Goal: Task Accomplishment & Management: Manage account settings

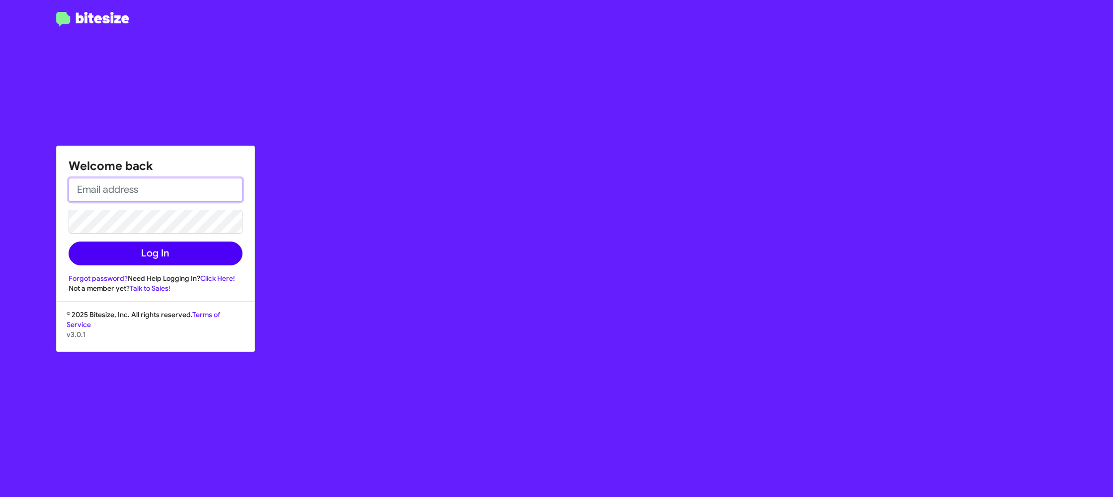
type input "[PERSON_NAME][EMAIL_ADDRESS][DOMAIN_NAME]"
click at [174, 248] on button "Log In" at bounding box center [156, 254] width 174 height 24
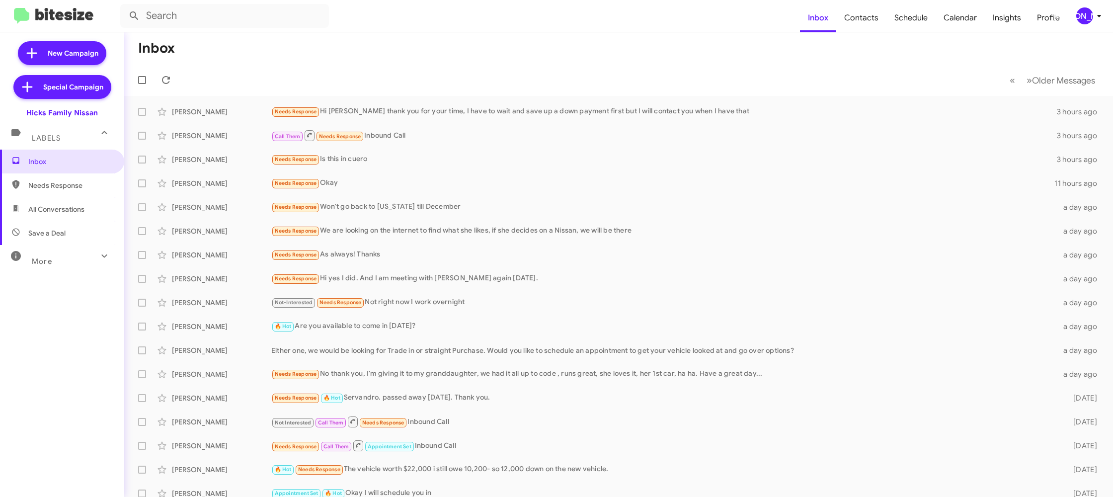
drag, startPoint x: 1083, startPoint y: 9, endPoint x: 1086, endPoint y: 14, distance: 6.0
click at [1084, 9] on div "[PERSON_NAME]" at bounding box center [1085, 15] width 17 height 17
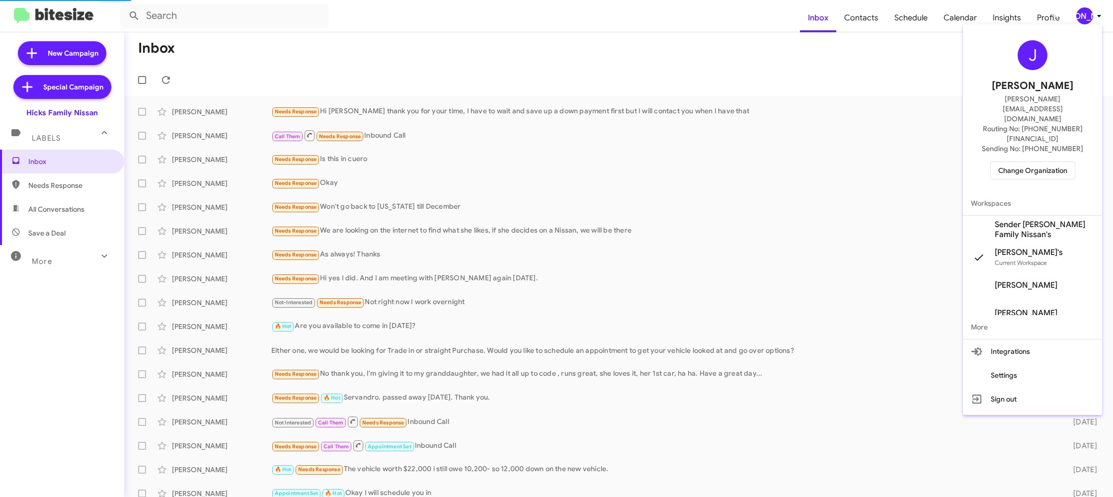
click at [994, 162] on button "Change Organization" at bounding box center [1033, 171] width 85 height 18
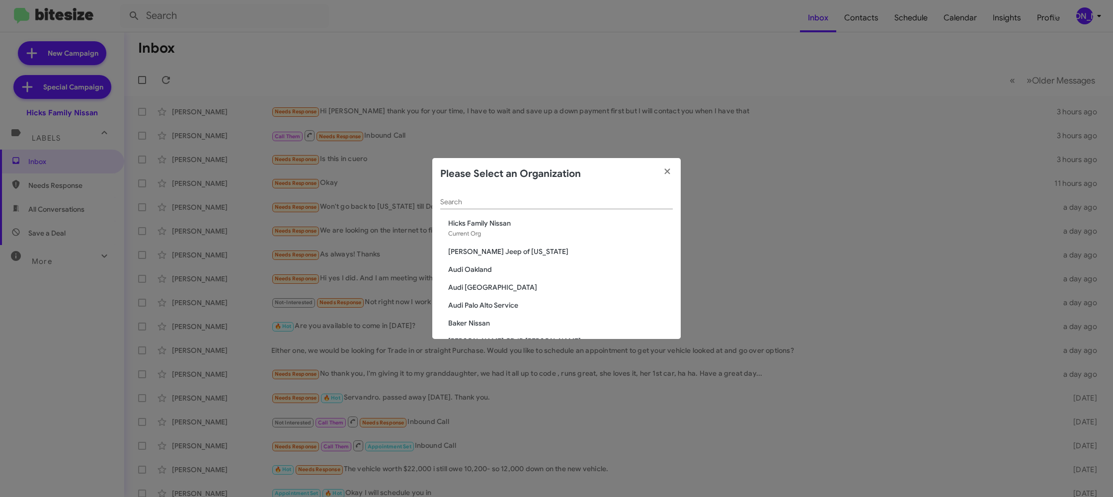
click at [474, 206] on input "Search" at bounding box center [556, 202] width 233 height 8
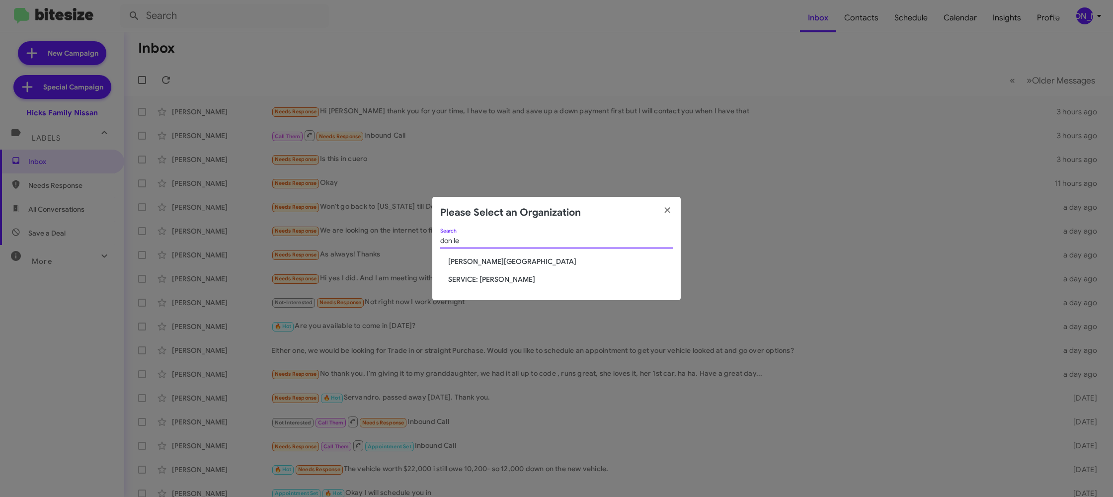
type input "don le"
click at [515, 261] on span "[PERSON_NAME][GEOGRAPHIC_DATA]" at bounding box center [560, 261] width 225 height 10
click at [514, 261] on span "Don Ledford Auto Center" at bounding box center [560, 261] width 225 height 10
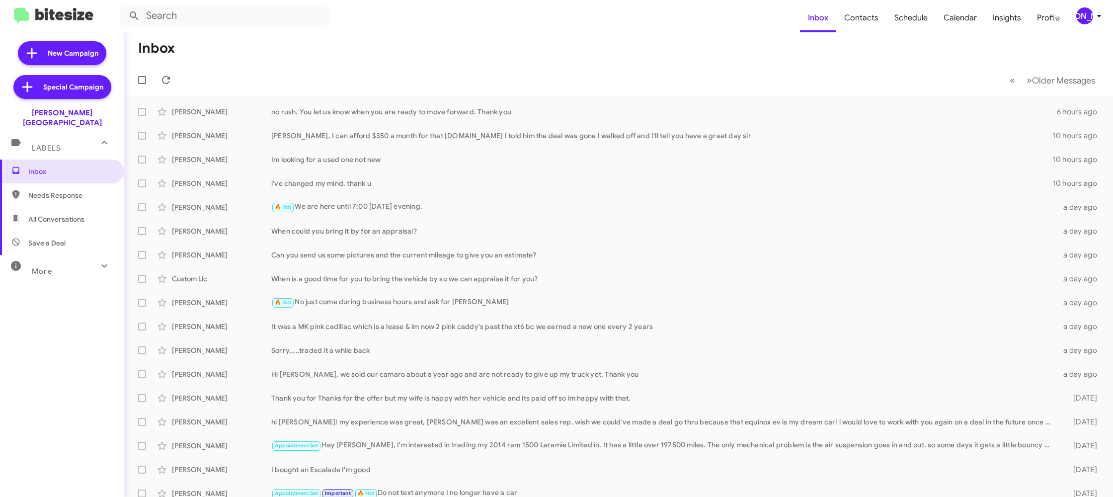
click at [1092, 16] on div "[PERSON_NAME]" at bounding box center [1085, 15] width 17 height 17
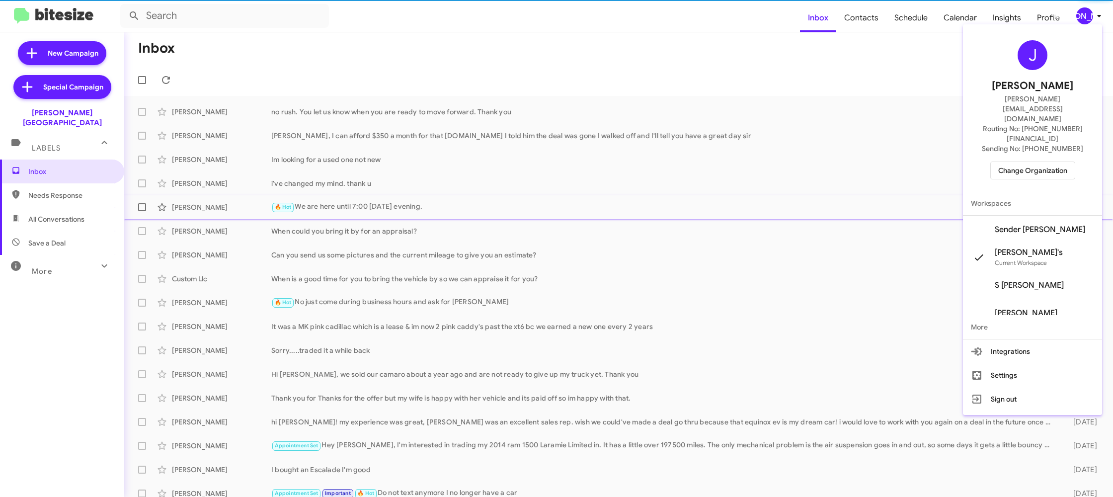
click at [1052, 225] on span "Sender Don Ledford's" at bounding box center [1040, 230] width 90 height 10
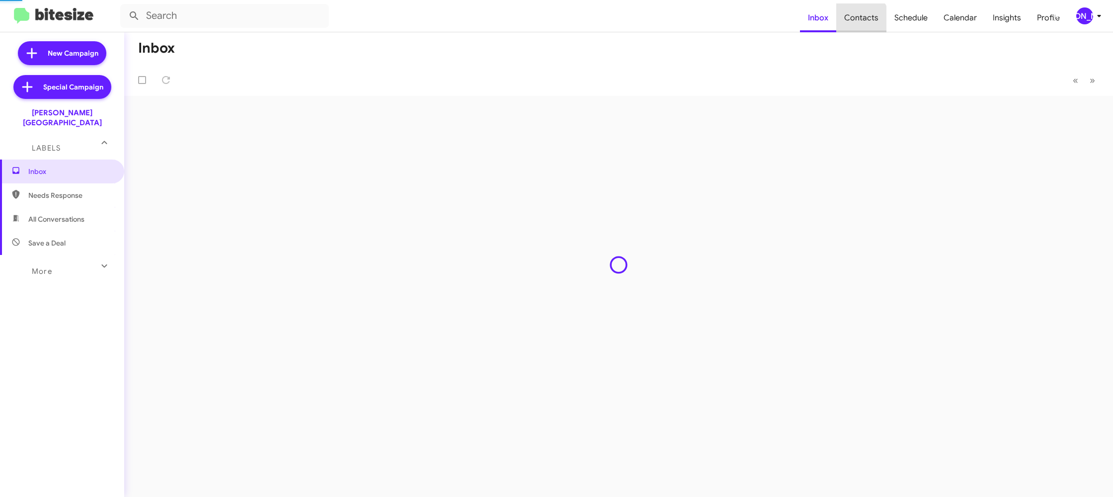
click at [862, 22] on span "Contacts" at bounding box center [861, 17] width 50 height 29
type input "in:groups"
click at [862, 22] on span "Contacts" at bounding box center [861, 17] width 50 height 29
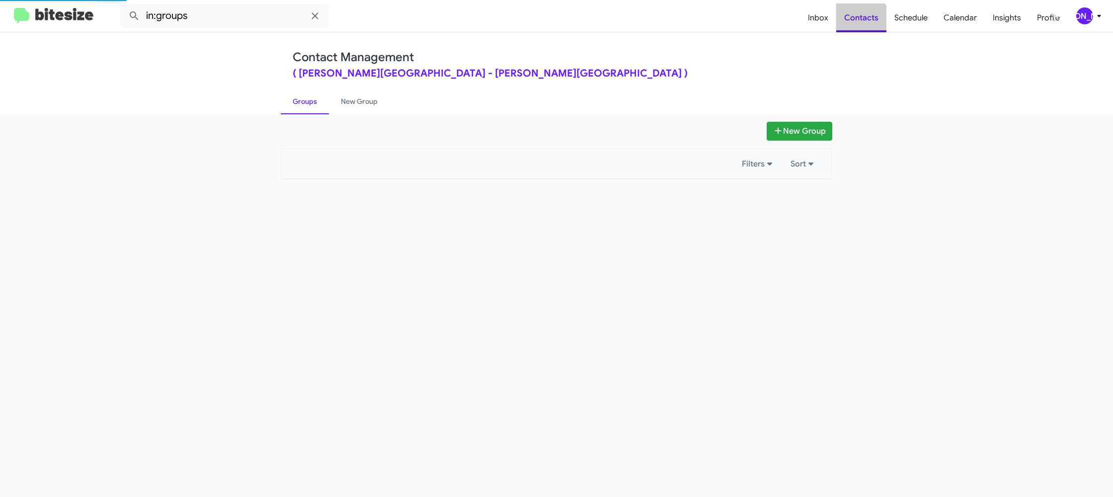
drag, startPoint x: 862, startPoint y: 22, endPoint x: 569, endPoint y: 49, distance: 293.9
click at [862, 22] on span "Contacts" at bounding box center [861, 17] width 50 height 29
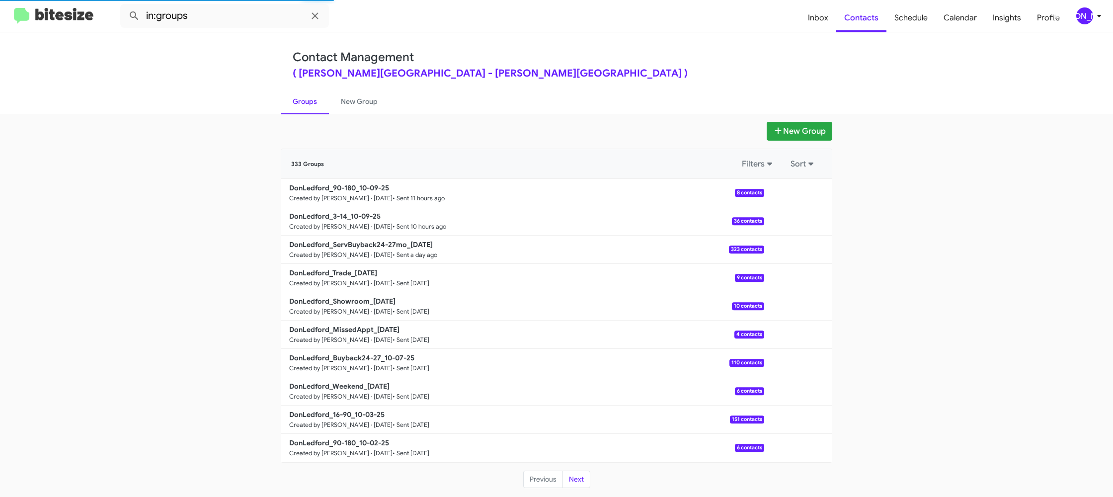
click at [358, 105] on link "New Group" at bounding box center [359, 101] width 61 height 26
click at [358, 98] on link "New Group" at bounding box center [359, 101] width 61 height 26
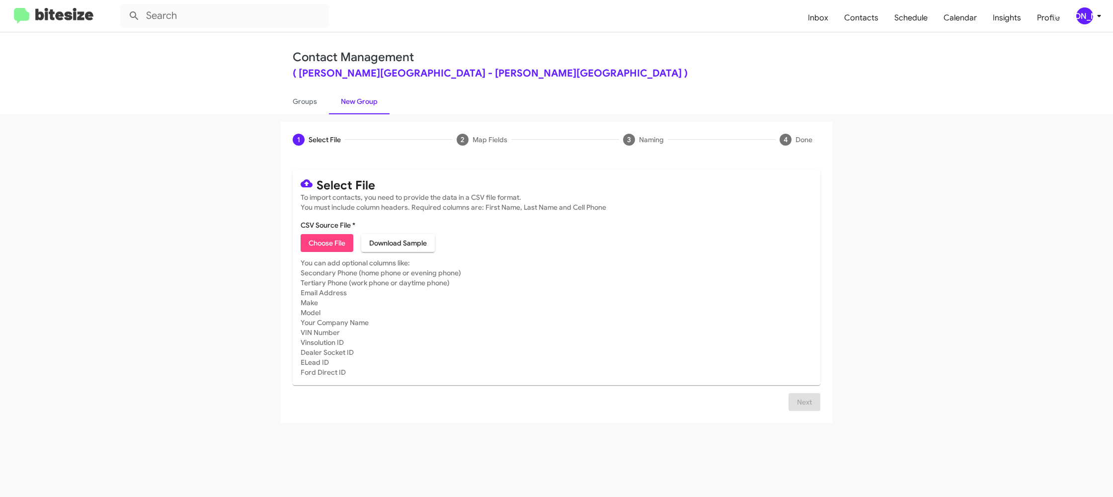
click at [307, 122] on div "1 Select File 2 Map Fields 3 Naming 4 Done" at bounding box center [557, 140] width 552 height 36
click at [307, 108] on link "Groups" at bounding box center [305, 101] width 48 height 26
type input "in:groups"
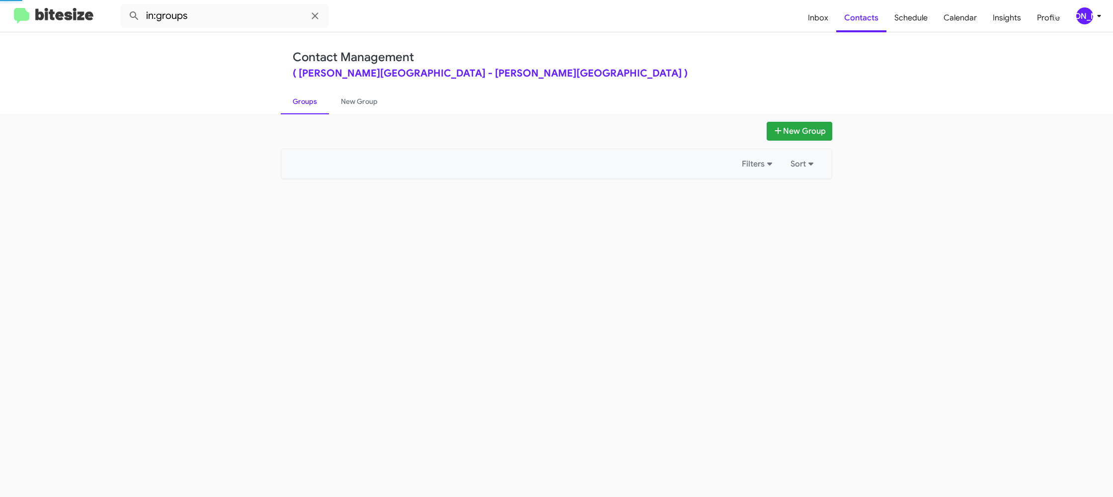
drag, startPoint x: 307, startPoint y: 108, endPoint x: 314, endPoint y: 105, distance: 7.4
click at [307, 108] on link "Groups" at bounding box center [305, 101] width 48 height 26
drag, startPoint x: 314, startPoint y: 105, endPoint x: 335, endPoint y: 104, distance: 21.9
click at [315, 105] on link "Groups" at bounding box center [305, 101] width 48 height 26
click at [342, 103] on link "New Group" at bounding box center [359, 101] width 61 height 26
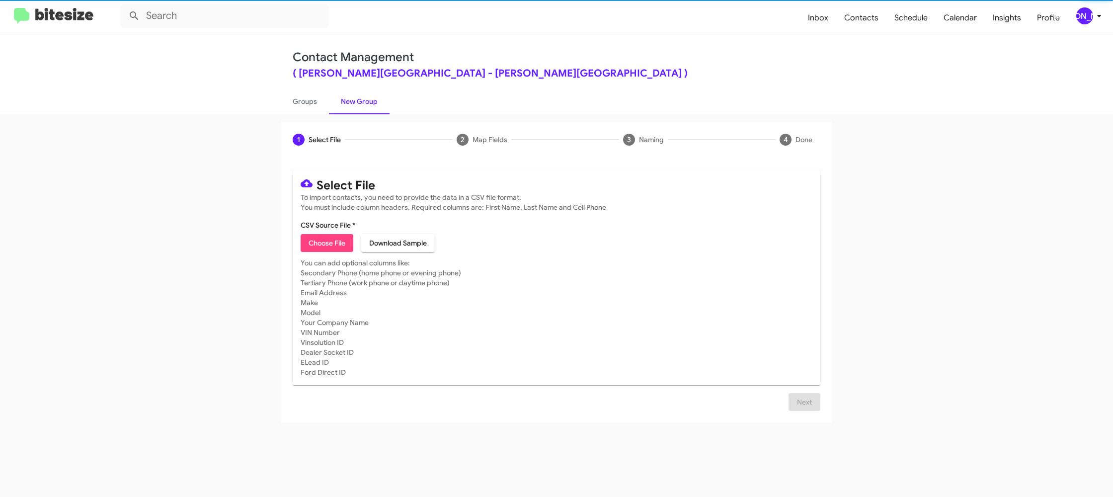
click at [1090, 18] on div "[PERSON_NAME]" at bounding box center [1085, 15] width 17 height 17
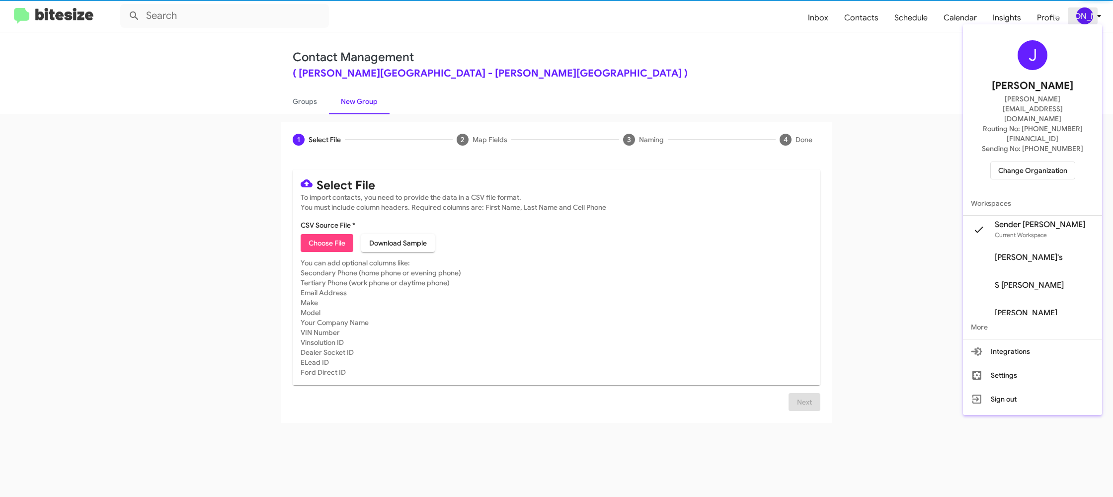
click at [1090, 19] on div at bounding box center [556, 248] width 1113 height 497
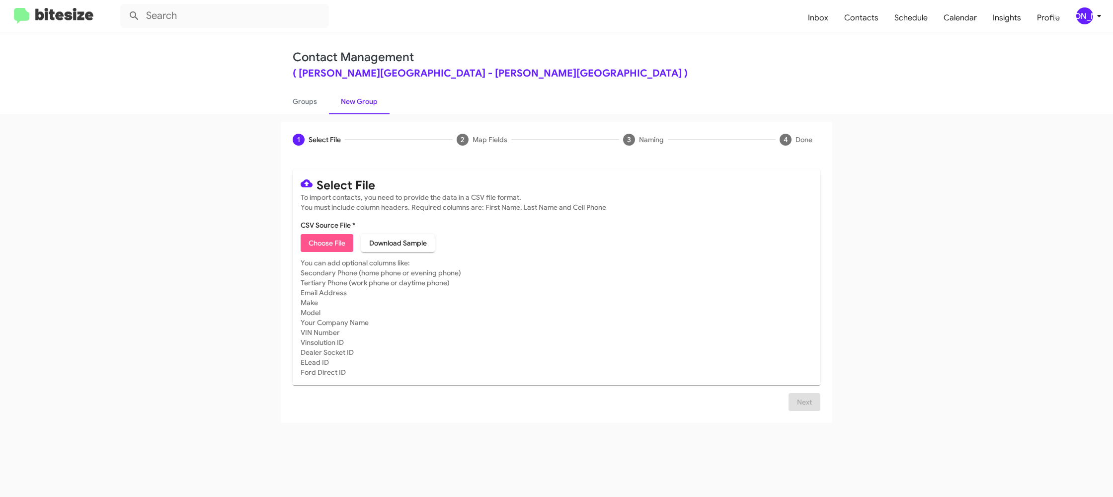
drag, startPoint x: 322, startPoint y: 239, endPoint x: 317, endPoint y: 239, distance: 5.0
click at [321, 239] on span "Choose File" at bounding box center [327, 243] width 37 height 18
type input "DonLedford_16-90_10-10-25"
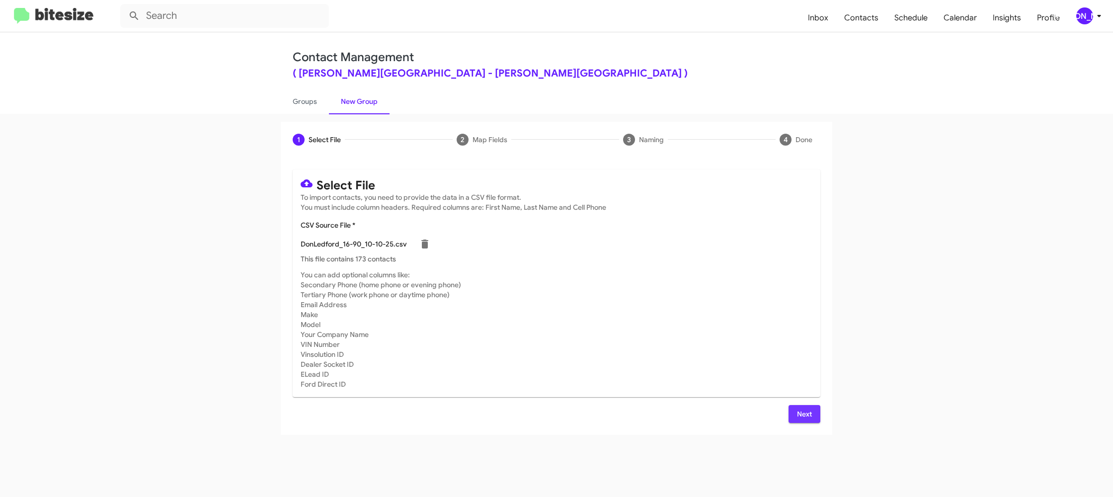
click at [805, 413] on span "Next" at bounding box center [805, 414] width 16 height 18
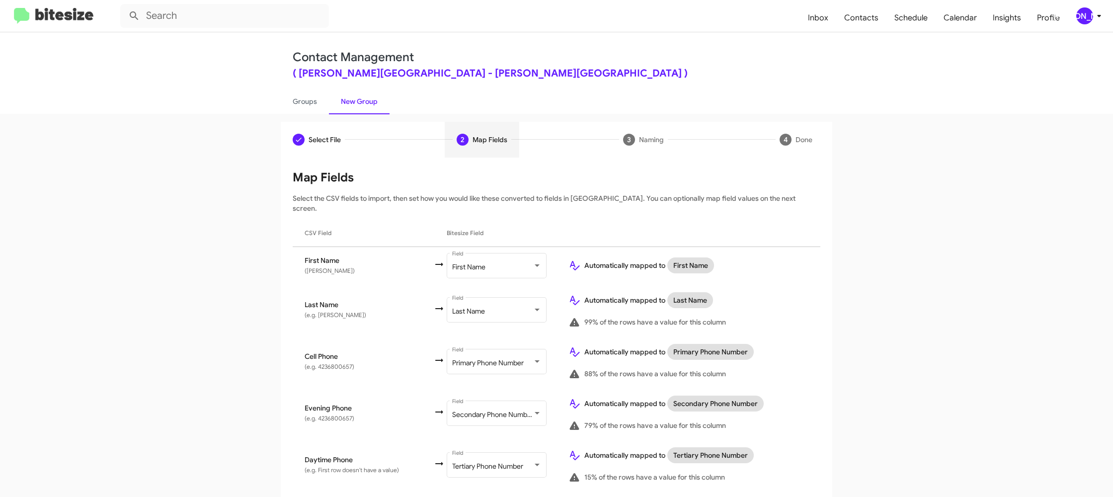
scroll to position [474, 0]
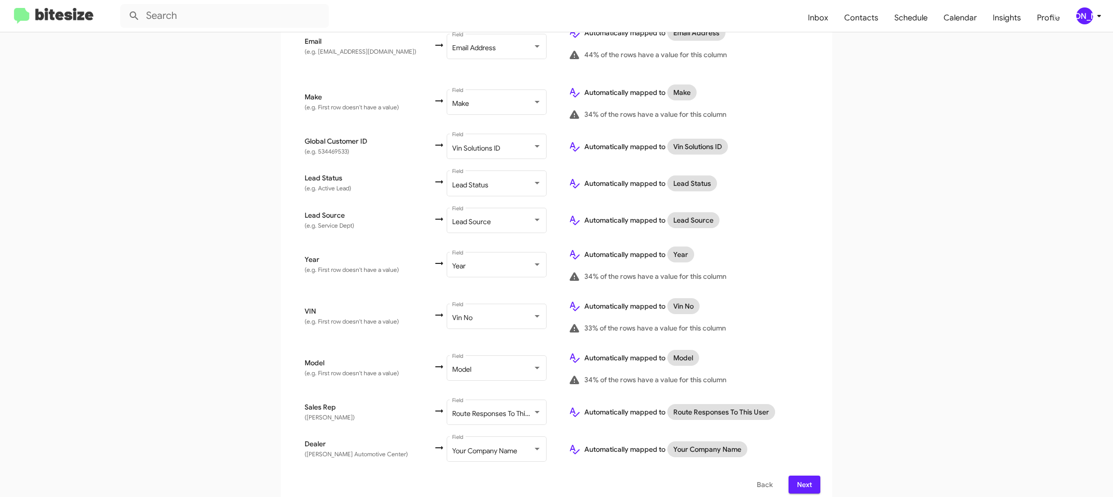
click at [1083, 19] on div "[PERSON_NAME]" at bounding box center [1085, 15] width 17 height 17
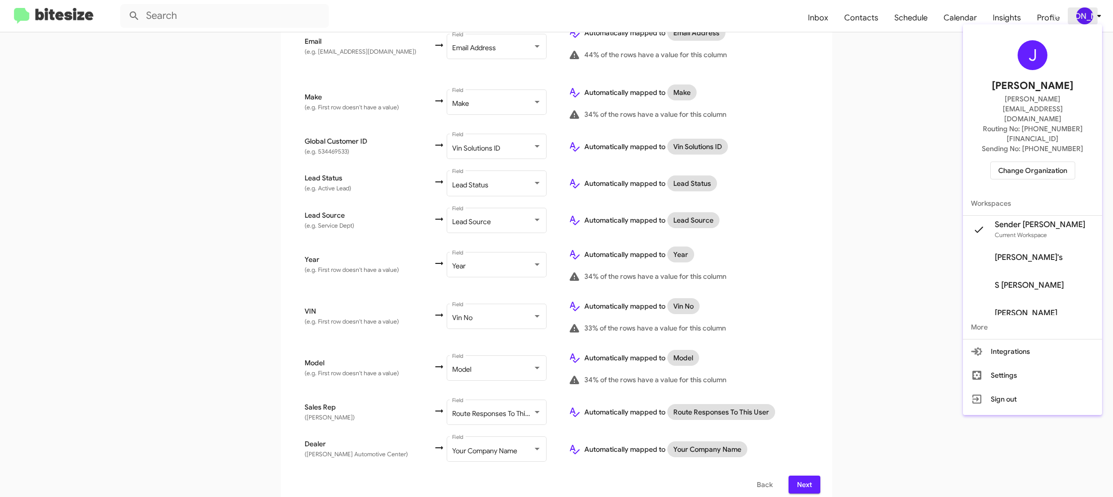
click at [1083, 19] on div at bounding box center [556, 248] width 1113 height 497
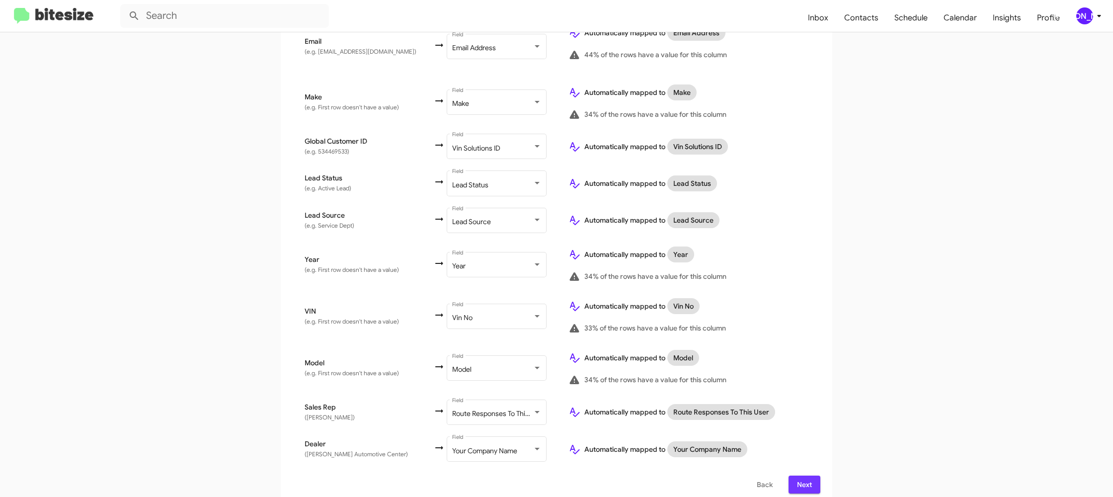
click at [801, 477] on span "Next" at bounding box center [805, 485] width 16 height 18
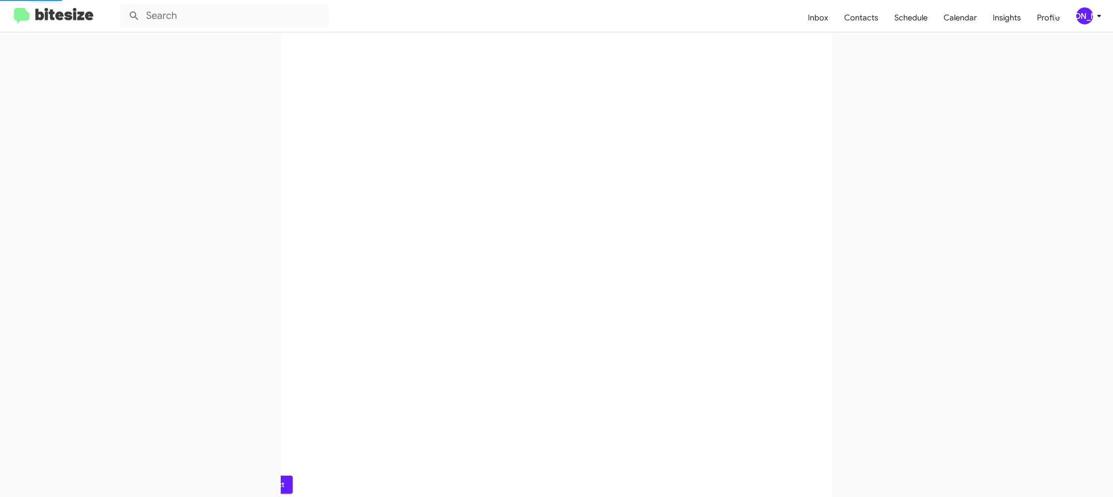
scroll to position [0, 0]
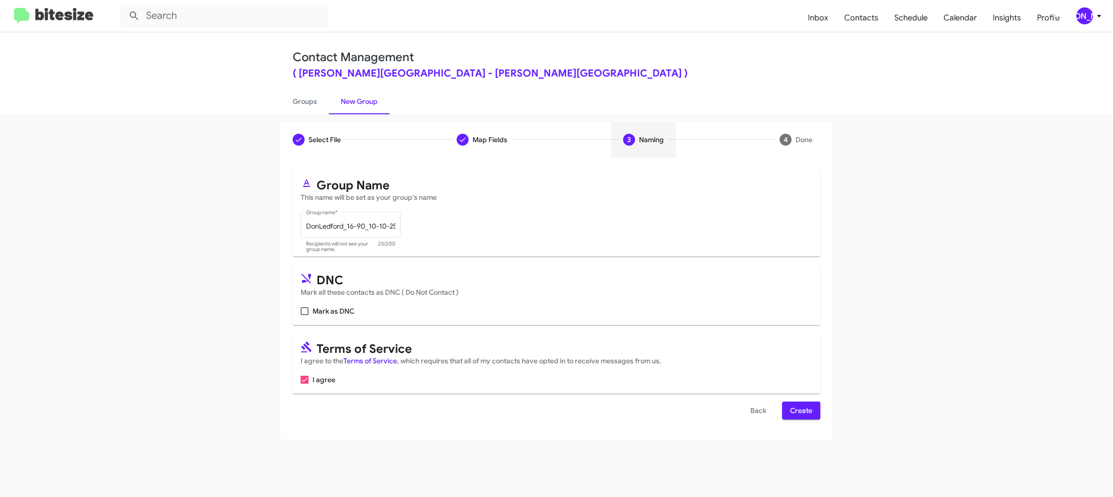
click at [805, 409] on span "Create" at bounding box center [801, 411] width 22 height 18
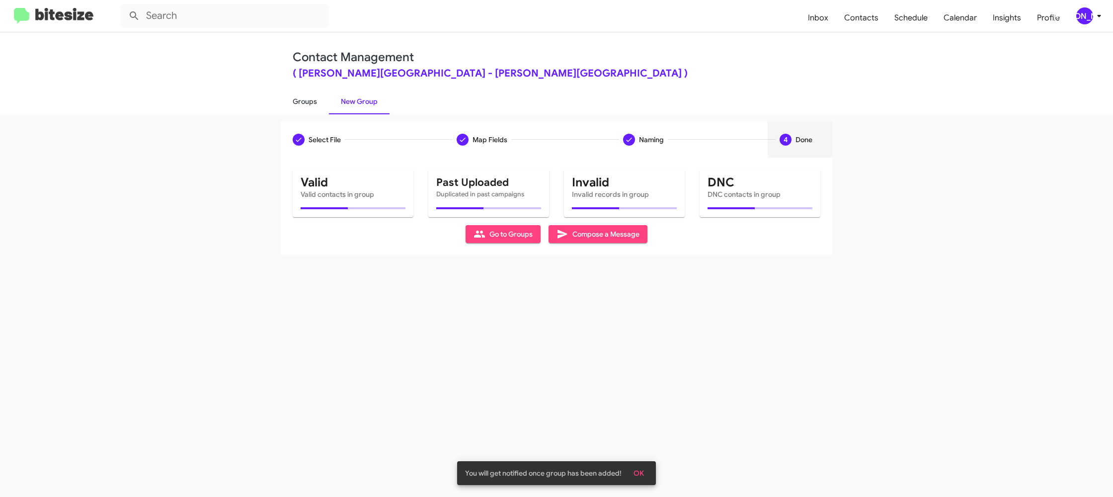
click at [304, 103] on link "Groups" at bounding box center [305, 101] width 48 height 26
type input "in:groups"
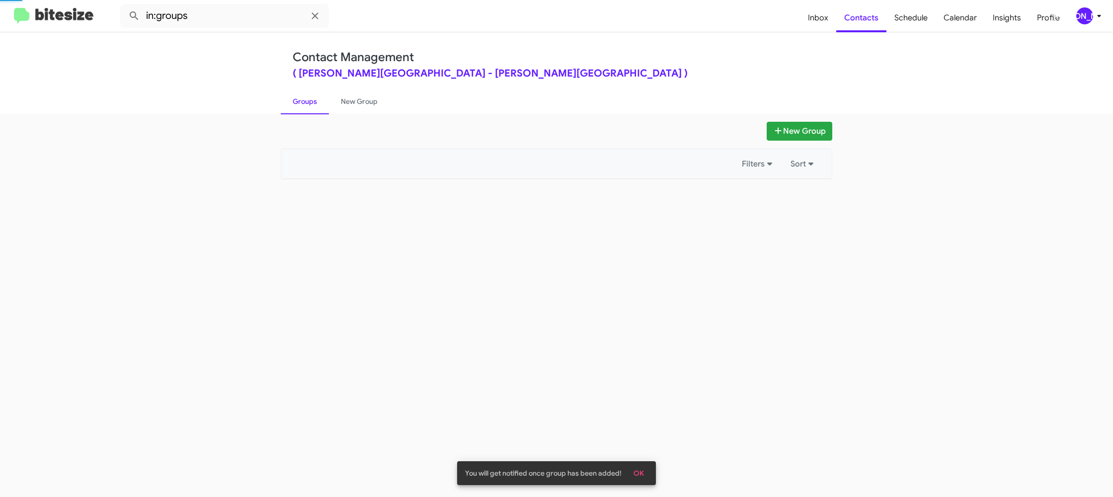
click at [304, 103] on link "Groups" at bounding box center [305, 101] width 48 height 26
click at [359, 100] on link "New Group" at bounding box center [359, 101] width 61 height 26
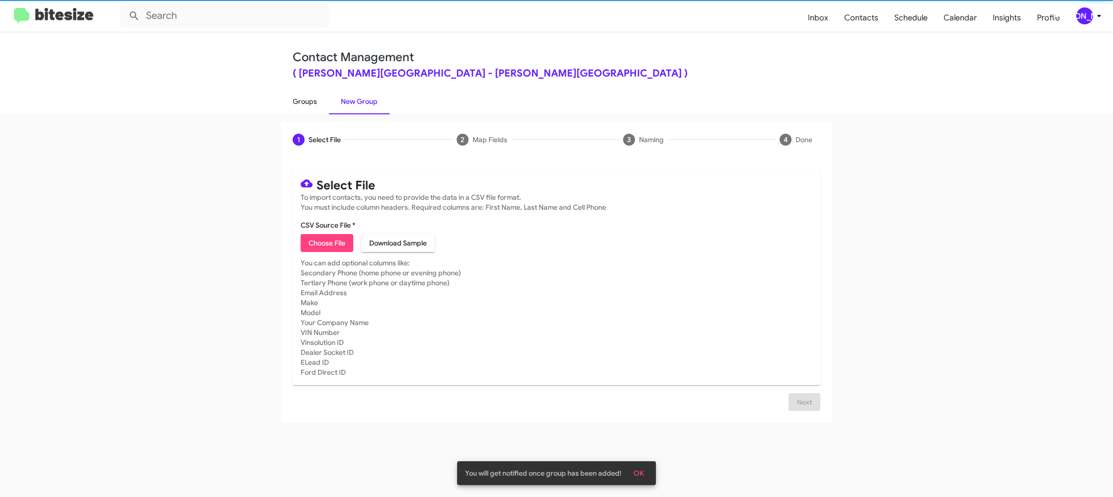
click at [316, 102] on link "Groups" at bounding box center [305, 101] width 48 height 26
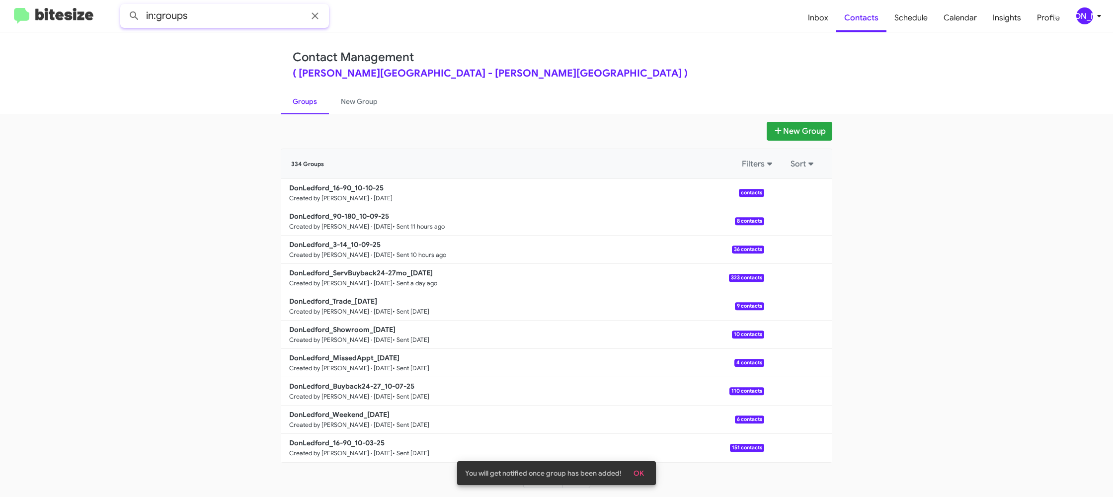
click at [241, 19] on input "in:groups" at bounding box center [224, 16] width 209 height 24
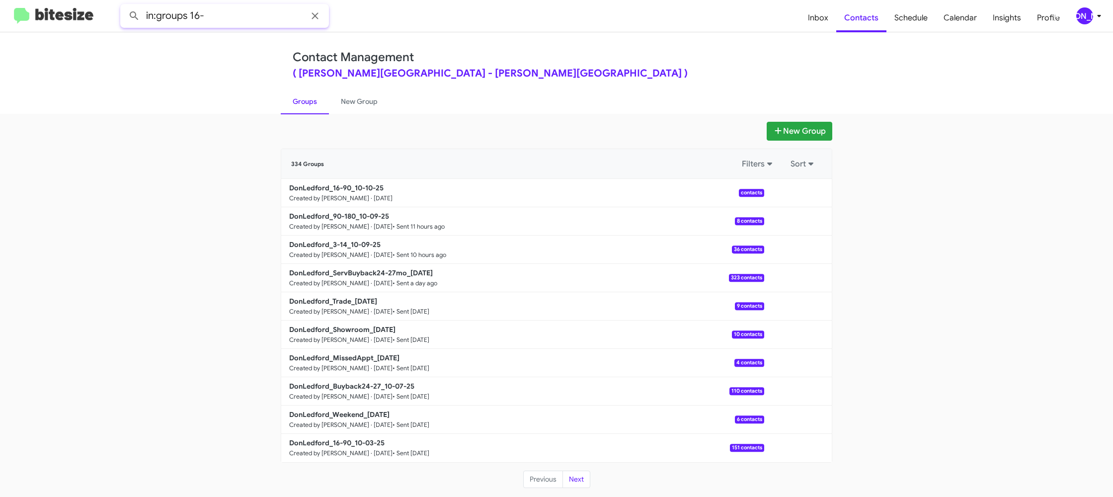
type input "in:groups 16-"
click at [124, 6] on button at bounding box center [134, 16] width 20 height 20
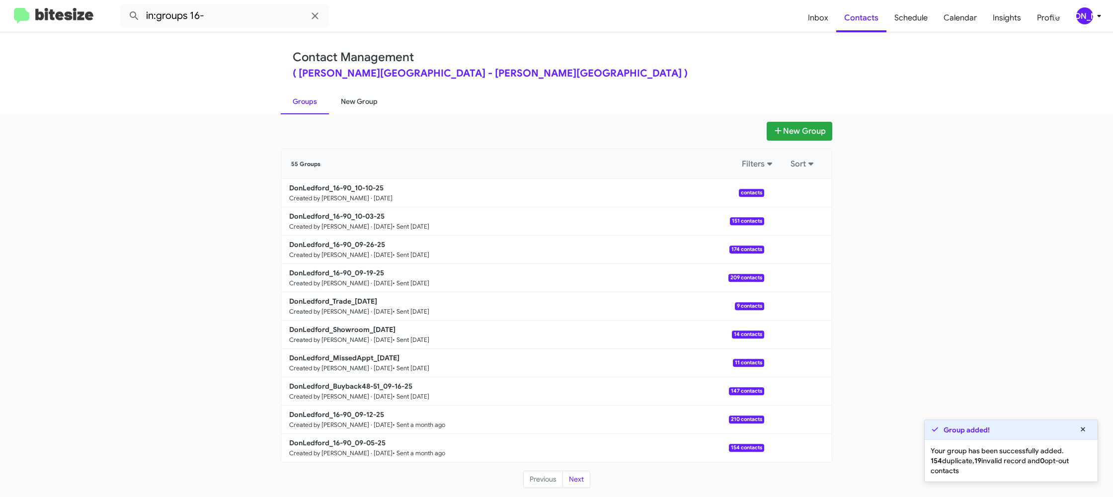
click at [356, 109] on link "New Group" at bounding box center [359, 101] width 61 height 26
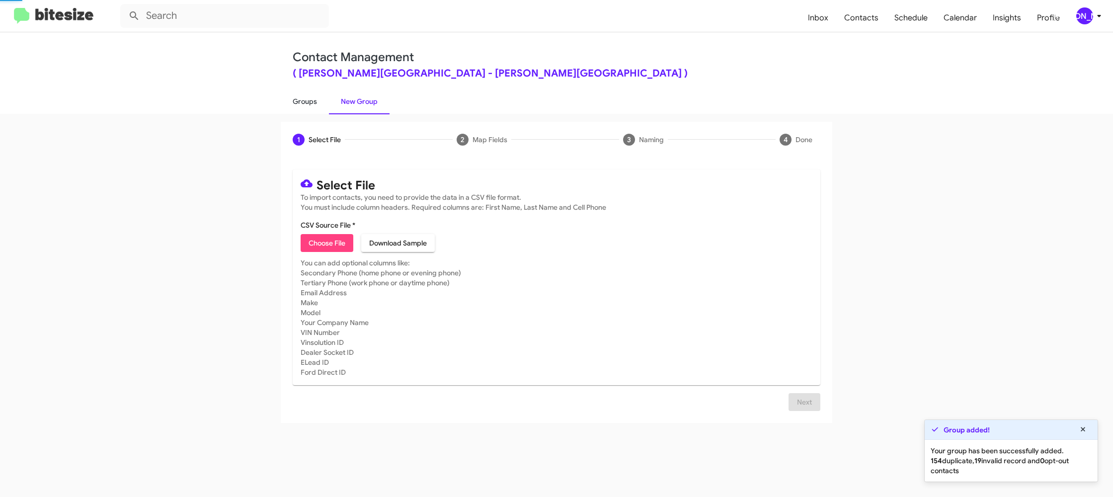
click at [317, 106] on link "Groups" at bounding box center [305, 101] width 48 height 26
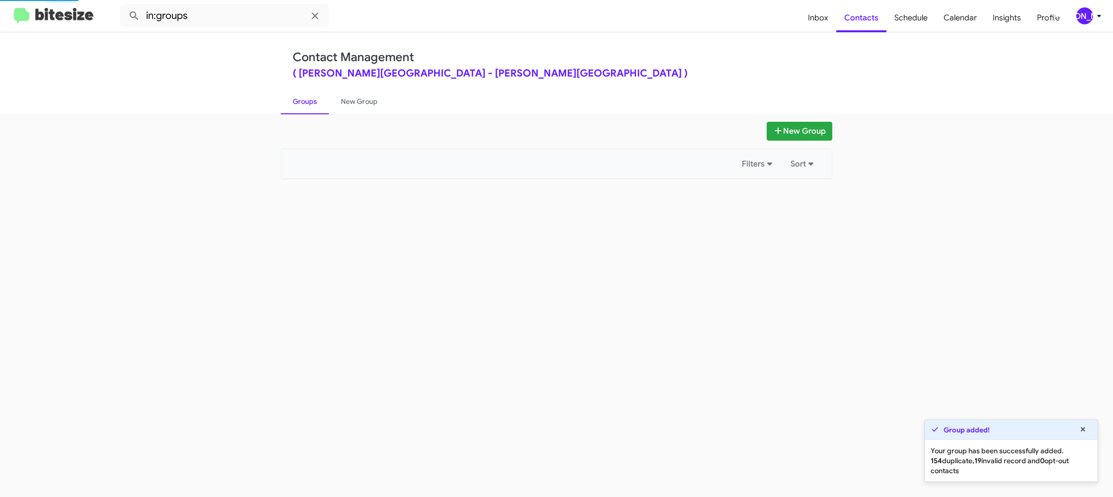
click at [317, 106] on link "Groups" at bounding box center [305, 101] width 48 height 26
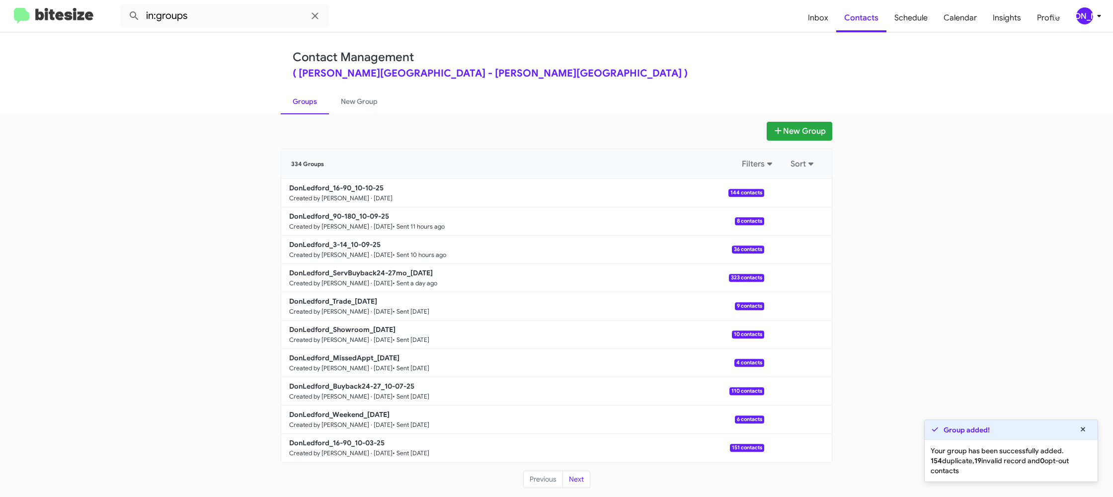
click at [203, 3] on mat-toolbar "in:groups Inbox Contacts Schedule Calendar Insights Profile [PERSON_NAME]" at bounding box center [556, 16] width 1113 height 32
click at [215, 15] on input "in:groups" at bounding box center [224, 16] width 209 height 24
click at [124, 6] on button at bounding box center [134, 16] width 20 height 20
click at [343, 115] on div "New Group 55 Groups Filters Sort DonLedford_16-90_10-10-25 Created by Jason Apd…" at bounding box center [556, 305] width 1113 height 383
click at [315, 107] on link "Groups" at bounding box center [305, 101] width 48 height 26
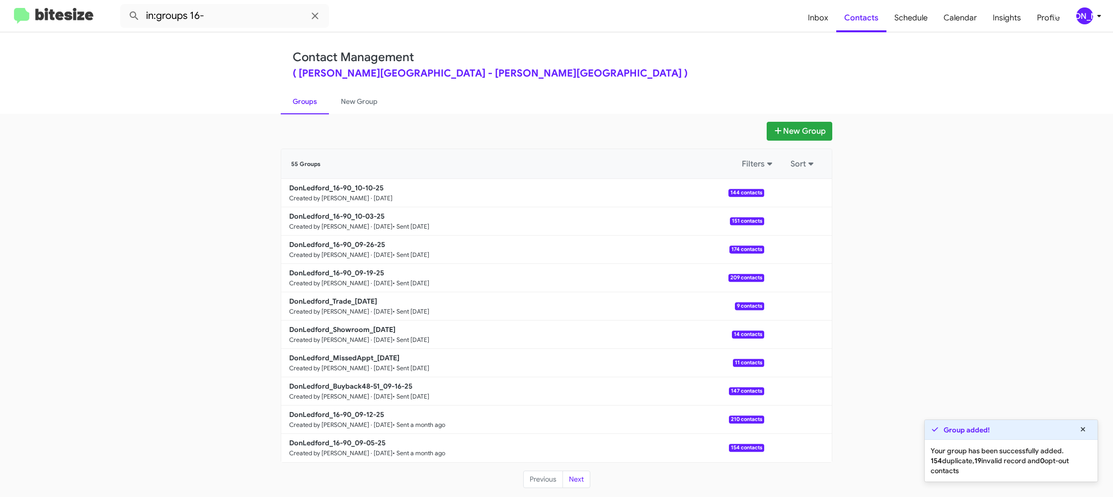
type input "in:groups"
click at [315, 107] on link "Groups" at bounding box center [305, 101] width 48 height 26
drag, startPoint x: 315, startPoint y: 107, endPoint x: 617, endPoint y: 164, distance: 306.9
click at [318, 107] on link "Groups" at bounding box center [305, 101] width 48 height 26
drag, startPoint x: 798, startPoint y: 196, endPoint x: 795, endPoint y: 203, distance: 8.0
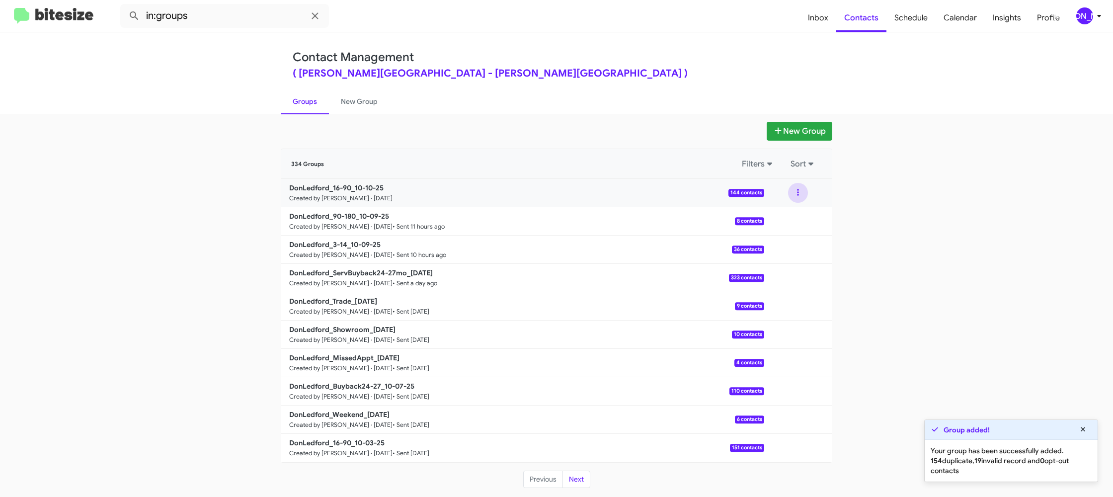
click at [797, 196] on button at bounding box center [798, 193] width 20 height 20
click at [792, 214] on ul "View contacts Archive" at bounding box center [769, 232] width 80 height 56
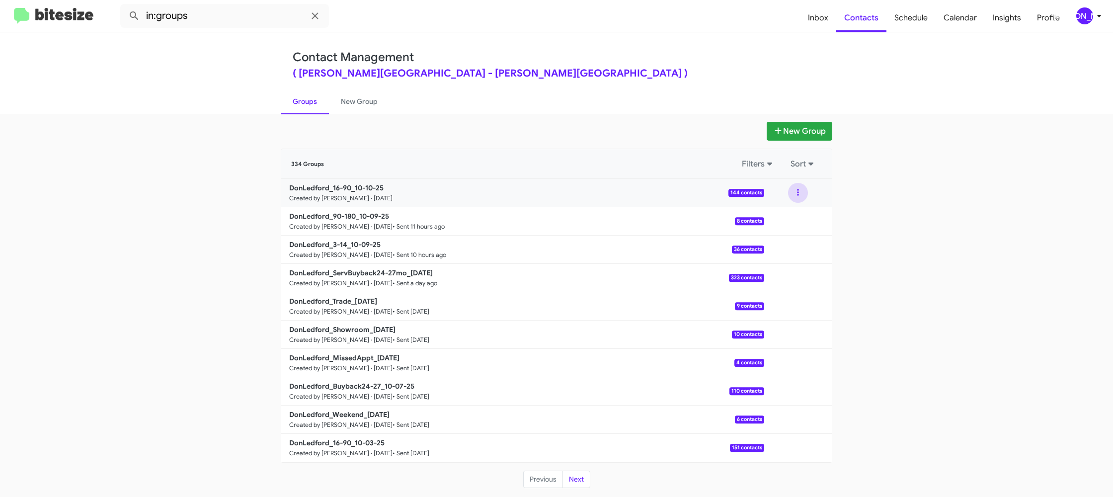
click at [804, 197] on div "View contacts Archive" at bounding box center [798, 193] width 20 height 20
drag, startPoint x: 797, startPoint y: 193, endPoint x: 776, endPoint y: 217, distance: 31.7
click at [797, 193] on button at bounding box center [798, 193] width 20 height 20
click at [775, 217] on button "View contacts" at bounding box center [769, 220] width 80 height 24
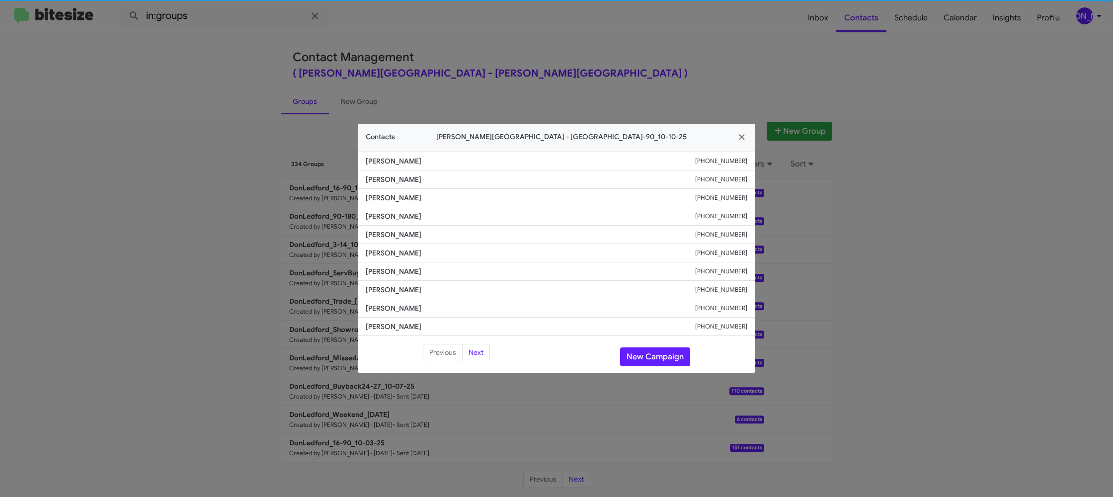
click at [395, 249] on span "Lavina Gann" at bounding box center [531, 253] width 330 height 10
click at [649, 349] on button "New Campaign" at bounding box center [655, 356] width 70 height 19
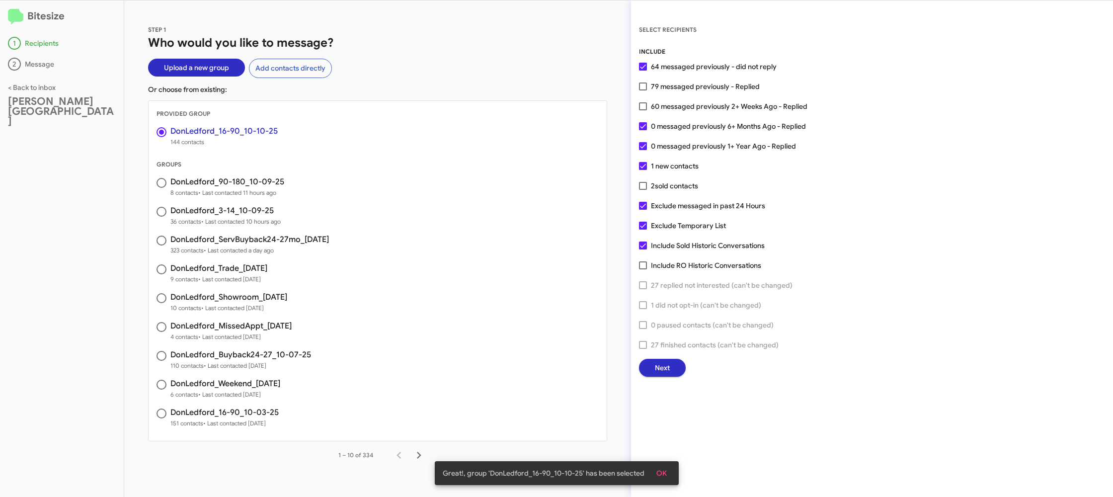
click at [678, 112] on div "INCLUDE 64 messaged previously - did not reply 79 messaged previously - Replied…" at bounding box center [872, 212] width 466 height 330
click at [681, 108] on span "60 messaged previously 2+ Weeks Ago - Replied" at bounding box center [729, 106] width 157 height 12
click at [643, 110] on input "60 messaged previously 2+ Weeks Ago - Replied" at bounding box center [643, 110] width 0 height 0
checkbox input "true"
click at [644, 363] on button "Next" at bounding box center [662, 368] width 47 height 18
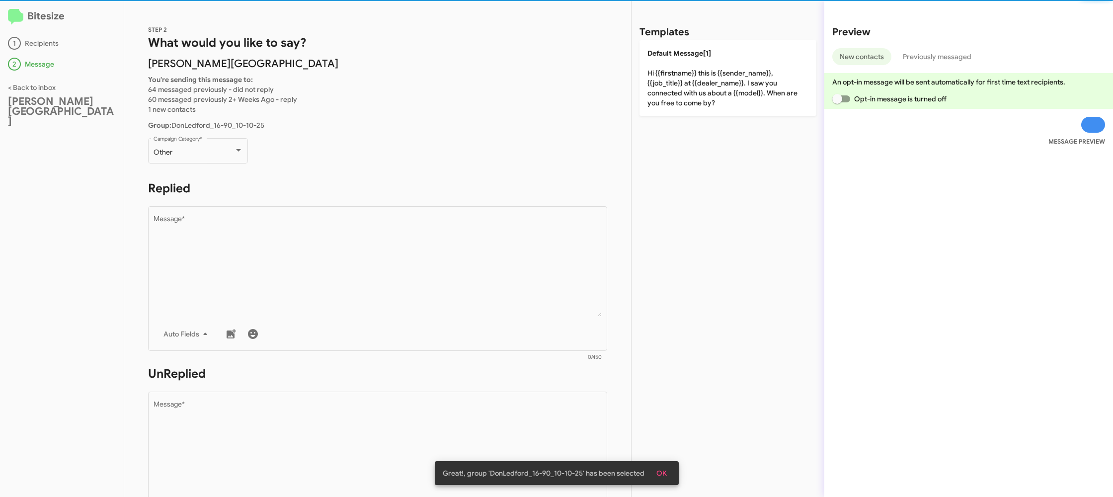
click at [205, 169] on div "Other Campaign Category *" at bounding box center [198, 155] width 100 height 35
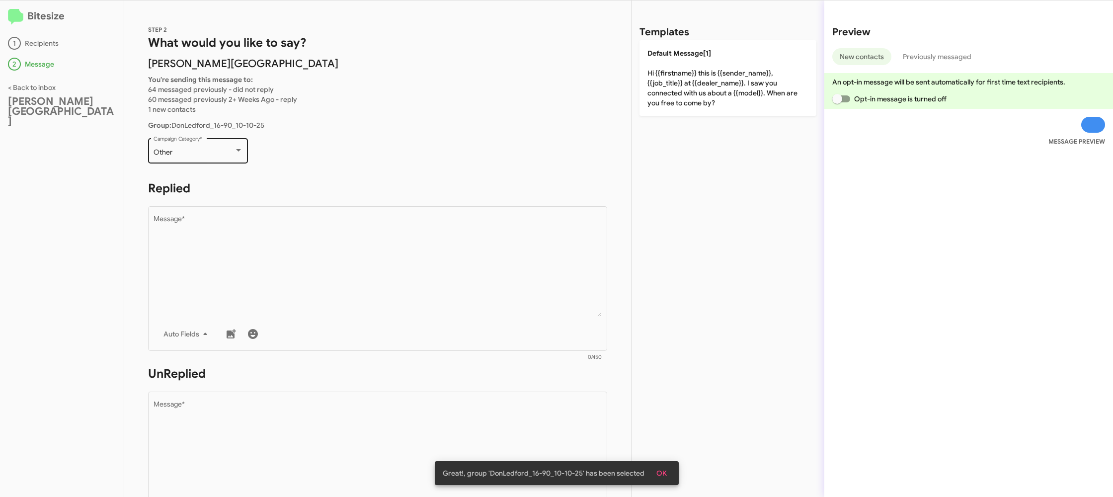
click at [208, 156] on div "Other" at bounding box center [194, 153] width 81 height 8
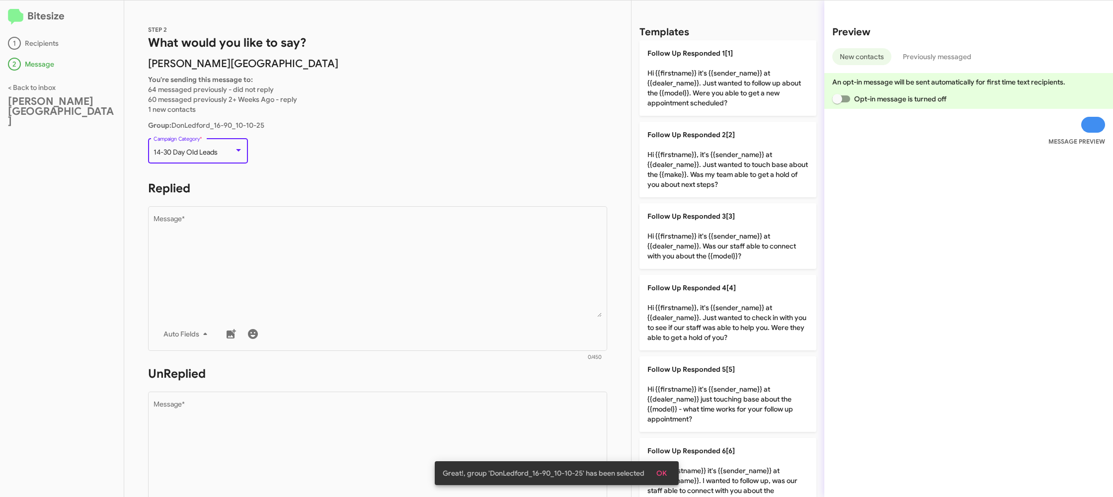
click at [214, 155] on span "14-30 Day Old Leads" at bounding box center [186, 152] width 64 height 9
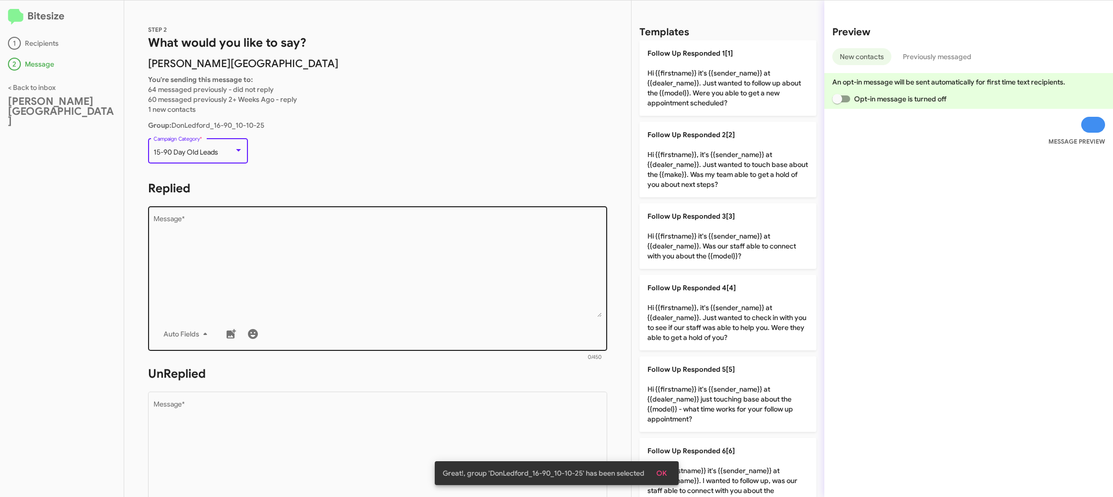
click at [333, 270] on textarea "Message *" at bounding box center [378, 266] width 449 height 101
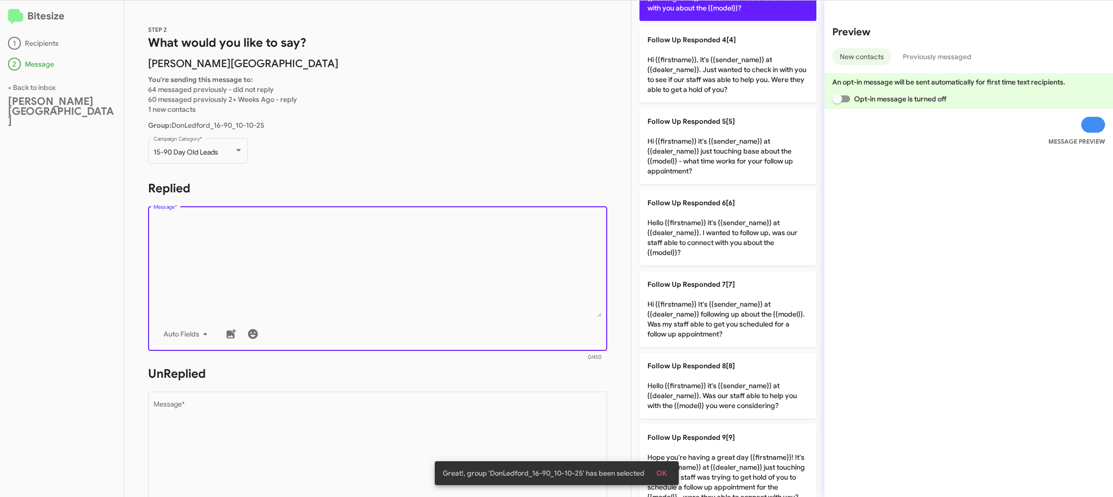
scroll to position [338, 0]
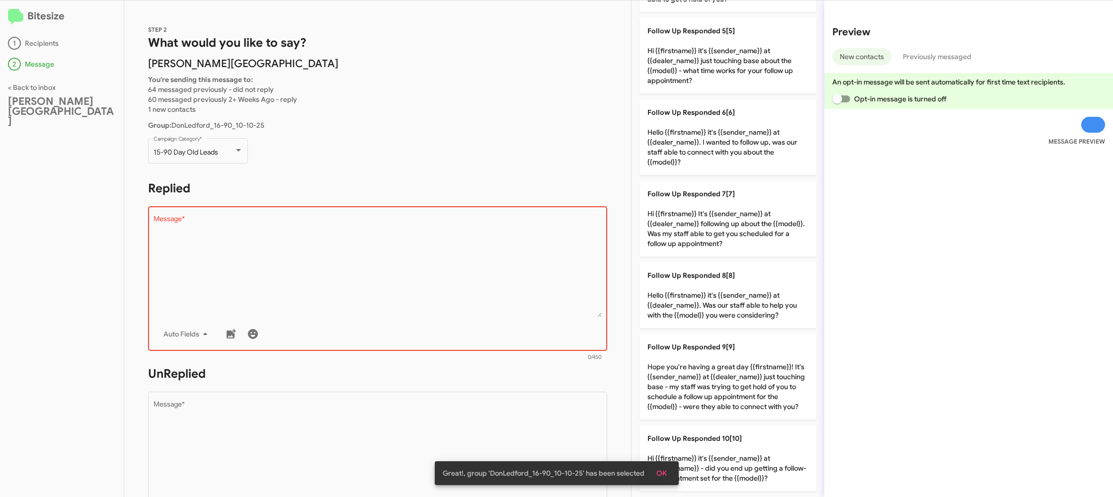
drag, startPoint x: 714, startPoint y: 227, endPoint x: 522, endPoint y: 365, distance: 236.4
click at [696, 237] on p "Follow Up Responded 7[7] Hi {{firstname}} It's {{sender_name}} at {{dealer_name…" at bounding box center [728, 219] width 177 height 76
type textarea "Hi {{firstname}} It's {{sender_name}} at {{dealer_name}} following up about the…"
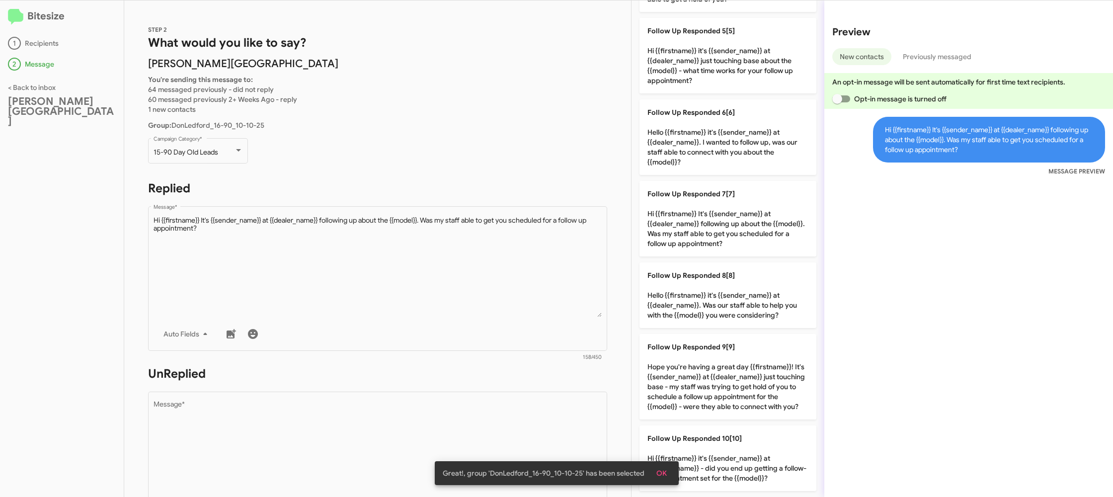
drag, startPoint x: 519, startPoint y: 367, endPoint x: 500, endPoint y: 382, distance: 24.9
click at [510, 371] on h1 "UnReplied" at bounding box center [377, 374] width 459 height 16
click at [489, 399] on div "Drop image here to insert Auto Fields Message *" at bounding box center [378, 463] width 449 height 147
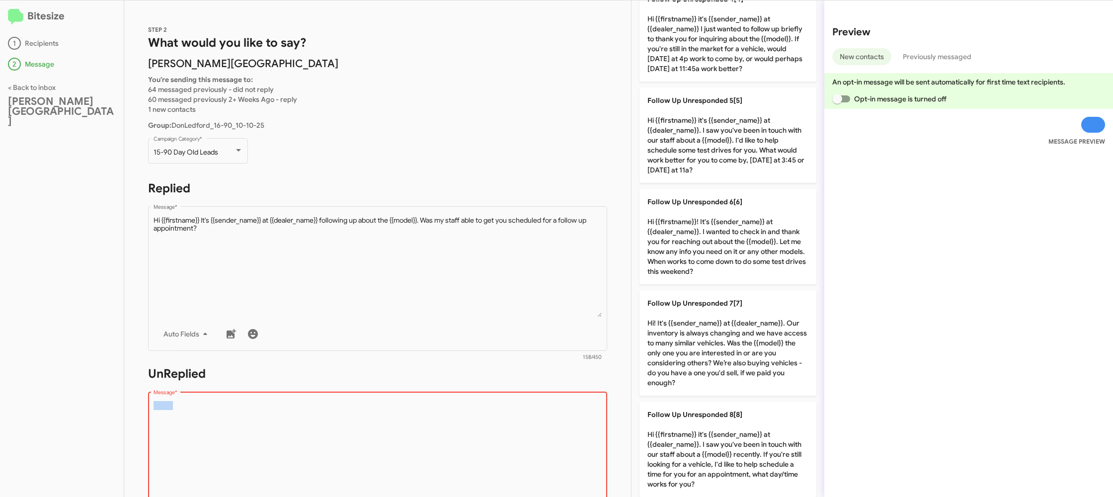
click at [489, 399] on div "Drop image here to insert Auto Fields Message *" at bounding box center [378, 463] width 449 height 147
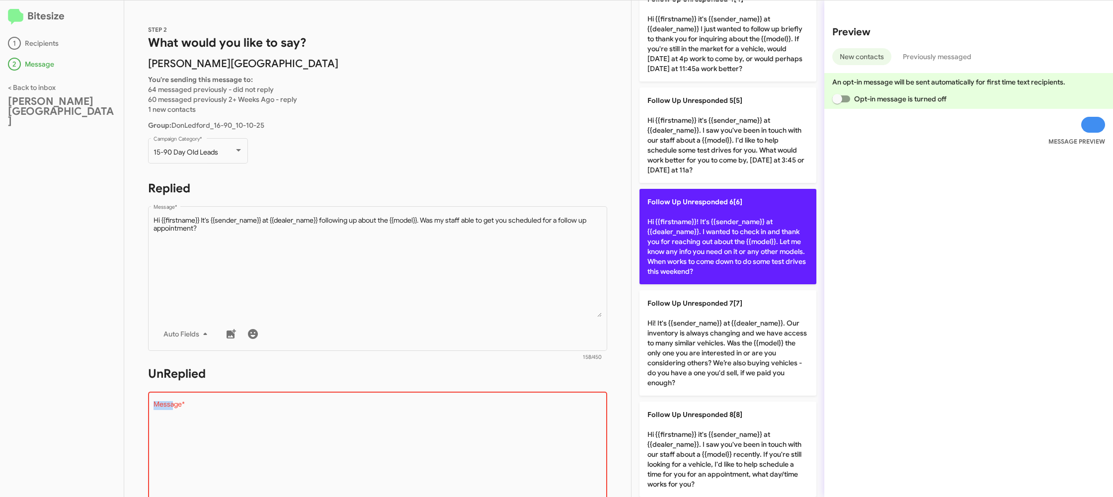
drag, startPoint x: 489, startPoint y: 399, endPoint x: 686, endPoint y: 279, distance: 231.1
click at [507, 389] on form "UnReplied Drop image here to insert Auto Fields Message * 0/450" at bounding box center [377, 456] width 459 height 181
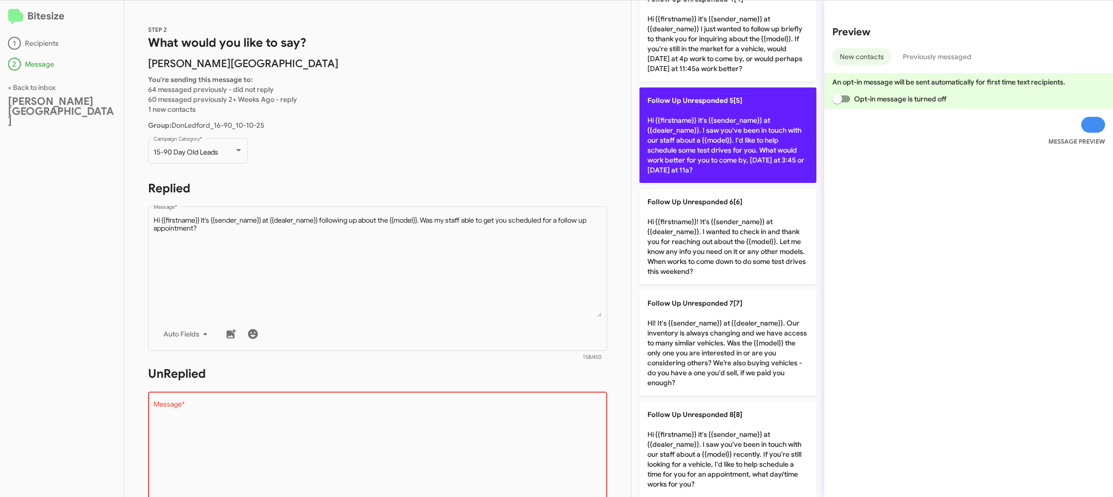
drag, startPoint x: 720, startPoint y: 141, endPoint x: 704, endPoint y: 151, distance: 18.6
click at [716, 146] on p "Follow Up Unresponded 5[5] Hi {{firstname}} it's {{sender_name}} at {{dealer_na…" at bounding box center [728, 134] width 177 height 95
type textarea "Hi {{firstname}} it's {{sender_name}} at {{dealer_name}}. I saw you've been in …"
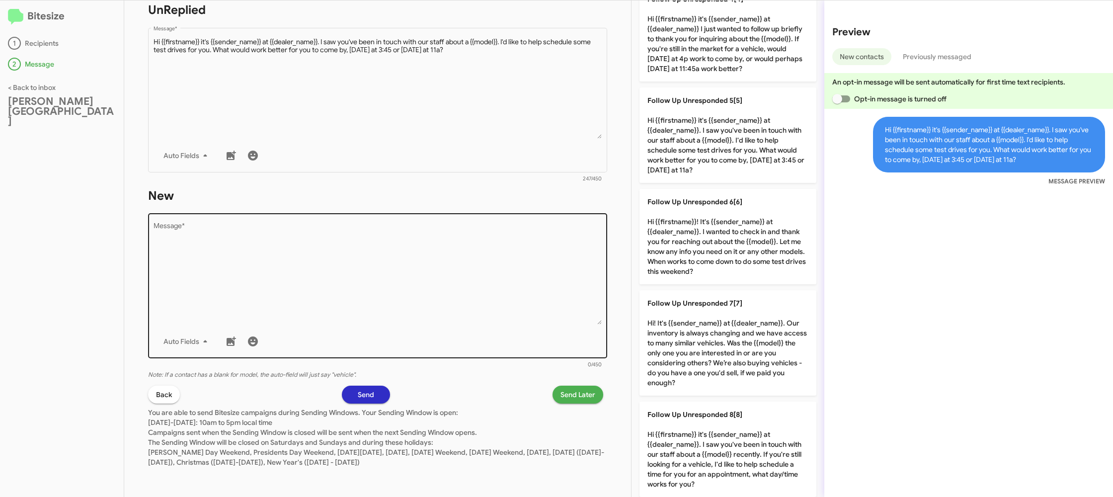
scroll to position [0, 0]
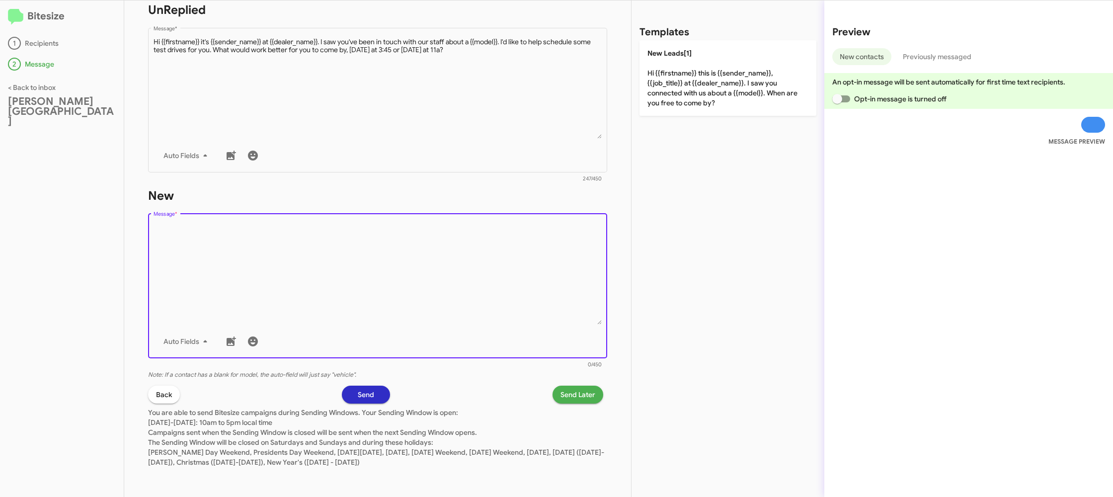
drag, startPoint x: 504, startPoint y: 263, endPoint x: 506, endPoint y: 258, distance: 5.6
click at [504, 262] on textarea "Message *" at bounding box center [378, 273] width 449 height 101
drag, startPoint x: 506, startPoint y: 258, endPoint x: 642, endPoint y: 113, distance: 199.0
click at [528, 239] on textarea "Message *" at bounding box center [378, 273] width 449 height 101
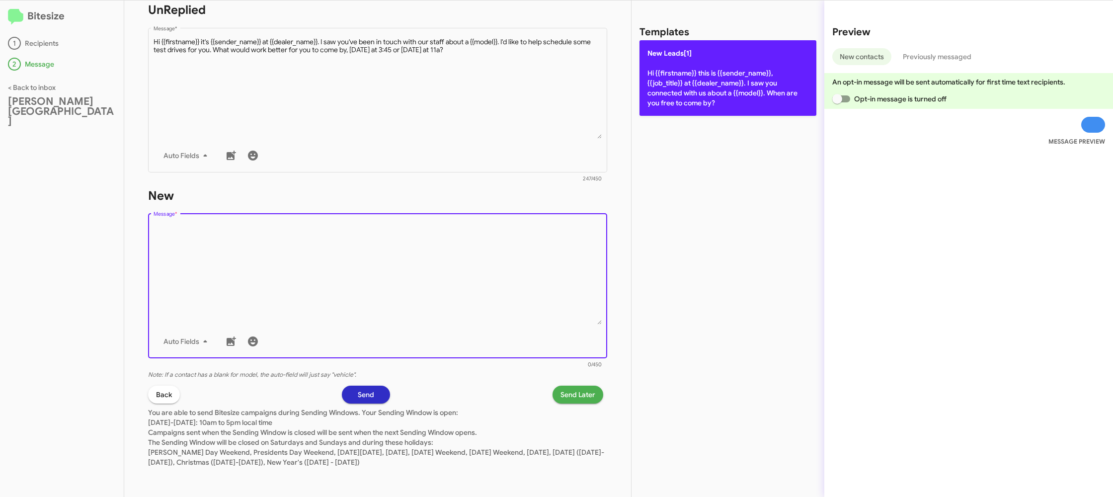
drag, startPoint x: 684, startPoint y: 81, endPoint x: 671, endPoint y: 91, distance: 17.0
click at [684, 82] on p "New Leads[1] Hi {{firstname}} this is {{sender_name}}, {{job_title}} at {{deale…" at bounding box center [728, 78] width 177 height 76
type textarea "Hi {{firstname}} this is {{sender_name}}, {{job_title}} at {{dealer_name}}. I s…"
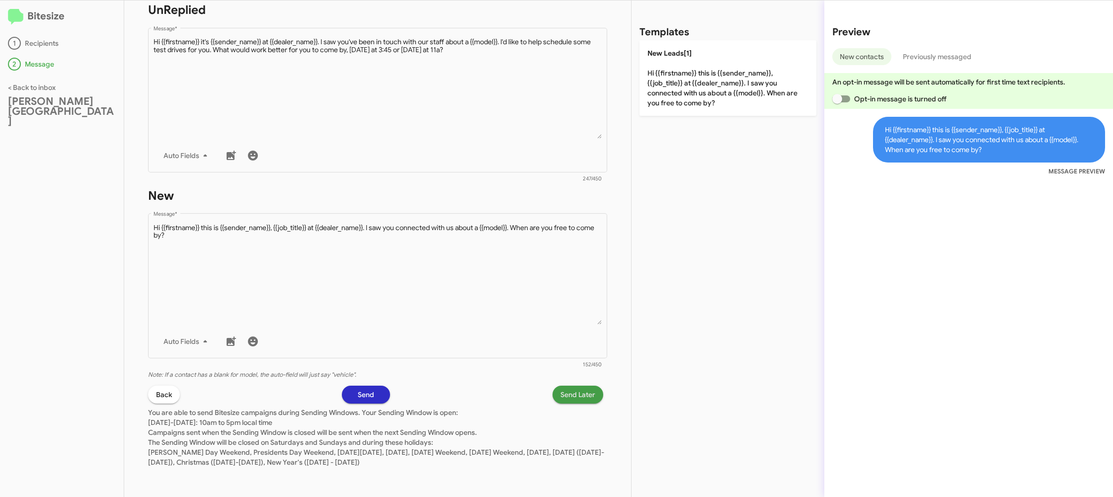
click at [557, 387] on button "Send Later" at bounding box center [578, 395] width 51 height 18
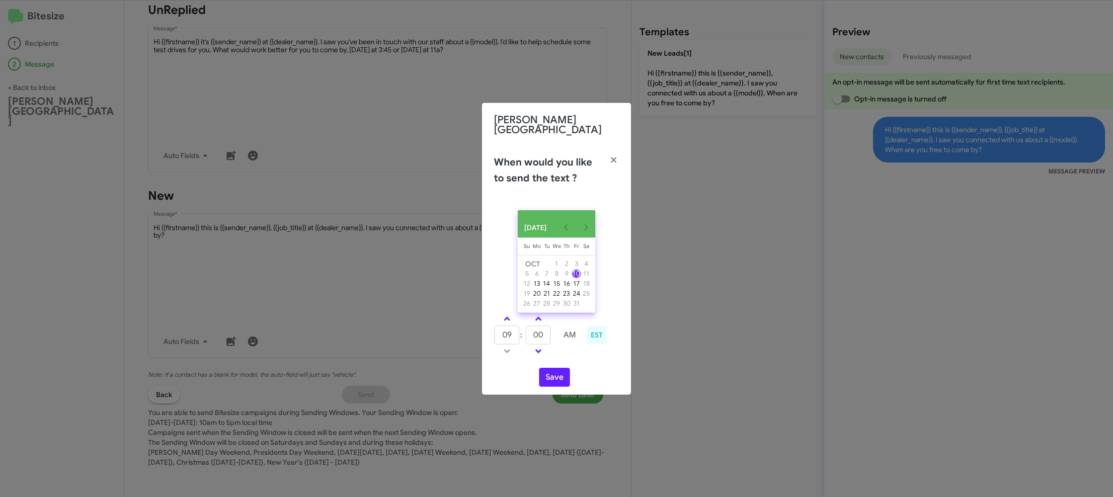
drag, startPoint x: 504, startPoint y: 315, endPoint x: 544, endPoint y: 338, distance: 45.4
click at [505, 317] on link at bounding box center [507, 318] width 17 height 11
type input "10"
click at [547, 336] on input "00" at bounding box center [538, 335] width 25 height 19
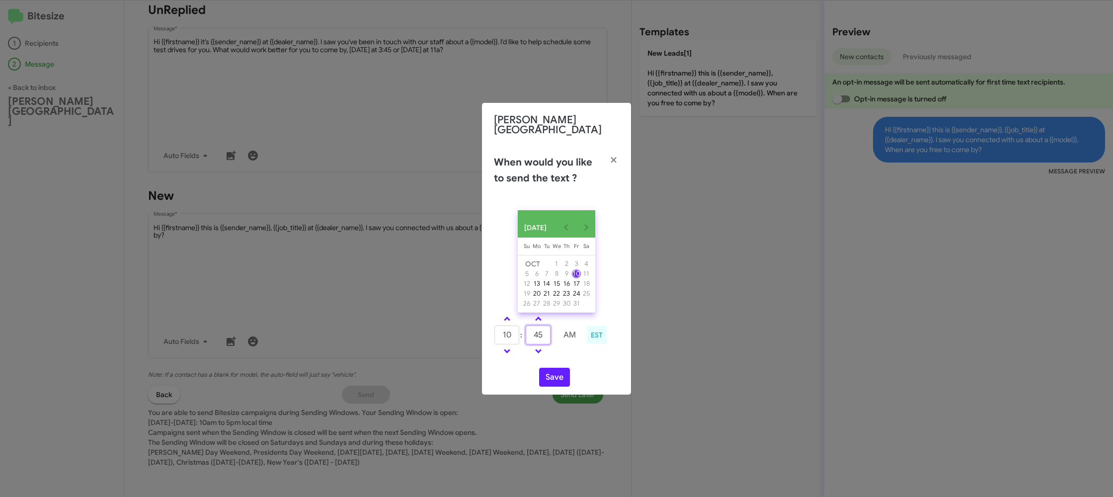
type input "45"
drag, startPoint x: 590, startPoint y: 369, endPoint x: 563, endPoint y: 380, distance: 29.4
click at [570, 378] on div "Save" at bounding box center [556, 377] width 125 height 19
click at [561, 381] on button "Save" at bounding box center [554, 377] width 31 height 19
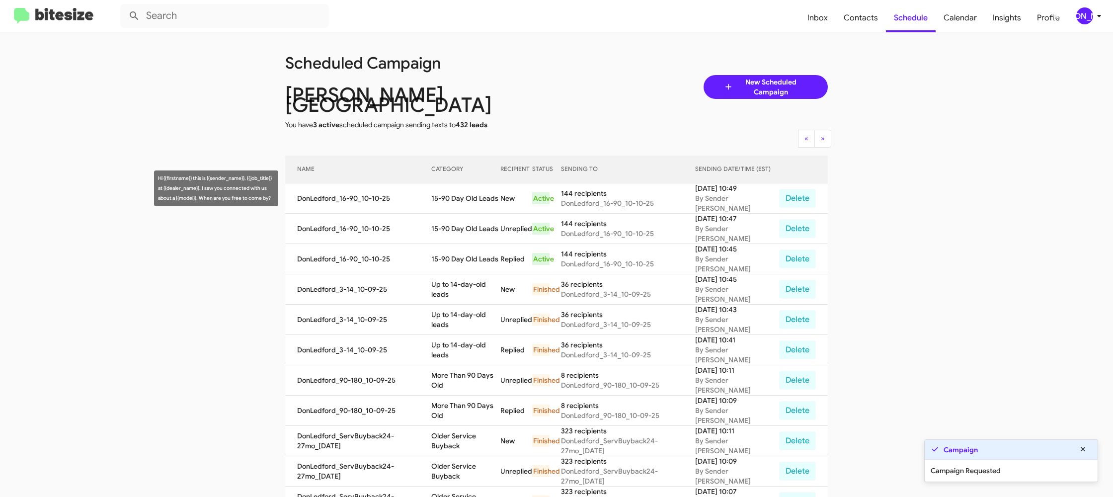
click at [477, 186] on td "15-90 Day Old Leads" at bounding box center [465, 198] width 69 height 30
click at [476, 186] on td "15-90 Day Old Leads" at bounding box center [465, 198] width 69 height 30
copy td "15-90 Day Old Leads"
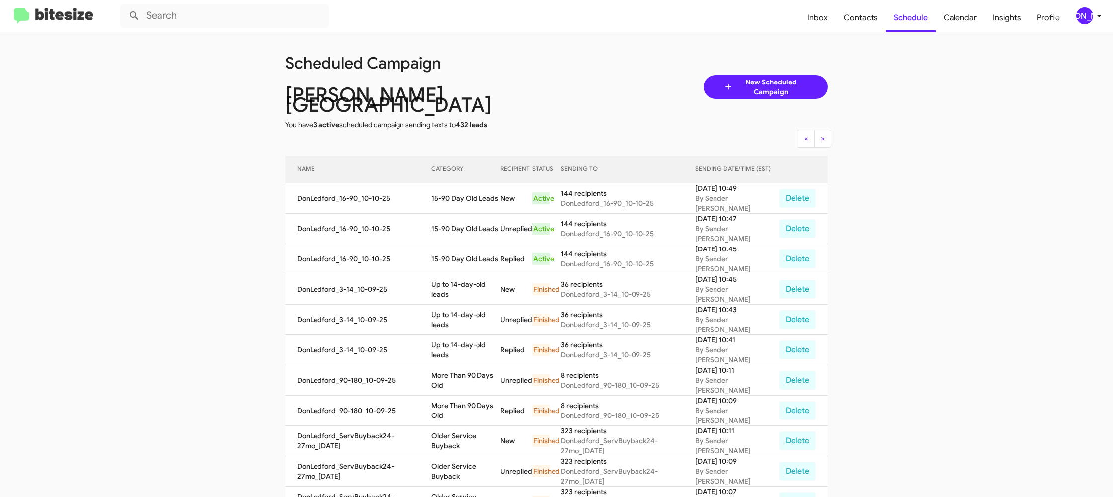
drag, startPoint x: 1096, startPoint y: 19, endPoint x: 1090, endPoint y: 19, distance: 6.5
click at [1094, 19] on icon at bounding box center [1099, 16] width 12 height 12
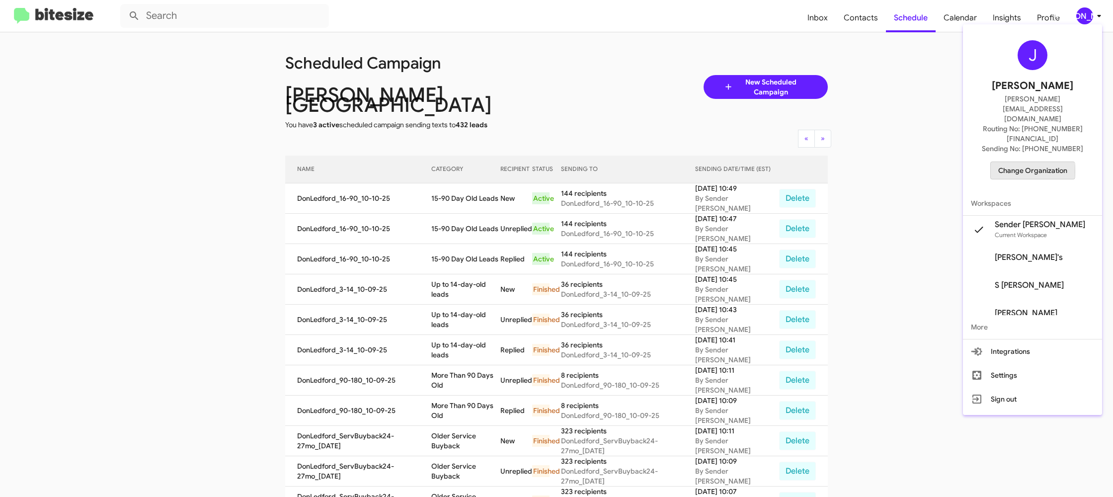
click at [1024, 162] on span "Change Organization" at bounding box center [1033, 170] width 69 height 17
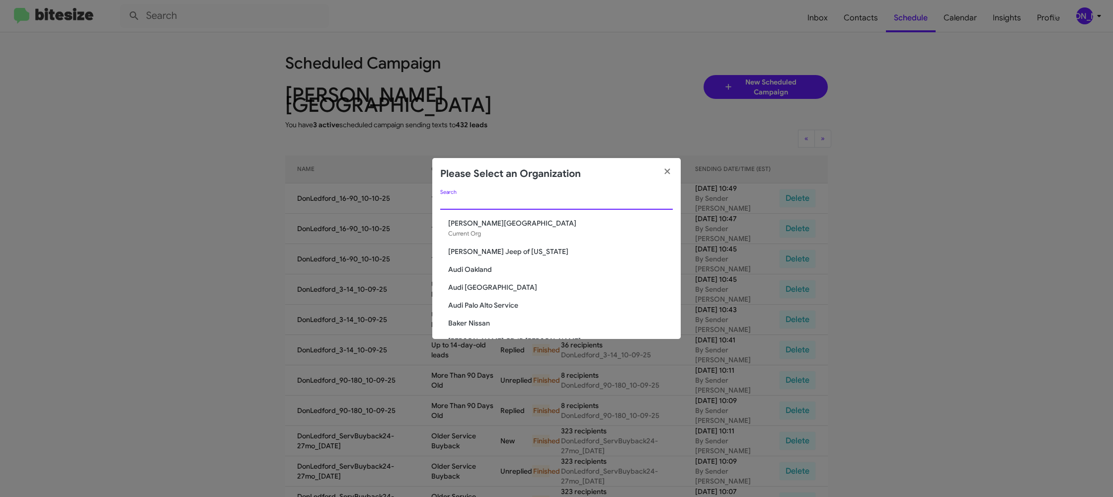
click at [472, 203] on input "Search" at bounding box center [556, 202] width 233 height 8
type input "ed"
click at [496, 250] on span "Ed Hicks Imports" at bounding box center [560, 251] width 225 height 10
click at [496, 250] on span "[PERSON_NAME] Imports" at bounding box center [560, 251] width 225 height 10
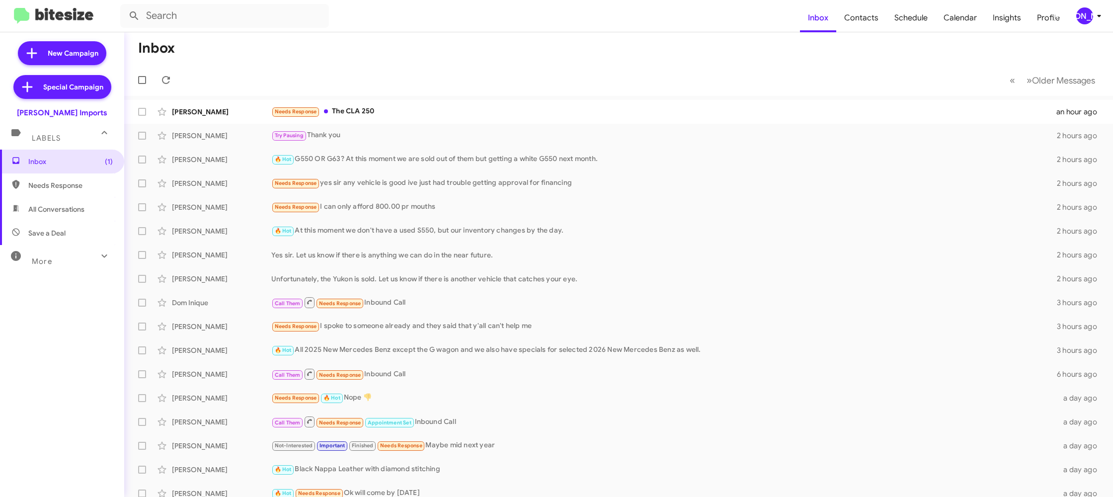
click at [1091, 12] on div "[PERSON_NAME]" at bounding box center [1085, 15] width 17 height 17
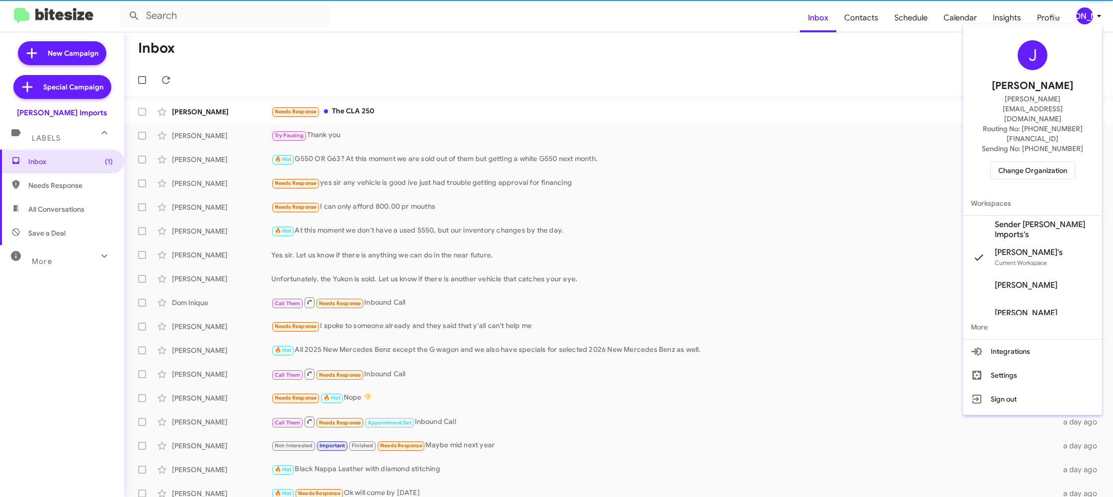
click at [1019, 220] on span "Sender Ed Hicks Imports's" at bounding box center [1044, 230] width 99 height 20
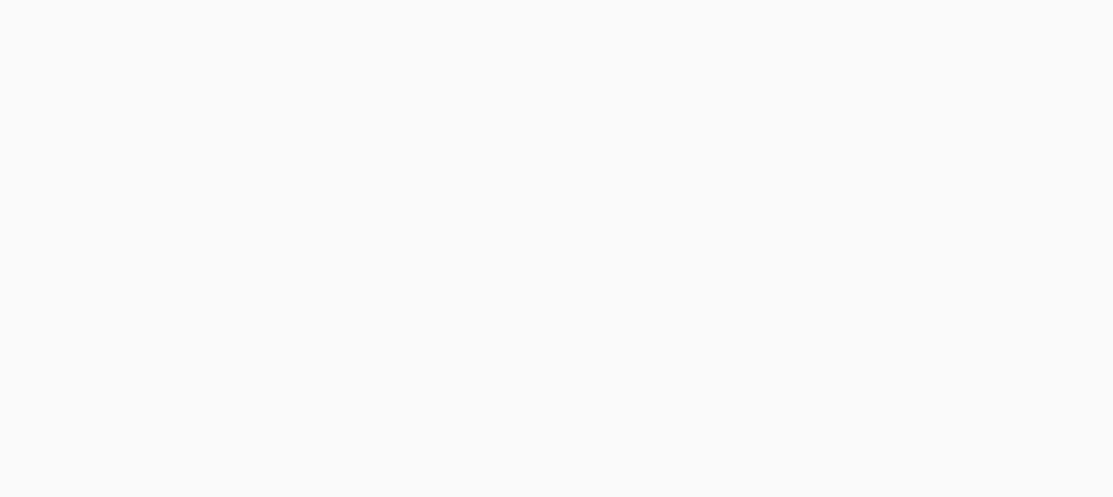
click at [875, 17] on body at bounding box center [556, 248] width 1113 height 497
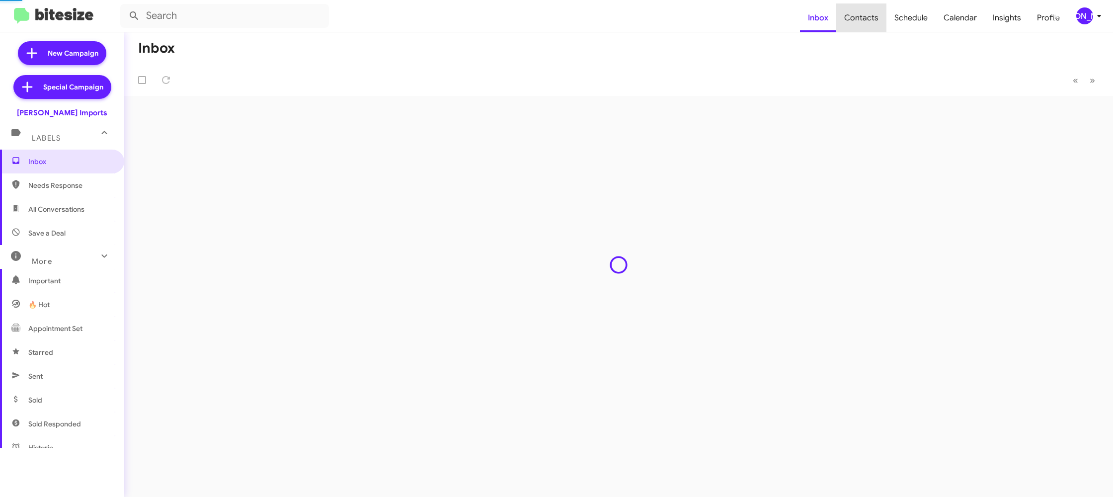
click at [875, 17] on span "Contacts" at bounding box center [861, 17] width 50 height 29
type input "in:groups"
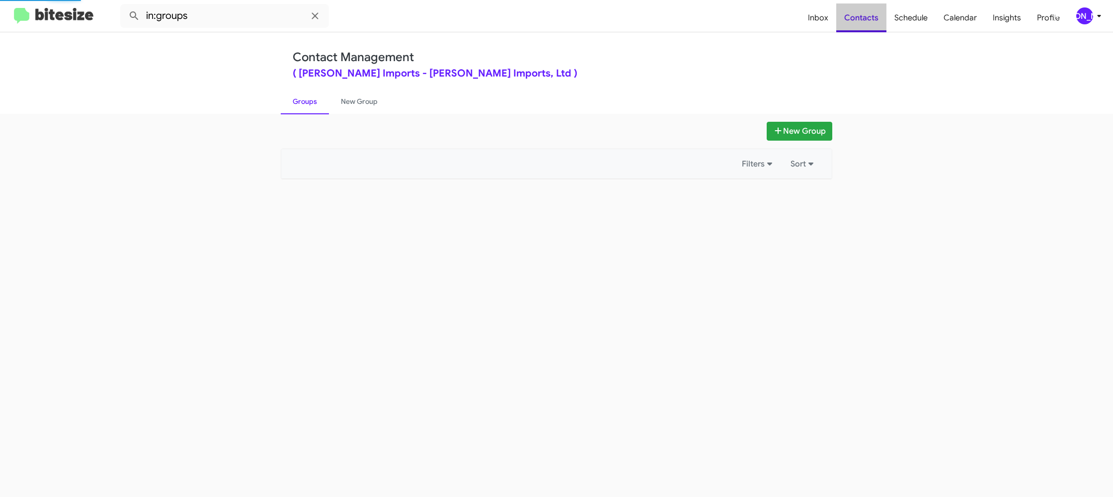
click at [875, 17] on span "Contacts" at bounding box center [861, 17] width 50 height 29
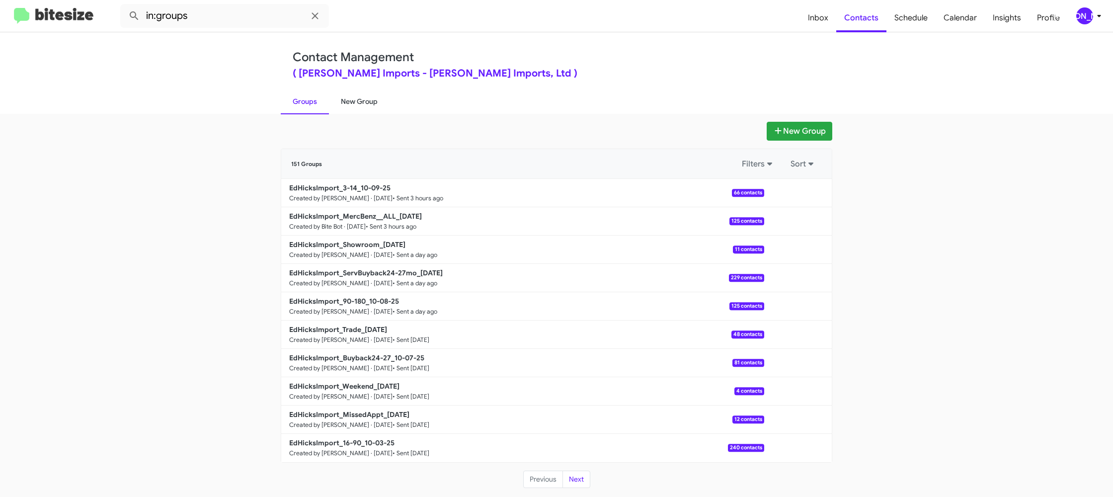
click at [358, 103] on link "New Group" at bounding box center [359, 101] width 61 height 26
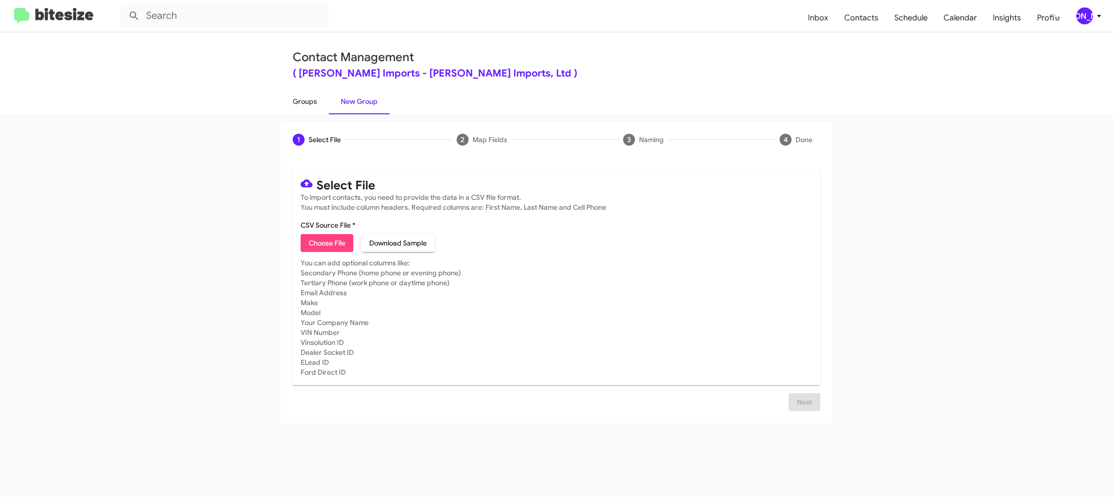
click at [301, 107] on link "Groups" at bounding box center [305, 101] width 48 height 26
type input "in:groups"
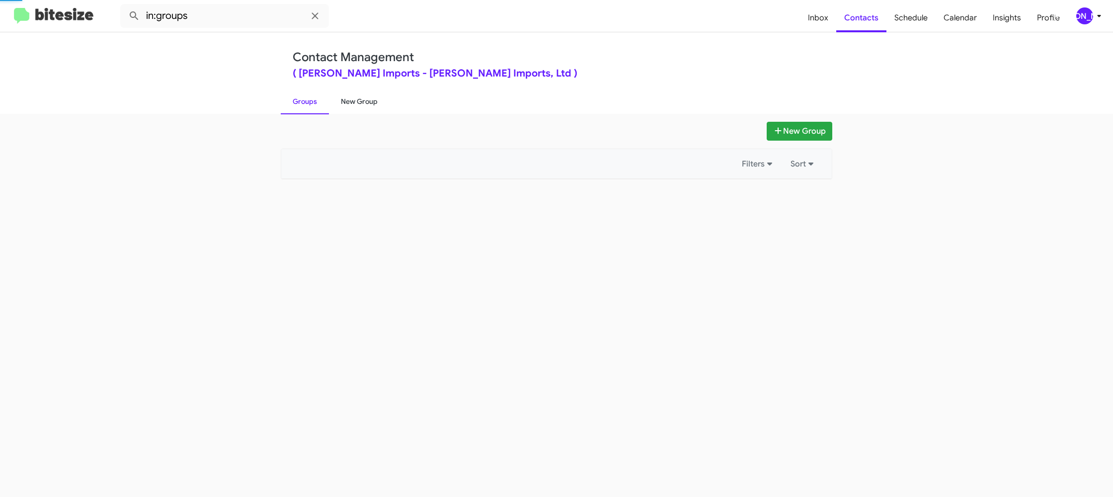
drag, startPoint x: 301, startPoint y: 107, endPoint x: 359, endPoint y: 103, distance: 58.3
click at [302, 107] on link "Groups" at bounding box center [305, 101] width 48 height 26
click at [359, 103] on link "New Group" at bounding box center [359, 101] width 61 height 26
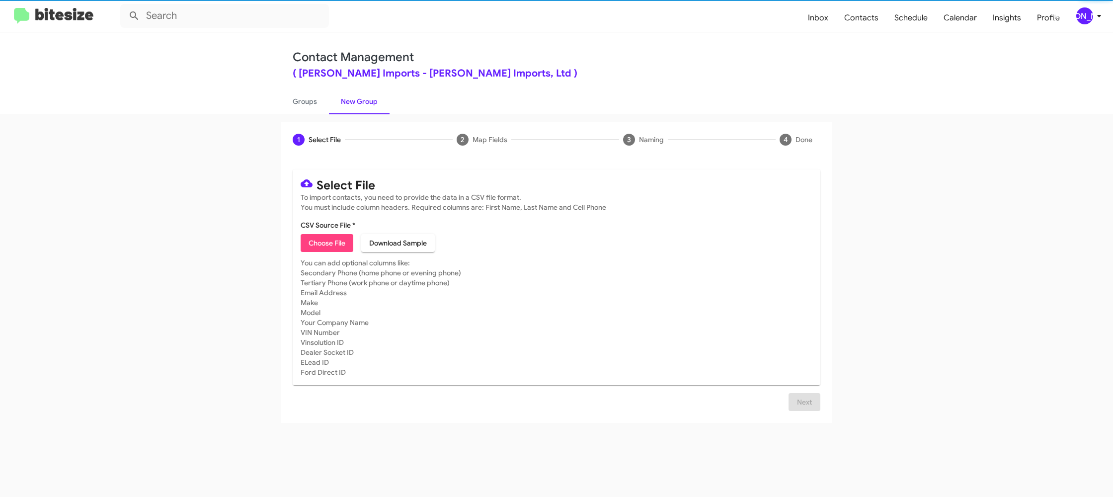
click at [1092, 17] on div "[PERSON_NAME]" at bounding box center [1085, 15] width 17 height 17
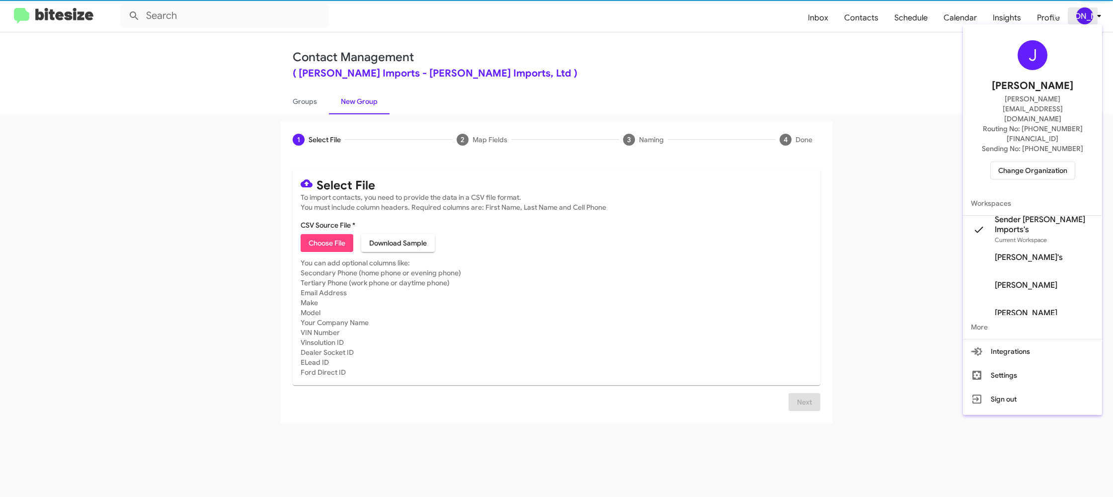
click at [1091, 17] on div at bounding box center [556, 248] width 1113 height 497
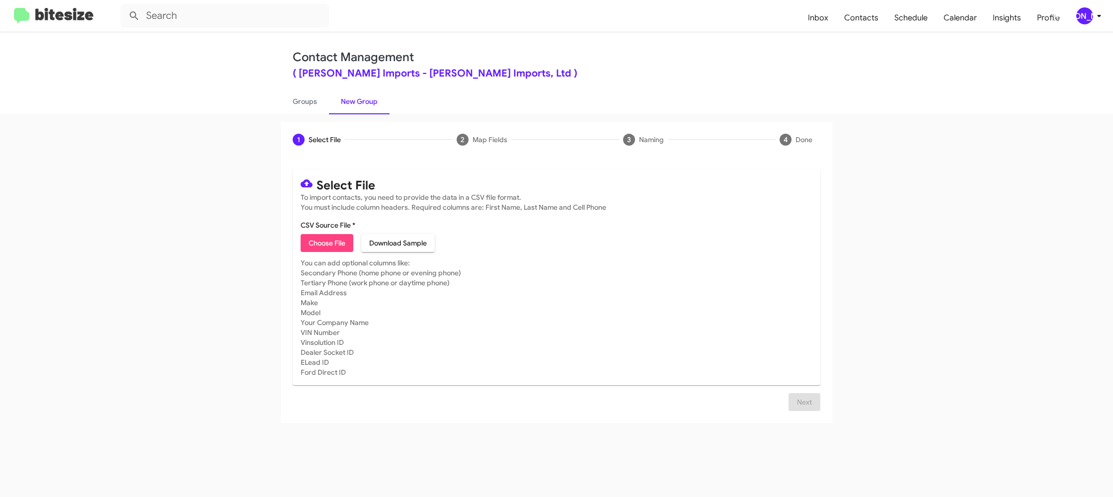
click at [332, 242] on span "Choose File" at bounding box center [327, 243] width 37 height 18
type input "EdHicksImport_16-90_10-10-25"
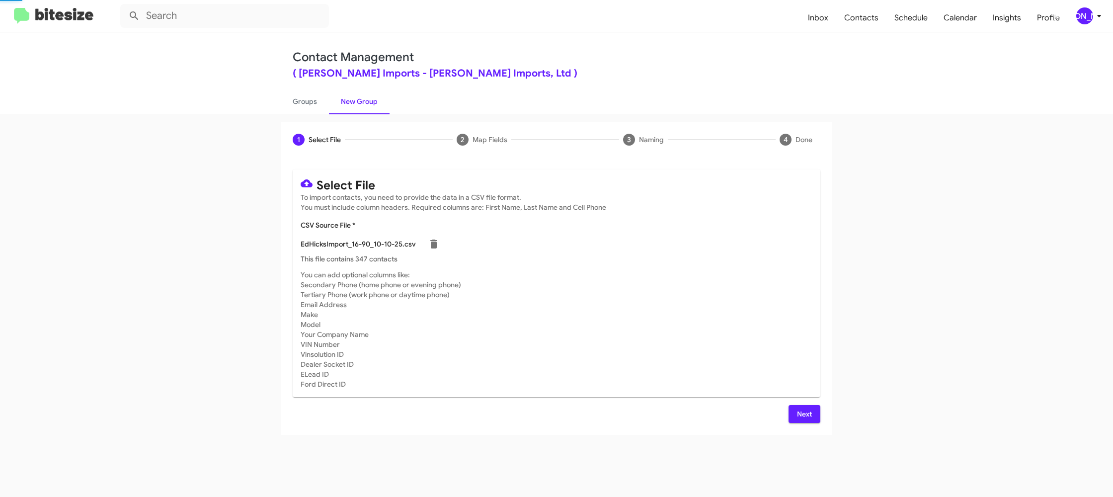
click at [649, 269] on mat-card "Select File To import contacts, you need to provide the data in a CSV file form…" at bounding box center [557, 283] width 528 height 228
drag, startPoint x: 800, startPoint y: 407, endPoint x: 769, endPoint y: 395, distance: 32.8
click at [799, 407] on span "Next" at bounding box center [805, 414] width 16 height 18
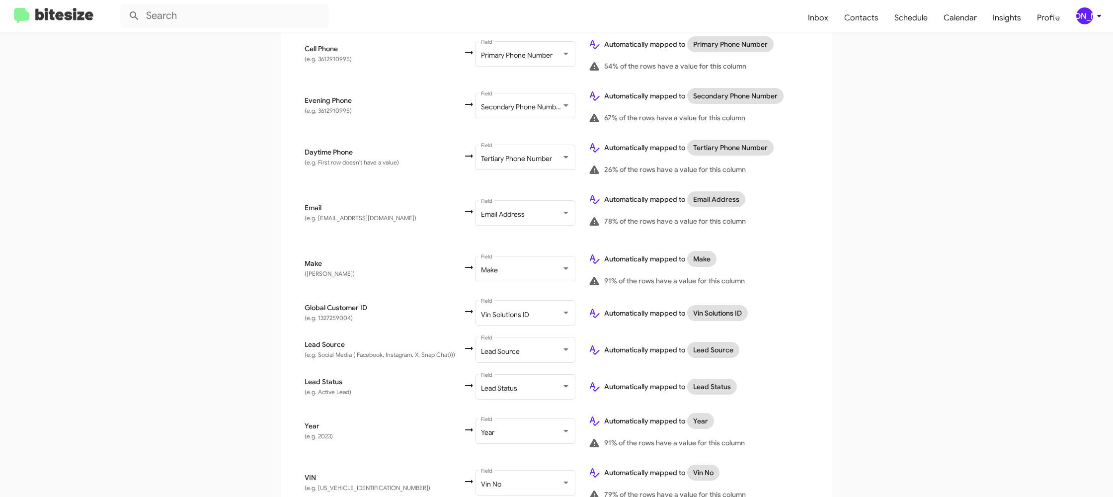
scroll to position [474, 0]
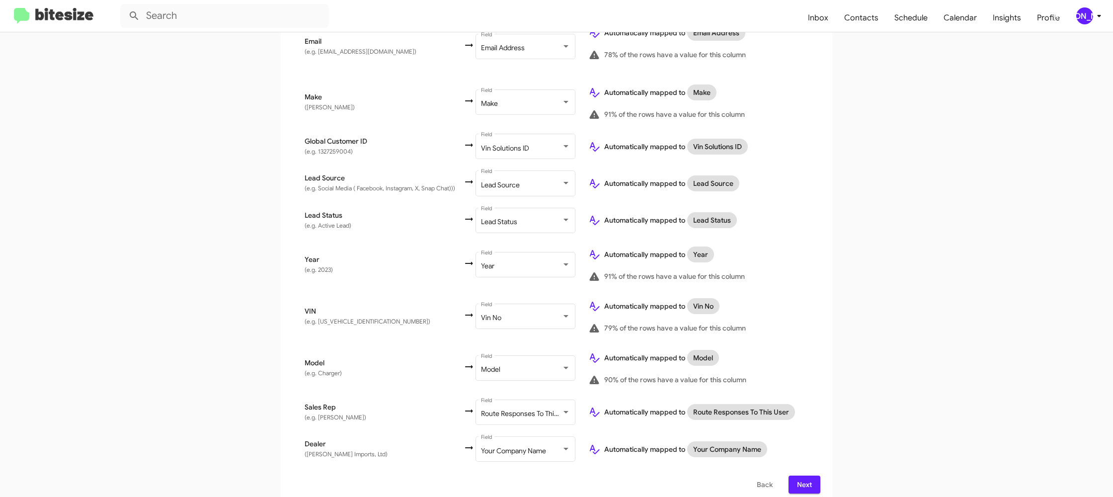
click at [1081, 9] on div "[PERSON_NAME]" at bounding box center [1085, 15] width 17 height 17
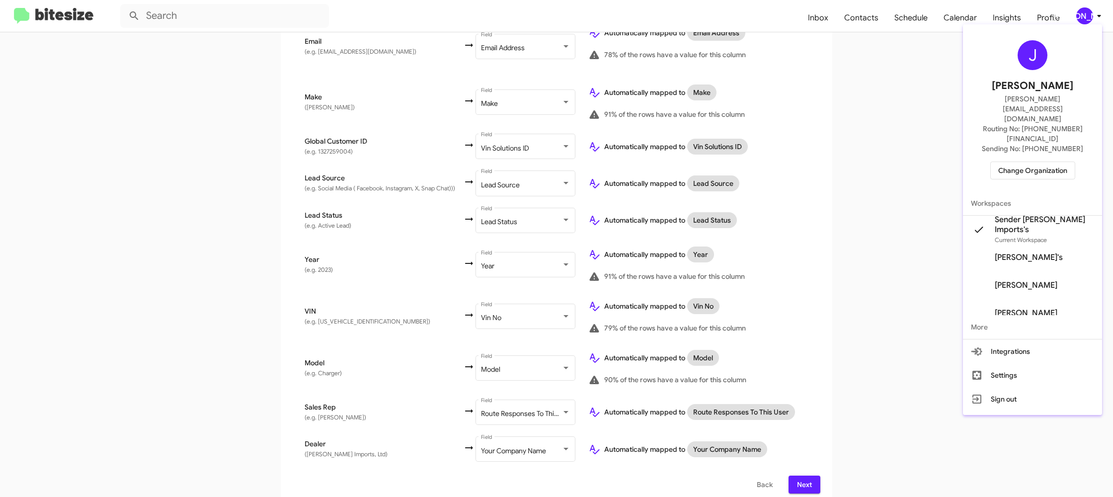
click at [1081, 9] on div at bounding box center [556, 248] width 1113 height 497
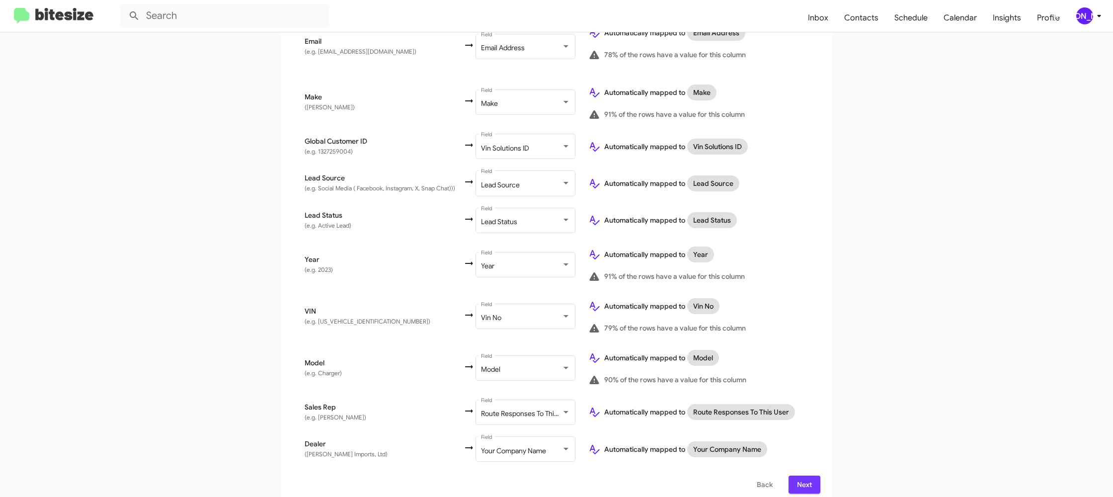
click at [807, 477] on span "Next" at bounding box center [805, 485] width 16 height 18
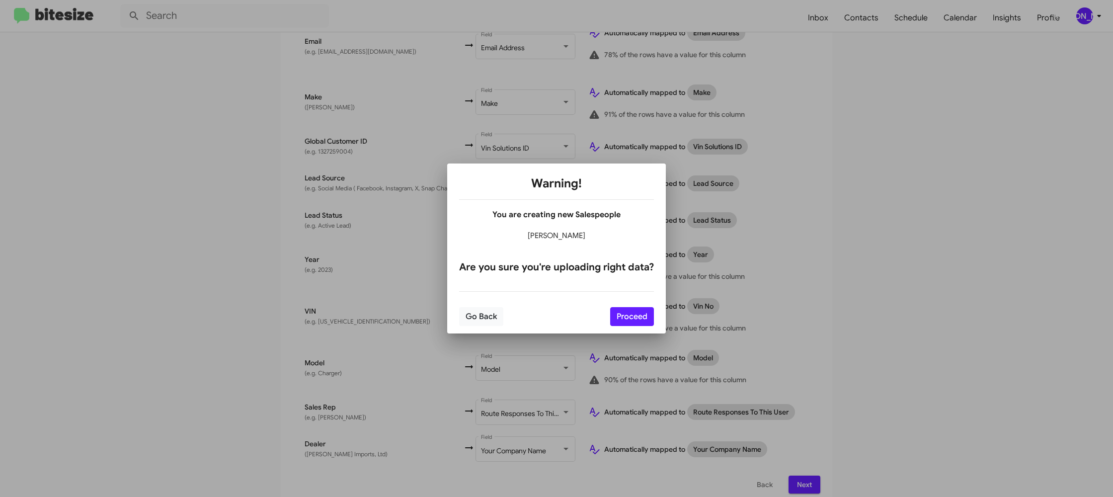
drag, startPoint x: 608, startPoint y: 321, endPoint x: 633, endPoint y: 316, distance: 25.7
click at [608, 321] on div "Go Back Proceed" at bounding box center [556, 317] width 195 height 34
drag, startPoint x: 638, startPoint y: 317, endPoint x: 671, endPoint y: 330, distance: 35.7
click at [638, 317] on button "Proceed" at bounding box center [632, 316] width 44 height 19
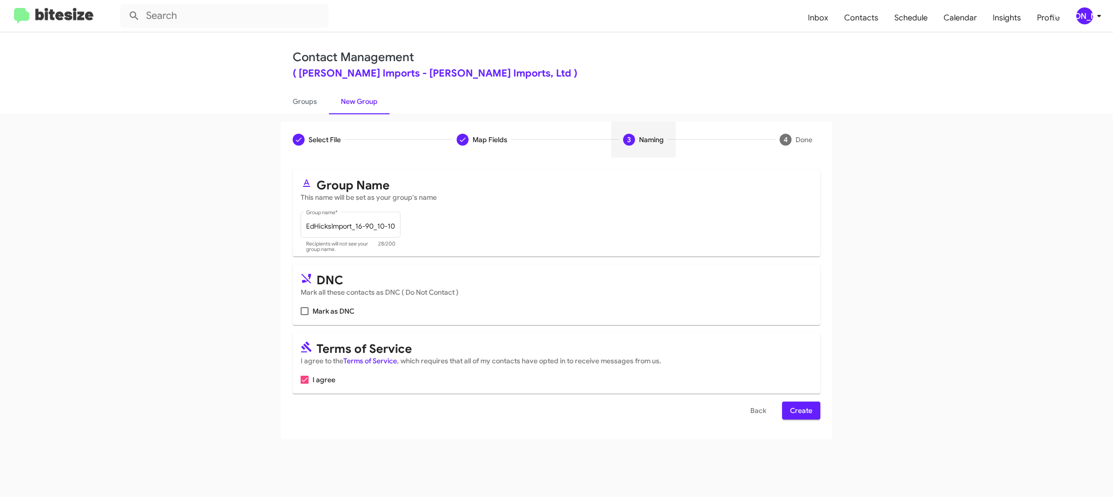
scroll to position [0, 0]
drag, startPoint x: 799, startPoint y: 414, endPoint x: 770, endPoint y: 390, distance: 37.4
click at [799, 414] on span "Create" at bounding box center [801, 411] width 22 height 18
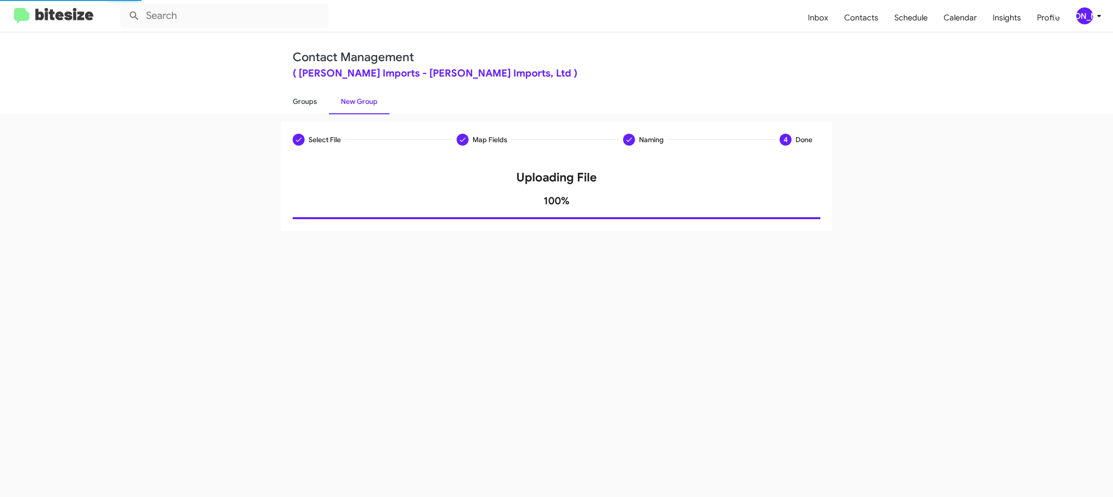
click at [318, 107] on link "Groups" at bounding box center [305, 101] width 48 height 26
type input "in:groups"
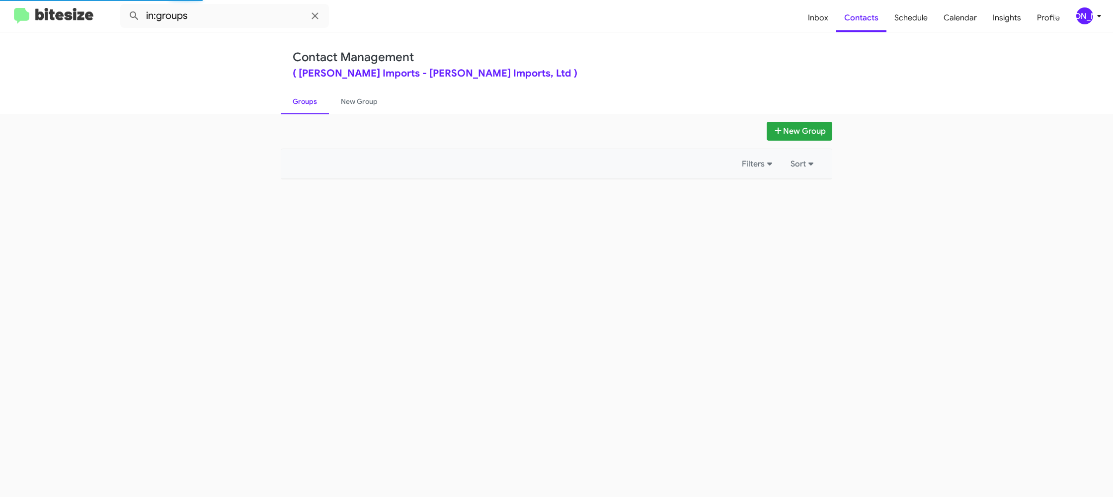
click at [318, 107] on link "Groups" at bounding box center [305, 101] width 48 height 26
click at [354, 102] on link "New Group" at bounding box center [359, 101] width 61 height 26
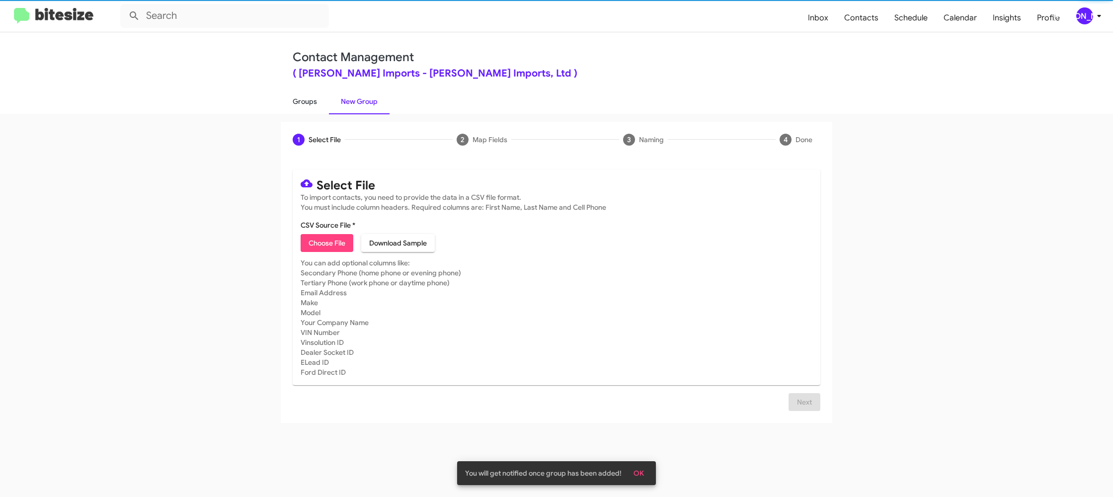
click at [302, 103] on link "Groups" at bounding box center [305, 101] width 48 height 26
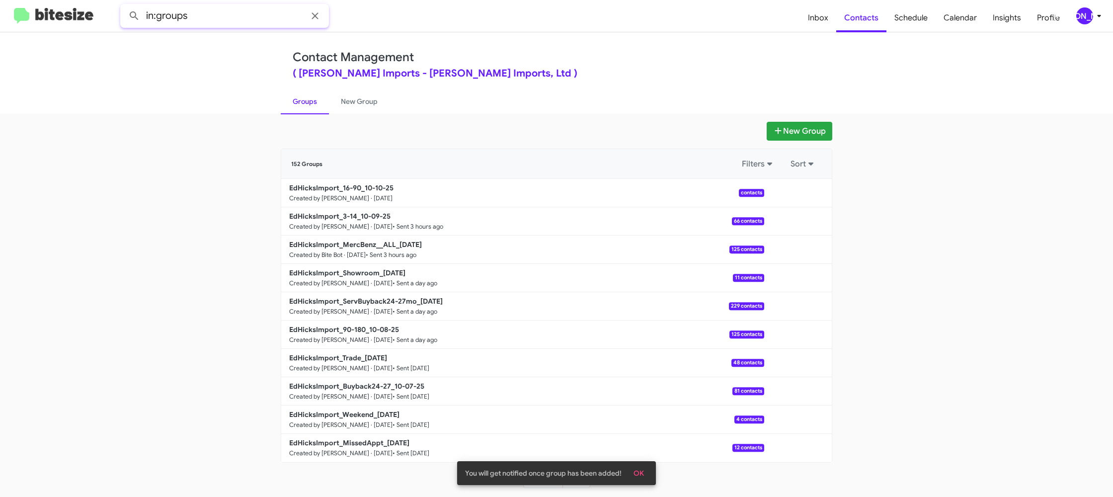
click at [235, 16] on input "in:groups" at bounding box center [224, 16] width 209 height 24
type input "in:groups 16-"
click at [124, 6] on button at bounding box center [134, 16] width 20 height 20
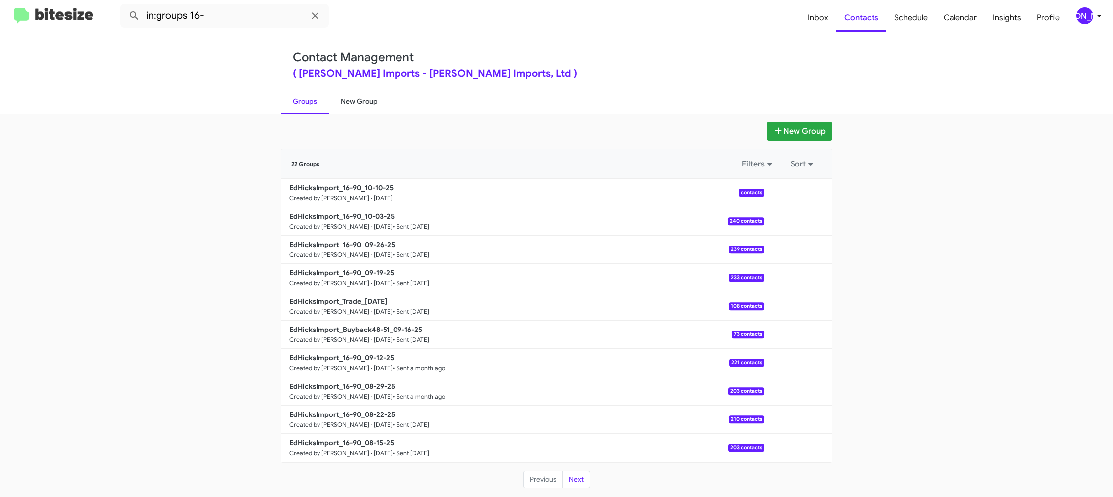
click at [345, 111] on link "New Group" at bounding box center [359, 101] width 61 height 26
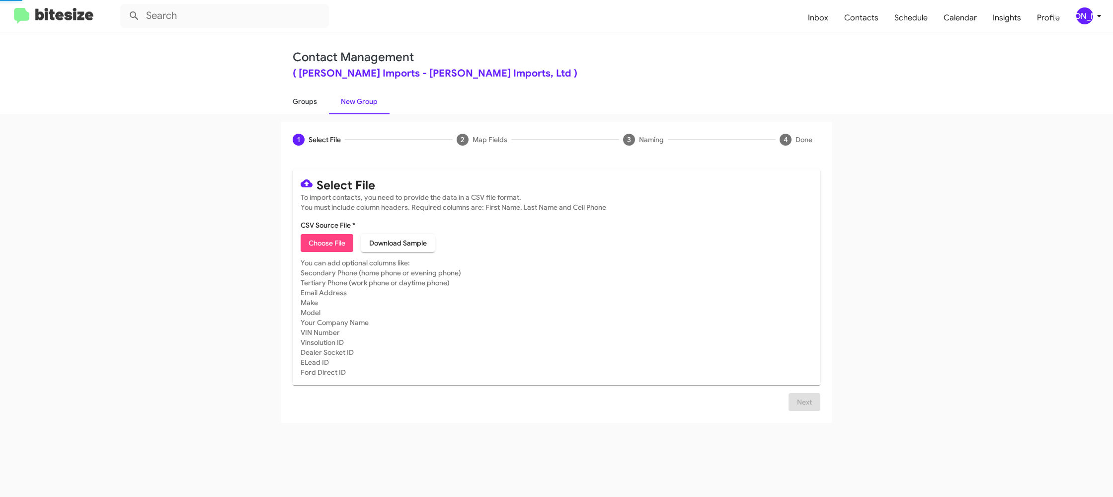
click at [303, 111] on link "Groups" at bounding box center [305, 101] width 48 height 26
type input "in:groups"
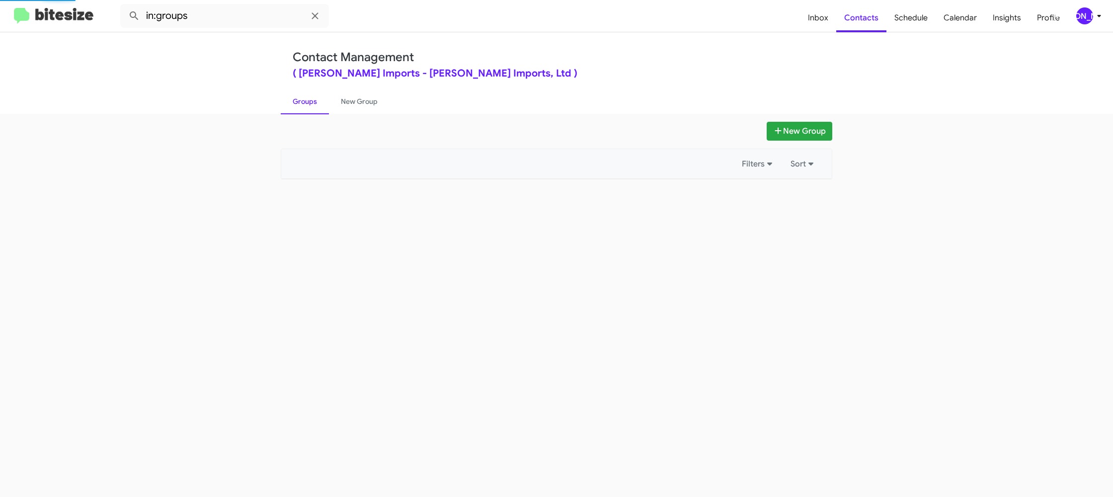
click at [303, 111] on link "Groups" at bounding box center [305, 101] width 48 height 26
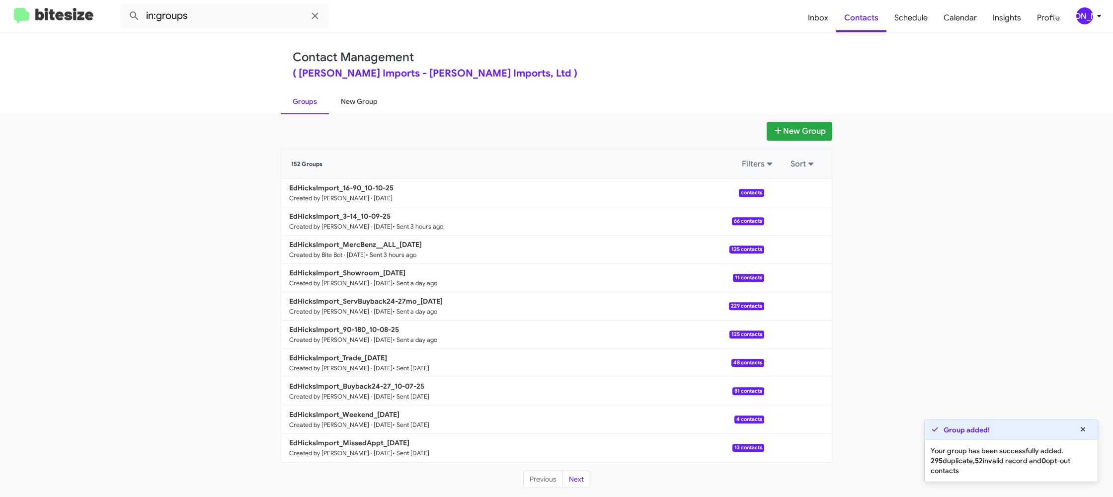
click at [362, 97] on link "New Group" at bounding box center [359, 101] width 61 height 26
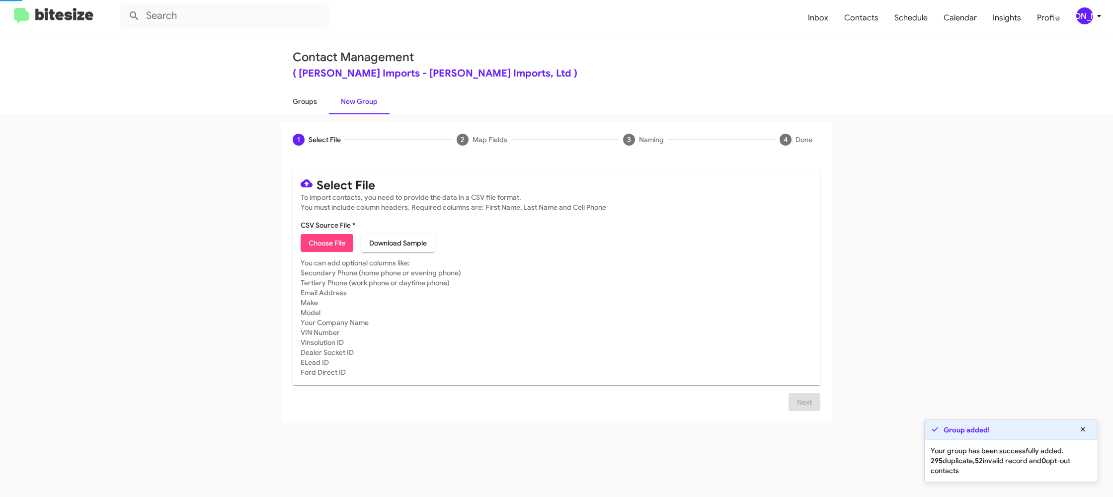
click at [278, 98] on div "Contact Management ( Ed Hicks Imports - Ed Hicks Imports, Ltd ) Groups New Group" at bounding box center [556, 73] width 567 height 82
click at [322, 97] on link "Groups" at bounding box center [305, 101] width 48 height 26
type input "in:groups"
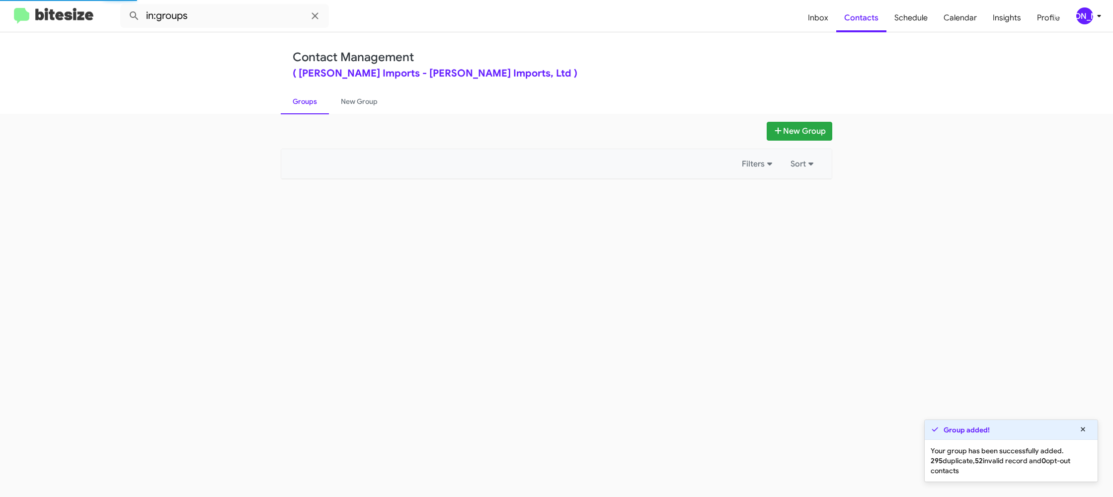
click at [322, 97] on link "Groups" at bounding box center [305, 101] width 48 height 26
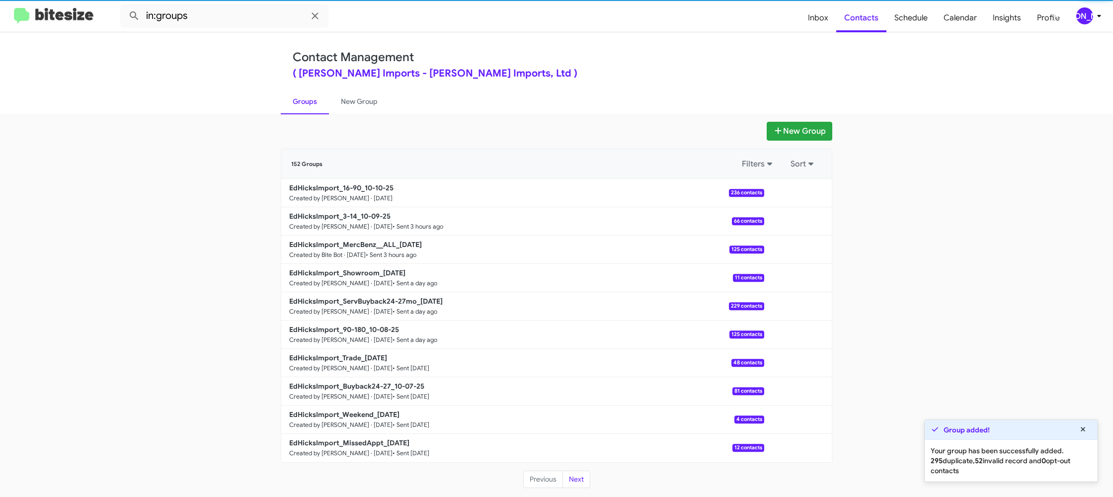
click at [322, 97] on link "Groups" at bounding box center [305, 101] width 48 height 26
drag, startPoint x: 342, startPoint y: 98, endPoint x: 312, endPoint y: 101, distance: 30.4
click at [342, 98] on link "New Group" at bounding box center [359, 101] width 61 height 26
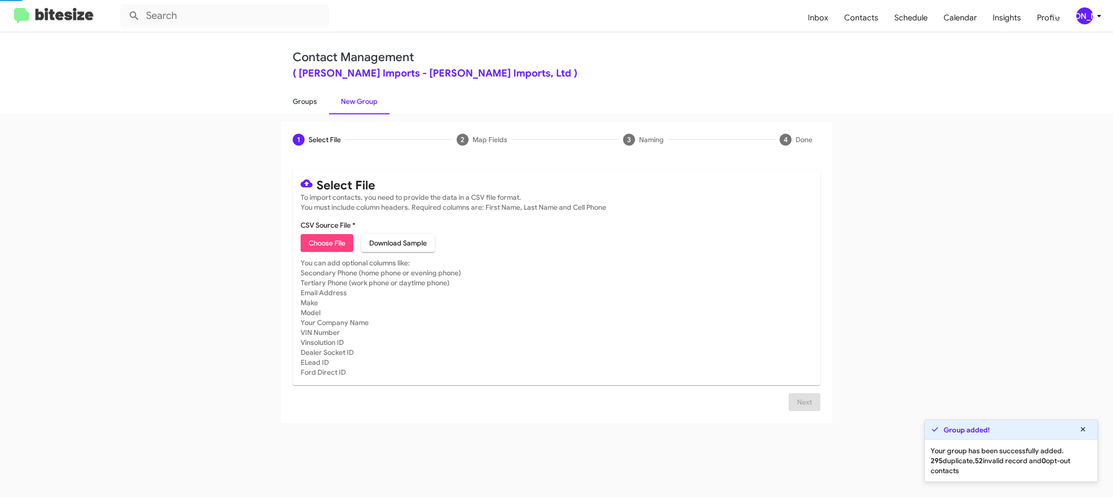
click at [312, 101] on link "Groups" at bounding box center [305, 101] width 48 height 26
type input "in:groups"
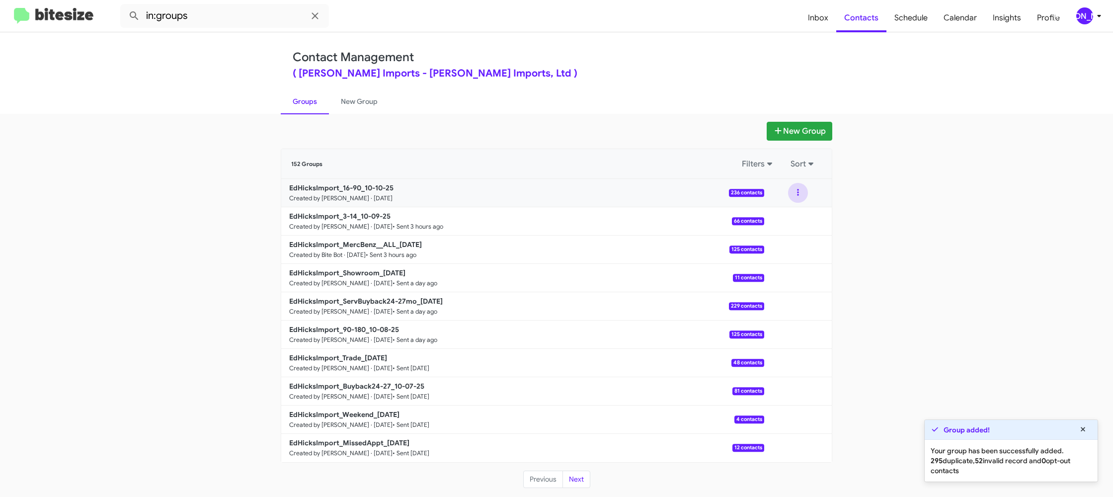
drag, startPoint x: 796, startPoint y: 195, endPoint x: 797, endPoint y: 202, distance: 6.5
click at [796, 196] on button at bounding box center [798, 193] width 20 height 20
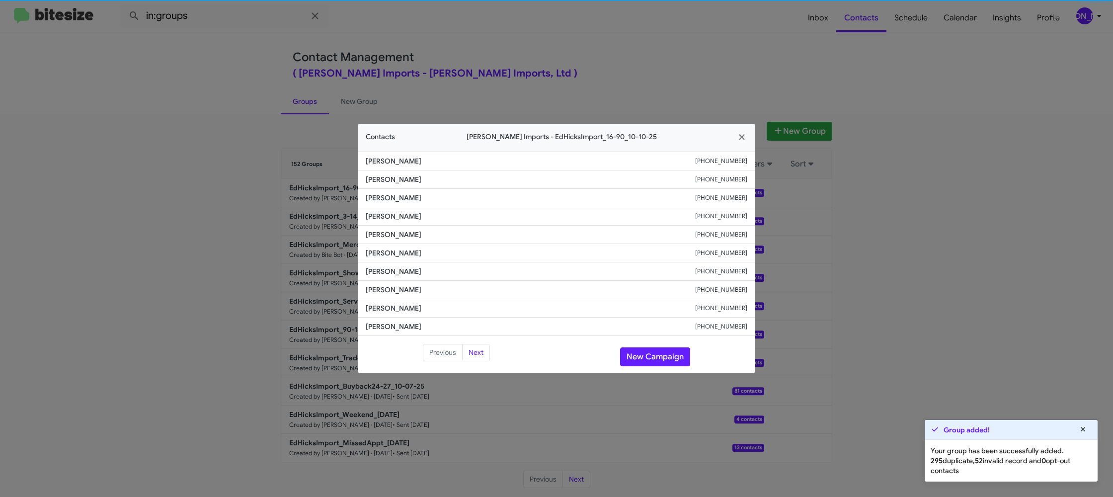
click at [388, 244] on li "Raul Ramirez +13615101301" at bounding box center [557, 253] width 398 height 18
copy span "[PERSON_NAME]"
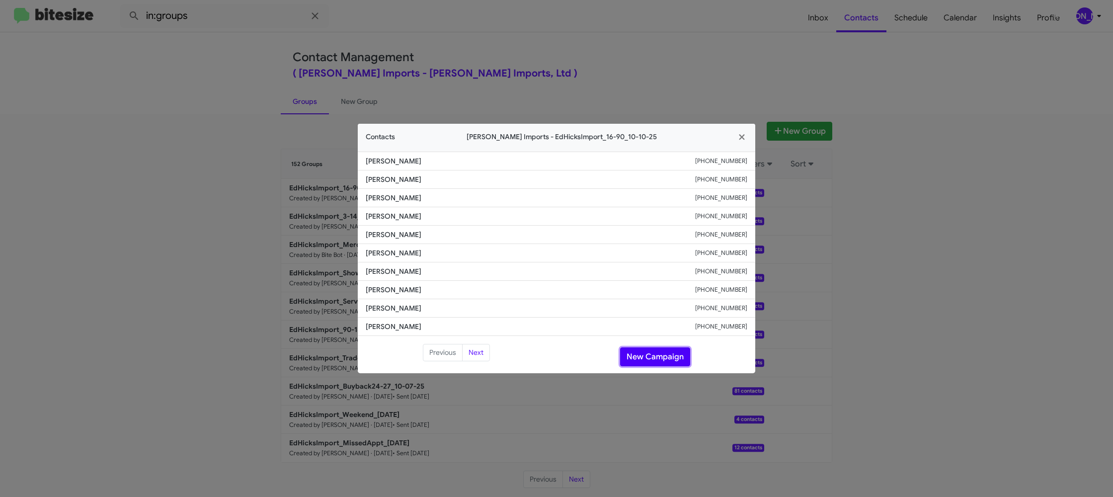
click at [645, 360] on button "New Campaign" at bounding box center [655, 356] width 70 height 19
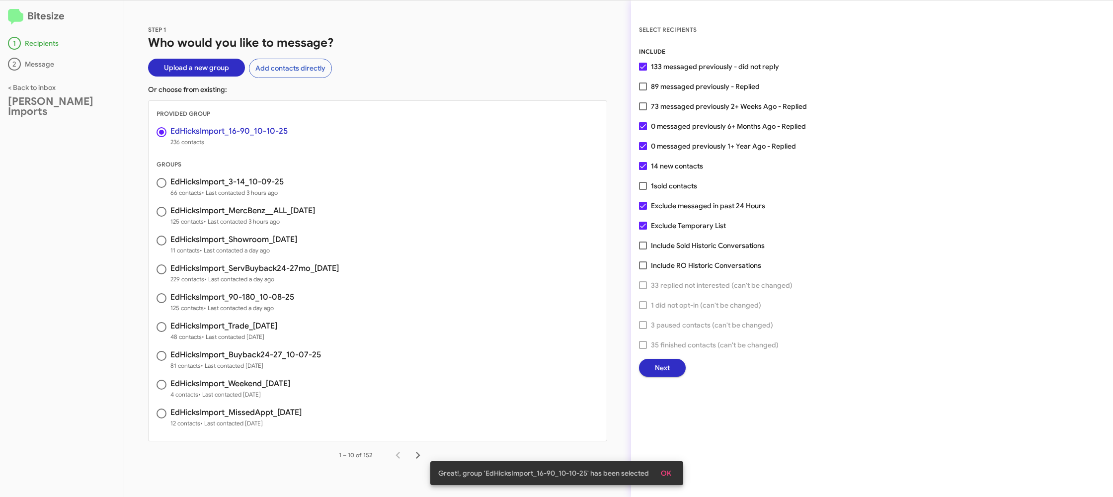
click at [659, 368] on span "Next" at bounding box center [662, 368] width 15 height 18
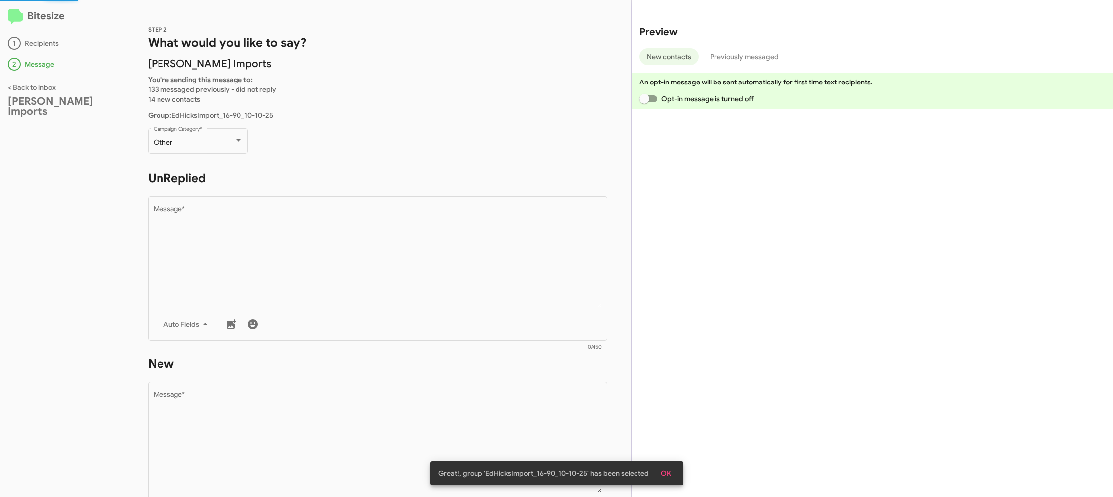
drag, startPoint x: 230, startPoint y: 169, endPoint x: 224, endPoint y: 162, distance: 9.2
click at [226, 165] on div "STEP 2 What would you like to say? Ed Hicks Imports You're sending this message…" at bounding box center [377, 248] width 507 height 497
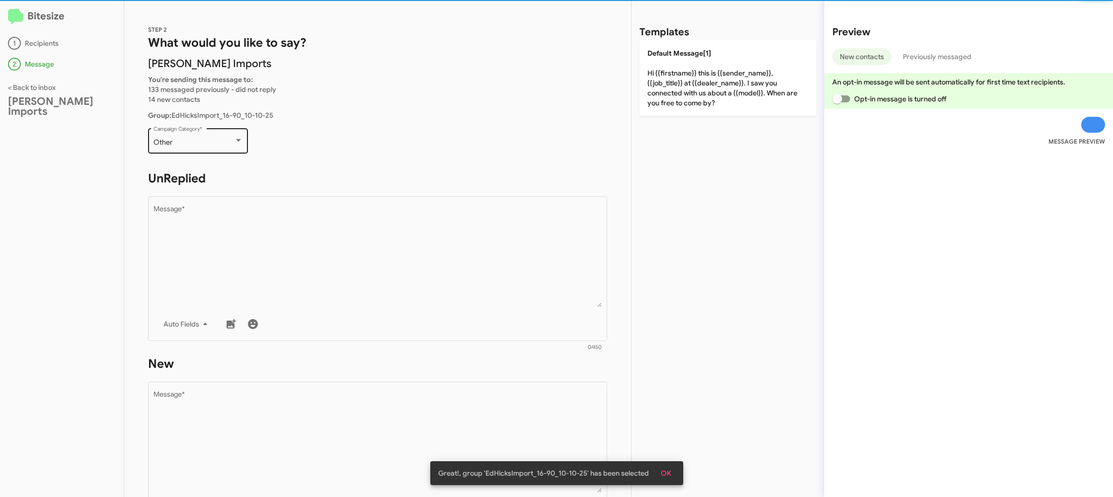
click at [219, 144] on div "Other" at bounding box center [194, 143] width 81 height 8
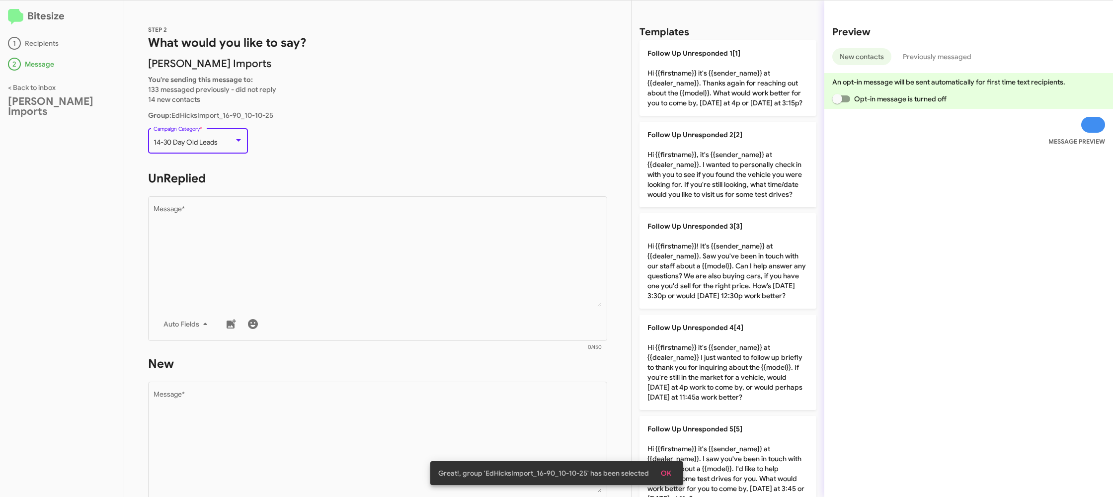
drag, startPoint x: 305, startPoint y: 225, endPoint x: 359, endPoint y: 187, distance: 66.0
click at [305, 224] on textarea "Message *" at bounding box center [378, 256] width 449 height 101
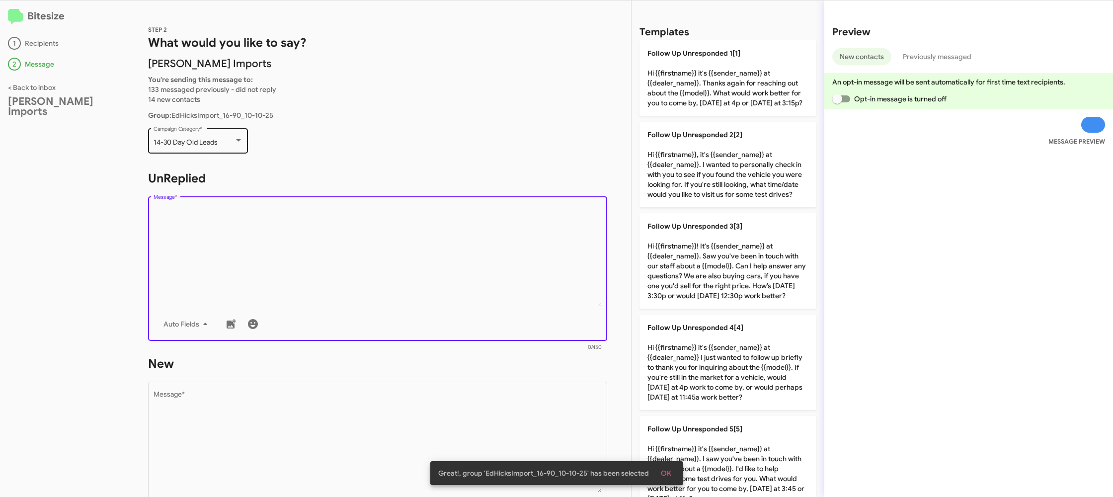
click at [164, 132] on div "14-30 Day Old Leads Campaign Category *" at bounding box center [198, 139] width 89 height 27
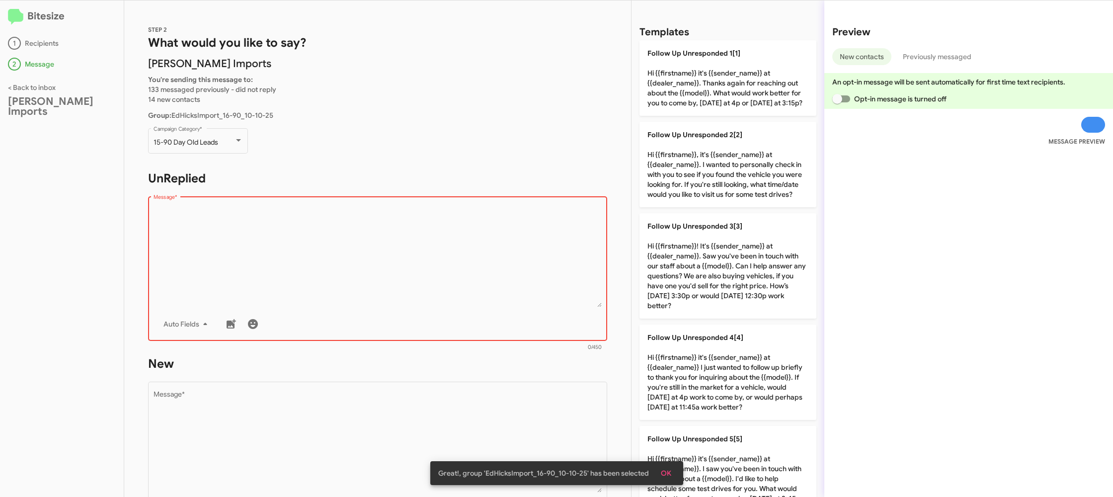
drag, startPoint x: 287, startPoint y: 237, endPoint x: 359, endPoint y: 241, distance: 72.2
click at [291, 236] on textarea "Message *" at bounding box center [378, 256] width 449 height 101
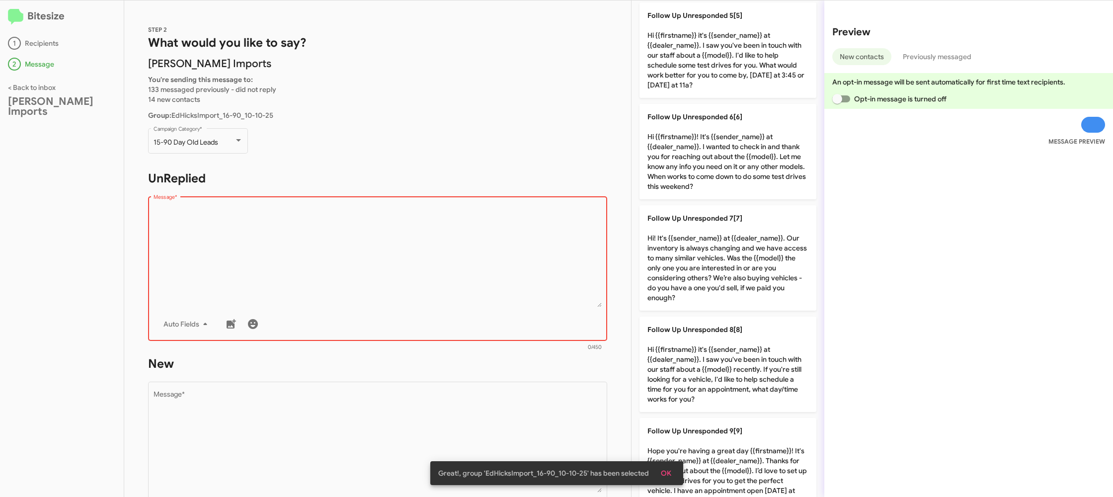
scroll to position [509, 0]
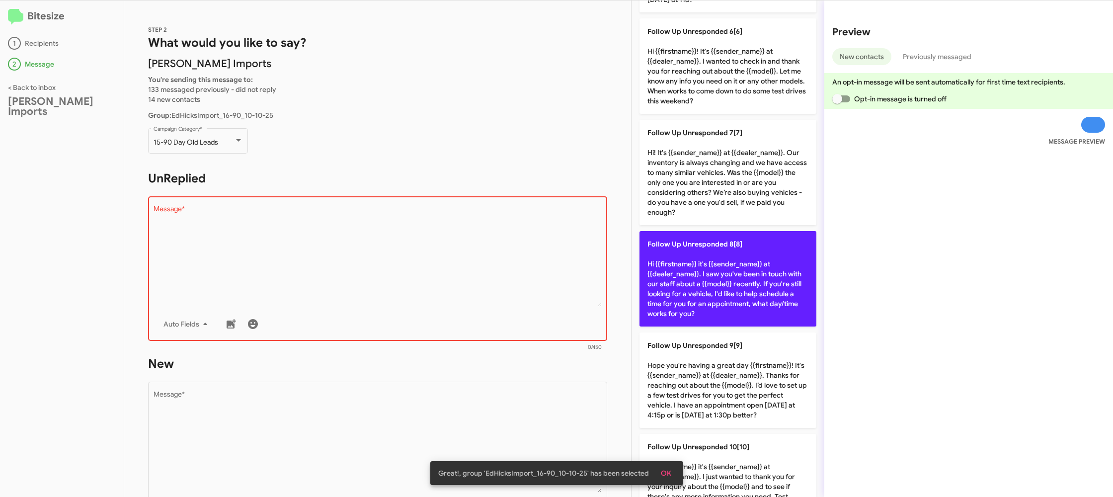
drag, startPoint x: 705, startPoint y: 284, endPoint x: 537, endPoint y: 317, distance: 171.3
click at [667, 285] on p "Follow Up Unresponded 8[8] Hi {{firstname}} it's {{sender_name}} at {{dealer_na…" at bounding box center [728, 278] width 177 height 95
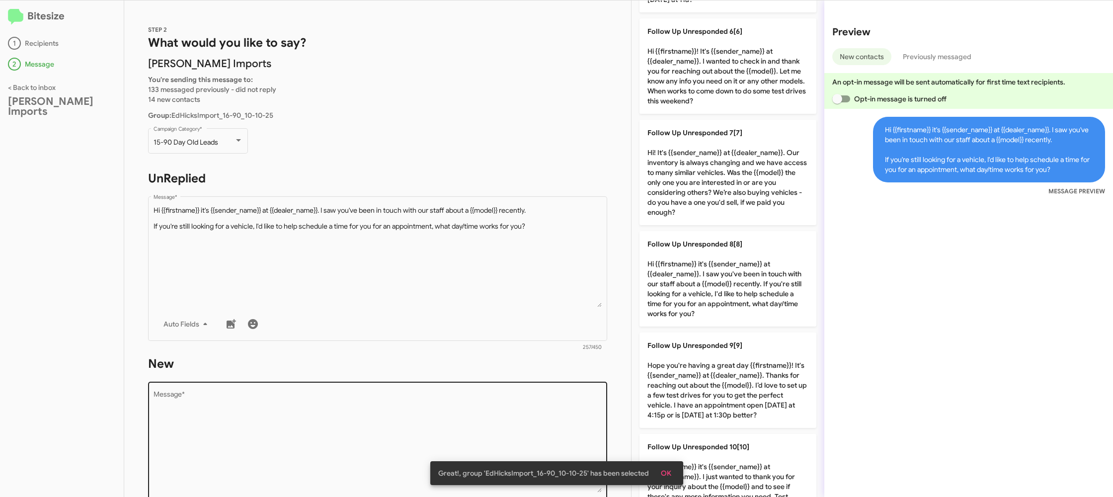
click at [478, 412] on textarea "Message *" at bounding box center [378, 441] width 449 height 101
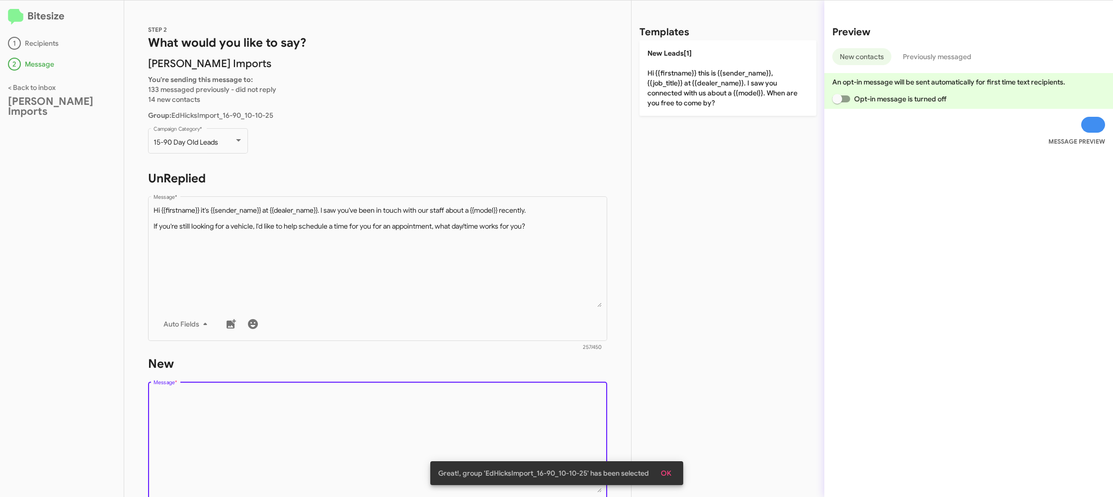
click at [478, 411] on textarea "Message *" at bounding box center [378, 441] width 449 height 101
drag, startPoint x: 478, startPoint y: 411, endPoint x: 495, endPoint y: 397, distance: 22.2
click at [485, 403] on textarea "Message *" at bounding box center [378, 441] width 449 height 101
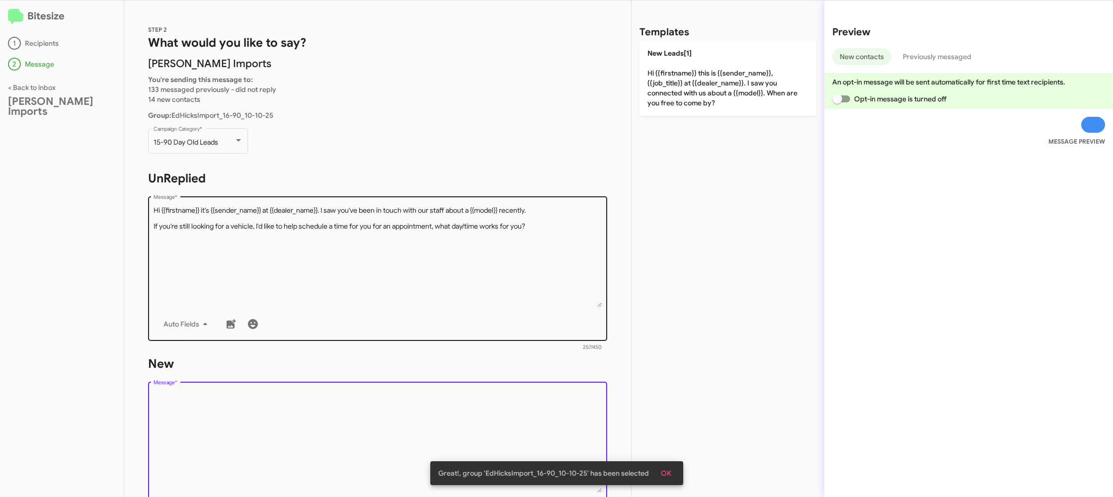
click at [477, 257] on textarea "Message *" at bounding box center [378, 256] width 449 height 101
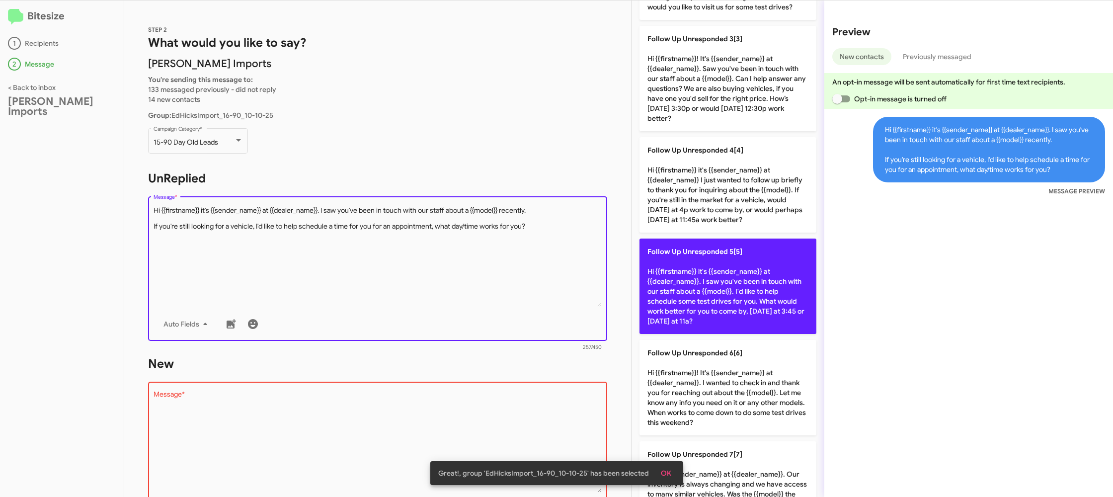
scroll to position [228, 0]
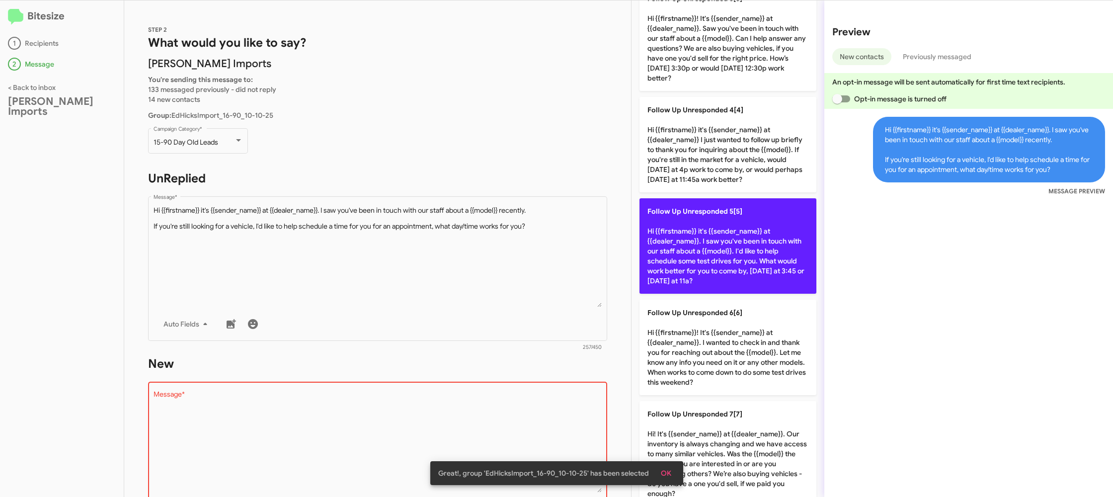
drag, startPoint x: 747, startPoint y: 241, endPoint x: 711, endPoint y: 244, distance: 36.4
click at [743, 241] on p "Follow Up Unresponded 5[5] Hi {{firstname}} it's {{sender_name}} at {{dealer_na…" at bounding box center [728, 245] width 177 height 95
type textarea "Hi {{firstname}} it's {{sender_name}} at {{dealer_name}}. I saw you've been in …"
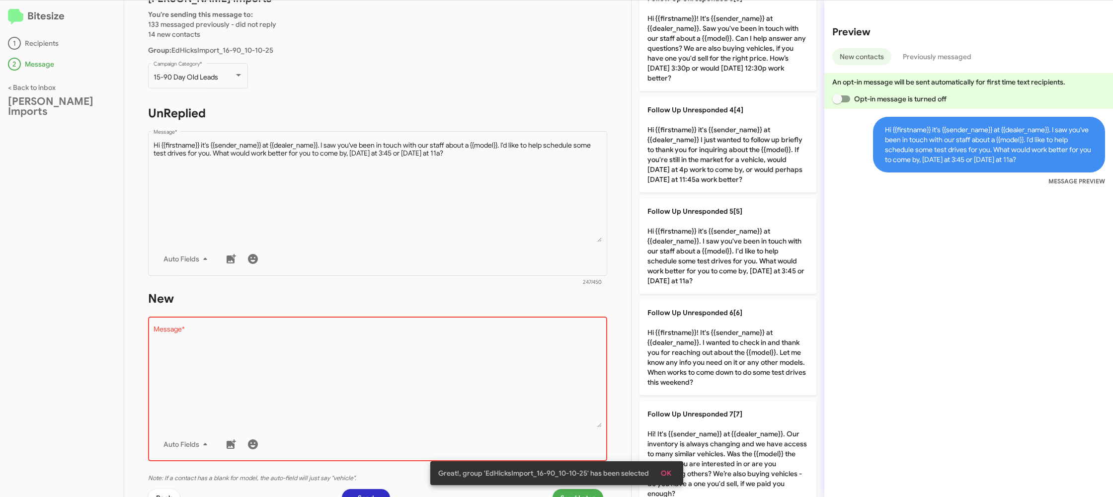
scroll to position [0, 0]
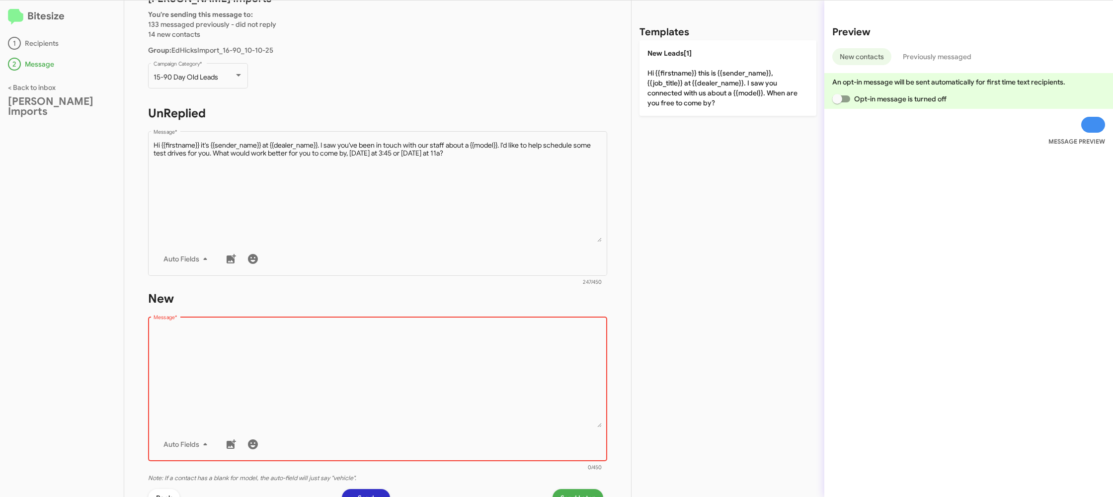
click at [457, 356] on textarea "Message *" at bounding box center [378, 376] width 449 height 101
drag, startPoint x: 456, startPoint y: 354, endPoint x: 474, endPoint y: 325, distance: 34.6
click at [460, 345] on textarea "Message *" at bounding box center [378, 376] width 449 height 101
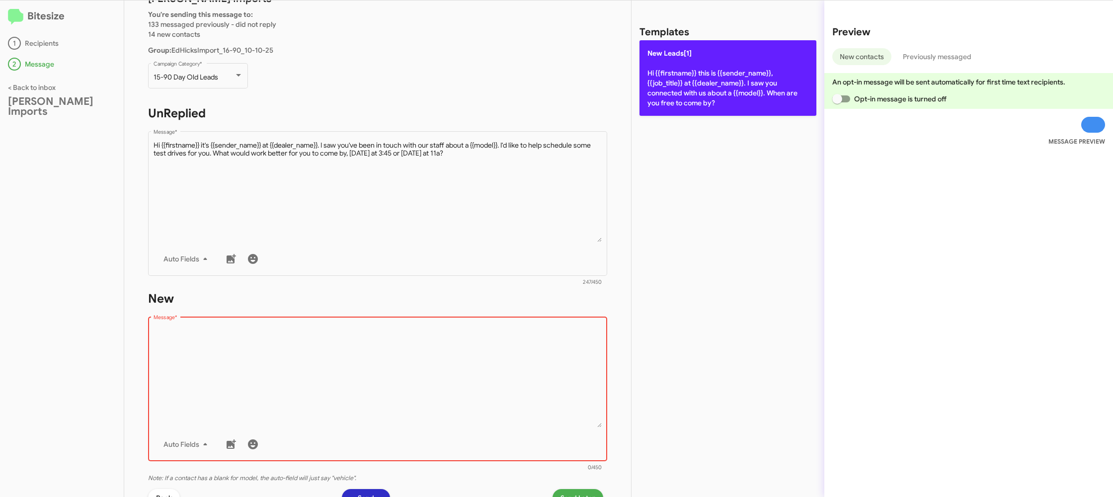
click at [681, 104] on p "New Leads[1] Hi {{firstname}} this is {{sender_name}}, {{job_title}} at {{deale…" at bounding box center [728, 78] width 177 height 76
type textarea "Hi {{firstname}} this is {{sender_name}}, {{job_title}} at {{dealer_name}}. I s…"
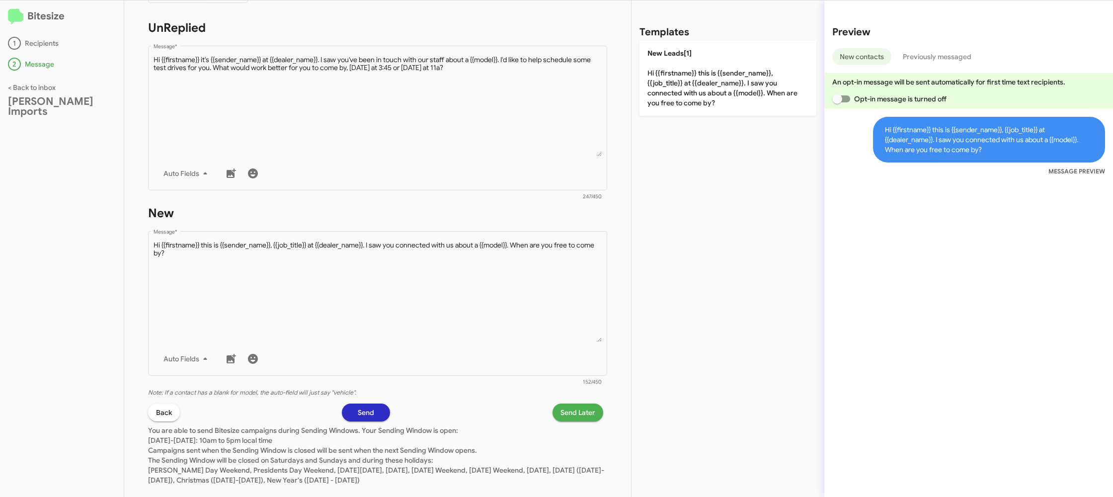
scroll to position [168, 0]
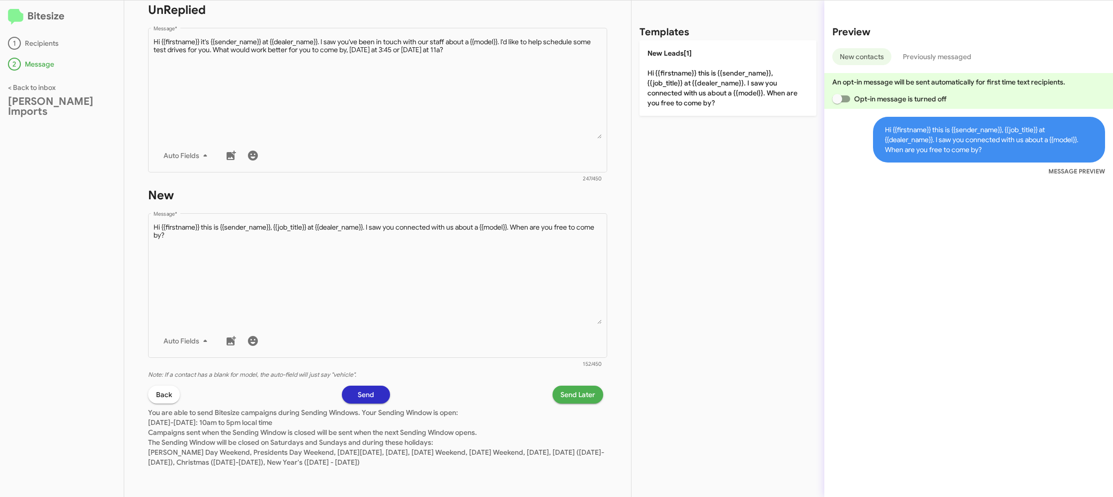
drag, startPoint x: 587, startPoint y: 405, endPoint x: 577, endPoint y: 399, distance: 11.8
click at [587, 405] on p "You are able to send Bitesize campaigns during Sending Windows. Your Sending Wi…" at bounding box center [377, 436] width 459 height 64
click at [577, 398] on span "Send Later" at bounding box center [578, 395] width 35 height 18
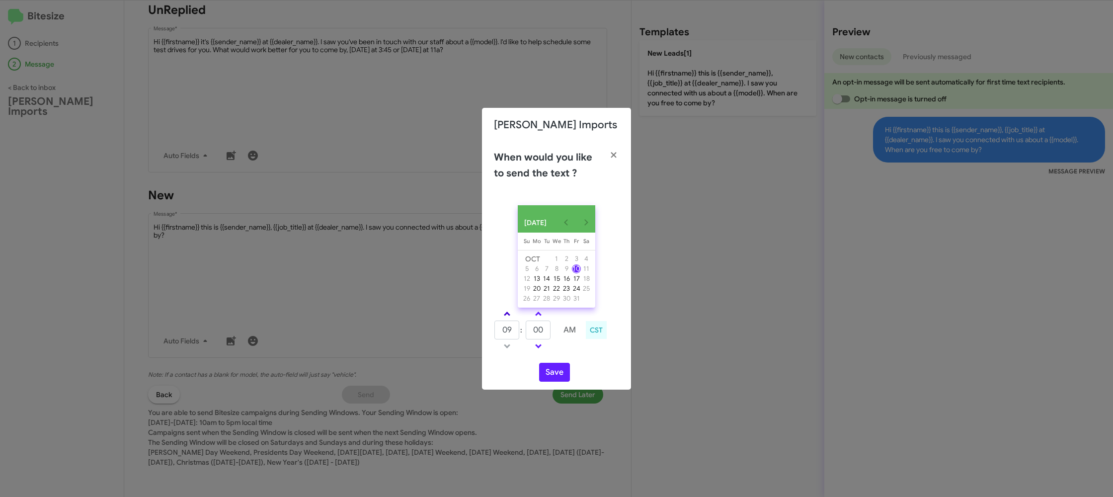
click at [504, 315] on link at bounding box center [507, 313] width 17 height 11
click at [504, 314] on link at bounding box center [507, 313] width 17 height 11
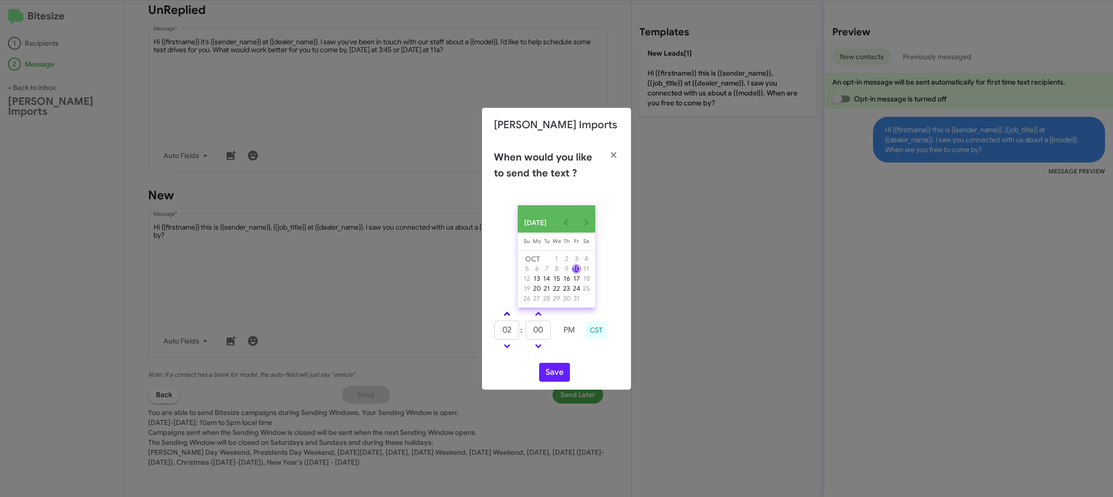
click at [504, 314] on link at bounding box center [507, 313] width 17 height 11
type input "05"
click at [540, 335] on input "00" at bounding box center [538, 330] width 25 height 19
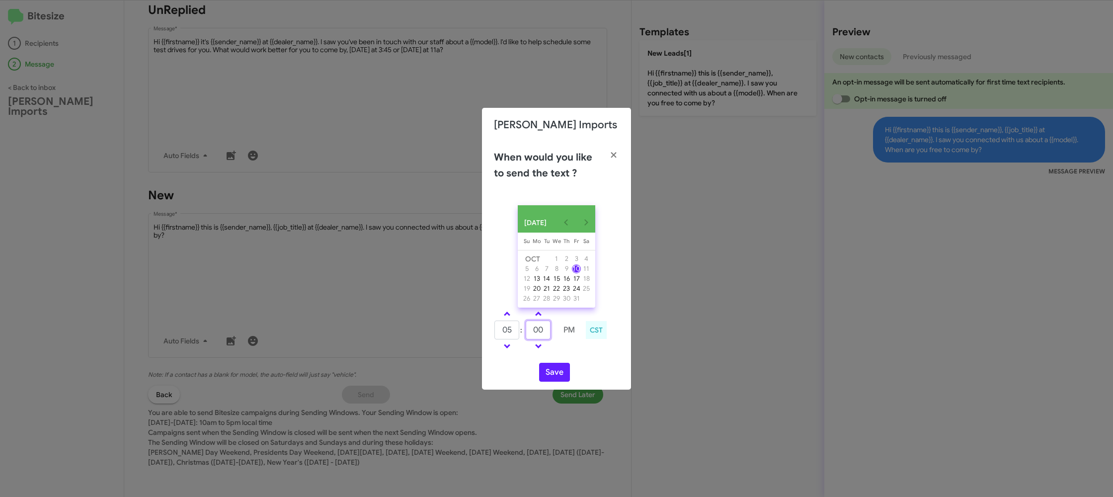
click at [540, 335] on input "00" at bounding box center [538, 330] width 25 height 19
type input "29"
drag, startPoint x: 576, startPoint y: 356, endPoint x: 570, endPoint y: 360, distance: 6.8
click at [574, 355] on div "05 : 29 PM CST" at bounding box center [557, 331] width 140 height 47
click at [555, 371] on button "Save" at bounding box center [554, 372] width 31 height 19
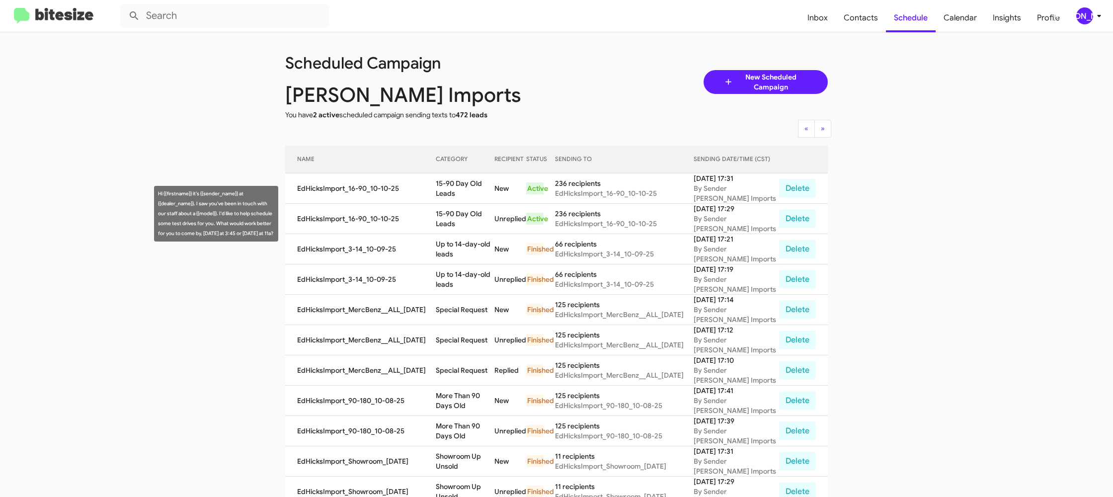
click at [471, 215] on td "15-90 Day Old Leads" at bounding box center [465, 219] width 58 height 30
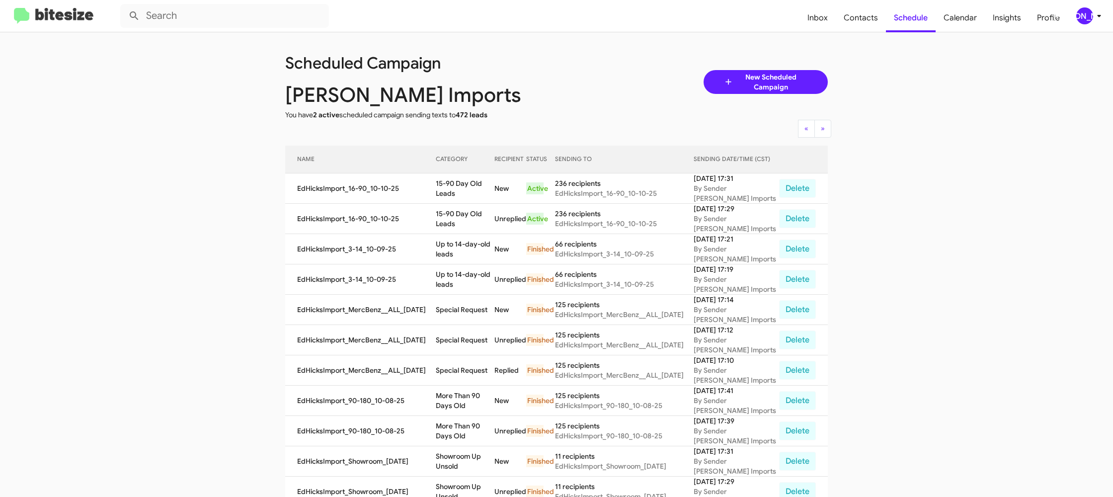
click at [469, 213] on td "15-90 Day Old Leads" at bounding box center [465, 219] width 58 height 30
copy td "15-90 Day Old Leads"
click at [1083, 18] on div "[PERSON_NAME]" at bounding box center [1085, 15] width 17 height 17
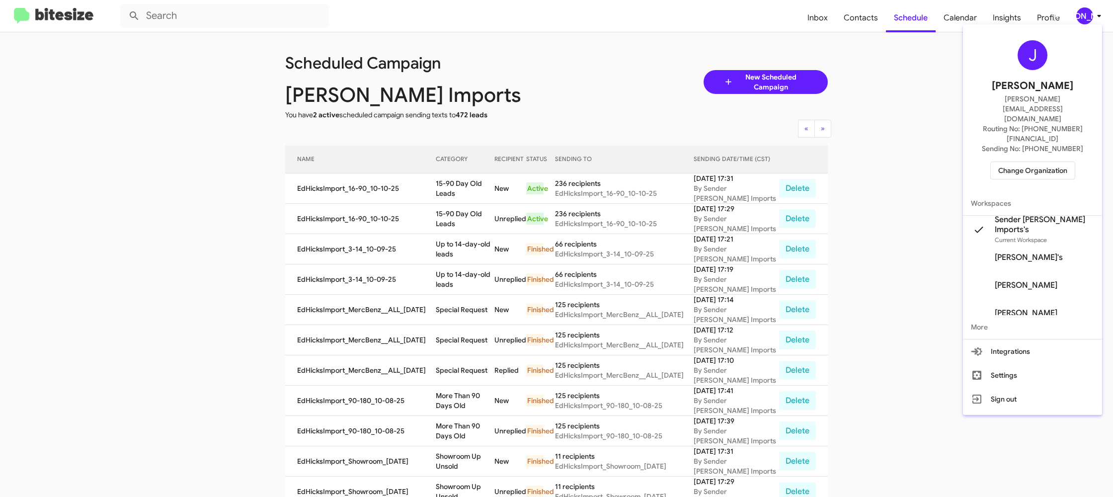
click at [1000, 162] on span "Change Organization" at bounding box center [1033, 170] width 69 height 17
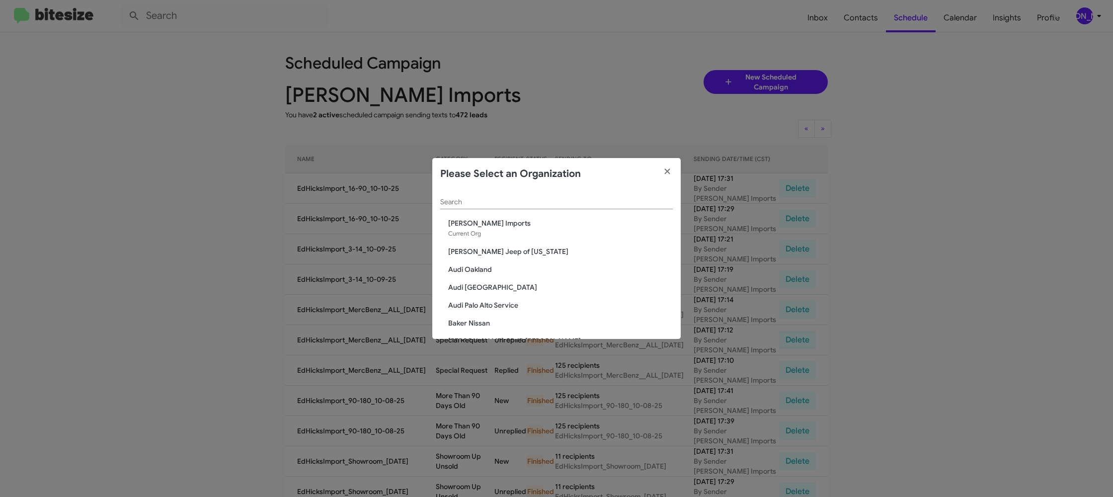
click at [480, 196] on div "Search" at bounding box center [556, 199] width 233 height 19
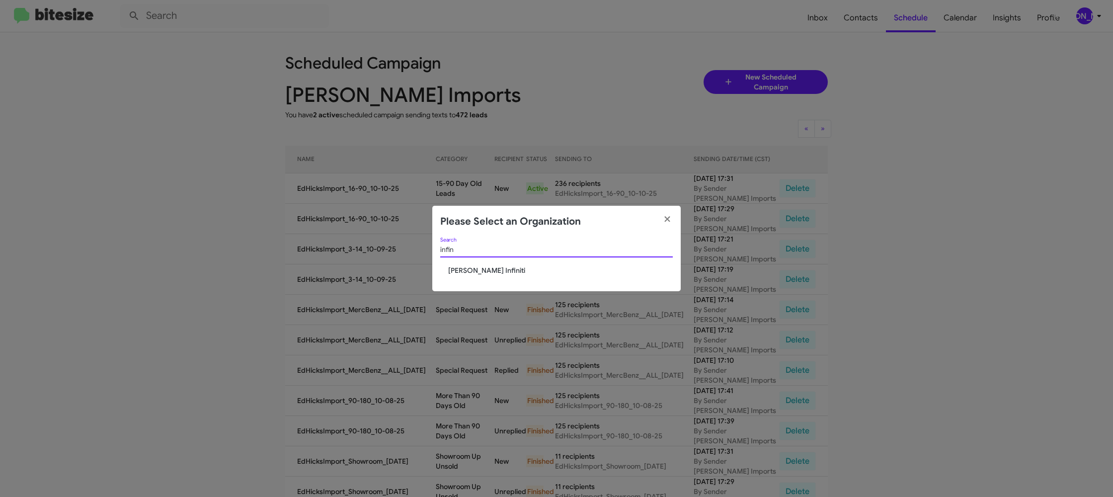
type input "infin"
click at [467, 270] on span "[PERSON_NAME] Infiniti" at bounding box center [560, 270] width 225 height 10
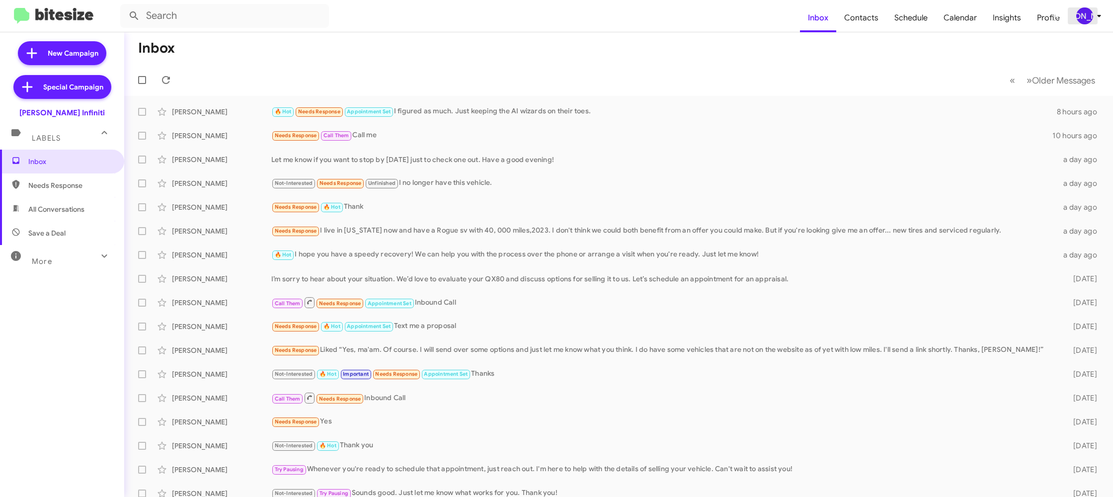
click at [1085, 19] on div "[PERSON_NAME]" at bounding box center [1085, 15] width 17 height 17
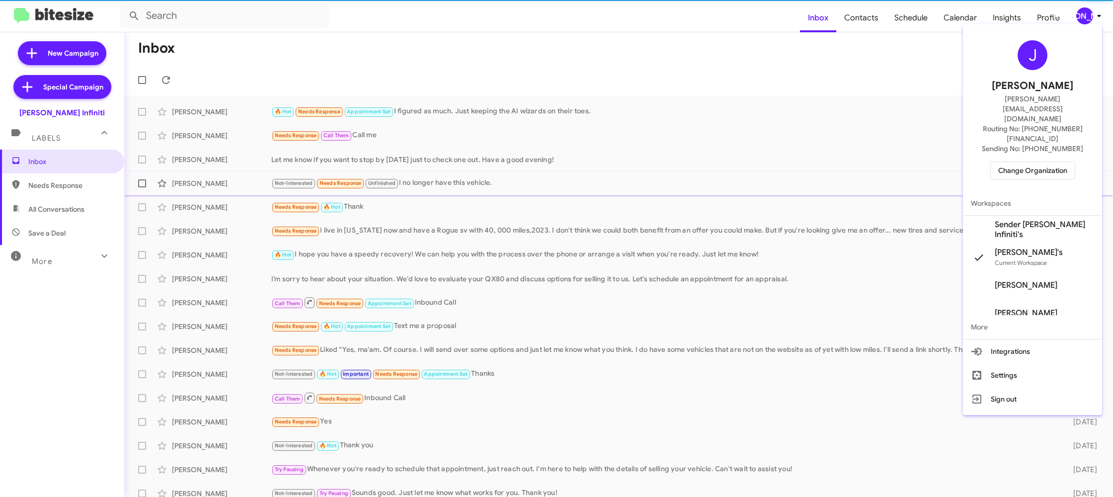
drag, startPoint x: 1020, startPoint y: 201, endPoint x: 1015, endPoint y: 194, distance: 8.8
click at [1021, 220] on span "Sender [PERSON_NAME] Infiniti's" at bounding box center [1044, 230] width 99 height 20
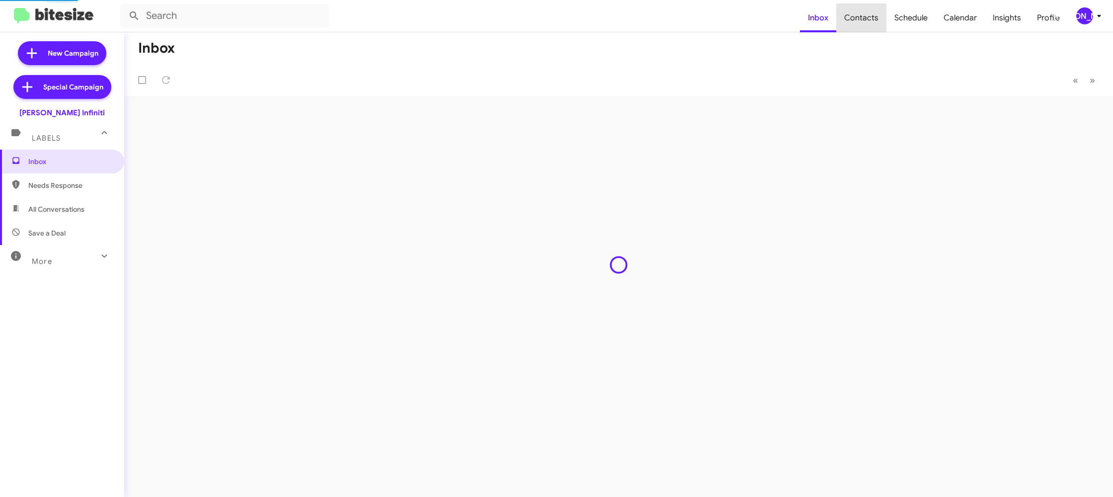
click at [865, 20] on span "Contacts" at bounding box center [861, 17] width 50 height 29
click at [865, 21] on span "Contacts" at bounding box center [861, 17] width 50 height 29
click at [861, 18] on span "Contacts" at bounding box center [861, 17] width 50 height 29
type input "in:groups"
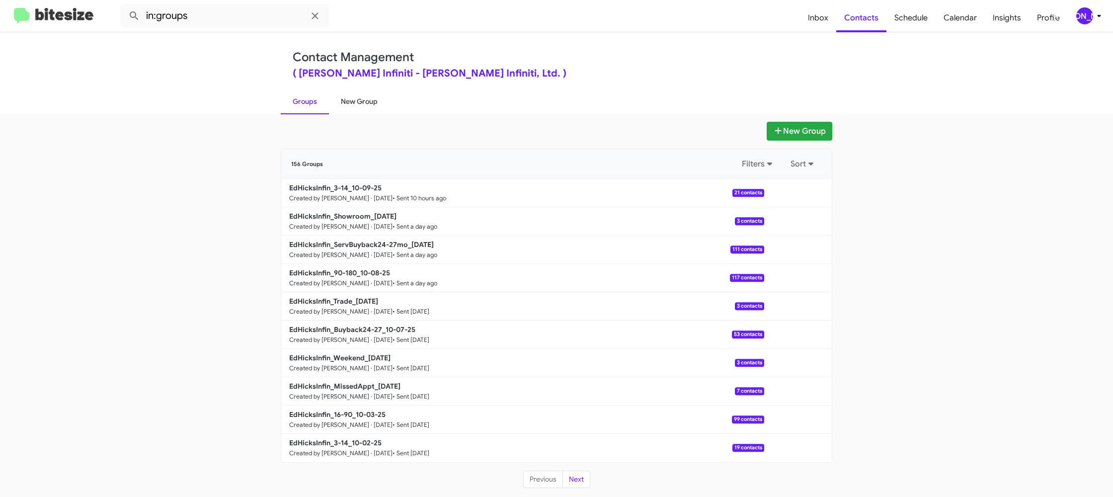
click at [357, 107] on link "New Group" at bounding box center [359, 101] width 61 height 26
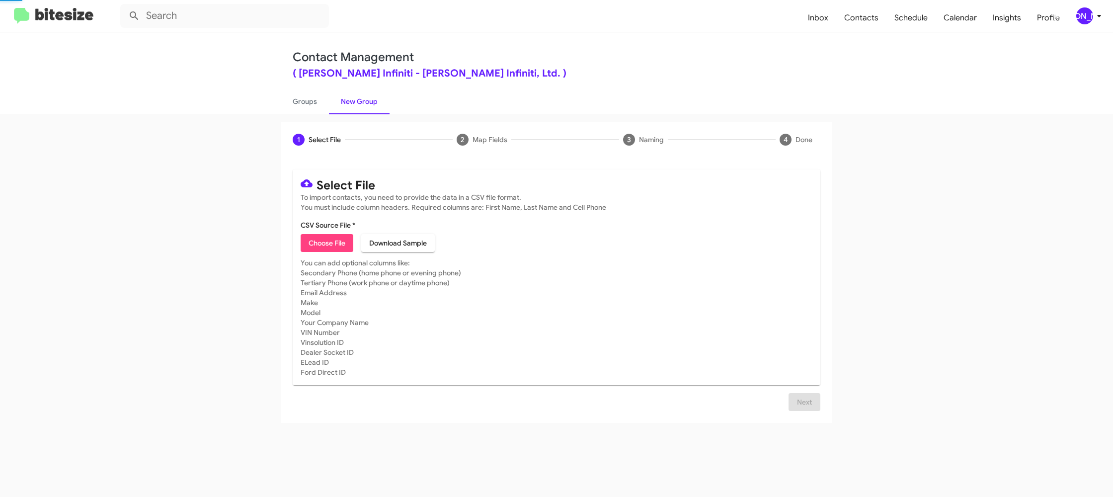
drag, startPoint x: 357, startPoint y: 107, endPoint x: 365, endPoint y: 46, distance: 61.6
click at [356, 100] on link "New Group" at bounding box center [359, 101] width 61 height 26
click at [315, 106] on link "Groups" at bounding box center [305, 101] width 48 height 26
type input "in:groups"
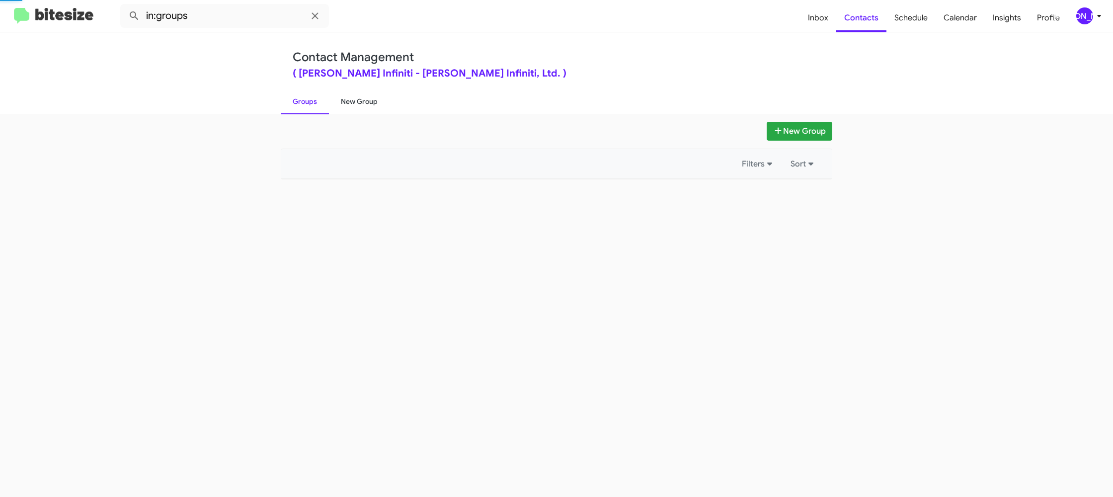
drag, startPoint x: 315, startPoint y: 106, endPoint x: 340, endPoint y: 105, distance: 24.9
click at [316, 106] on link "Groups" at bounding box center [305, 101] width 48 height 26
click at [340, 105] on link "New Group" at bounding box center [359, 101] width 61 height 26
drag, startPoint x: 340, startPoint y: 105, endPoint x: 358, endPoint y: 104, distance: 18.4
click at [343, 105] on link "New Group" at bounding box center [359, 101] width 61 height 26
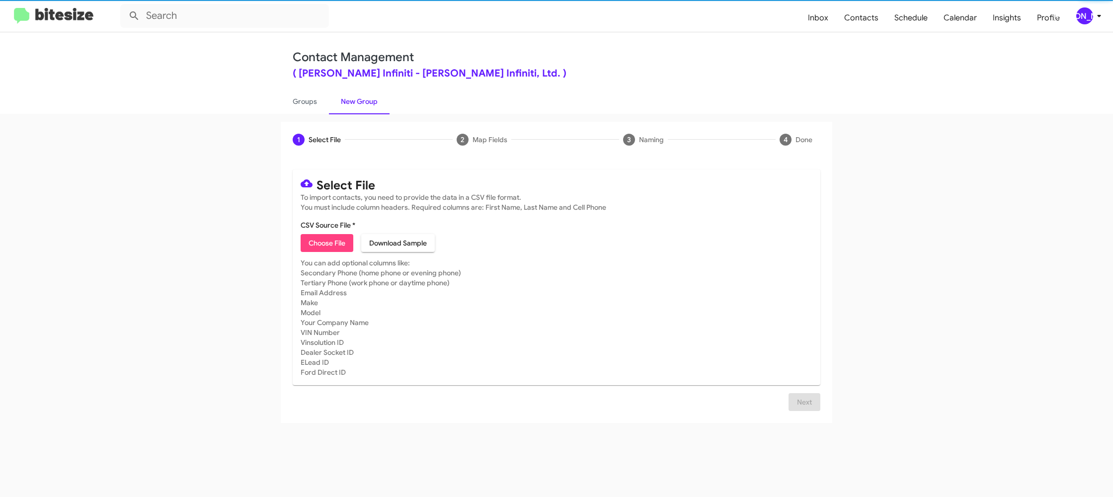
click at [1088, 16] on div "[PERSON_NAME]" at bounding box center [1085, 15] width 17 height 17
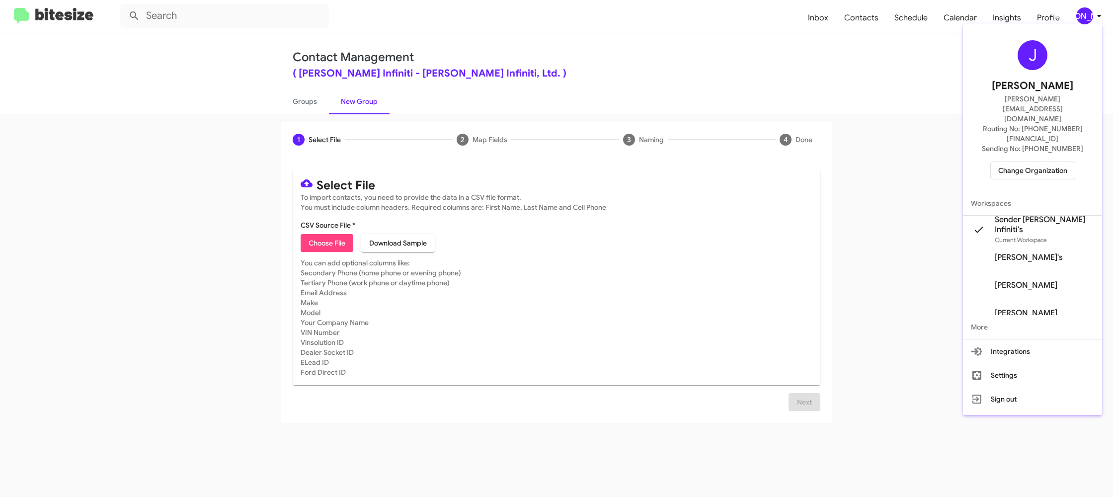
drag, startPoint x: 1088, startPoint y: 16, endPoint x: 1067, endPoint y: 17, distance: 21.4
click at [1088, 16] on div at bounding box center [556, 248] width 1113 height 497
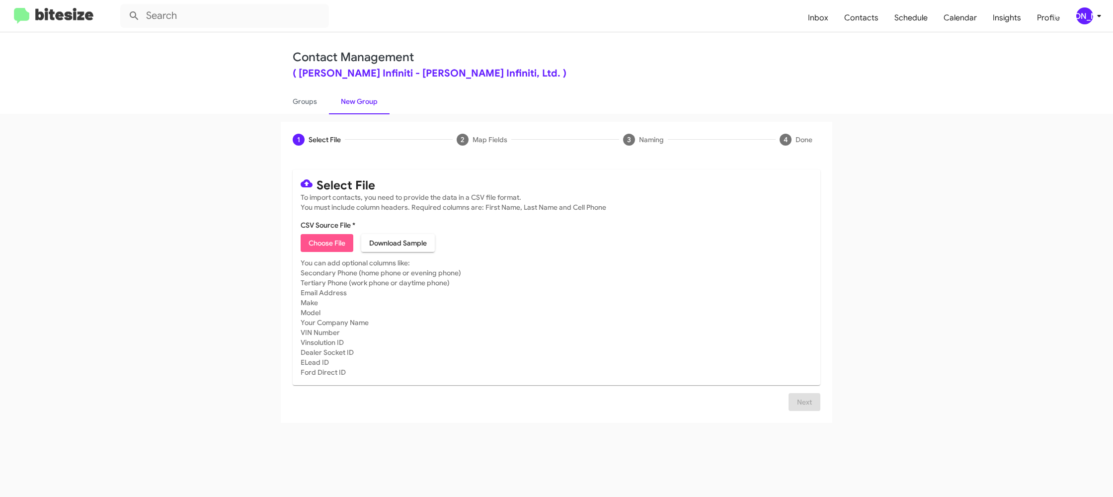
click at [311, 246] on span "Choose File" at bounding box center [327, 243] width 37 height 18
type input "EdHicksInfin_16-90_10-10-25"
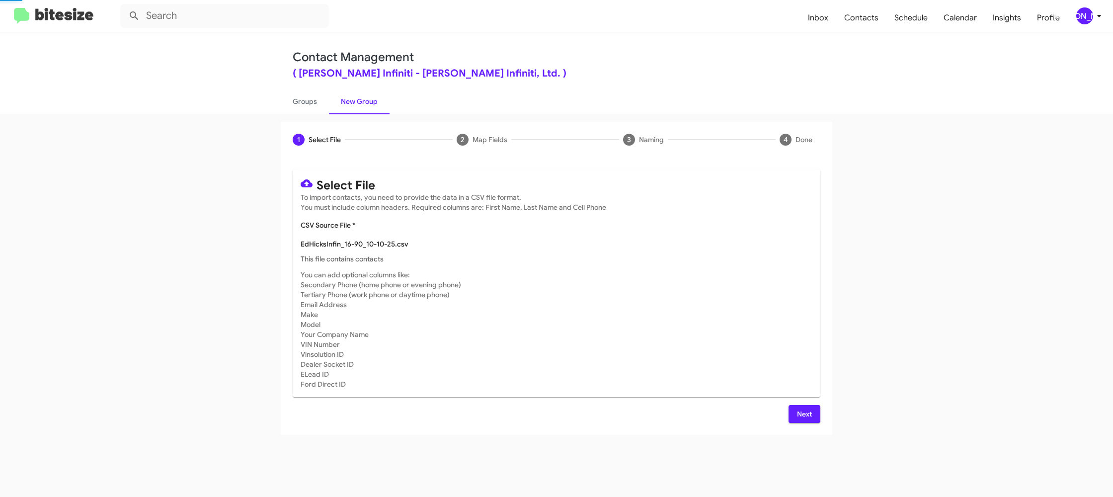
click at [640, 317] on mat-card-subtitle "You can add optional columns like: Secondary Phone (home phone or evening phone…" at bounding box center [557, 329] width 512 height 119
click at [800, 412] on span "Next" at bounding box center [805, 414] width 16 height 18
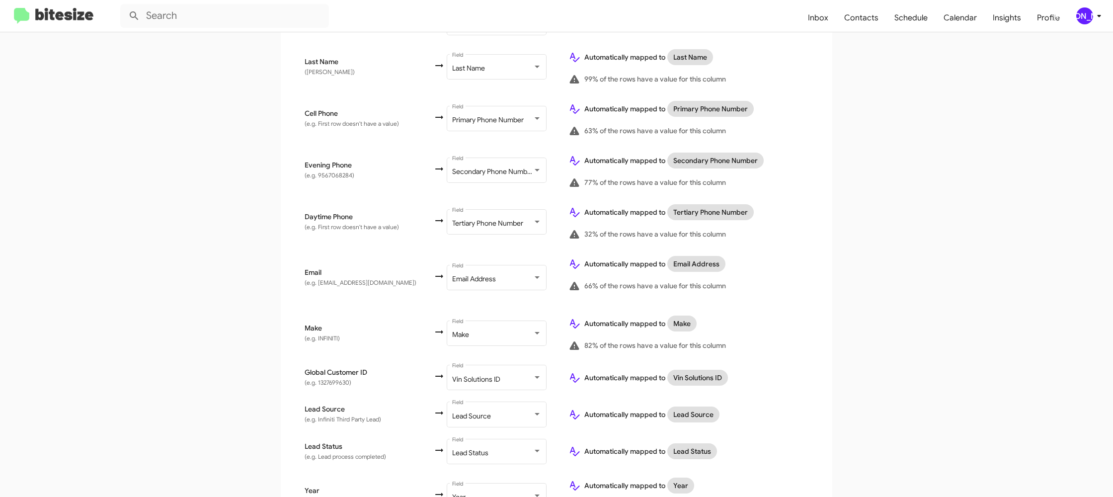
scroll to position [474, 0]
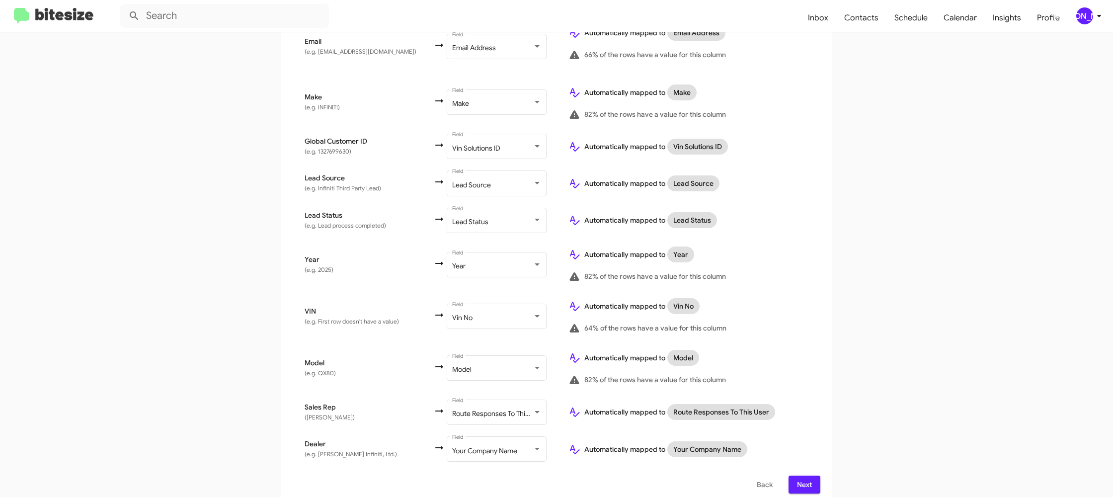
click at [1104, 12] on icon at bounding box center [1099, 16] width 12 height 12
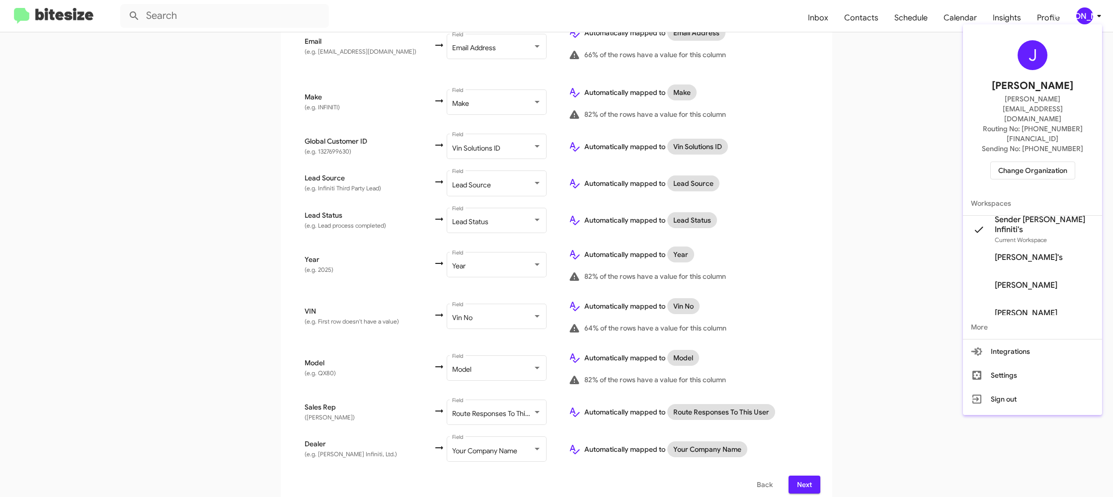
click at [1100, 16] on div at bounding box center [556, 248] width 1113 height 497
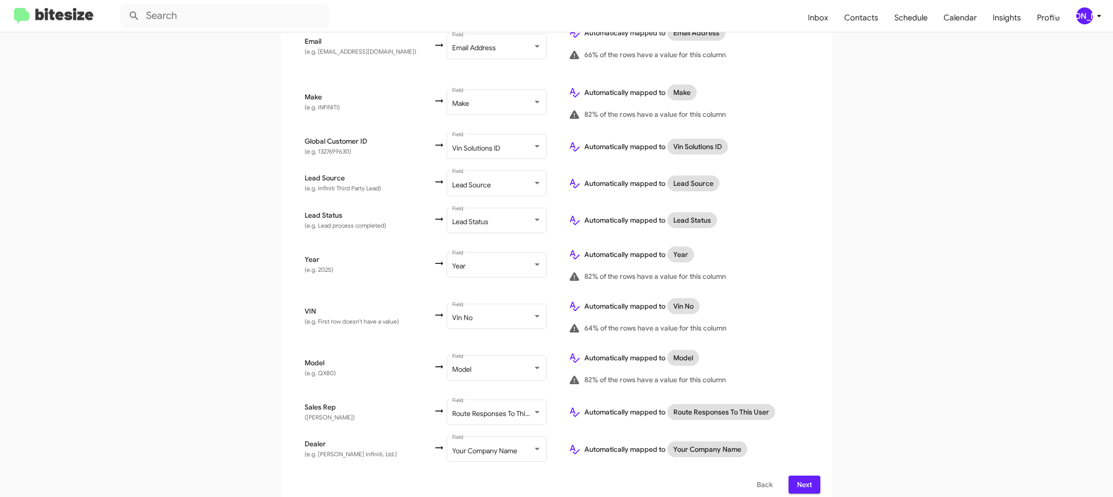
drag, startPoint x: 805, startPoint y: 473, endPoint x: 803, endPoint y: 467, distance: 6.8
click at [805, 476] on span "Next" at bounding box center [805, 485] width 16 height 18
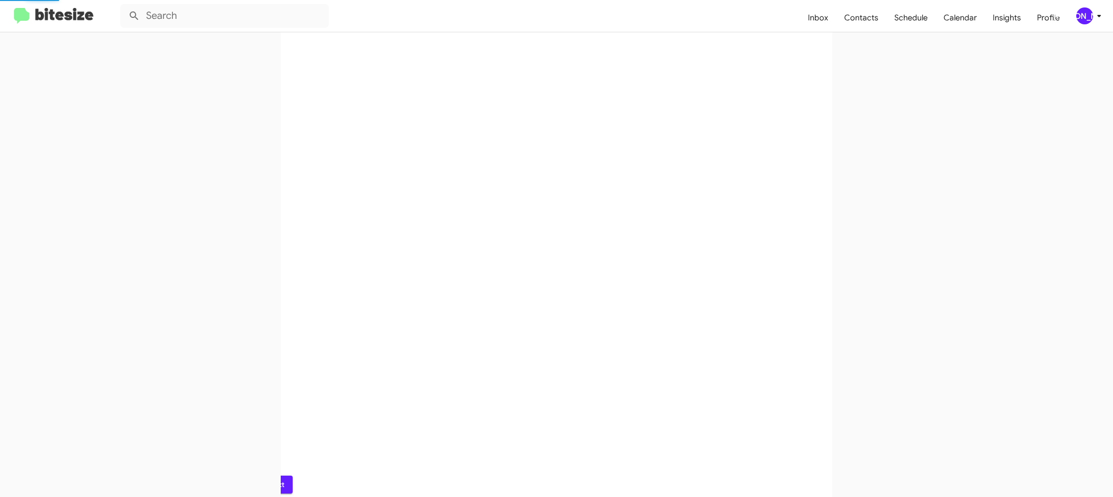
scroll to position [0, 0]
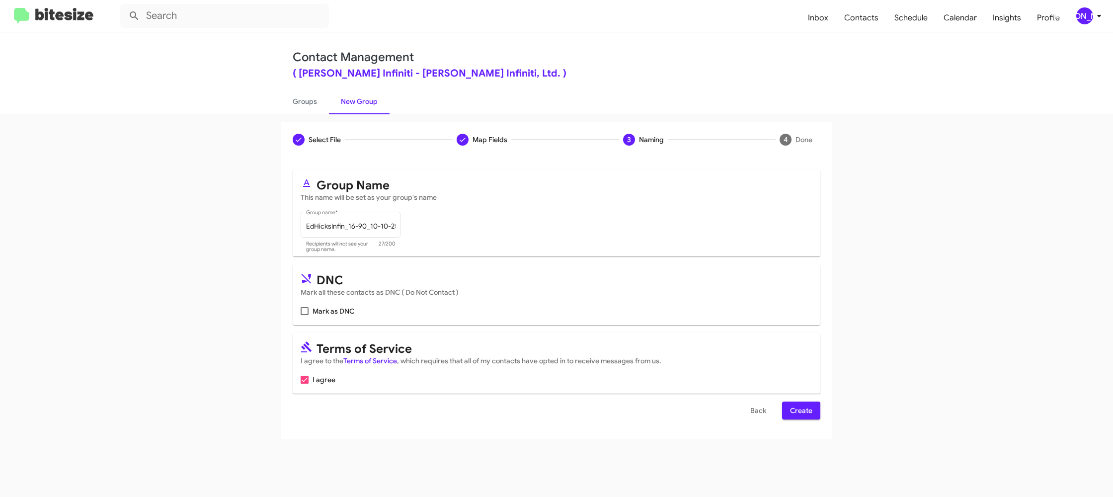
click at [793, 403] on form "Group Name This name will be set as your group's name EdHicksInfin_16-90_10-10-…" at bounding box center [557, 294] width 528 height 250
click at [795, 411] on span "Create" at bounding box center [801, 411] width 22 height 18
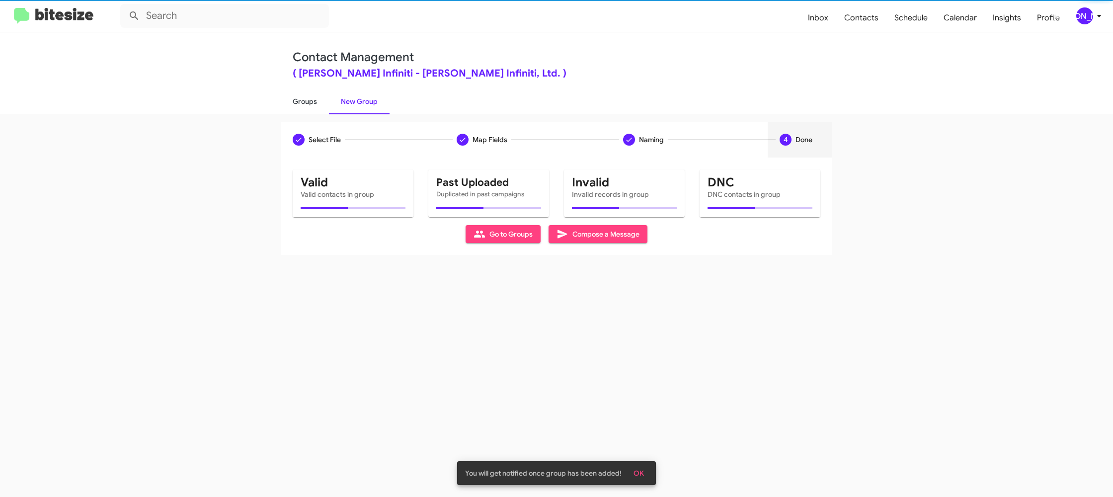
click at [309, 112] on link "Groups" at bounding box center [305, 101] width 48 height 26
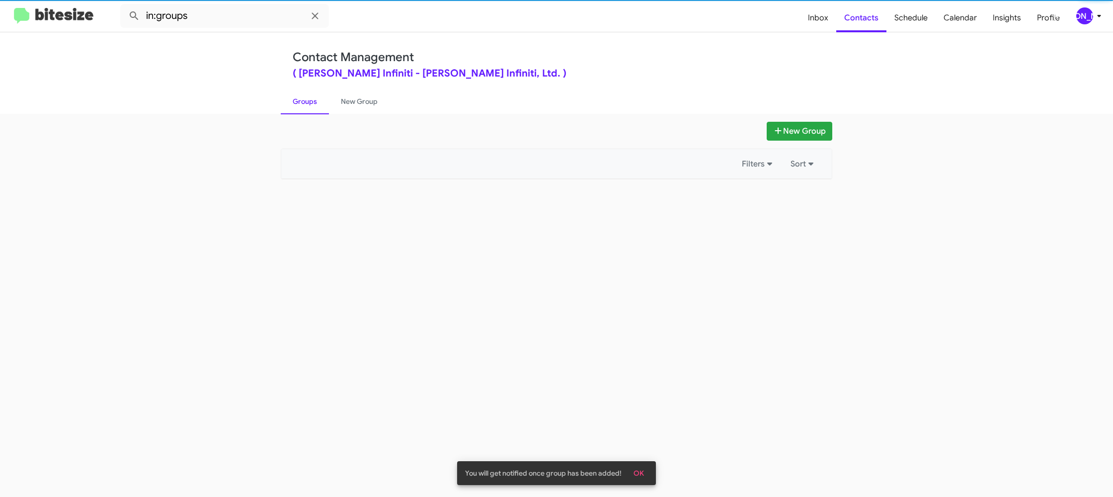
click at [309, 112] on link "Groups" at bounding box center [305, 101] width 48 height 26
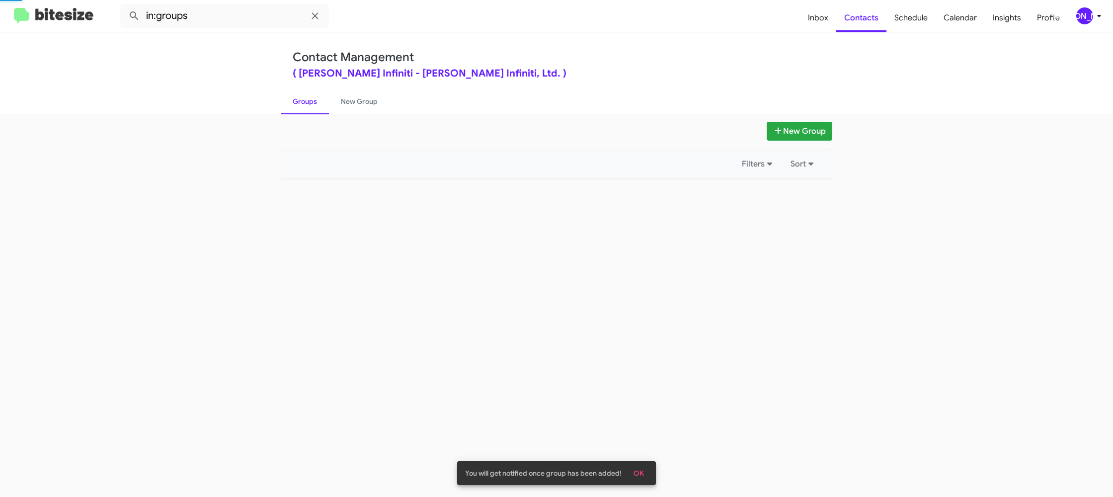
click at [309, 112] on link "Groups" at bounding box center [305, 101] width 48 height 26
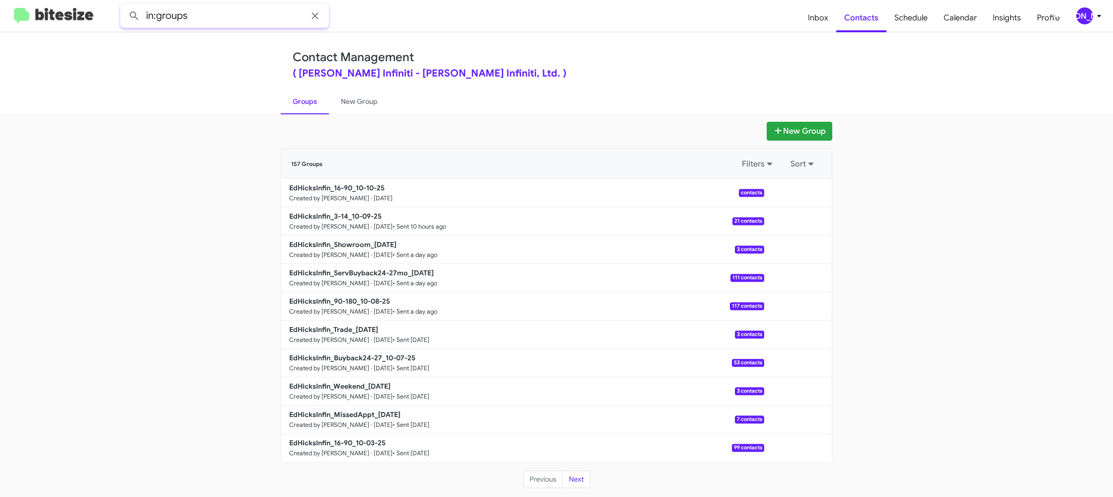
click at [223, 16] on input "in:groups" at bounding box center [224, 16] width 209 height 24
type input "in:groups 16-90"
click at [124, 6] on button at bounding box center [134, 16] width 20 height 20
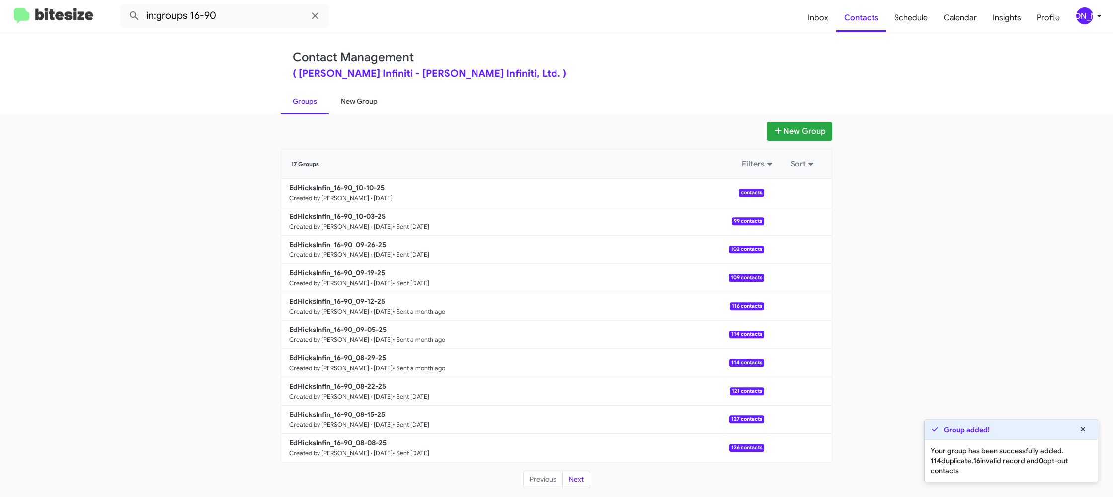
click at [356, 105] on link "New Group" at bounding box center [359, 101] width 61 height 26
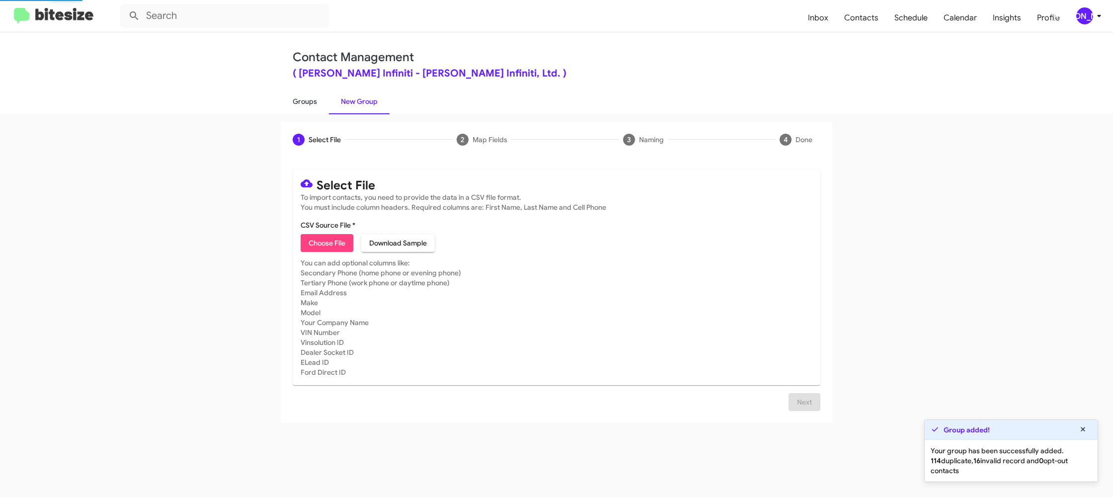
click at [310, 104] on link "Groups" at bounding box center [305, 101] width 48 height 26
type input "in:groups"
click at [310, 104] on link "Groups" at bounding box center [305, 101] width 48 height 26
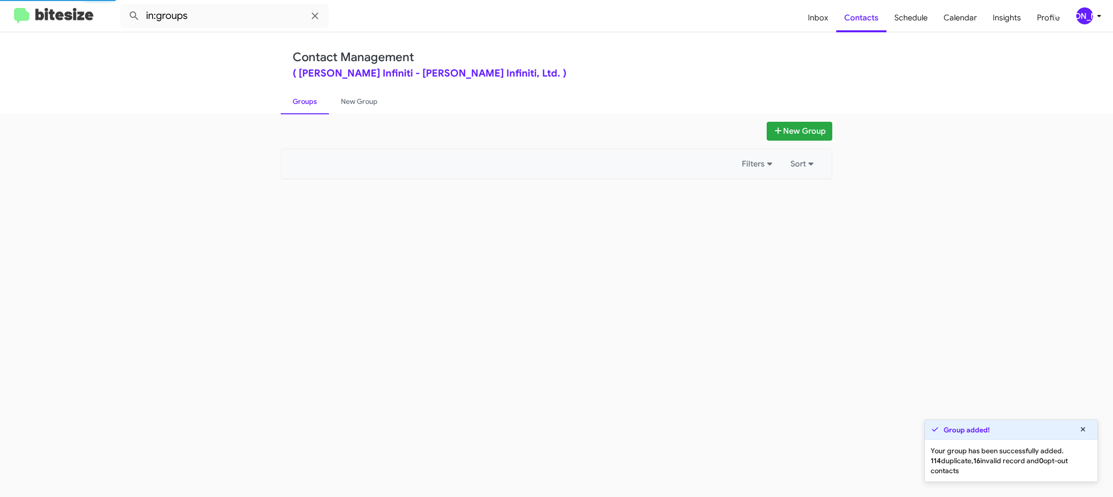
click at [310, 104] on link "Groups" at bounding box center [305, 101] width 48 height 26
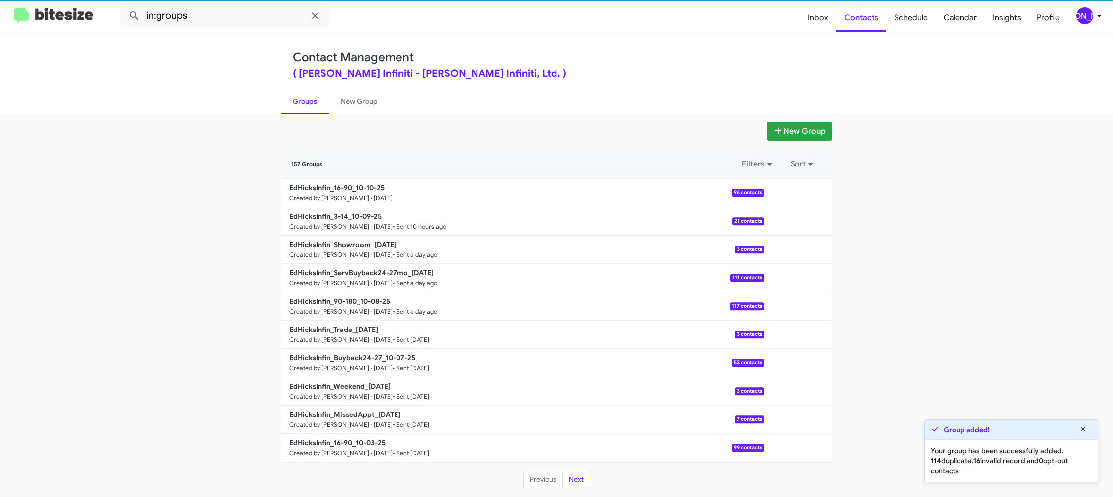
click at [310, 104] on link "Groups" at bounding box center [305, 101] width 48 height 26
click at [338, 97] on link "New Group" at bounding box center [359, 101] width 61 height 26
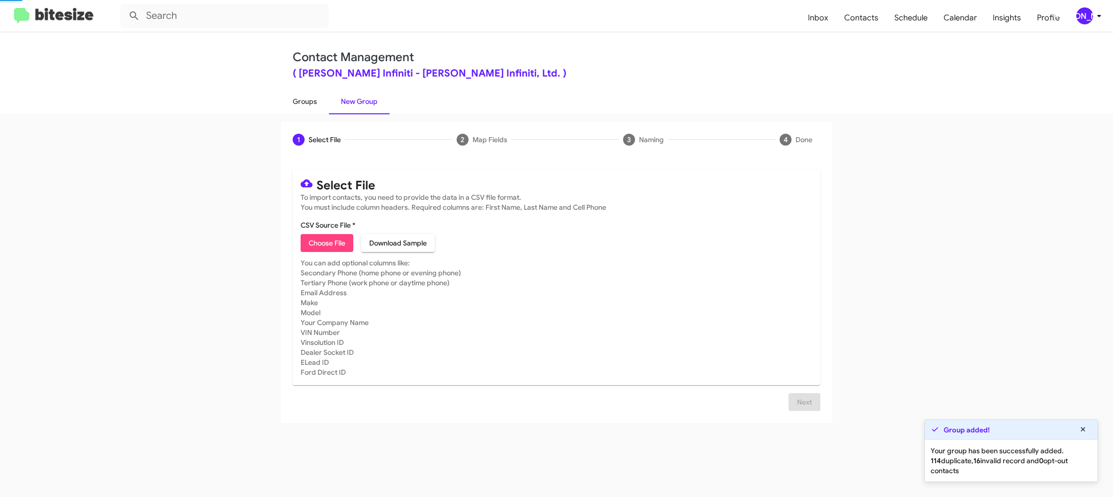
click at [302, 96] on link "Groups" at bounding box center [305, 101] width 48 height 26
type input "in:groups"
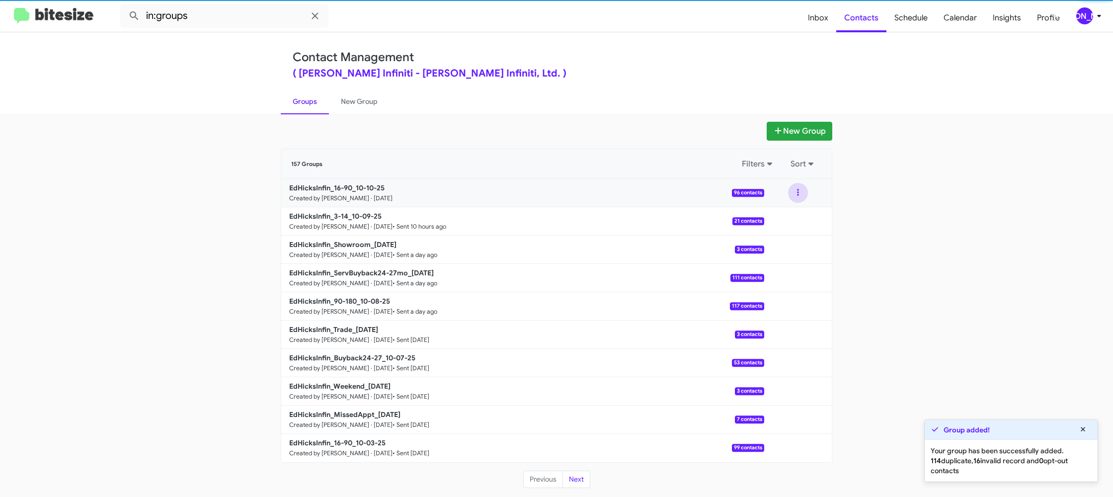
click at [796, 201] on button at bounding box center [798, 193] width 20 height 20
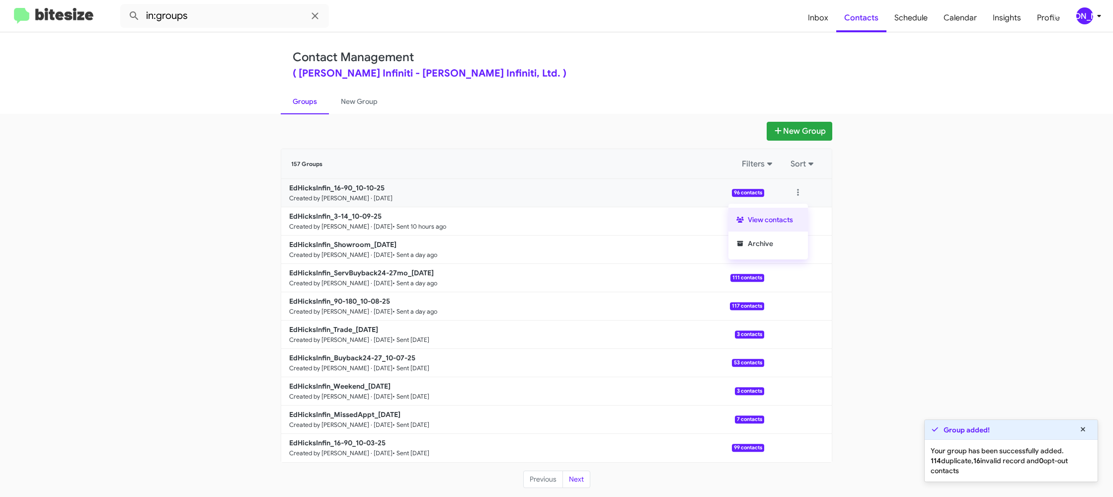
click at [791, 216] on button "View contacts" at bounding box center [769, 220] width 80 height 24
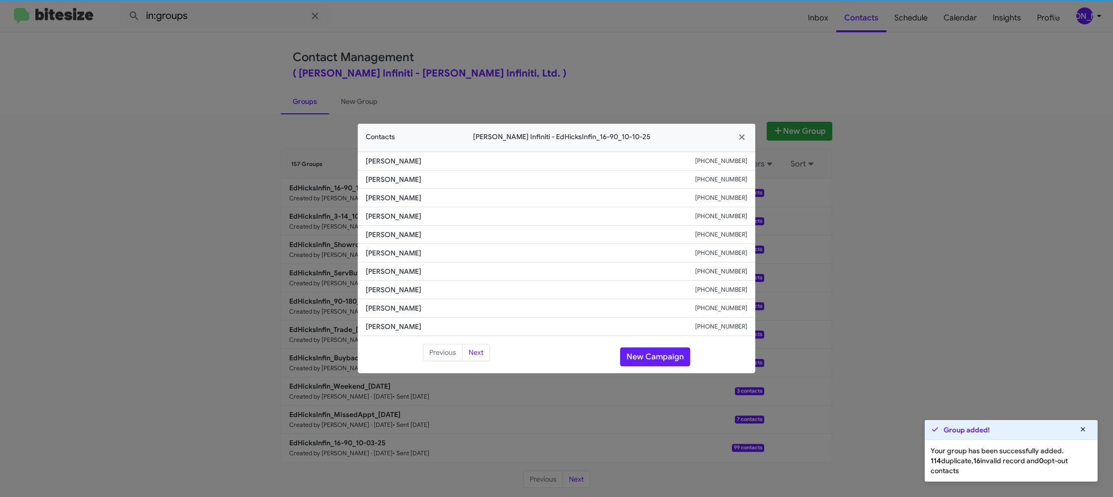
click at [391, 245] on li "Lewis Bui +18325768363" at bounding box center [557, 253] width 398 height 18
click at [394, 228] on li "Rudy Herrera +13614455445" at bounding box center [557, 235] width 398 height 18
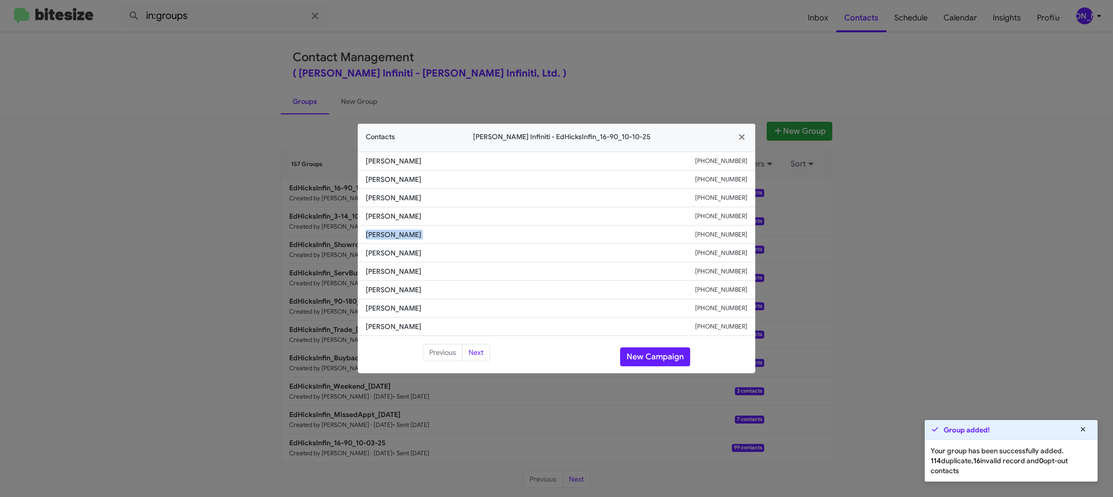
copy span "Rudy Herrera"
click at [398, 217] on span "Adam Moyers" at bounding box center [531, 216] width 330 height 10
copy span "Adam Moyers"
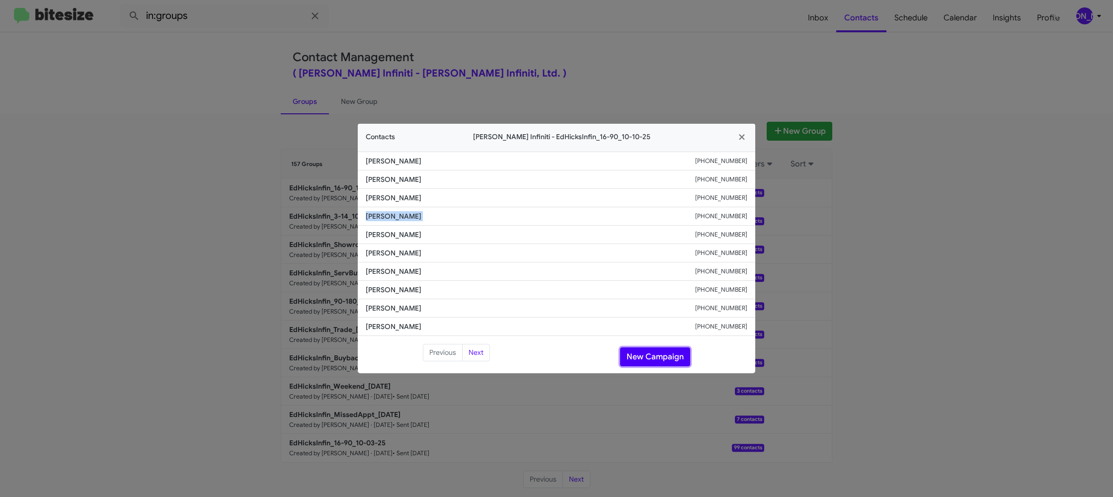
click at [643, 351] on button "New Campaign" at bounding box center [655, 356] width 70 height 19
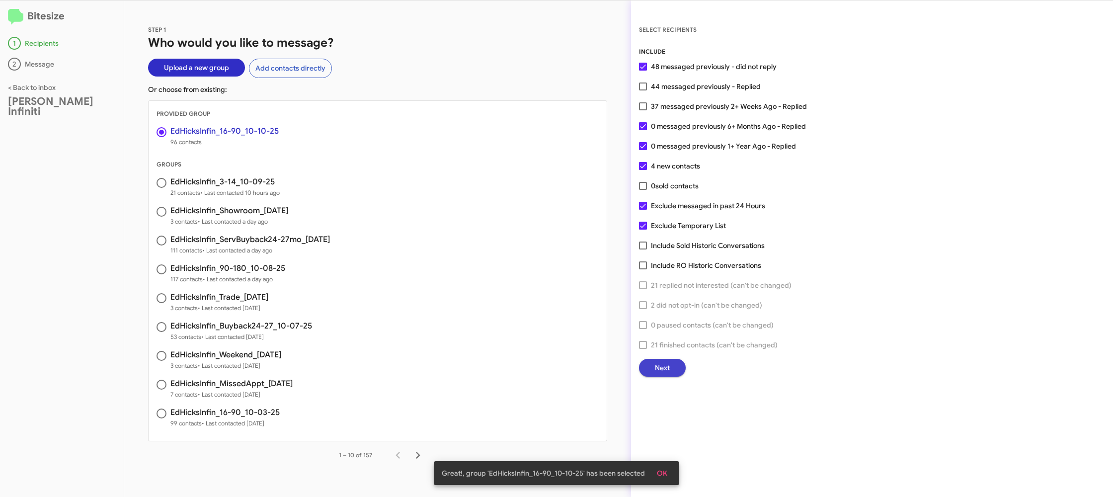
click at [661, 361] on span "Next" at bounding box center [662, 368] width 15 height 18
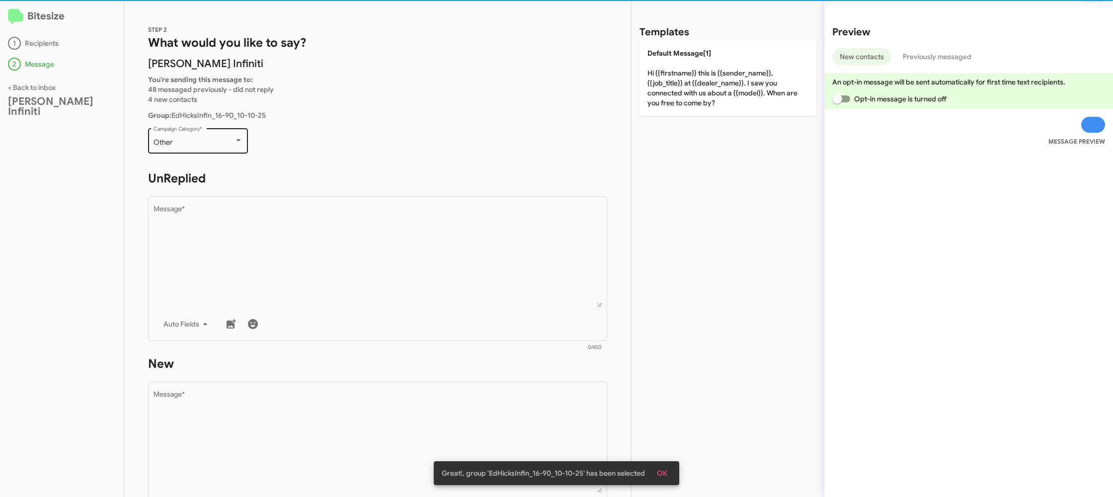
click at [203, 147] on div "Other Campaign Category *" at bounding box center [198, 139] width 89 height 27
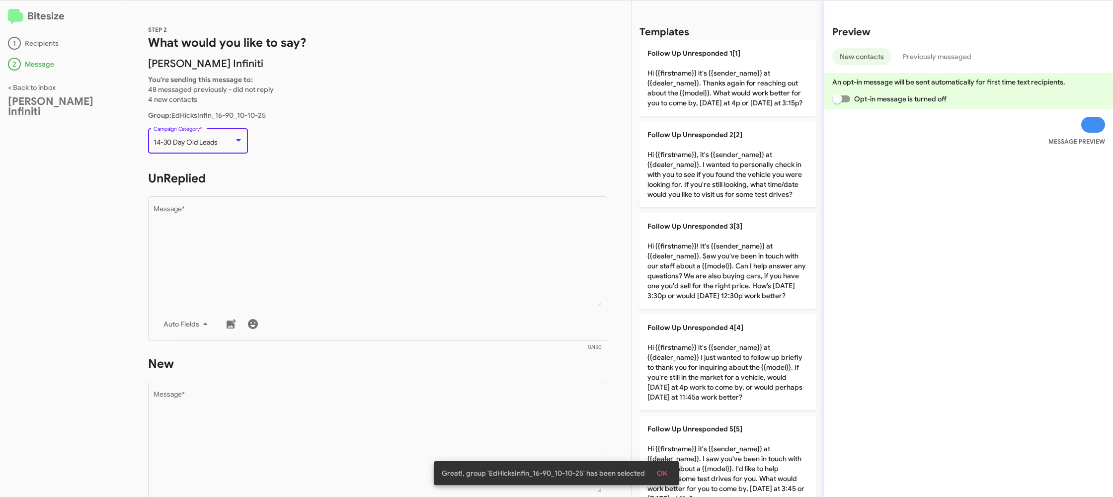
click at [203, 144] on span "14-30 Day Old Leads" at bounding box center [186, 142] width 64 height 9
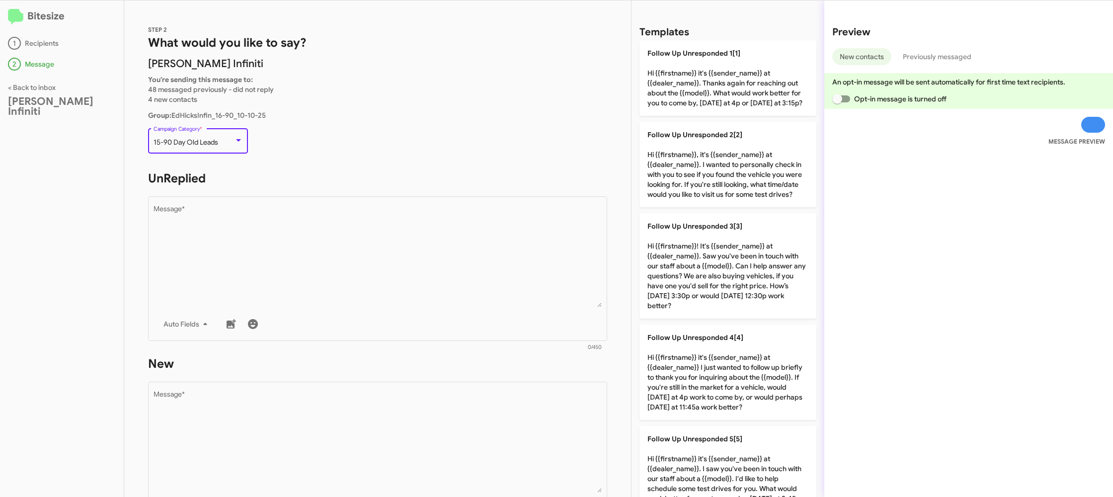
click at [263, 189] on form "UnReplied Drop image here to insert Auto Fields Message * 0/450" at bounding box center [377, 260] width 459 height 181
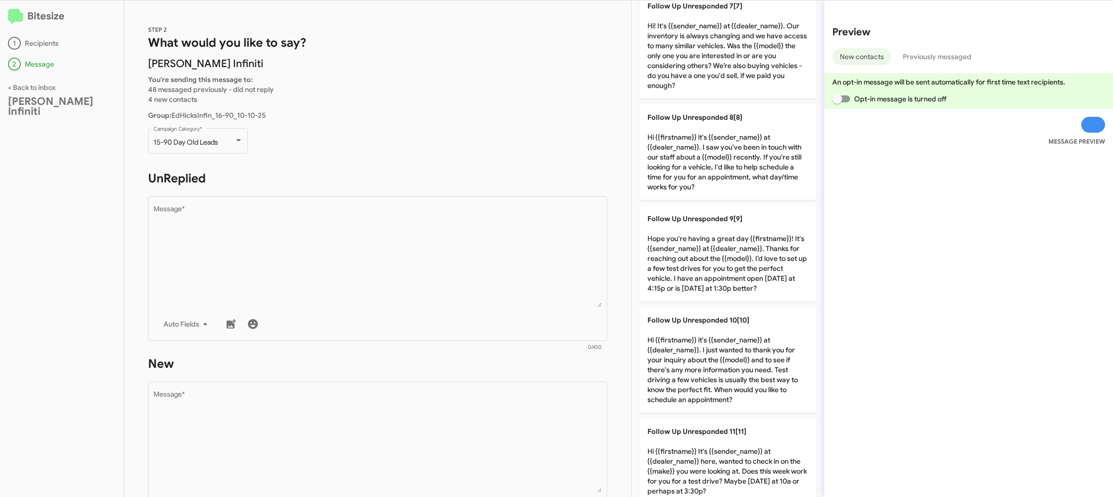
scroll to position [659, 0]
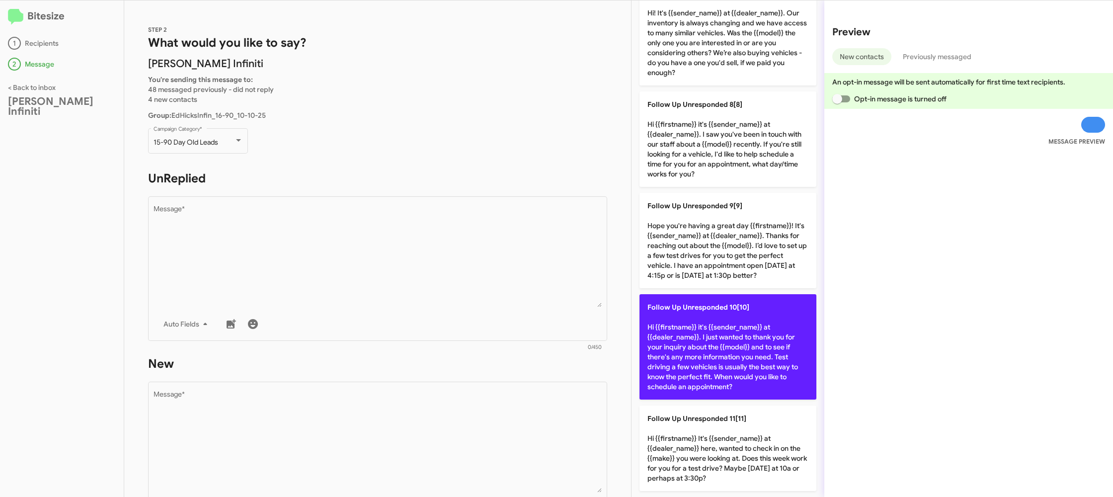
drag, startPoint x: 690, startPoint y: 350, endPoint x: 648, endPoint y: 359, distance: 43.1
click at [688, 351] on p "Follow Up Unresponded 10[10] Hi {{firstname}} it's {{sender_name}} at {{dealer_…" at bounding box center [728, 346] width 177 height 105
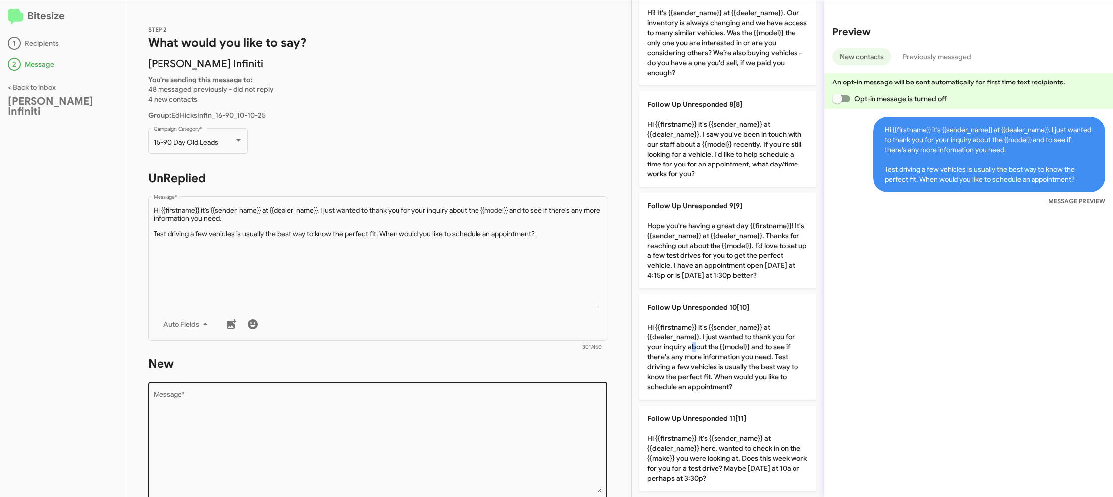
click at [386, 403] on textarea "Message *" at bounding box center [378, 441] width 449 height 101
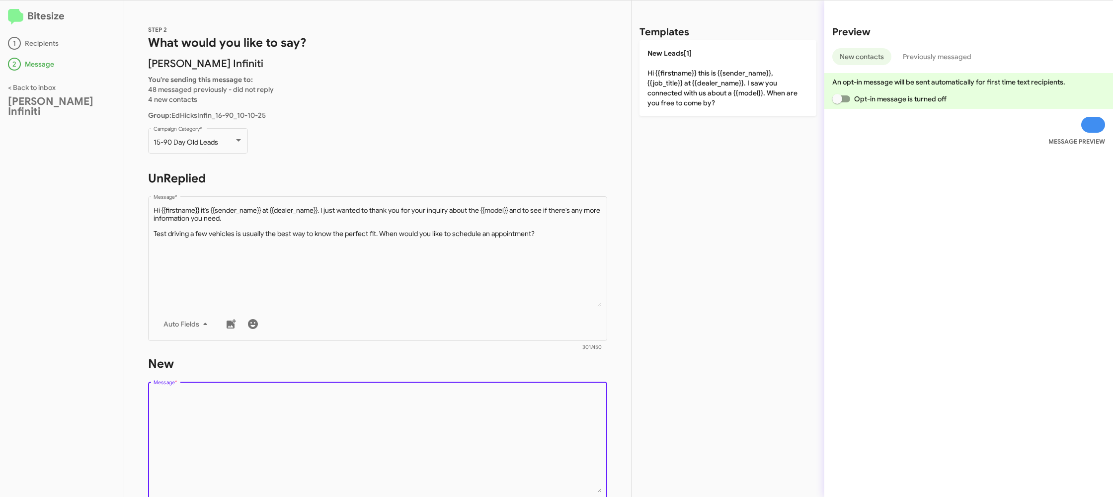
click at [386, 403] on textarea "Message *" at bounding box center [378, 441] width 449 height 101
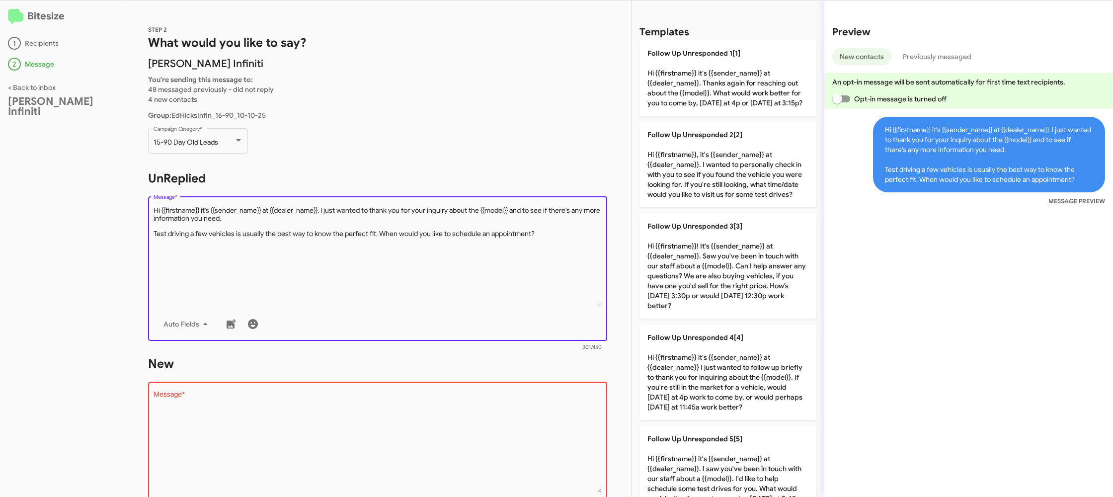
drag, startPoint x: 466, startPoint y: 285, endPoint x: 638, endPoint y: 248, distance: 176.3
click at [466, 285] on textarea "Message *" at bounding box center [378, 256] width 449 height 101
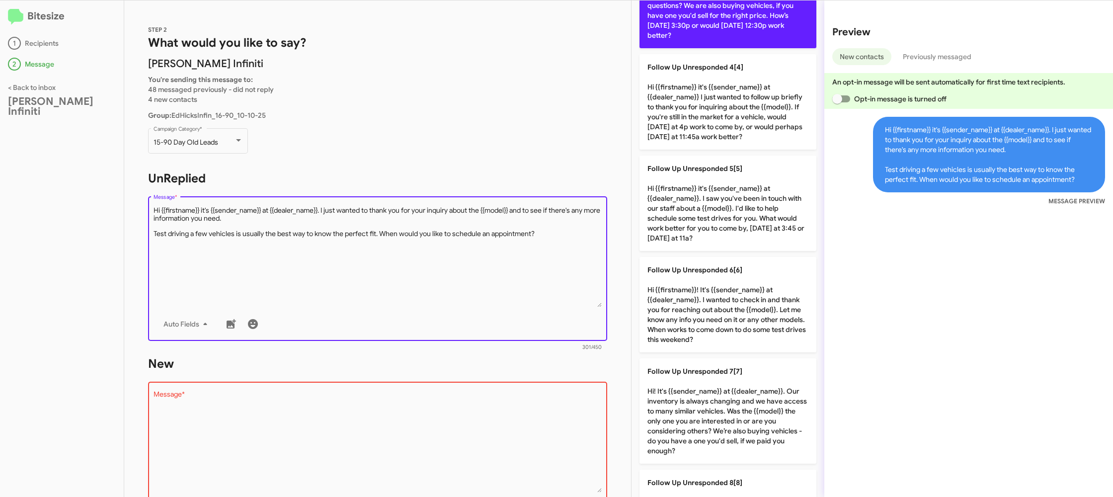
scroll to position [319, 0]
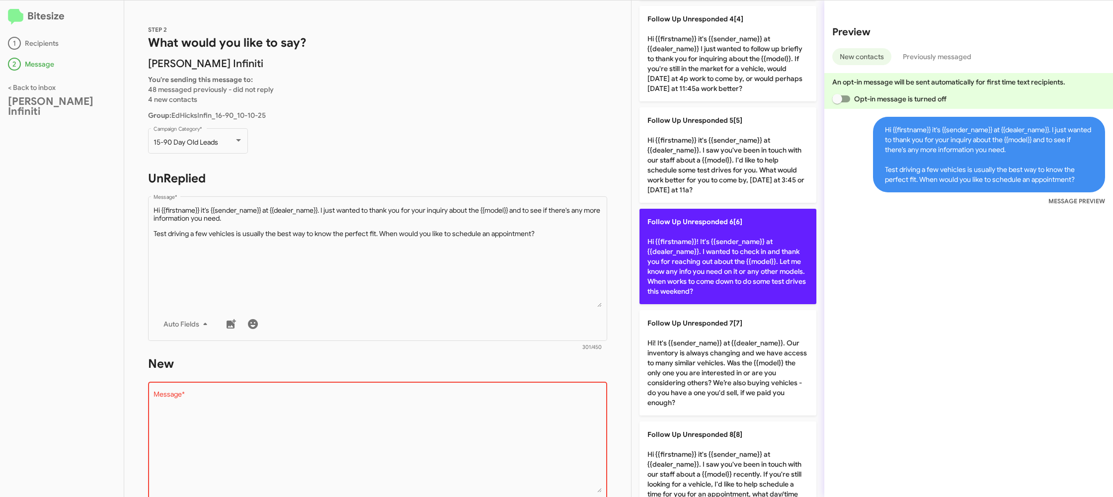
drag, startPoint x: 716, startPoint y: 272, endPoint x: 667, endPoint y: 282, distance: 49.3
click at [710, 274] on p "Follow Up Unresponded 6[6] Hi {{firstname}}! It's {{sender_name}} at {{dealer_n…" at bounding box center [728, 256] width 177 height 95
type textarea "Hi {{firstname}}! It's {{sender_name}} at {{dealer_name}}. I wanted to check in…"
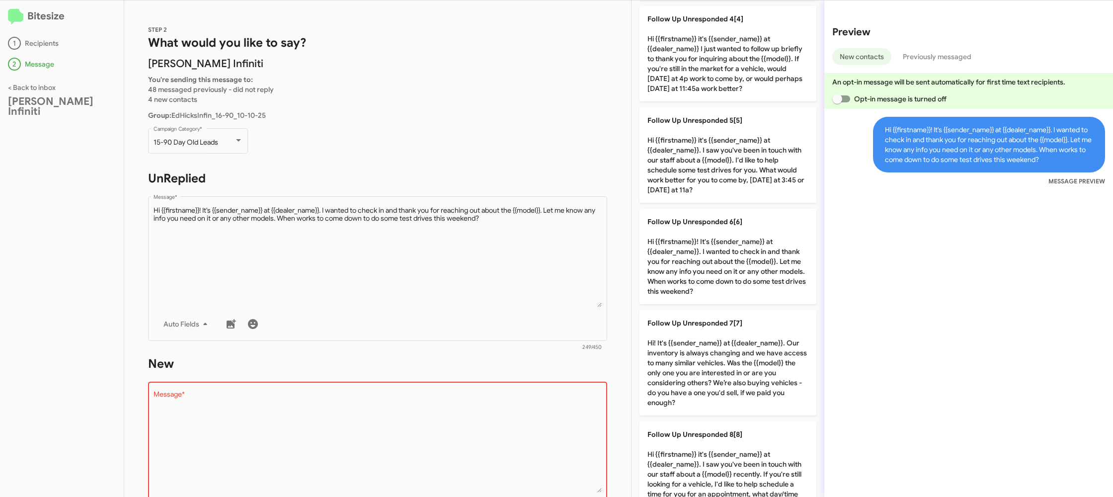
click at [453, 424] on textarea "Message *" at bounding box center [378, 441] width 449 height 101
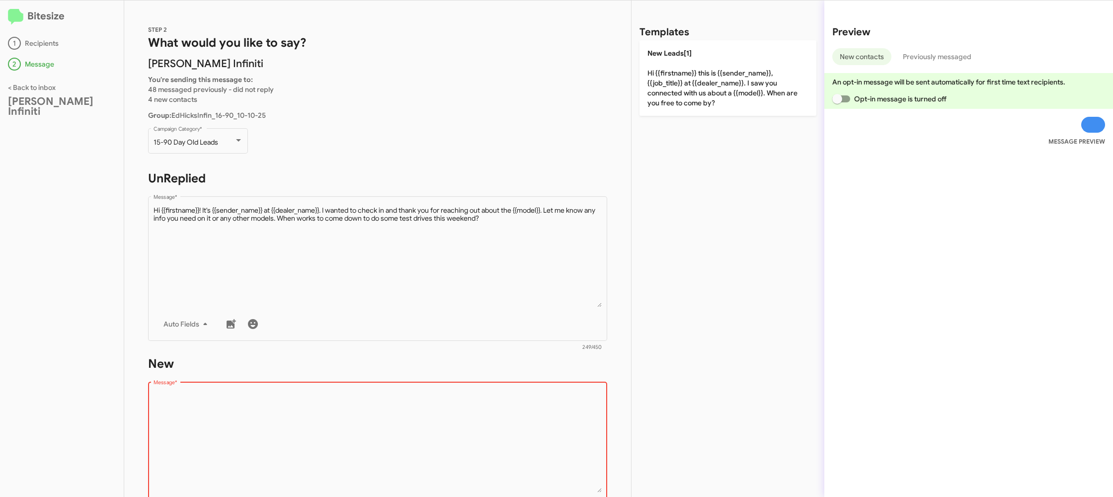
drag, startPoint x: 452, startPoint y: 424, endPoint x: 472, endPoint y: 378, distance: 49.9
click at [452, 424] on textarea "Message *" at bounding box center [378, 441] width 449 height 101
drag, startPoint x: 472, startPoint y: 378, endPoint x: 650, endPoint y: 168, distance: 275.0
click at [477, 372] on form "New Drop image here to insert Auto Fields Message * 0/450" at bounding box center [377, 446] width 459 height 181
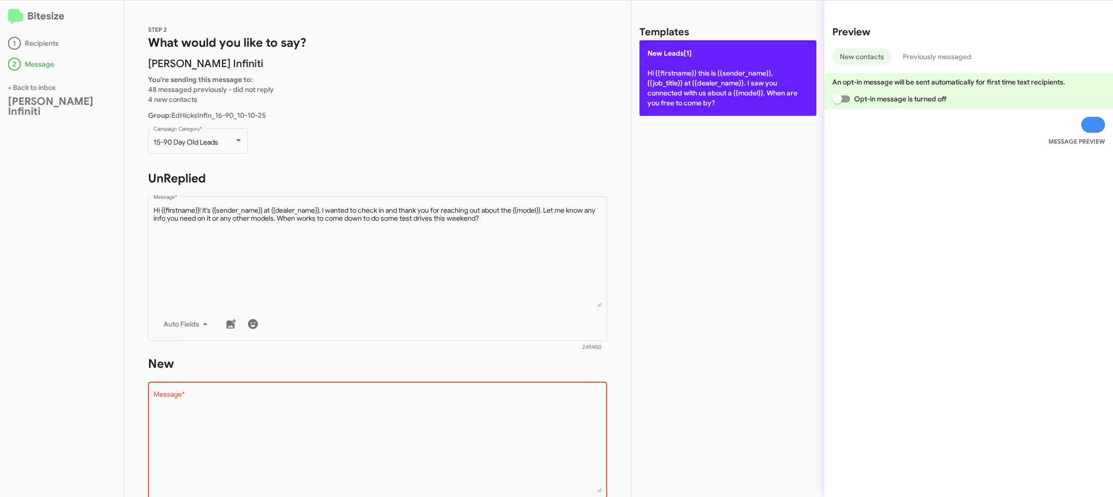
drag, startPoint x: 694, startPoint y: 121, endPoint x: 681, endPoint y: 101, distance: 23.4
click at [688, 114] on div "Templates New Leads[1] Hi {{firstname}} this is {{sender_name}}, {{job_title}} …" at bounding box center [728, 248] width 193 height 497
click at [681, 101] on p "New Leads[1] Hi {{firstname}} this is {{sender_name}}, {{job_title}} at {{deale…" at bounding box center [728, 78] width 177 height 76
type textarea "Hi {{firstname}} this is {{sender_name}}, {{job_title}} at {{dealer_name}}. I s…"
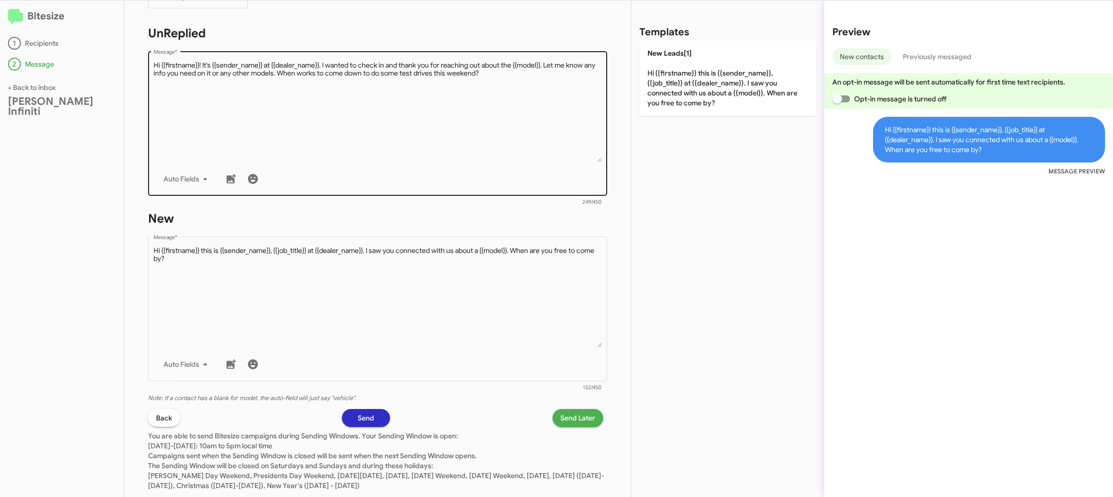
scroll to position [168, 0]
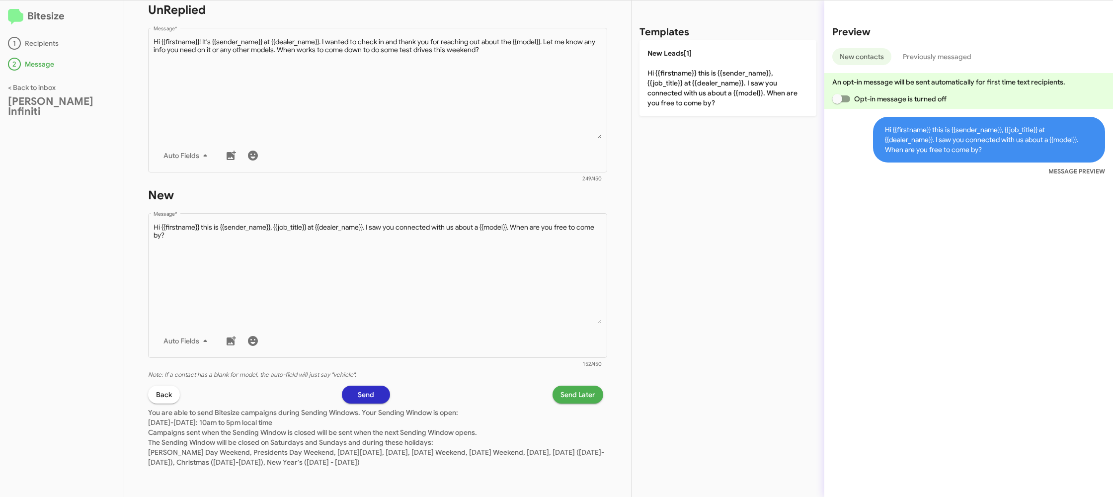
click at [572, 396] on span "Send Later" at bounding box center [578, 395] width 35 height 18
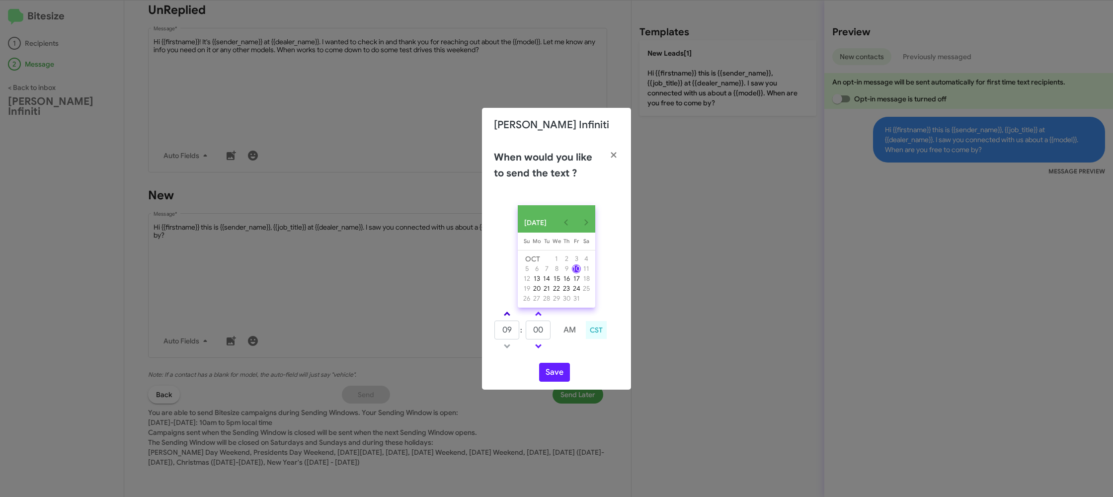
drag, startPoint x: 505, startPoint y: 318, endPoint x: 543, endPoint y: 315, distance: 37.9
click at [507, 318] on span at bounding box center [507, 315] width 6 height 6
type input "10"
click at [543, 315] on link at bounding box center [538, 313] width 17 height 11
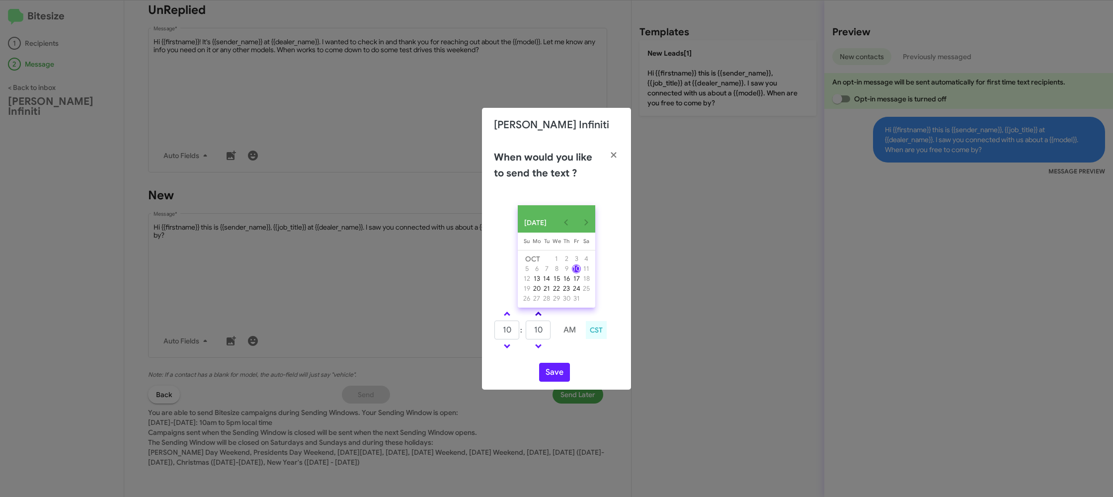
click at [543, 315] on link at bounding box center [538, 313] width 17 height 11
type input "25"
click at [550, 376] on button "Save" at bounding box center [554, 372] width 31 height 19
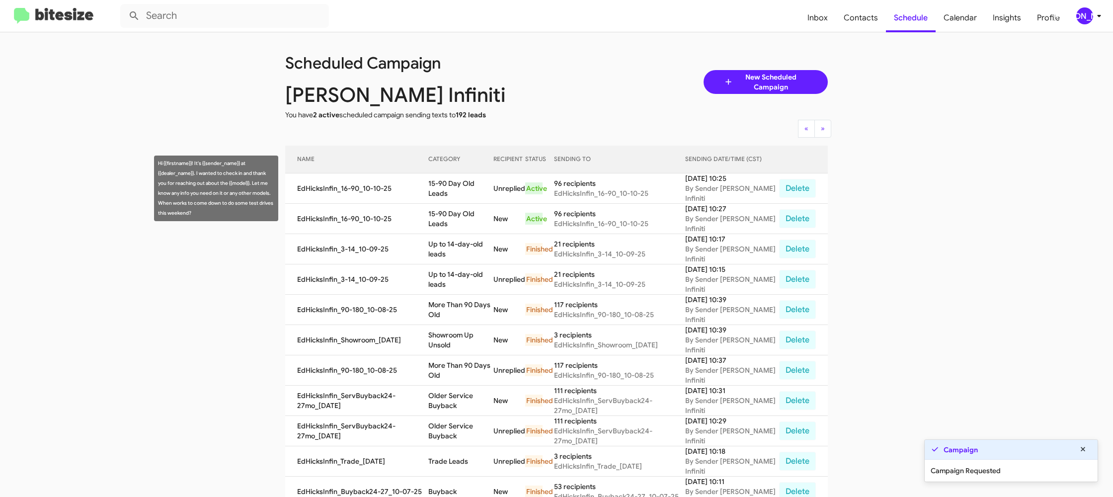
click at [463, 188] on td "15-90 Day Old Leads" at bounding box center [460, 188] width 65 height 30
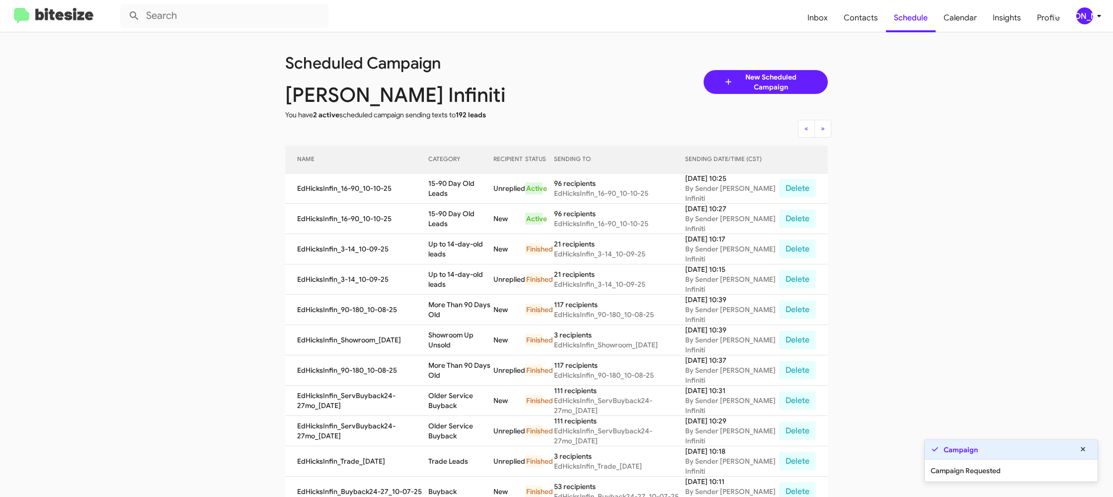
click at [463, 188] on td "15-90 Day Old Leads" at bounding box center [460, 188] width 65 height 30
copy td "15-90 Day Old Leads"
click at [1083, 16] on div "[PERSON_NAME]" at bounding box center [1085, 15] width 17 height 17
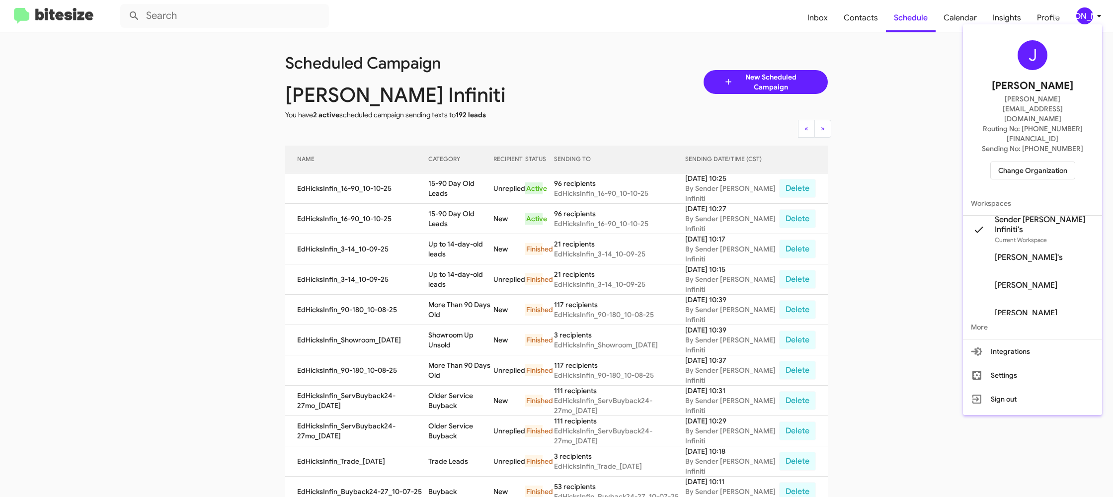
click at [1028, 162] on span "Change Organization" at bounding box center [1033, 170] width 69 height 17
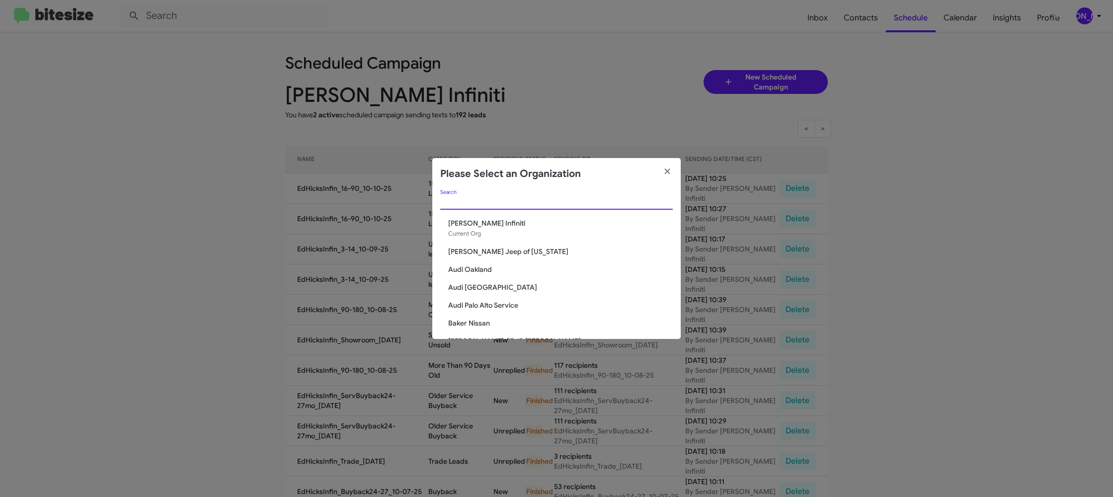
click at [478, 205] on input "Search" at bounding box center [556, 202] width 233 height 8
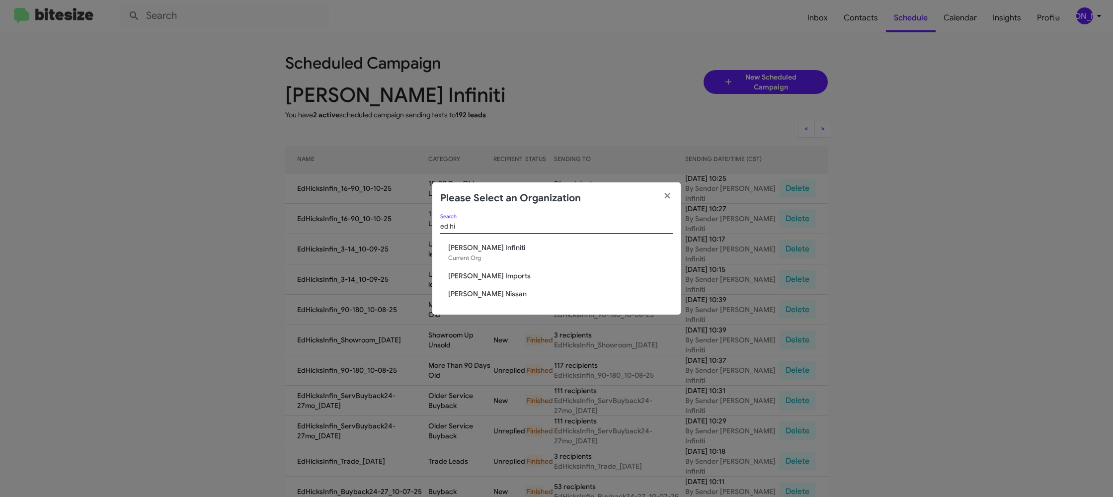
type input "ed hi"
click at [480, 291] on span "Ed Hicks Nissan" at bounding box center [560, 294] width 225 height 10
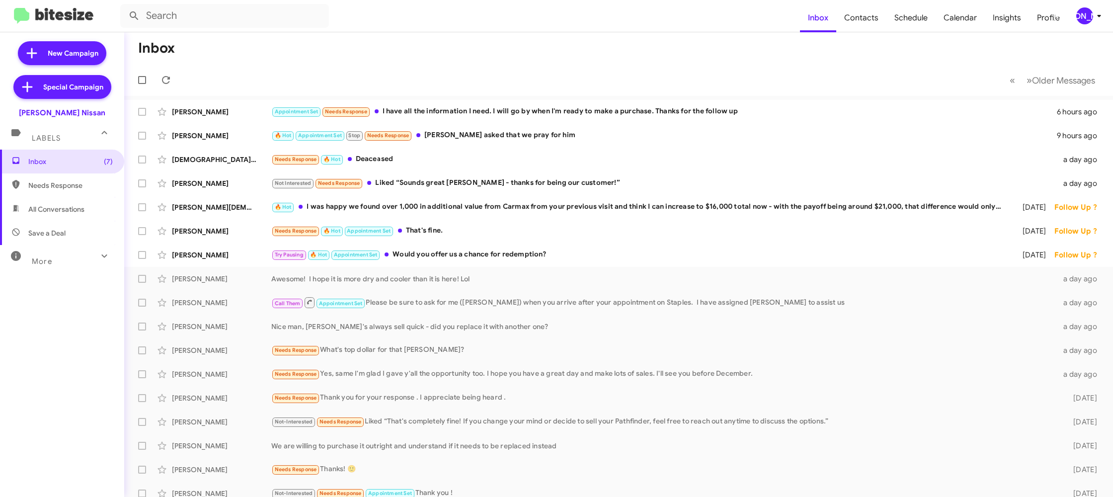
click at [1101, 19] on icon at bounding box center [1099, 16] width 12 height 12
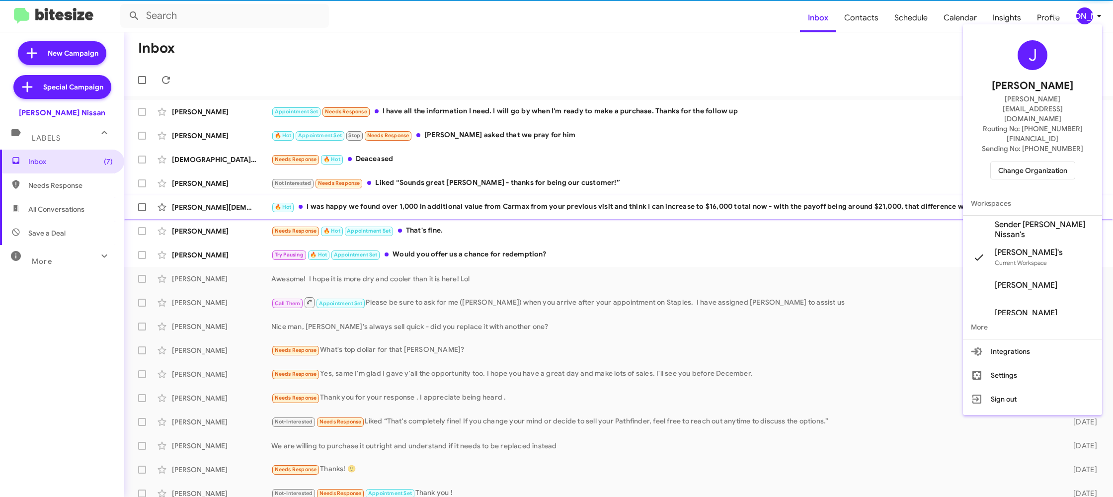
click at [1040, 216] on span "Sender [PERSON_NAME] Nissan's" at bounding box center [1032, 230] width 139 height 28
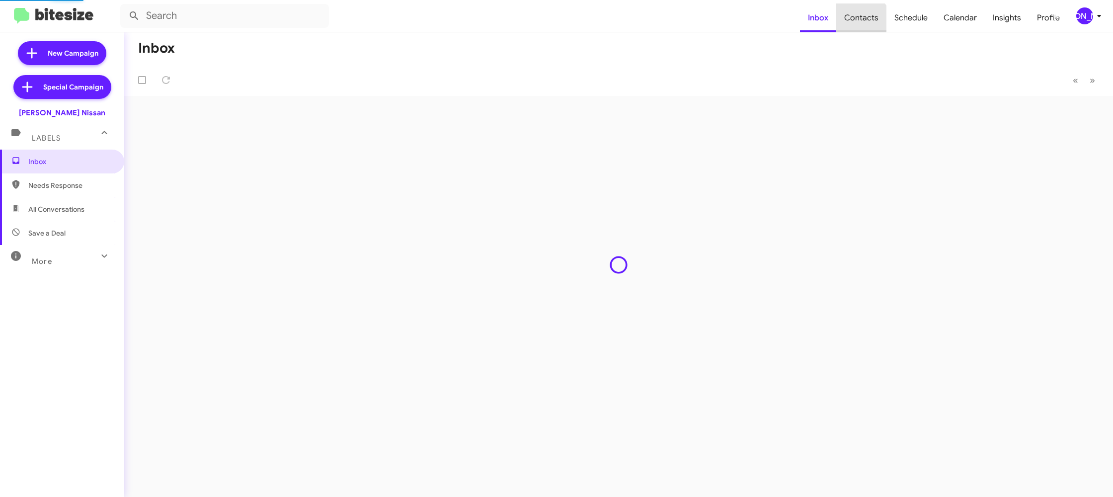
click at [863, 23] on span "Contacts" at bounding box center [861, 17] width 50 height 29
type input "in:groups"
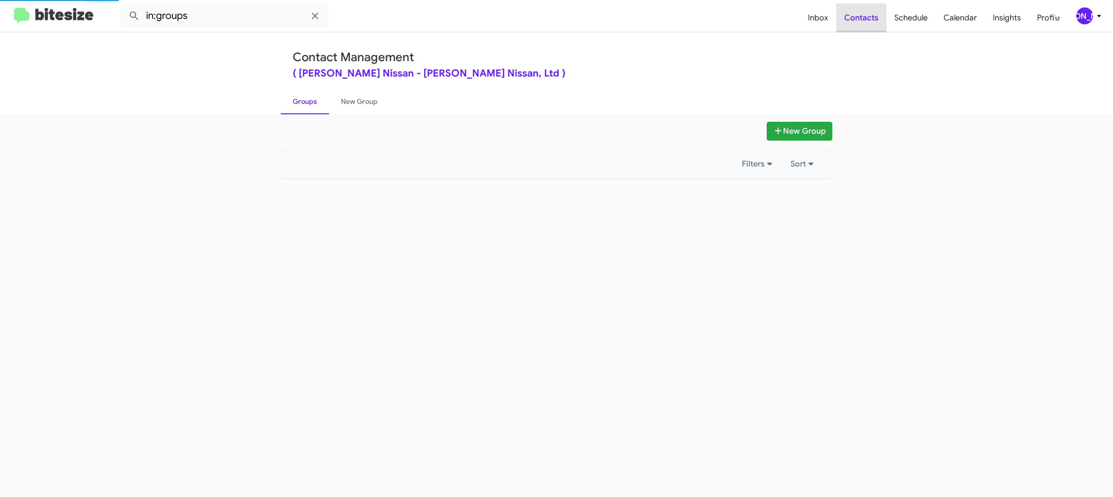
click at [863, 23] on span "Contacts" at bounding box center [861, 17] width 50 height 29
drag, startPoint x: 863, startPoint y: 23, endPoint x: 833, endPoint y: 17, distance: 30.8
click at [862, 23] on span "Contacts" at bounding box center [861, 17] width 50 height 29
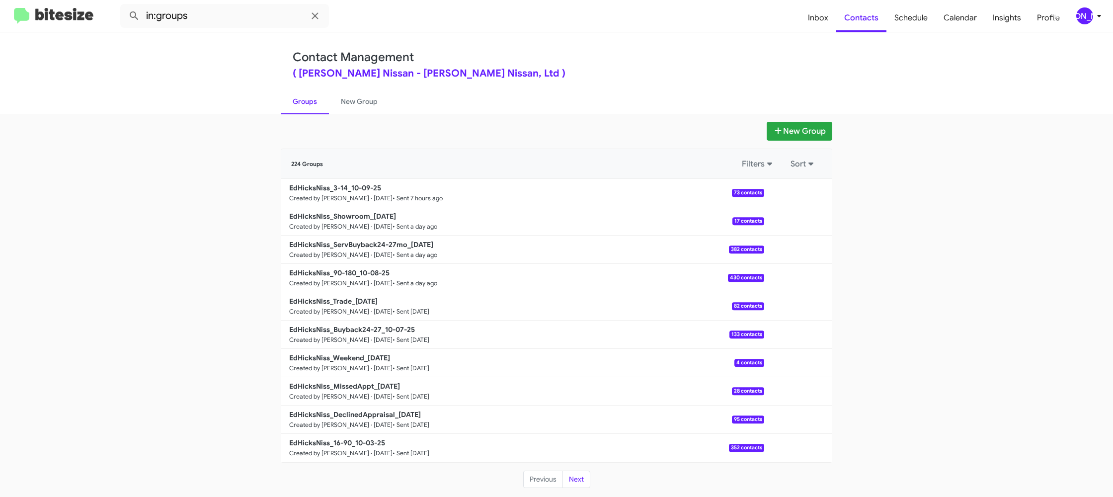
click at [1088, 21] on div "[PERSON_NAME]" at bounding box center [1085, 15] width 17 height 17
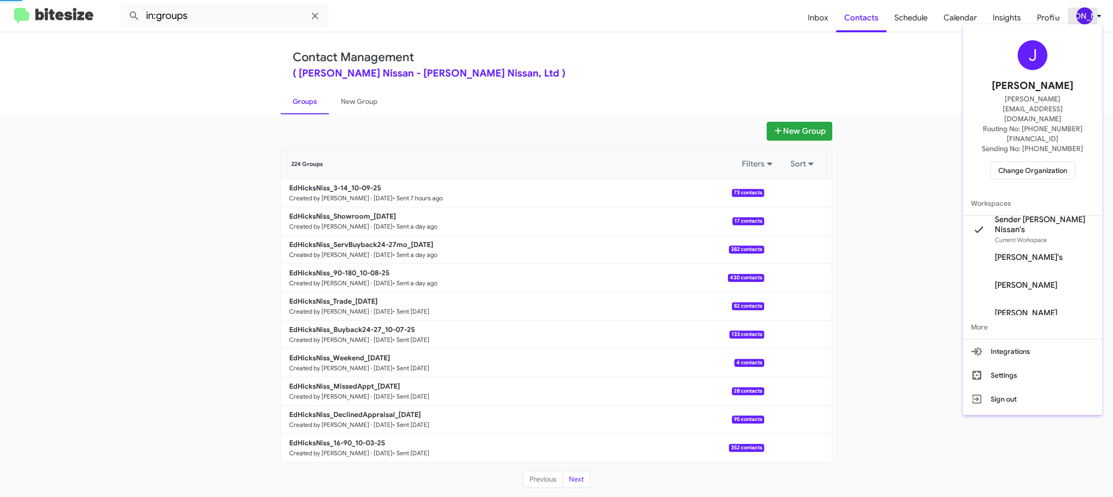
click at [1088, 21] on div at bounding box center [556, 248] width 1113 height 497
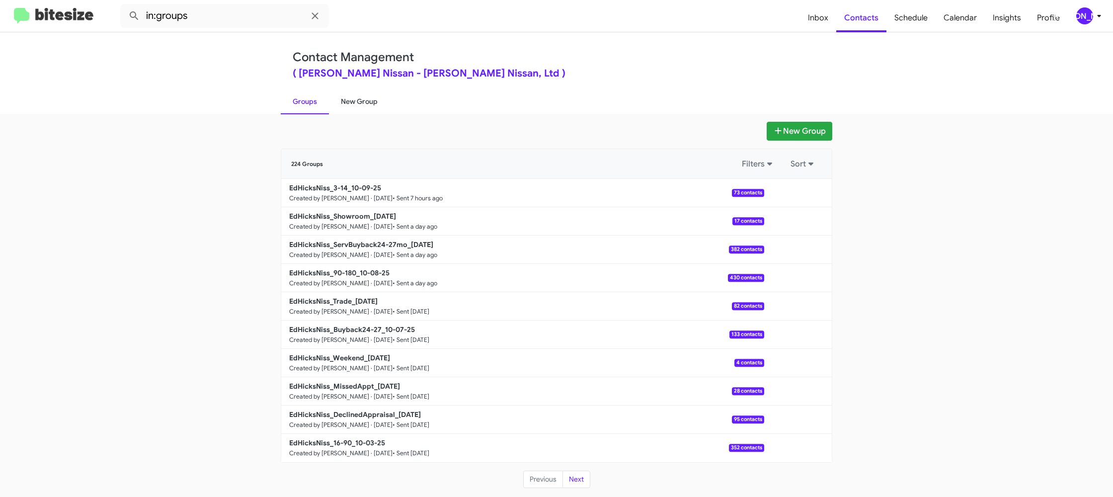
click at [365, 95] on link "New Group" at bounding box center [359, 101] width 61 height 26
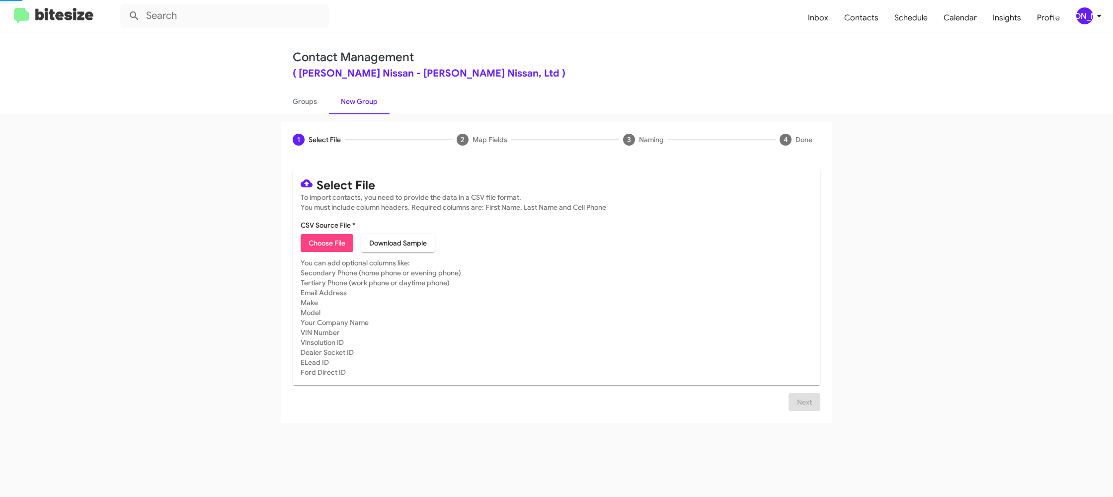
click at [365, 95] on link "New Group" at bounding box center [359, 101] width 61 height 26
drag, startPoint x: 365, startPoint y: 95, endPoint x: 1007, endPoint y: 11, distance: 647.2
click at [365, 95] on link "New Group" at bounding box center [359, 101] width 61 height 26
click at [1077, 13] on div "[PERSON_NAME]" at bounding box center [1085, 15] width 17 height 17
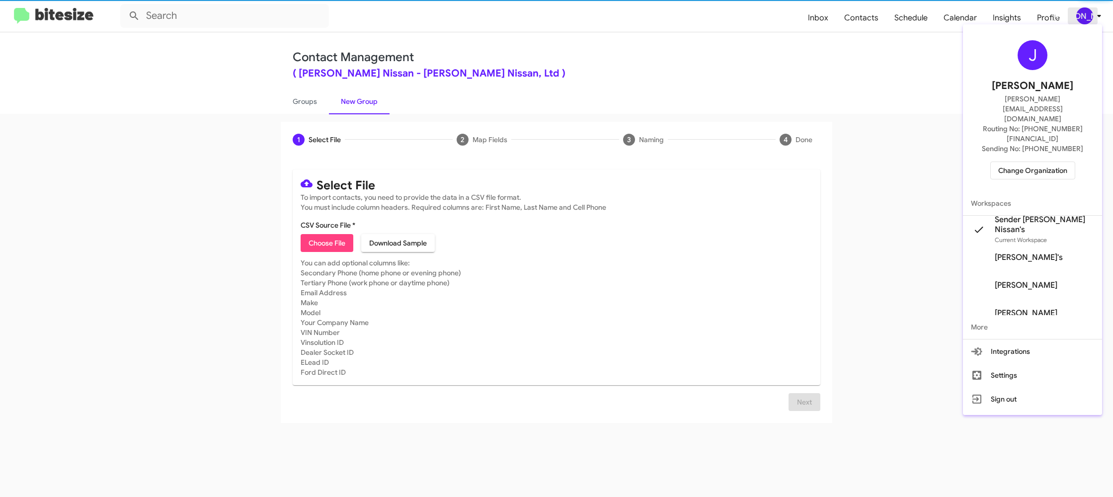
click at [1077, 13] on div at bounding box center [556, 248] width 1113 height 497
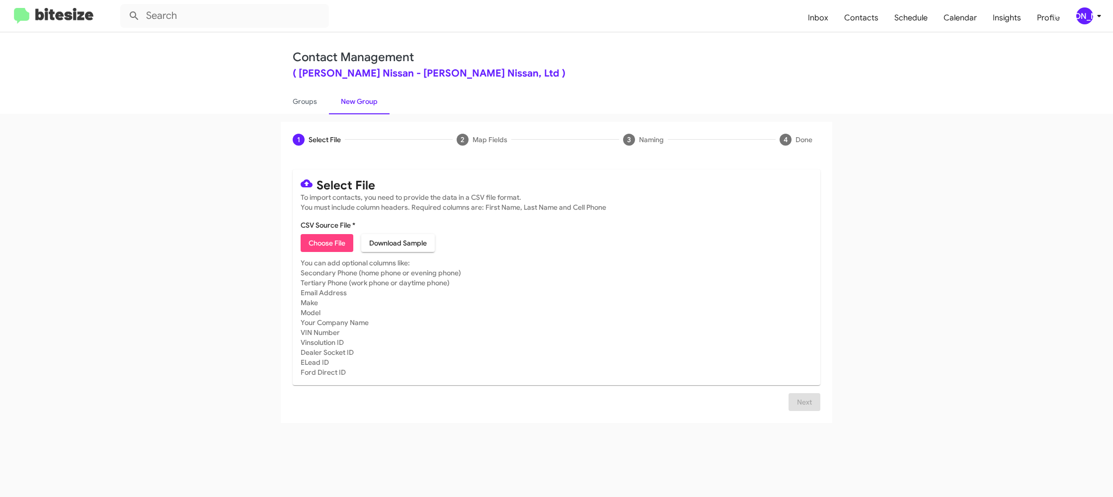
click at [306, 242] on button "Choose File" at bounding box center [327, 243] width 53 height 18
type input "EdHicksNiss_16-90_10-10-25"
click at [557, 270] on mat-card "Select File To import contacts, you need to provide the data in a CSV file form…" at bounding box center [557, 277] width 528 height 216
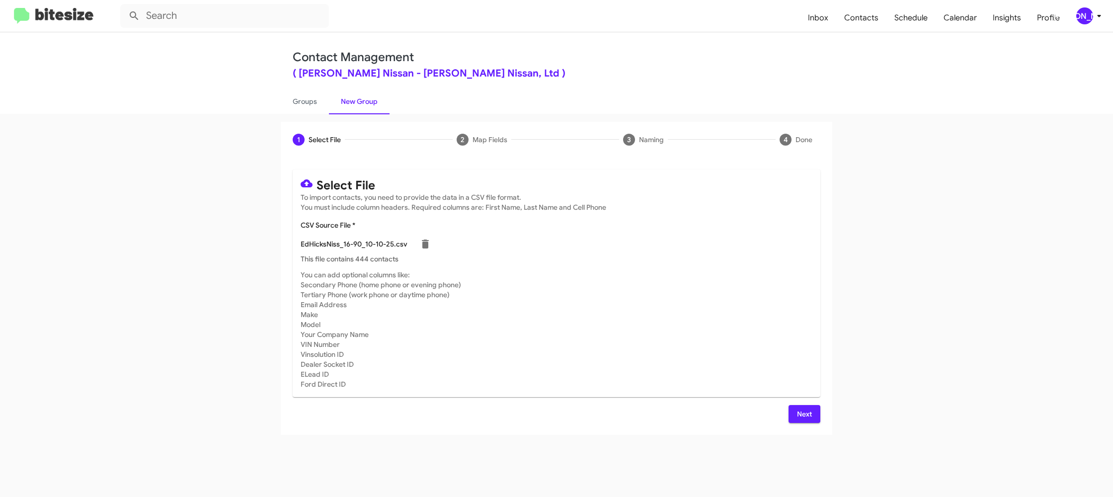
click at [755, 398] on div "Select File To import contacts, you need to provide the data in a CSV file form…" at bounding box center [557, 295] width 528 height 253
drag, startPoint x: 799, startPoint y: 419, endPoint x: 793, endPoint y: 415, distance: 6.8
click at [798, 419] on span "Next" at bounding box center [805, 414] width 16 height 18
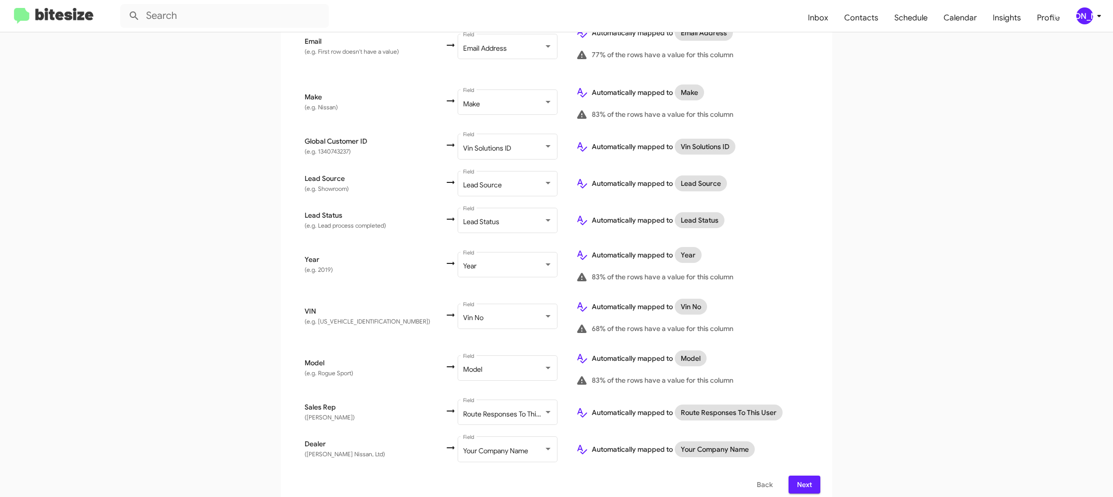
click at [935, 295] on app-new-group "Select File 2 Map Fields 3 Naming 4 Done Select File To import contacts, you ne…" at bounding box center [556, 84] width 1113 height 843
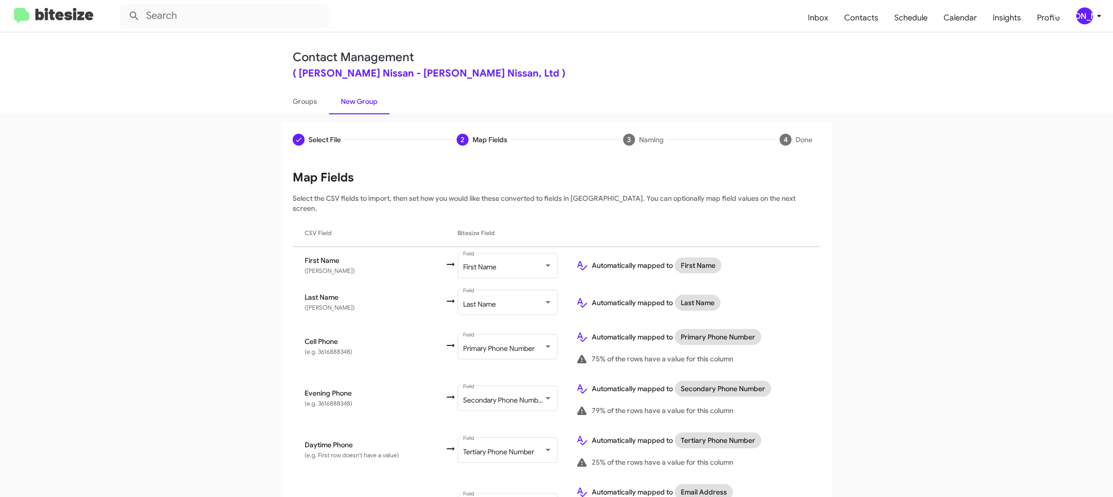
scroll to position [459, 0]
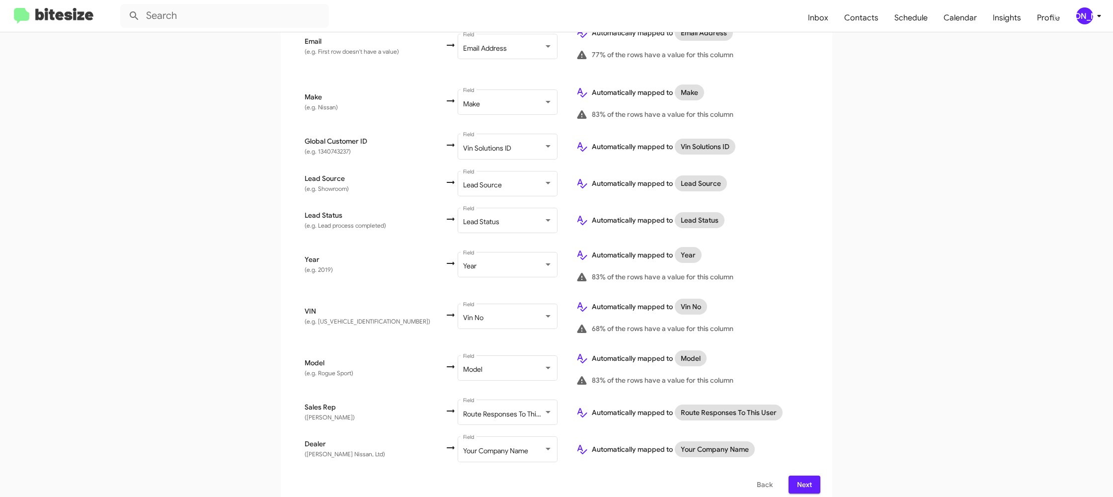
click at [1090, 18] on div "[PERSON_NAME]" at bounding box center [1085, 15] width 17 height 17
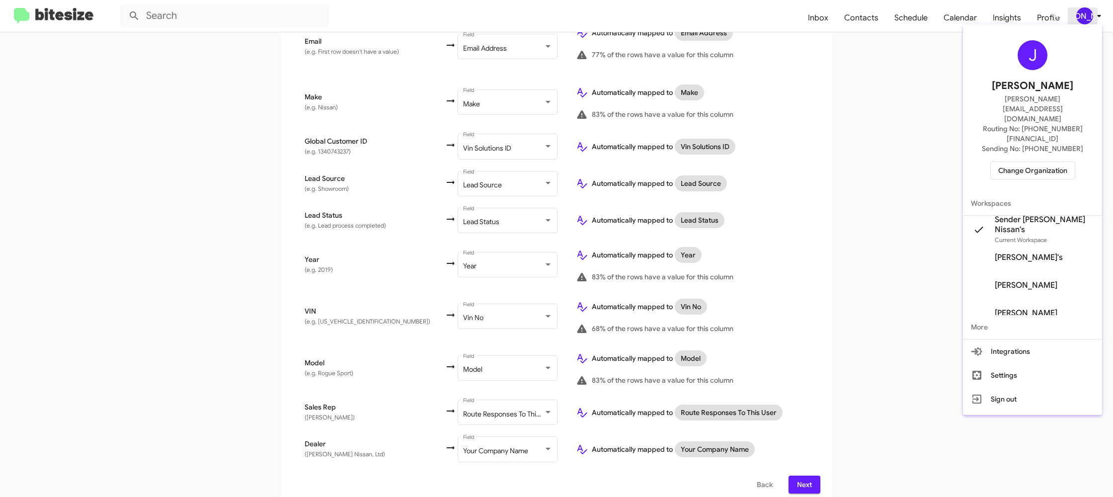
click at [1090, 18] on div at bounding box center [556, 248] width 1113 height 497
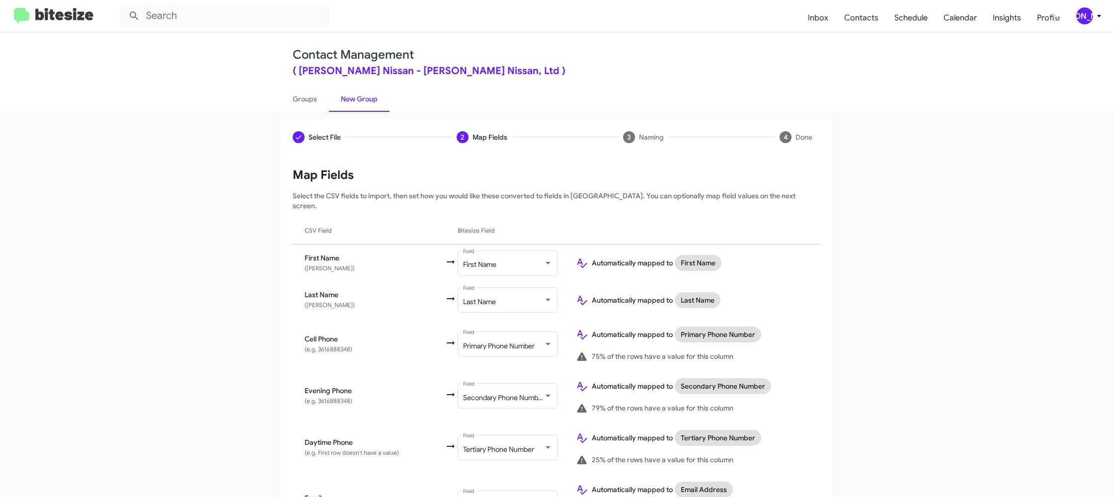
scroll to position [0, 0]
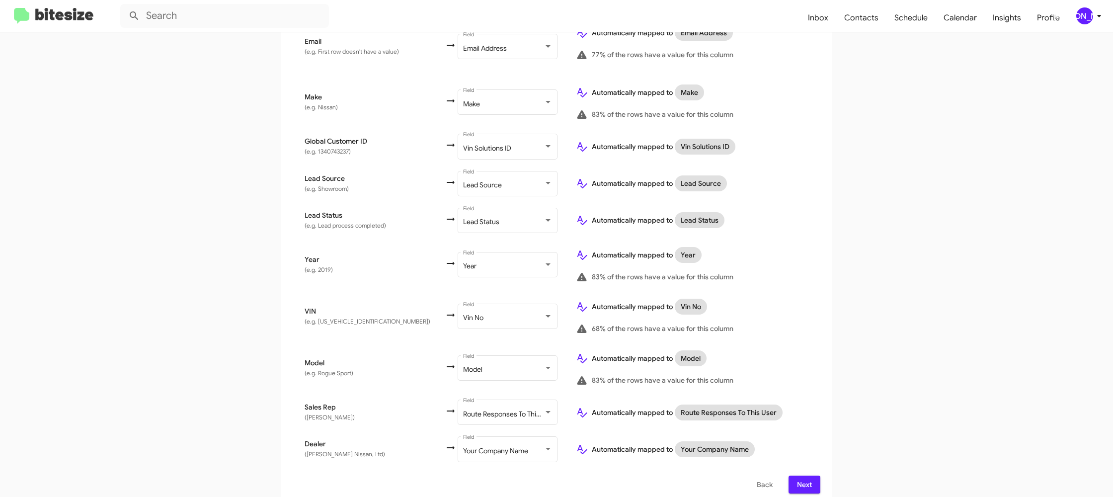
click at [798, 479] on span "Next" at bounding box center [805, 485] width 16 height 18
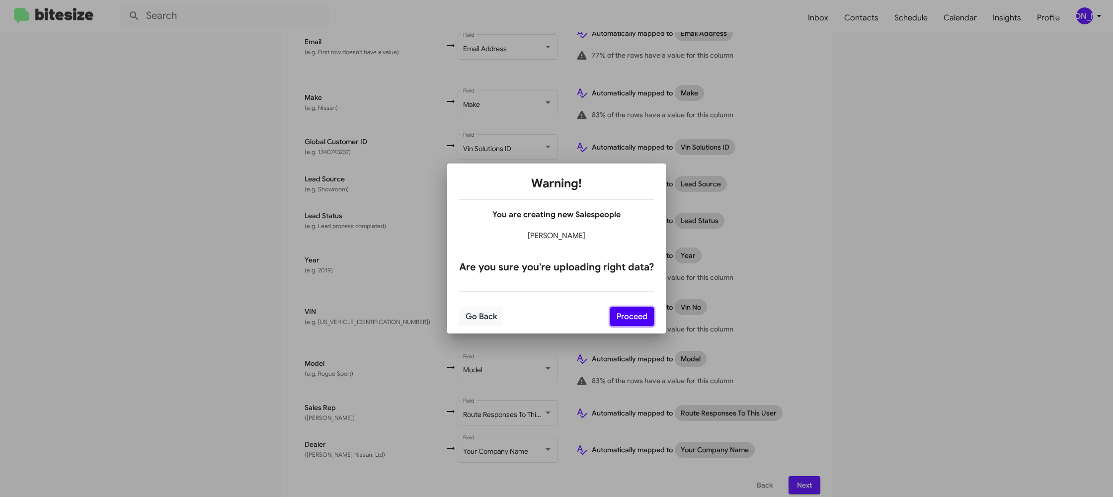
drag, startPoint x: 618, startPoint y: 309, endPoint x: 652, endPoint y: 330, distance: 39.3
click at [621, 312] on button "Proceed" at bounding box center [632, 316] width 44 height 19
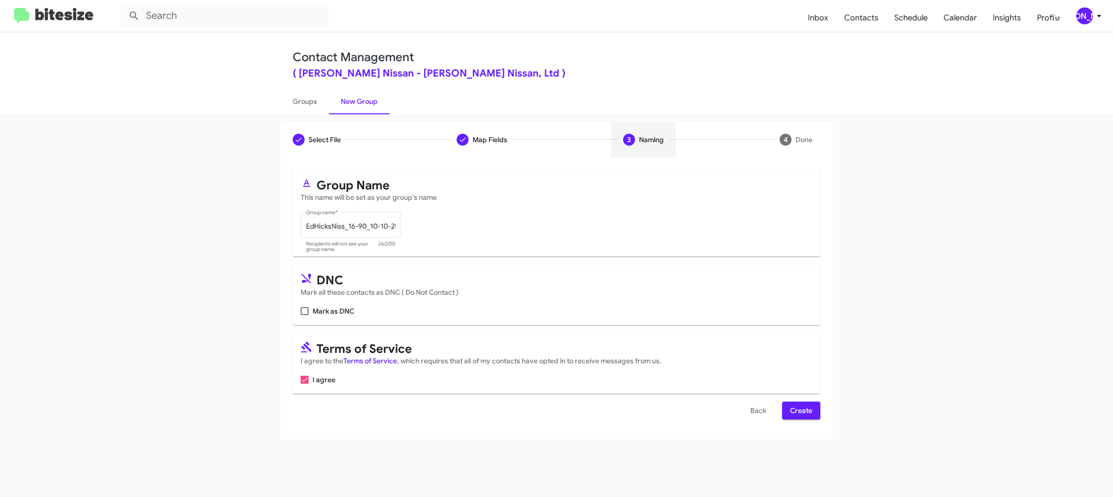
scroll to position [0, 0]
click at [802, 407] on span "Create" at bounding box center [801, 411] width 22 height 18
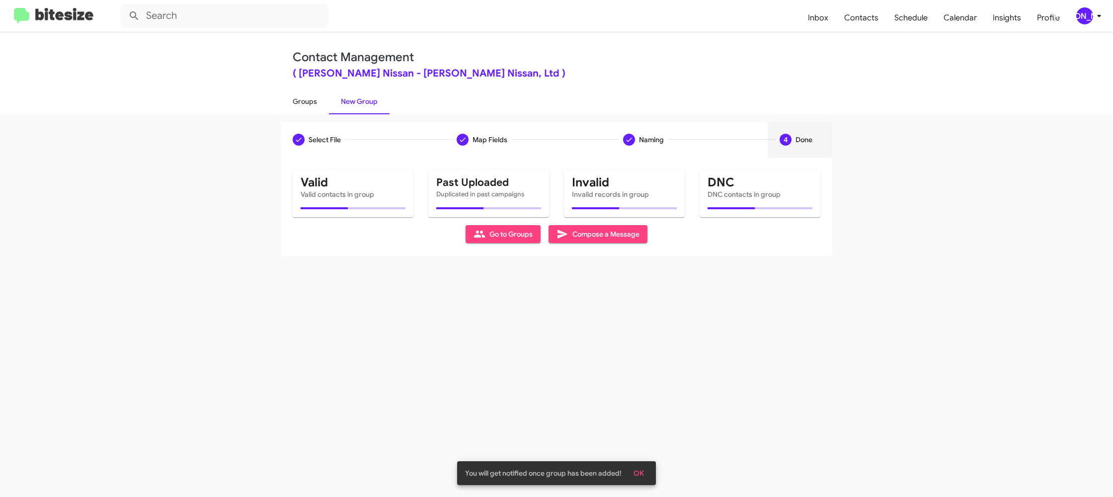
click at [325, 102] on link "Groups" at bounding box center [305, 101] width 48 height 26
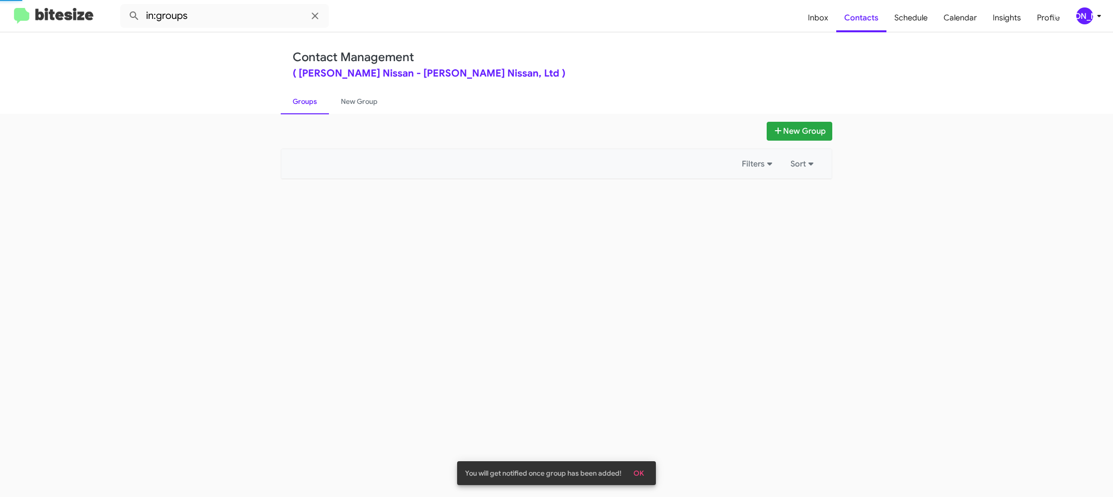
drag, startPoint x: 325, startPoint y: 102, endPoint x: 255, endPoint y: 25, distance: 103.4
click at [325, 101] on link "Groups" at bounding box center [305, 101] width 48 height 26
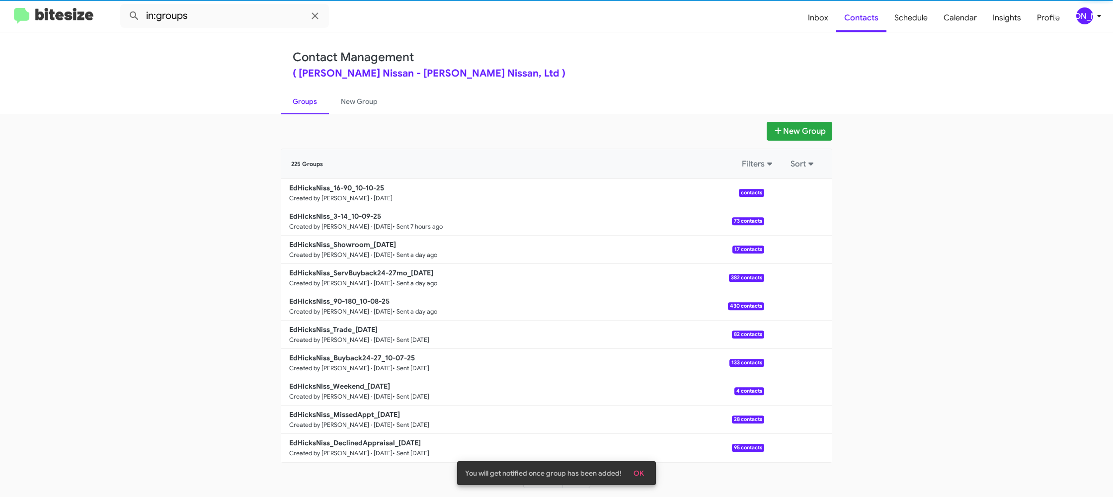
click at [227, 1] on mat-toolbar "in:groups Inbox Contacts Schedule Calendar Insights Profile [PERSON_NAME]" at bounding box center [556, 16] width 1113 height 32
click at [228, 11] on input "in:groups" at bounding box center [224, 16] width 209 height 24
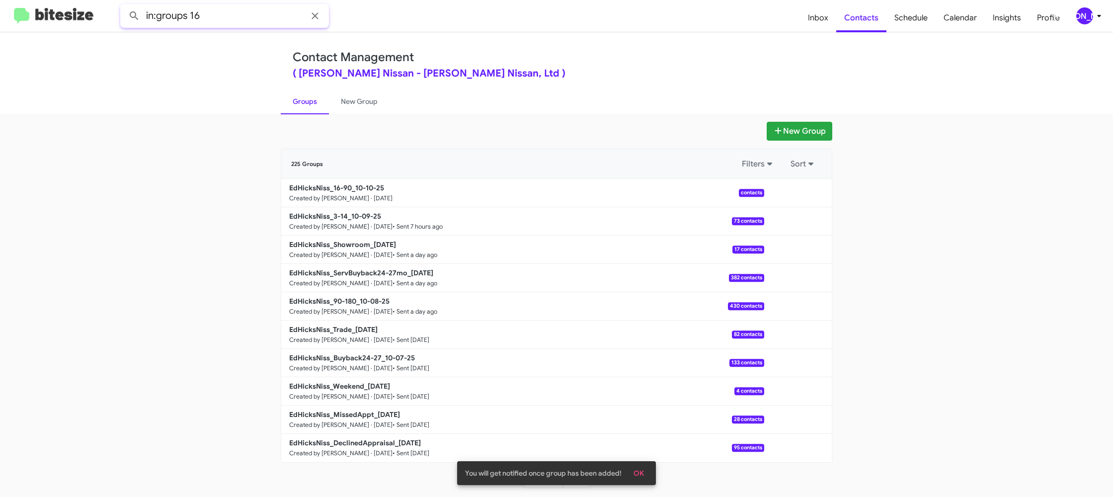
type input "in:groups 16"
click at [124, 6] on button at bounding box center [134, 16] width 20 height 20
click at [345, 109] on link "New Group" at bounding box center [359, 101] width 61 height 26
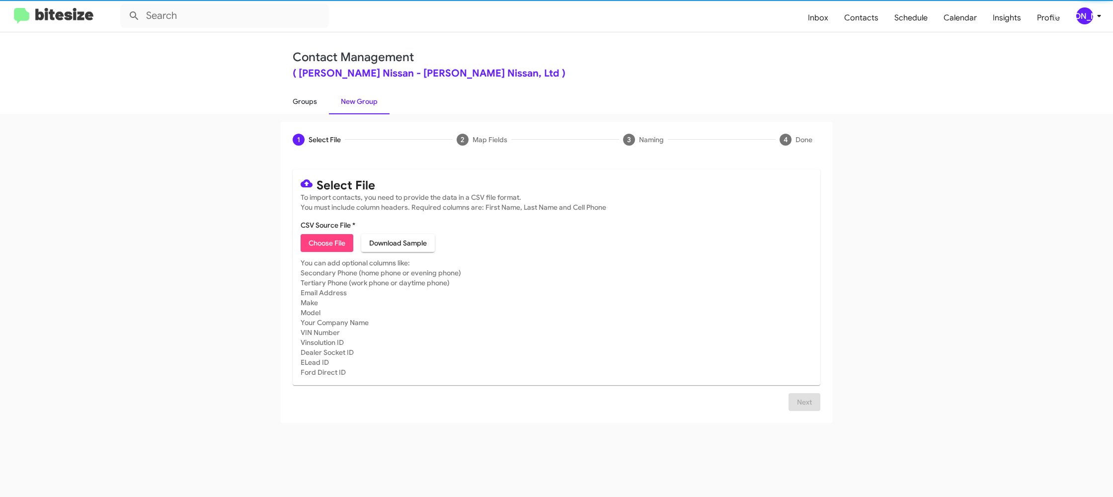
click at [329, 109] on link "New Group" at bounding box center [359, 101] width 61 height 26
click at [313, 108] on link "Groups" at bounding box center [305, 101] width 48 height 26
type input "in:groups"
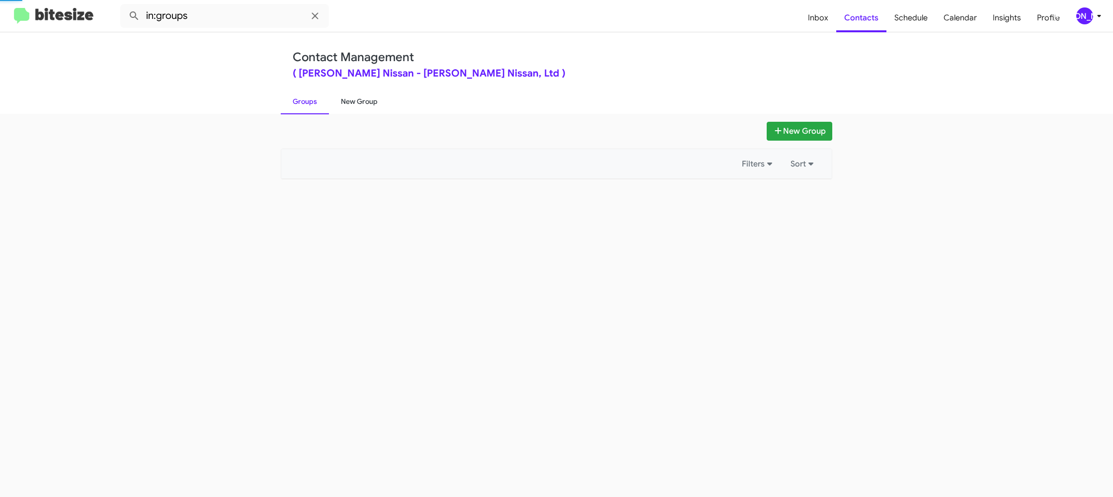
drag, startPoint x: 313, startPoint y: 108, endPoint x: 349, endPoint y: 106, distance: 36.4
click at [314, 108] on link "Groups" at bounding box center [305, 101] width 48 height 26
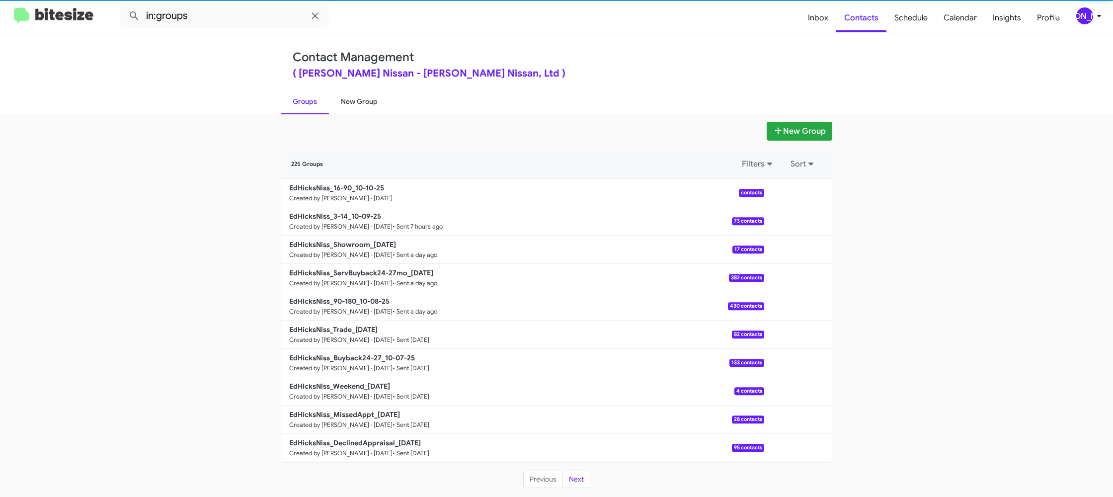
click at [349, 106] on link "New Group" at bounding box center [359, 101] width 61 height 26
drag, startPoint x: 349, startPoint y: 106, endPoint x: 342, endPoint y: 105, distance: 7.0
click at [347, 105] on link "New Group" at bounding box center [359, 101] width 61 height 26
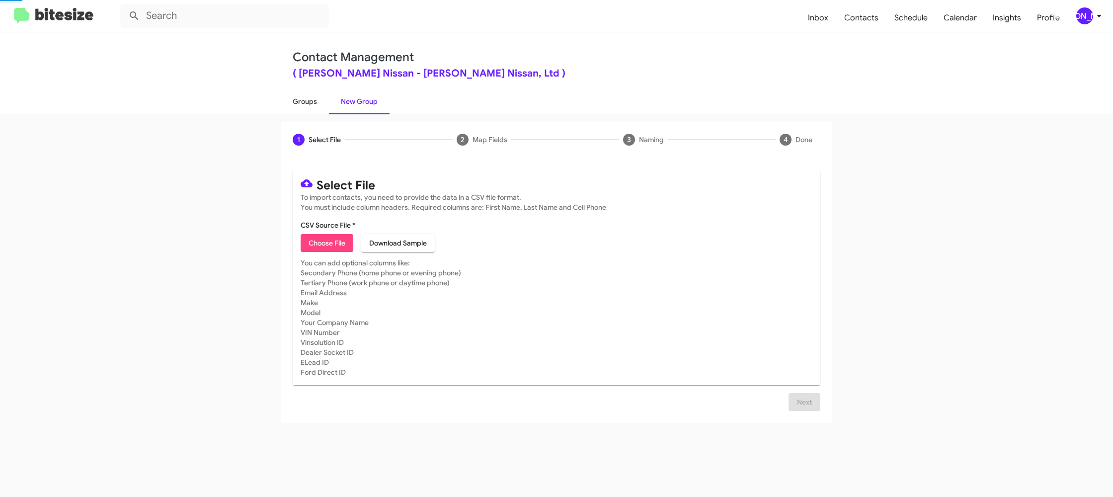
click at [306, 104] on link "Groups" at bounding box center [305, 101] width 48 height 26
type input "in:groups"
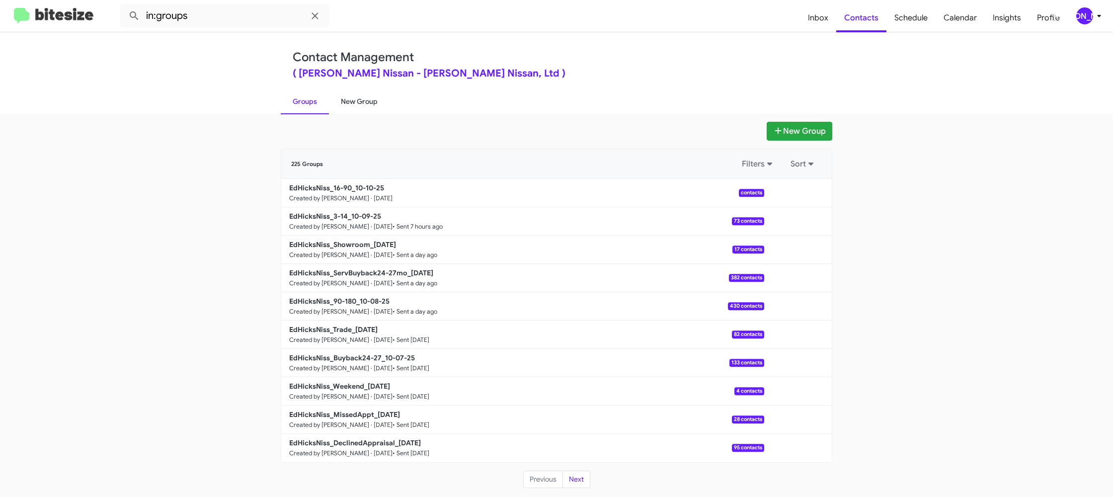
click at [358, 108] on link "New Group" at bounding box center [359, 101] width 61 height 26
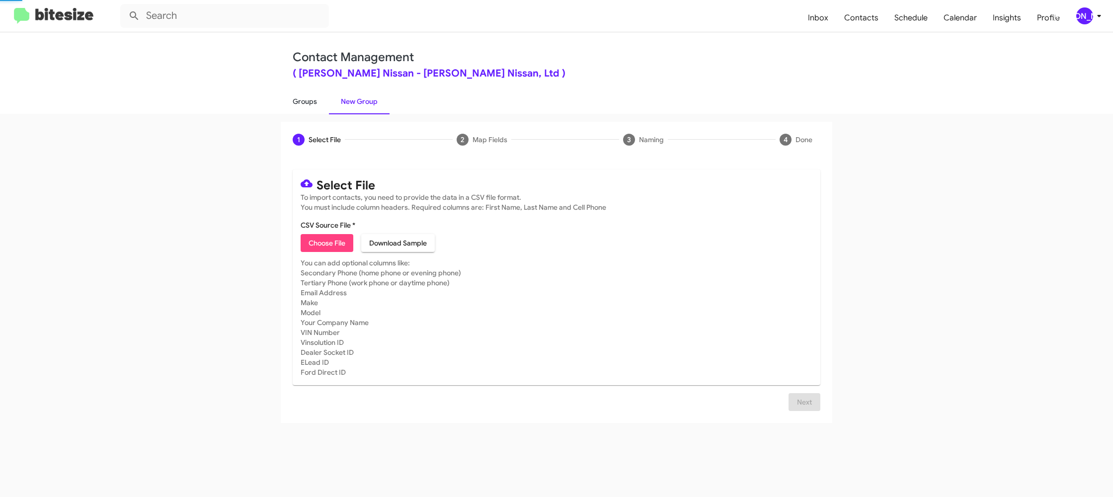
click at [303, 101] on link "Groups" at bounding box center [305, 101] width 48 height 26
type input "in:groups"
click at [303, 101] on link "Groups" at bounding box center [305, 101] width 48 height 26
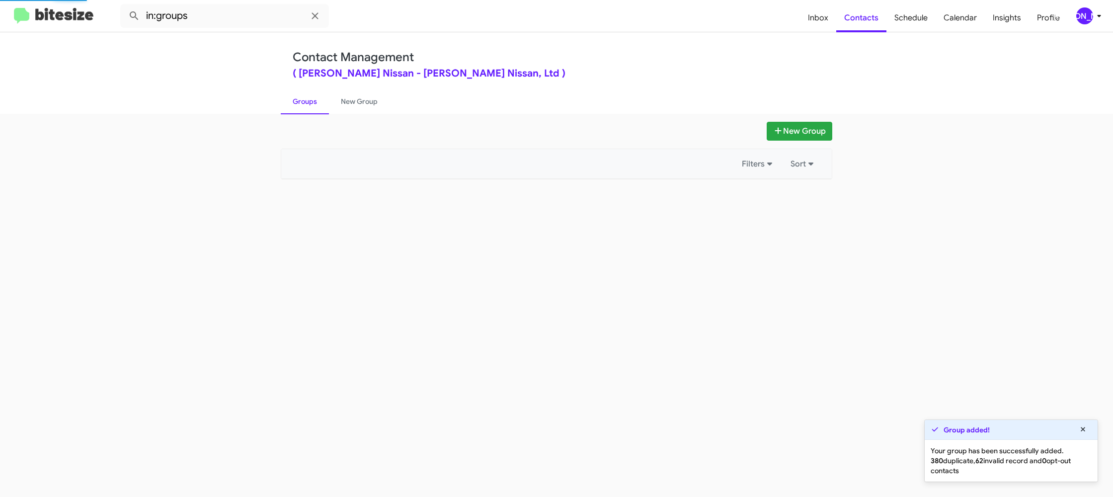
click at [303, 101] on link "Groups" at bounding box center [305, 101] width 48 height 26
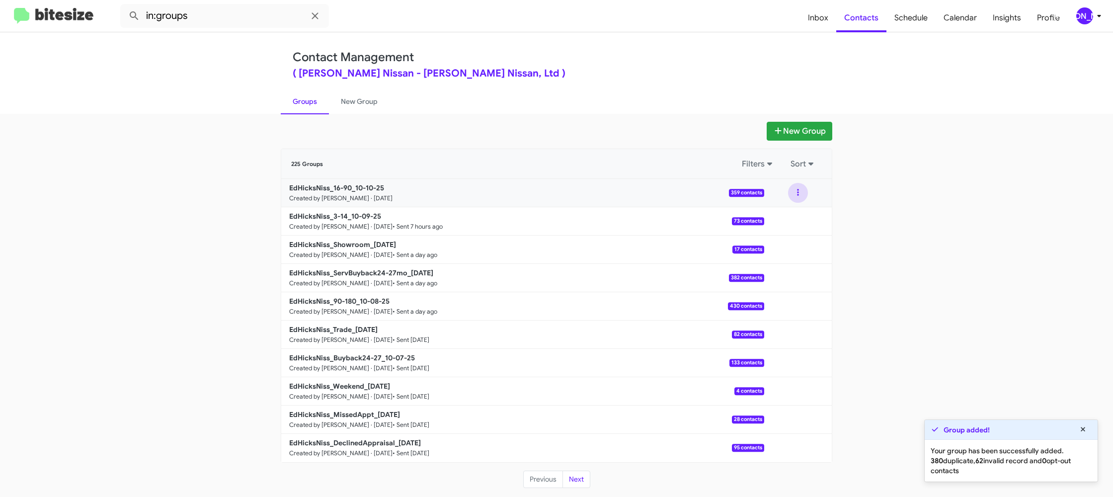
drag, startPoint x: 795, startPoint y: 198, endPoint x: 794, endPoint y: 203, distance: 5.6
click at [795, 199] on button at bounding box center [798, 193] width 20 height 20
click at [789, 221] on button "View contacts" at bounding box center [769, 220] width 80 height 24
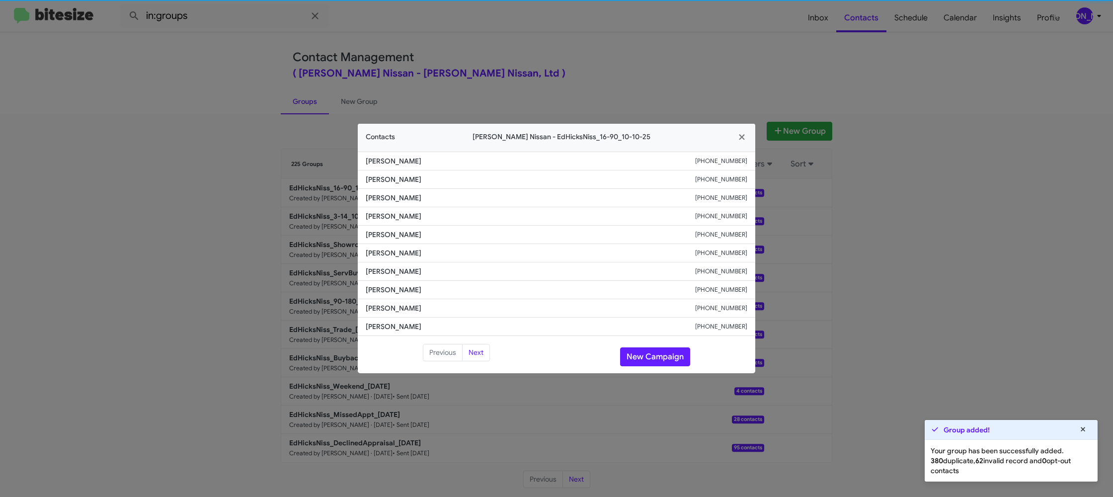
click at [393, 247] on li "[PERSON_NAME] [PHONE_NUMBER]" at bounding box center [557, 253] width 398 height 18
copy span "[PERSON_NAME]"
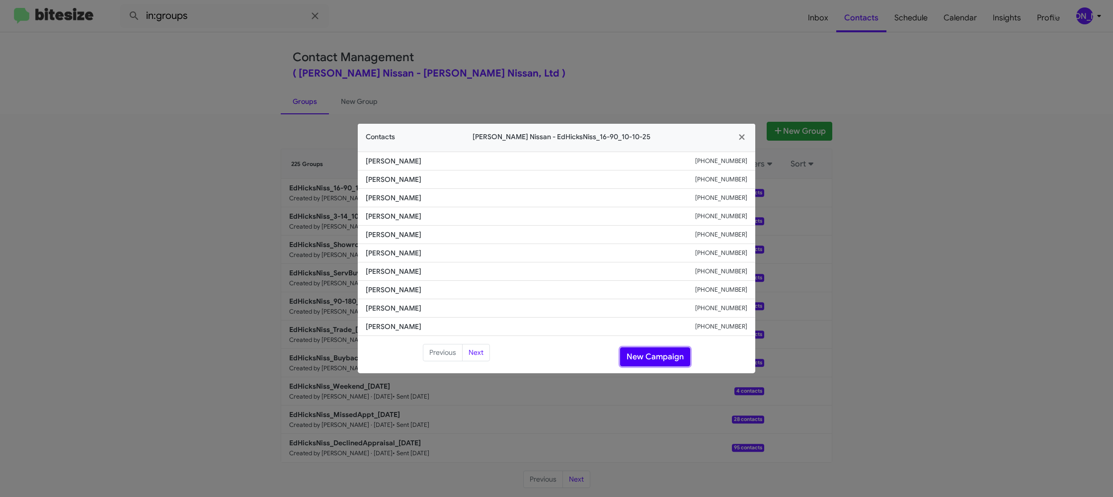
click at [663, 347] on button "New Campaign" at bounding box center [655, 356] width 70 height 19
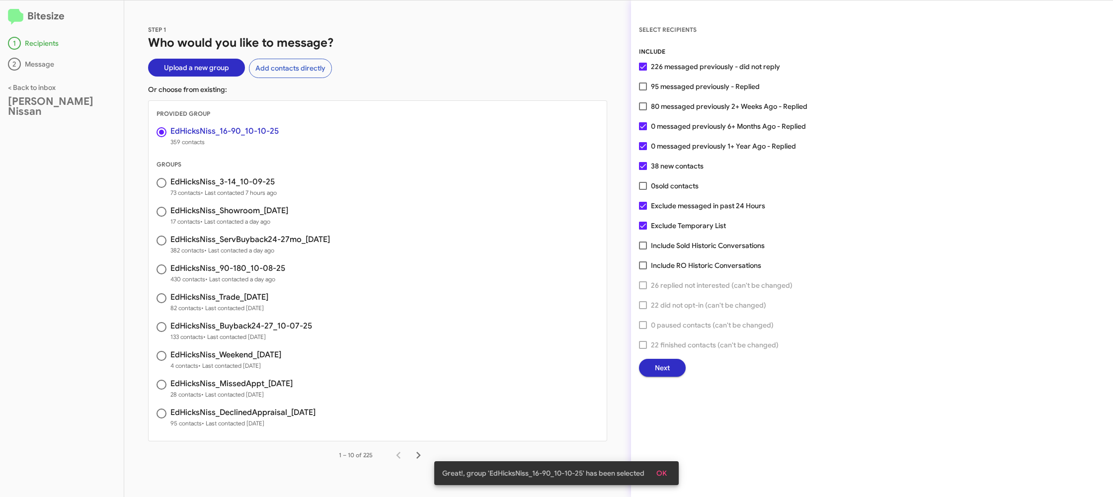
click at [674, 366] on button "Next" at bounding box center [662, 368] width 47 height 18
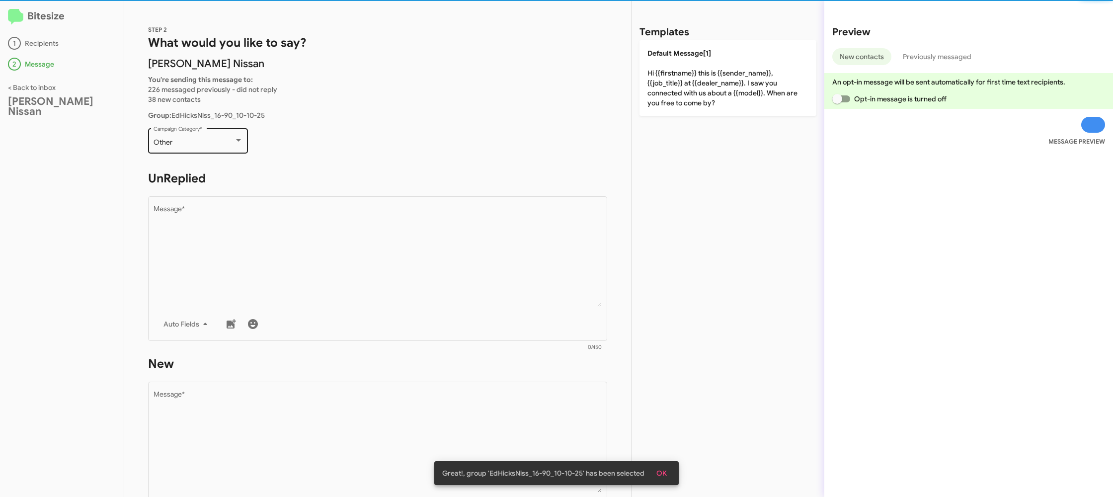
click at [228, 147] on div "Other Campaign Category *" at bounding box center [198, 139] width 89 height 27
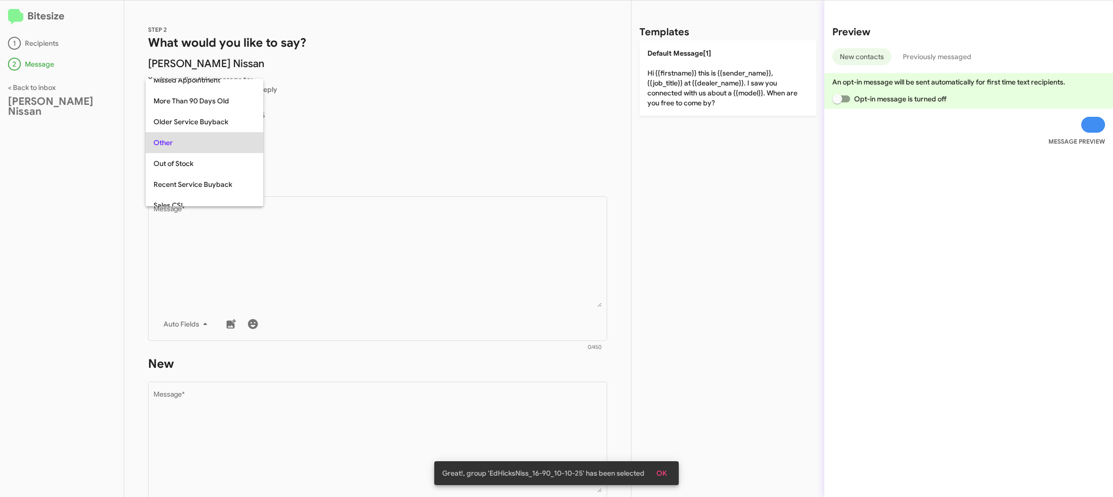
scroll to position [21, 0]
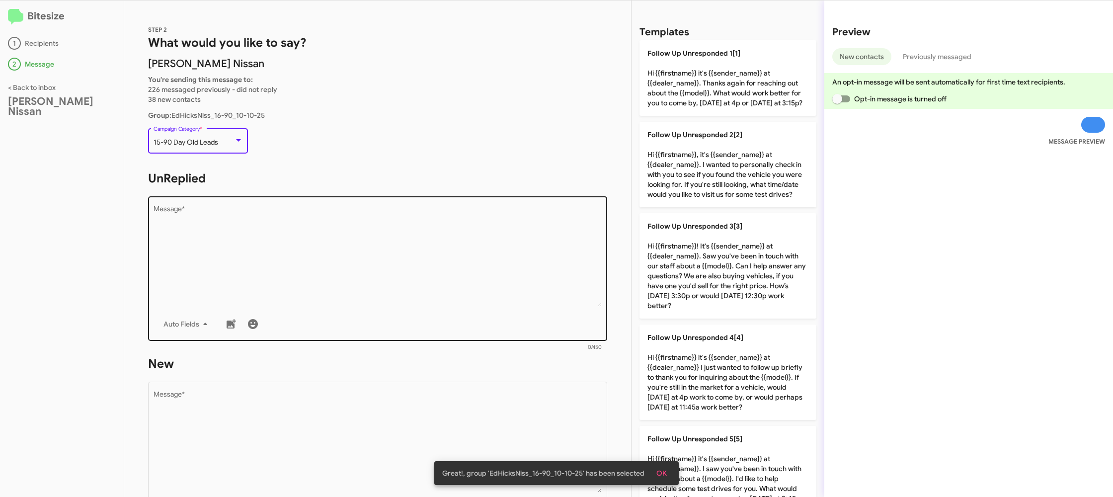
click at [292, 254] on textarea "Message *" at bounding box center [378, 256] width 449 height 101
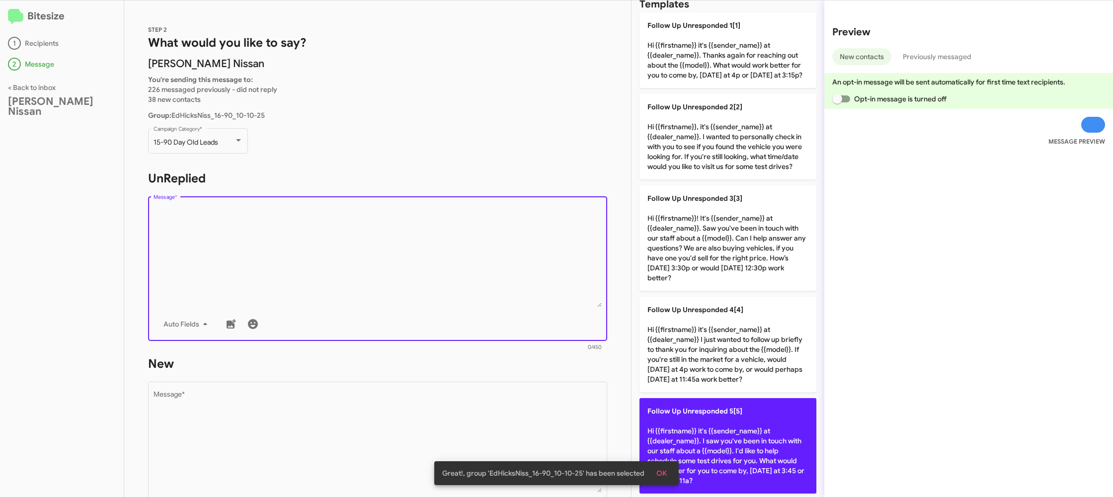
scroll to position [29, 0]
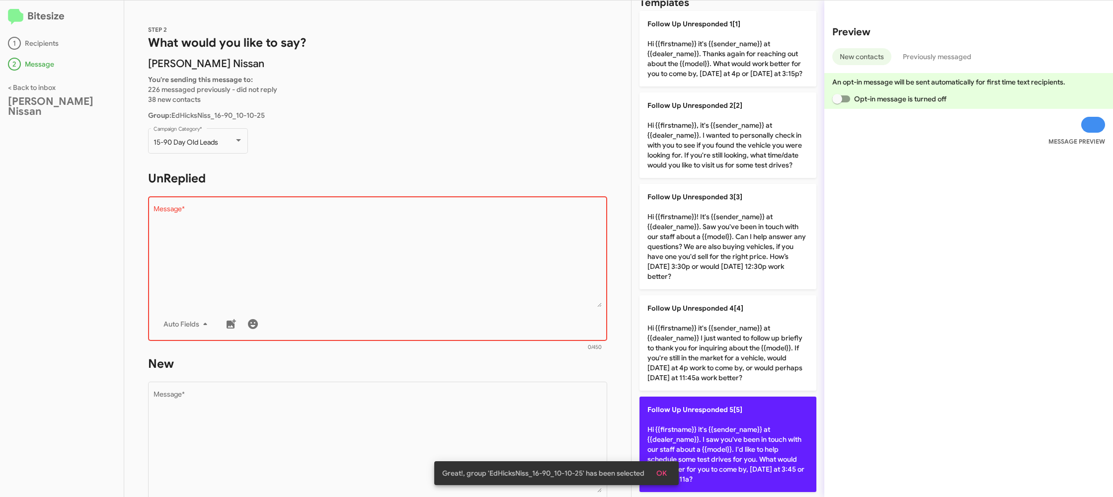
drag, startPoint x: 689, startPoint y: 424, endPoint x: 666, endPoint y: 424, distance: 23.4
click at [689, 424] on p "Follow Up Unresponded 5[5] Hi {{firstname}} it's {{sender_name}} at {{dealer_na…" at bounding box center [728, 444] width 177 height 95
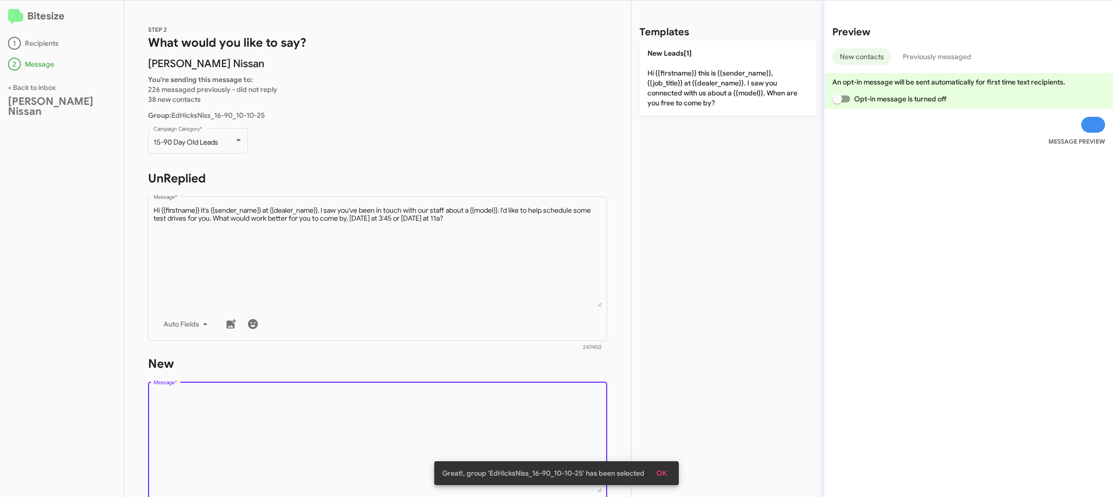
click at [470, 412] on textarea "Message *" at bounding box center [378, 441] width 449 height 101
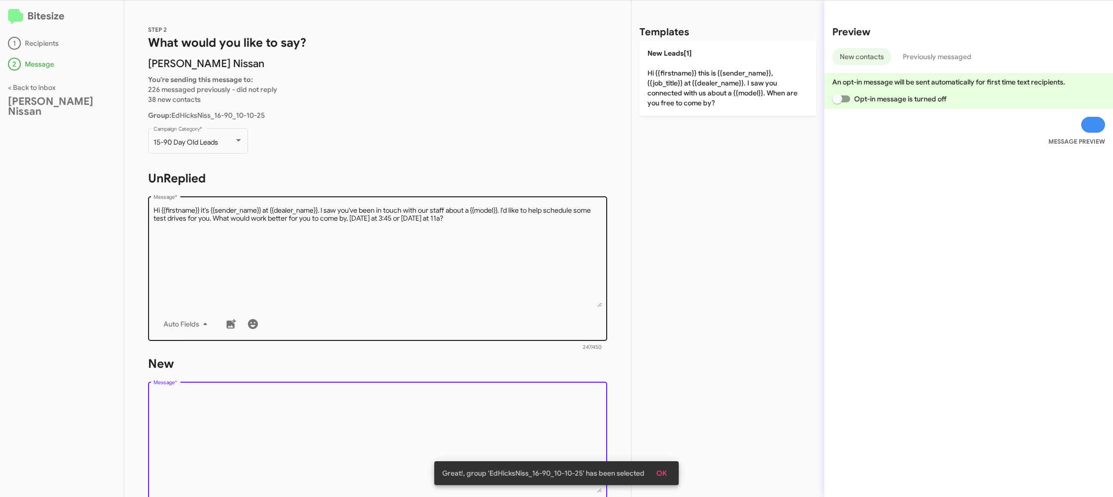
drag, startPoint x: 470, startPoint y: 412, endPoint x: 512, endPoint y: 275, distance: 143.2
click at [470, 395] on textarea "Message *" at bounding box center [378, 441] width 449 height 101
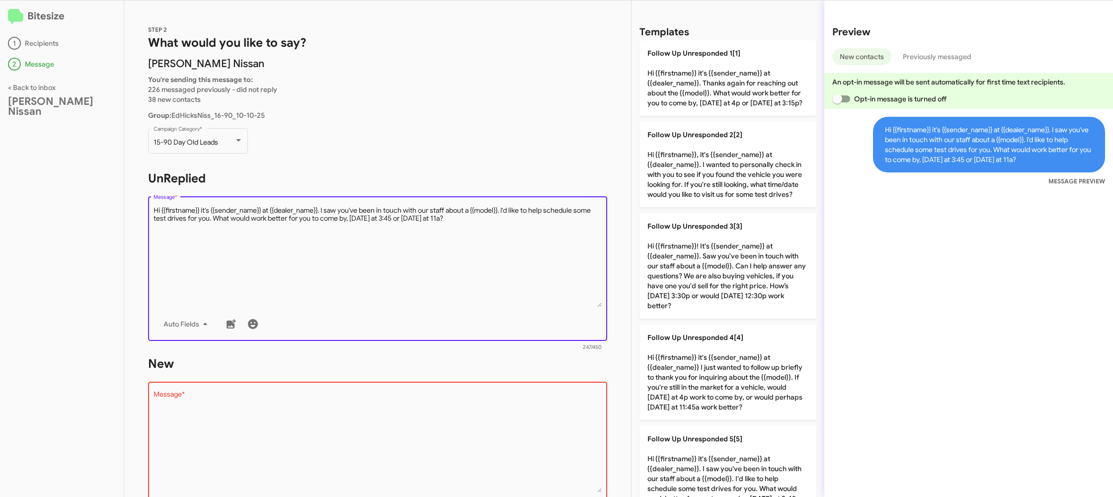
click at [519, 269] on textarea "Message *" at bounding box center [378, 256] width 449 height 101
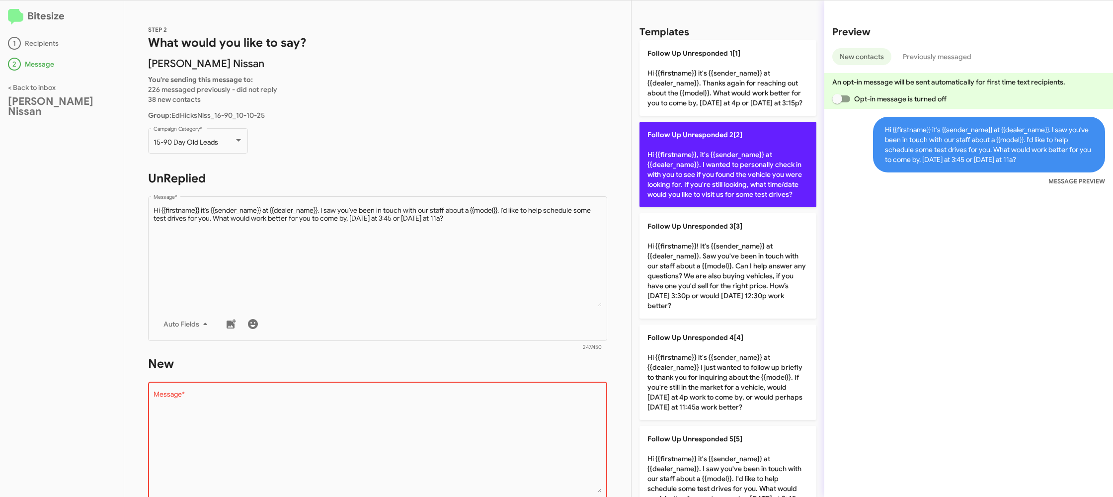
click at [695, 195] on p "Follow Up Unresponded 2[2] Hi {{firstname}}, it's {{sender_name}} at {{dealer_n…" at bounding box center [728, 164] width 177 height 85
type textarea "Hi {{firstname}}, it's {{sender_name}} at {{dealer_name}}. I wanted to personal…"
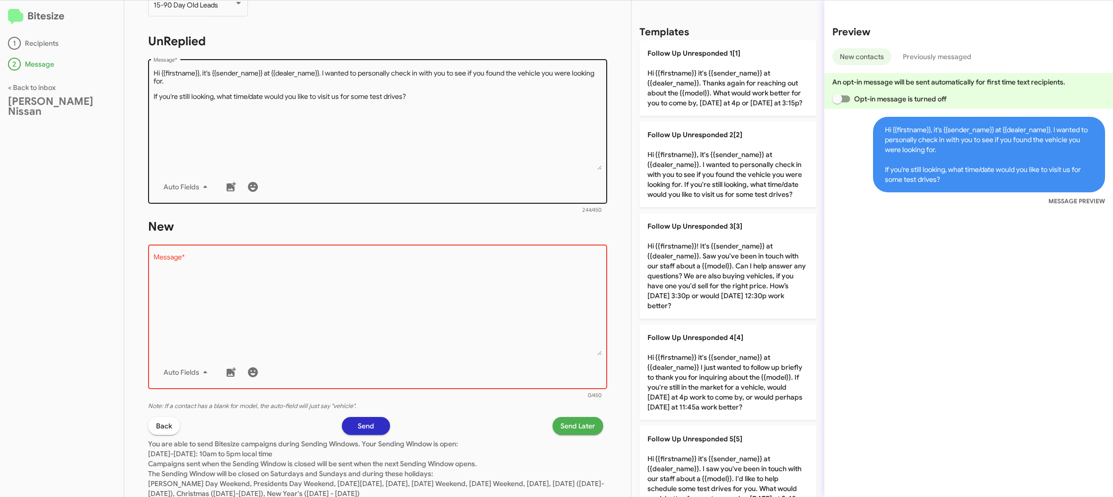
scroll to position [168, 0]
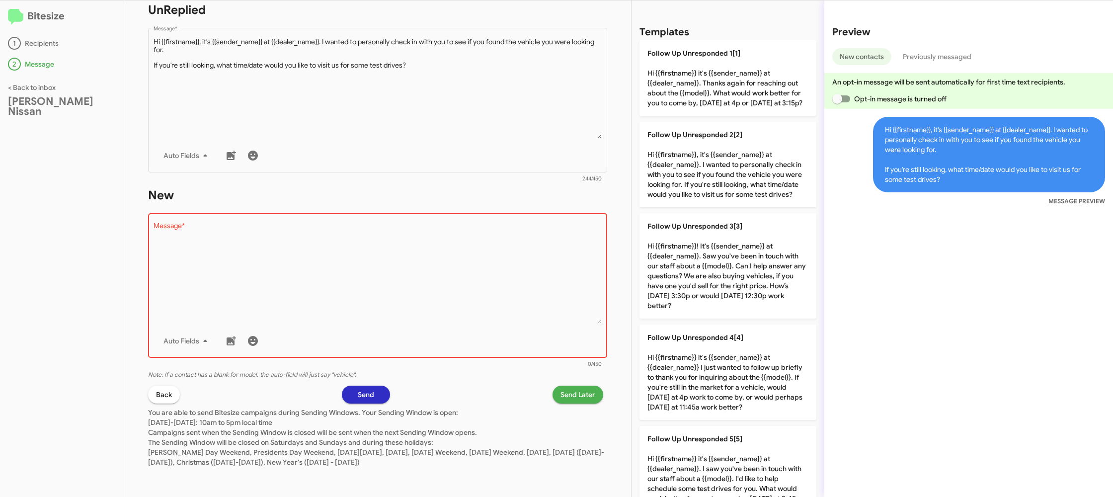
click at [452, 262] on textarea "Message *" at bounding box center [378, 273] width 449 height 101
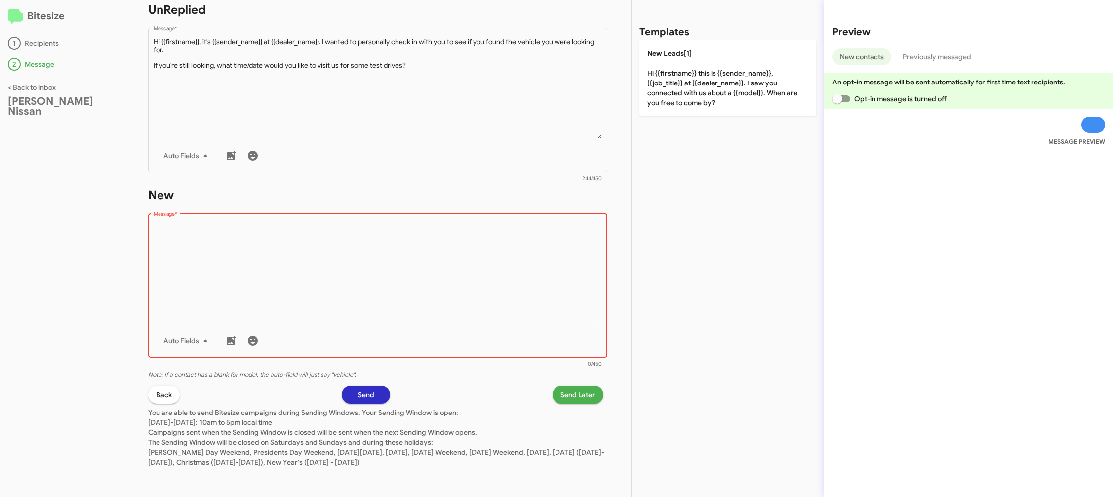
click at [497, 244] on textarea "Message *" at bounding box center [378, 273] width 449 height 101
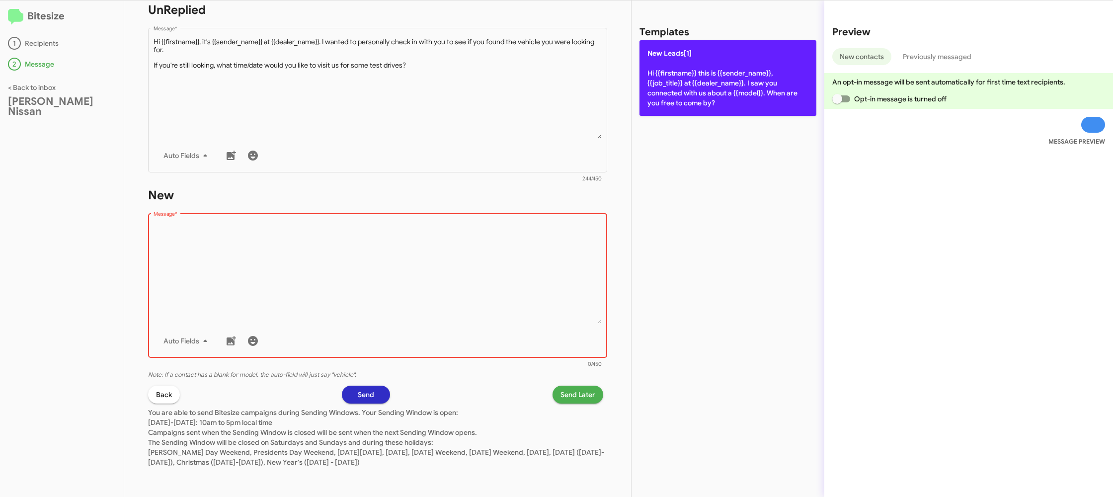
click at [728, 45] on p "New Leads[1] Hi {{firstname}} this is {{sender_name}}, {{job_title}} at {{deale…" at bounding box center [728, 78] width 177 height 76
type textarea "Hi {{firstname}} this is {{sender_name}}, {{job_title}} at {{dealer_name}}. I s…"
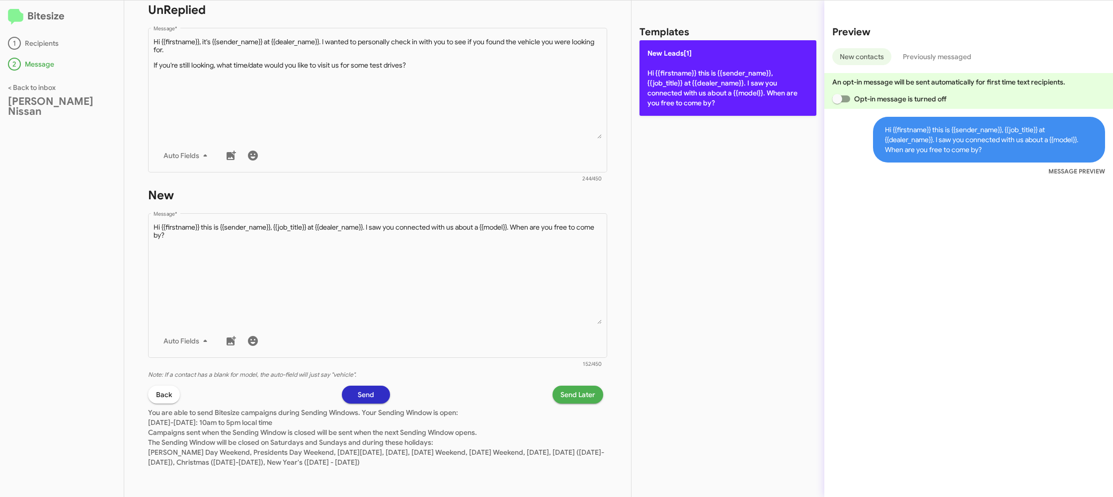
click at [710, 60] on p "New Leads[1] Hi {{firstname}} this is {{sender_name}}, {{job_title}} at {{deale…" at bounding box center [728, 78] width 177 height 76
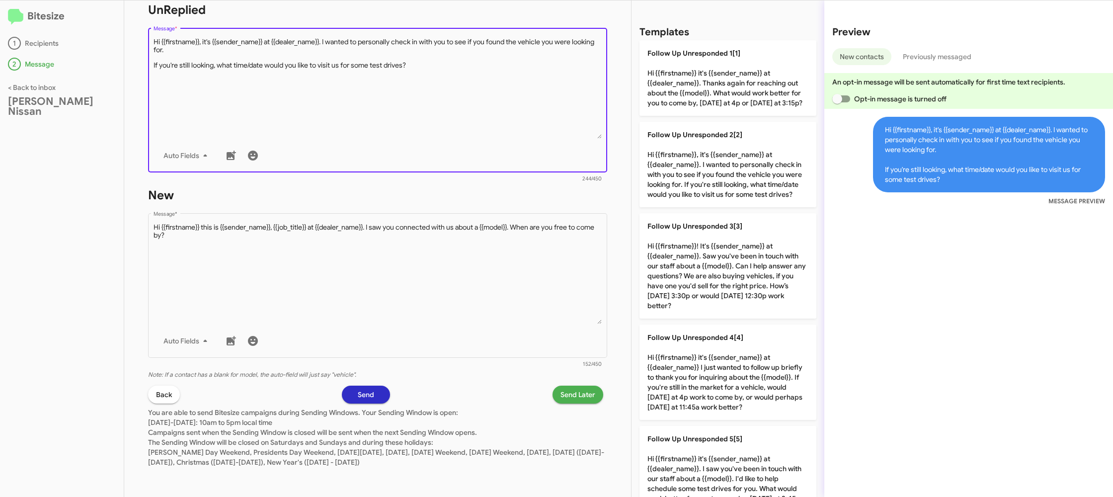
click at [527, 65] on textarea "Message *" at bounding box center [378, 87] width 449 height 101
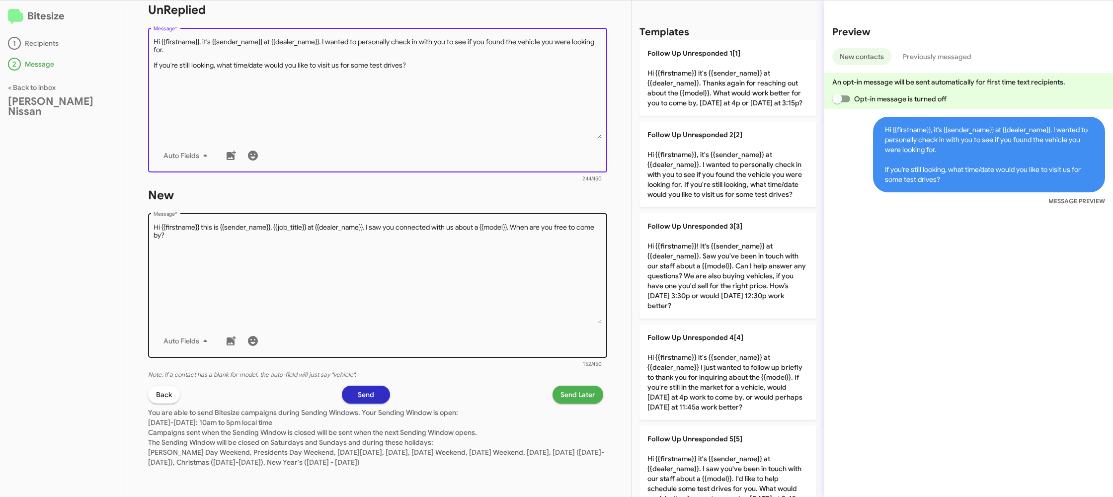
drag, startPoint x: 724, startPoint y: 174, endPoint x: 516, endPoint y: 212, distance: 211.6
click at [724, 173] on p "Follow Up Unresponded 2[2] Hi {{firstname}}, it's {{sender_name}} at {{dealer_n…" at bounding box center [728, 164] width 177 height 85
type textarea "Hi {{firstname}}, it's {{sender_name}} at {{dealer_name}}. I wanted to personal…"
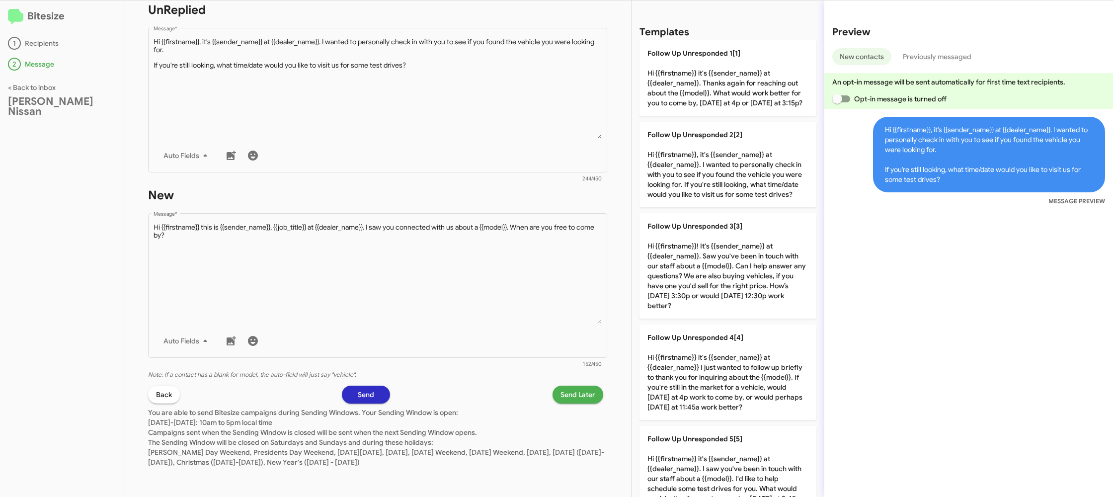
click at [582, 397] on span "Send Later" at bounding box center [578, 395] width 35 height 18
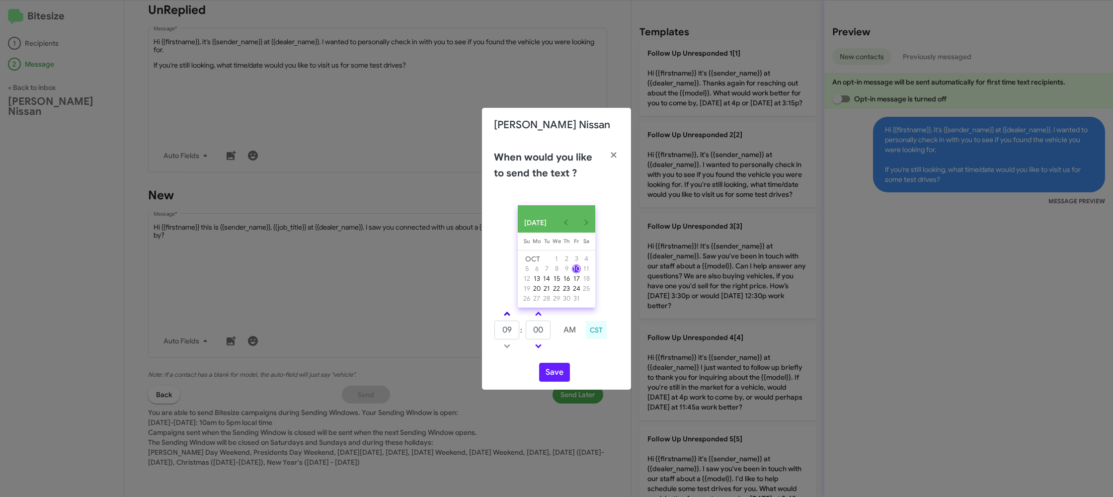
click at [505, 320] on link at bounding box center [507, 313] width 17 height 11
type input "01"
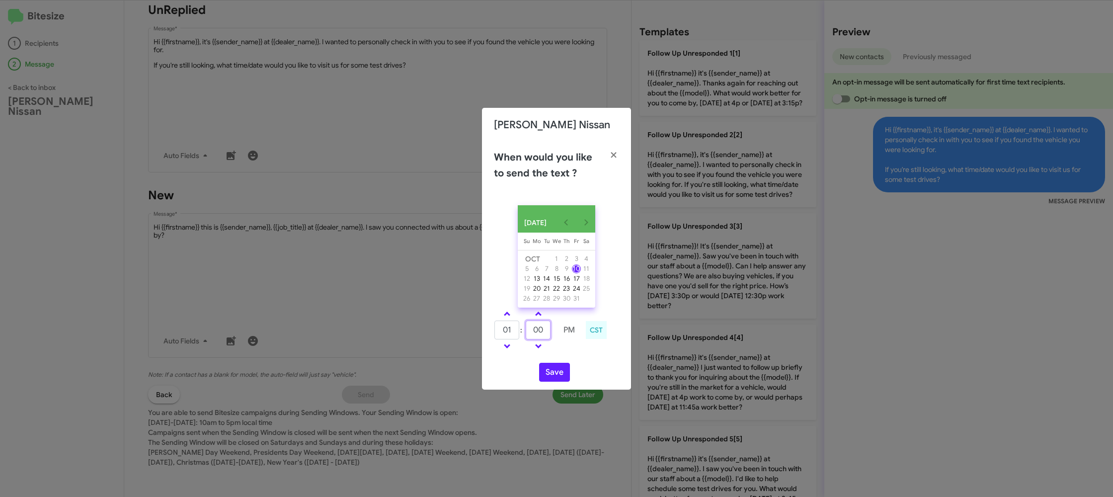
click at [546, 335] on input "00" at bounding box center [538, 330] width 25 height 19
type input "22"
click at [553, 381] on button "Save" at bounding box center [554, 372] width 31 height 19
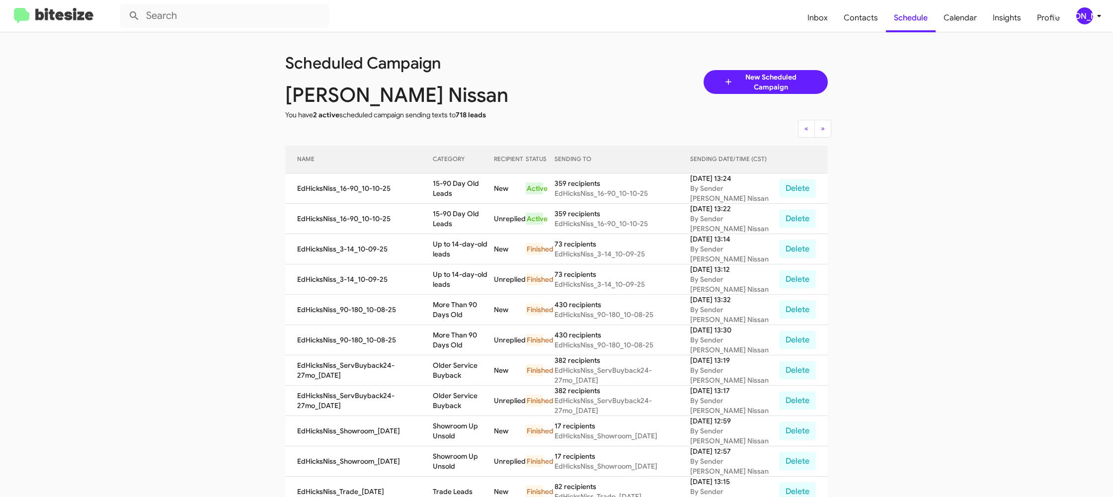
click at [1096, 16] on icon at bounding box center [1099, 16] width 12 height 12
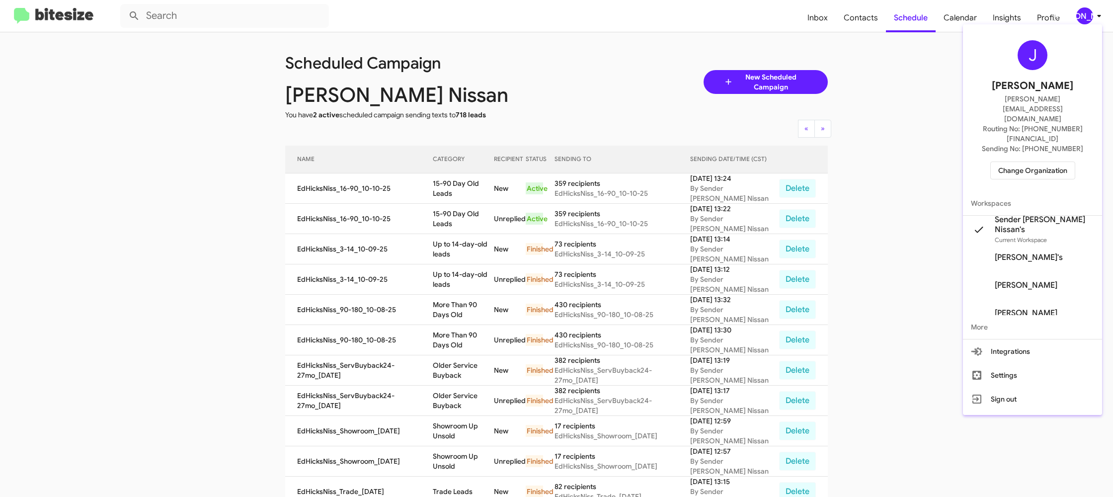
click at [1048, 162] on span "Change Organization" at bounding box center [1033, 170] width 69 height 17
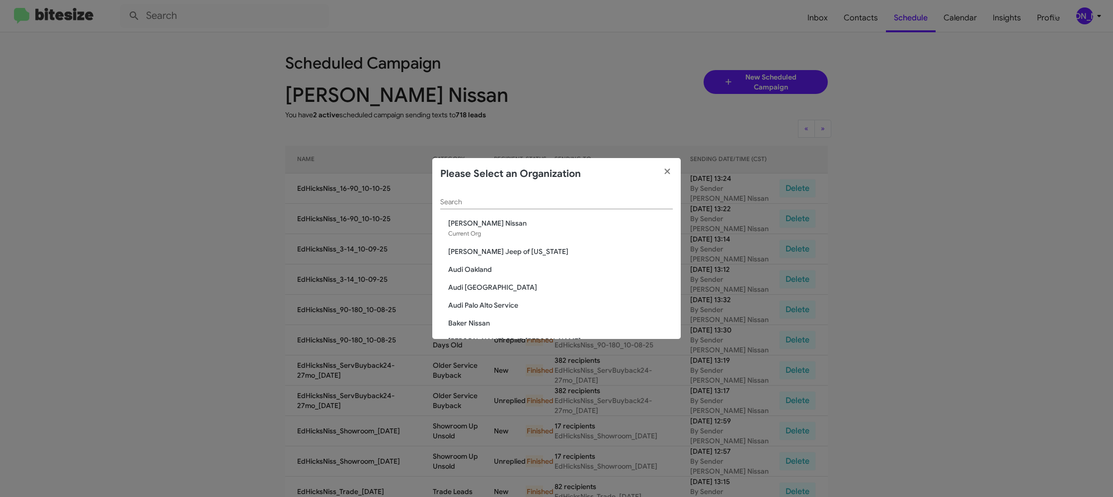
click at [495, 205] on input "Search" at bounding box center [556, 202] width 233 height 8
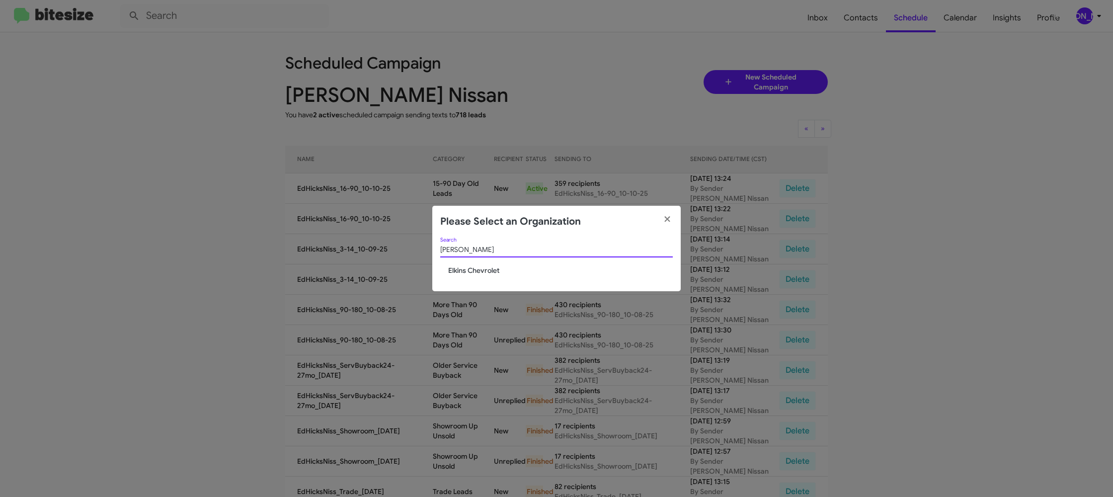
type input "elkin"
click at [474, 272] on span "Elkins Chevrolet" at bounding box center [560, 270] width 225 height 10
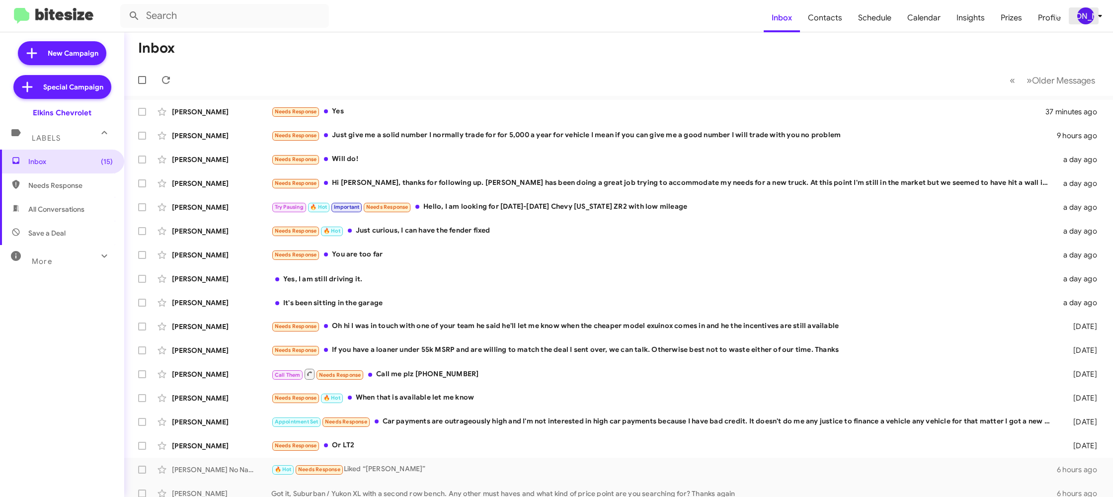
drag, startPoint x: 1101, startPoint y: 18, endPoint x: 1089, endPoint y: 20, distance: 12.0
click at [1101, 18] on icon at bounding box center [1100, 16] width 12 height 12
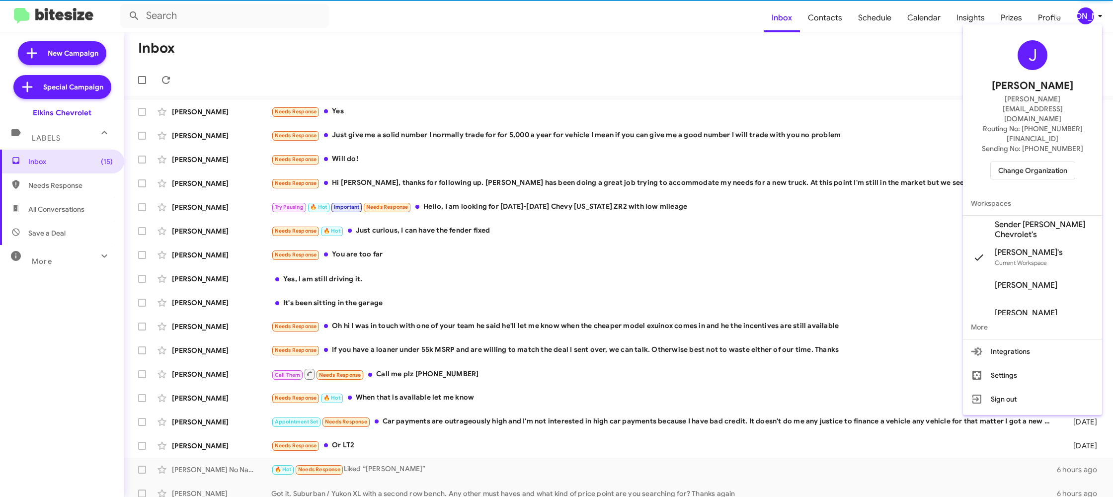
click at [1021, 216] on span "Sender [PERSON_NAME] Chevrolet's" at bounding box center [1032, 230] width 139 height 28
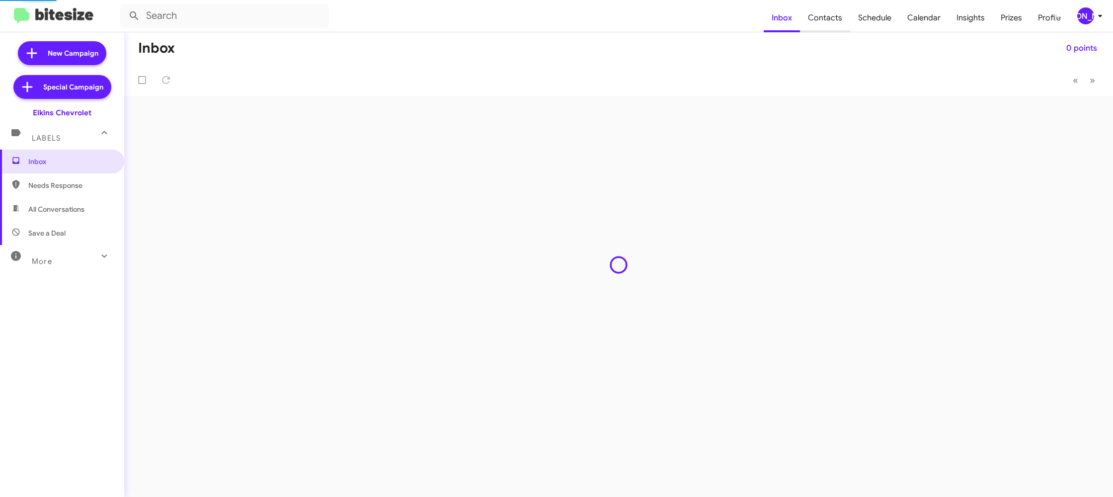
click at [827, 19] on span "Contacts" at bounding box center [825, 17] width 50 height 29
type input "in:groups"
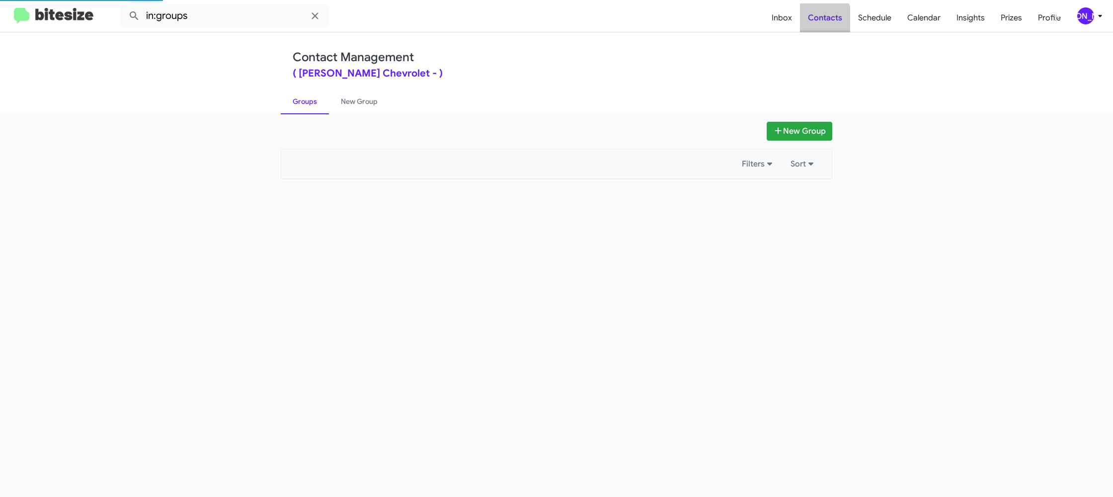
click at [827, 19] on span "Contacts" at bounding box center [825, 17] width 50 height 29
drag, startPoint x: 827, startPoint y: 19, endPoint x: 770, endPoint y: 9, distance: 57.1
click at [826, 19] on span "Contacts" at bounding box center [825, 17] width 50 height 29
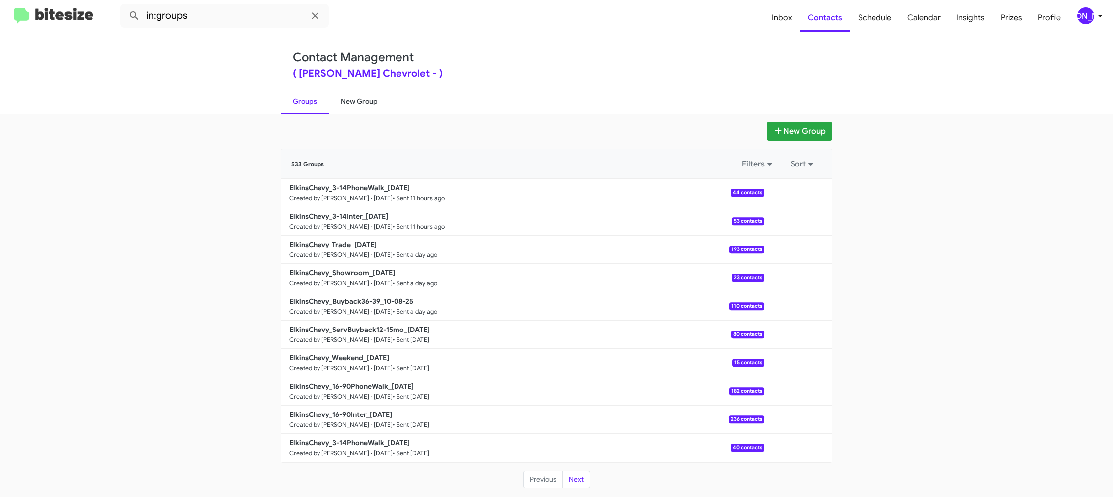
click at [340, 103] on link "New Group" at bounding box center [359, 101] width 61 height 26
drag, startPoint x: 340, startPoint y: 103, endPoint x: 388, endPoint y: 6, distance: 108.0
click at [340, 99] on link "New Group" at bounding box center [359, 101] width 61 height 26
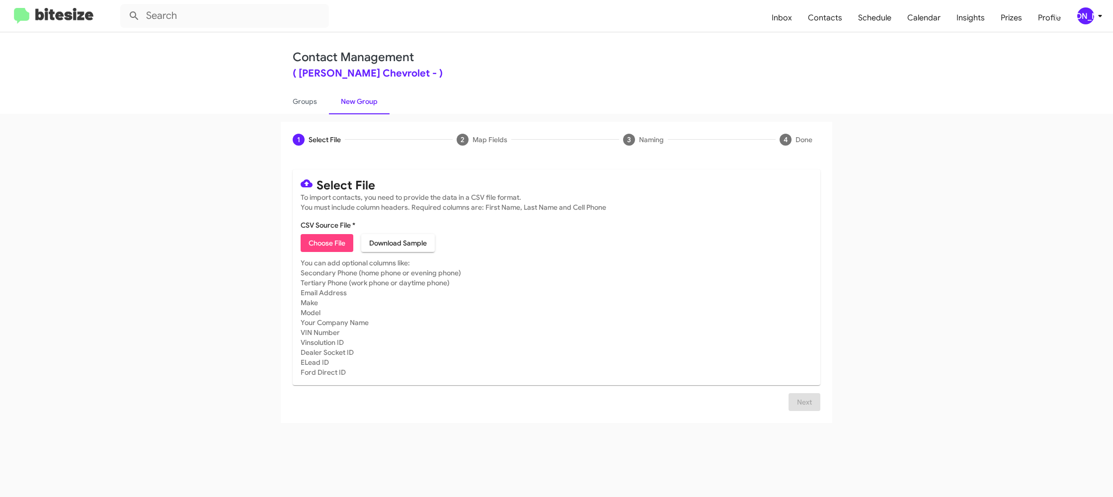
click at [320, 243] on span "Choose File" at bounding box center [327, 243] width 37 height 18
type input "ElkinsChevy_16-90Inter_10-10-25"
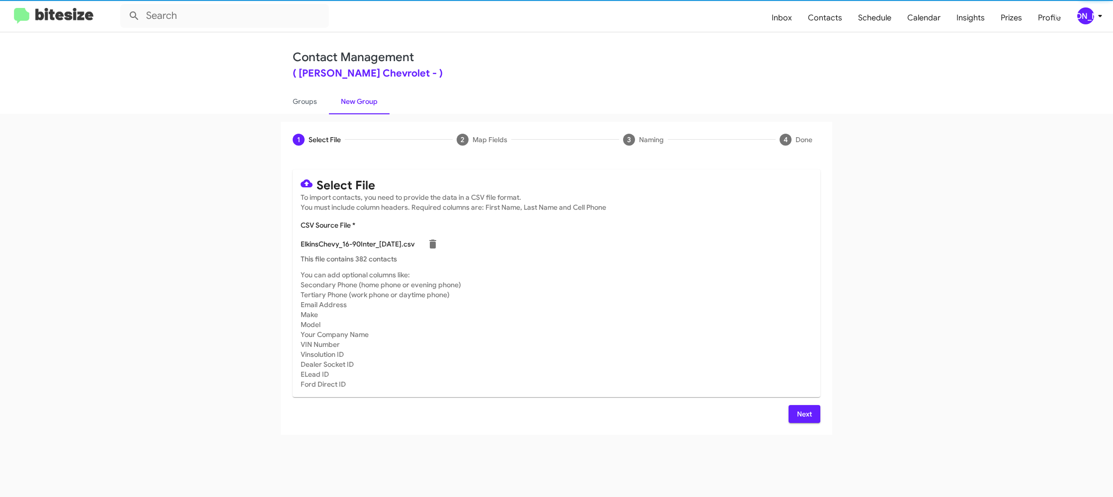
click at [584, 228] on mat-card-content "CSV Source File * ElkinsChevy_16-90Inter_10-10-25.csv This file contains 382 co…" at bounding box center [557, 242] width 512 height 44
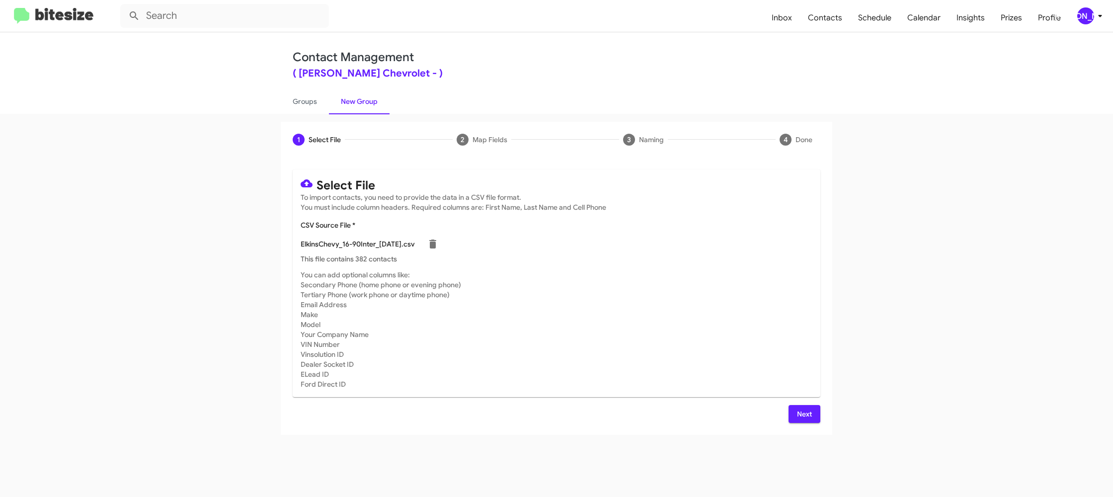
click at [1106, 19] on span "[PERSON_NAME]" at bounding box center [1092, 15] width 30 height 17
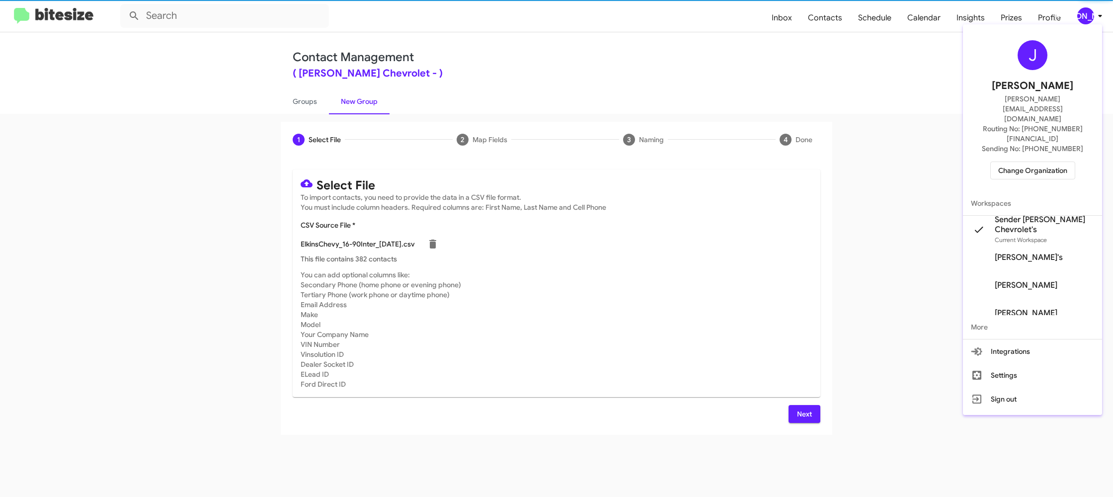
drag, startPoint x: 1106, startPoint y: 19, endPoint x: 1088, endPoint y: 27, distance: 19.4
click at [1106, 19] on div at bounding box center [556, 248] width 1113 height 497
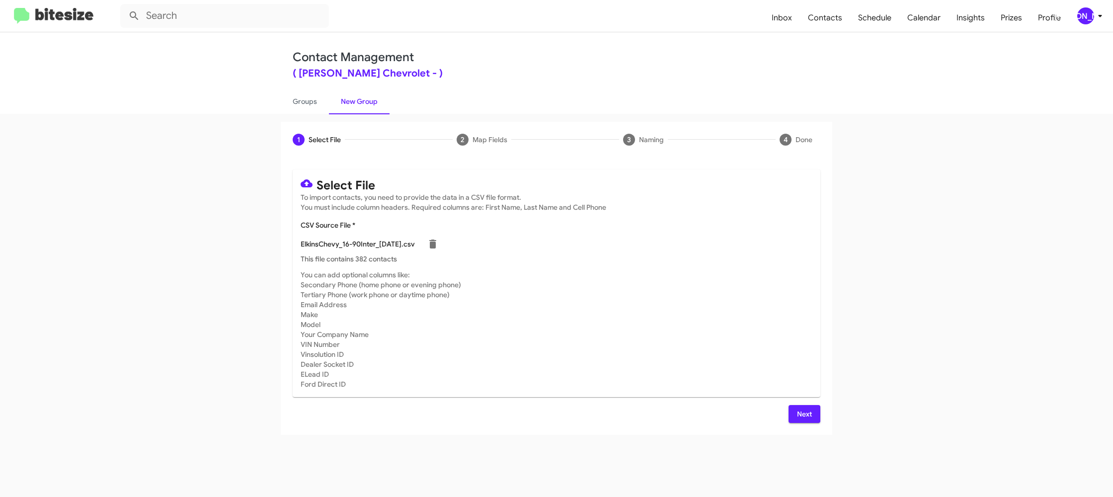
click at [790, 414] on button "Next" at bounding box center [805, 414] width 32 height 18
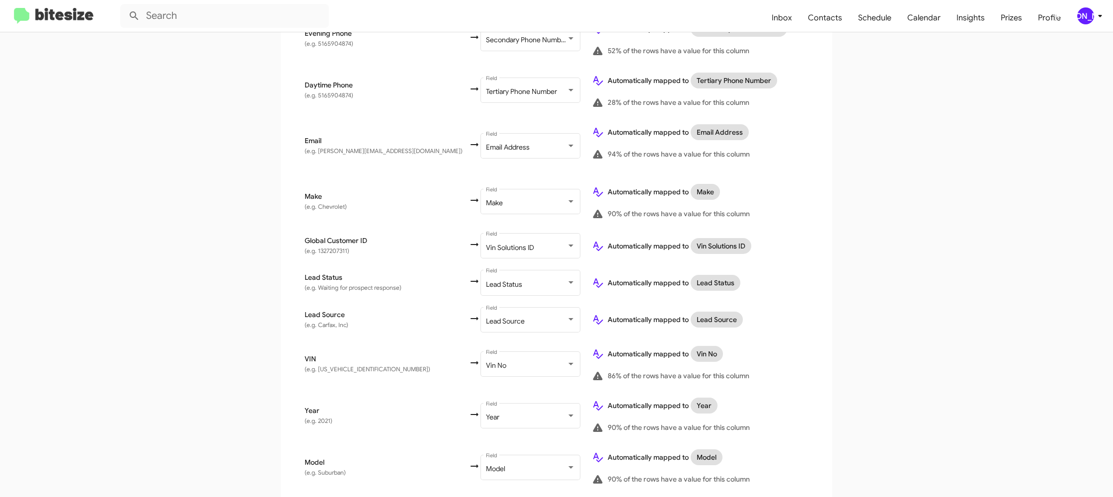
scroll to position [474, 0]
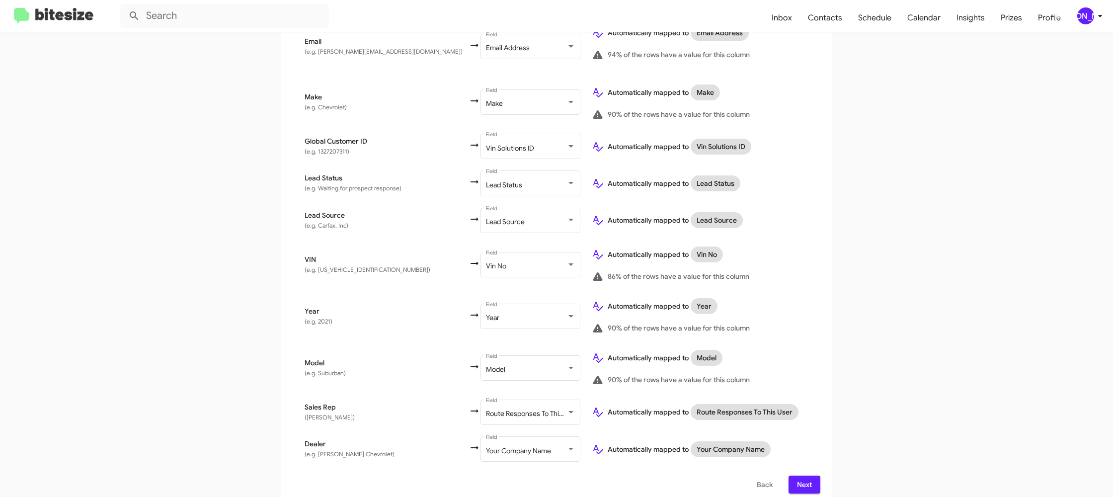
click at [807, 476] on span "Next" at bounding box center [805, 485] width 16 height 18
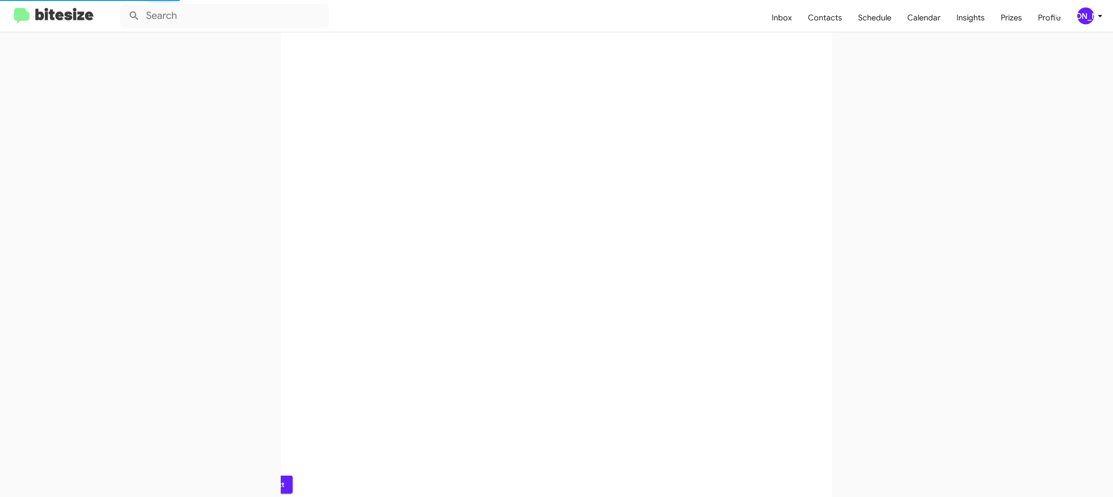
scroll to position [0, 0]
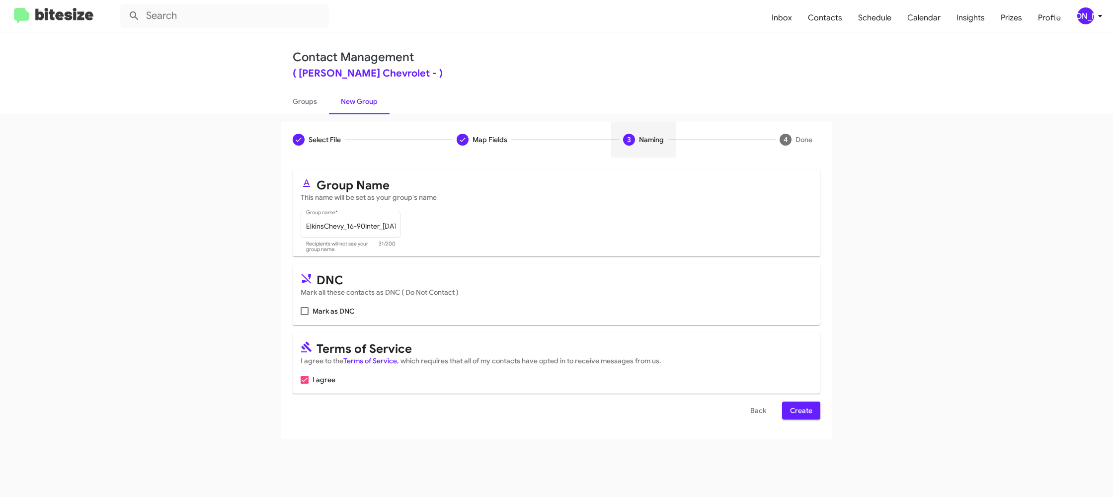
click at [801, 405] on span "Create" at bounding box center [801, 411] width 22 height 18
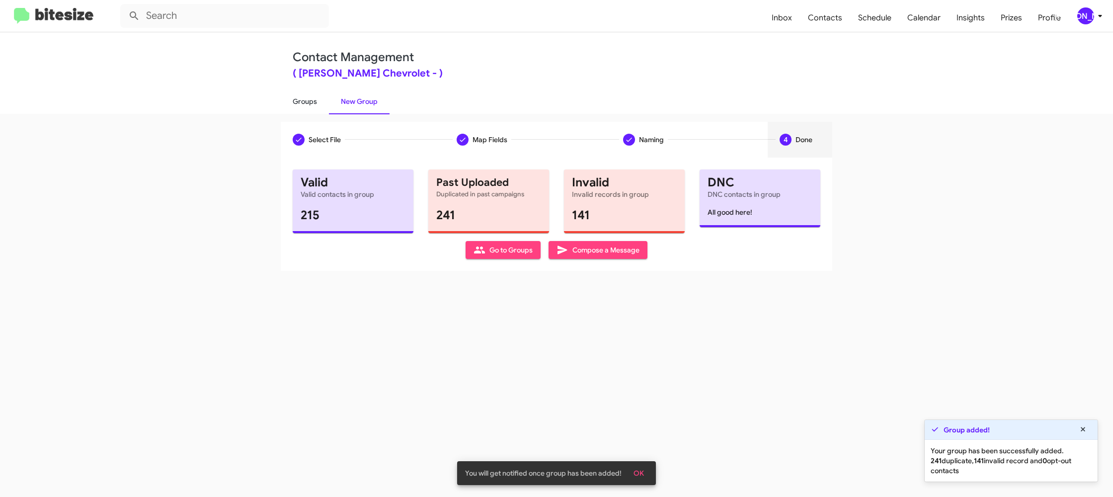
click at [302, 108] on link "Groups" at bounding box center [305, 101] width 48 height 26
type input "in:groups"
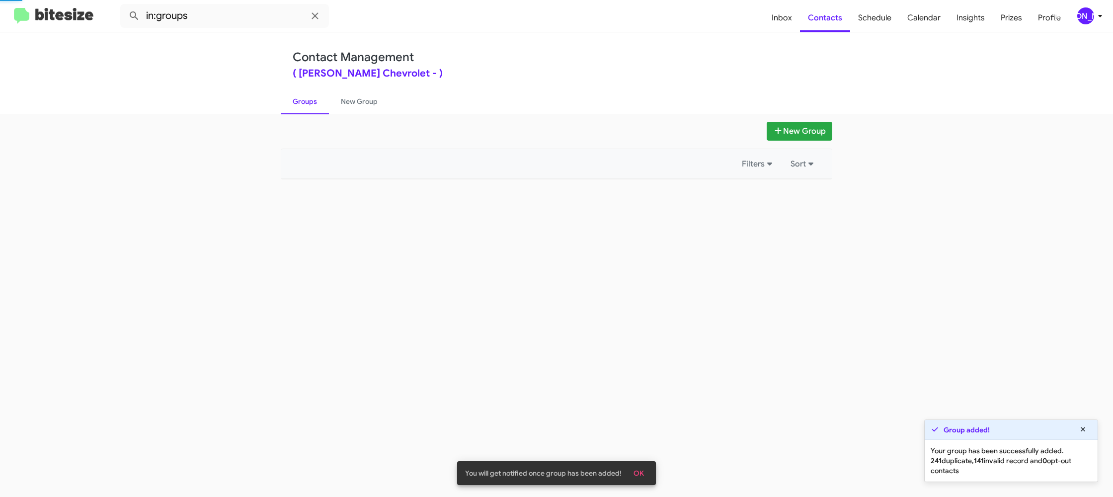
click at [302, 108] on link "Groups" at bounding box center [305, 101] width 48 height 26
click at [344, 106] on link "New Group" at bounding box center [359, 101] width 61 height 26
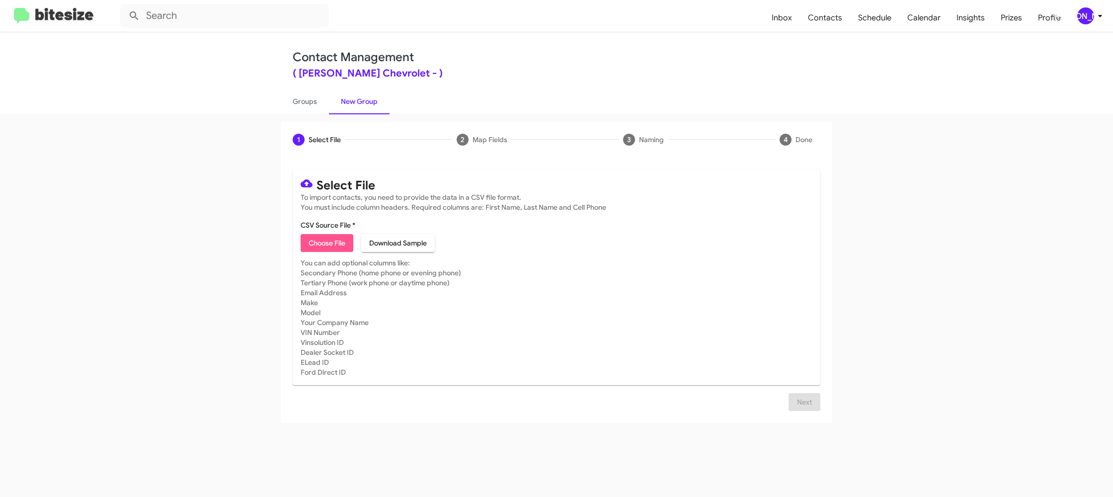
click at [315, 243] on span "Choose File" at bounding box center [327, 243] width 37 height 18
type input "ElkinsChevy_16-90PhoneWalk_10-10-25"
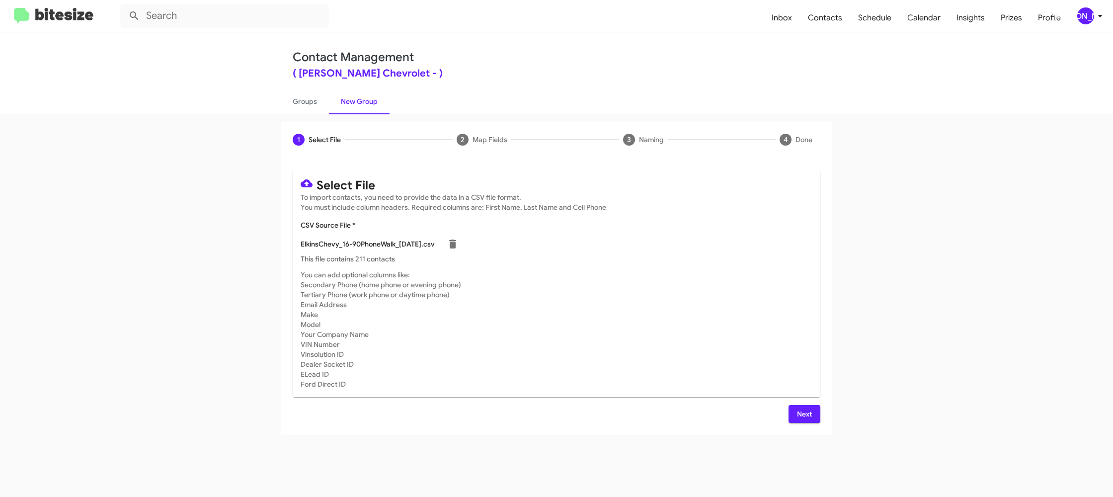
drag, startPoint x: 593, startPoint y: 257, endPoint x: 631, endPoint y: 282, distance: 44.9
click at [594, 258] on p "This file contains 211 contacts" at bounding box center [557, 259] width 512 height 10
drag, startPoint x: 806, startPoint y: 413, endPoint x: 797, endPoint y: 409, distance: 9.8
click at [804, 411] on span "Next" at bounding box center [805, 414] width 16 height 18
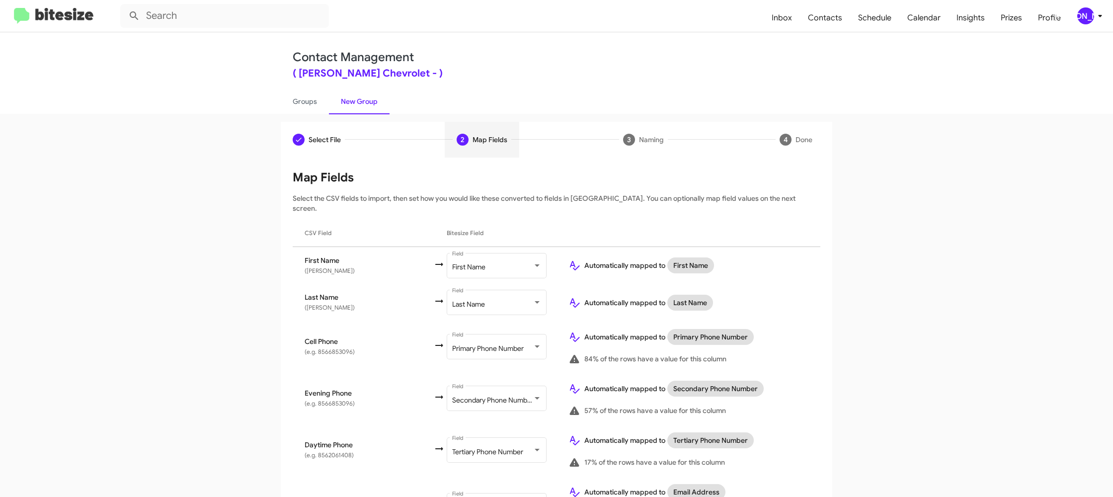
click at [1099, 15] on icon at bounding box center [1099, 16] width 3 height 2
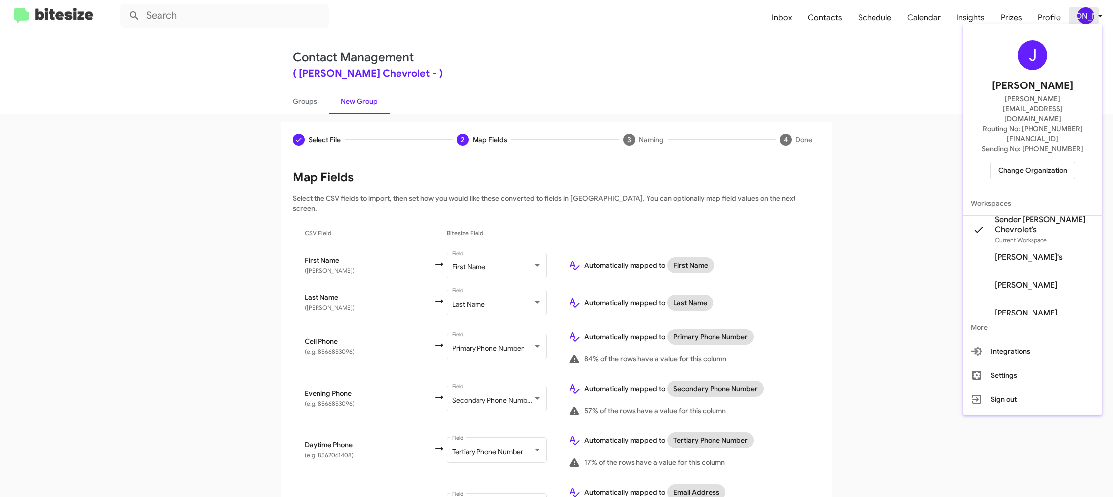
click at [1099, 15] on div at bounding box center [556, 248] width 1113 height 497
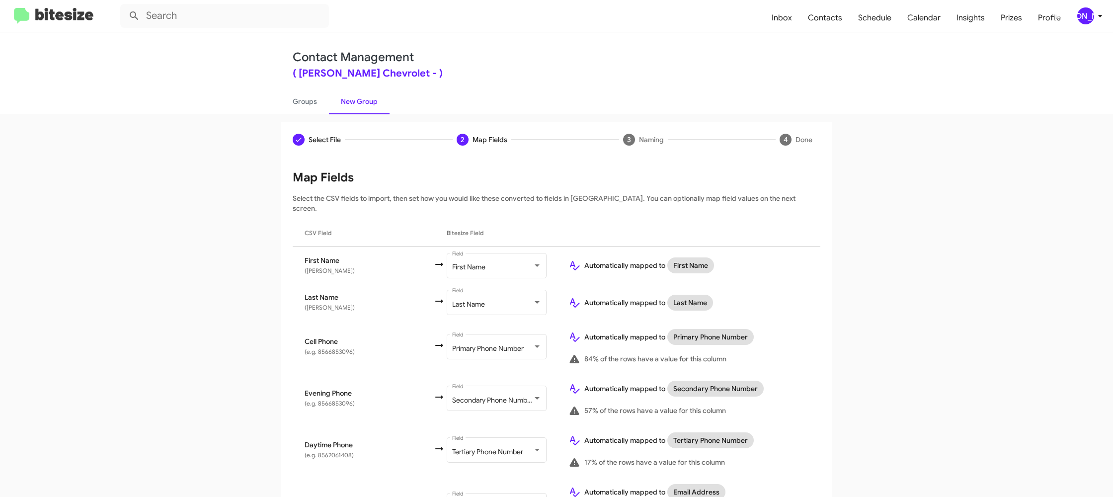
scroll to position [459, 0]
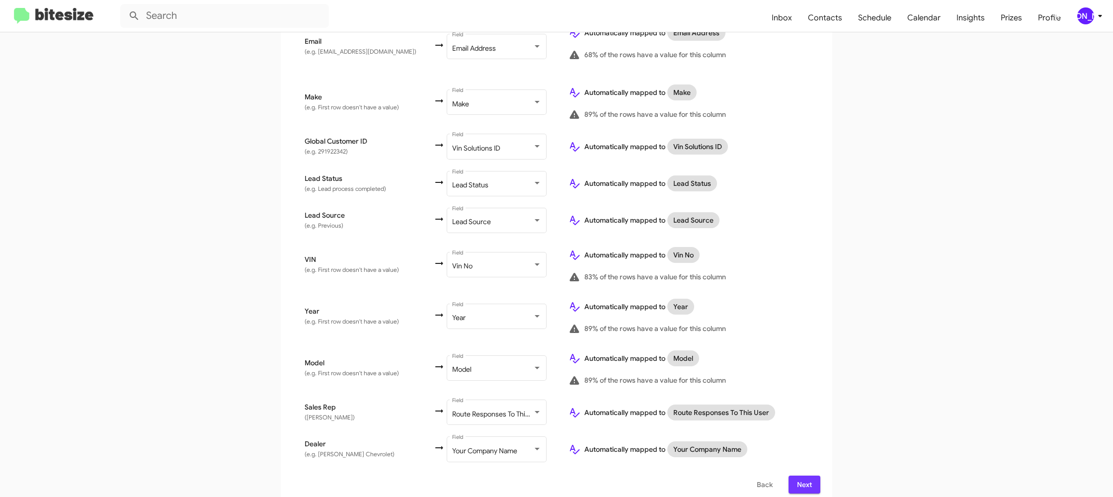
click at [804, 478] on span "Next" at bounding box center [805, 485] width 16 height 18
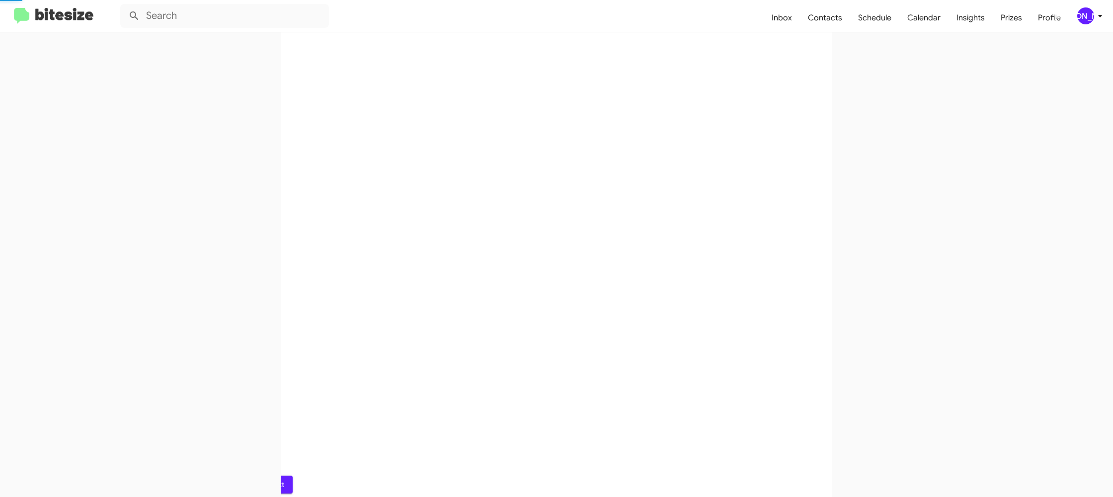
scroll to position [0, 0]
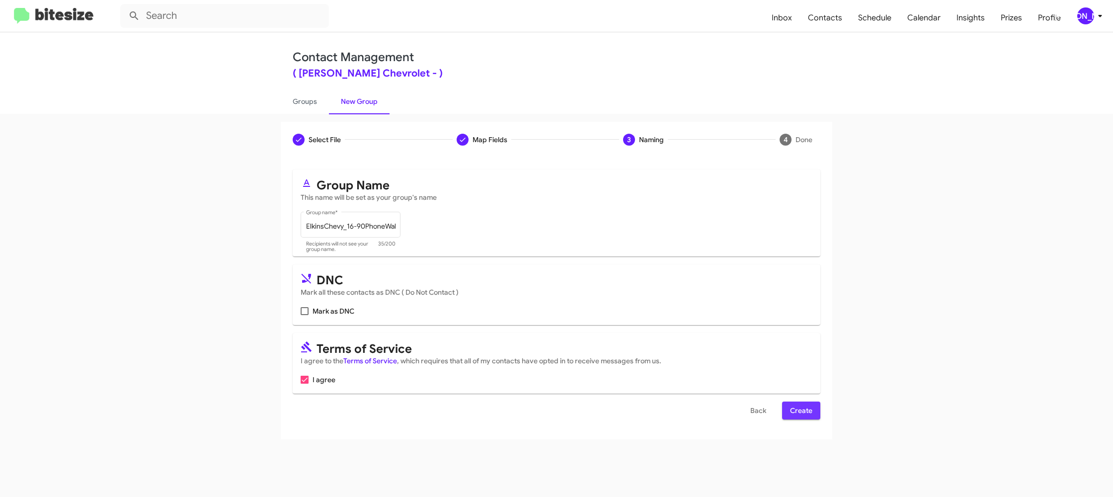
click at [808, 406] on span "Create" at bounding box center [801, 411] width 22 height 18
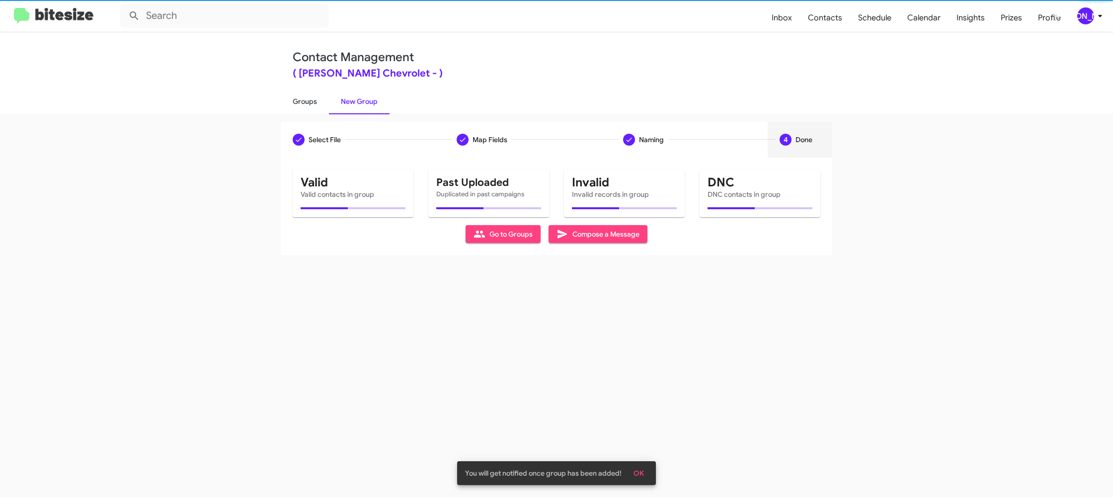
click at [297, 103] on link "Groups" at bounding box center [305, 101] width 48 height 26
type input "in:groups"
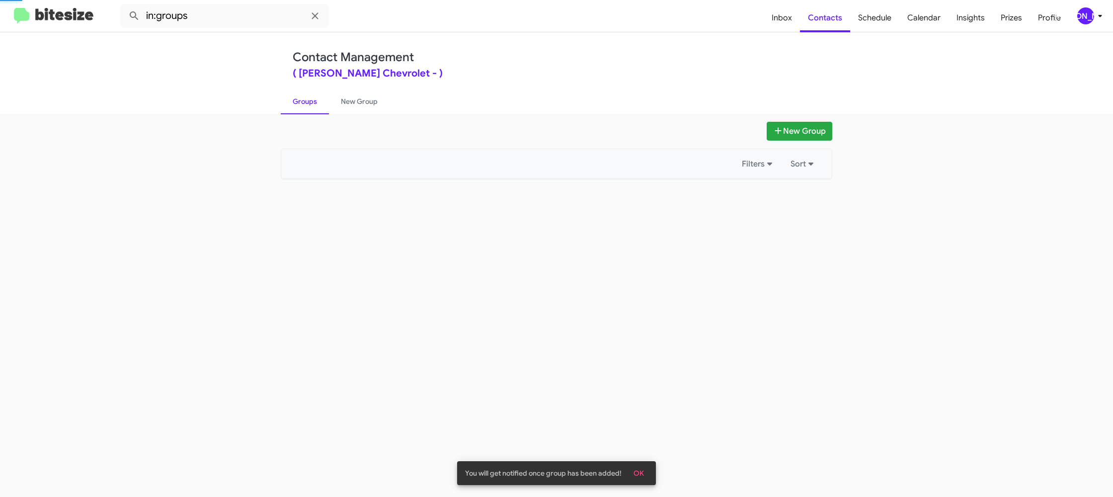
click at [297, 103] on link "Groups" at bounding box center [305, 101] width 48 height 26
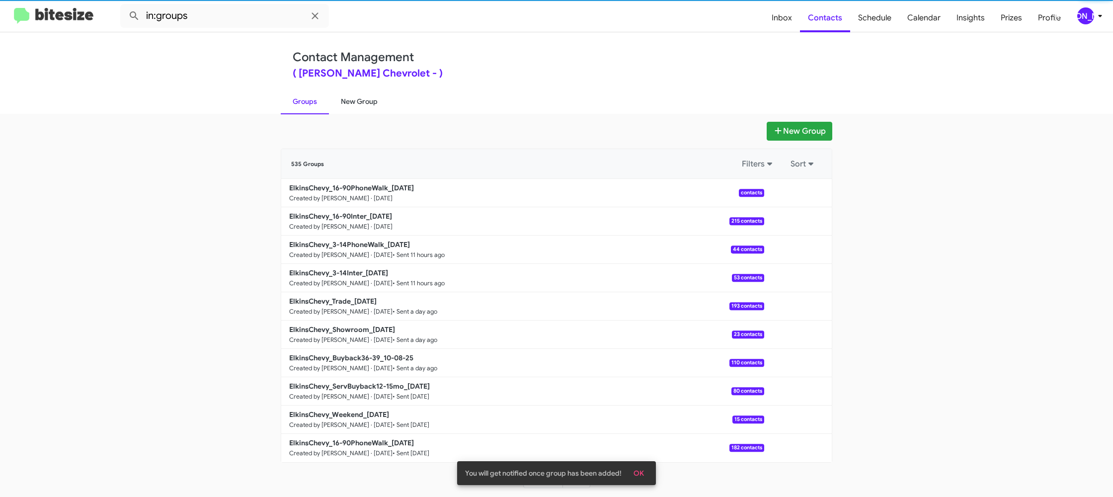
click at [358, 99] on link "New Group" at bounding box center [359, 101] width 61 height 26
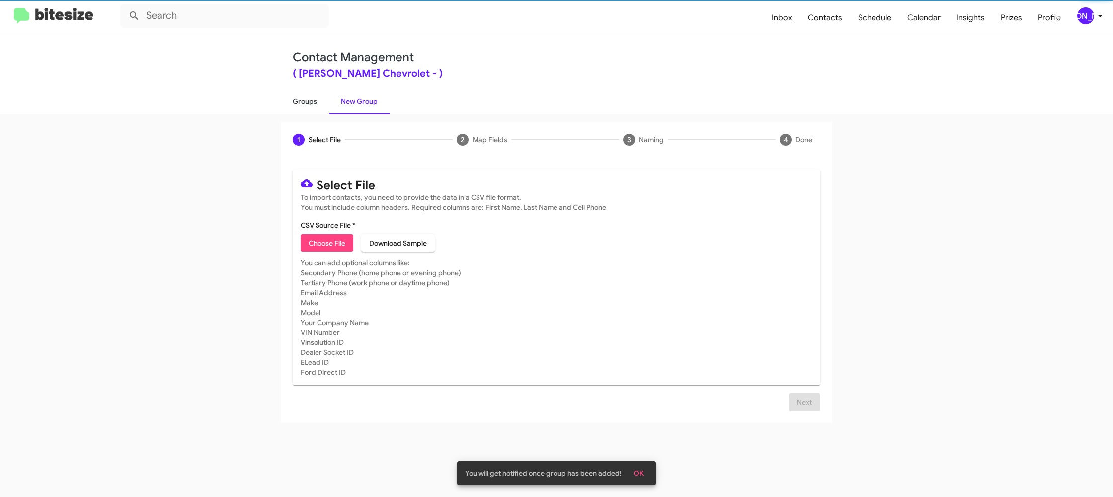
click at [292, 101] on link "Groups" at bounding box center [305, 101] width 48 height 26
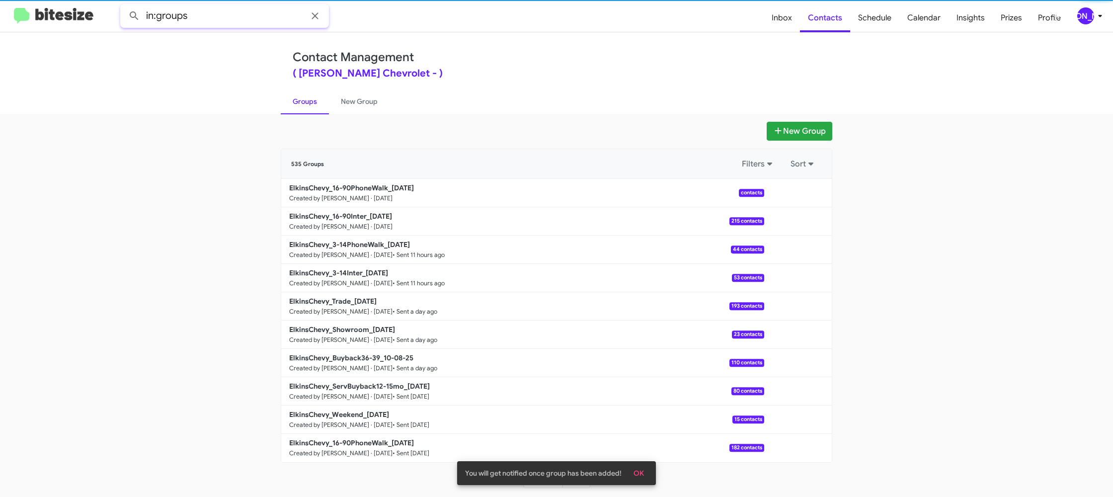
click at [243, 22] on input "in:groups" at bounding box center [224, 16] width 209 height 24
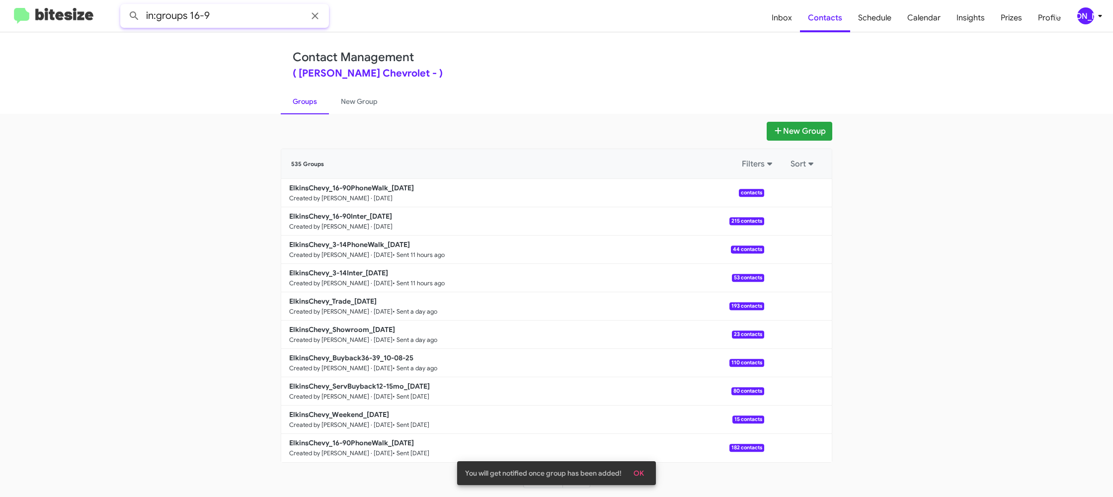
type input "in:groups 16-9"
click at [124, 6] on button at bounding box center [134, 16] width 20 height 20
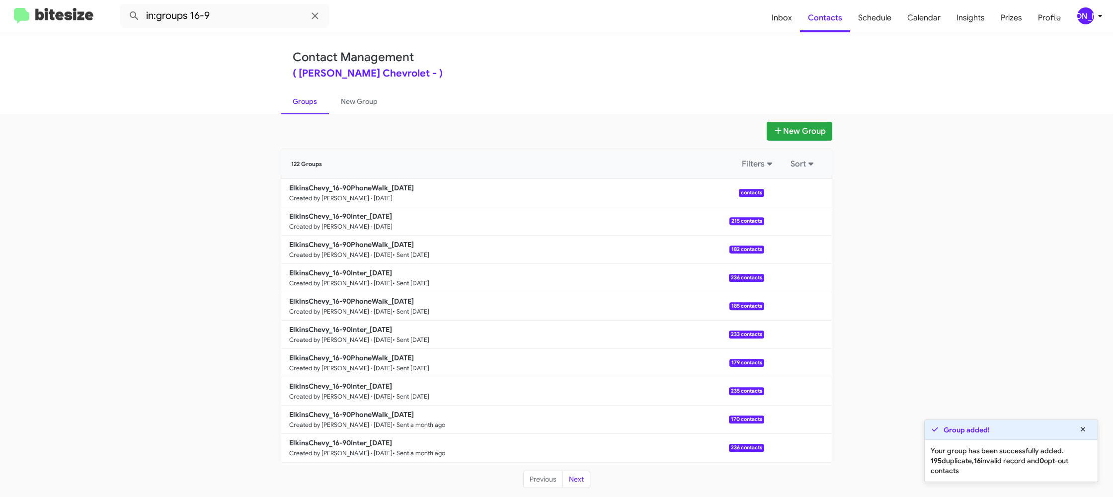
drag, startPoint x: 352, startPoint y: 94, endPoint x: 327, endPoint y: 96, distance: 25.4
click at [352, 94] on link "New Group" at bounding box center [359, 101] width 61 height 26
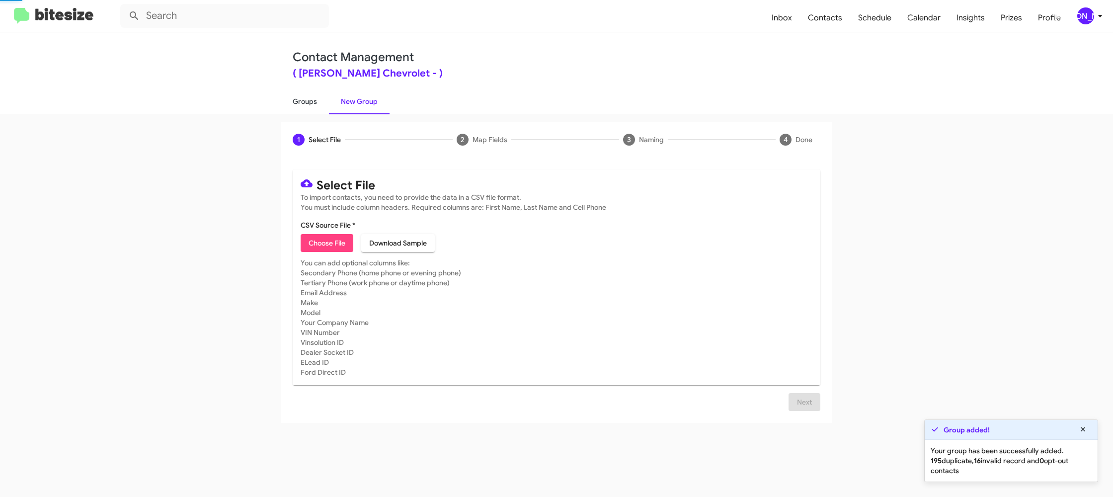
click at [292, 97] on link "Groups" at bounding box center [305, 101] width 48 height 26
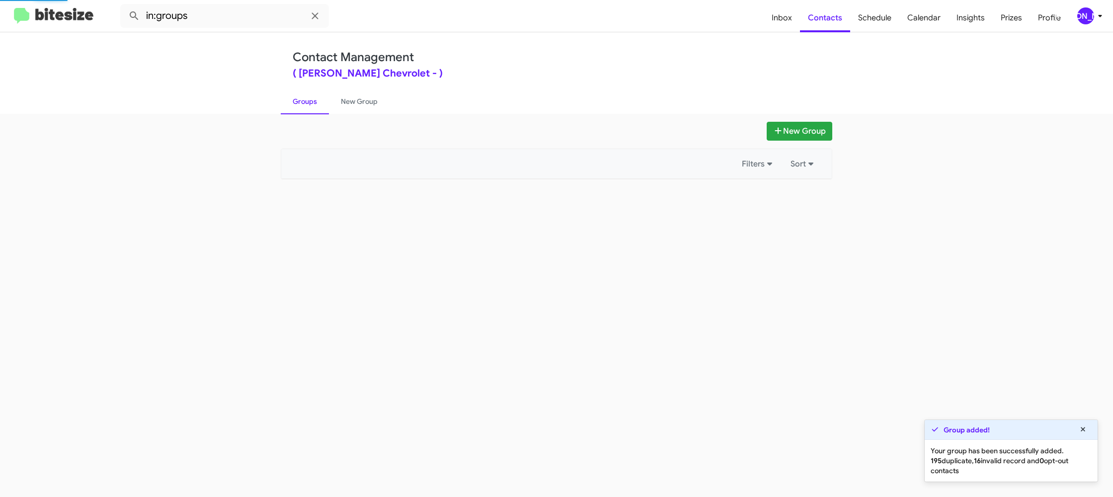
click at [292, 97] on link "Groups" at bounding box center [305, 101] width 48 height 26
drag, startPoint x: 292, startPoint y: 97, endPoint x: 616, endPoint y: 170, distance: 332.6
click at [292, 97] on link "Groups" at bounding box center [305, 101] width 48 height 26
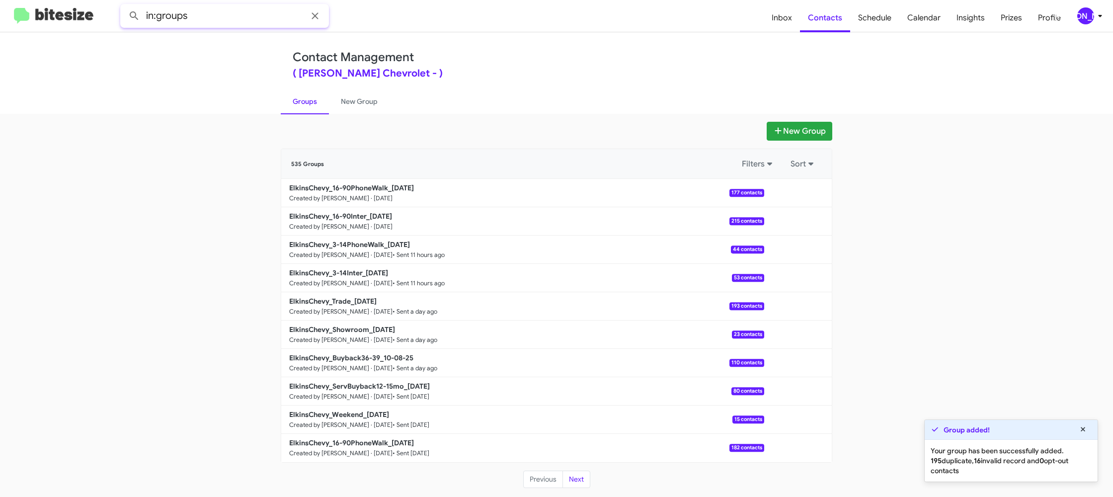
click at [208, 16] on input "in:groups" at bounding box center [224, 16] width 209 height 24
type input "in:groups 16-90"
click at [124, 6] on button at bounding box center [134, 16] width 20 height 20
click at [335, 103] on link "New Group" at bounding box center [359, 101] width 61 height 26
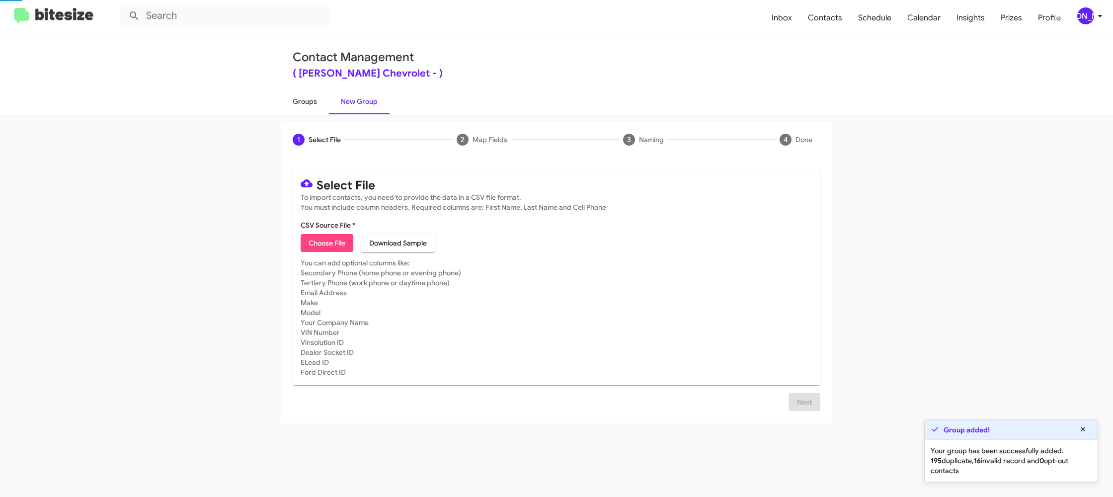
click at [315, 105] on link "Groups" at bounding box center [305, 101] width 48 height 26
type input "in:groups"
click at [315, 105] on link "Groups" at bounding box center [305, 101] width 48 height 26
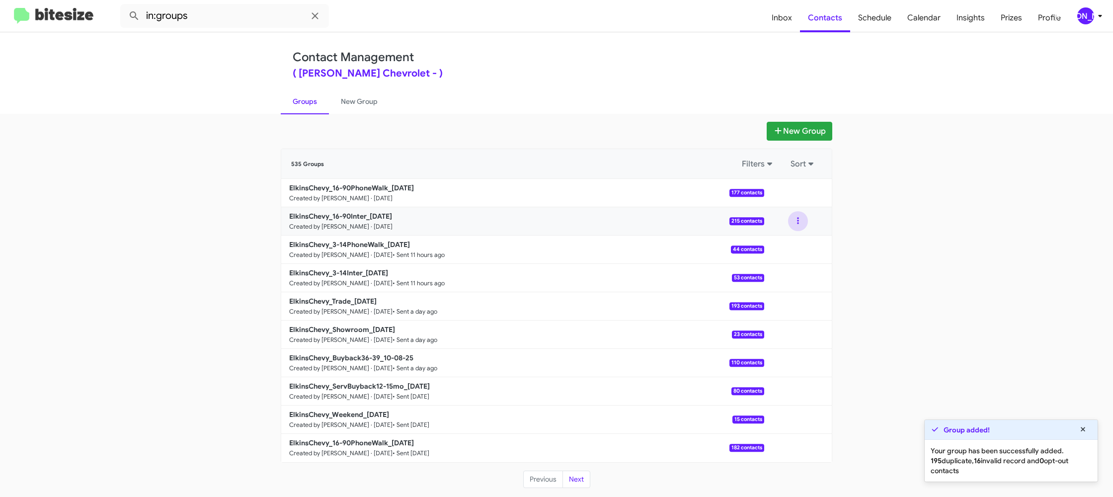
drag, startPoint x: 807, startPoint y: 224, endPoint x: 799, endPoint y: 230, distance: 9.2
click at [805, 225] on button at bounding box center [798, 221] width 20 height 20
click at [786, 245] on button "View contacts" at bounding box center [769, 248] width 80 height 24
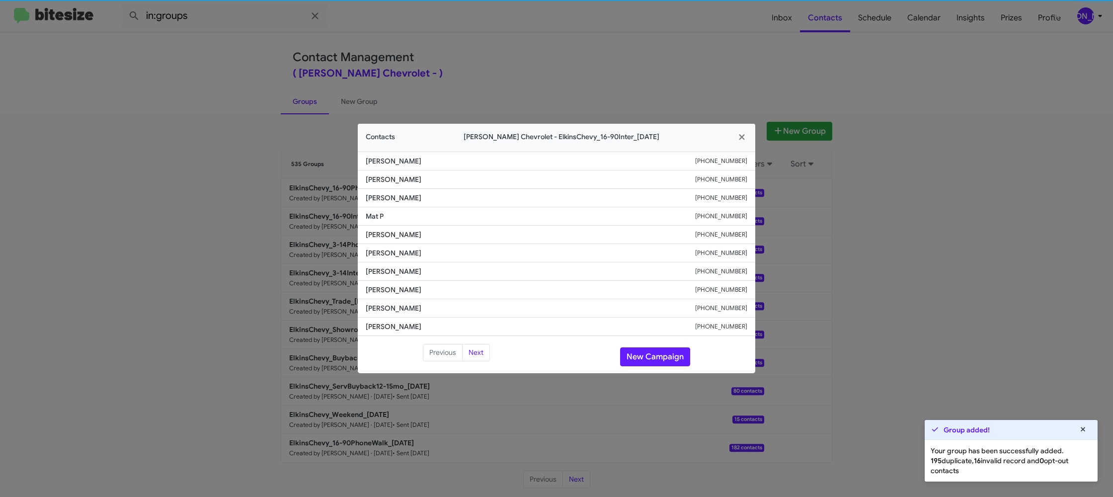
click at [393, 247] on li "Joseph Loiselle +16617334790" at bounding box center [557, 253] width 398 height 18
copy span "Joseph Loiselle"
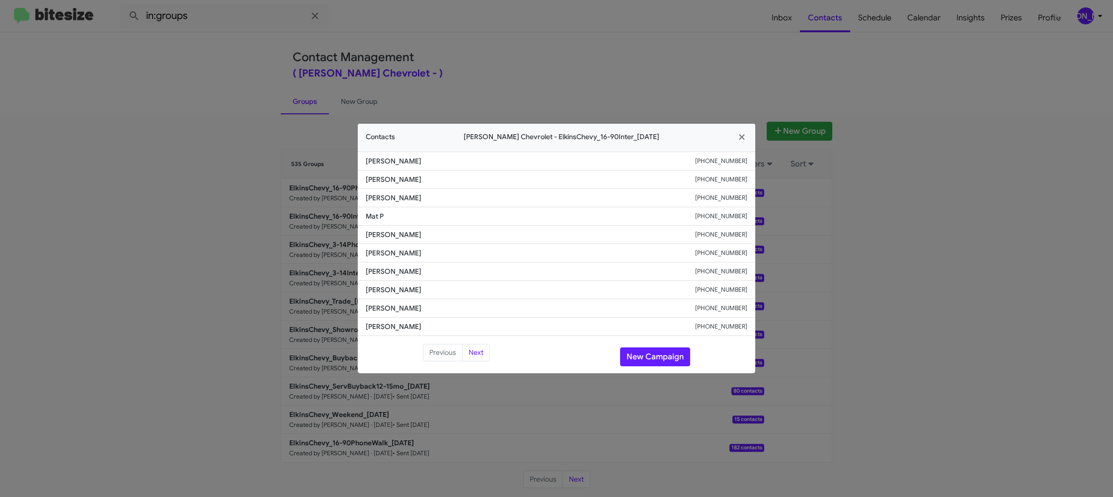
click at [886, 265] on modal-container "Contacts Elkins Chevrolet - ElkinsChevy_16-90Inter_10-10-25 Jeanette Martinez +…" at bounding box center [556, 248] width 1113 height 497
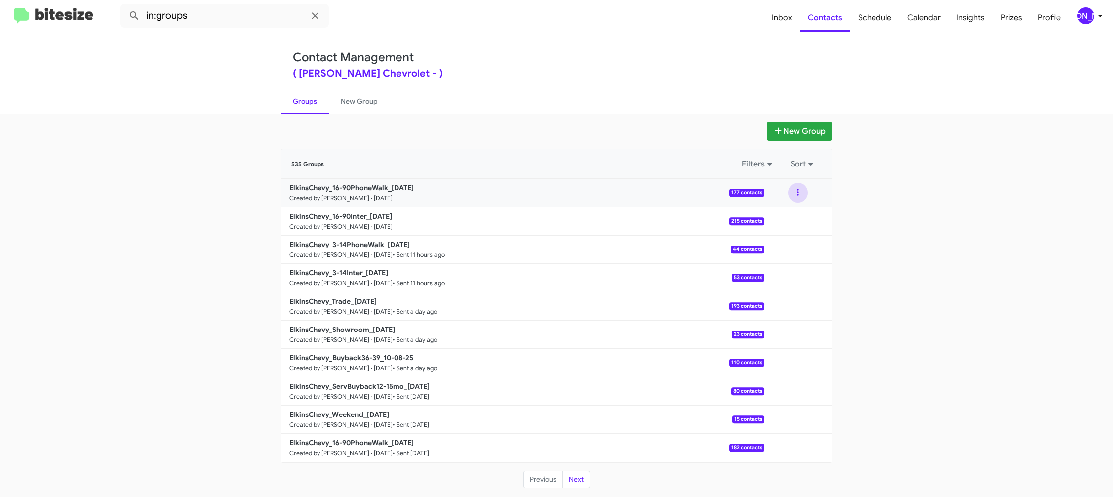
click at [797, 195] on button at bounding box center [798, 193] width 20 height 20
click at [797, 217] on button "View contacts" at bounding box center [769, 220] width 80 height 24
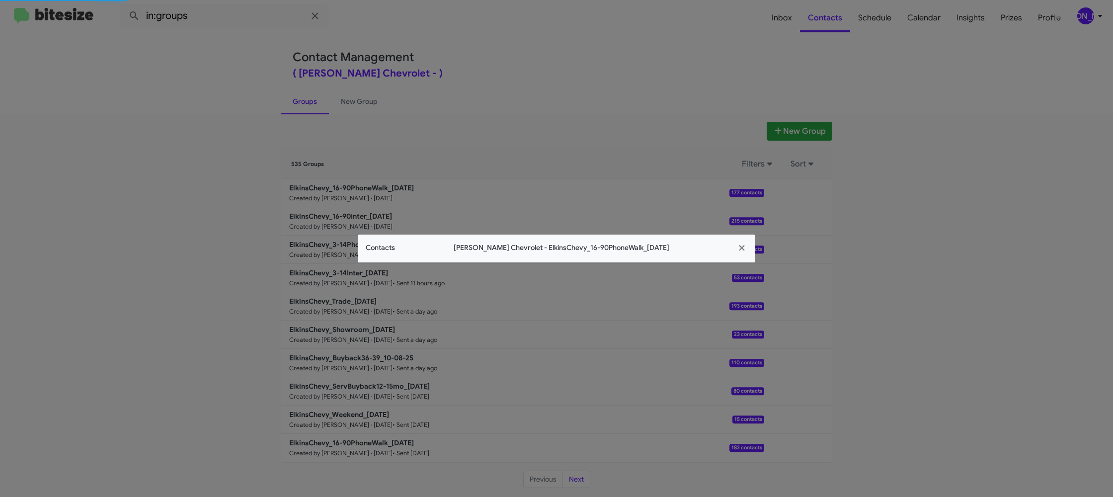
click at [389, 237] on div "Contacts Elkins Chevrolet - ElkinsChevy_16-90PhoneWalk_10-10-25" at bounding box center [557, 249] width 398 height 28
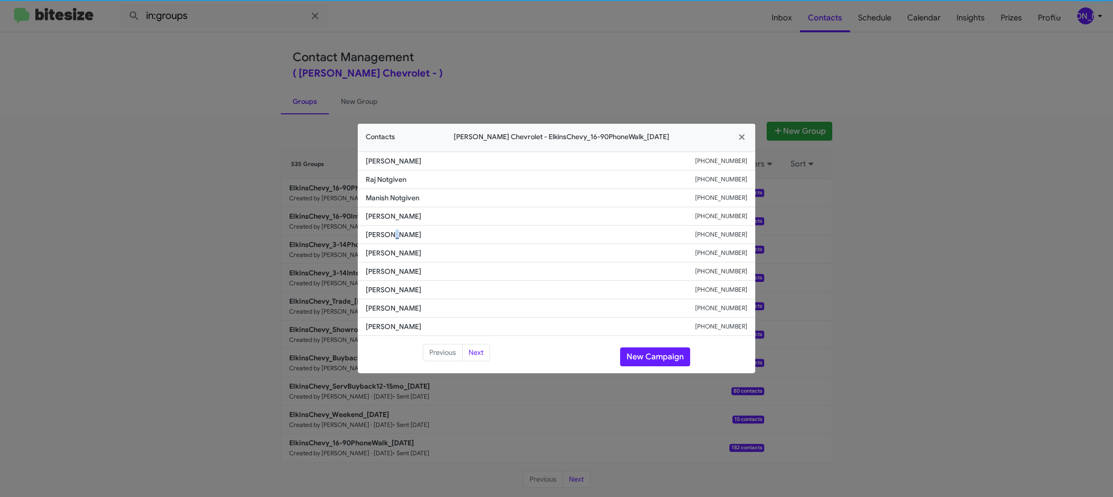
click at [389, 238] on span "William Underwood" at bounding box center [531, 235] width 330 height 10
copy span "William Underwood"
drag, startPoint x: 323, startPoint y: 224, endPoint x: 355, endPoint y: 240, distance: 36.5
click at [323, 224] on modal-container "Contacts Elkins Chevrolet - ElkinsChevy_16-90PhoneWalk_10-10-25 Moshe Huss +192…" at bounding box center [556, 248] width 1113 height 497
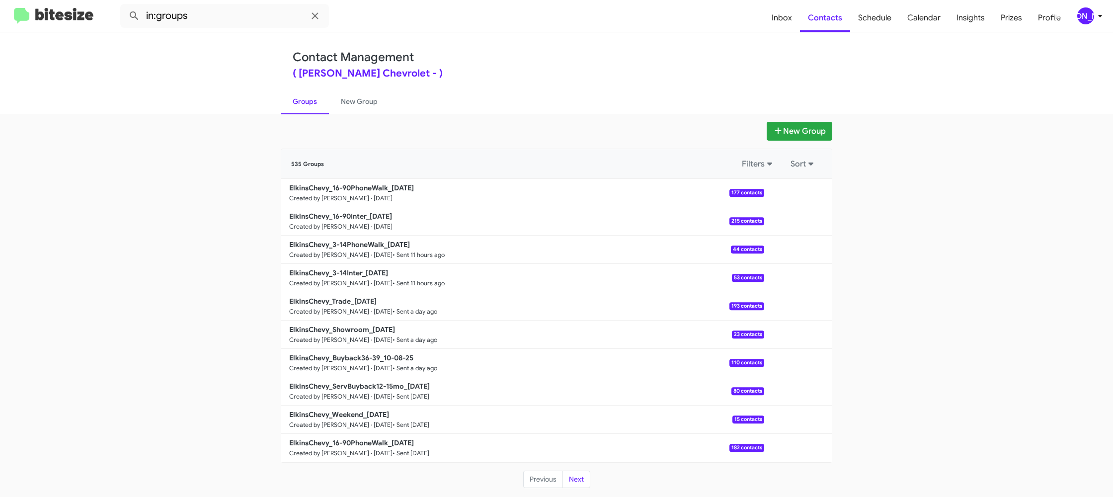
click at [373, 220] on p "ElkinsChevy_16-90Inter_10-10-25" at bounding box center [522, 216] width 467 height 10
drag, startPoint x: 373, startPoint y: 220, endPoint x: 369, endPoint y: 209, distance: 11.5
click at [372, 216] on p "ElkinsChevy_16-90Inter_10-10-25" at bounding box center [522, 216] width 467 height 10
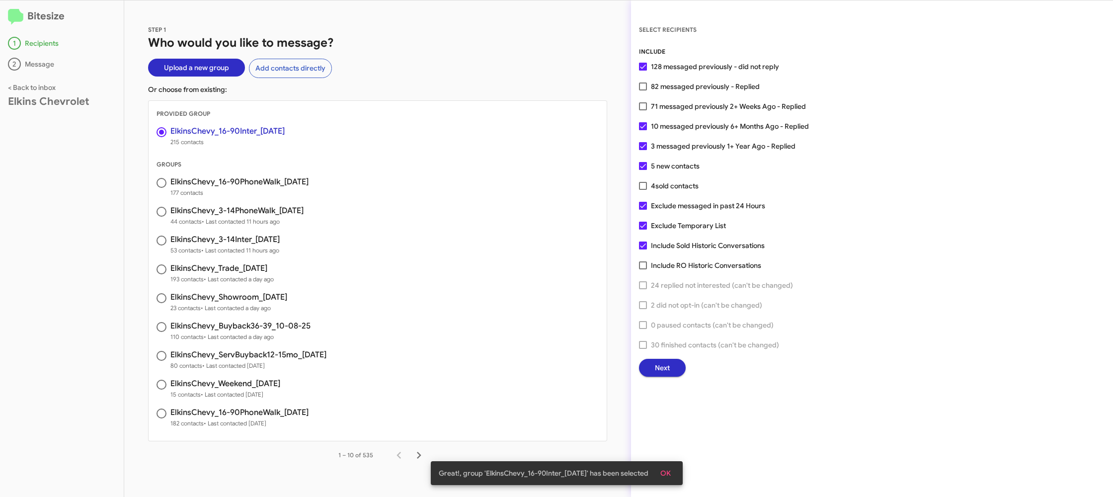
click at [665, 370] on span "Next" at bounding box center [662, 368] width 15 height 18
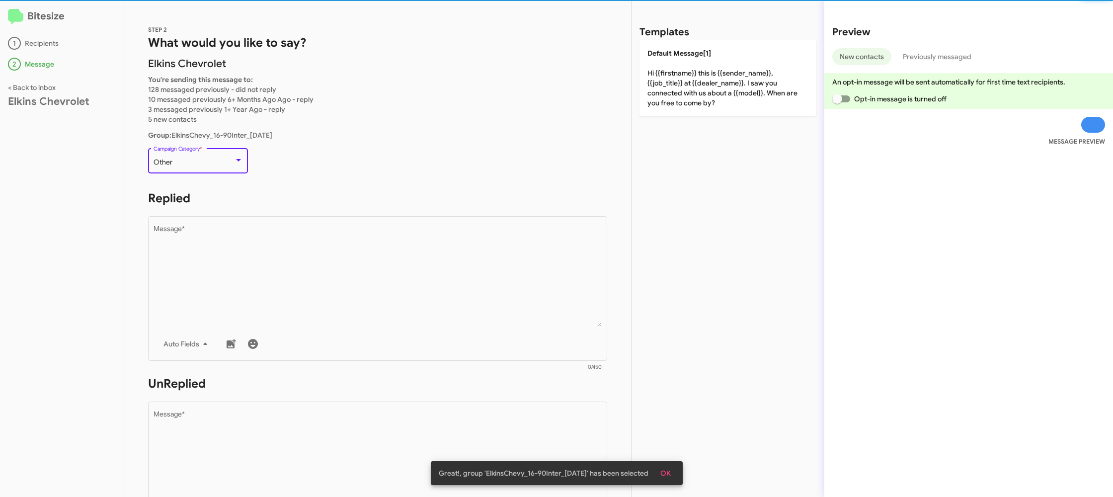
click at [215, 162] on div "Other" at bounding box center [194, 163] width 81 height 8
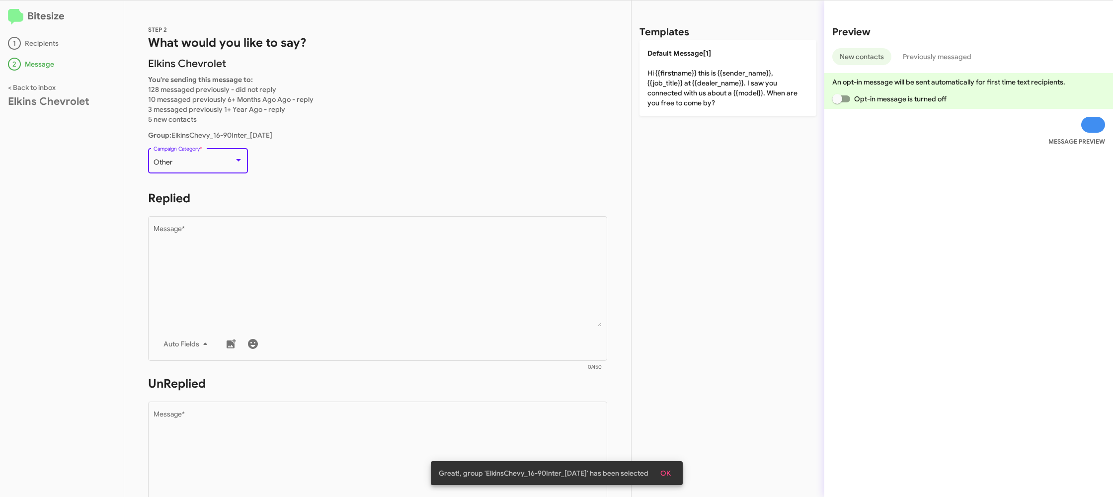
scroll to position [21, 0]
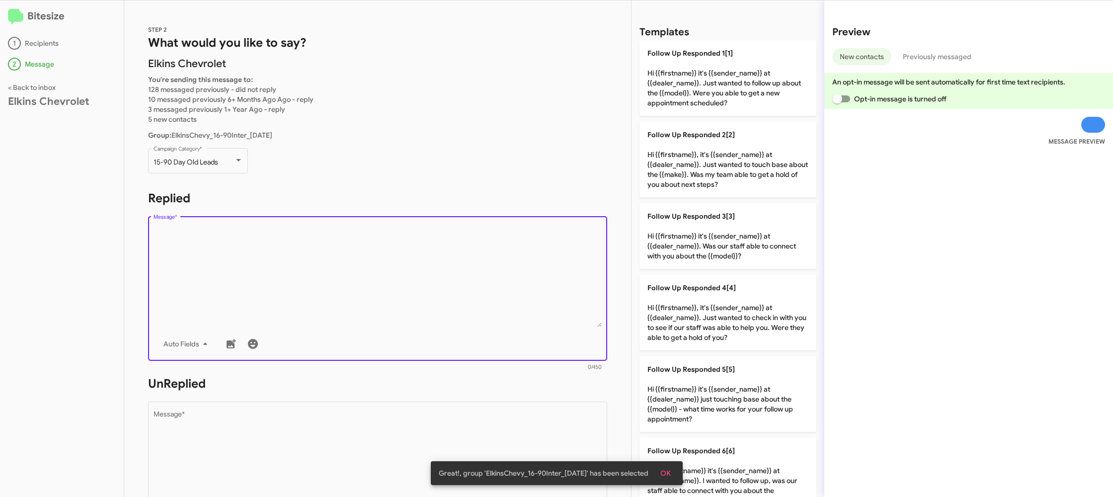
drag, startPoint x: 331, startPoint y: 247, endPoint x: 551, endPoint y: 249, distance: 220.2
click at [332, 247] on textarea "Message *" at bounding box center [378, 276] width 449 height 101
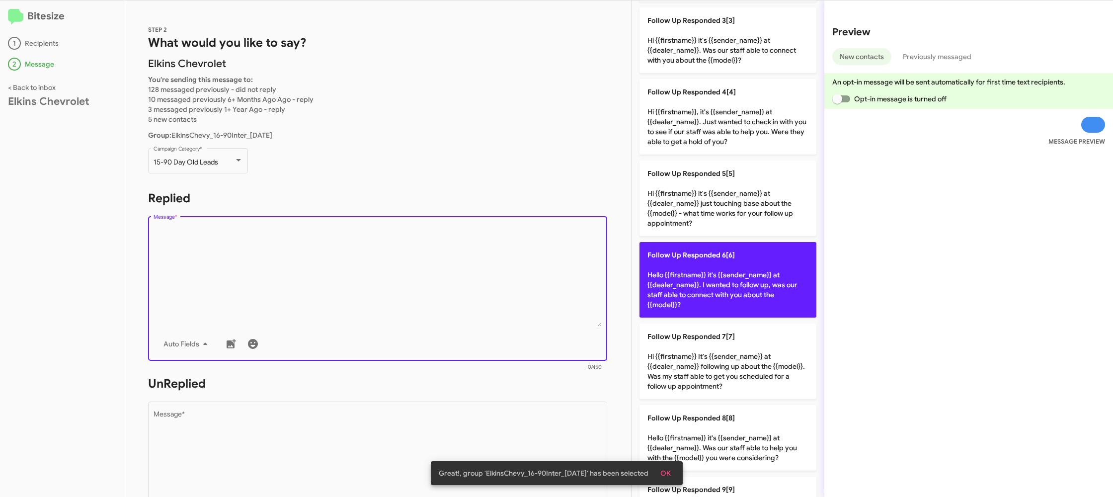
scroll to position [234, 0]
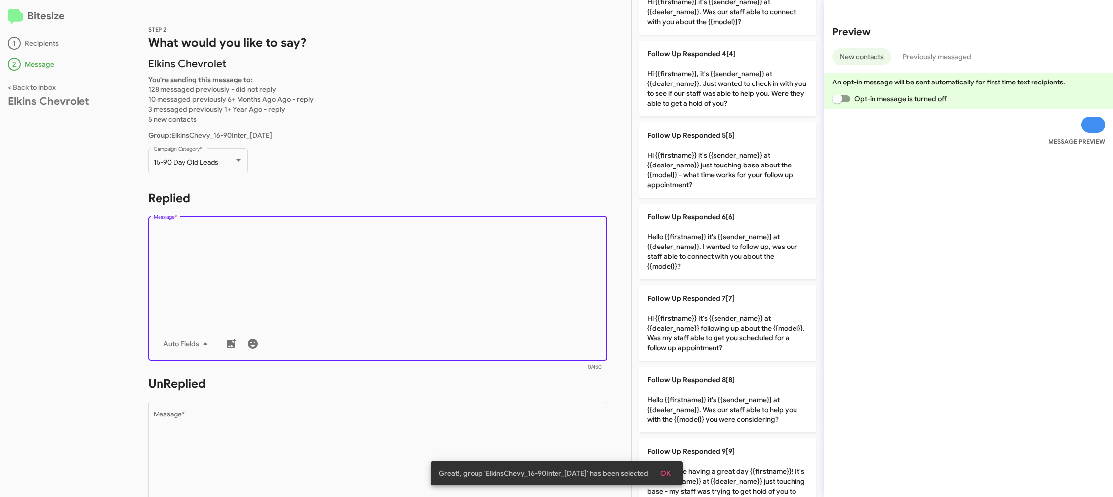
click at [710, 166] on p "Follow Up Responded 5[5] Hi {{firstname}} it's {{sender_name}} at {{dealer_name…" at bounding box center [728, 160] width 177 height 76
type textarea "Hi {{firstname}} it's {{sender_name}} at {{dealer_name}} just touching base abo…"
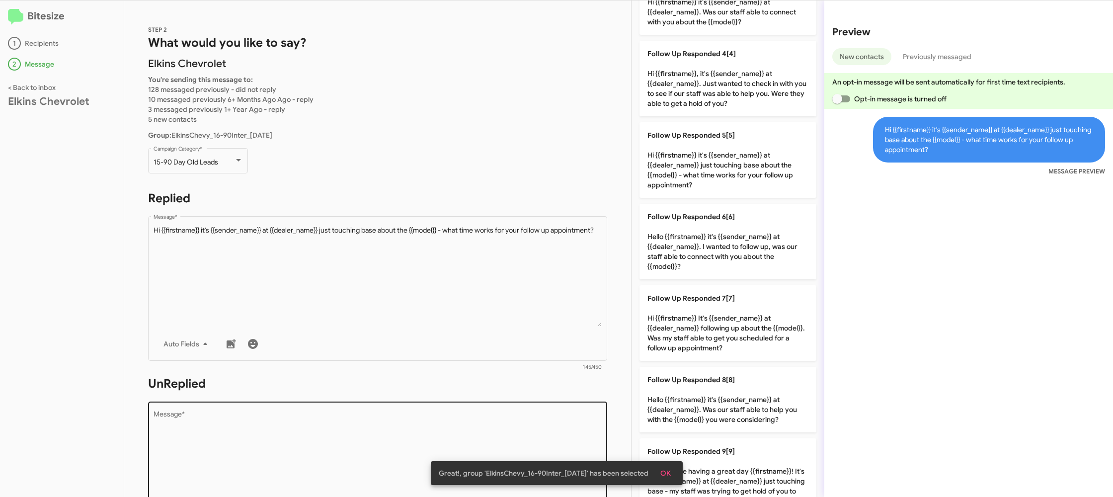
click at [451, 413] on textarea "Message *" at bounding box center [378, 461] width 449 height 101
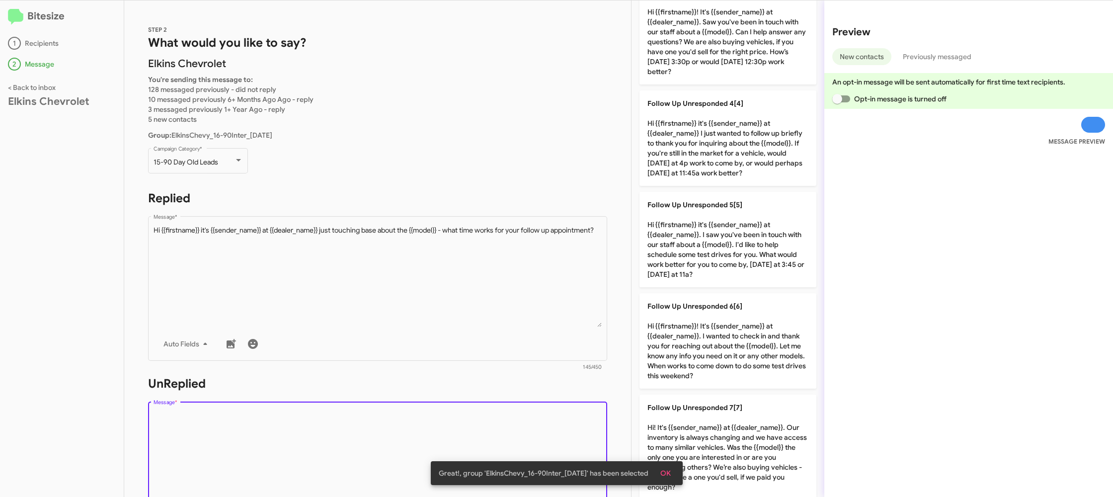
click at [450, 413] on textarea "Message *" at bounding box center [378, 461] width 449 height 101
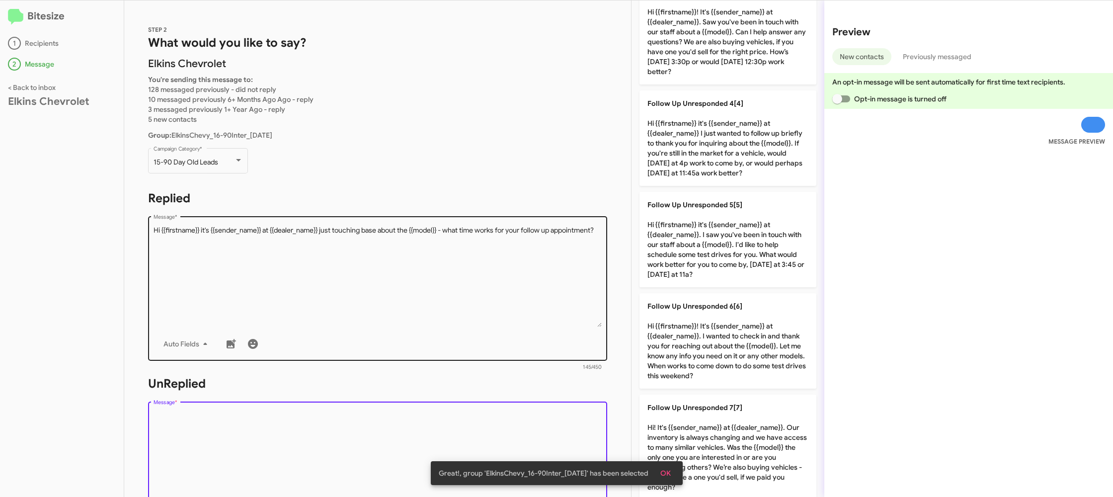
drag, startPoint x: 744, startPoint y: 357, endPoint x: 504, endPoint y: 283, distance: 250.7
click at [743, 357] on p "Follow Up Unresponded 6[6] Hi {{firstname}}! It's {{sender_name}} at {{dealer_n…" at bounding box center [728, 340] width 177 height 95
type textarea "Hi {{firstname}}! It's {{sender_name}} at {{dealer_name}}. I wanted to check in…"
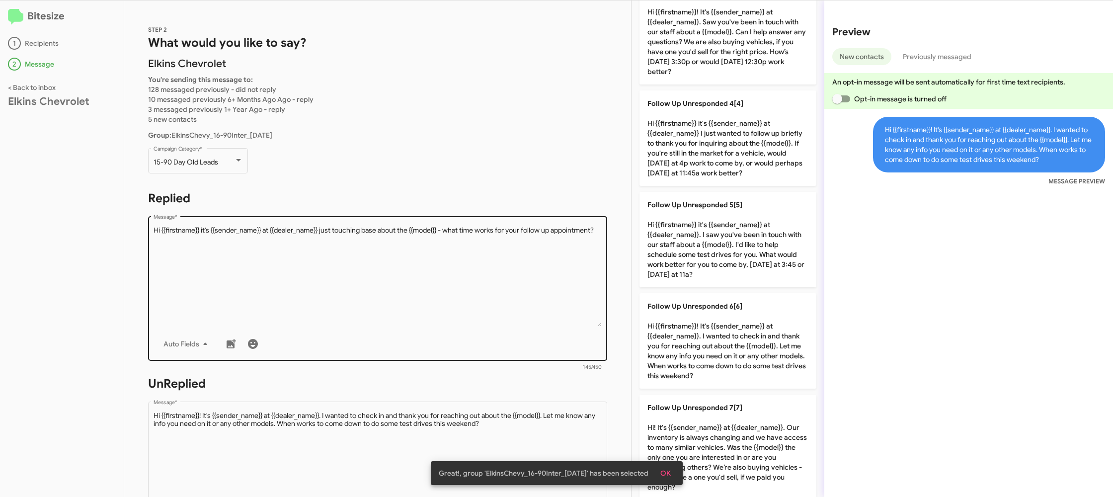
scroll to position [374, 0]
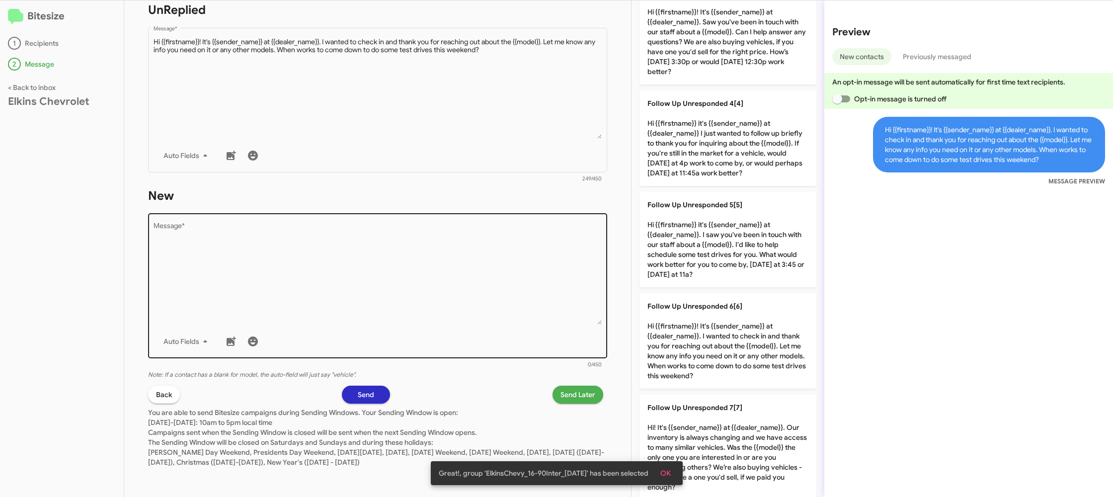
click at [474, 250] on textarea "Message *" at bounding box center [378, 273] width 449 height 101
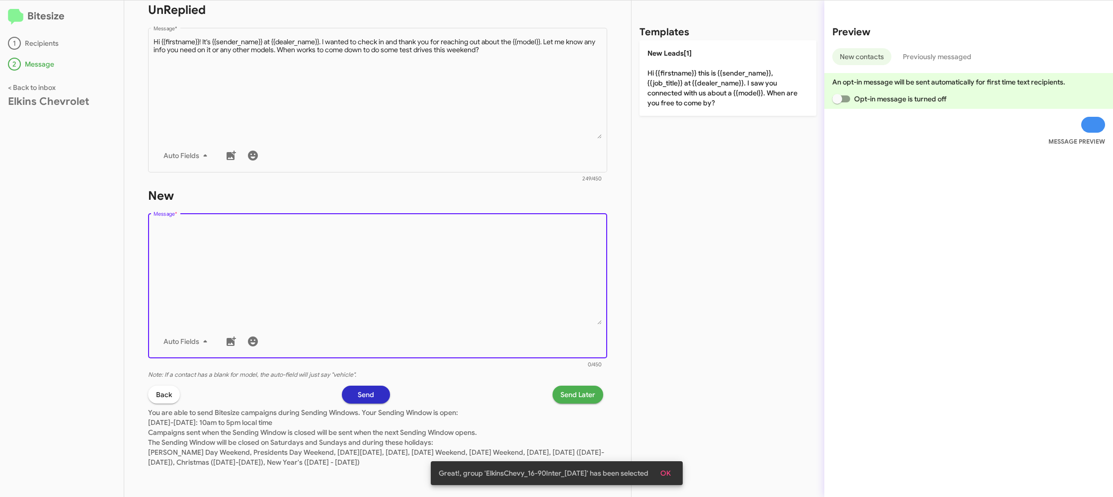
drag, startPoint x: 687, startPoint y: 67, endPoint x: 596, endPoint y: 266, distance: 219.3
click at [687, 67] on p "New Leads[1] Hi {{firstname}} this is {{sender_name}}, {{job_title}} at {{deale…" at bounding box center [728, 78] width 177 height 76
type textarea "Hi {{firstname}} this is {{sender_name}}, {{job_title}} at {{dealer_name}}. I s…"
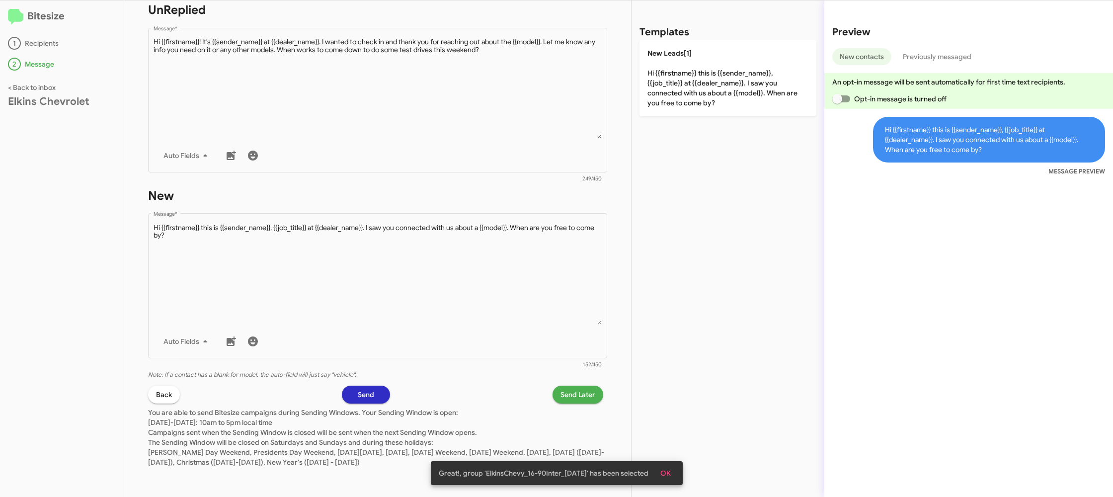
click at [581, 388] on span "Send Later" at bounding box center [578, 395] width 35 height 18
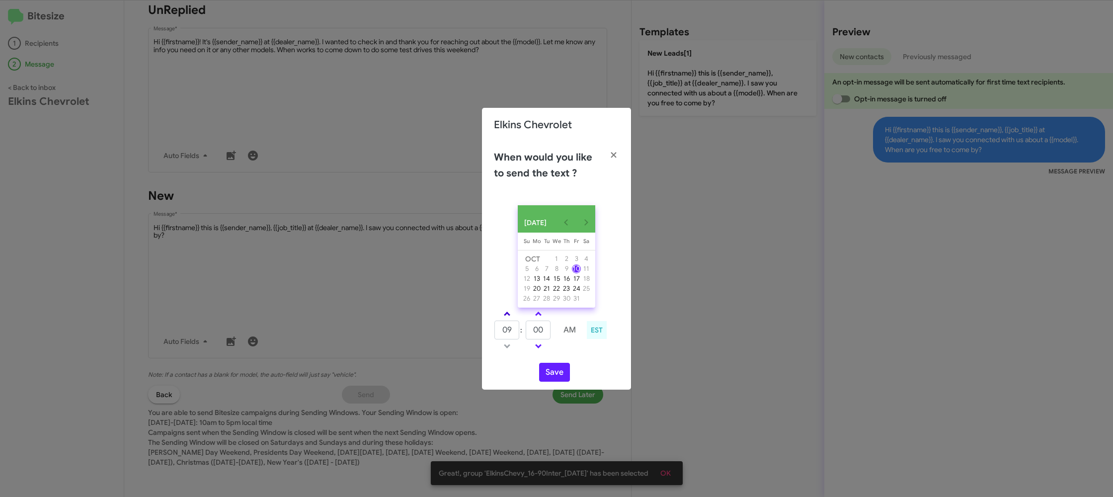
click at [508, 318] on span at bounding box center [507, 315] width 6 height 6
type input "10"
click at [535, 332] on input "00" at bounding box center [538, 330] width 25 height 19
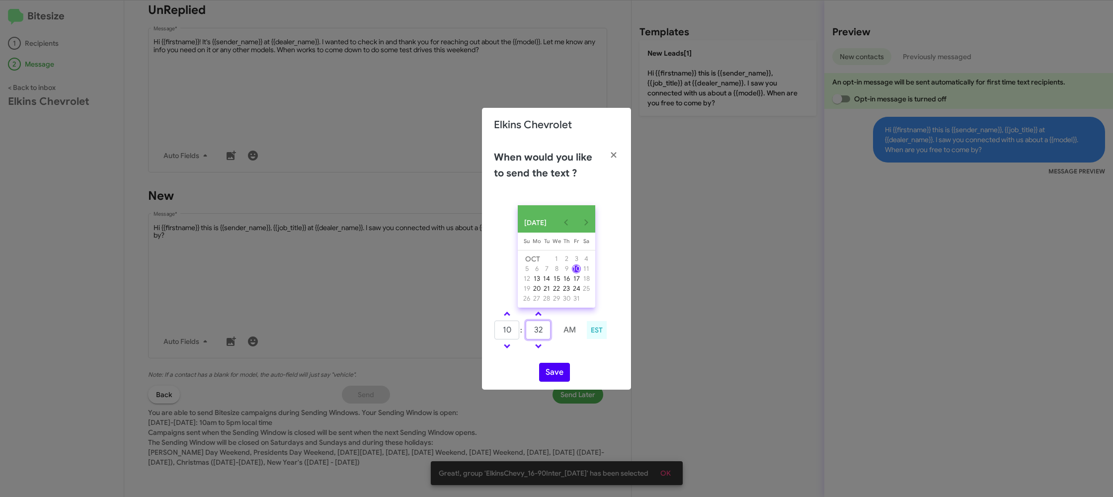
type input "32"
click at [573, 352] on td at bounding box center [570, 346] width 26 height 12
drag, startPoint x: 553, startPoint y: 377, endPoint x: 561, endPoint y: 308, distance: 69.0
click at [553, 378] on button "Save" at bounding box center [554, 372] width 31 height 19
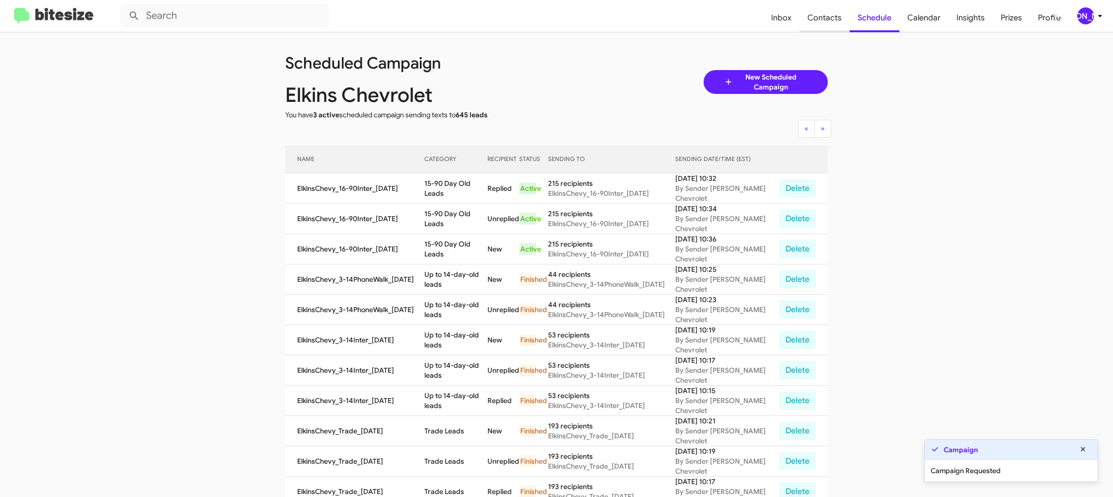
click at [835, 14] on span "Contacts" at bounding box center [825, 17] width 50 height 29
type input "in:groups"
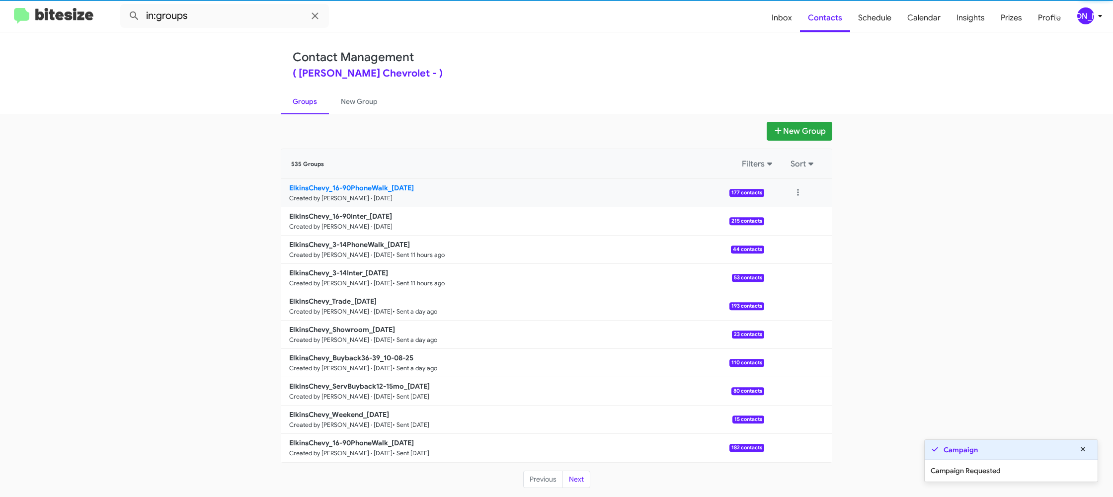
click at [386, 194] on small "Created by [PERSON_NAME] · [DATE]" at bounding box center [340, 198] width 103 height 8
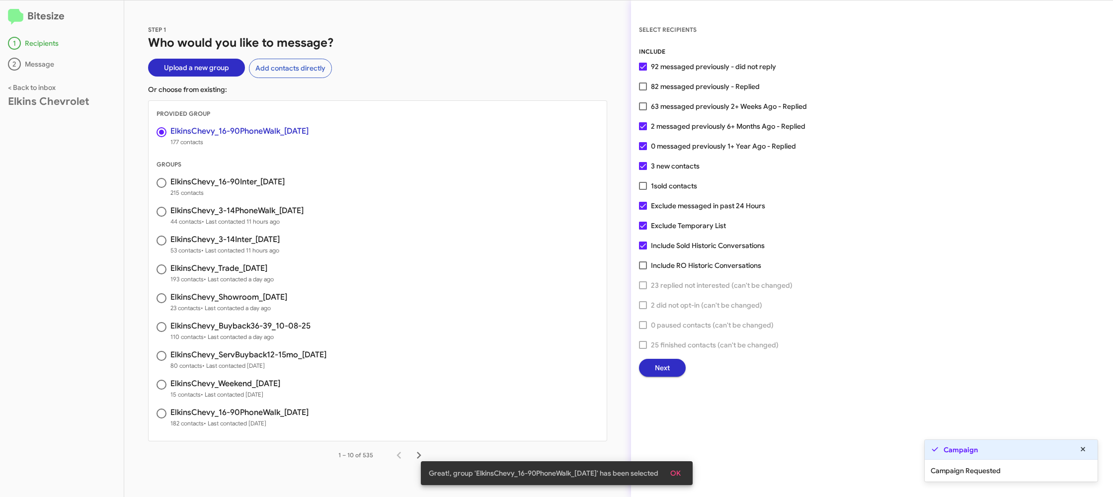
drag, startPoint x: 683, startPoint y: 474, endPoint x: 661, endPoint y: 391, distance: 85.5
click at [681, 472] on span "OK" at bounding box center [675, 473] width 10 height 18
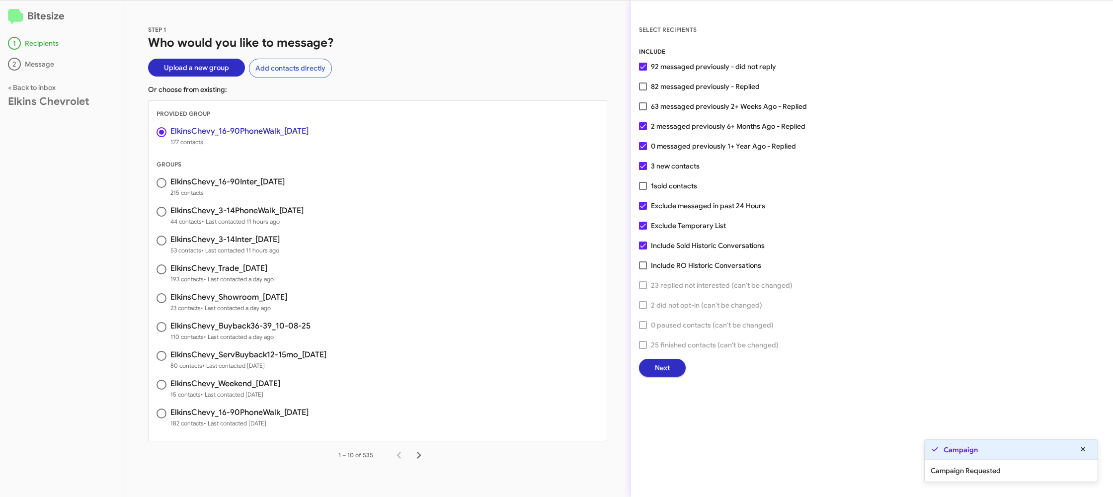
click at [664, 373] on span "Next" at bounding box center [662, 368] width 15 height 18
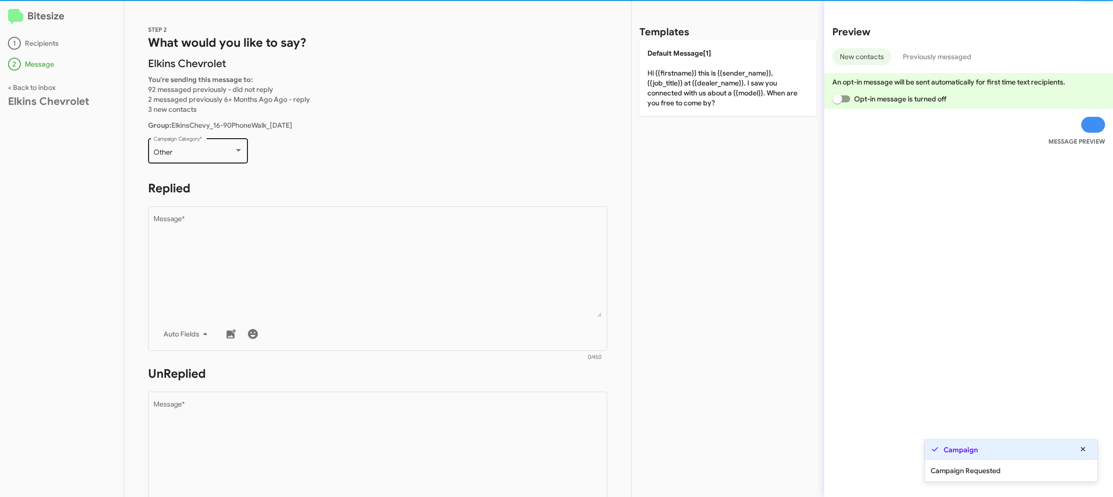
click at [220, 161] on div "Other Campaign Category *" at bounding box center [198, 149] width 89 height 27
click at [213, 154] on span "Other" at bounding box center [197, 152] width 86 height 21
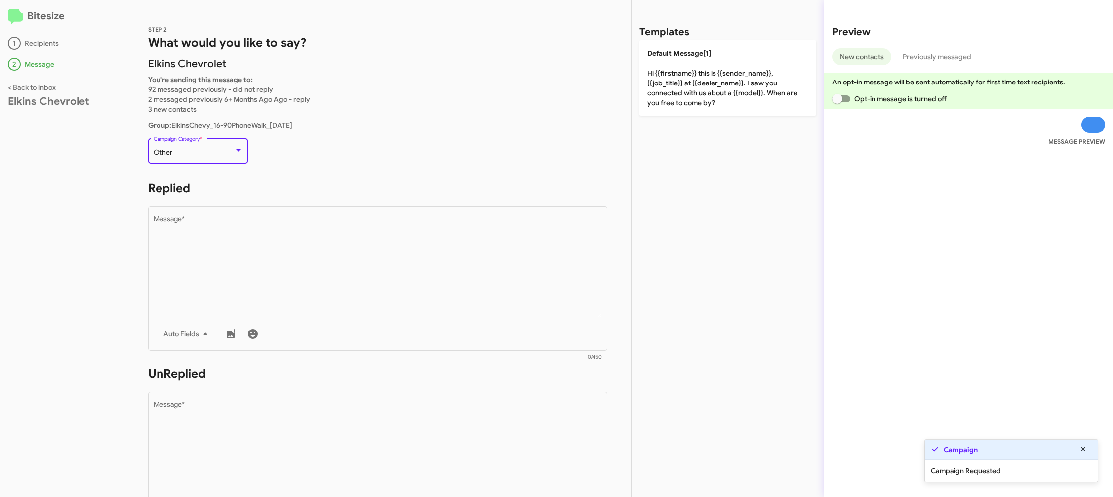
click at [213, 153] on div "Other" at bounding box center [194, 153] width 81 height 8
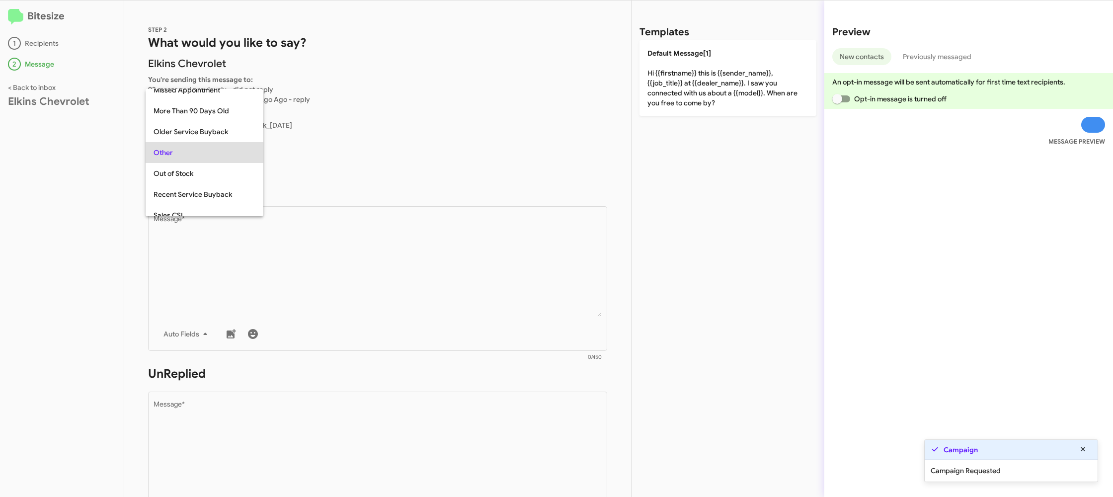
scroll to position [21, 0]
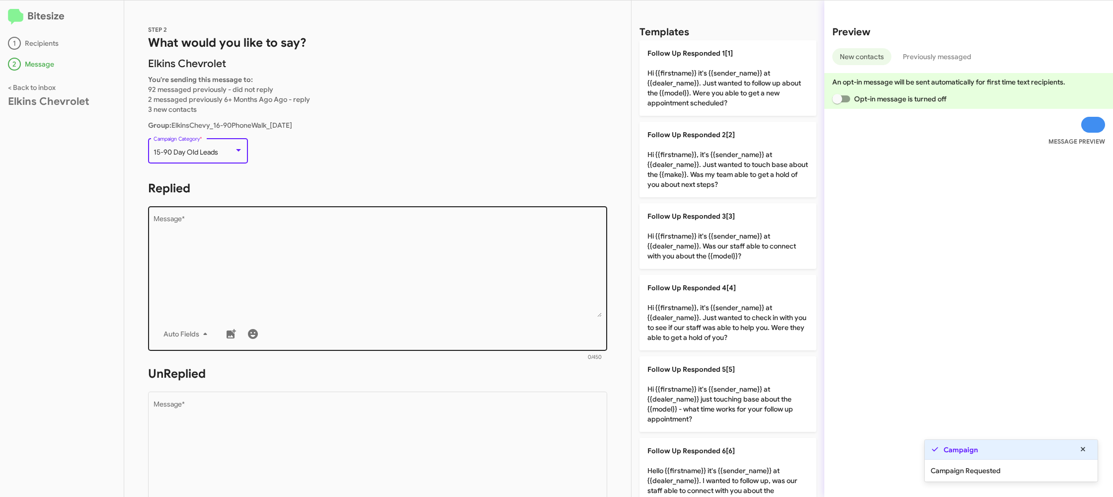
click at [300, 247] on textarea "Message *" at bounding box center [378, 266] width 449 height 101
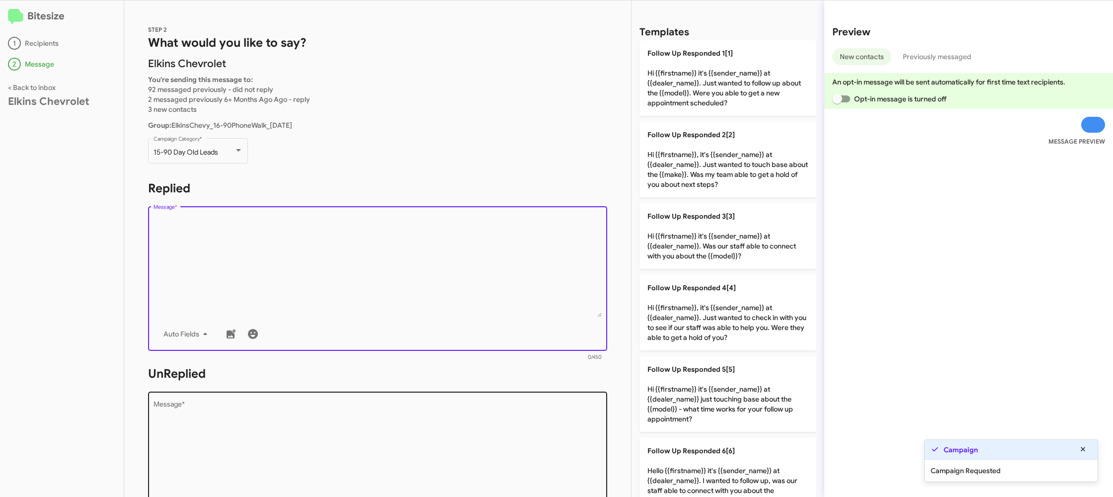
drag, startPoint x: 741, startPoint y: 380, endPoint x: 486, endPoint y: 419, distance: 258.0
click at [656, 392] on p "Follow Up Responded 5[5] Hi {{firstname}} it's {{sender_name}} at {{dealer_name…" at bounding box center [728, 394] width 177 height 76
type textarea "Hi {{firstname}} it's {{sender_name}} at {{dealer_name}} just touching base abo…"
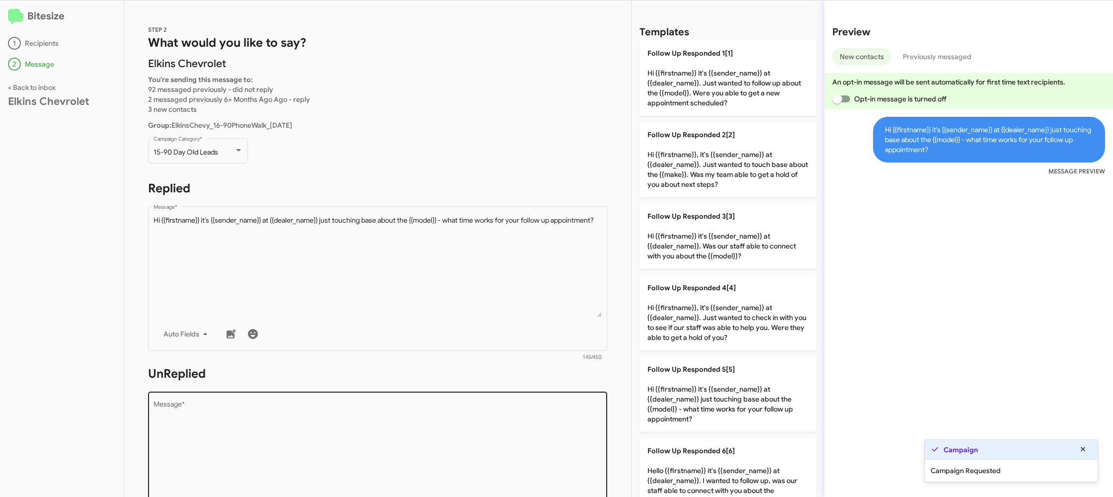
click at [480, 422] on textarea "Message *" at bounding box center [378, 451] width 449 height 101
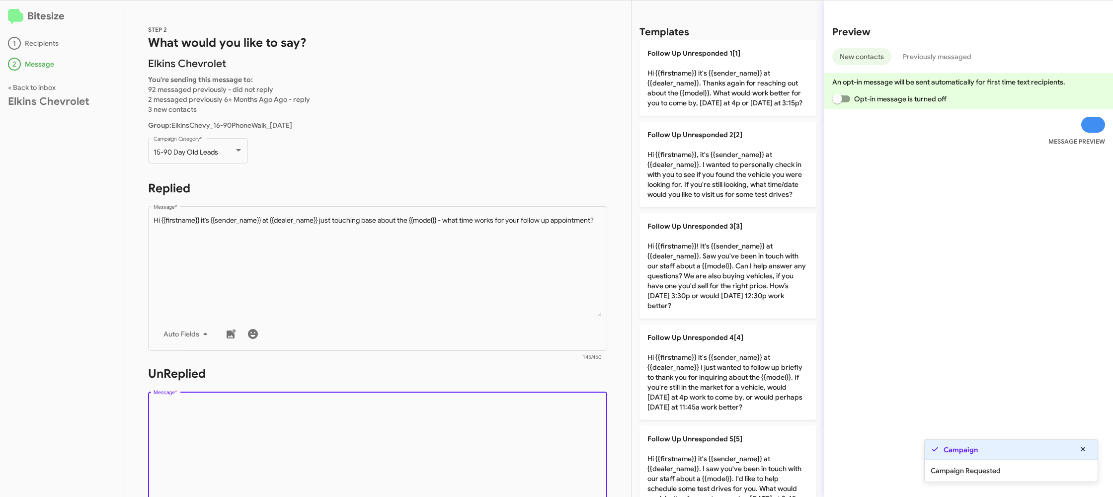
drag, startPoint x: 480, startPoint y: 421, endPoint x: 656, endPoint y: 284, distance: 223.1
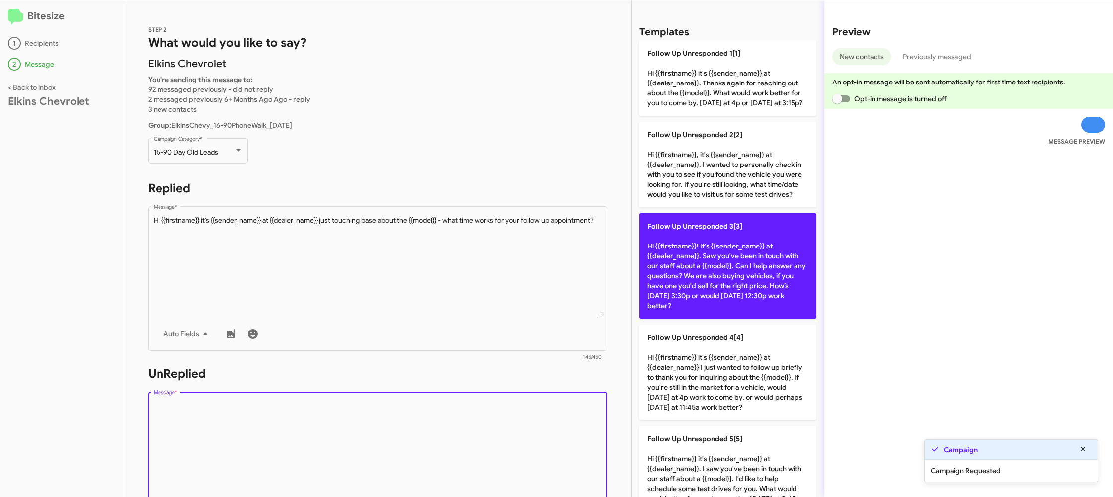
click at [481, 418] on textarea "Message *" at bounding box center [378, 451] width 449 height 101
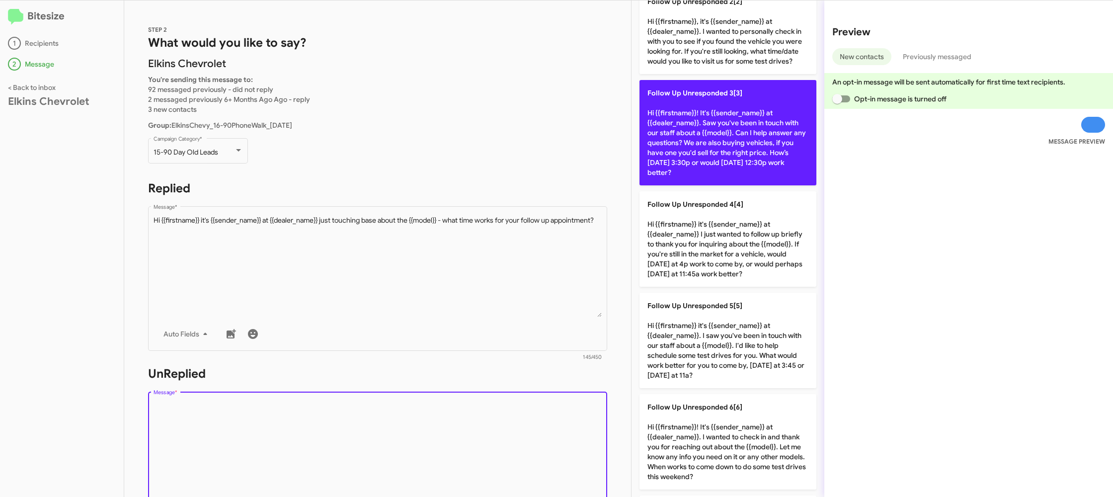
scroll to position [178, 0]
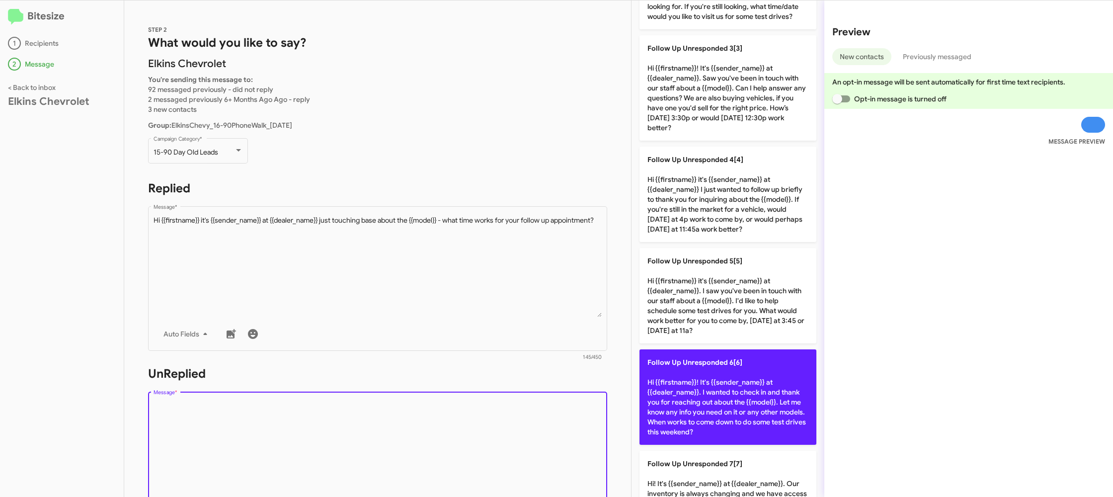
drag, startPoint x: 749, startPoint y: 416, endPoint x: 703, endPoint y: 412, distance: 45.9
click at [724, 413] on p "Follow Up Unresponded 6[6] Hi {{firstname}}! It's {{sender_name}} at {{dealer_n…" at bounding box center [728, 396] width 177 height 95
type textarea "Hi {{firstname}}! It's {{sender_name}} at {{dealer_name}}. I wanted to check in…"
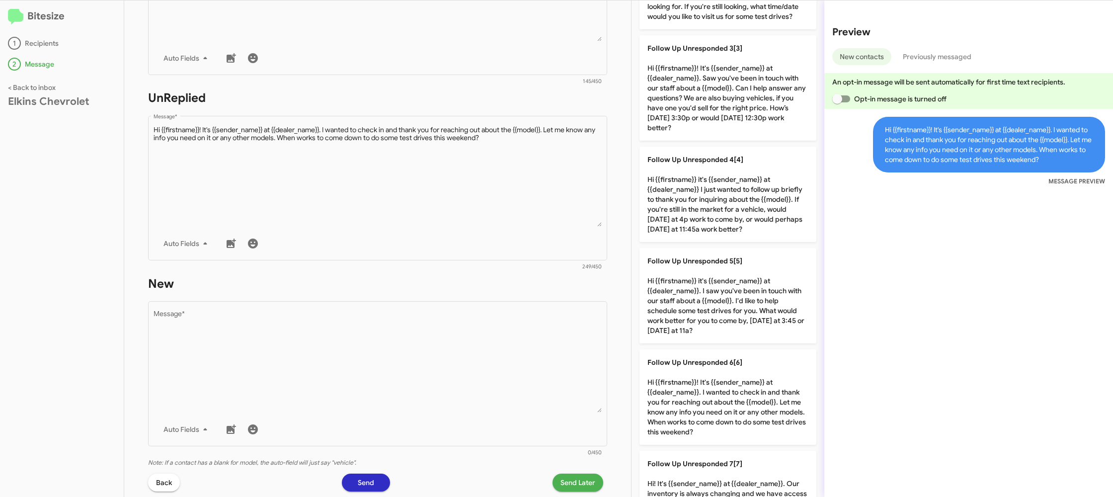
scroll to position [362, 0]
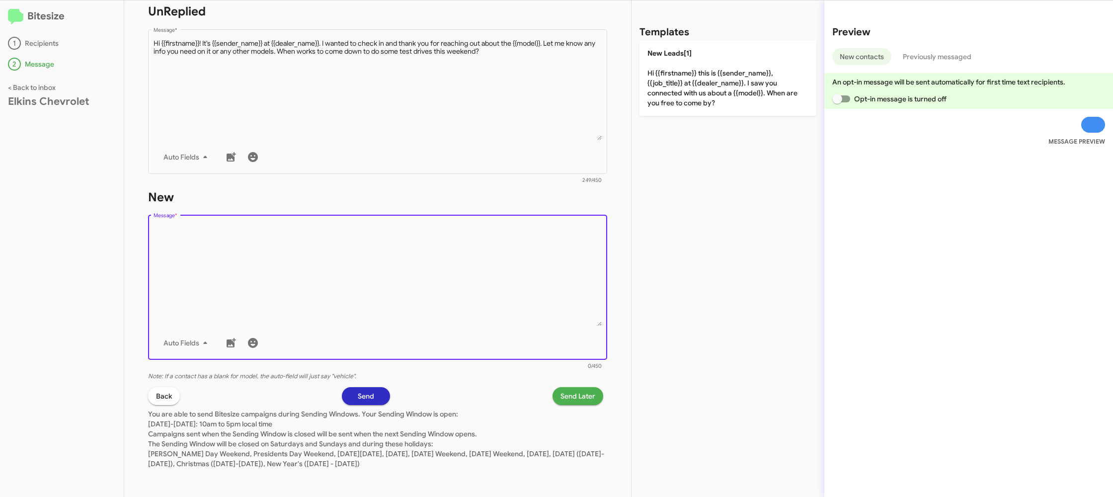
click at [509, 234] on textarea "Message *" at bounding box center [378, 275] width 449 height 101
drag, startPoint x: 509, startPoint y: 234, endPoint x: 570, endPoint y: 184, distance: 78.7
click at [530, 211] on form "New Drop image here to insert Auto Fields Message * 0/450" at bounding box center [377, 279] width 459 height 181
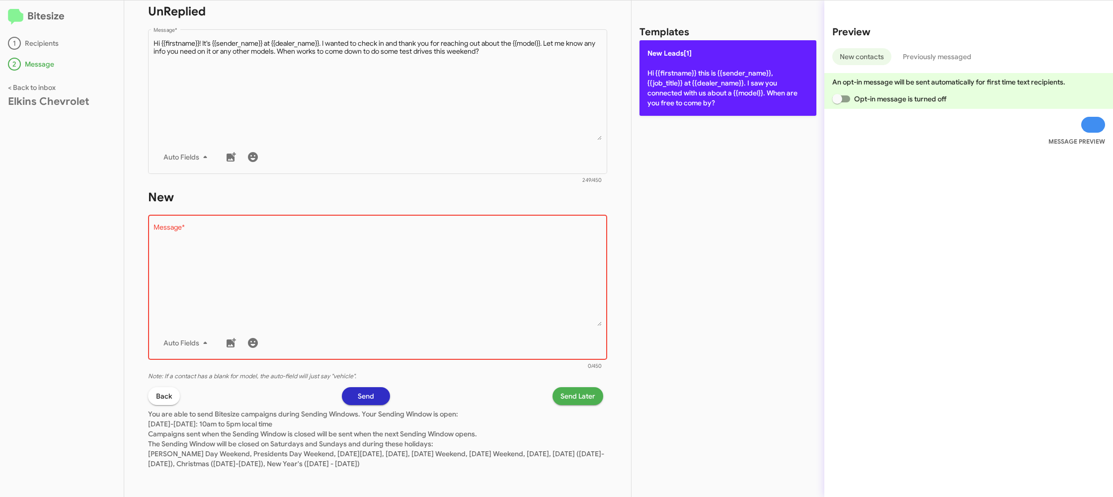
click at [680, 99] on p "New Leads[1] Hi {{firstname}} this is {{sender_name}}, {{job_title}} at {{deale…" at bounding box center [728, 78] width 177 height 76
type textarea "Hi {{firstname}} this is {{sender_name}}, {{job_title}} at {{dealer_name}}. I s…"
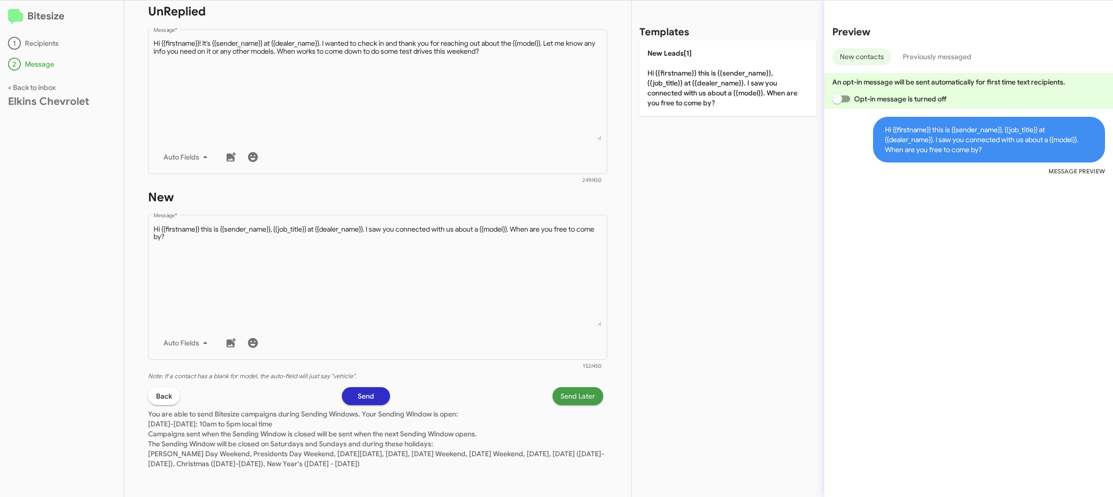
click at [573, 397] on span "Send Later" at bounding box center [578, 396] width 35 height 18
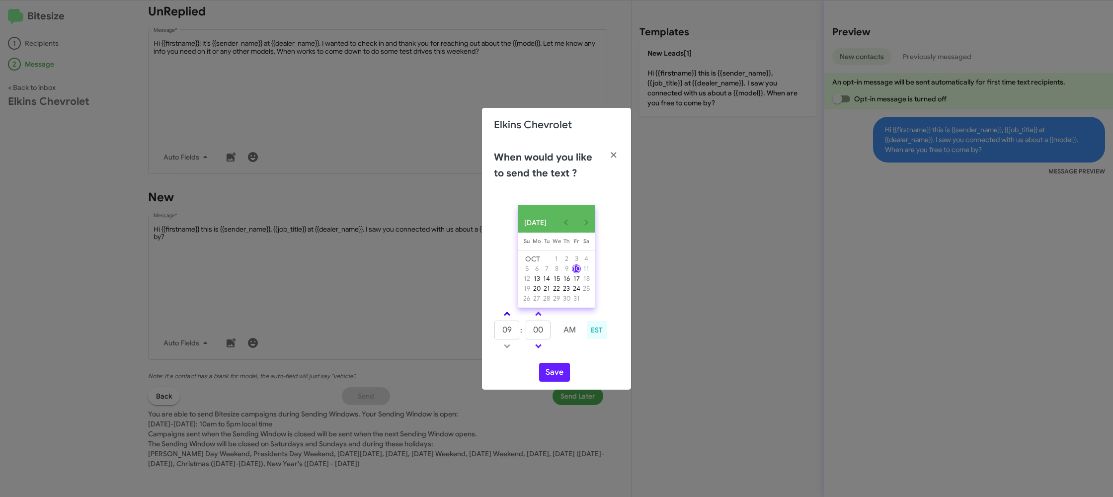
click at [509, 318] on span at bounding box center [507, 315] width 6 height 6
type input "10"
click at [534, 327] on input "00" at bounding box center [538, 330] width 25 height 19
type input "37"
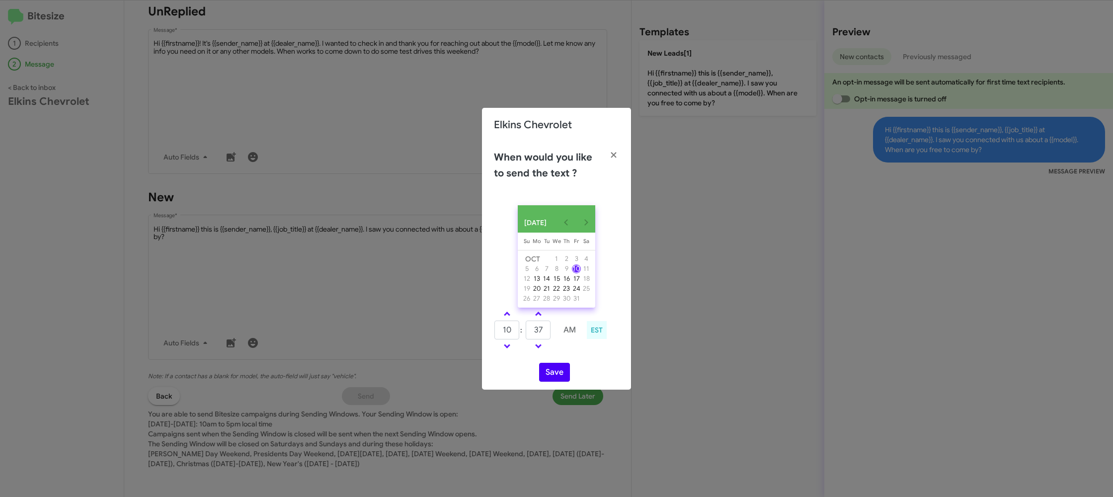
drag, startPoint x: 579, startPoint y: 353, endPoint x: 560, endPoint y: 367, distance: 23.8
click at [576, 352] on td at bounding box center [570, 346] width 26 height 12
click at [559, 369] on button "Save" at bounding box center [554, 372] width 31 height 19
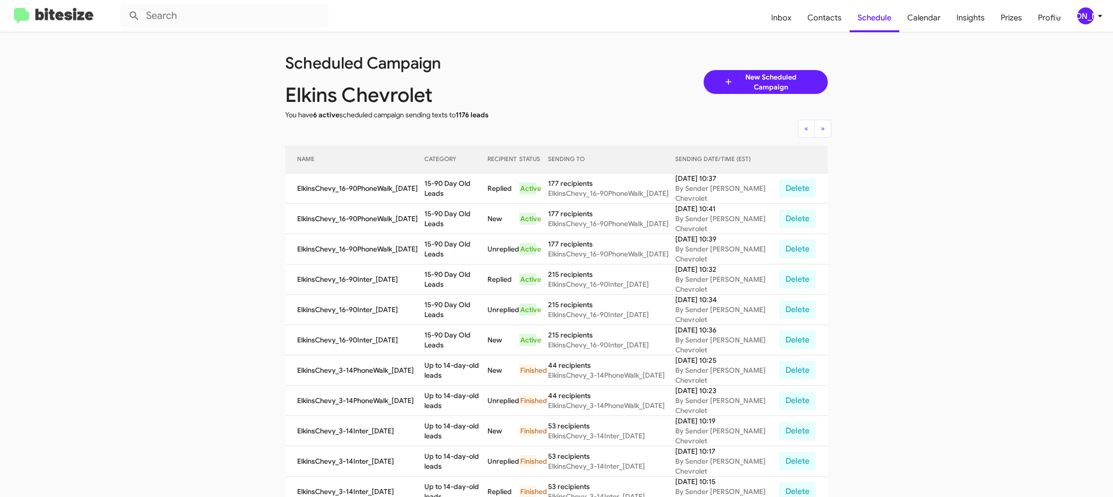
scroll to position [0, 0]
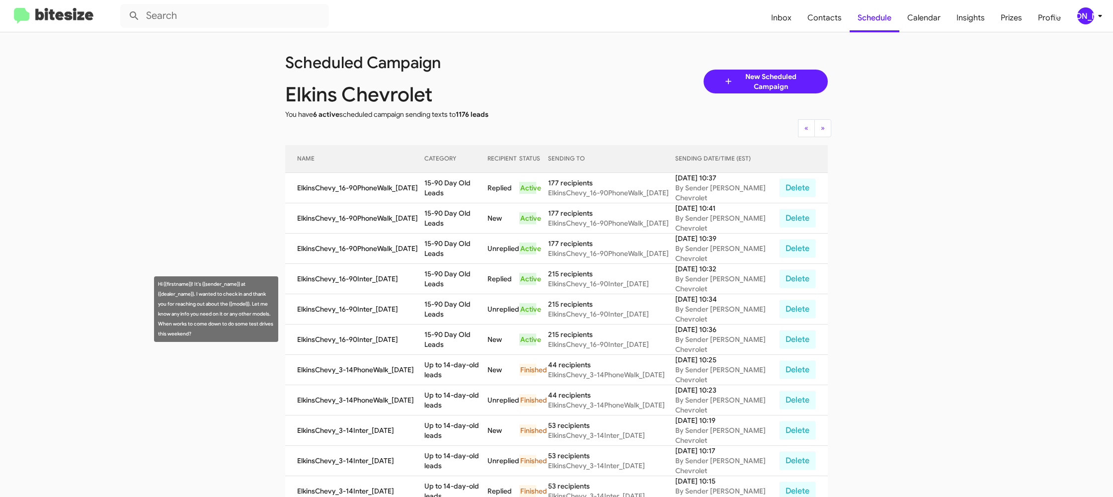
click at [463, 309] on td "15-90 Day Old Leads" at bounding box center [455, 309] width 63 height 30
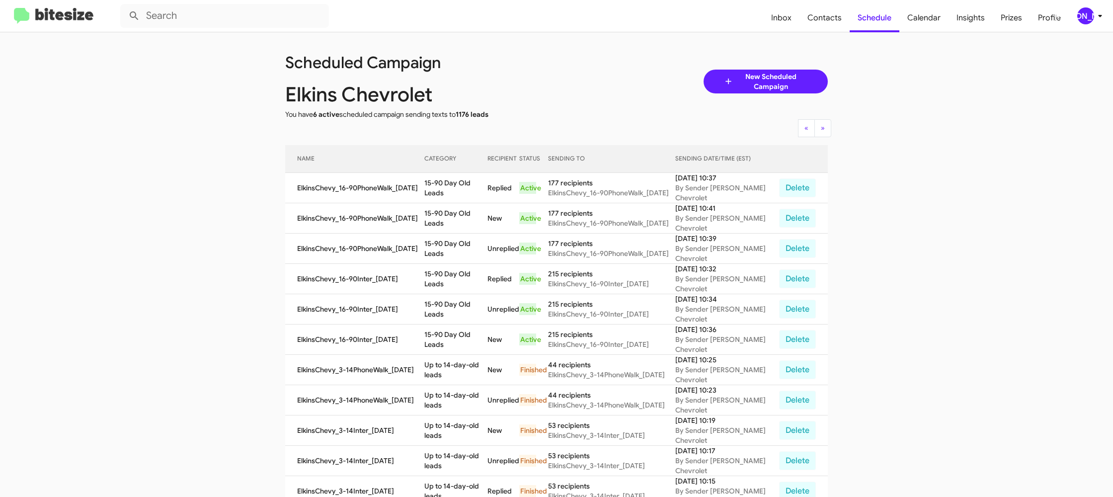
click at [463, 309] on td "15-90 Day Old Leads" at bounding box center [455, 309] width 63 height 30
click at [462, 308] on td "15-90 Day Old Leads" at bounding box center [455, 309] width 63 height 30
copy td "15-90 Day Old Leads"
click at [1085, 22] on div "[PERSON_NAME]" at bounding box center [1086, 15] width 17 height 17
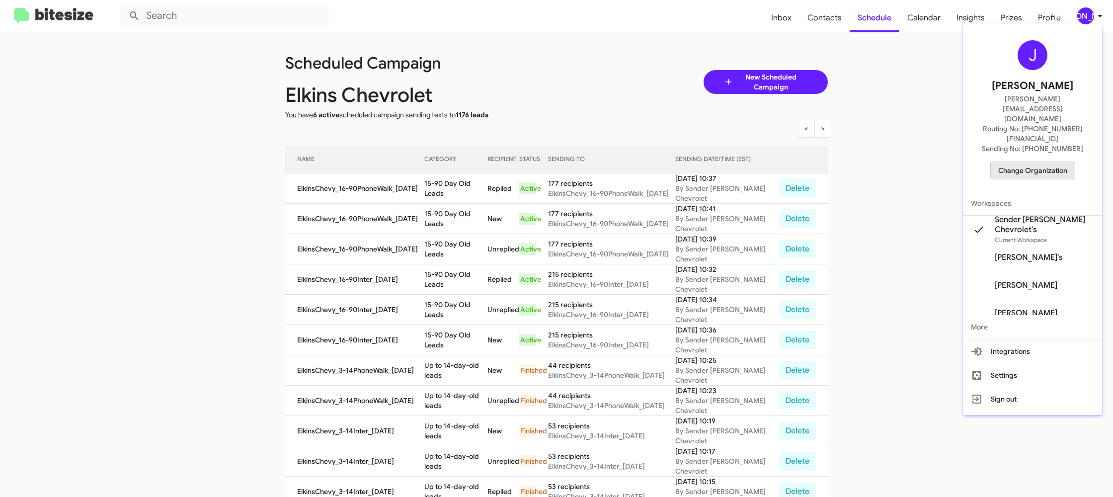
click at [1023, 162] on span "Change Organization" at bounding box center [1033, 170] width 69 height 17
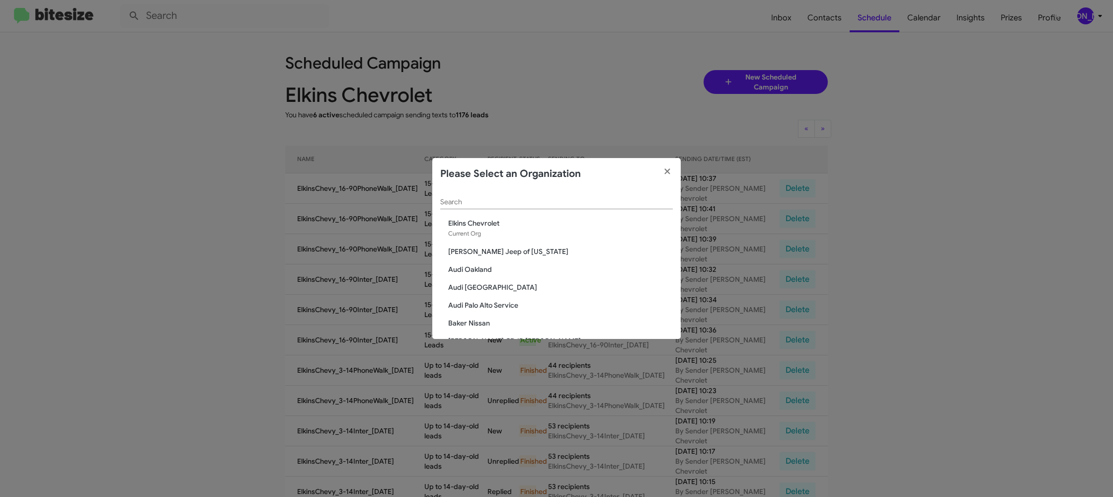
click at [452, 204] on input "Search" at bounding box center [556, 202] width 233 height 8
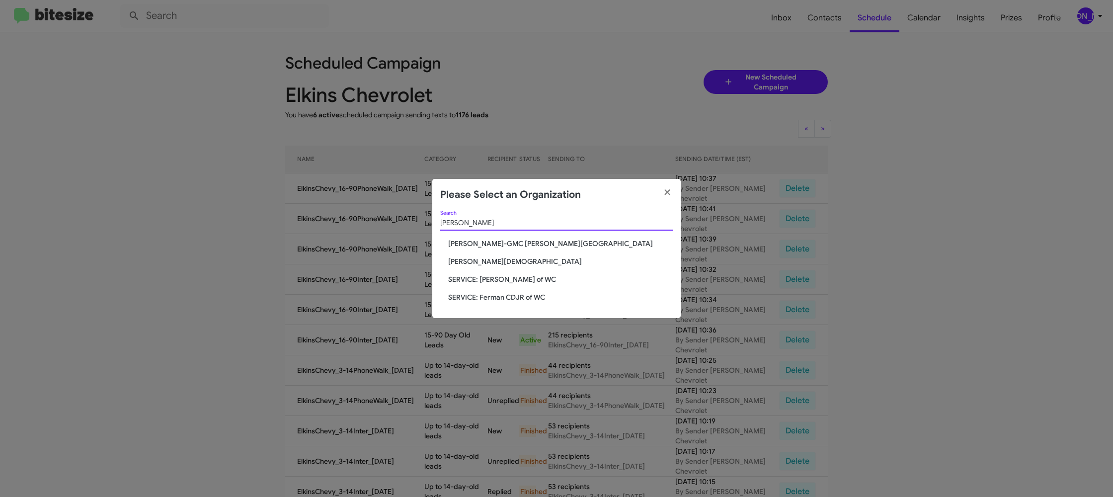
type input "ferman"
click at [497, 266] on div "ferman Search Ferman Buick-GMC Wesley Chapel Ferman Wesley Chapel SERVICE: Ferm…" at bounding box center [556, 265] width 249 height 108
click at [497, 264] on span "Ferman Wesley Chapel" at bounding box center [560, 261] width 225 height 10
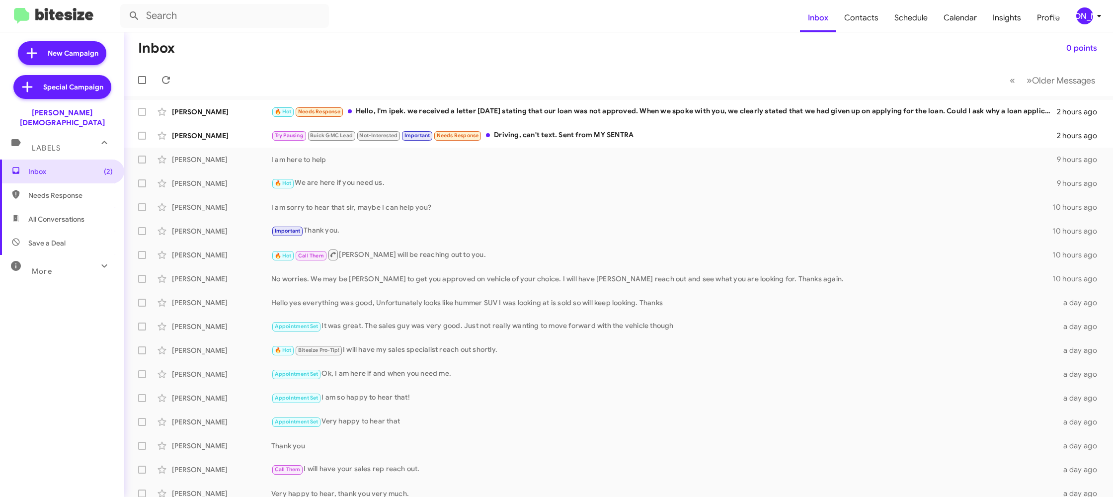
click at [1097, 15] on icon at bounding box center [1099, 16] width 12 height 12
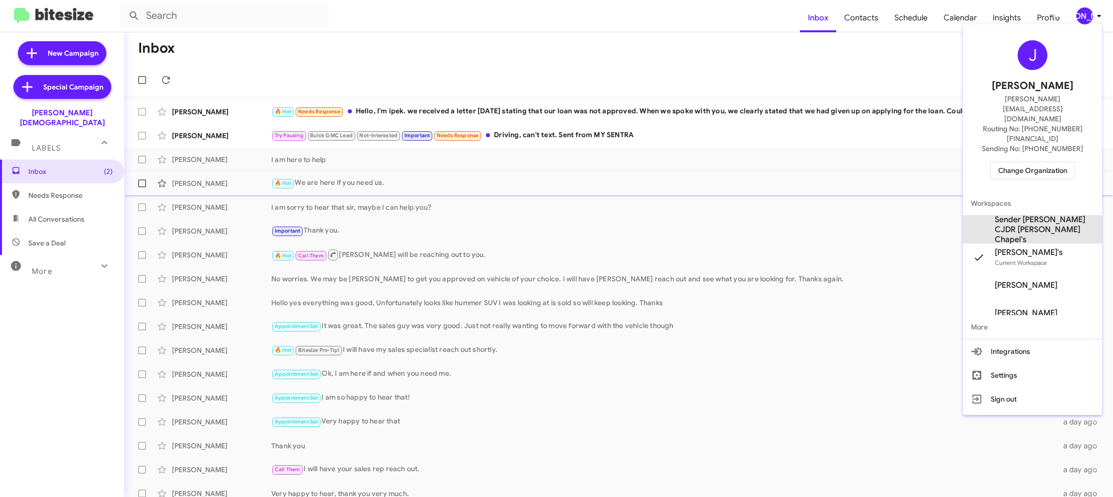
click at [1038, 215] on span "Sender Ferman CJDR Wesley Chapel's" at bounding box center [1044, 230] width 99 height 30
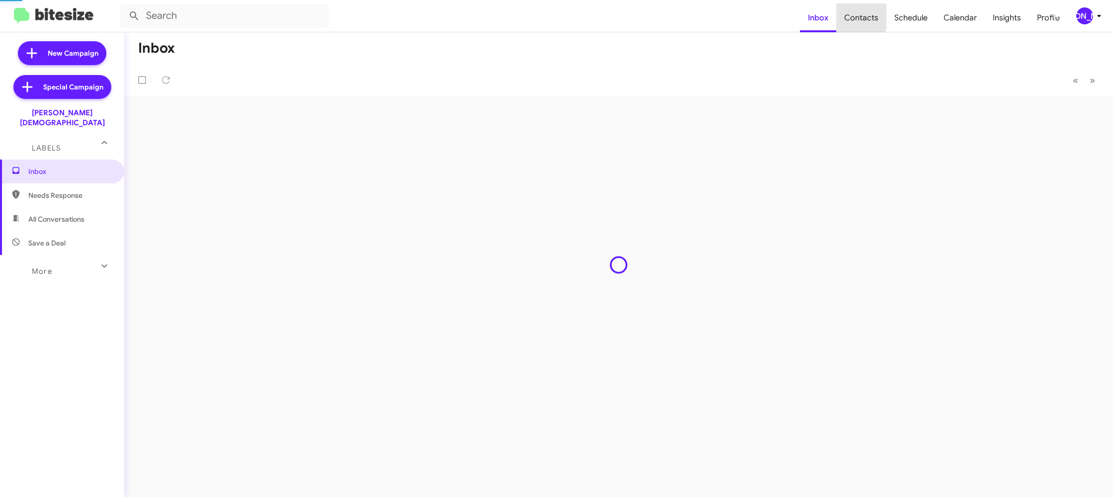
click at [855, 14] on span "Contacts" at bounding box center [861, 17] width 50 height 29
type input "in:groups"
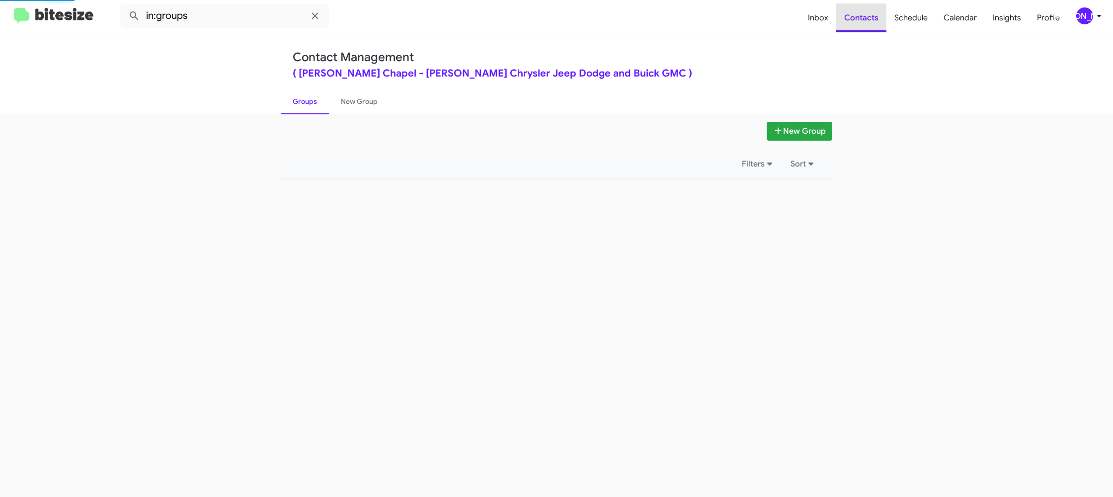
click at [855, 14] on span "Contacts" at bounding box center [861, 17] width 50 height 29
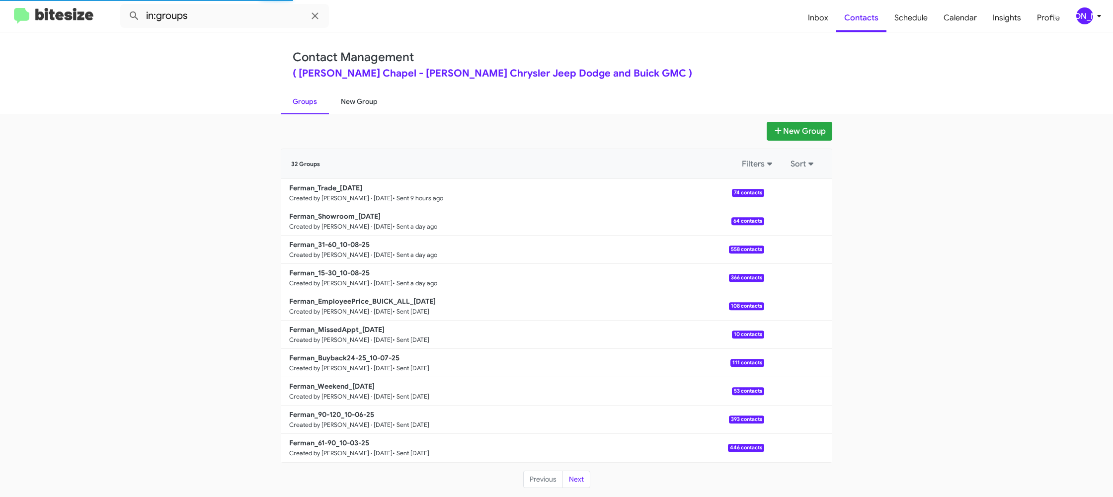
click at [359, 106] on link "New Group" at bounding box center [359, 101] width 61 height 26
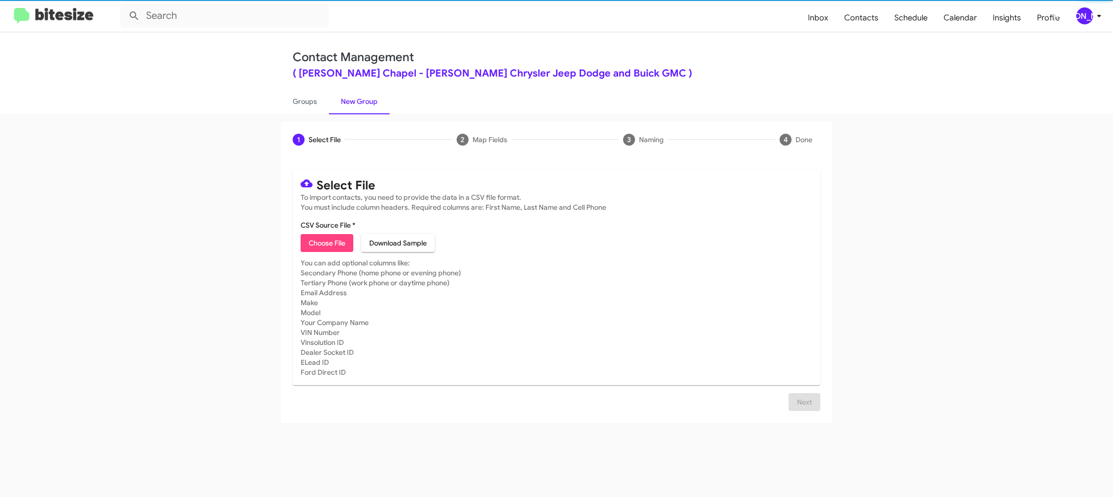
click at [357, 98] on link "New Group" at bounding box center [359, 101] width 61 height 26
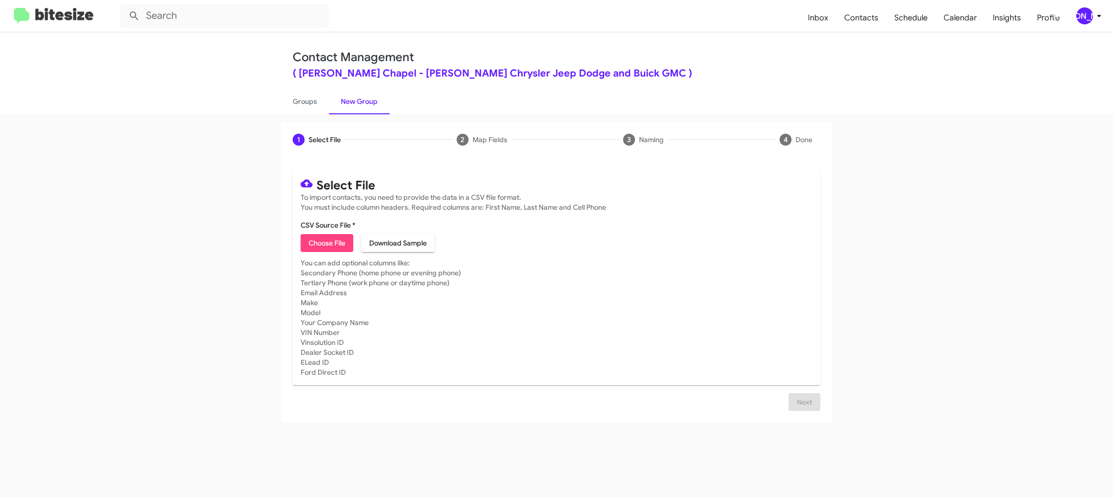
click at [1080, 14] on div "[PERSON_NAME]" at bounding box center [1085, 15] width 17 height 17
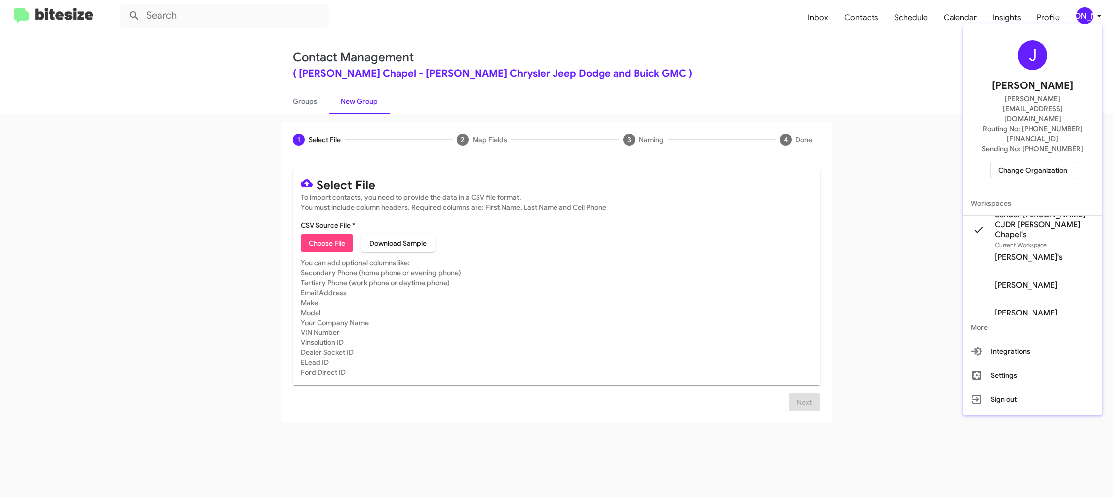
click at [366, 7] on div at bounding box center [556, 248] width 1113 height 497
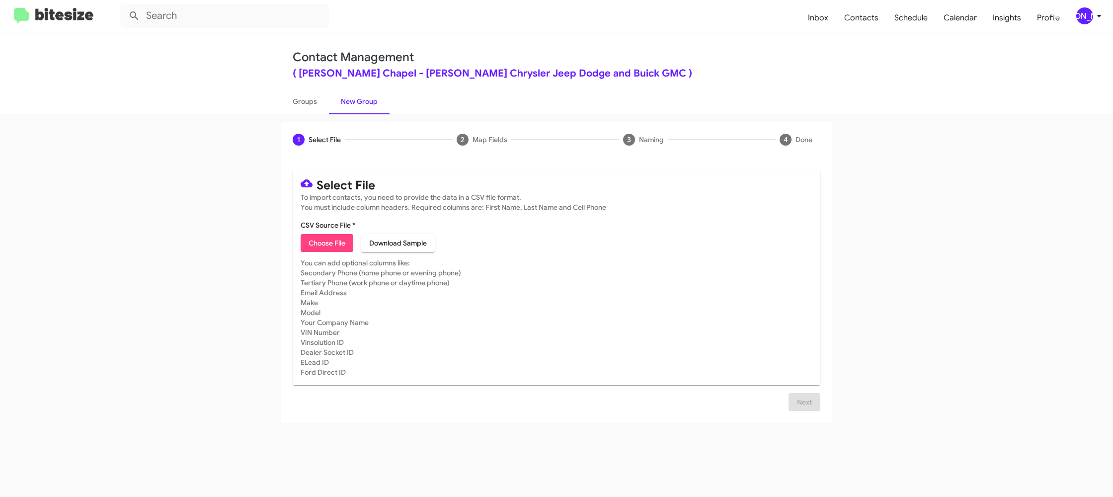
click at [320, 244] on span "Choose File" at bounding box center [327, 243] width 37 height 18
type input "Ferman_3-14_10-10-25"
drag, startPoint x: 577, startPoint y: 281, endPoint x: 612, endPoint y: 282, distance: 35.3
click at [612, 282] on mat-card-subtitle "You can add optional columns like: Secondary Phone (home phone or evening phone…" at bounding box center [557, 317] width 512 height 119
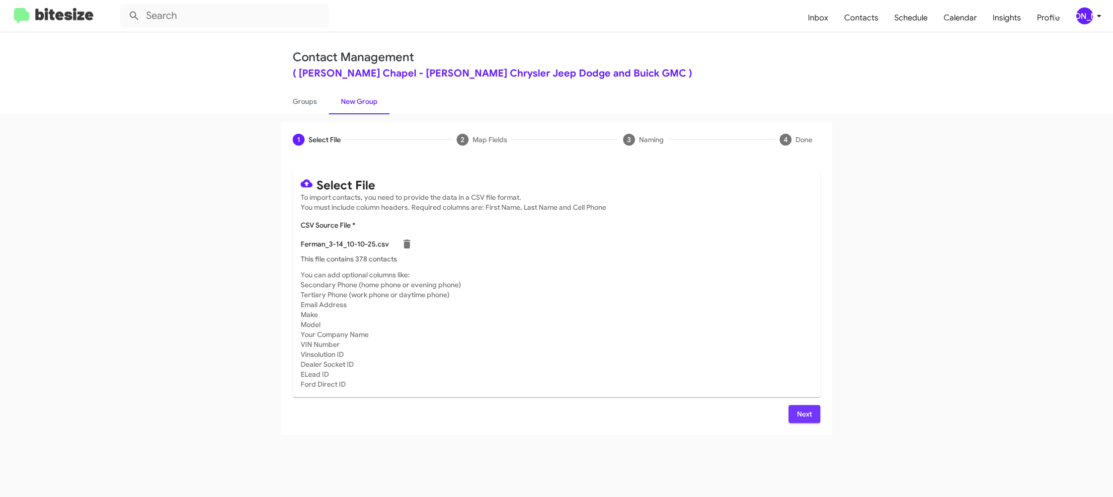
drag, startPoint x: 804, startPoint y: 419, endPoint x: 816, endPoint y: 341, distance: 78.9
click at [804, 419] on span "Next" at bounding box center [805, 414] width 16 height 18
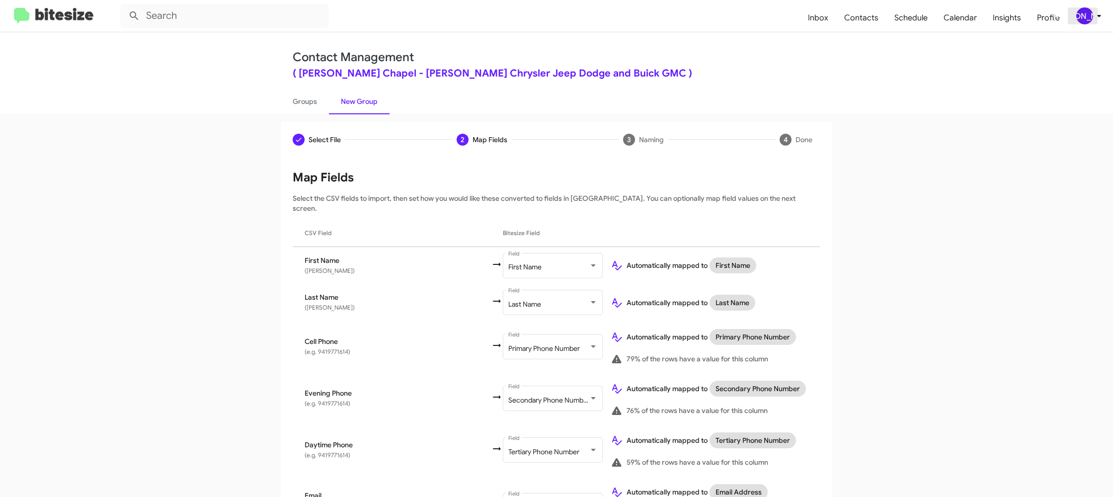
click at [1086, 11] on div "[PERSON_NAME]" at bounding box center [1085, 15] width 17 height 17
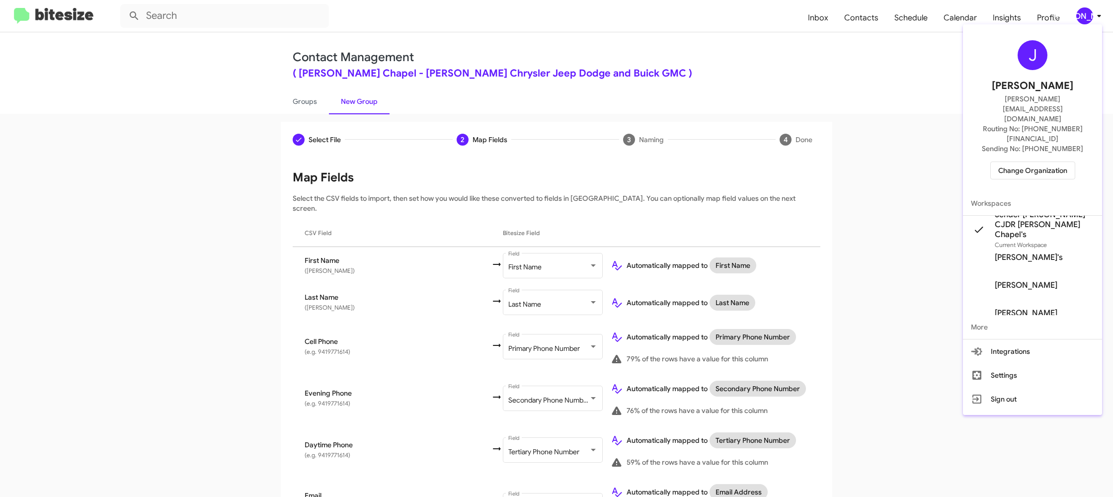
click at [1086, 11] on div at bounding box center [556, 248] width 1113 height 497
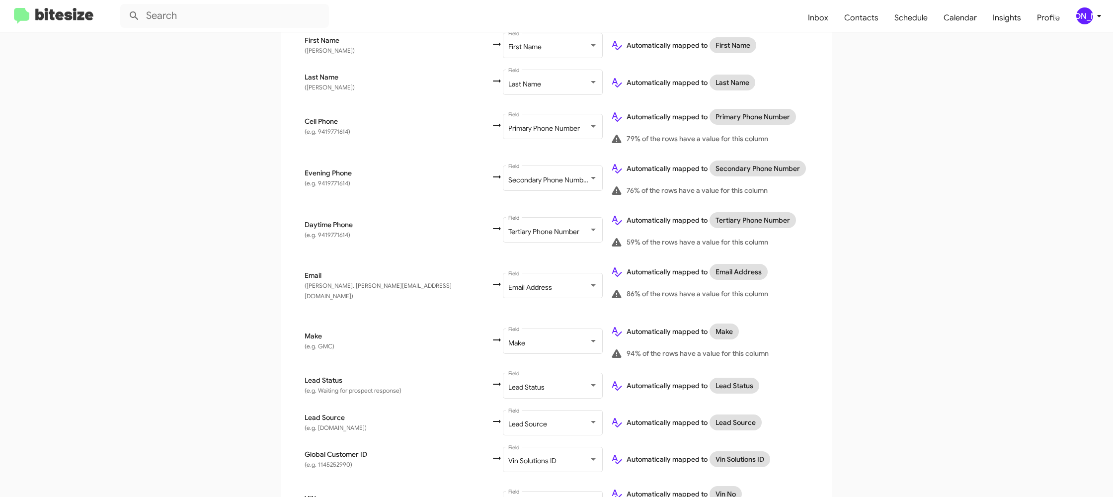
scroll to position [459, 0]
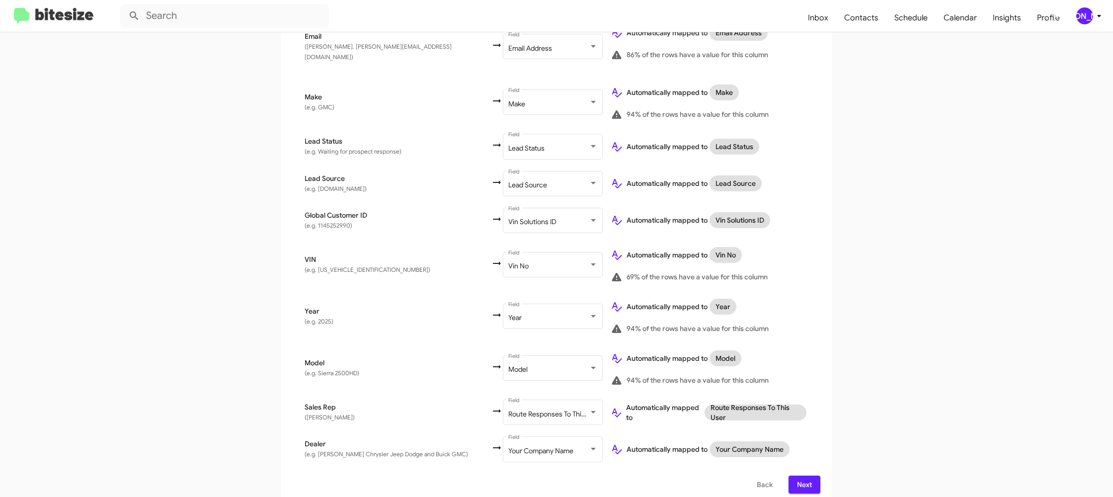
click at [805, 476] on span "Next" at bounding box center [805, 485] width 16 height 18
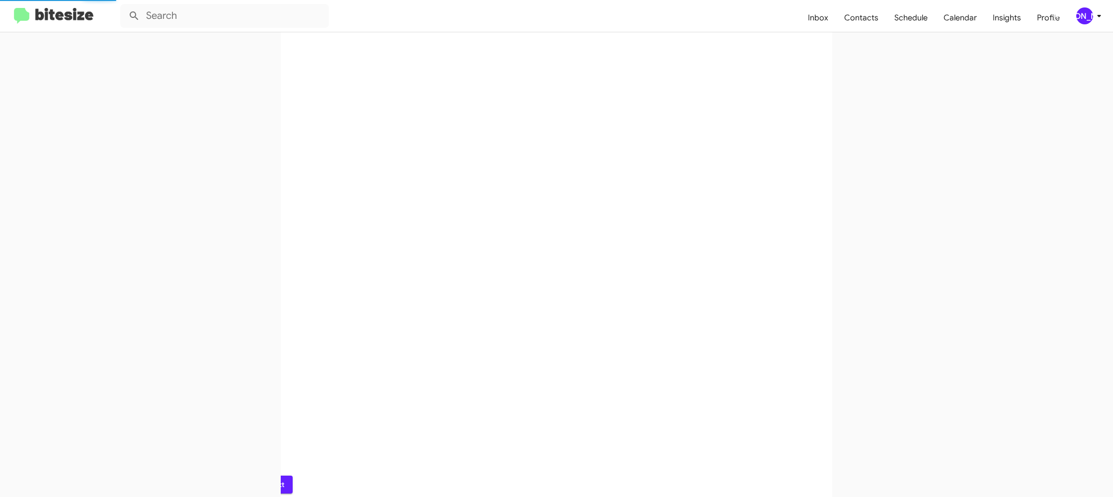
scroll to position [0, 0]
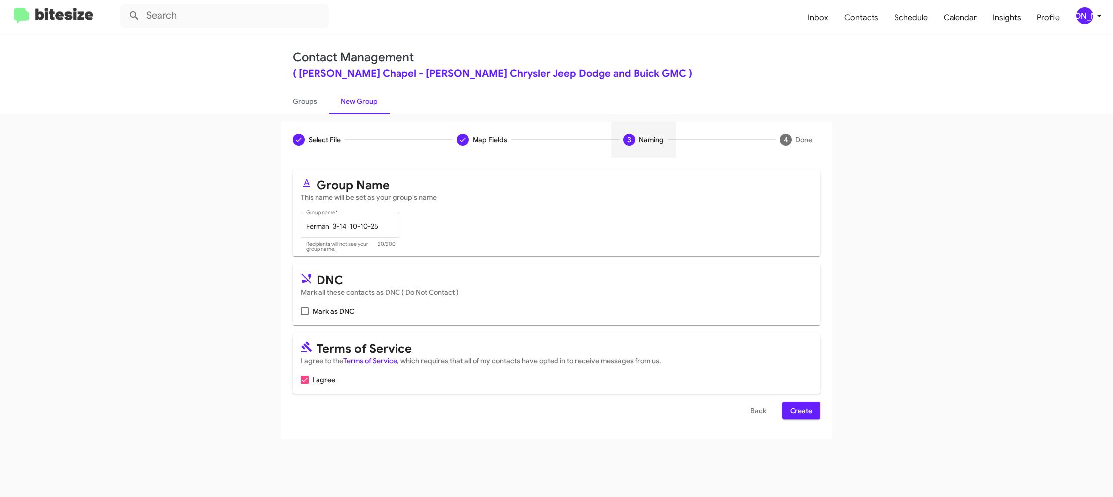
drag, startPoint x: 806, startPoint y: 408, endPoint x: 710, endPoint y: 311, distance: 136.4
click at [806, 408] on span "Create" at bounding box center [801, 411] width 22 height 18
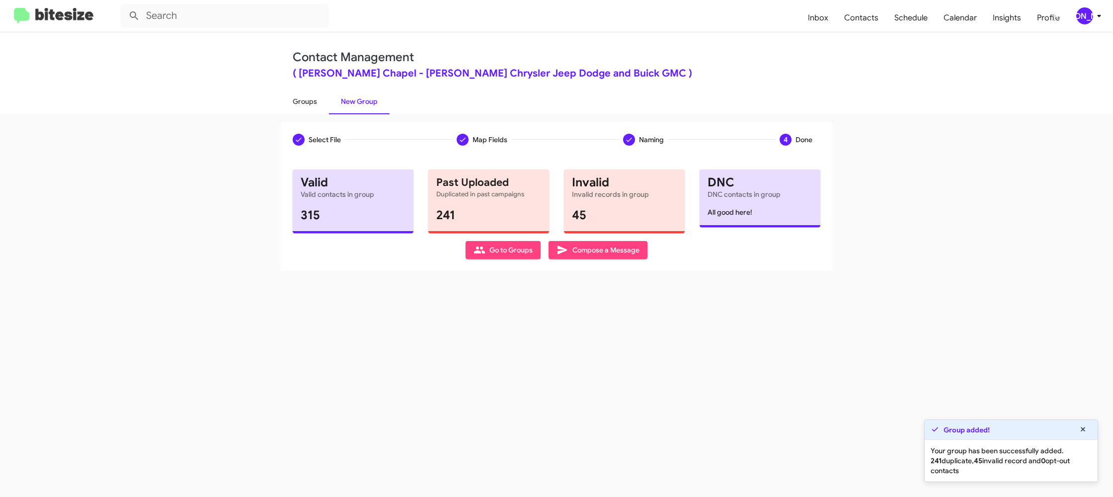
click at [311, 105] on link "Groups" at bounding box center [305, 101] width 48 height 26
type input "in:groups"
click at [311, 105] on link "Groups" at bounding box center [305, 101] width 48 height 26
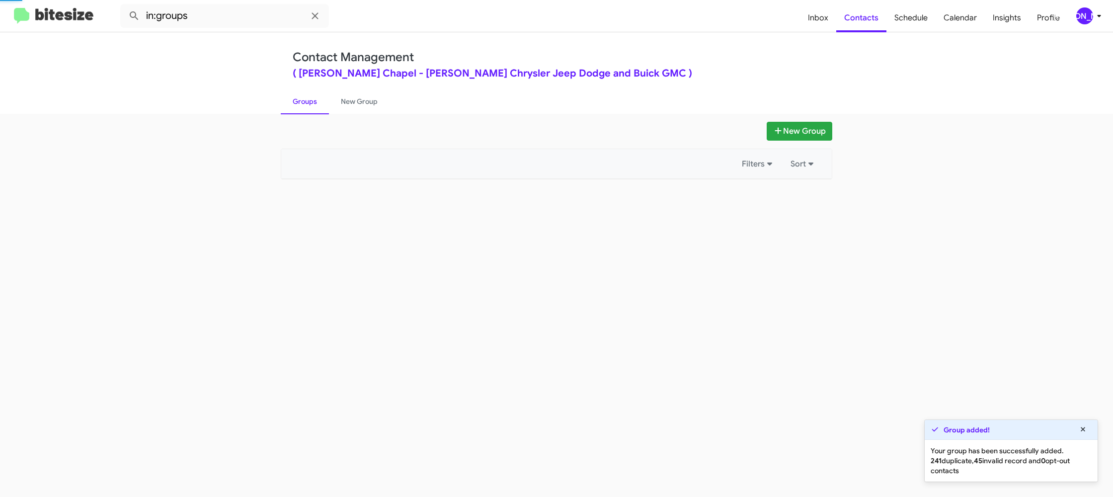
drag, startPoint x: 358, startPoint y: 105, endPoint x: 379, endPoint y: 73, distance: 38.0
click at [358, 105] on link "New Group" at bounding box center [359, 101] width 61 height 26
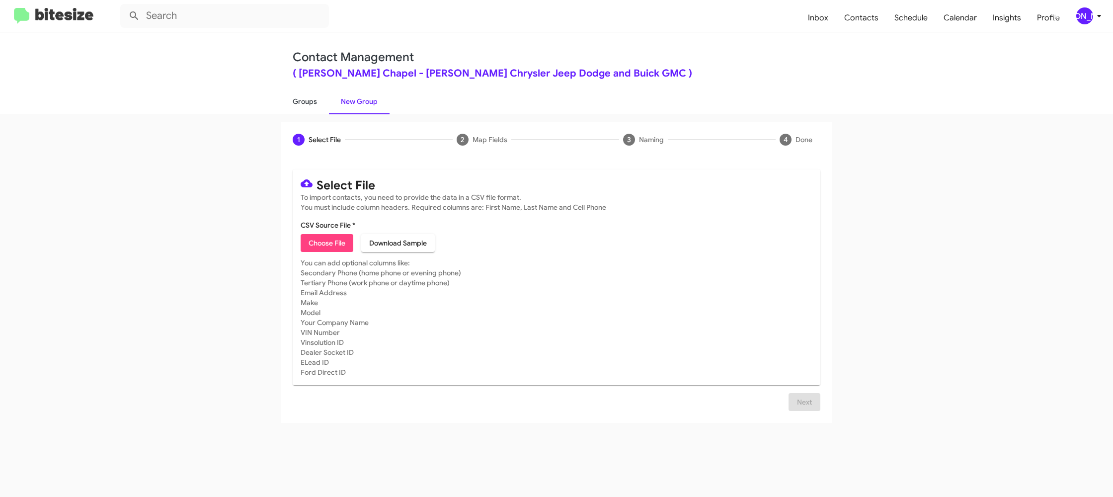
click at [308, 103] on link "Groups" at bounding box center [305, 101] width 48 height 26
type input "in:groups"
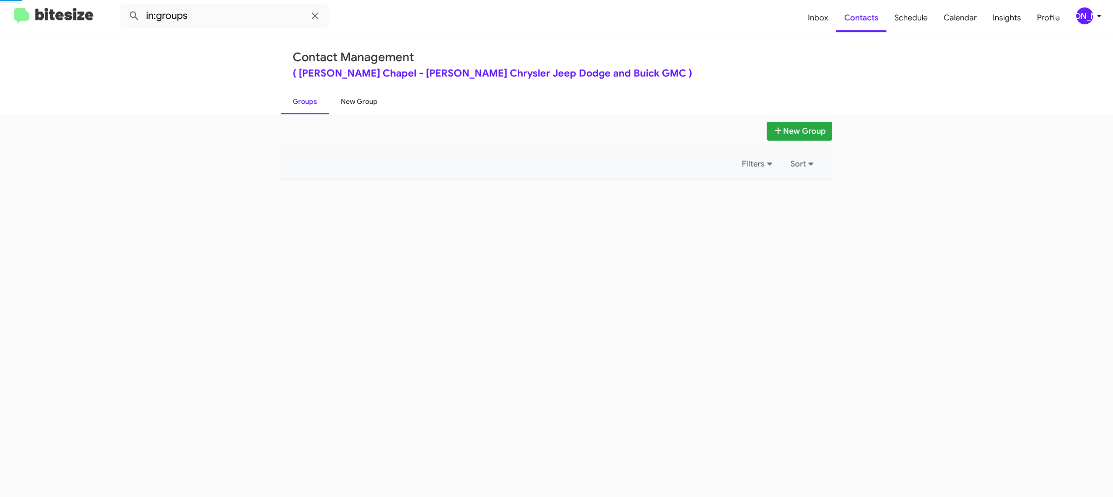
drag, startPoint x: 308, startPoint y: 103, endPoint x: 353, endPoint y: 100, distance: 45.8
click at [308, 103] on link "Groups" at bounding box center [305, 101] width 48 height 26
click at [358, 100] on link "New Group" at bounding box center [359, 101] width 61 height 26
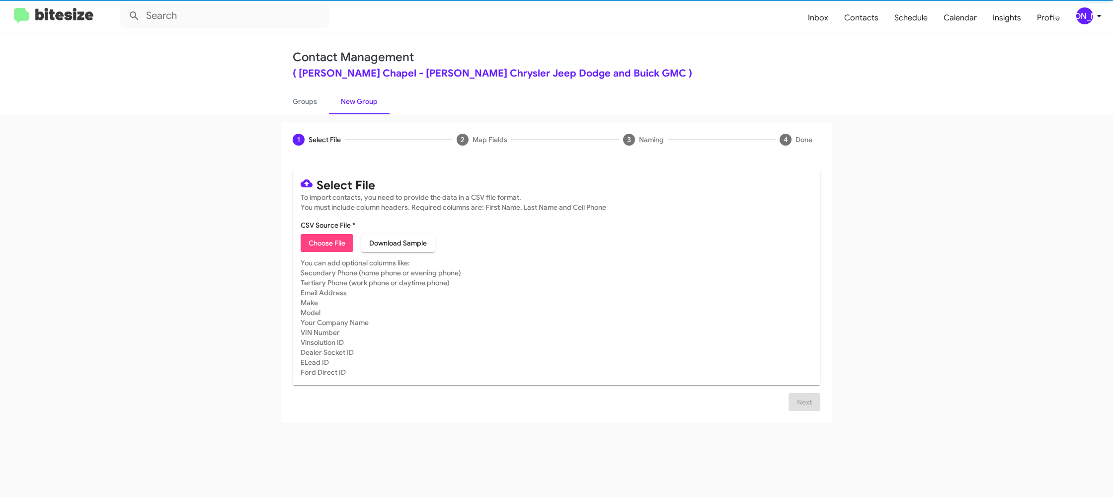
click at [358, 100] on link "New Group" at bounding box center [359, 101] width 61 height 26
click at [324, 238] on span "Choose File" at bounding box center [327, 243] width 37 height 18
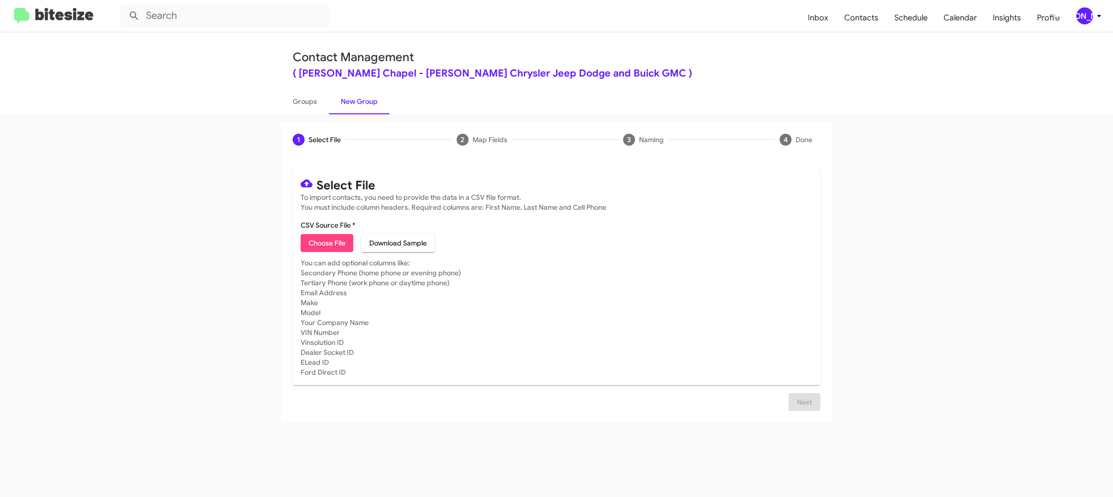
type input "Ferman_61-90_10-10-25"
click at [634, 277] on mat-card "Select File To import contacts, you need to provide the data in a CSV file form…" at bounding box center [557, 277] width 528 height 216
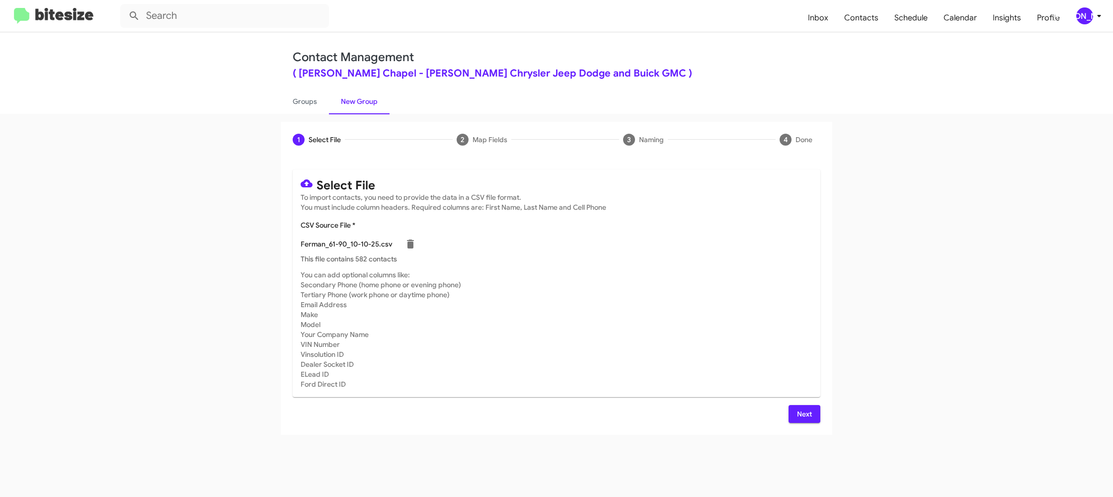
click at [804, 413] on span "Next" at bounding box center [805, 414] width 16 height 18
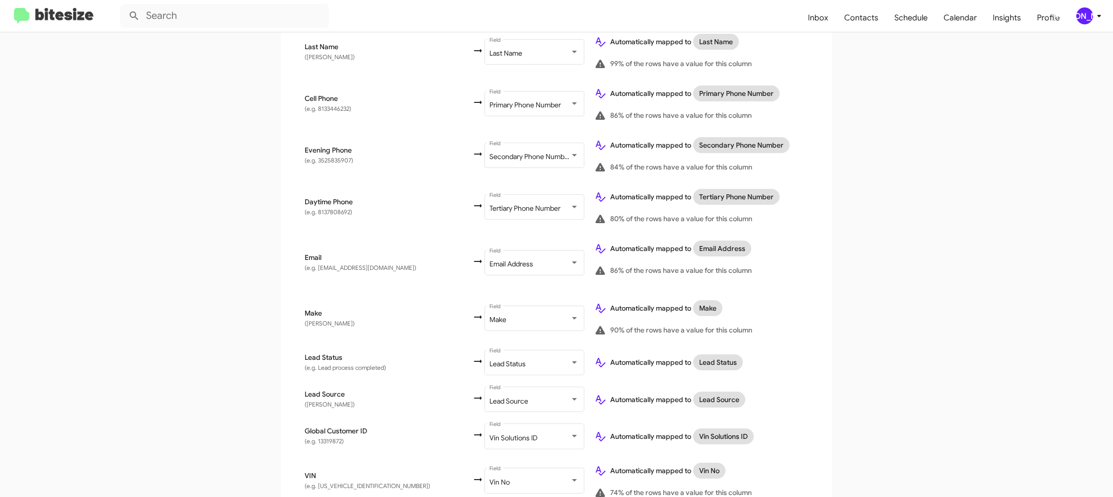
scroll to position [489, 0]
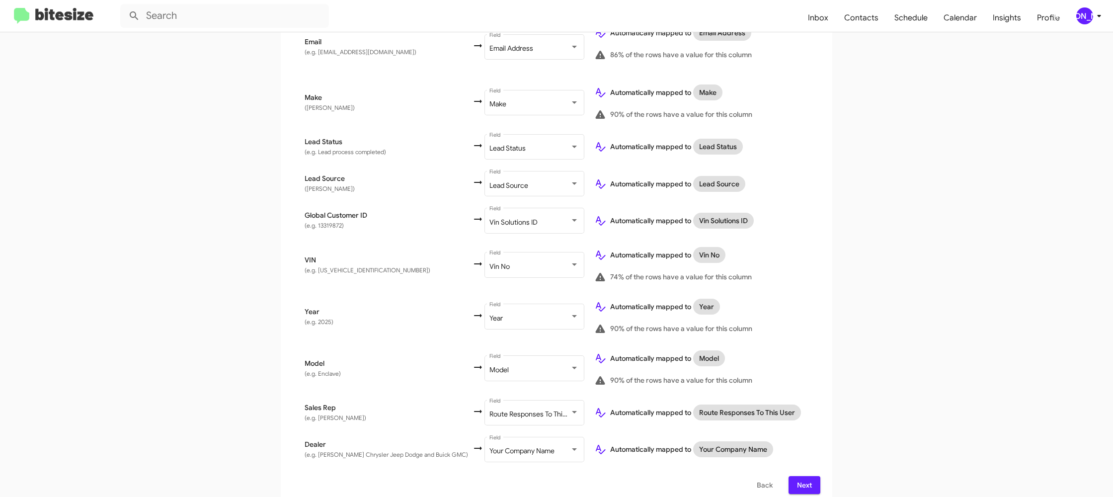
click at [804, 476] on span "Next" at bounding box center [805, 485] width 16 height 18
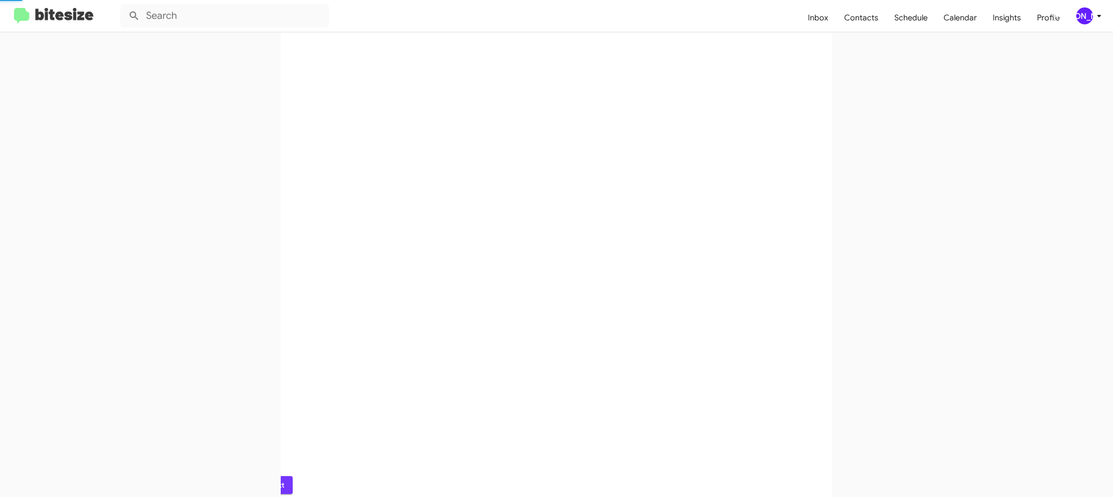
scroll to position [0, 0]
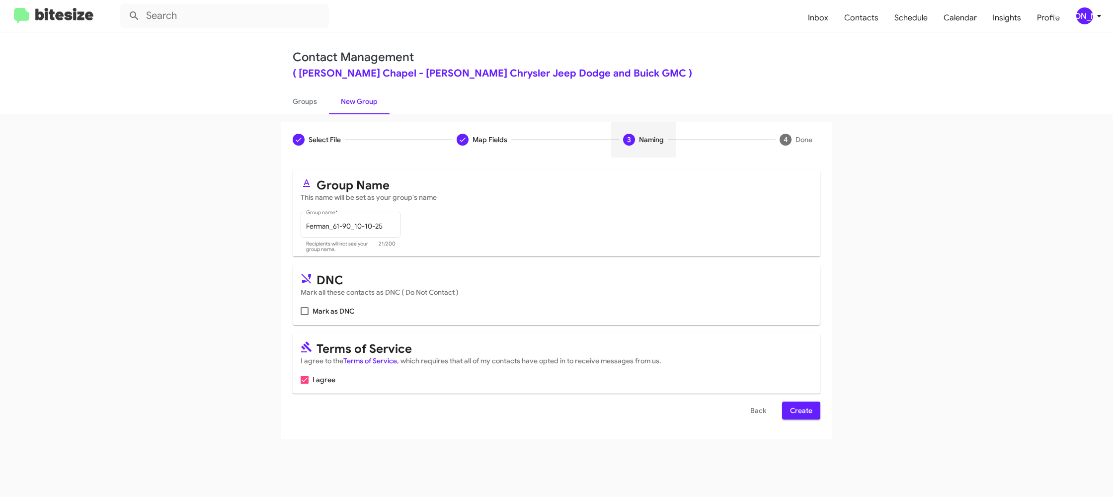
click at [794, 406] on span "Create" at bounding box center [801, 411] width 22 height 18
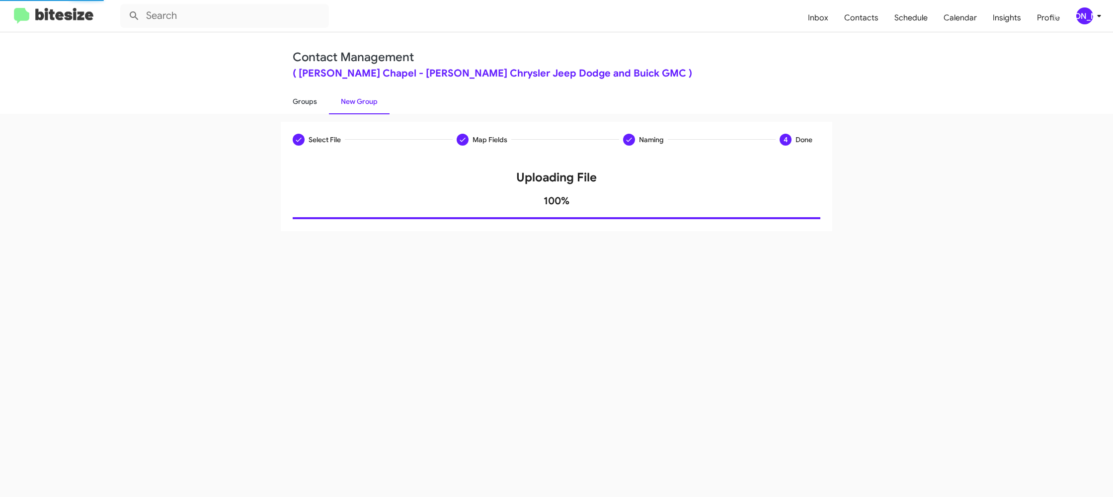
click at [317, 112] on link "Groups" at bounding box center [305, 101] width 48 height 26
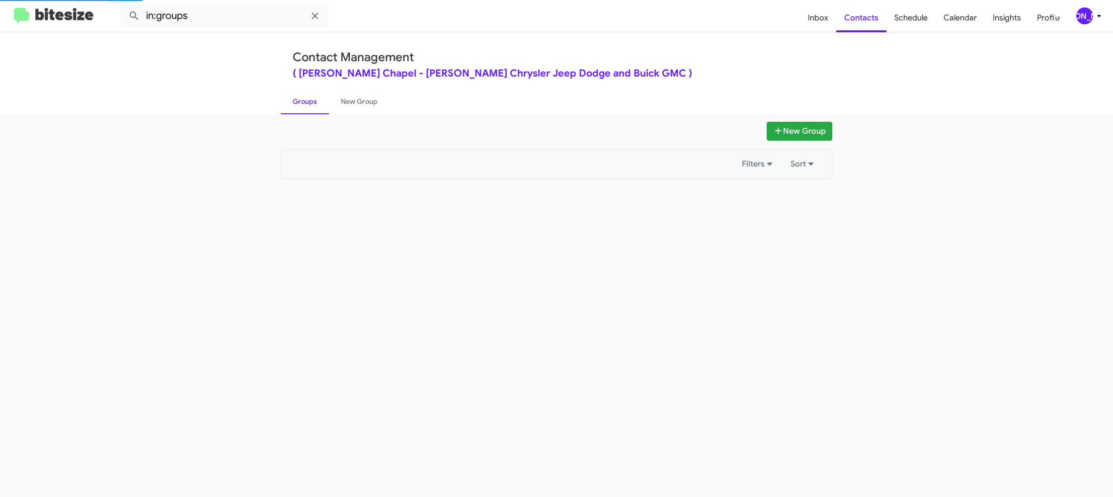
click at [317, 112] on link "Groups" at bounding box center [305, 101] width 48 height 26
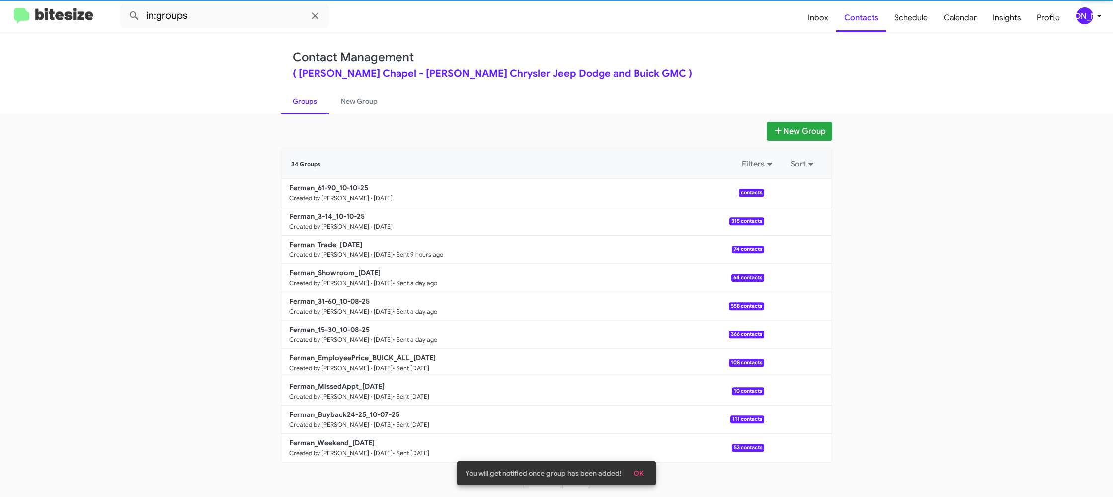
click at [317, 112] on link "Groups" at bounding box center [305, 101] width 48 height 26
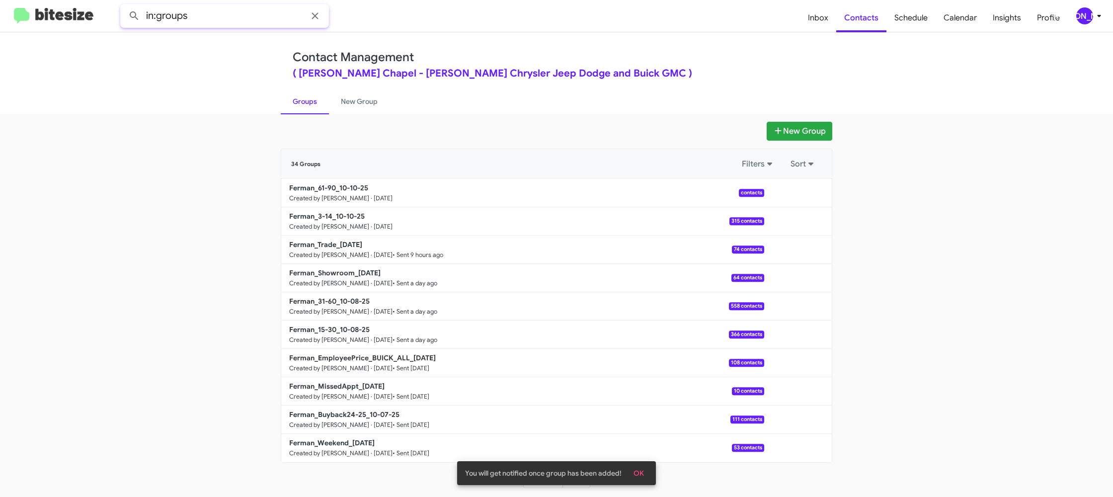
drag, startPoint x: 221, startPoint y: 27, endPoint x: 222, endPoint y: 16, distance: 10.5
click at [221, 26] on input "in:groups" at bounding box center [224, 16] width 209 height 24
click at [222, 16] on input "in:groups" at bounding box center [224, 16] width 209 height 24
click at [124, 6] on button at bounding box center [134, 16] width 20 height 20
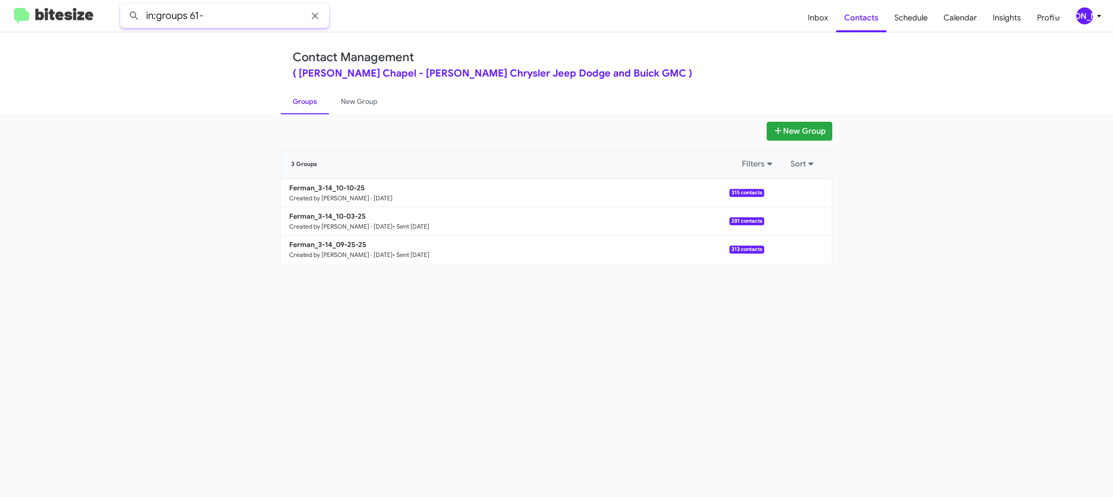
type input "in:groups 61-"
click at [124, 6] on button at bounding box center [134, 16] width 20 height 20
click at [370, 104] on link "New Group" at bounding box center [359, 101] width 61 height 26
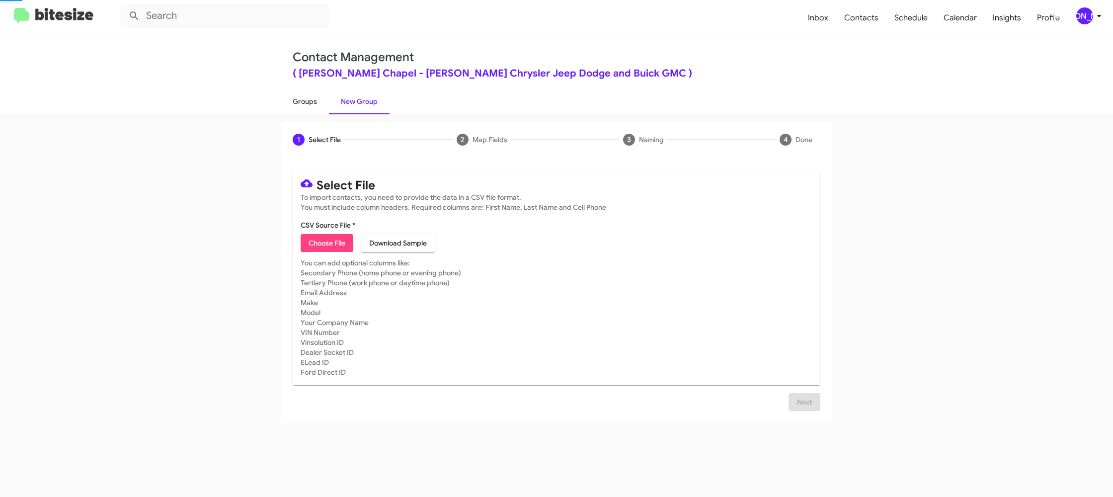
click at [302, 102] on link "Groups" at bounding box center [305, 101] width 48 height 26
type input "in:groups"
click at [302, 102] on link "Groups" at bounding box center [305, 101] width 48 height 26
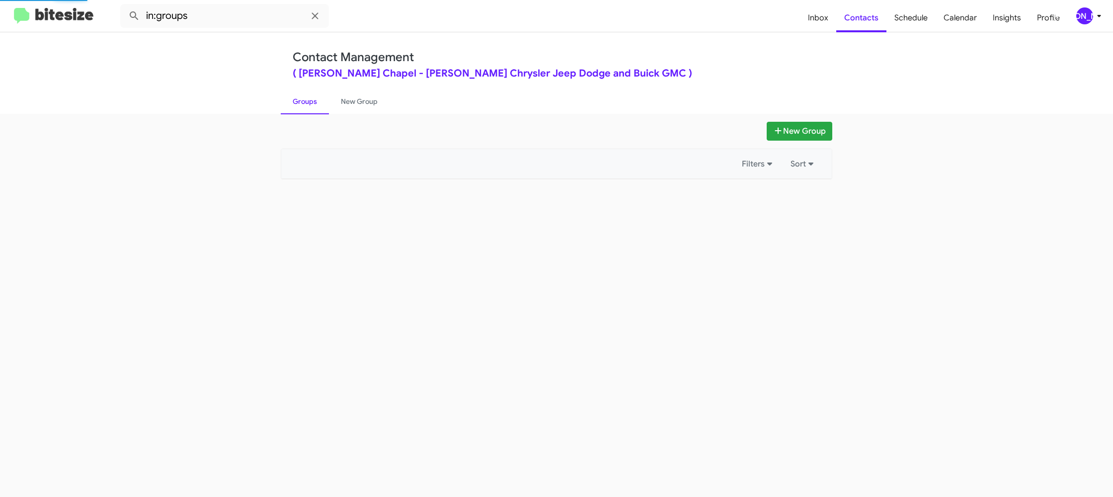
click at [302, 102] on link "Groups" at bounding box center [305, 101] width 48 height 26
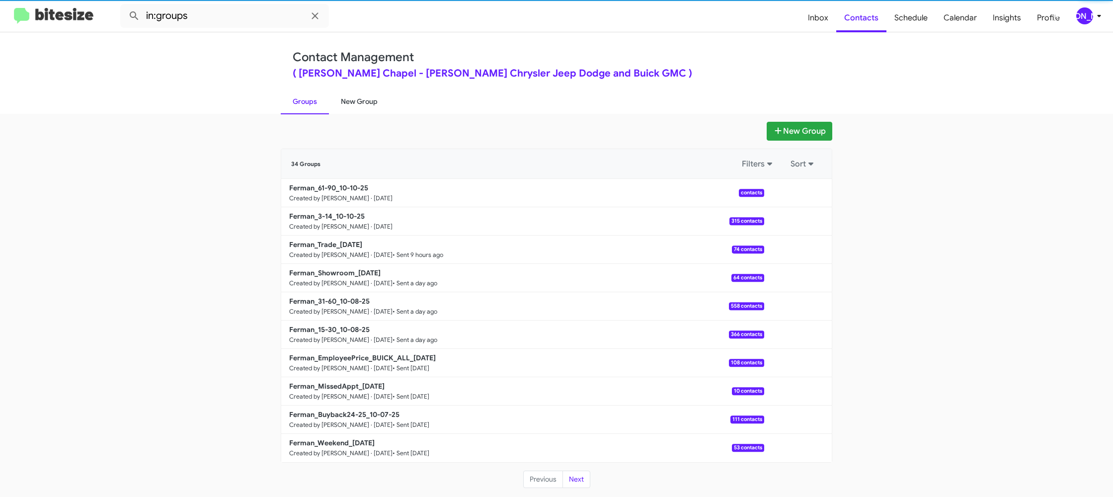
drag, startPoint x: 302, startPoint y: 102, endPoint x: 336, endPoint y: 101, distance: 33.8
click at [302, 102] on link "Groups" at bounding box center [305, 101] width 48 height 26
click at [336, 101] on link "New Group" at bounding box center [359, 101] width 61 height 26
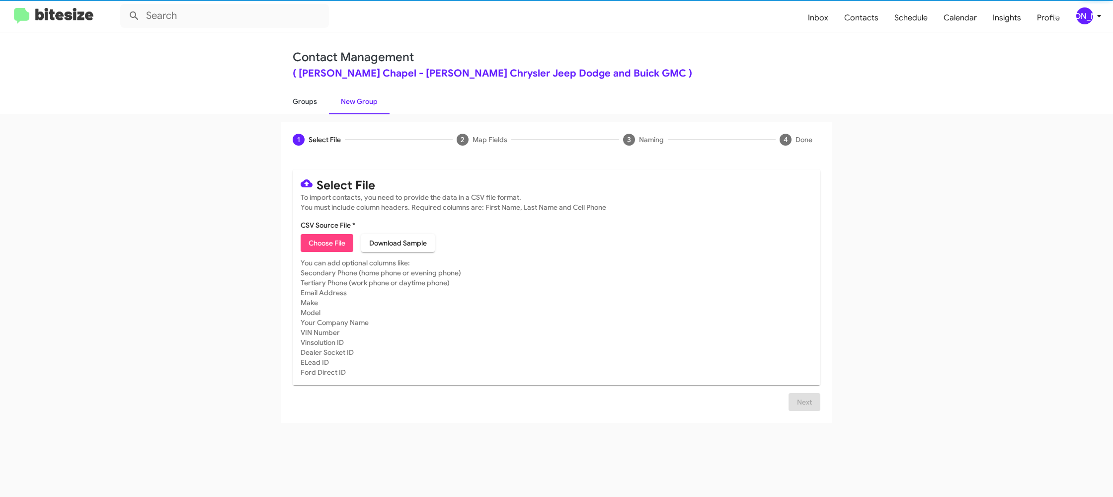
click at [300, 98] on link "Groups" at bounding box center [305, 101] width 48 height 26
type input "in:groups"
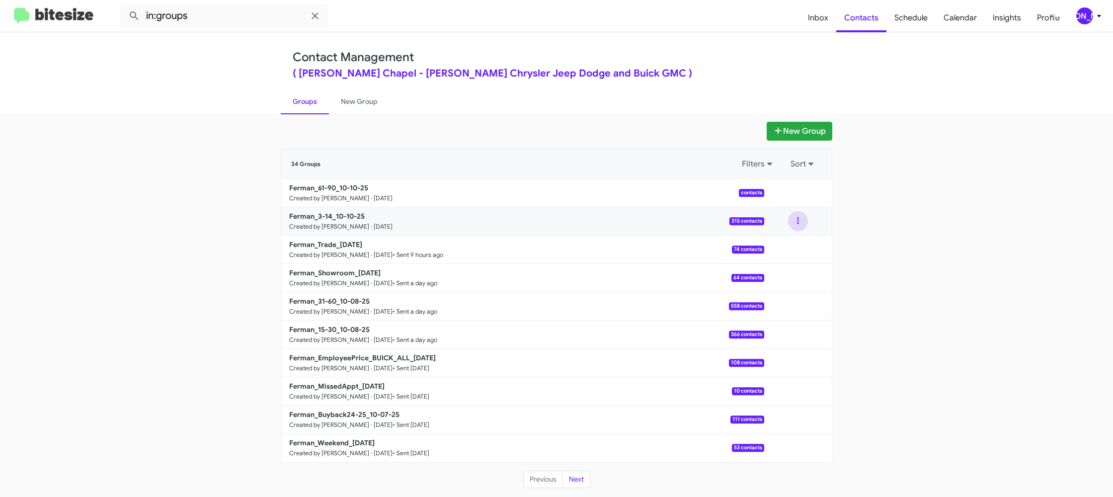
drag, startPoint x: 791, startPoint y: 215, endPoint x: 793, endPoint y: 229, distance: 14.1
click at [792, 218] on button at bounding box center [798, 221] width 20 height 20
click at [789, 236] on button "View contacts" at bounding box center [769, 248] width 80 height 24
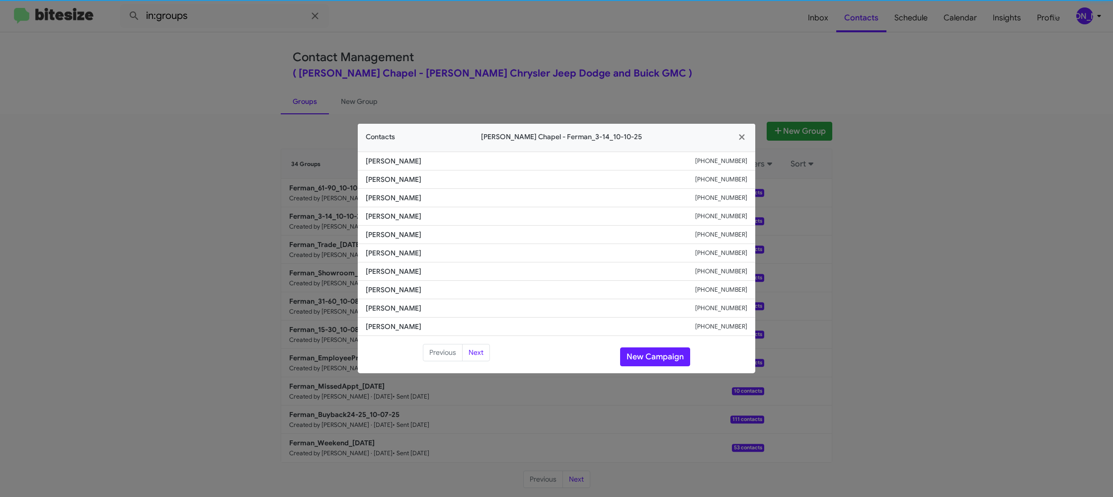
click at [397, 260] on li "Nicolas Tsiliclis +17276561717" at bounding box center [557, 253] width 398 height 18
click at [371, 255] on span "Nicolas Tsiliclis" at bounding box center [531, 253] width 330 height 10
copy span "Nicolas Tsiliclis"
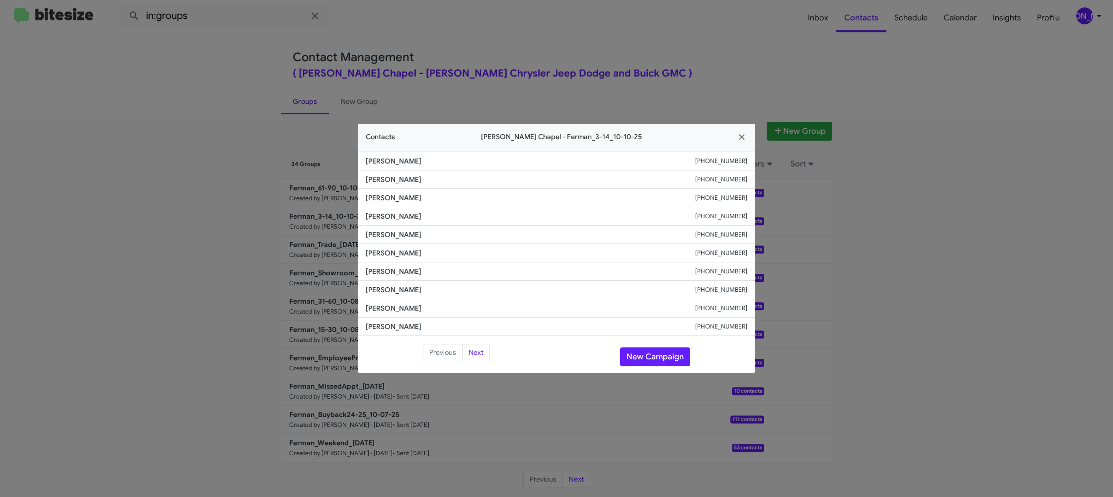
click at [537, 33] on modal-container "Contacts Ferman Wesley Chapel - Ferman_3-14_10-10-25 Daniel Marin +18632599878 …" at bounding box center [556, 248] width 1113 height 497
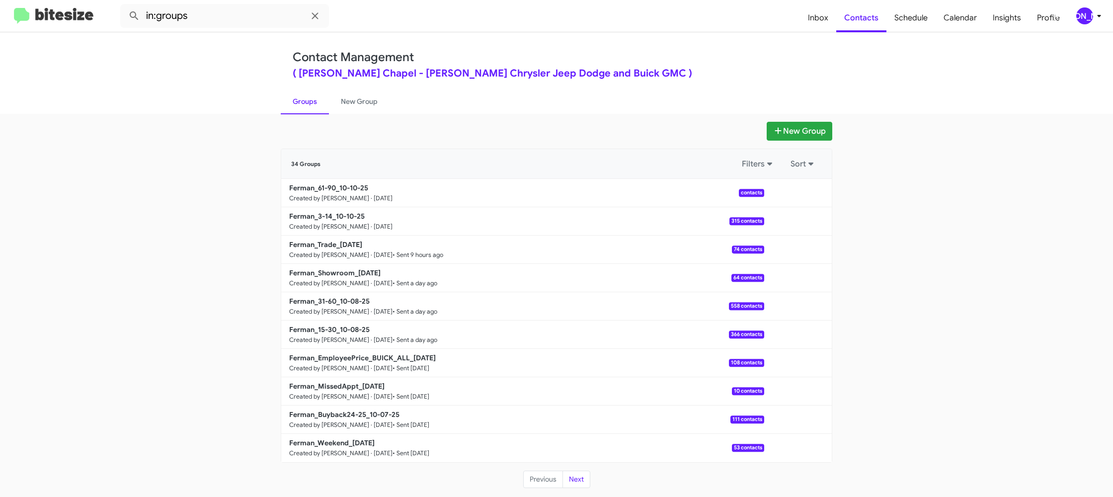
click at [306, 102] on link "Groups" at bounding box center [305, 101] width 48 height 26
click at [334, 96] on link "New Group" at bounding box center [359, 101] width 61 height 26
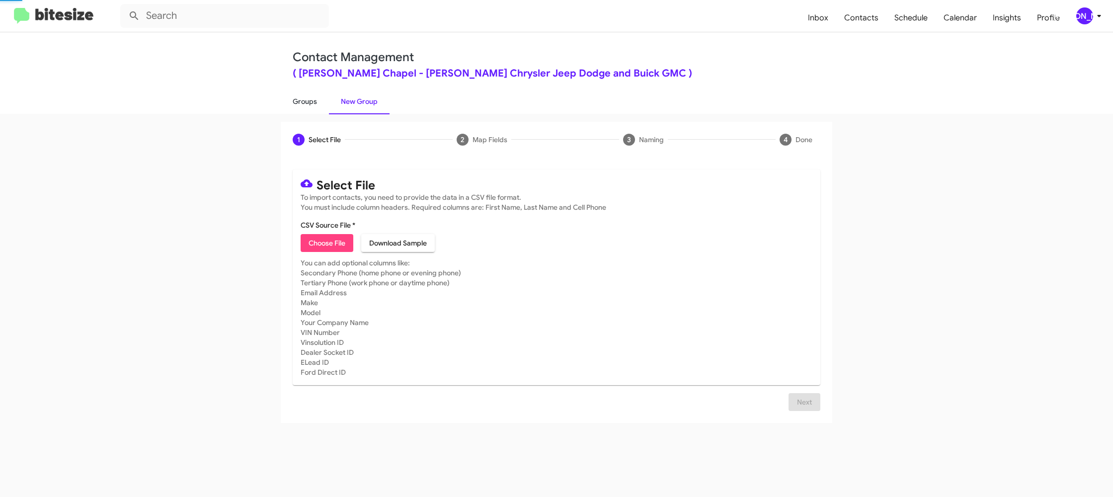
click at [313, 97] on link "Groups" at bounding box center [305, 101] width 48 height 26
type input "in:groups"
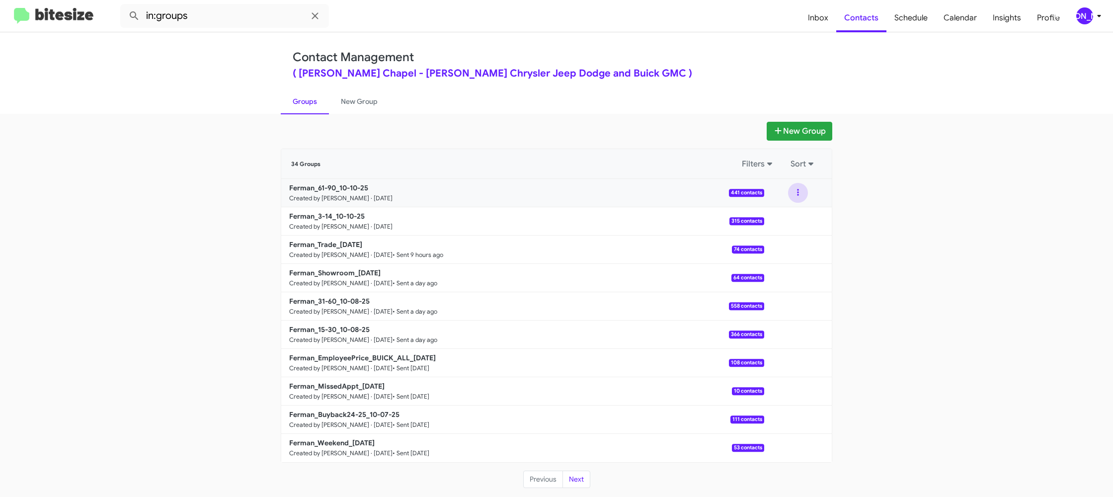
click at [803, 193] on button at bounding box center [798, 193] width 20 height 20
click at [800, 212] on button "View contacts" at bounding box center [769, 220] width 80 height 24
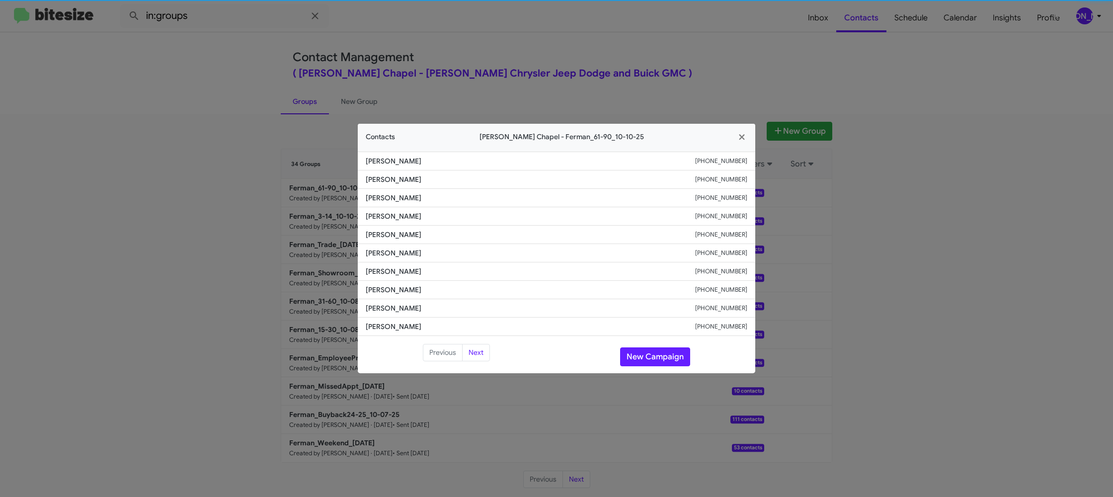
click at [408, 251] on span "Mike Avergum" at bounding box center [531, 253] width 330 height 10
copy span "Mike Avergum"
drag, startPoint x: 327, startPoint y: 210, endPoint x: 343, endPoint y: 225, distance: 22.2
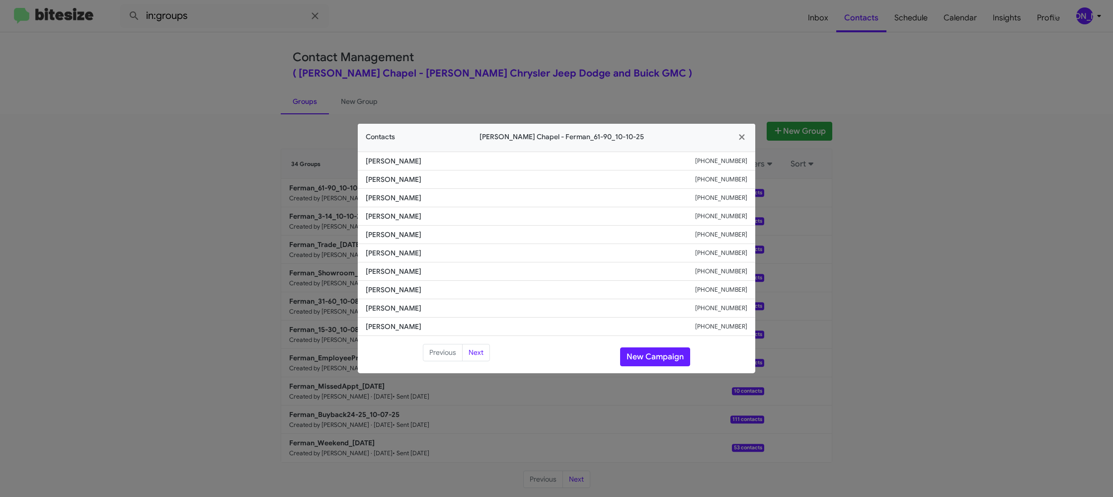
click at [326, 209] on modal-container "Contacts Ferman Wesley Chapel - Ferman_61-90_10-10-25 Jon Dooley +18133551047 R…" at bounding box center [556, 248] width 1113 height 497
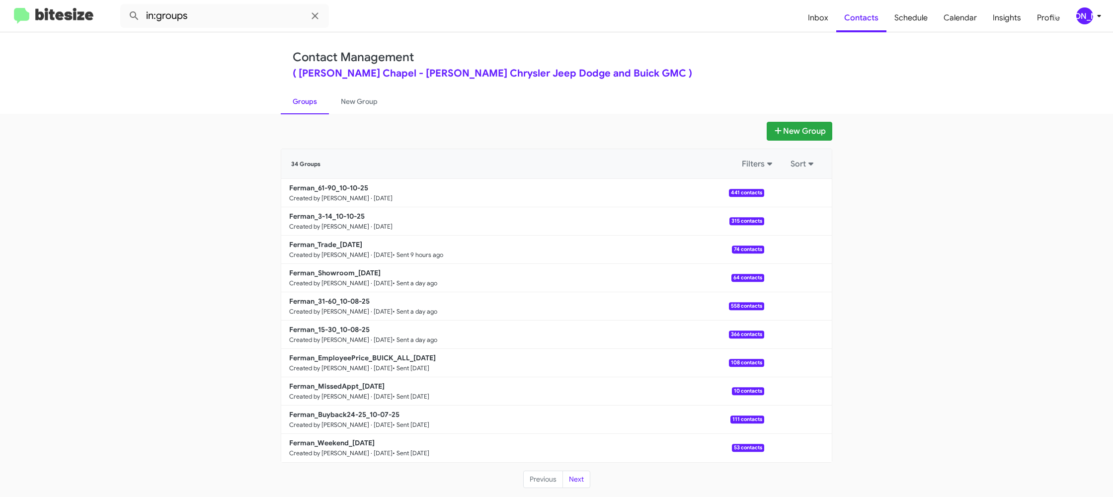
click at [354, 219] on modal-container "Contacts Ferman Wesley Chapel - Ferman_61-90_10-10-25 Jon Dooley +18133551047 R…" at bounding box center [556, 248] width 1113 height 497
click at [354, 219] on b "Ferman_3-14_10-10-25" at bounding box center [327, 216] width 76 height 9
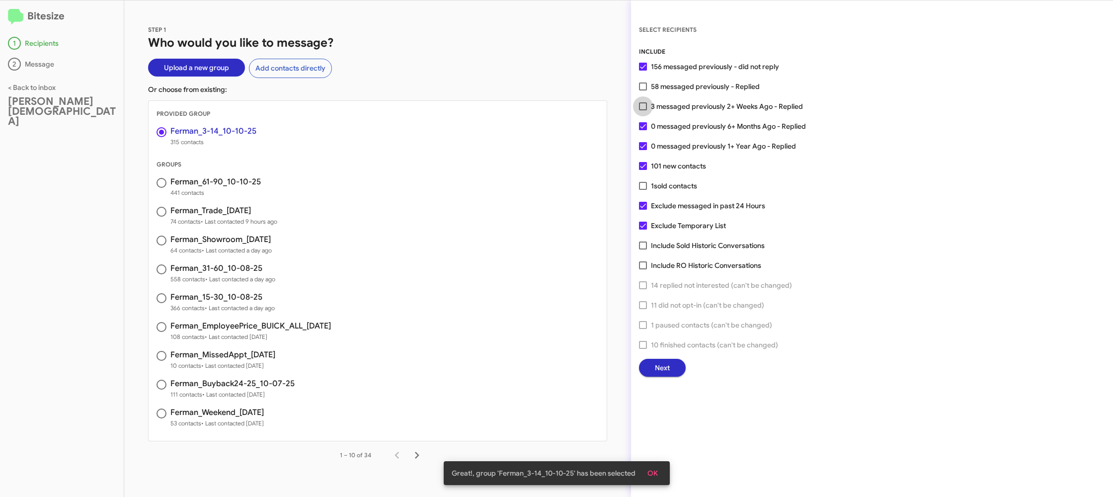
click at [659, 108] on span "3 messaged previously 2+ Weeks Ago - Replied" at bounding box center [727, 106] width 152 height 12
click at [643, 110] on input "3 messaged previously 2+ Weeks Ago - Replied" at bounding box center [643, 110] width 0 height 0
checkbox input "true"
drag, startPoint x: 699, startPoint y: 370, endPoint x: 682, endPoint y: 370, distance: 16.9
click at [683, 370] on div "Next" at bounding box center [872, 368] width 466 height 18
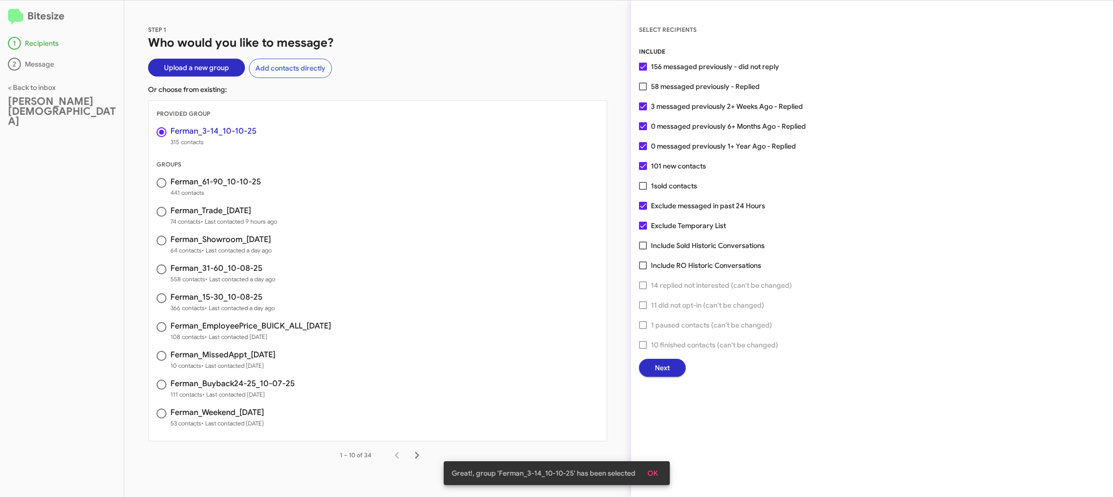
click at [669, 370] on button "Next" at bounding box center [662, 368] width 47 height 18
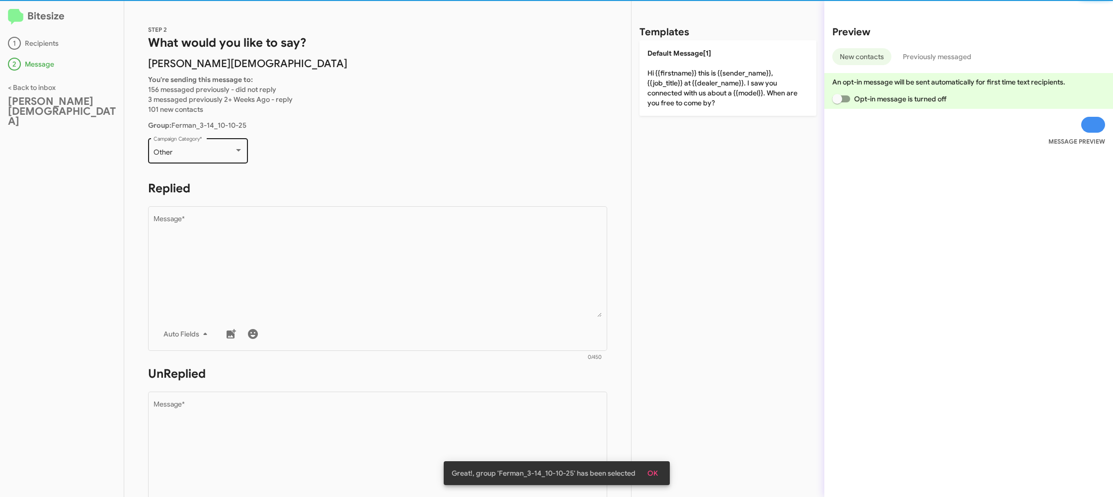
click at [192, 139] on div "Other Campaign Category *" at bounding box center [198, 149] width 89 height 27
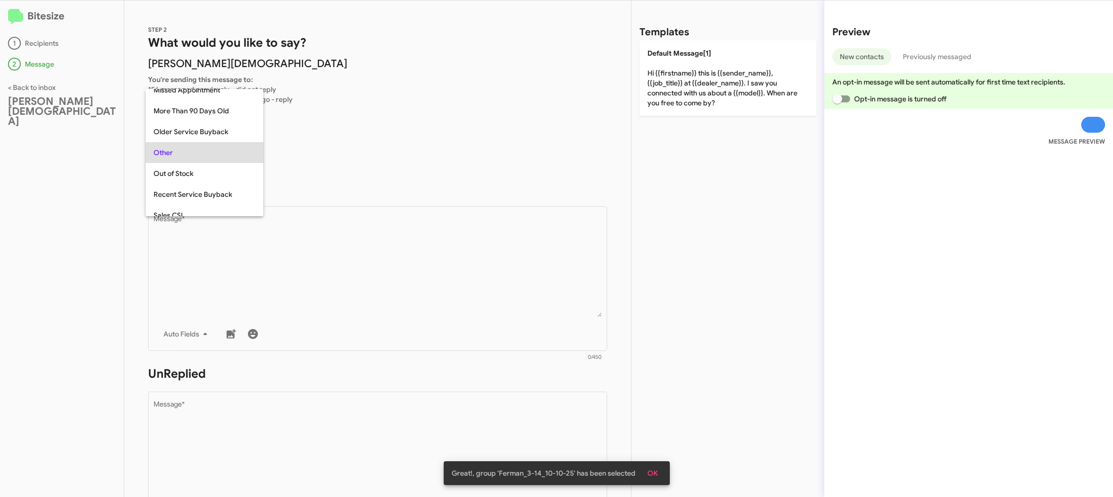
scroll to position [374, 0]
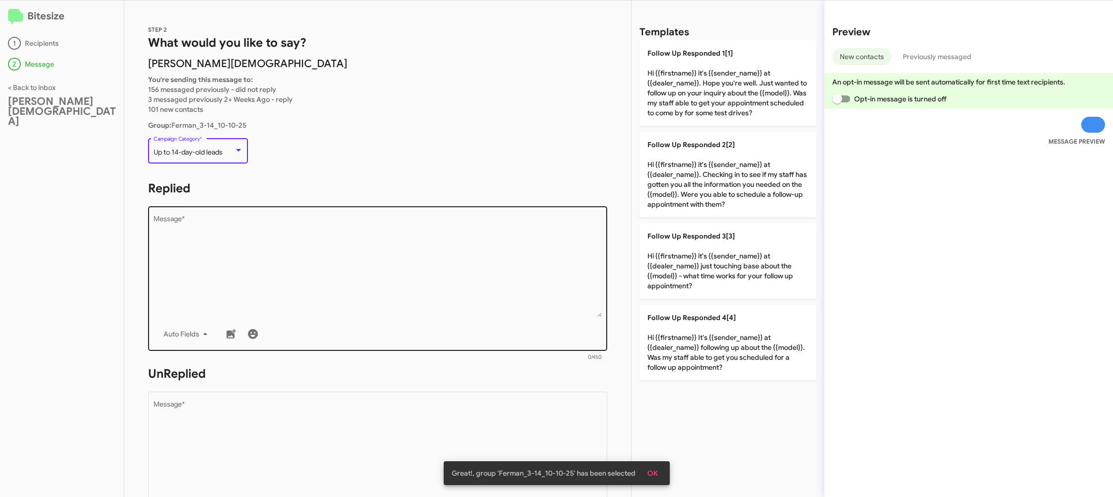
click at [365, 280] on textarea "Message *" at bounding box center [378, 266] width 449 height 101
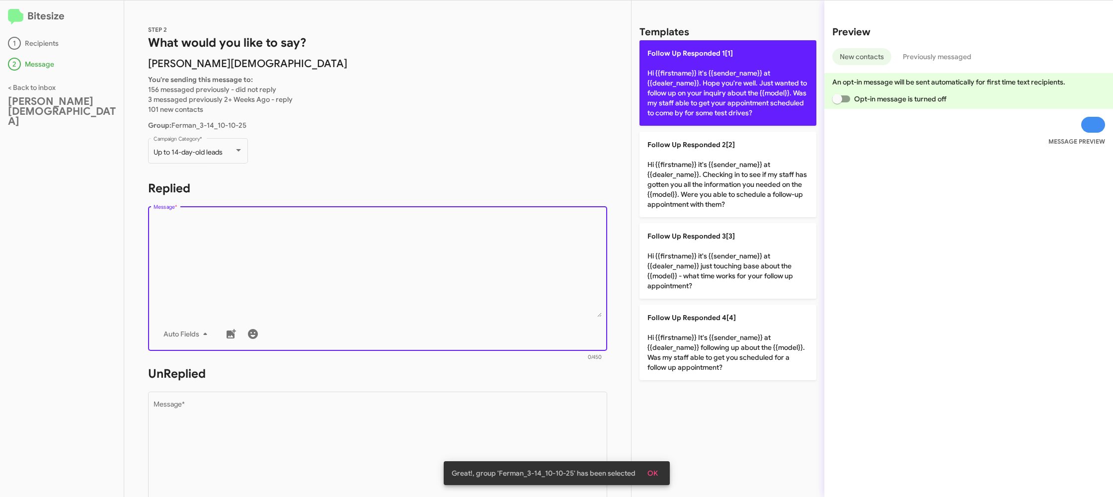
click at [716, 86] on p "Follow Up Responded 1[1] Hi {{firstname}} it's {{sender_name}} at {{dealer_name…" at bounding box center [728, 82] width 177 height 85
type textarea "Hi {{firstname}} it's {{sender_name}} at {{dealer_name}}. Hope you're well. Jus…"
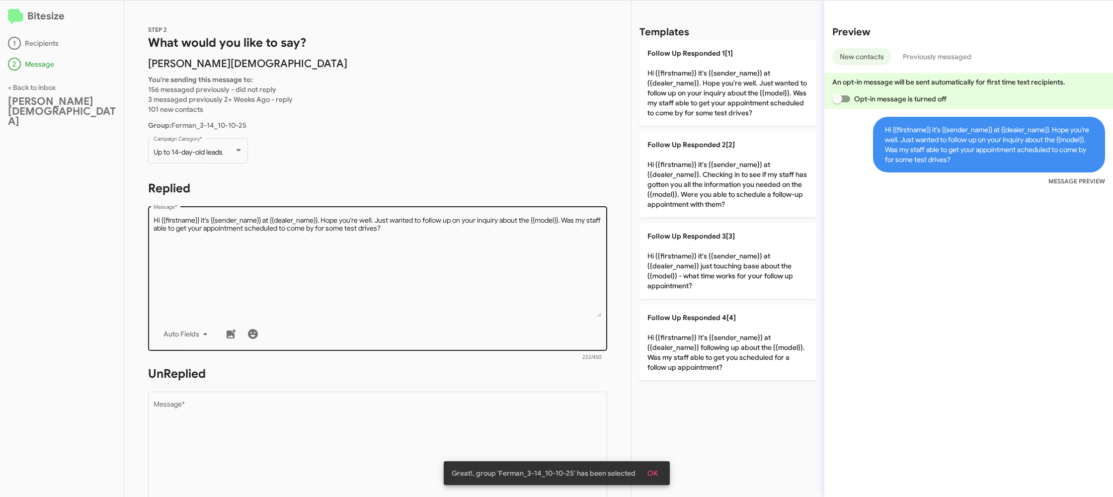
scroll to position [50, 0]
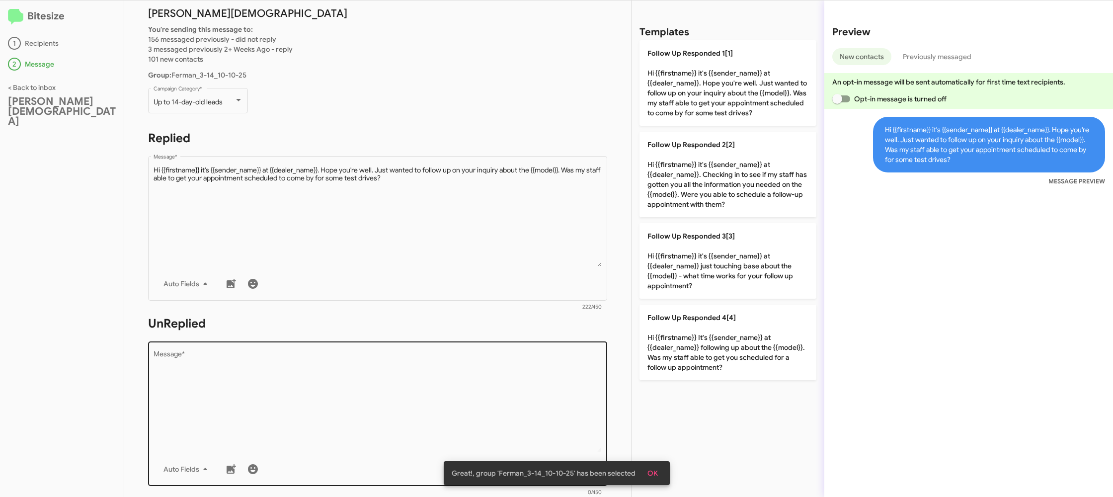
click at [468, 369] on textarea "Message *" at bounding box center [378, 401] width 449 height 101
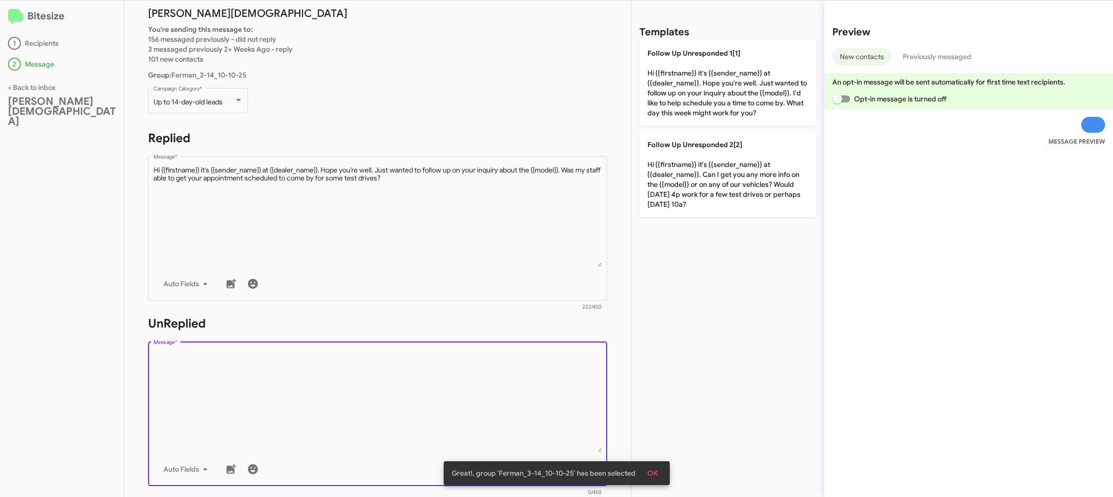
click at [468, 369] on textarea "Message *" at bounding box center [378, 401] width 449 height 101
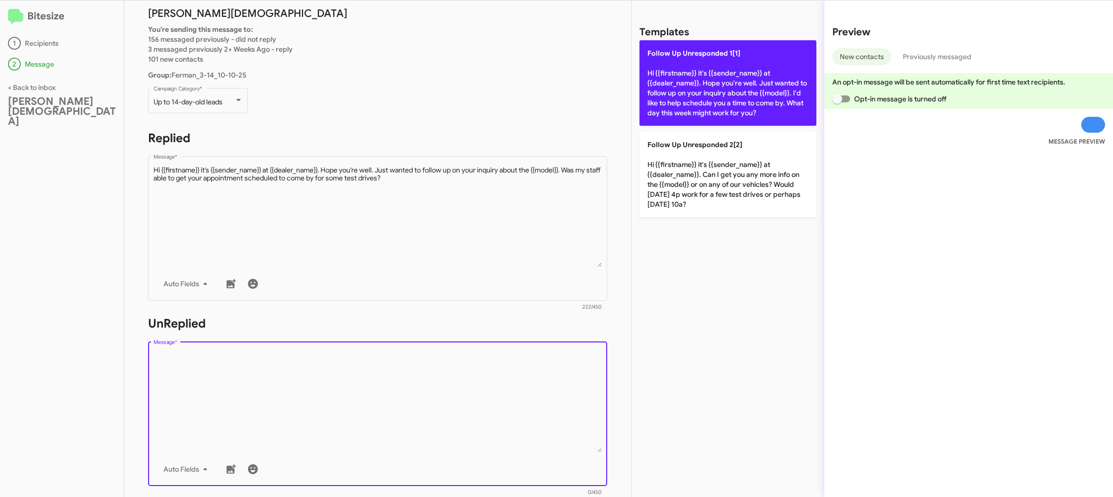
click at [675, 86] on p "Follow Up Unresponded 1[1] Hi {{firstname}} it's {{sender_name}} at {{dealer_na…" at bounding box center [728, 82] width 177 height 85
type textarea "Hi {{firstname}} it's {{sender_name}} at {{dealer_name}}. Hope you're well. Jus…"
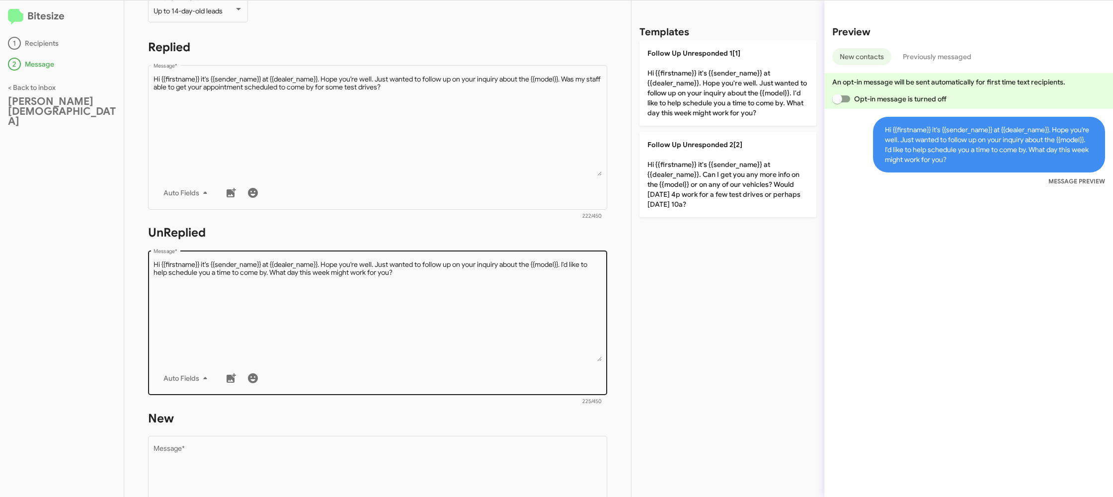
scroll to position [259, 0]
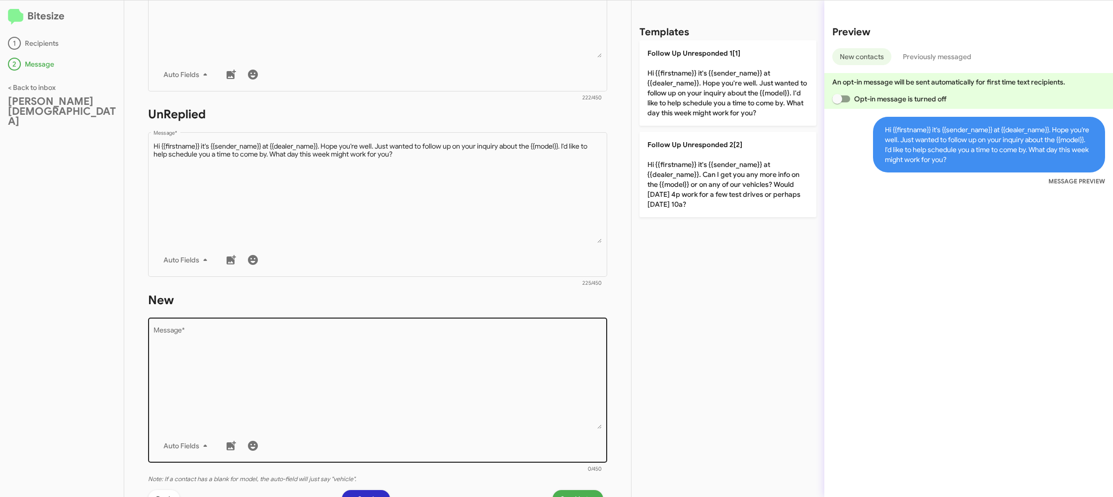
click at [472, 369] on textarea "Message *" at bounding box center [378, 378] width 449 height 101
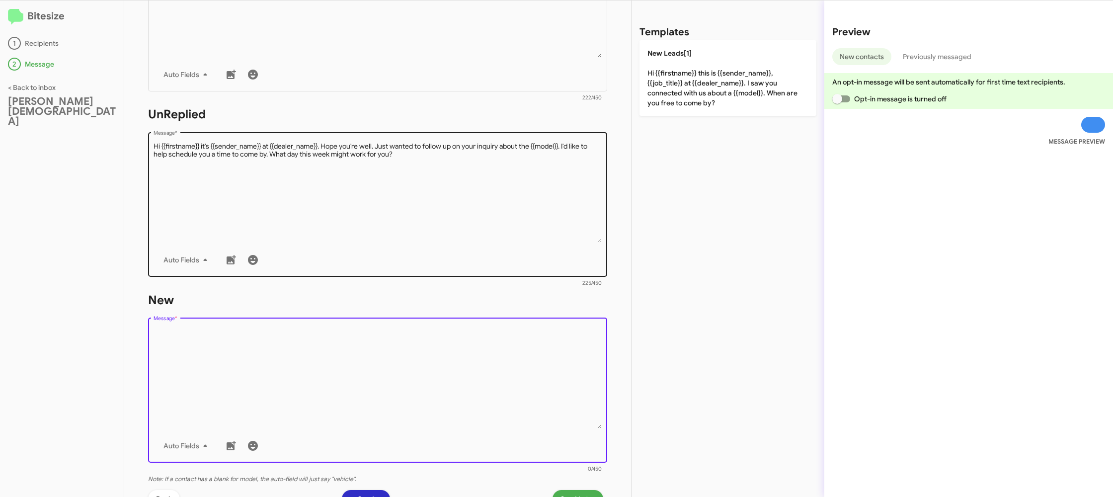
drag, startPoint x: 473, startPoint y: 369, endPoint x: 541, endPoint y: 276, distance: 115.1
click at [490, 336] on textarea "Message *" at bounding box center [378, 378] width 449 height 101
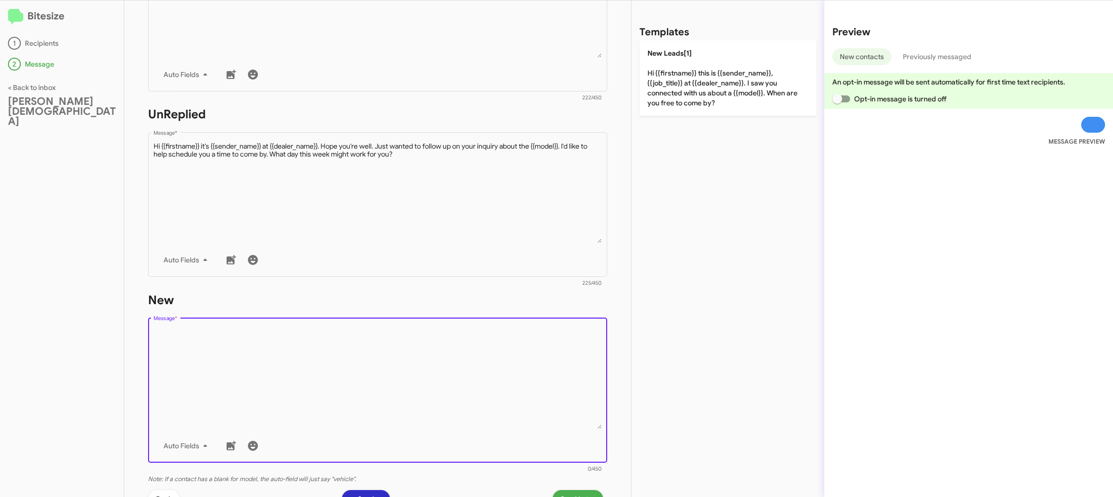
click at [672, 119] on div "Templates New Leads[1] Hi {{firstname}} this is {{sender_name}}, {{job_title}} …" at bounding box center [728, 248] width 193 height 497
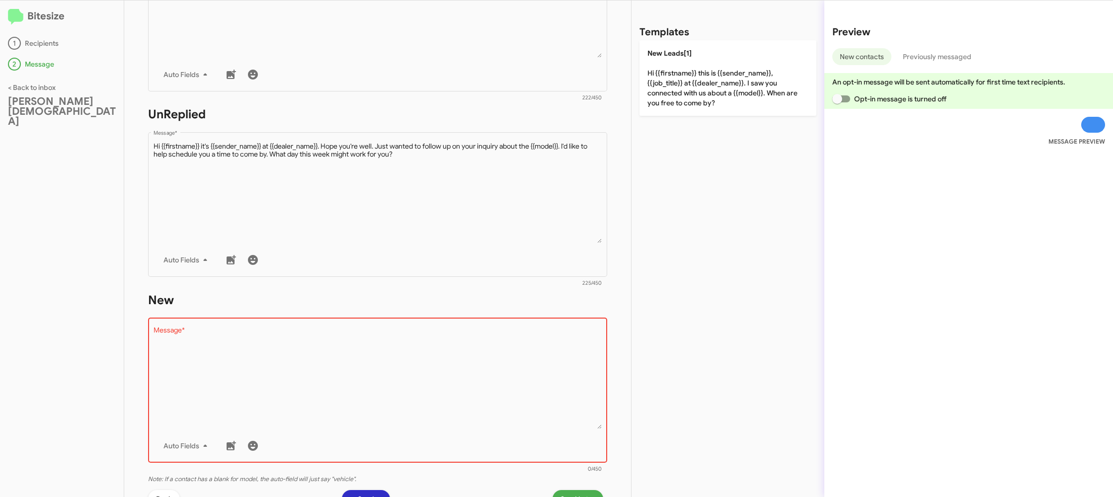
drag, startPoint x: 670, startPoint y: 98, endPoint x: 573, endPoint y: 292, distance: 216.9
click at [670, 98] on p "New Leads[1] Hi {{firstname}} this is {{sender_name}}, {{job_title}} at {{deale…" at bounding box center [728, 78] width 177 height 76
type textarea "Hi {{firstname}} this is {{sender_name}}, {{job_title}} at {{dealer_name}}. I s…"
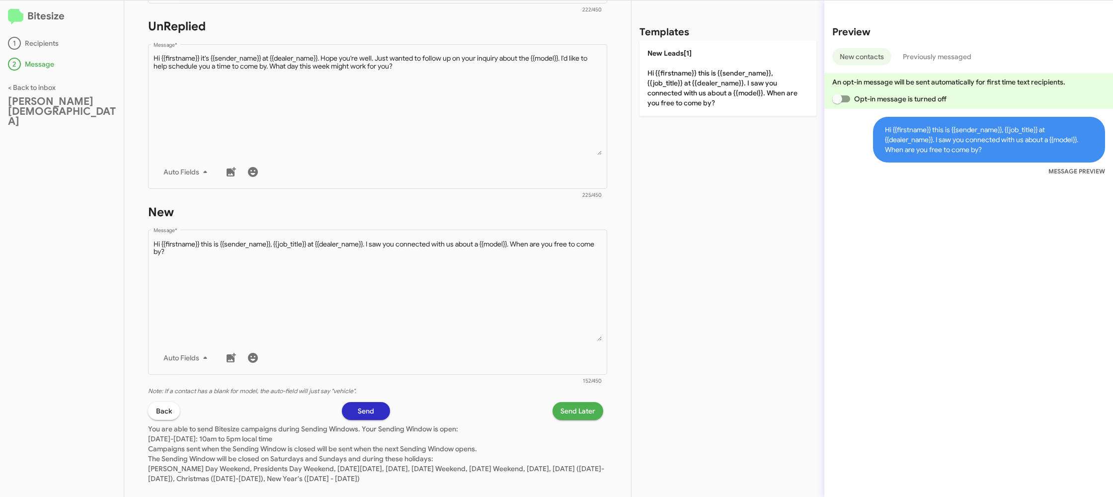
scroll to position [364, 0]
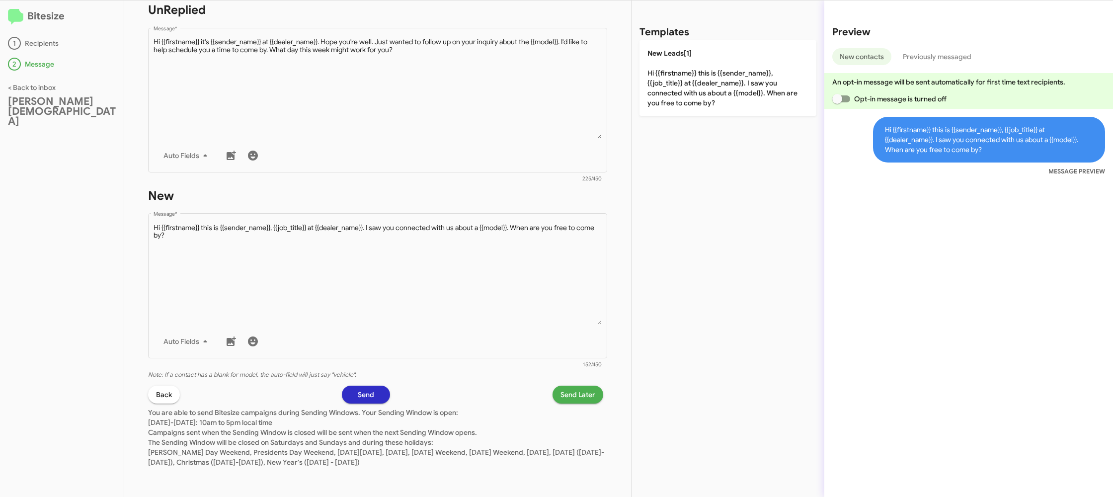
click at [580, 386] on div "STEP 2 What would you like to say? Ferman Wesley Chapel You're sending this mes…" at bounding box center [377, 248] width 507 height 497
click at [569, 392] on span "Send Later" at bounding box center [578, 395] width 35 height 18
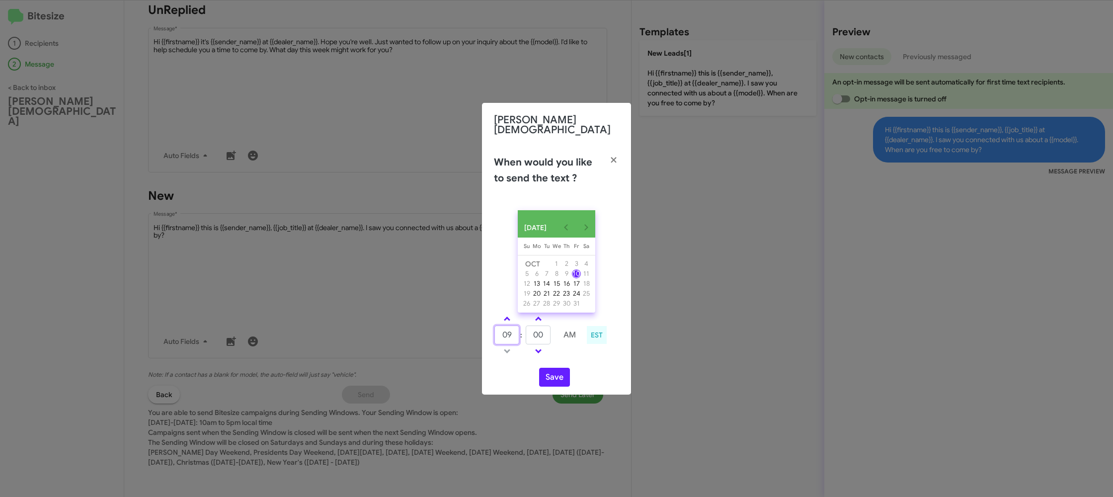
click at [513, 339] on input "09" at bounding box center [507, 335] width 25 height 19
type input "12"
click at [533, 333] on input "00" at bounding box center [538, 335] width 25 height 19
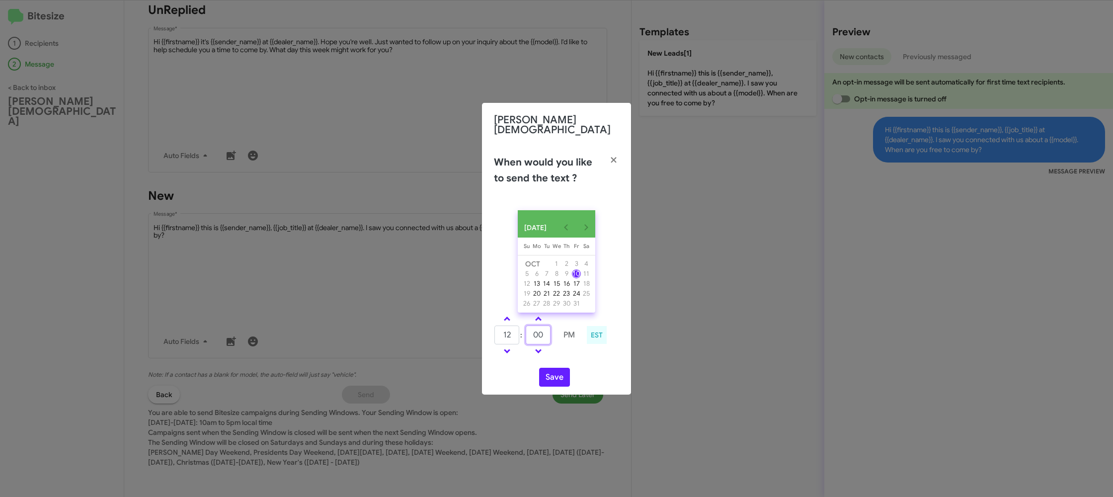
click at [533, 333] on input "00" at bounding box center [538, 335] width 25 height 19
type input "15"
drag, startPoint x: 570, startPoint y: 354, endPoint x: 564, endPoint y: 364, distance: 10.9
click at [569, 355] on td at bounding box center [569, 351] width 25 height 12
click at [555, 379] on button "Save" at bounding box center [554, 377] width 31 height 19
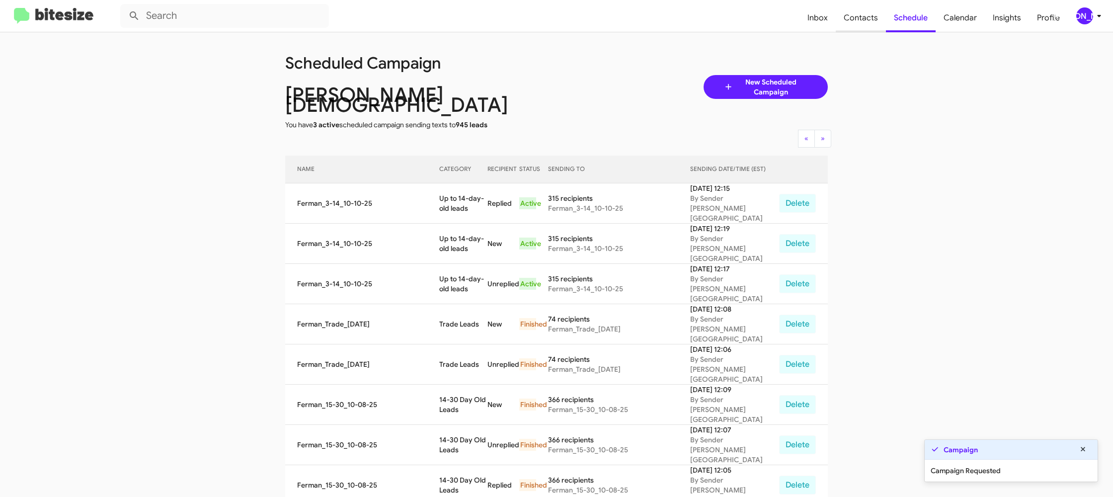
click at [847, 15] on span "Contacts" at bounding box center [861, 17] width 50 height 29
type input "in:groups"
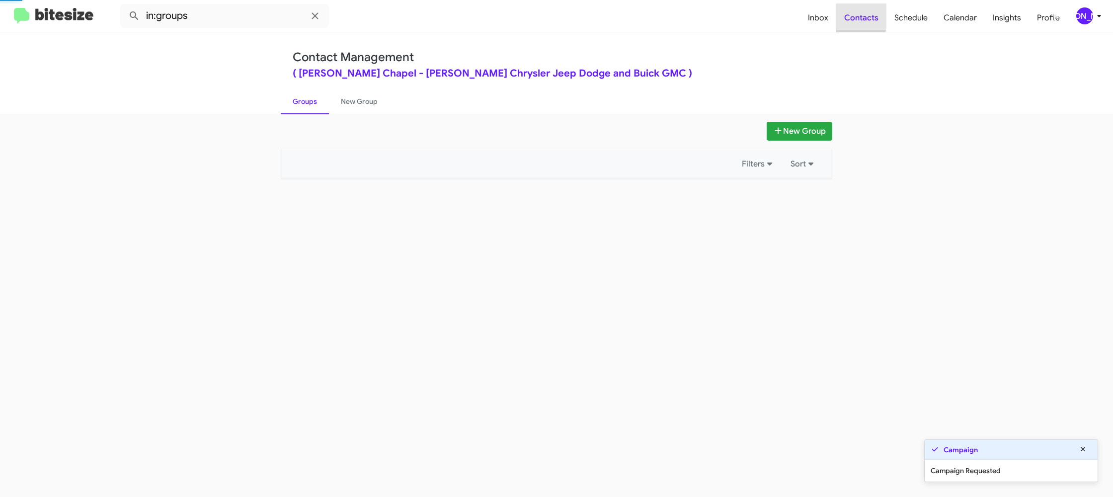
click at [847, 15] on span "Contacts" at bounding box center [861, 17] width 50 height 29
drag, startPoint x: 847, startPoint y: 15, endPoint x: 725, endPoint y: 56, distance: 128.3
click at [846, 16] on span "Contacts" at bounding box center [861, 17] width 50 height 29
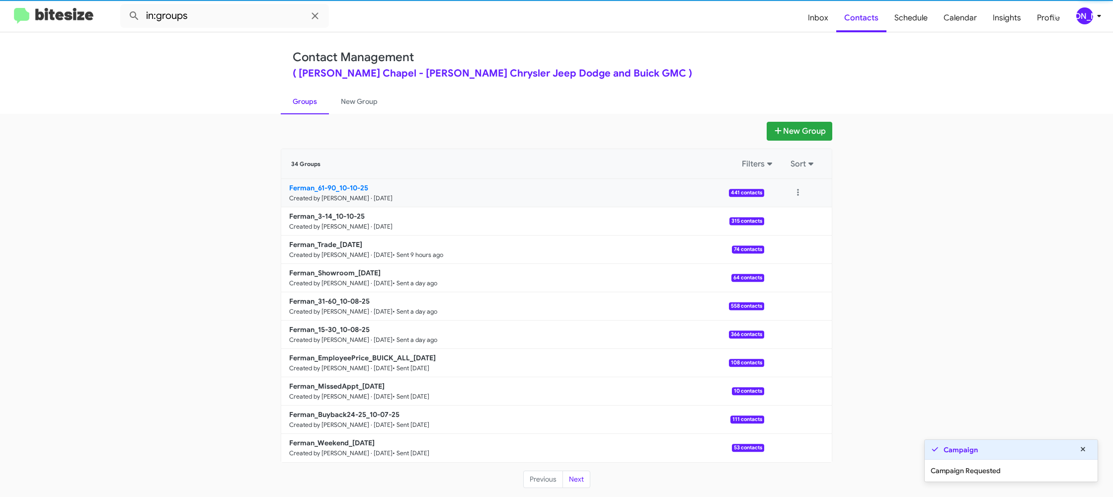
click at [315, 188] on b "Ferman_61-90_10-10-25" at bounding box center [328, 187] width 79 height 9
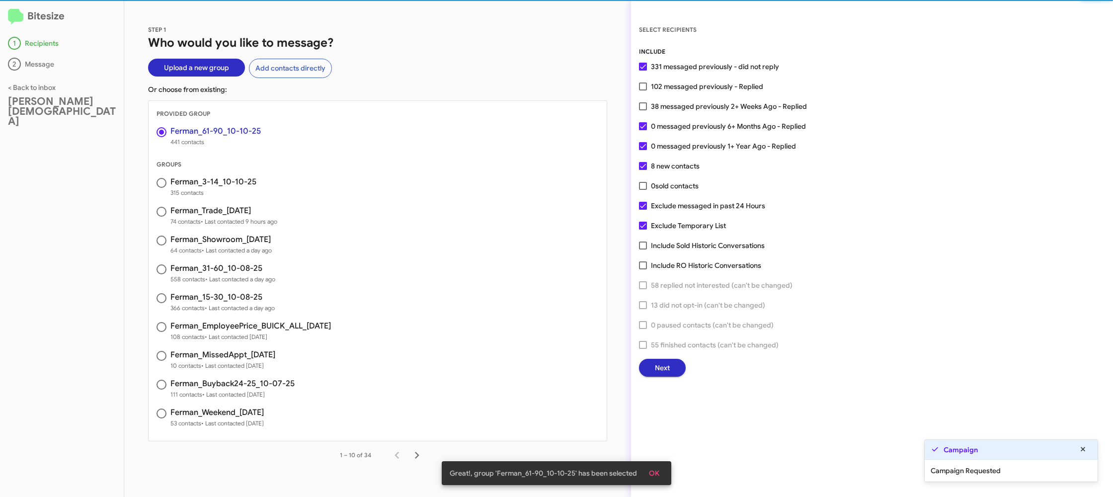
click at [672, 104] on span "38 messaged previously 2+ Weeks Ago - Replied" at bounding box center [729, 106] width 156 height 12
click at [643, 110] on input "38 messaged previously 2+ Weeks Ago - Replied" at bounding box center [643, 110] width 0 height 0
checkbox input "true"
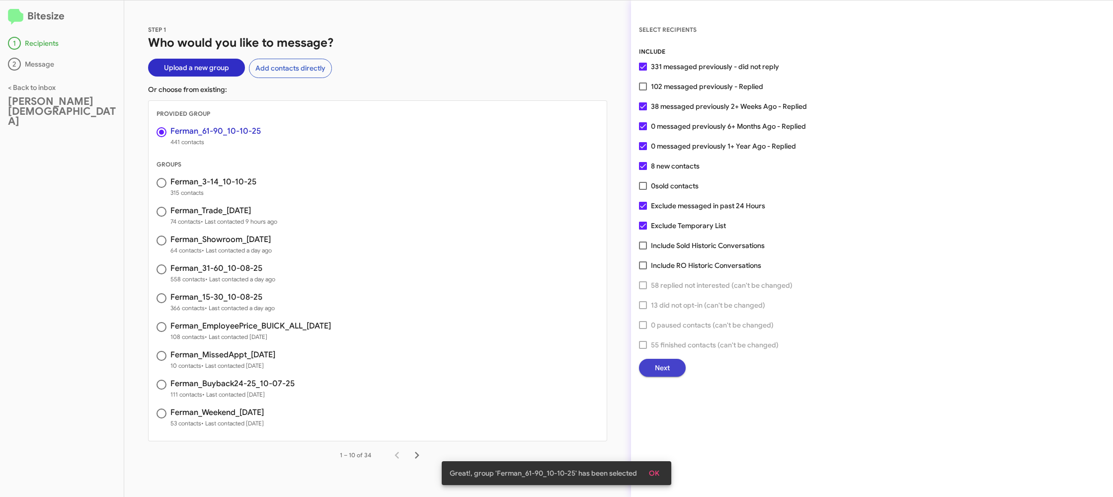
click at [652, 364] on button "Next" at bounding box center [662, 368] width 47 height 18
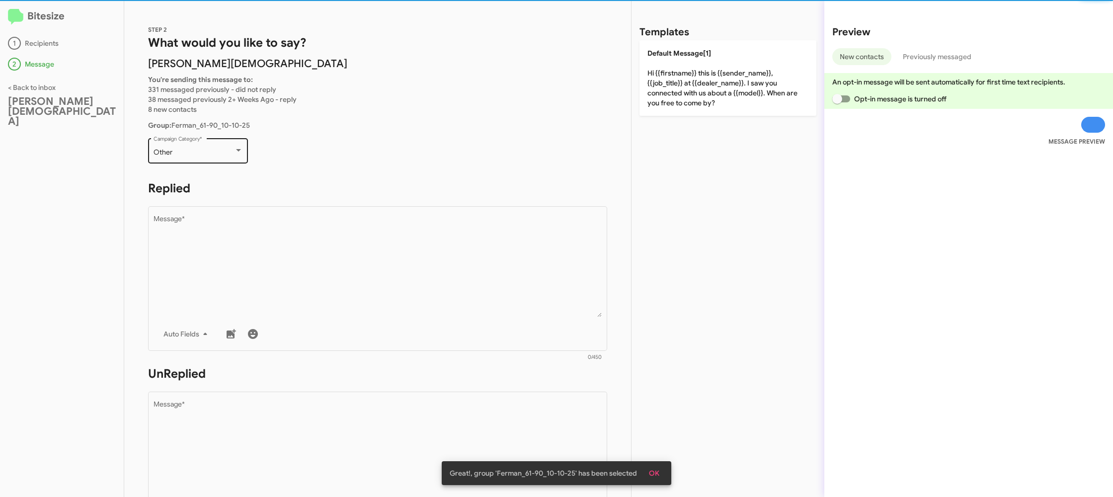
click at [213, 155] on div "Other" at bounding box center [194, 153] width 81 height 8
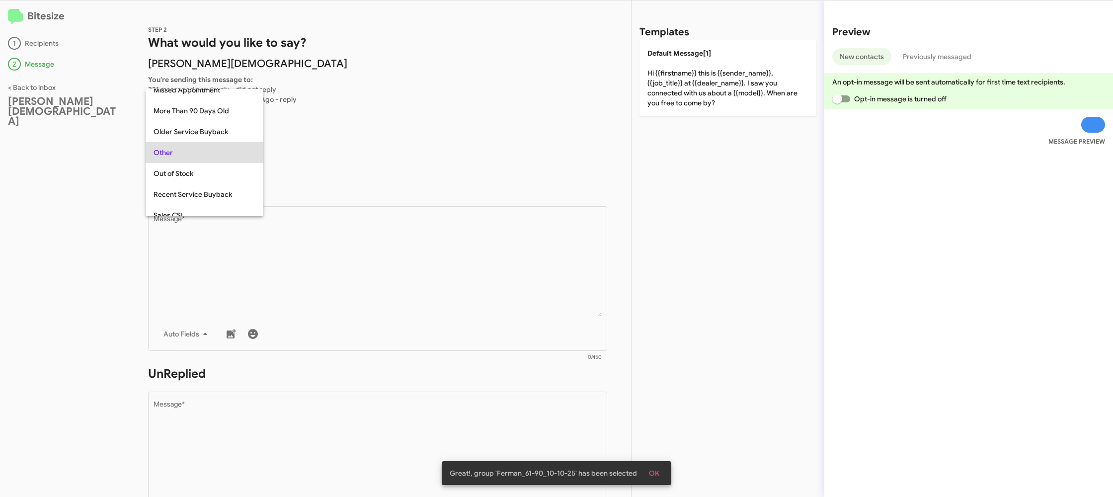
scroll to position [21, 0]
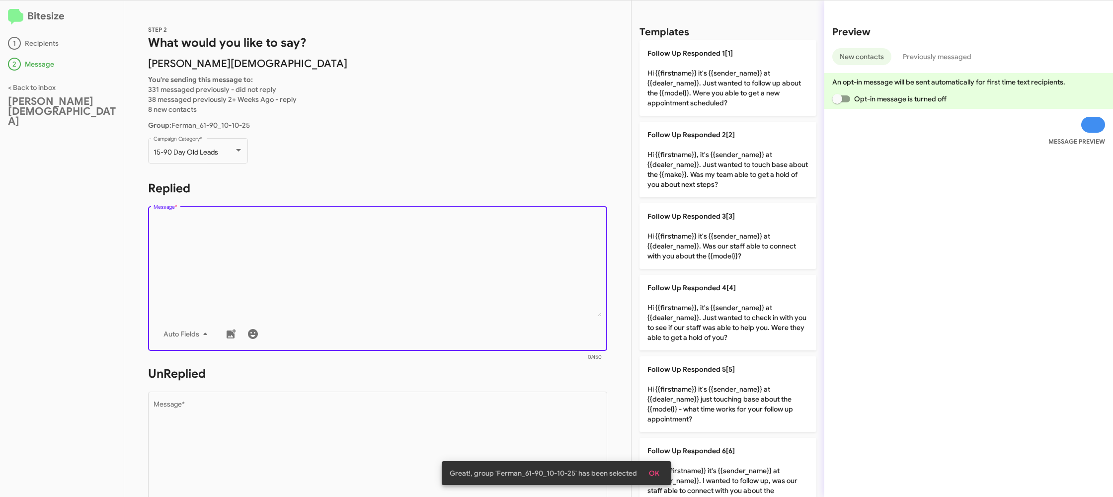
drag, startPoint x: 297, startPoint y: 304, endPoint x: 380, endPoint y: 269, distance: 90.0
click at [304, 303] on textarea "Message *" at bounding box center [378, 266] width 449 height 101
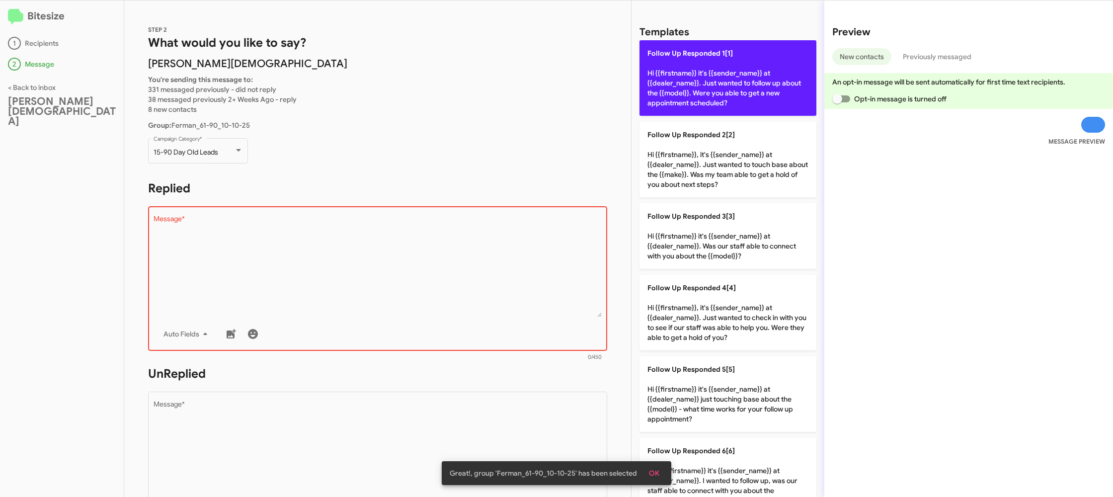
click at [675, 95] on p "Follow Up Responded 1[1] Hi {{firstname}} it's {{sender_name}} at {{dealer_name…" at bounding box center [728, 78] width 177 height 76
type textarea "Hi {{firstname}} it's {{sender_name}} at {{dealer_name}}. Just wanted to follow…"
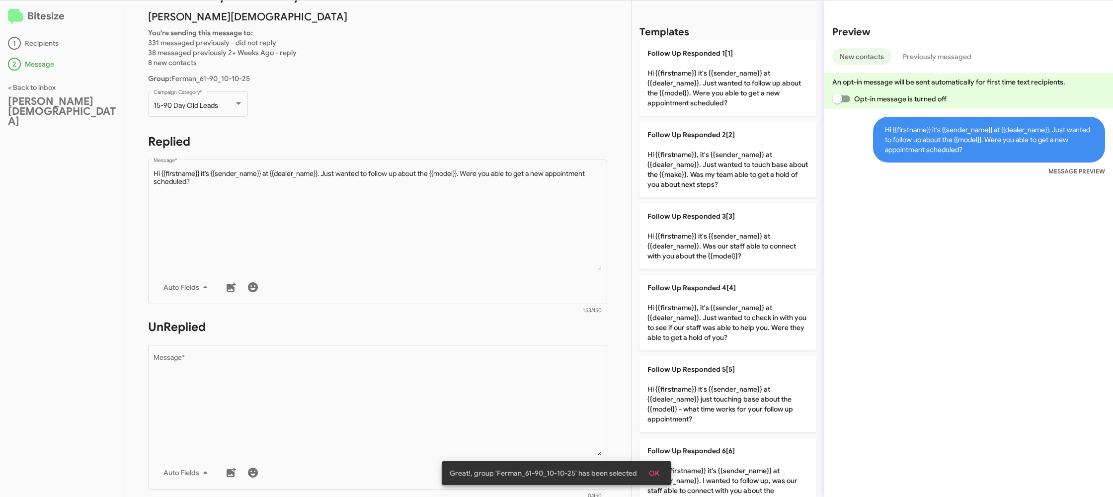
scroll to position [83, 0]
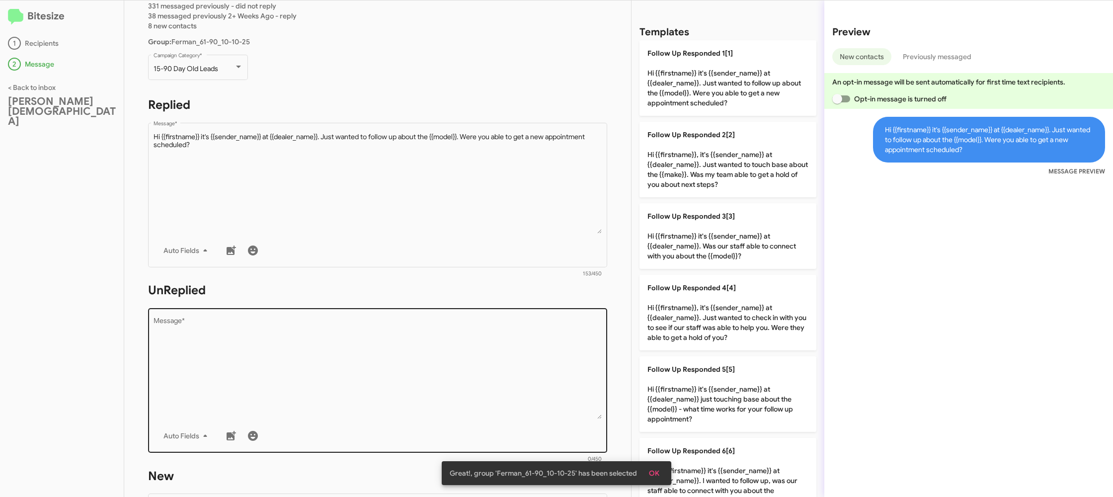
click at [413, 307] on div "Drop image here to insert Auto Fields Message *" at bounding box center [378, 379] width 449 height 147
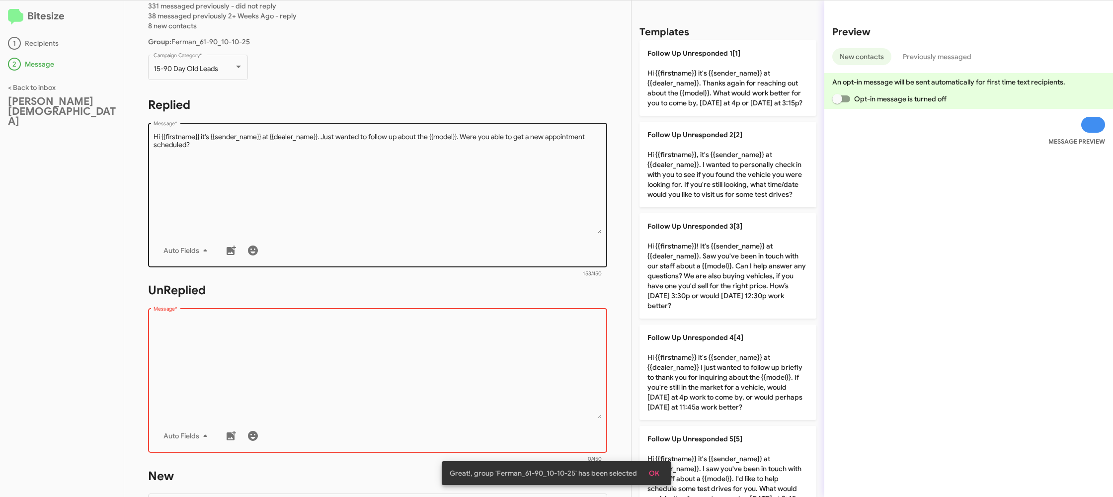
drag, startPoint x: 695, startPoint y: 259, endPoint x: 424, endPoint y: 226, distance: 272.9
click at [694, 259] on p "Follow Up Unresponded 3[3] Hi {{firstname}}! It's {{sender_name}} at {{dealer_n…" at bounding box center [728, 265] width 177 height 105
type textarea "Hi {{firstname}}! It's {{sender_name}} at {{dealer_name}}. Saw you've been in t…"
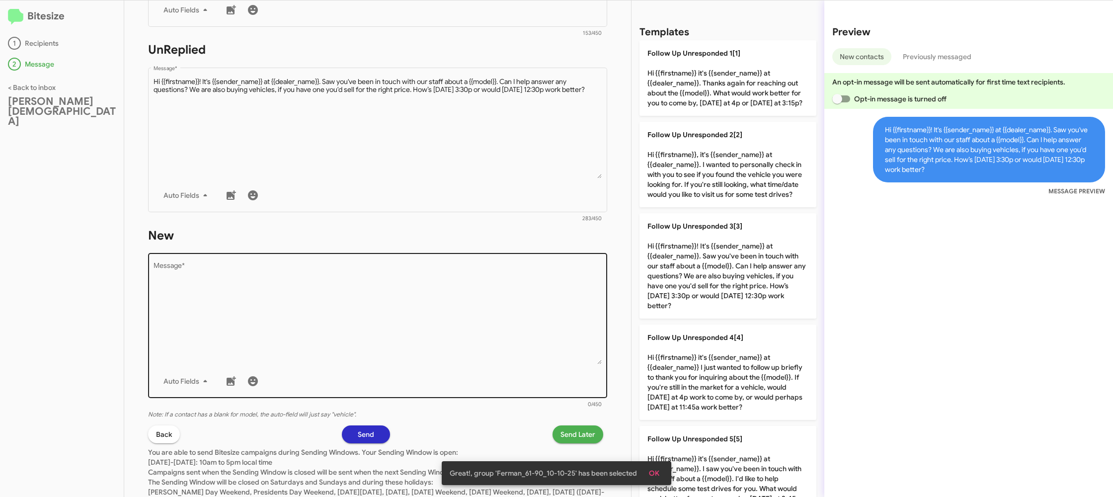
scroll to position [334, 0]
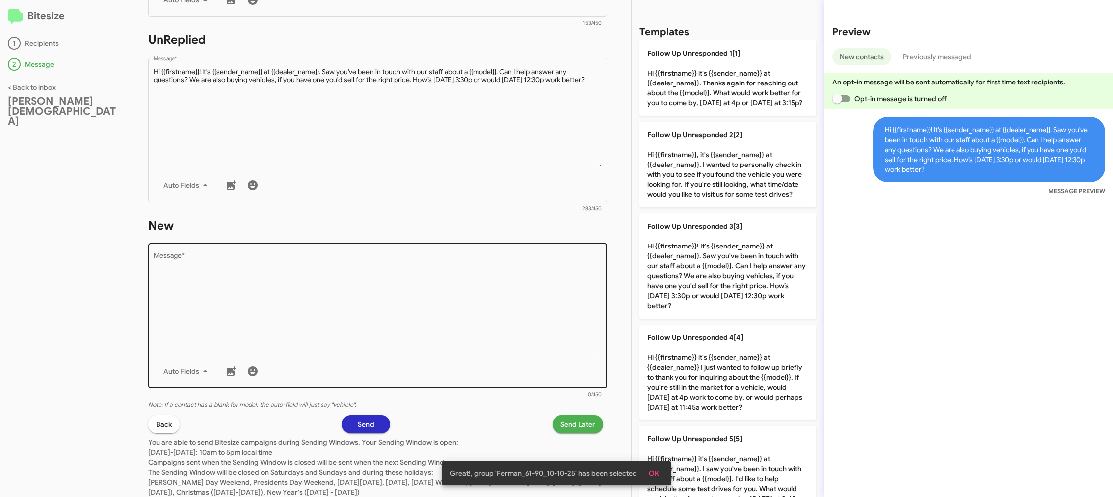
click at [409, 303] on textarea "Message *" at bounding box center [378, 303] width 449 height 101
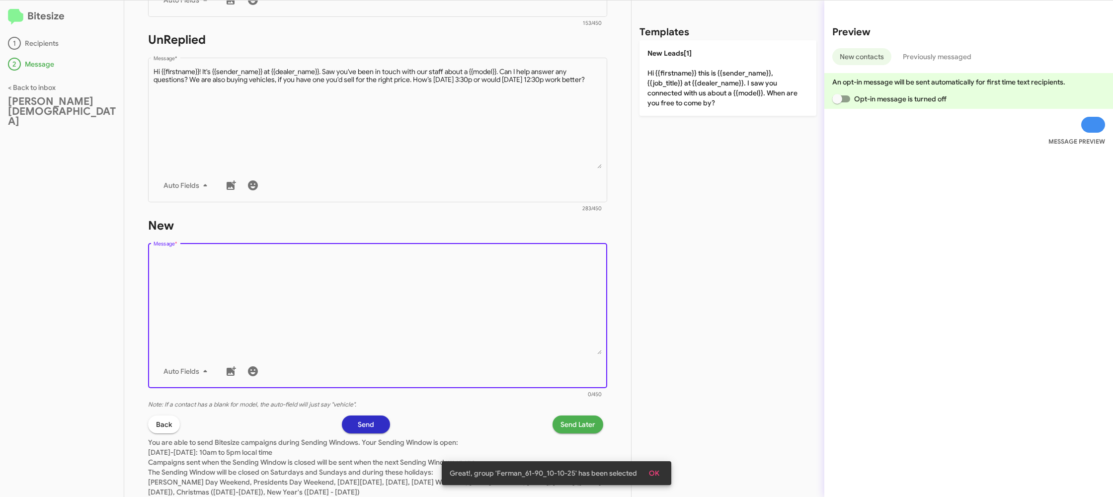
click at [662, 108] on div "Templates New Leads[1] Hi {{firstname}} this is {{sender_name}}, {{job_title}} …" at bounding box center [728, 248] width 193 height 497
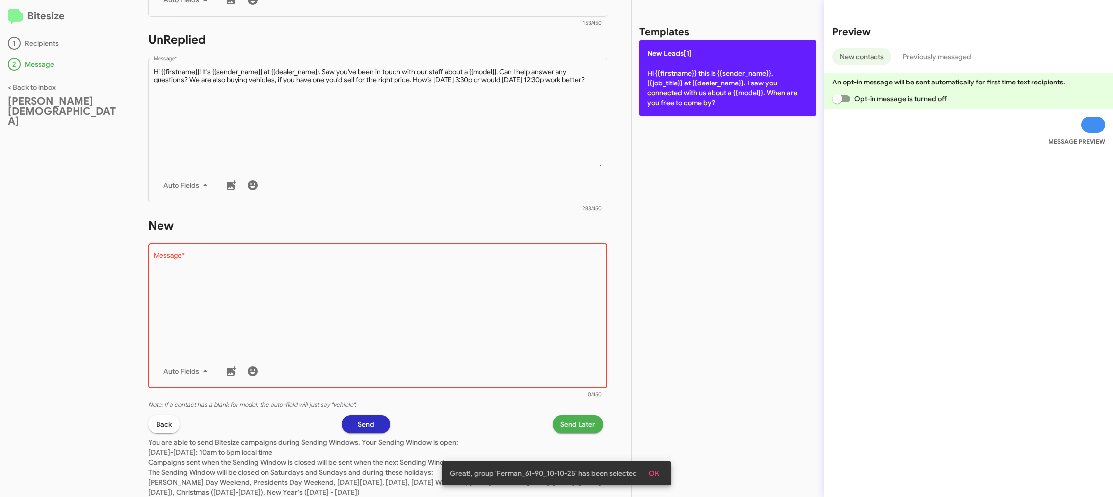
drag, startPoint x: 660, startPoint y: 96, endPoint x: 650, endPoint y: 103, distance: 12.4
click at [660, 96] on p "New Leads[1] Hi {{firstname}} this is {{sender_name}}, {{job_title}} at {{deale…" at bounding box center [728, 78] width 177 height 76
type textarea "Hi {{firstname}} this is {{sender_name}}, {{job_title}} at {{dealer_name}}. I s…"
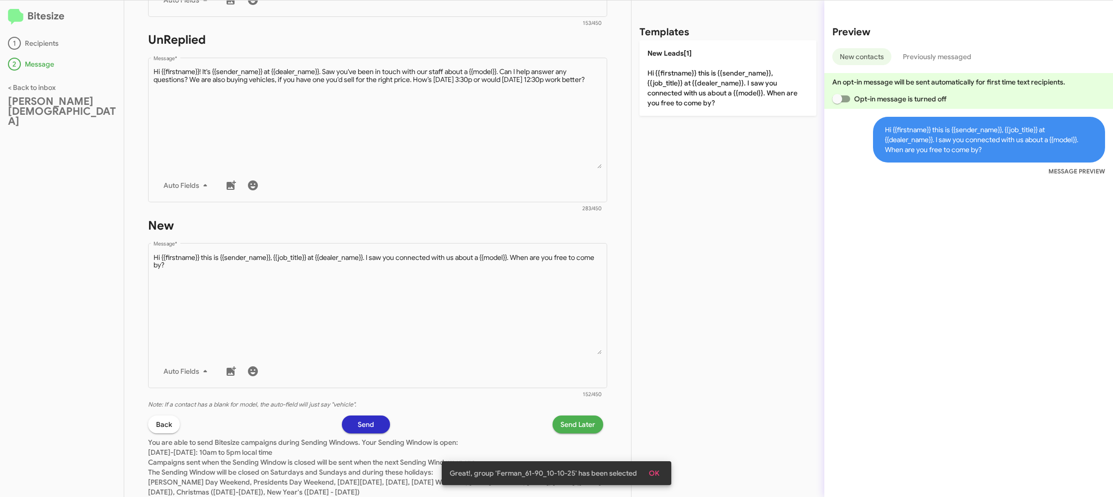
click at [563, 422] on span "Send Later" at bounding box center [578, 425] width 35 height 18
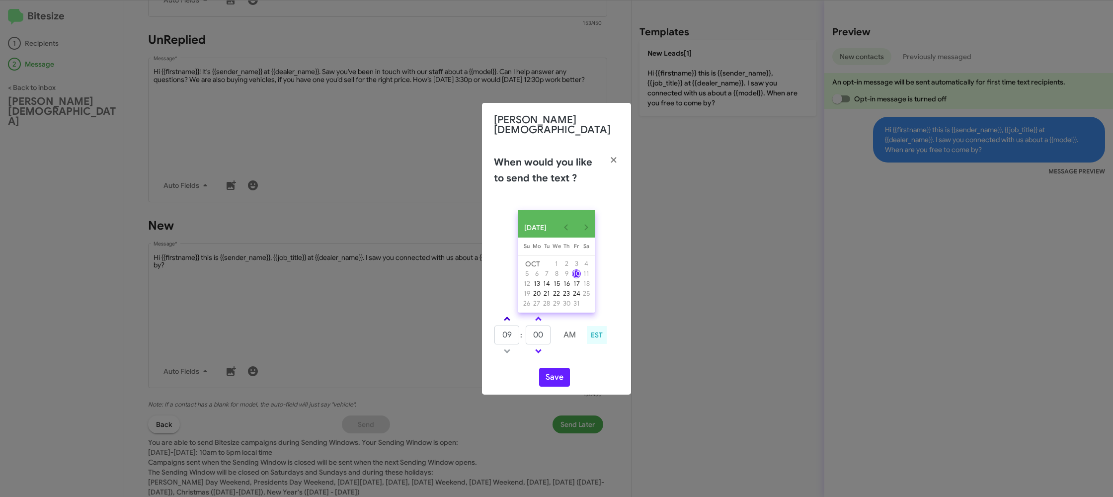
click at [509, 320] on link at bounding box center [507, 318] width 17 height 11
click at [507, 347] on span at bounding box center [507, 350] width 6 height 6
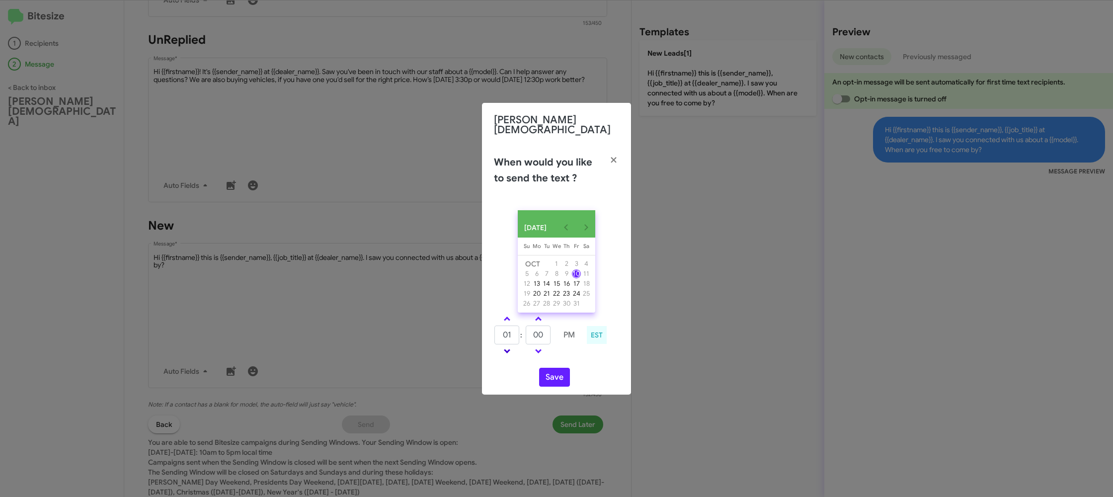
type input "12"
click at [537, 333] on input "00" at bounding box center [538, 335] width 25 height 19
type input "20"
drag, startPoint x: 569, startPoint y: 360, endPoint x: 552, endPoint y: 381, distance: 26.9
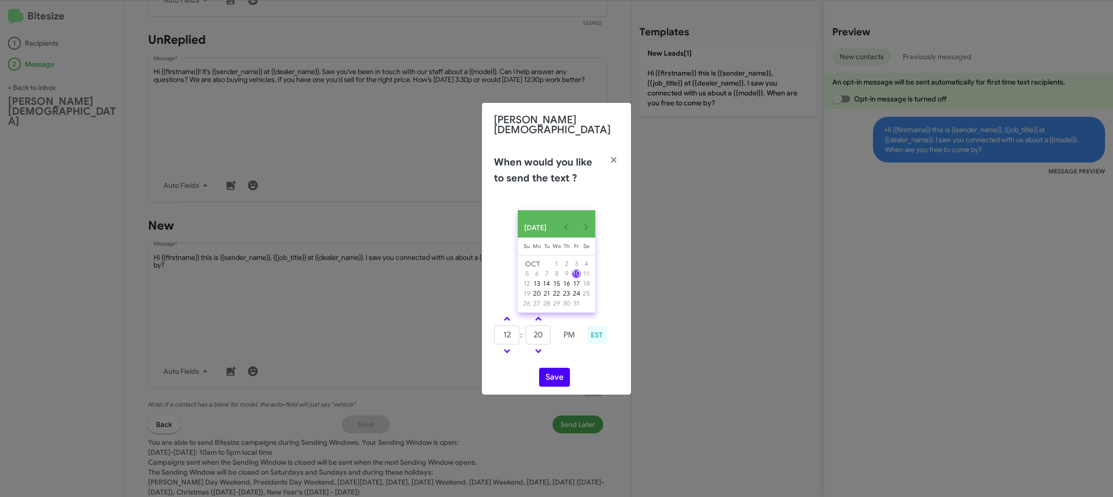
click at [569, 360] on div "OCT 2025 Sunday Su Monday Mo Tuesday Tu Wednesday We Thursday Th Friday Fr Satu…" at bounding box center [556, 298] width 149 height 192
click at [552, 380] on button "Save" at bounding box center [554, 377] width 31 height 19
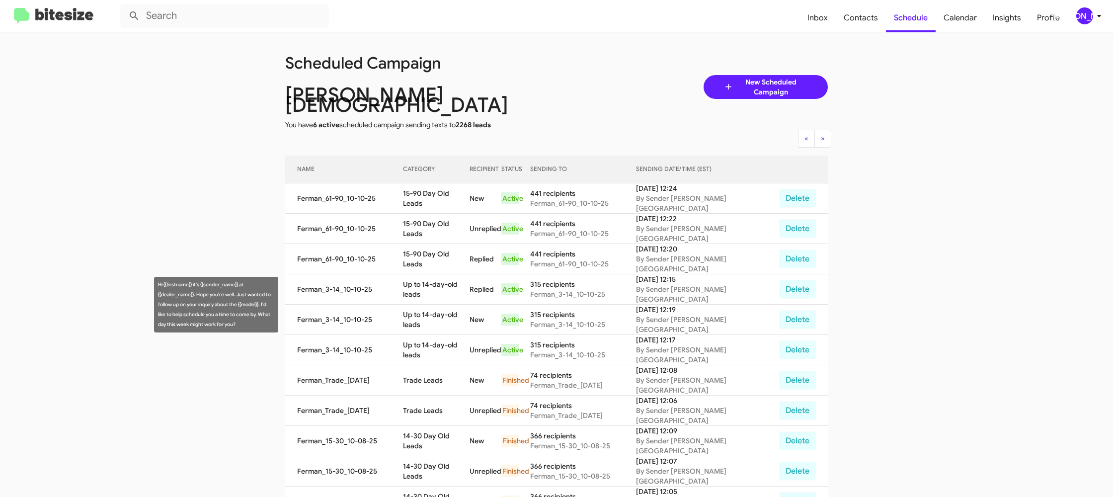
click at [453, 335] on td "Up to 14-day-old leads" at bounding box center [436, 350] width 67 height 30
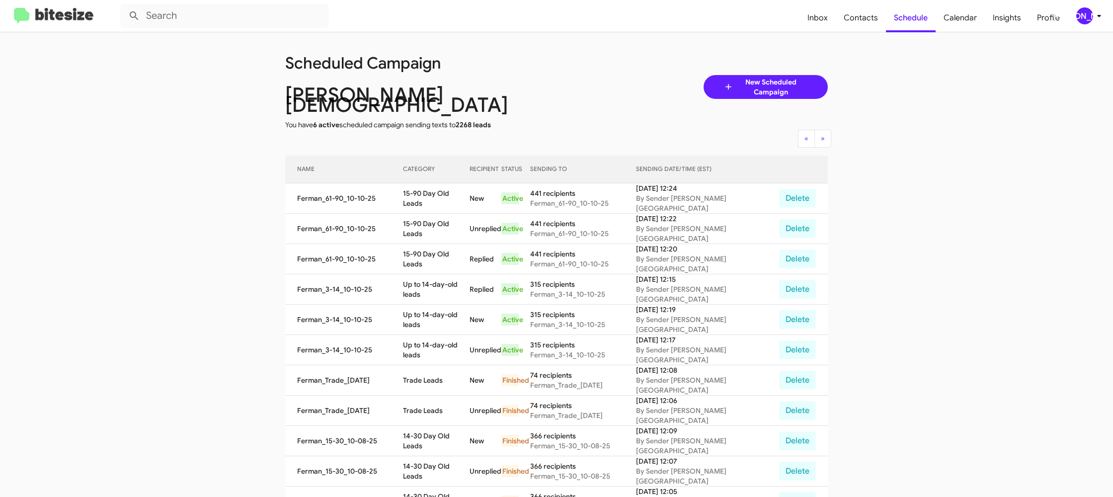
click at [453, 335] on td "Up to 14-day-old leads" at bounding box center [436, 350] width 67 height 30
copy td "Up to 14-day-old leads"
click at [461, 183] on td "15-90 Day Old Leads" at bounding box center [436, 198] width 67 height 30
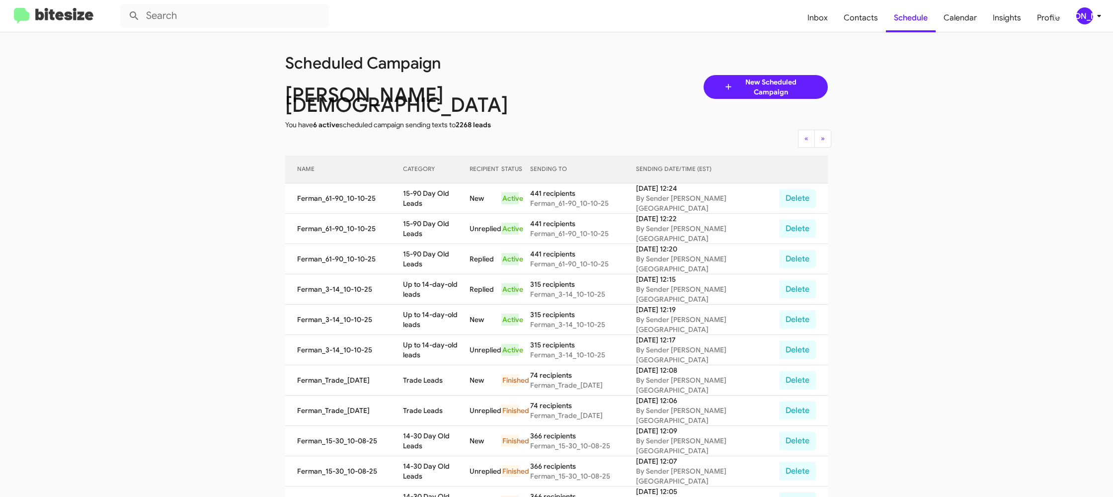
drag, startPoint x: 460, startPoint y: 182, endPoint x: 449, endPoint y: 180, distance: 11.1
click at [457, 183] on td "15-90 Day Old Leads" at bounding box center [436, 198] width 67 height 30
copy td "15-90 Day Old Leads"
drag, startPoint x: 1091, startPoint y: 12, endPoint x: 1085, endPoint y: 17, distance: 7.5
click at [1090, 13] on div "[PERSON_NAME]" at bounding box center [1085, 15] width 17 height 17
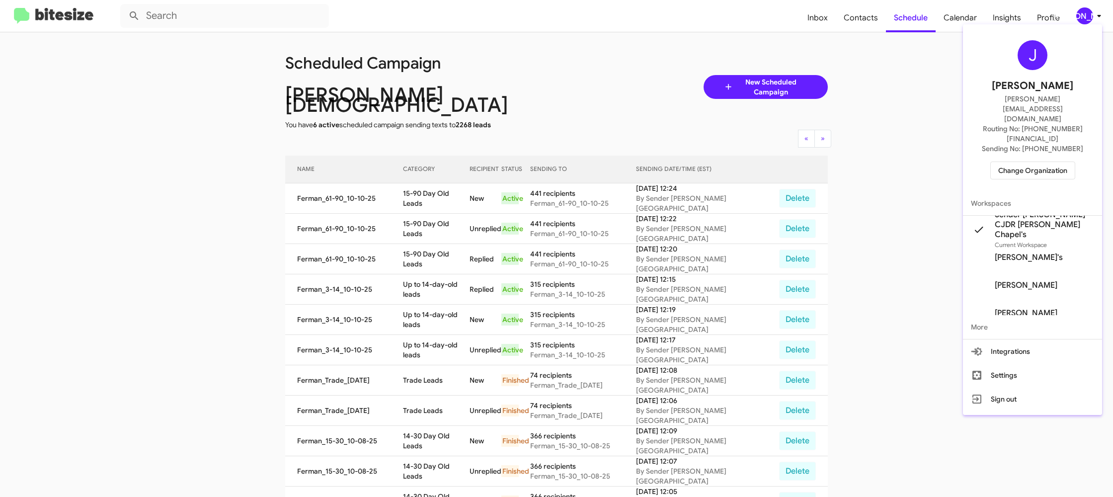
click at [1021, 162] on span "Change Organization" at bounding box center [1033, 170] width 69 height 17
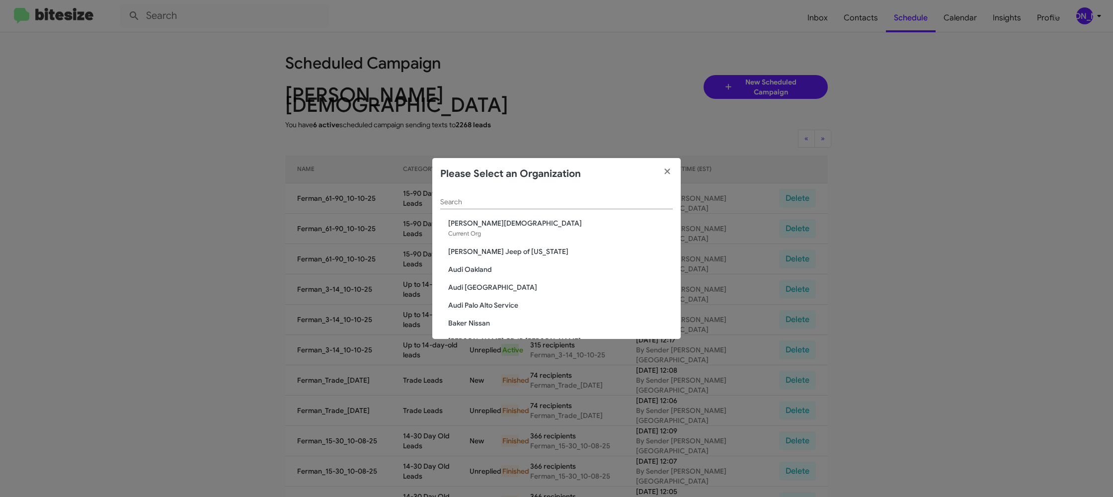
click at [443, 200] on input "Search" at bounding box center [556, 202] width 233 height 8
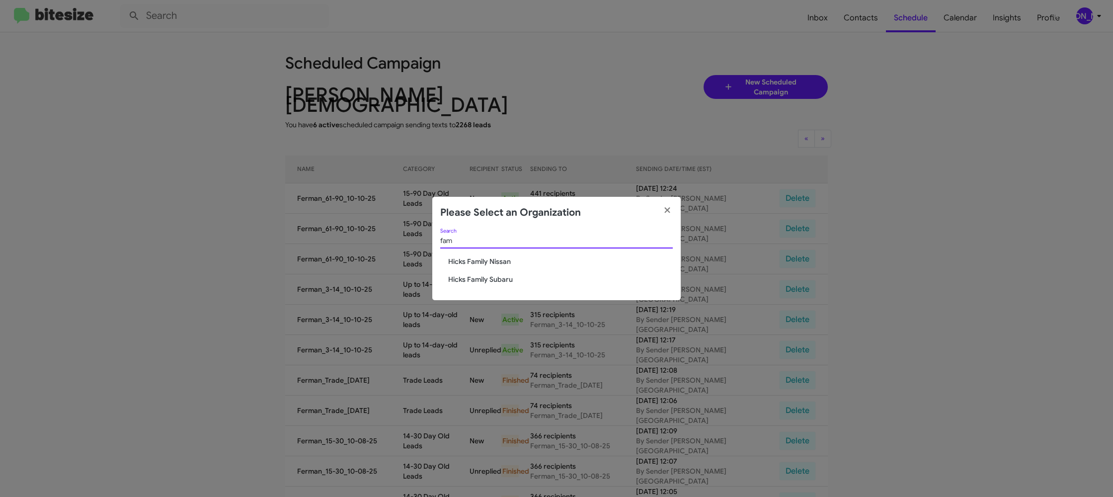
type input "fam"
click at [495, 263] on span "Hicks Family Nissan" at bounding box center [560, 261] width 225 height 10
drag, startPoint x: 495, startPoint y: 263, endPoint x: 487, endPoint y: 260, distance: 8.5
click at [493, 261] on span "Hicks Family Nissan" at bounding box center [560, 261] width 225 height 10
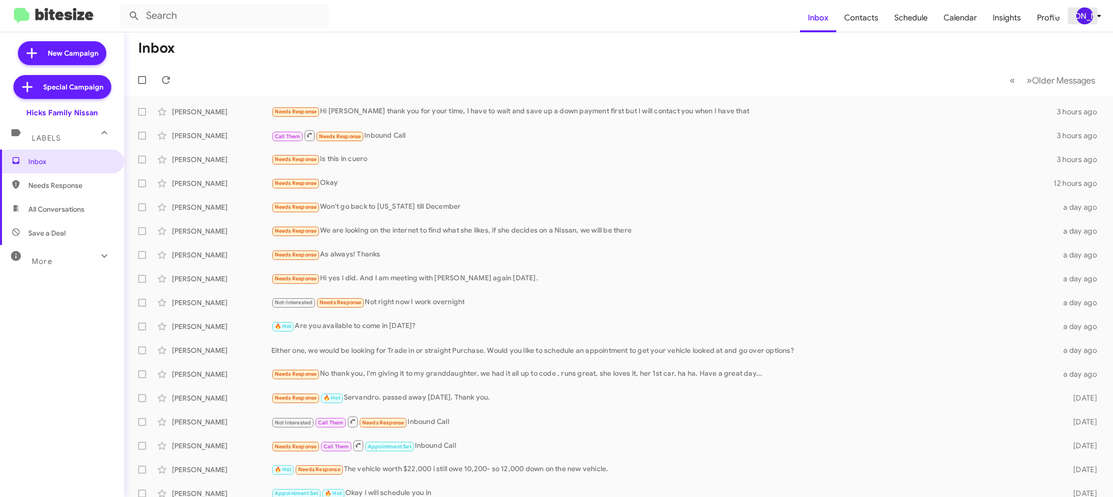
drag, startPoint x: 1088, startPoint y: 11, endPoint x: 1083, endPoint y: 15, distance: 6.5
click at [1086, 12] on div "[PERSON_NAME]" at bounding box center [1085, 15] width 17 height 17
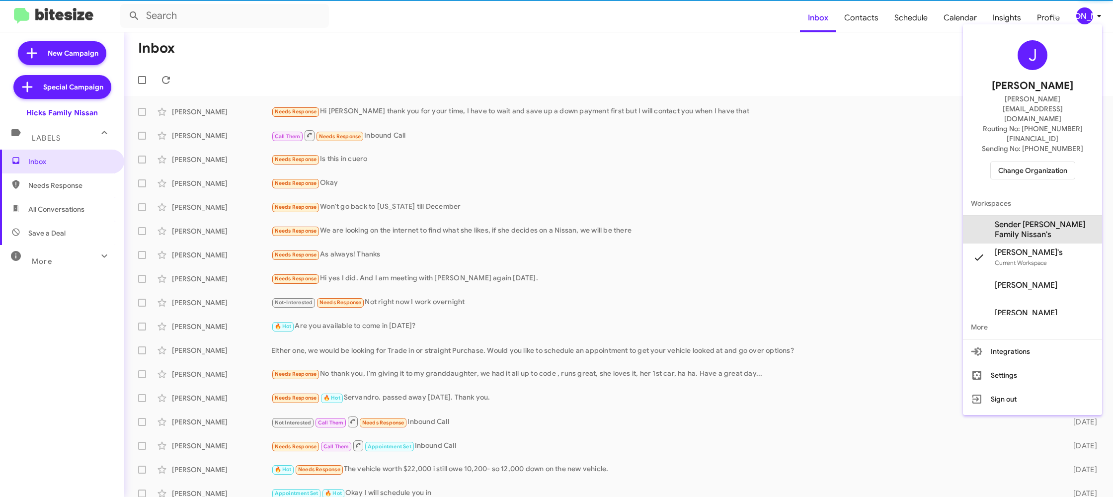
click at [1014, 220] on span "Sender [PERSON_NAME] Family Nissan's" at bounding box center [1044, 230] width 99 height 20
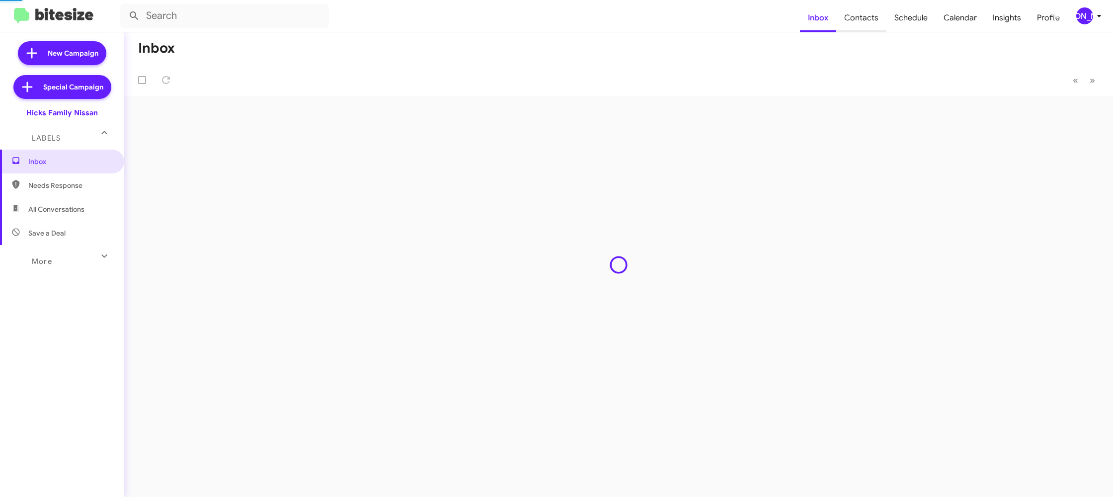
click at [875, 26] on span "Contacts" at bounding box center [861, 17] width 50 height 29
type input "in:groups"
click at [875, 26] on span "Contacts" at bounding box center [861, 17] width 50 height 29
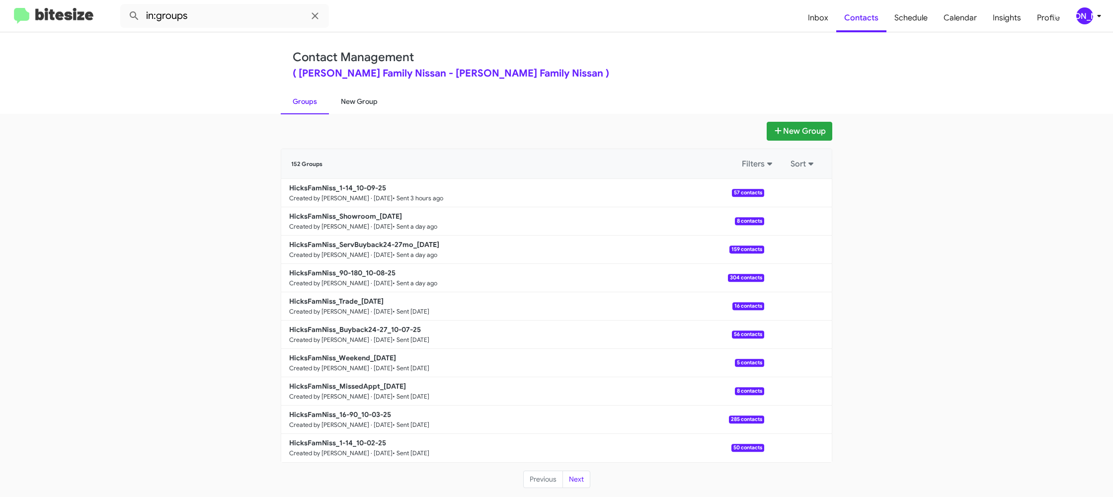
click at [360, 96] on link "New Group" at bounding box center [359, 101] width 61 height 26
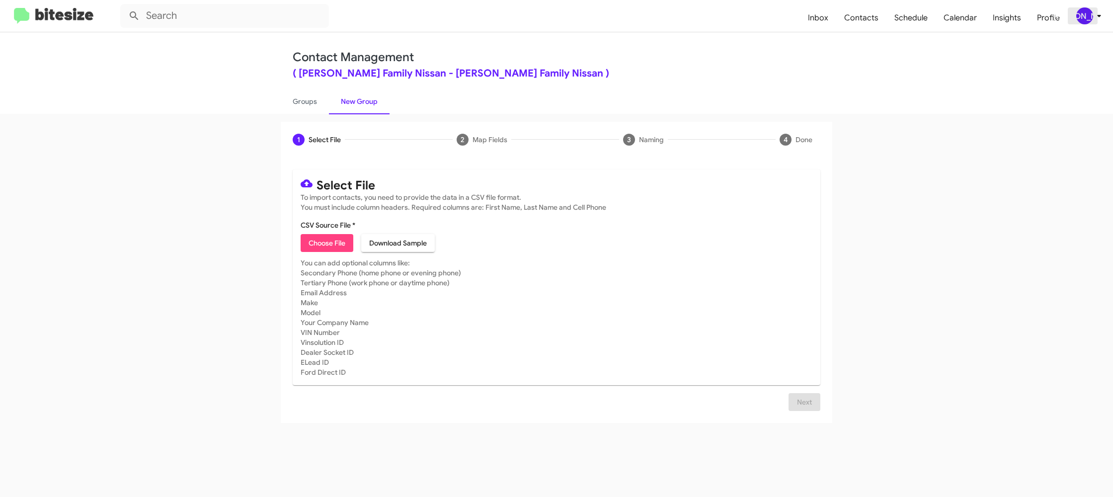
click at [1088, 13] on div "[PERSON_NAME]" at bounding box center [1085, 15] width 17 height 17
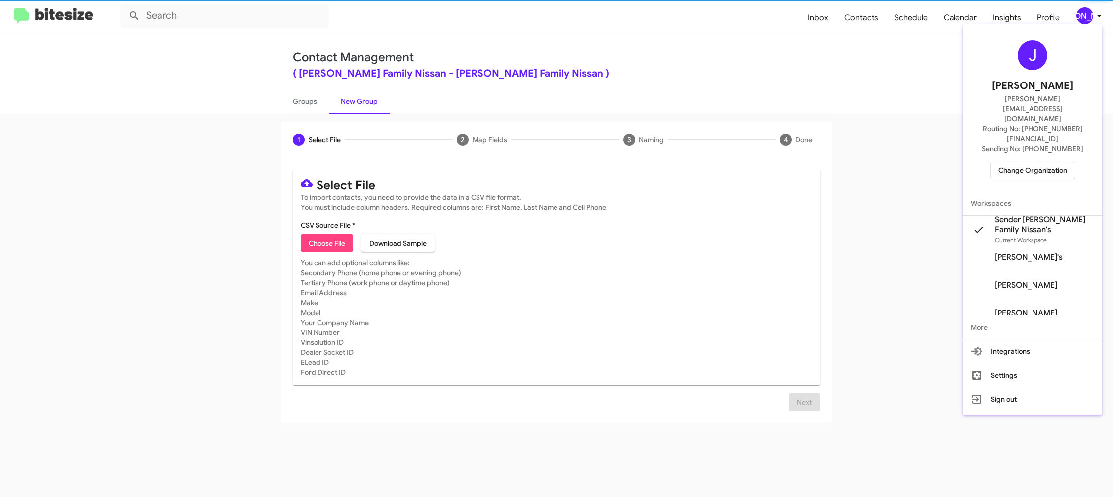
click at [1088, 13] on div at bounding box center [556, 248] width 1113 height 497
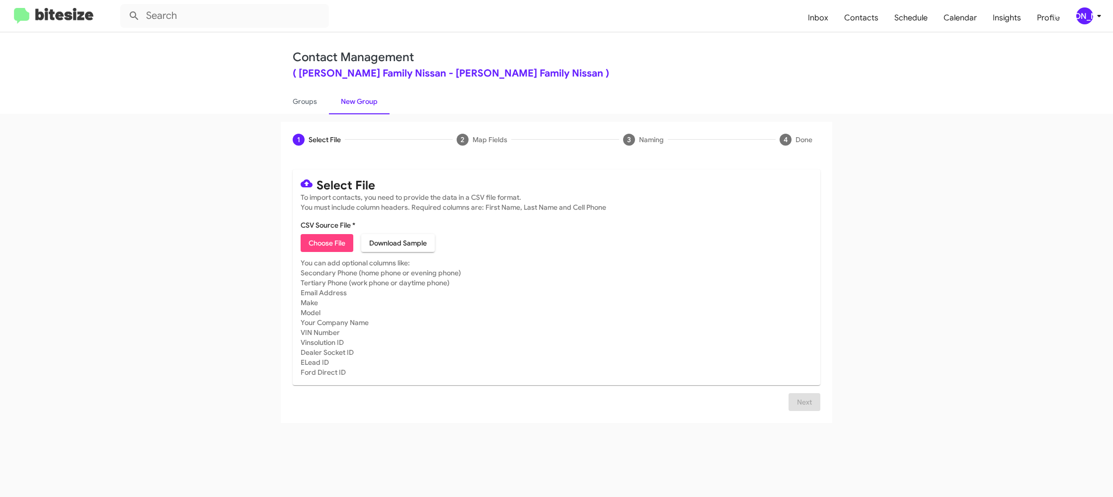
click at [1090, 13] on div "[PERSON_NAME]" at bounding box center [1085, 15] width 17 height 17
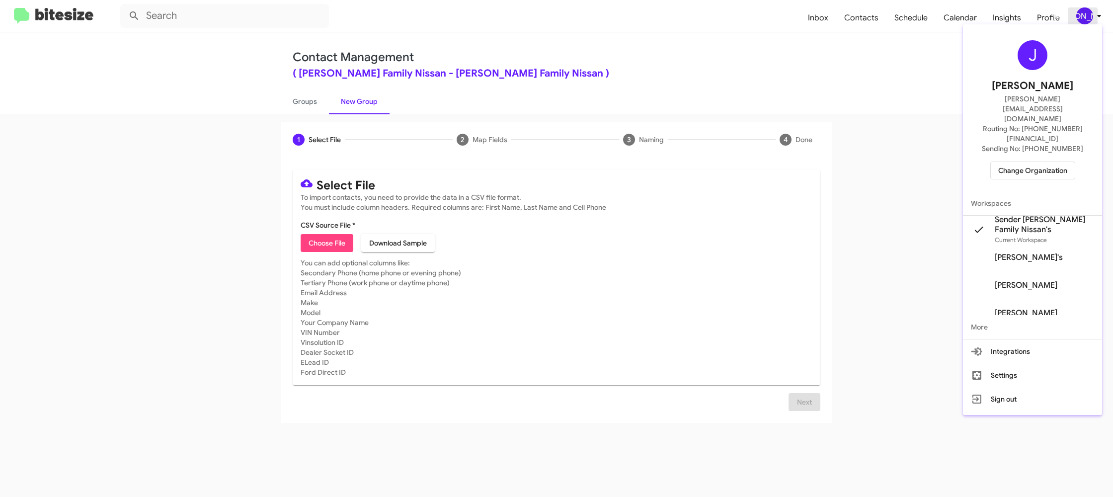
click at [1090, 13] on div at bounding box center [556, 248] width 1113 height 497
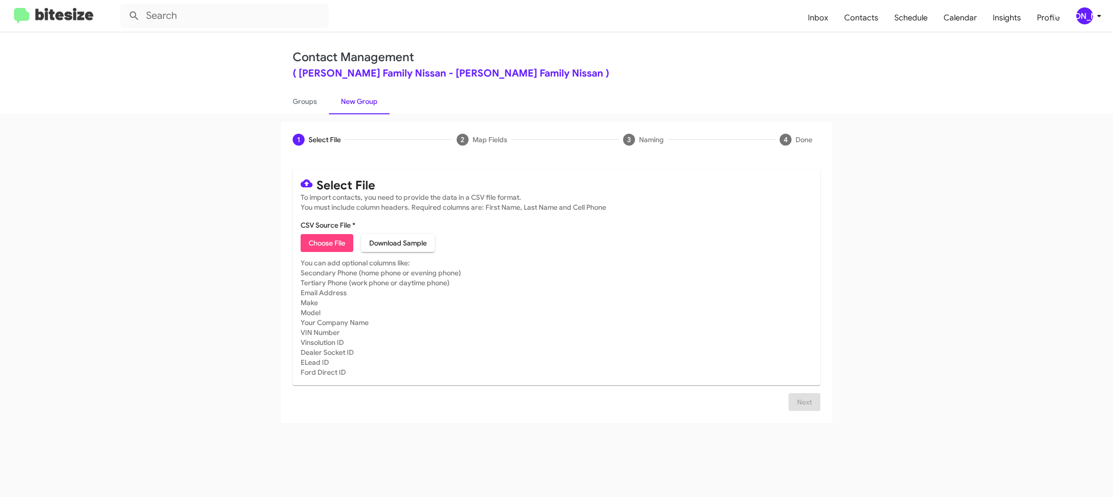
click at [343, 240] on span "Choose File" at bounding box center [327, 243] width 37 height 18
type input "HicksFamNiss_16-90_10-10-25"
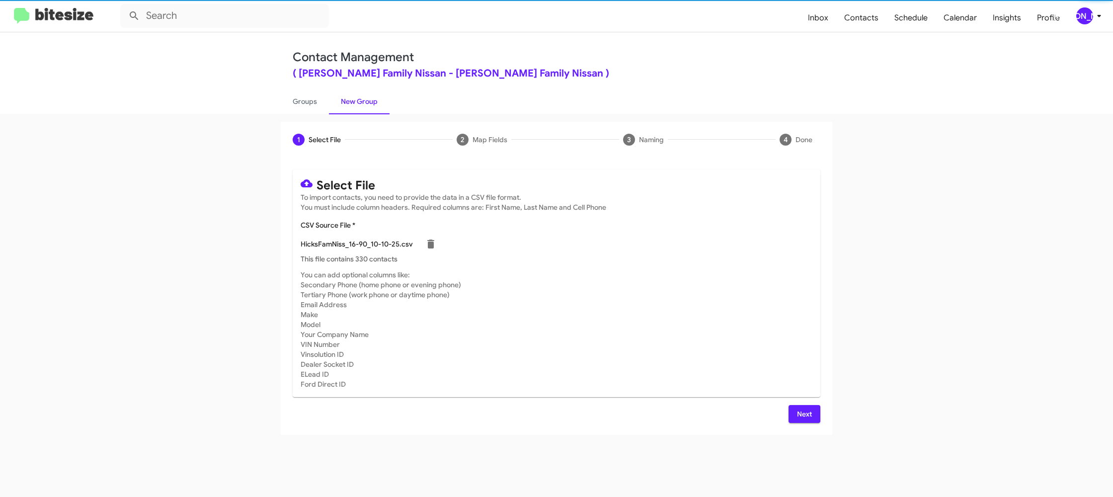
drag, startPoint x: 674, startPoint y: 329, endPoint x: 697, endPoint y: 347, distance: 29.3
click at [674, 329] on mat-card-subtitle "You can add optional columns like: Secondary Phone (home phone or evening phone…" at bounding box center [557, 329] width 512 height 119
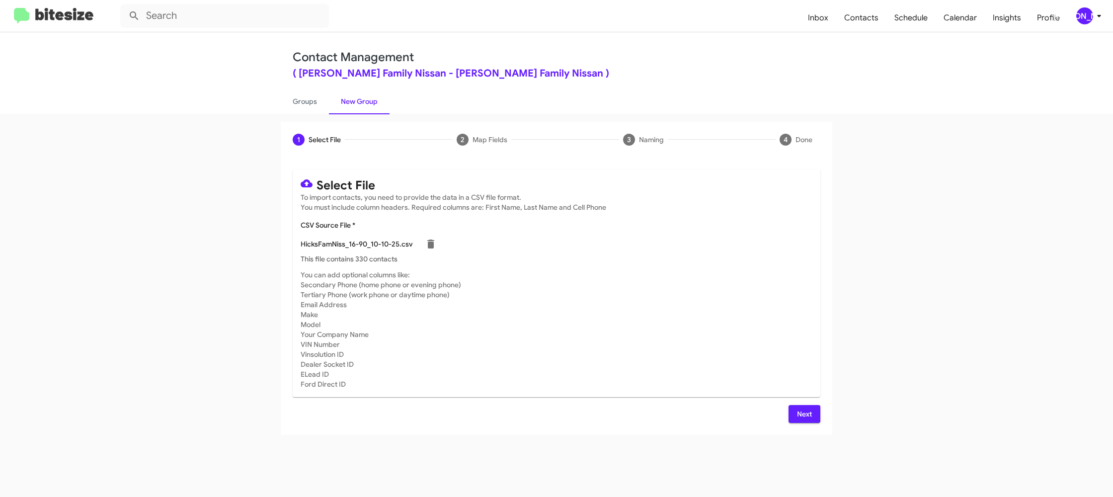
drag, startPoint x: 798, startPoint y: 416, endPoint x: 701, endPoint y: 350, distance: 116.6
click at [799, 416] on span "Next" at bounding box center [805, 414] width 16 height 18
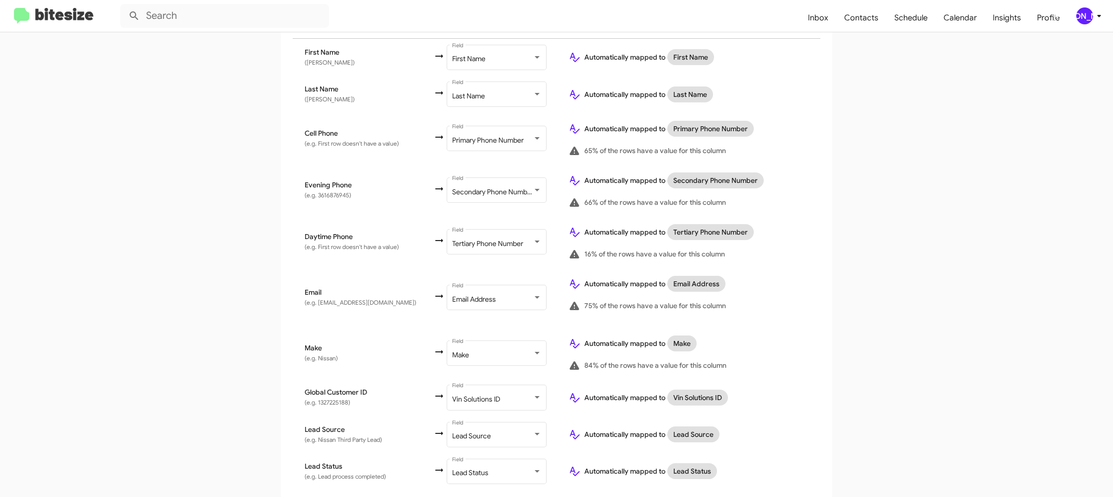
scroll to position [459, 0]
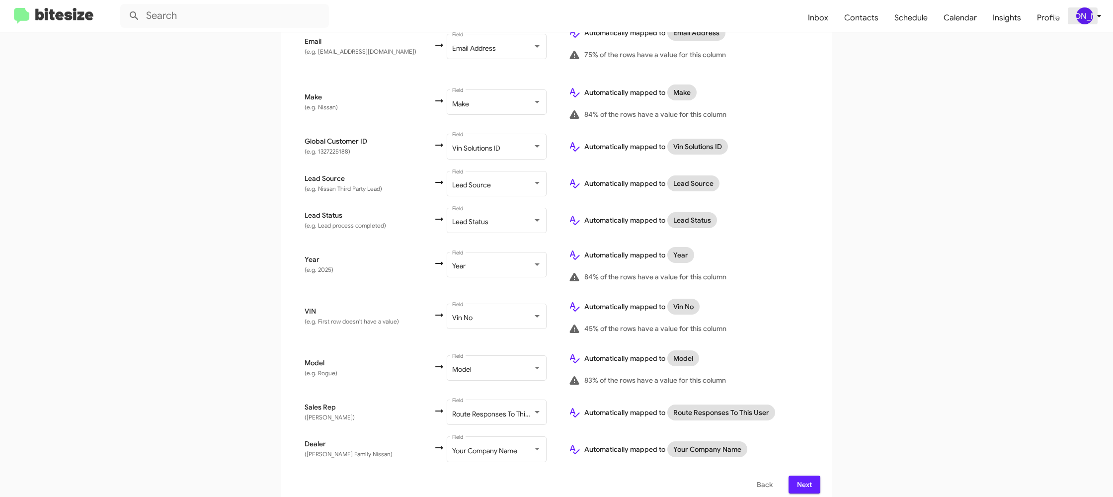
click at [1091, 16] on div "[PERSON_NAME]" at bounding box center [1085, 15] width 17 height 17
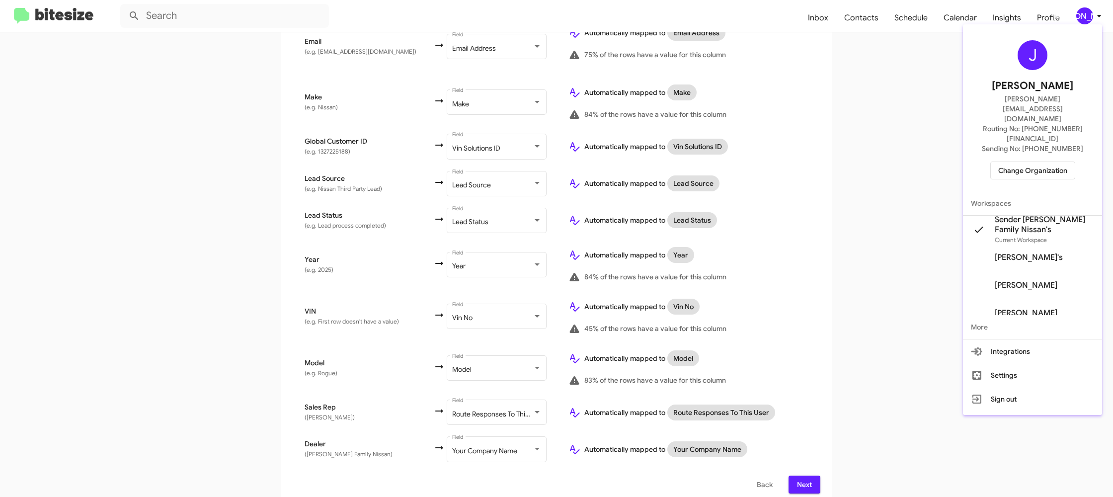
click at [1091, 16] on div at bounding box center [556, 248] width 1113 height 497
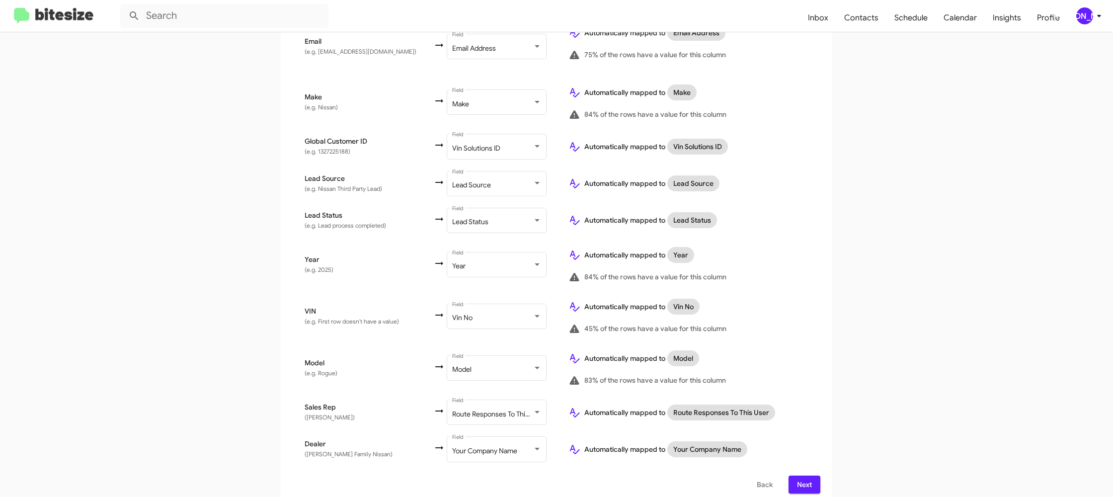
click at [802, 476] on span "Next" at bounding box center [805, 485] width 16 height 18
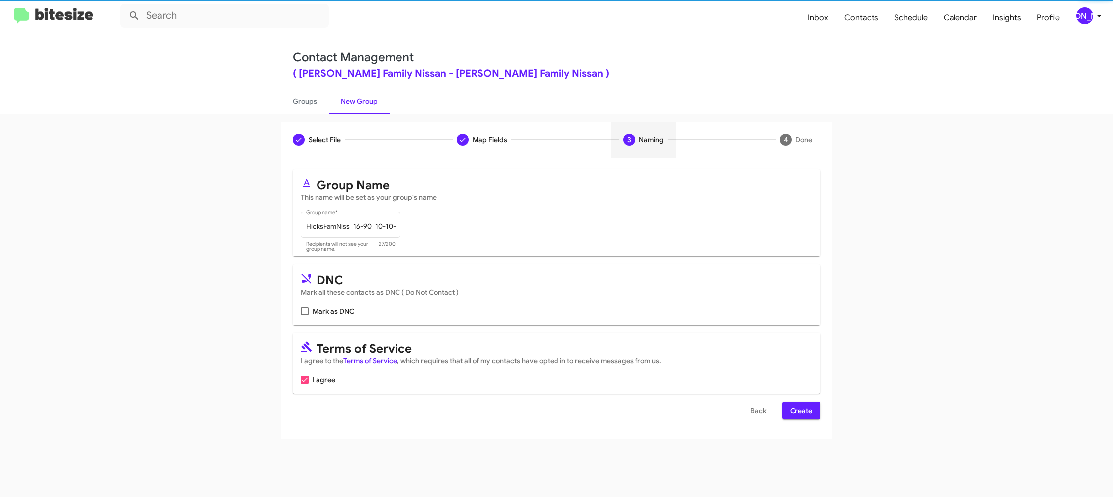
scroll to position [0, 0]
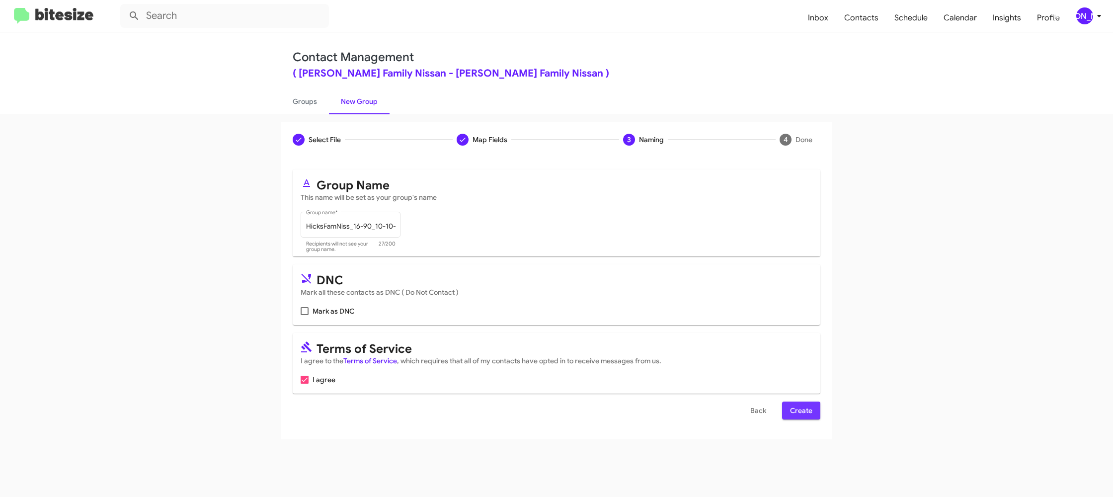
drag, startPoint x: 814, startPoint y: 404, endPoint x: 809, endPoint y: 409, distance: 7.4
click at [814, 405] on button "Create" at bounding box center [801, 411] width 38 height 18
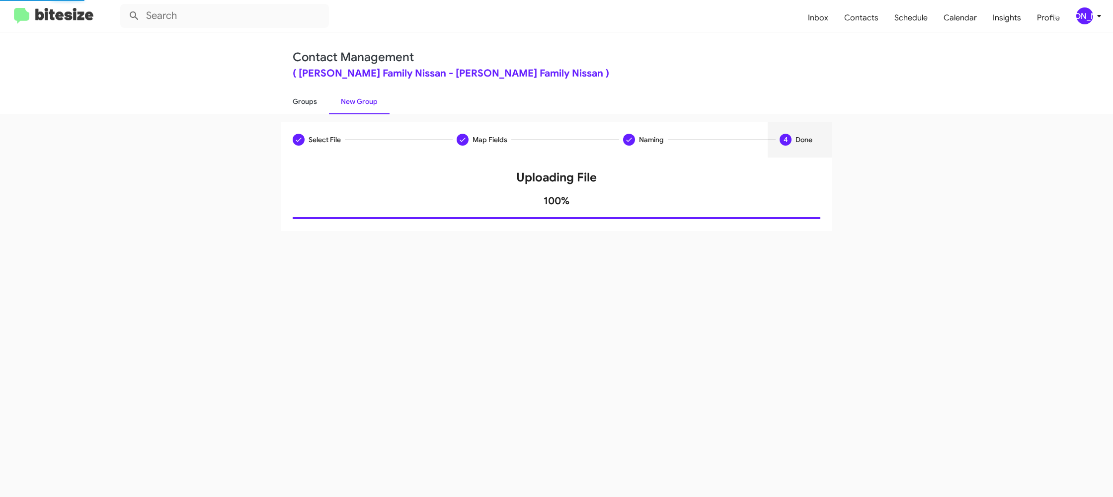
click at [301, 102] on link "Groups" at bounding box center [305, 101] width 48 height 26
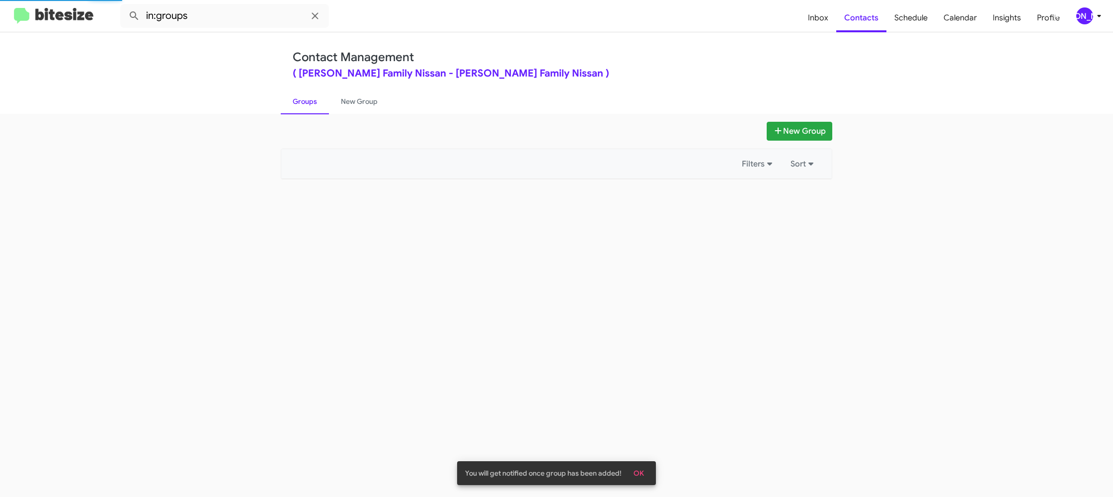
click at [301, 102] on link "Groups" at bounding box center [305, 101] width 48 height 26
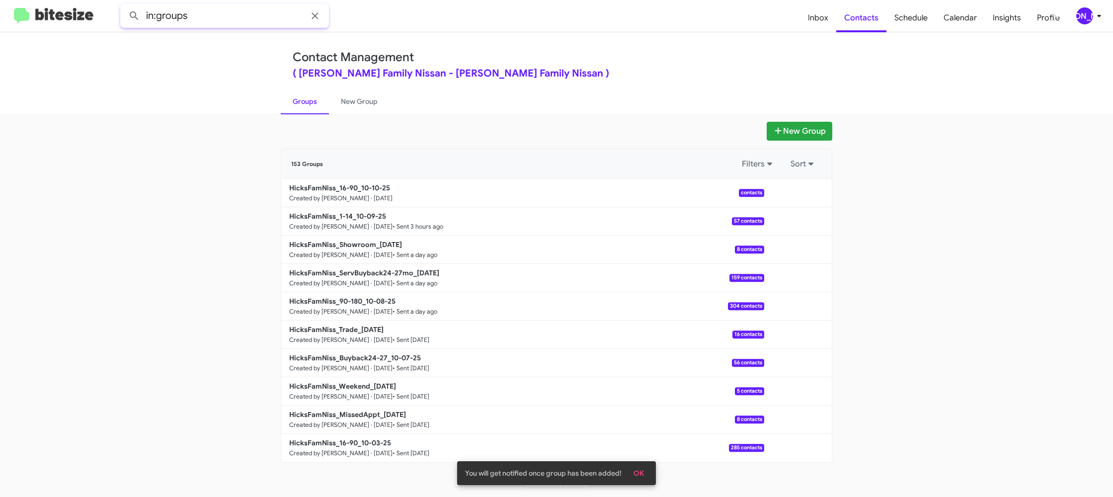
click at [247, 16] on input "in:groups" at bounding box center [224, 16] width 209 height 24
type input "in:groups 16-"
click at [124, 6] on button at bounding box center [134, 16] width 20 height 20
click at [348, 94] on link "New Group" at bounding box center [359, 101] width 61 height 26
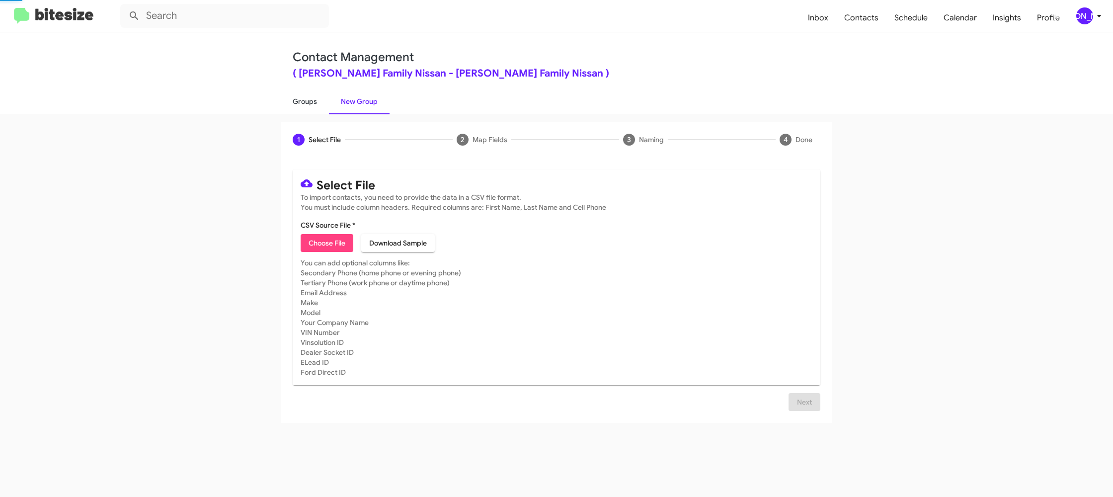
click at [319, 103] on link "Groups" at bounding box center [305, 101] width 48 height 26
type input "in:groups"
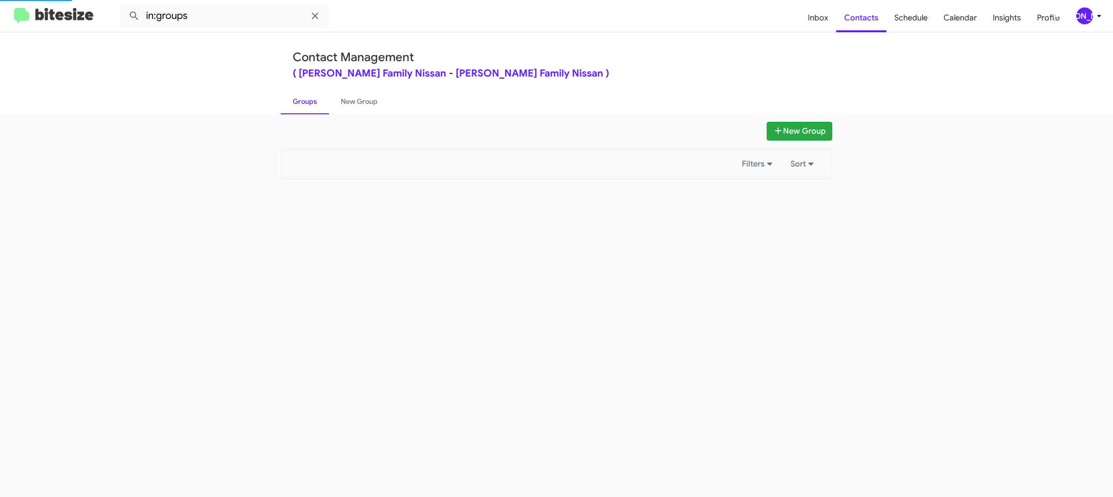
click at [319, 103] on link "Groups" at bounding box center [305, 101] width 48 height 26
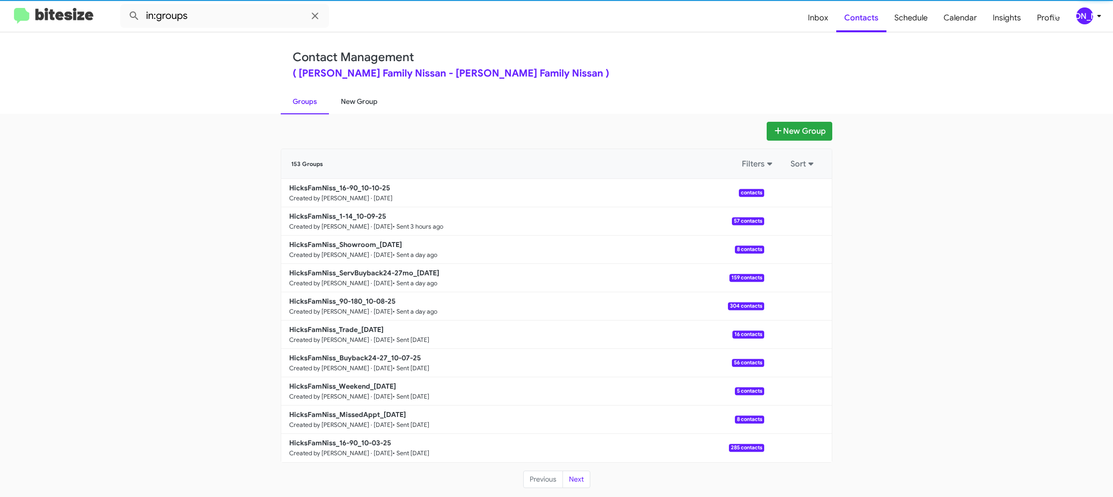
drag, startPoint x: 360, startPoint y: 103, endPoint x: 348, endPoint y: 104, distance: 11.5
click at [360, 103] on link "New Group" at bounding box center [359, 101] width 61 height 26
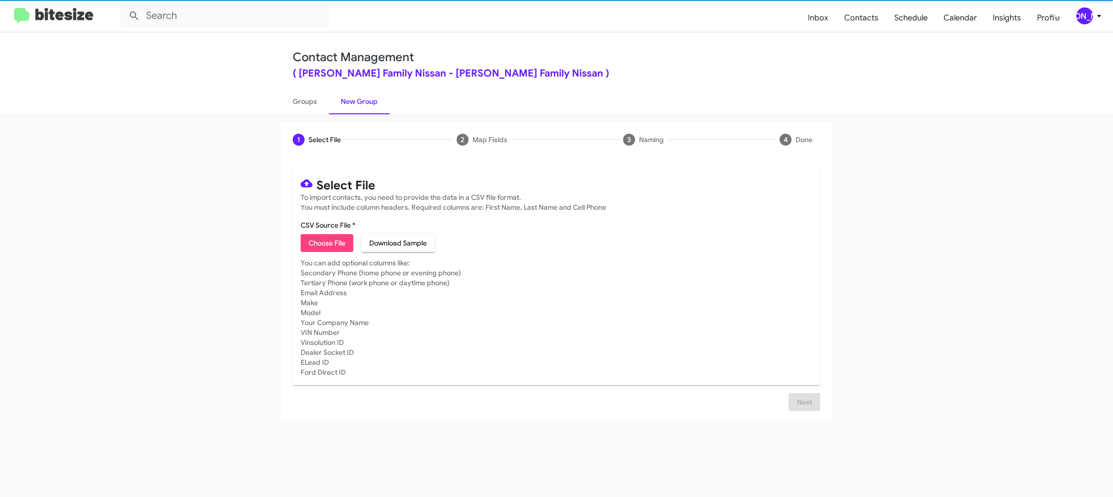
click at [329, 104] on link "New Group" at bounding box center [359, 101] width 61 height 26
click at [313, 107] on link "Groups" at bounding box center [305, 101] width 48 height 26
type input "in:groups"
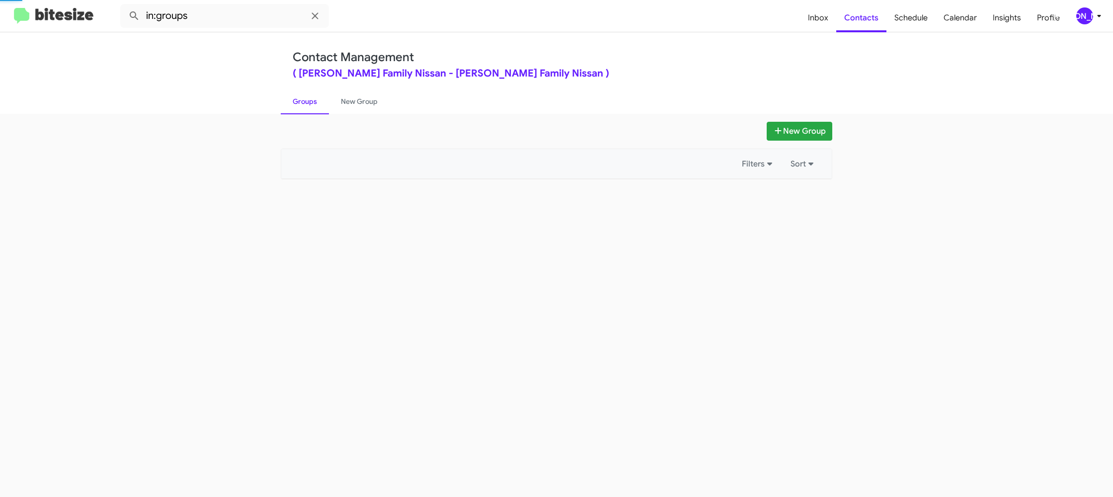
click at [313, 107] on link "Groups" at bounding box center [305, 101] width 48 height 26
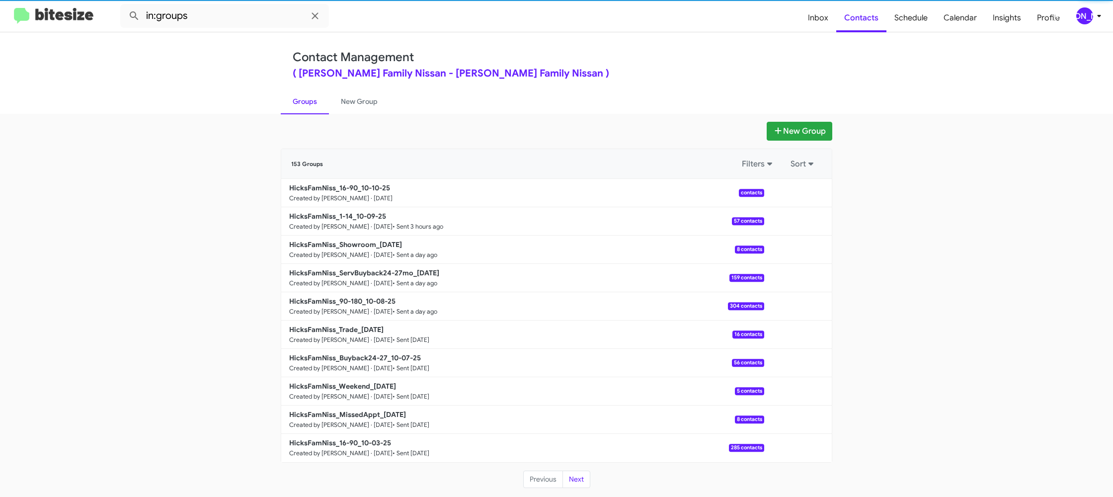
click at [313, 107] on link "Groups" at bounding box center [305, 101] width 48 height 26
click at [339, 106] on link "New Group" at bounding box center [359, 101] width 61 height 26
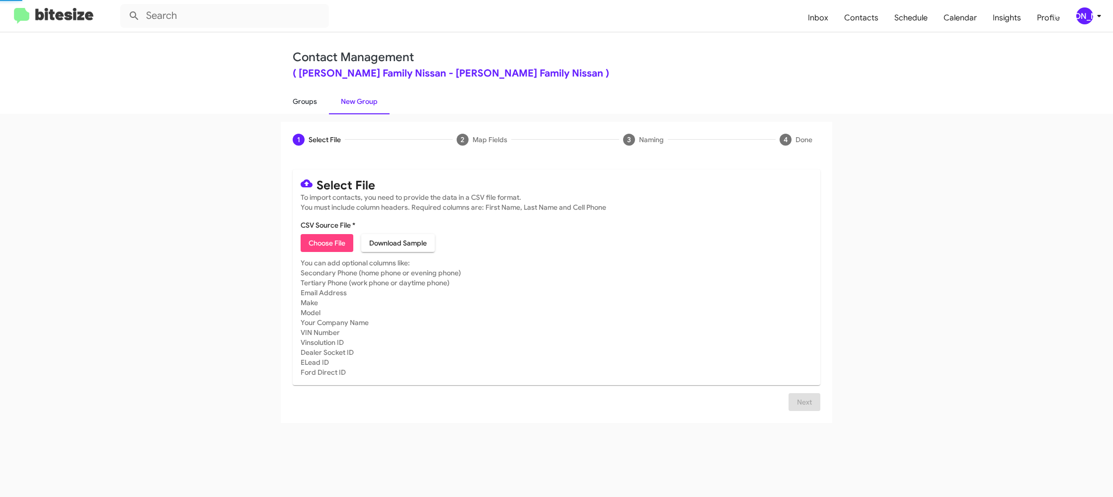
click at [313, 107] on link "Groups" at bounding box center [305, 101] width 48 height 26
type input "in:groups"
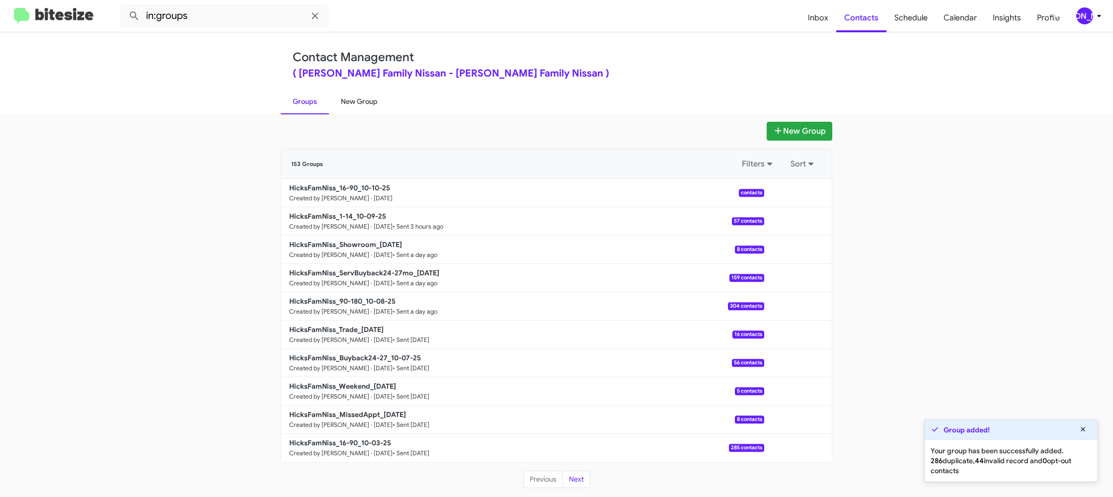
click at [350, 98] on link "New Group" at bounding box center [359, 101] width 61 height 26
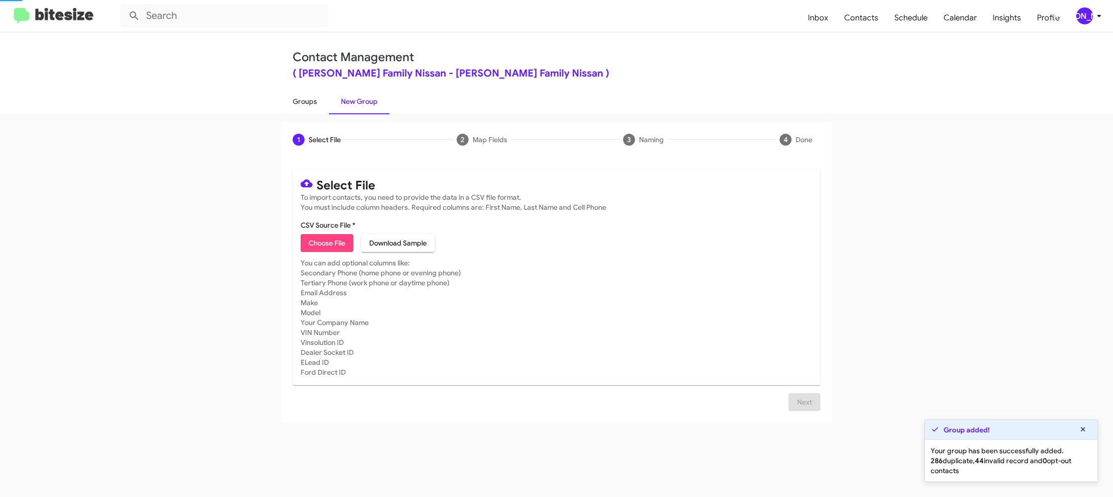
click at [296, 98] on link "Groups" at bounding box center [305, 101] width 48 height 26
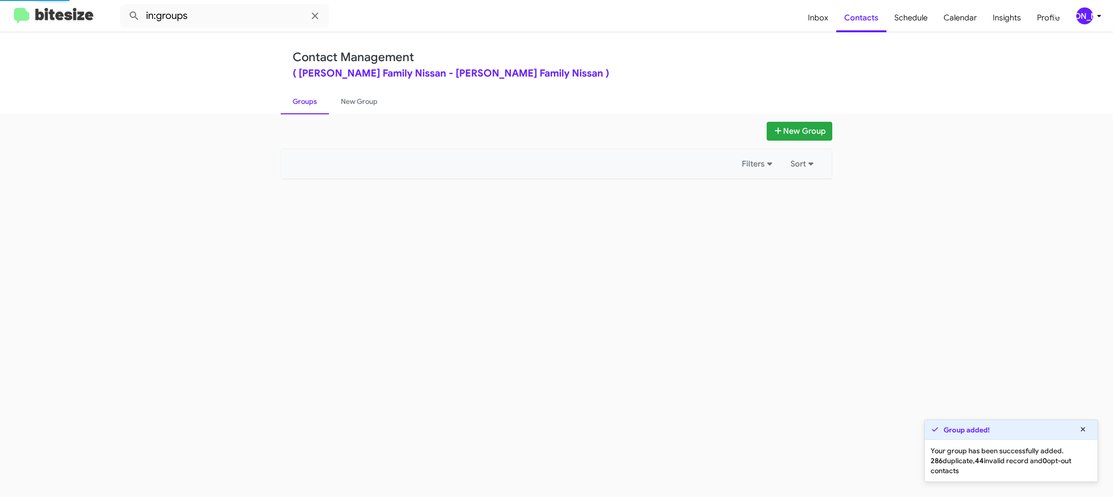
click at [296, 98] on link "Groups" at bounding box center [305, 101] width 48 height 26
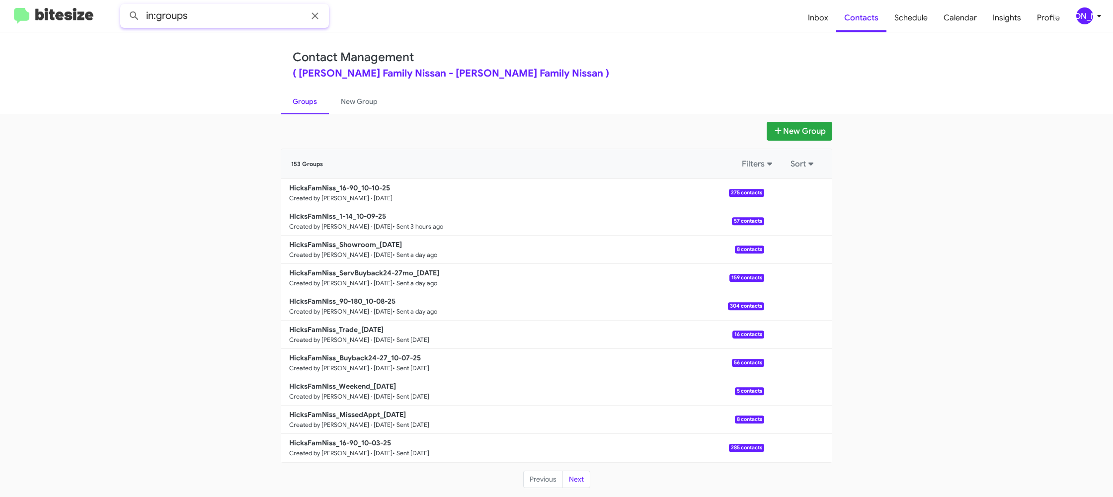
click at [212, 9] on input "in:groups" at bounding box center [224, 16] width 209 height 24
type input "in:groups 16-"
click at [124, 6] on button at bounding box center [134, 16] width 20 height 20
click at [372, 108] on link "New Group" at bounding box center [359, 101] width 61 height 26
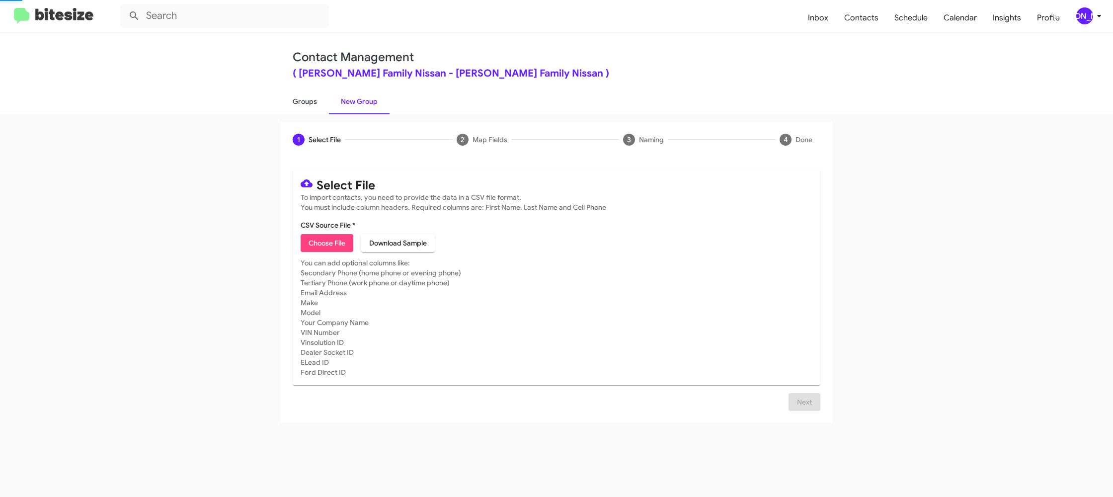
click at [309, 104] on link "Groups" at bounding box center [305, 101] width 48 height 26
type input "in:groups"
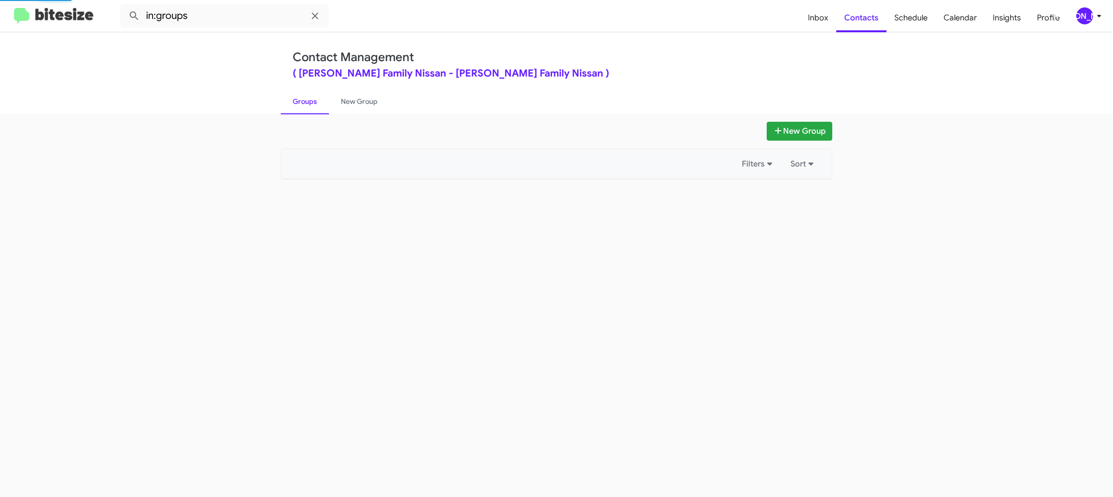
drag, startPoint x: 309, startPoint y: 104, endPoint x: 654, endPoint y: 174, distance: 352.0
click at [310, 103] on link "Groups" at bounding box center [305, 101] width 48 height 26
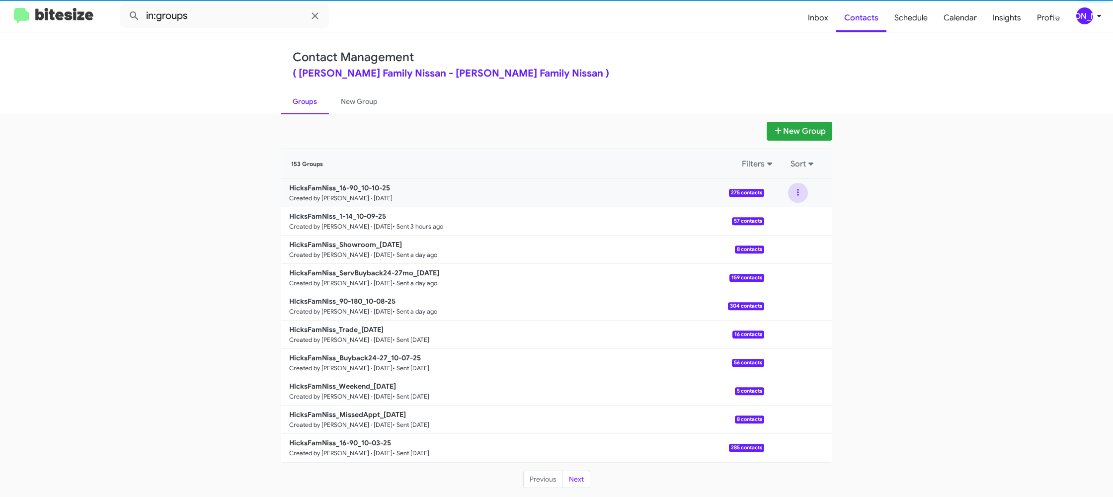
click at [806, 198] on button at bounding box center [798, 193] width 20 height 20
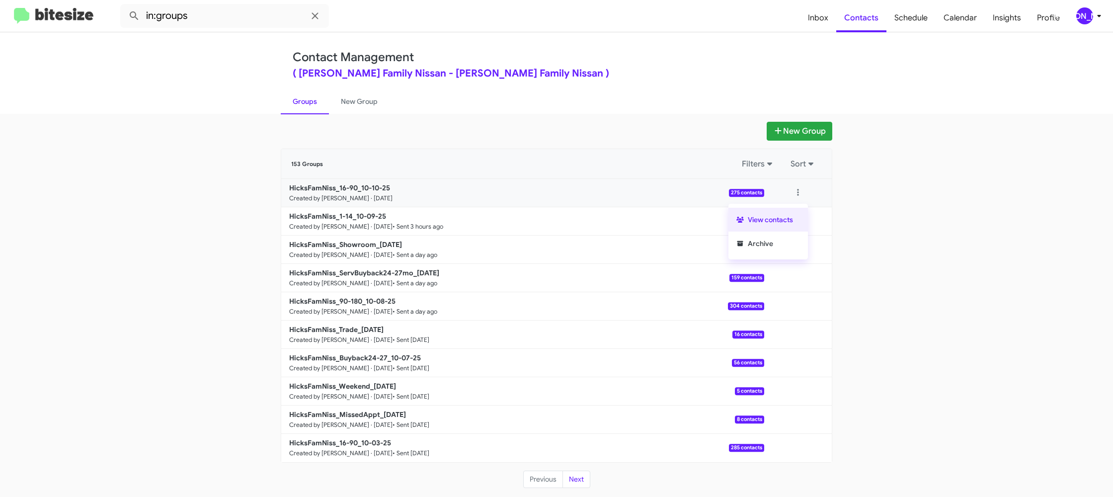
click at [796, 210] on button "View contacts" at bounding box center [769, 220] width 80 height 24
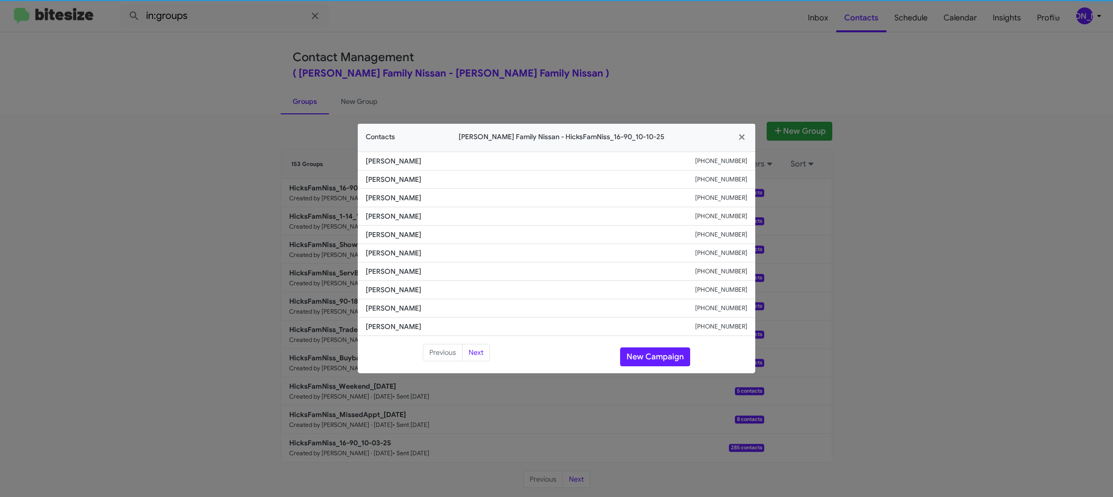
click at [383, 255] on span "Maria Hinojisa" at bounding box center [531, 253] width 330 height 10
drag, startPoint x: 383, startPoint y: 255, endPoint x: 383, endPoint y: 250, distance: 5.5
click at [381, 253] on span "Maria Hinojisa" at bounding box center [531, 253] width 330 height 10
copy span "Maria Hinojisa"
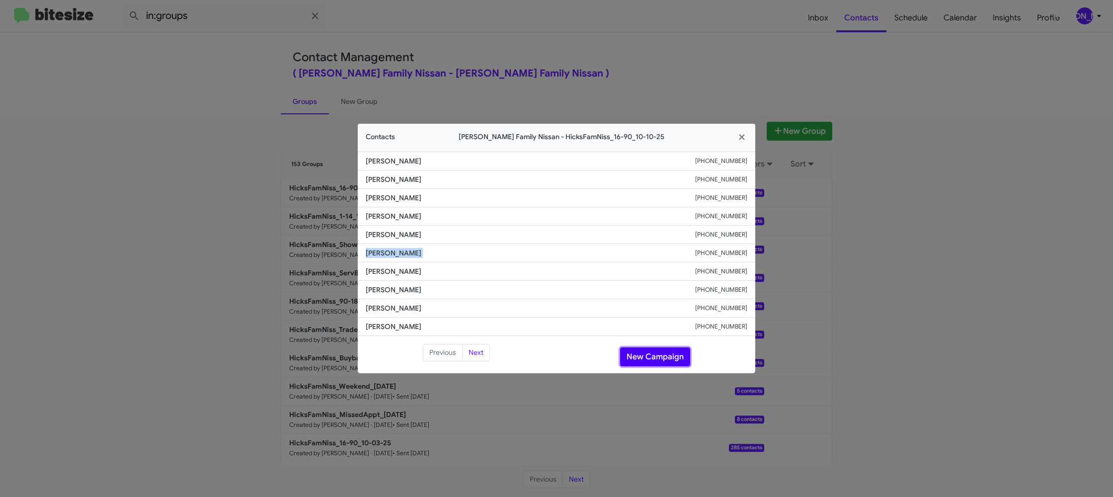
drag, startPoint x: 644, startPoint y: 355, endPoint x: 548, endPoint y: 267, distance: 130.1
click at [644, 355] on button "New Campaign" at bounding box center [655, 356] width 70 height 19
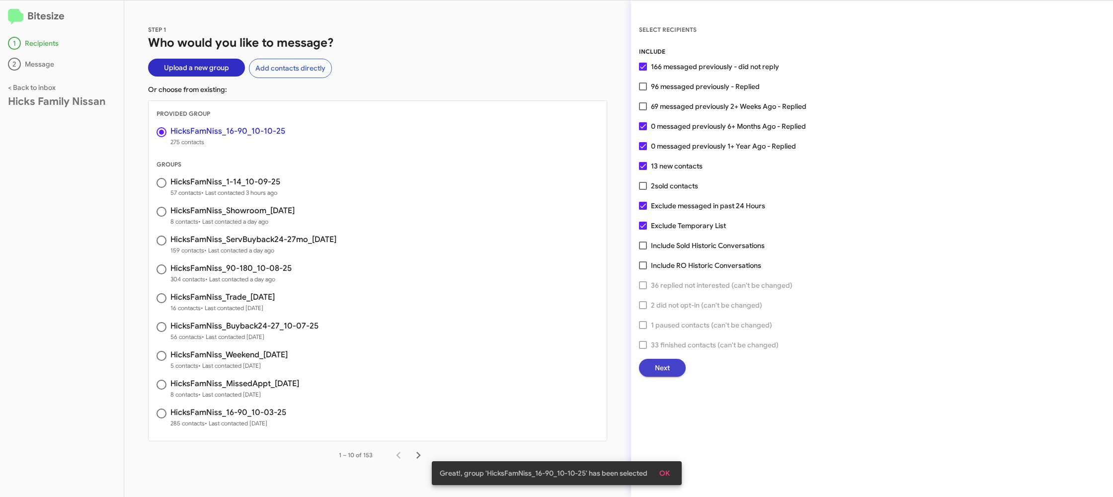
click at [666, 375] on span "Next" at bounding box center [662, 368] width 15 height 18
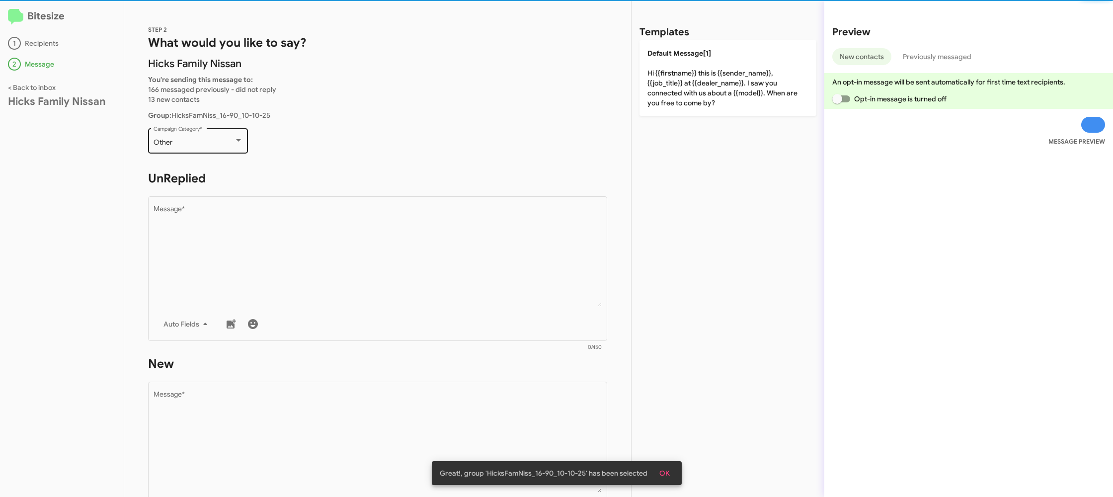
click at [224, 151] on div "Other Campaign Category *" at bounding box center [198, 139] width 89 height 27
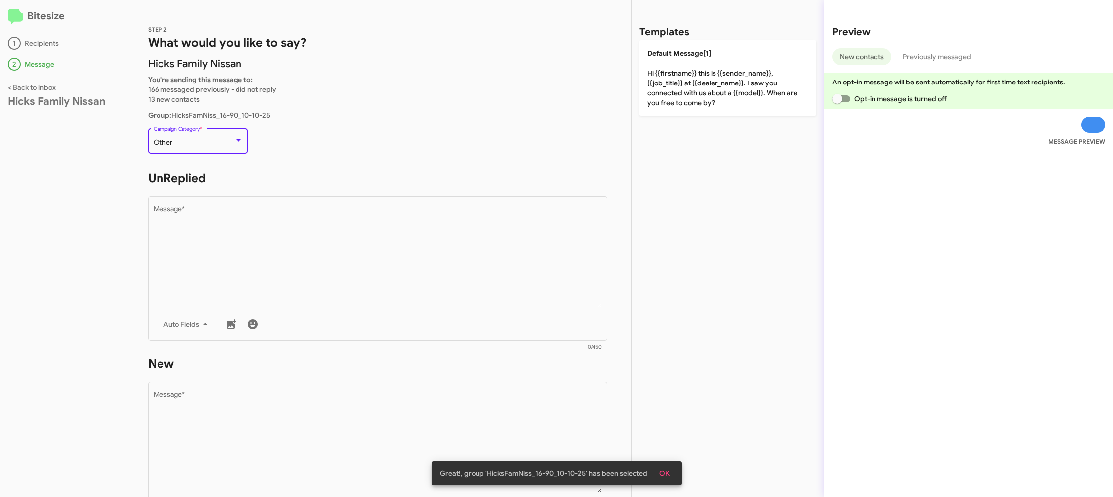
scroll to position [21, 0]
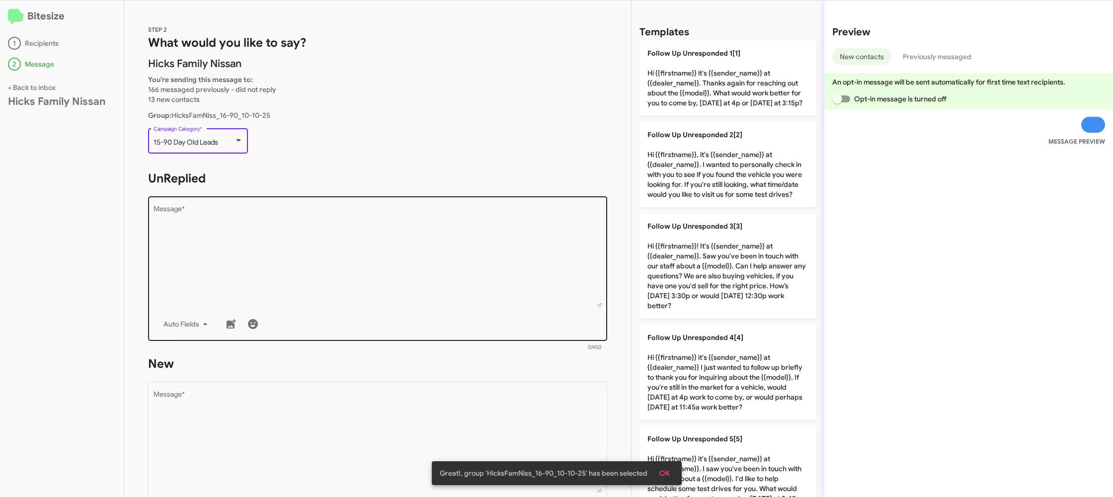
click at [380, 268] on textarea "Message *" at bounding box center [378, 256] width 449 height 101
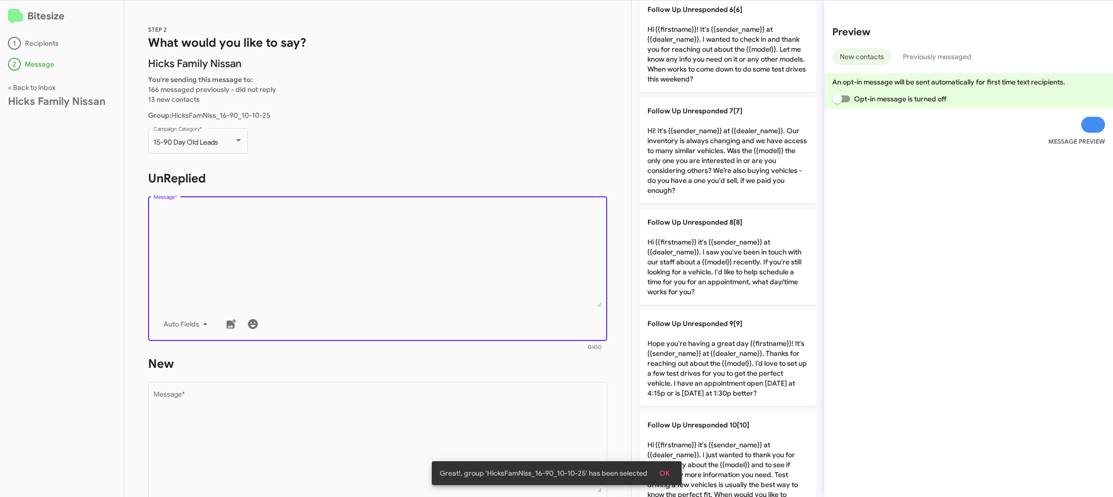
scroll to position [659, 0]
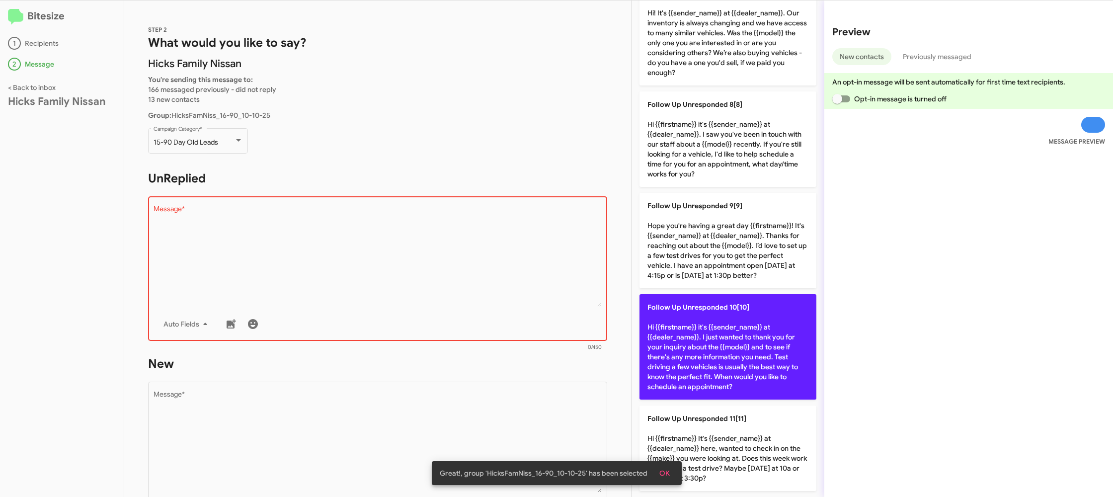
drag, startPoint x: 737, startPoint y: 345, endPoint x: 692, endPoint y: 356, distance: 45.6
click at [719, 350] on p "Follow Up Unresponded 10[10] Hi {{firstname}} it's {{sender_name}} at {{dealer_…" at bounding box center [728, 346] width 177 height 105
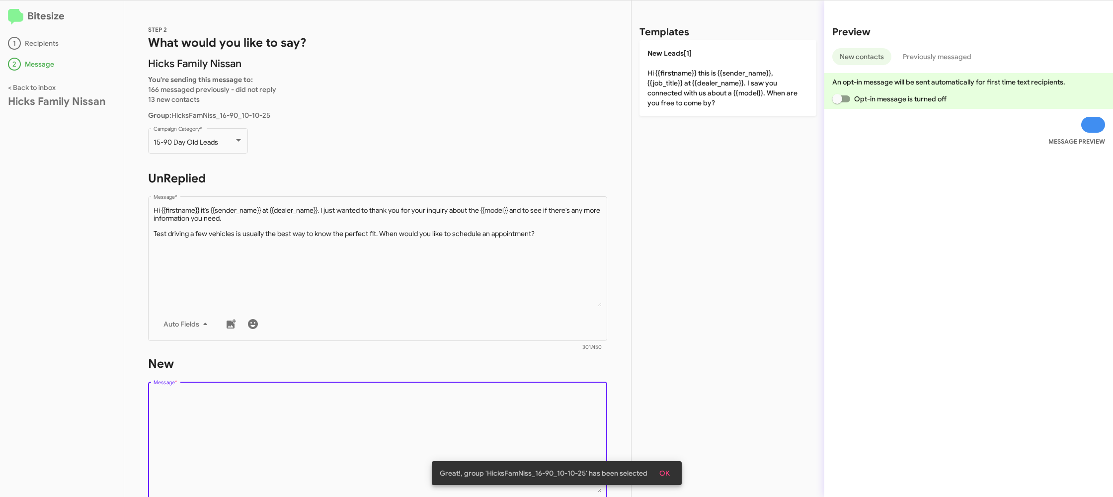
click at [572, 412] on textarea "Message *" at bounding box center [378, 441] width 449 height 101
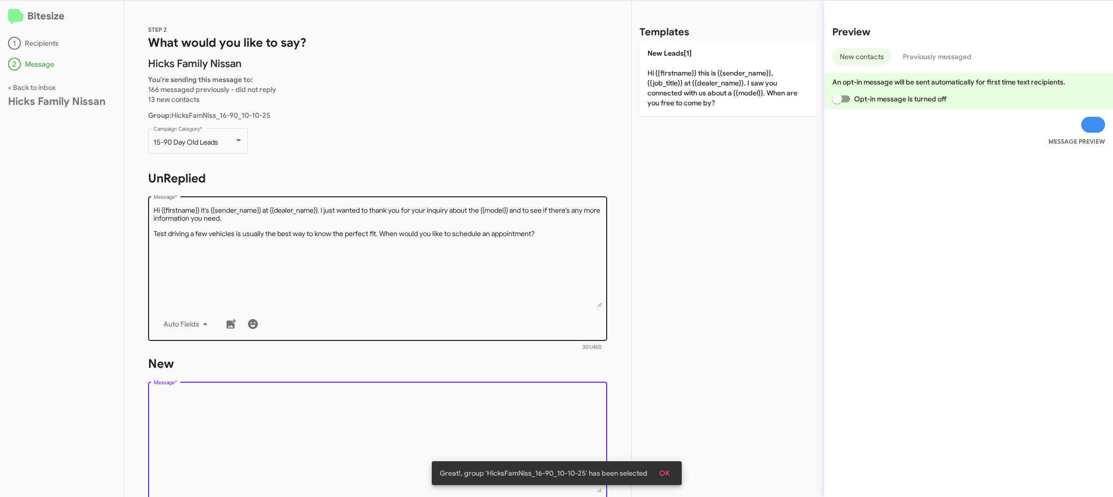
click at [430, 229] on textarea "Message *" at bounding box center [378, 256] width 449 height 101
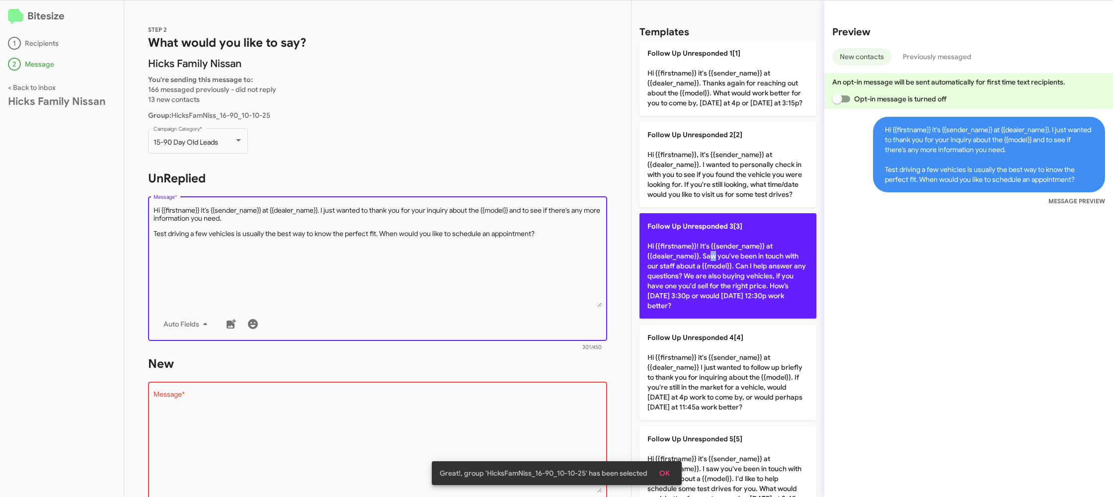
drag, startPoint x: 708, startPoint y: 270, endPoint x: 640, endPoint y: 304, distance: 75.6
click at [685, 273] on p "Follow Up Unresponded 3[3] Hi {{firstname}}! It's {{sender_name}} at {{dealer_n…" at bounding box center [728, 265] width 177 height 105
type textarea "Hi {{firstname}}! It's {{sender_name}} at {{dealer_name}}. Saw you've been in t…"
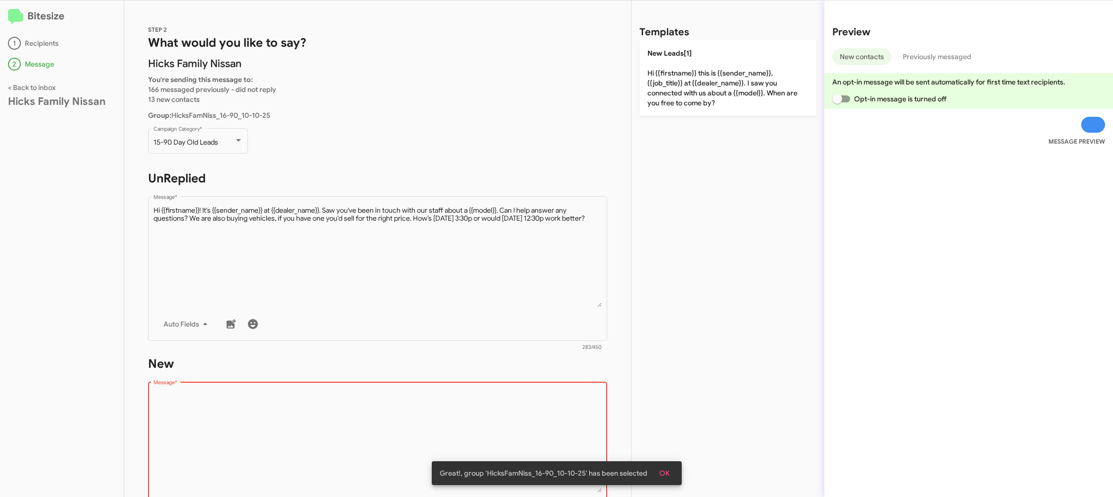
click at [529, 409] on textarea "Message *" at bounding box center [378, 441] width 449 height 101
drag, startPoint x: 528, startPoint y: 408, endPoint x: 652, endPoint y: 156, distance: 281.0
click at [533, 386] on div "Drop image here to insert Auto Fields Message *" at bounding box center [378, 453] width 449 height 147
drag, startPoint x: 680, startPoint y: 99, endPoint x: 645, endPoint y: 113, distance: 38.2
click at [680, 99] on p "New Leads[1] Hi {{firstname}} this is {{sender_name}}, {{job_title}} at {{deale…" at bounding box center [728, 78] width 177 height 76
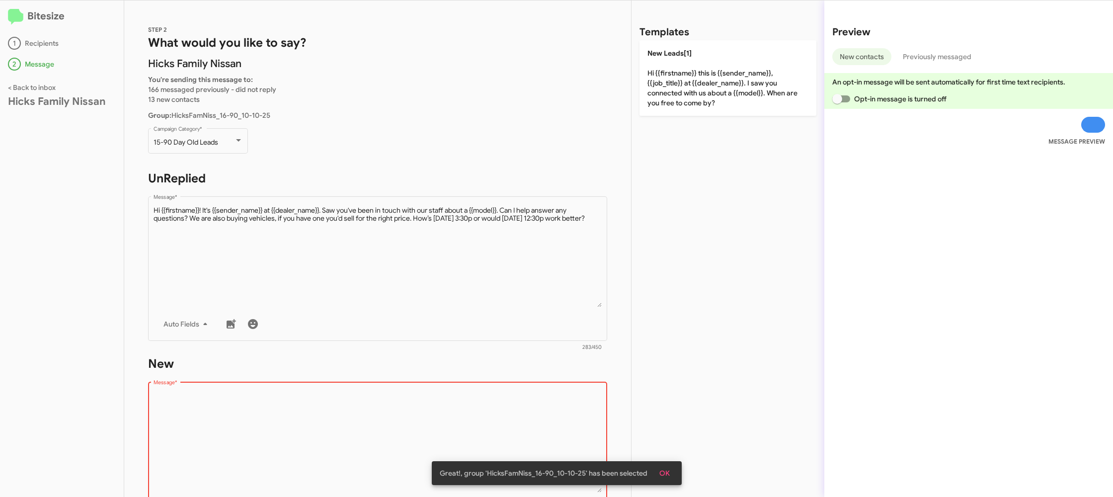
type textarea "Hi {{firstname}} this is {{sender_name}}, {{job_title}} at {{dealer_name}}. I s…"
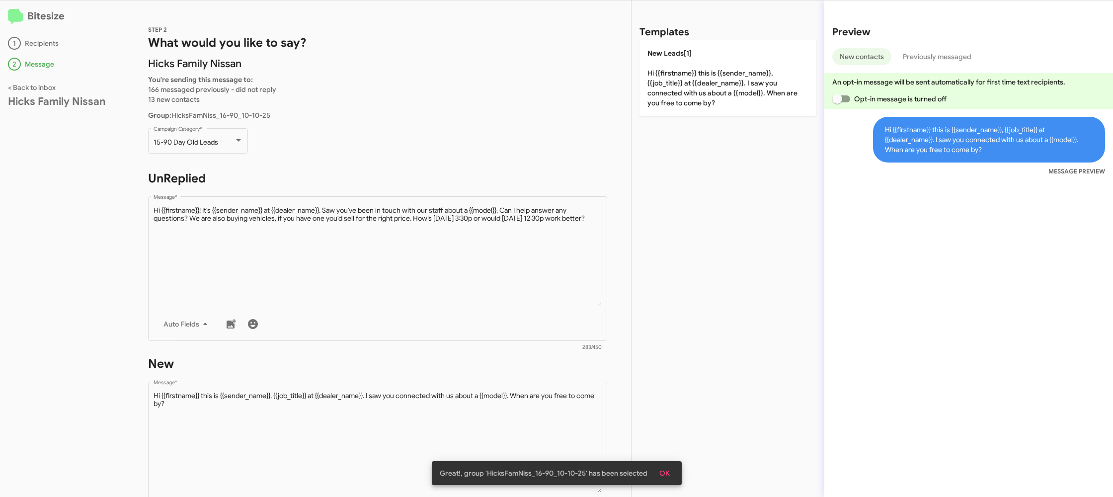
scroll to position [168, 0]
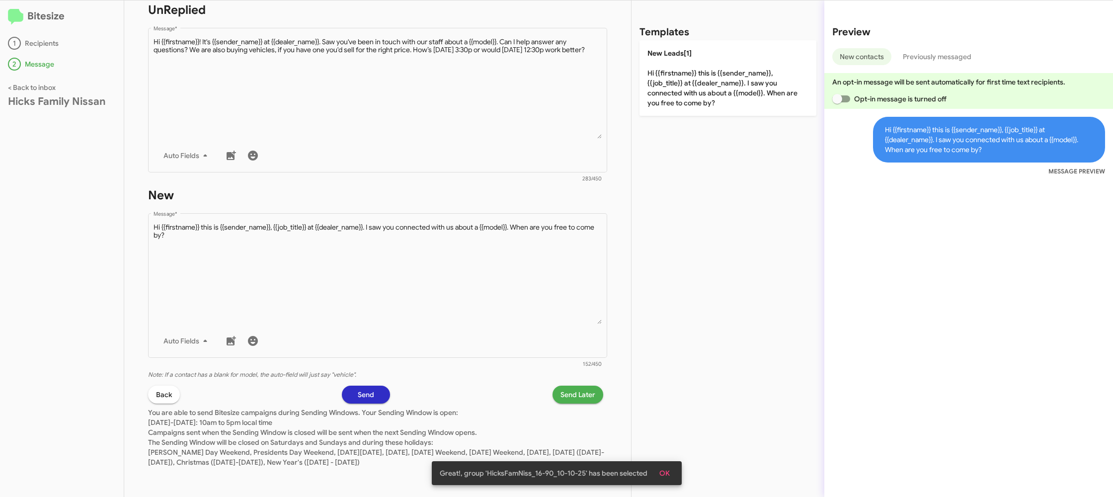
click at [582, 392] on span "Send Later" at bounding box center [578, 395] width 35 height 18
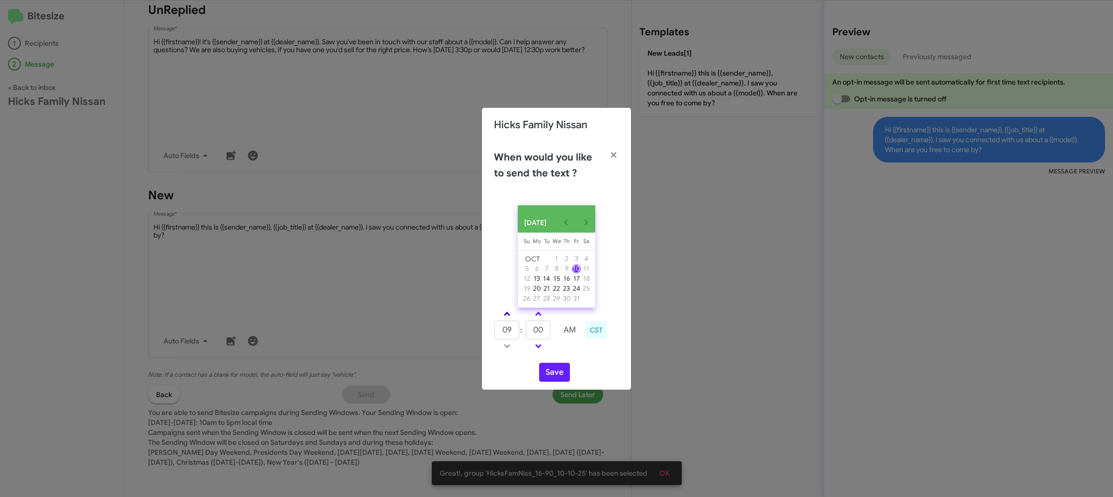
click at [502, 318] on link at bounding box center [507, 313] width 17 height 11
click at [502, 317] on link at bounding box center [507, 313] width 17 height 11
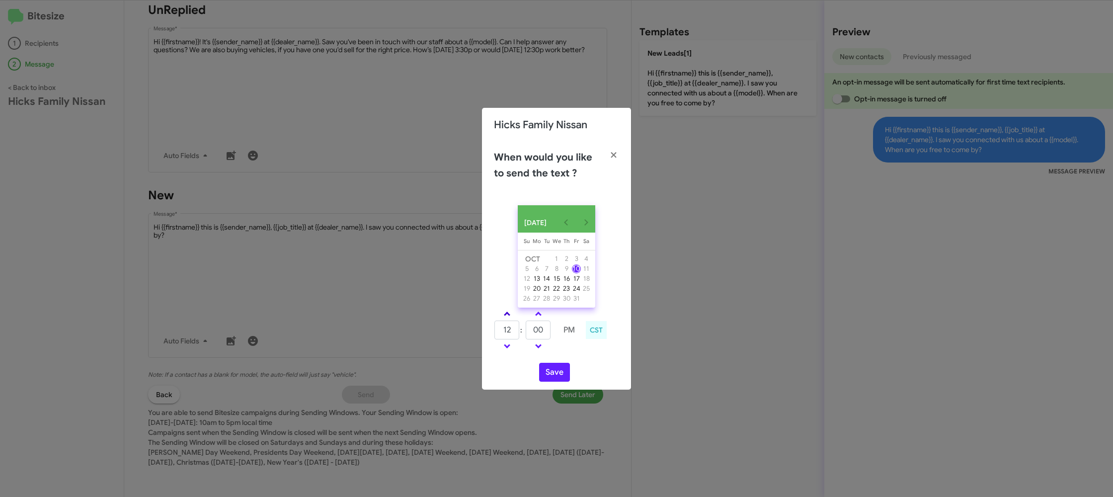
click at [502, 317] on link at bounding box center [507, 313] width 17 height 11
click at [503, 317] on link at bounding box center [507, 313] width 17 height 11
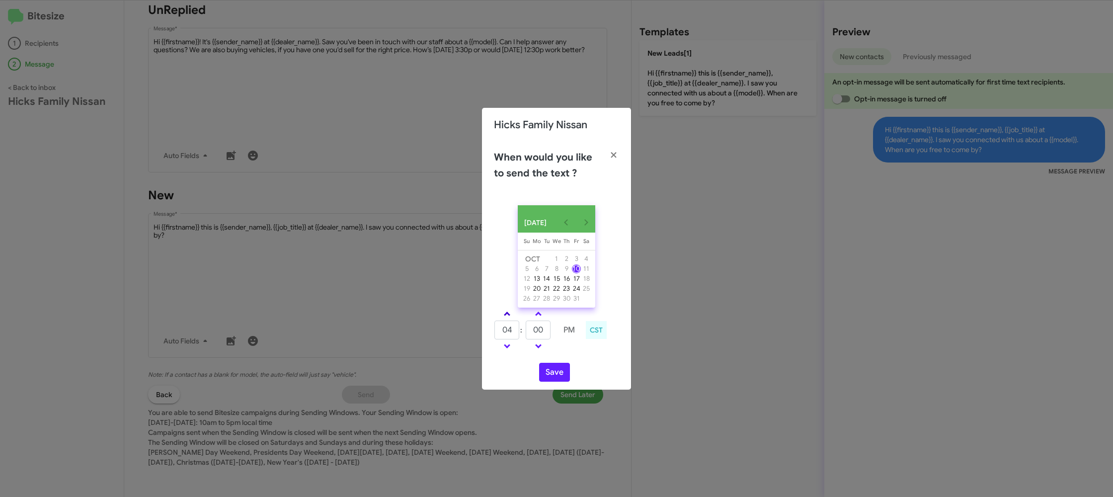
type input "05"
click at [547, 339] on input "00" at bounding box center [538, 330] width 25 height 19
type input "52"
drag, startPoint x: 594, startPoint y: 365, endPoint x: 554, endPoint y: 377, distance: 42.5
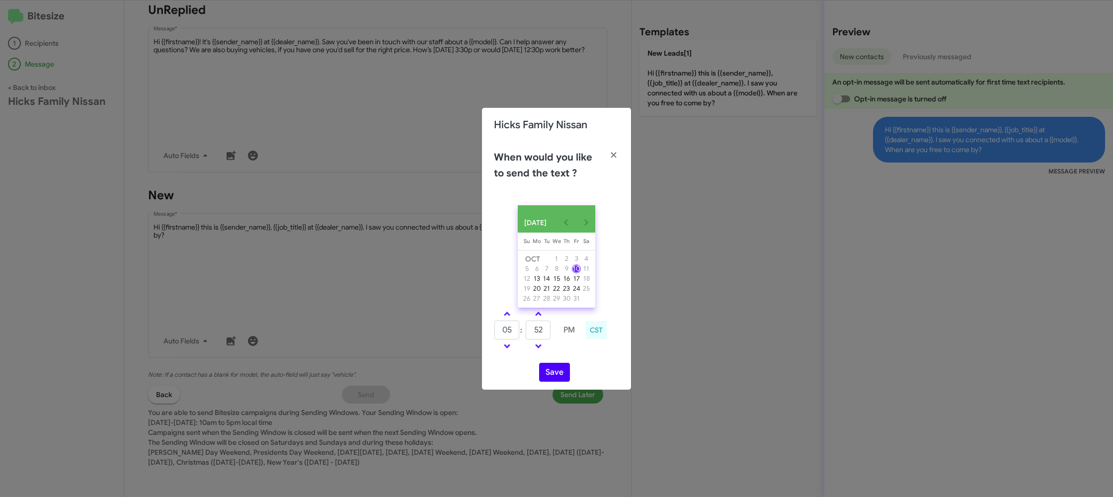
click at [572, 367] on div "OCT 2025 Sunday Su Monday Mo Tuesday Tu Wednesday We Thursday Th Friday Fr Satu…" at bounding box center [556, 293] width 149 height 192
click at [553, 377] on button "Save" at bounding box center [554, 372] width 31 height 19
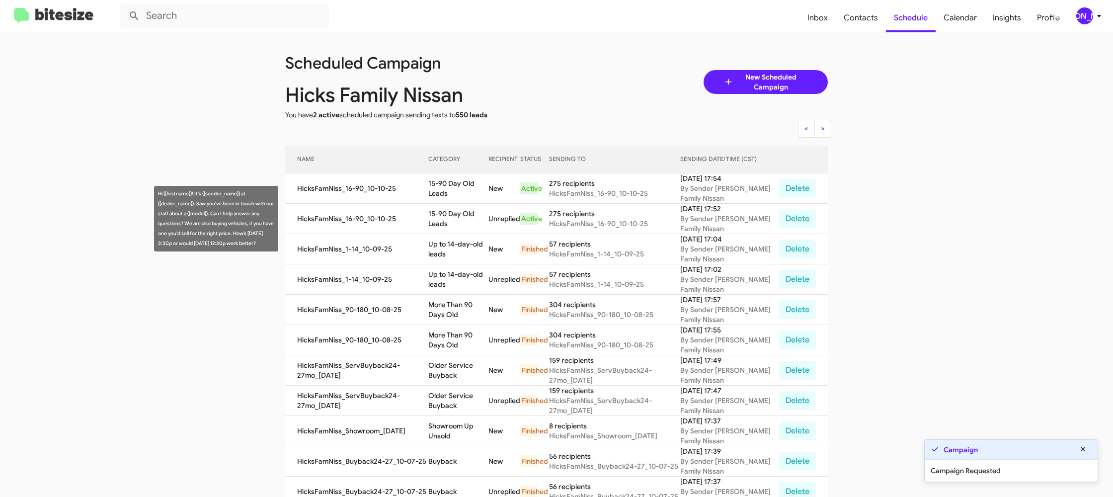
click at [470, 216] on td "15-90 Day Old Leads" at bounding box center [458, 219] width 60 height 30
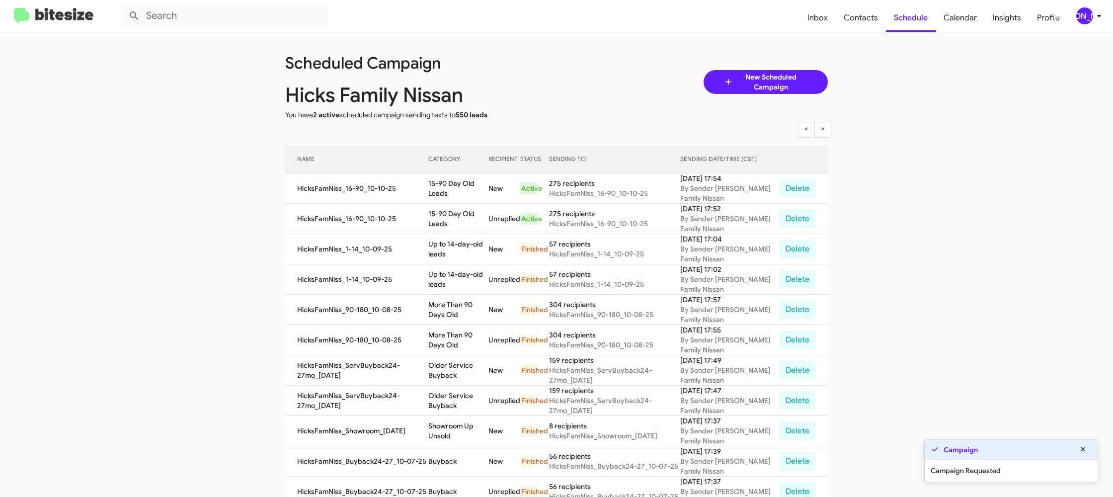
click at [470, 216] on td "15-90 Day Old Leads" at bounding box center [458, 219] width 60 height 30
copy td "15-90 Day Old Leads"
click at [1073, 10] on button "[PERSON_NAME]" at bounding box center [1085, 15] width 34 height 17
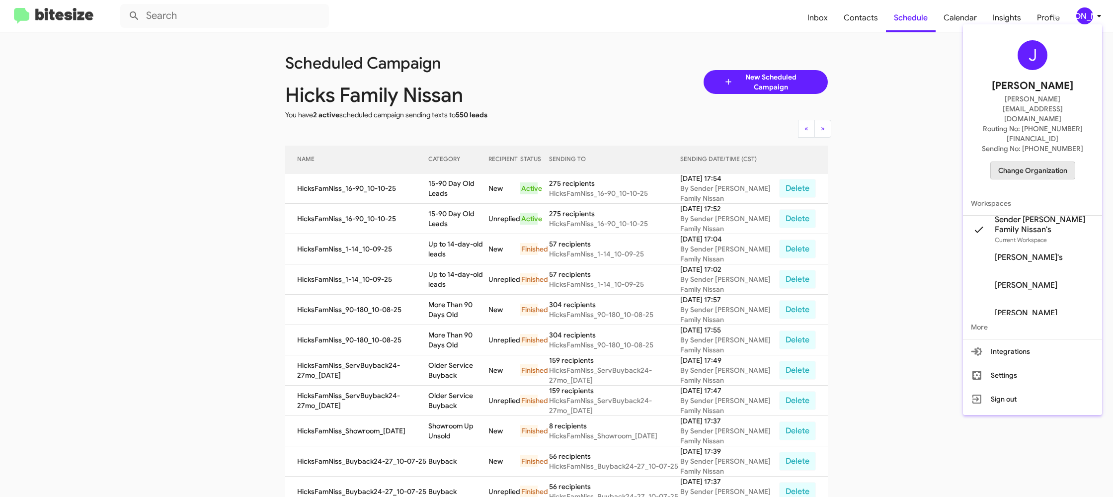
click at [1026, 162] on span "Change Organization" at bounding box center [1033, 170] width 69 height 17
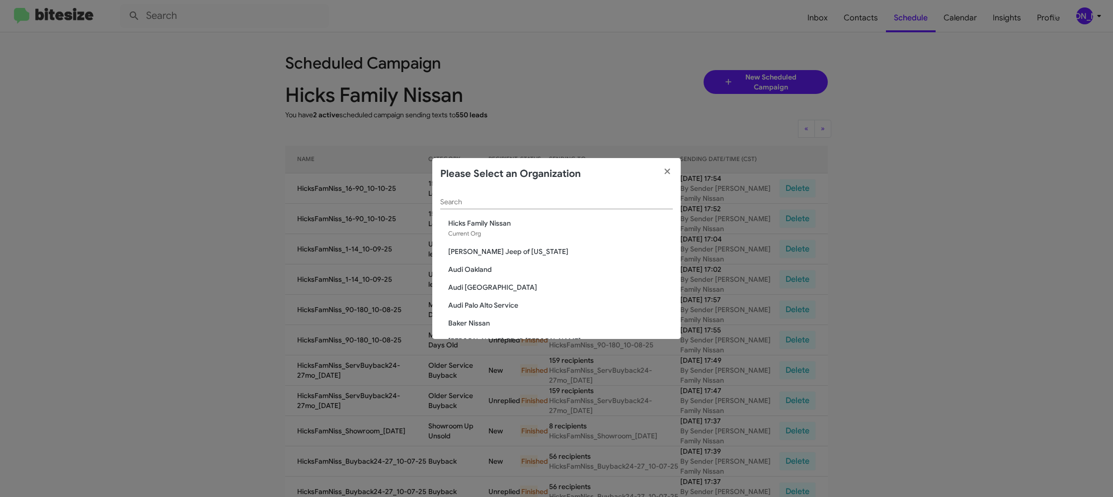
click at [496, 199] on input "Search" at bounding box center [556, 202] width 233 height 8
type input "s"
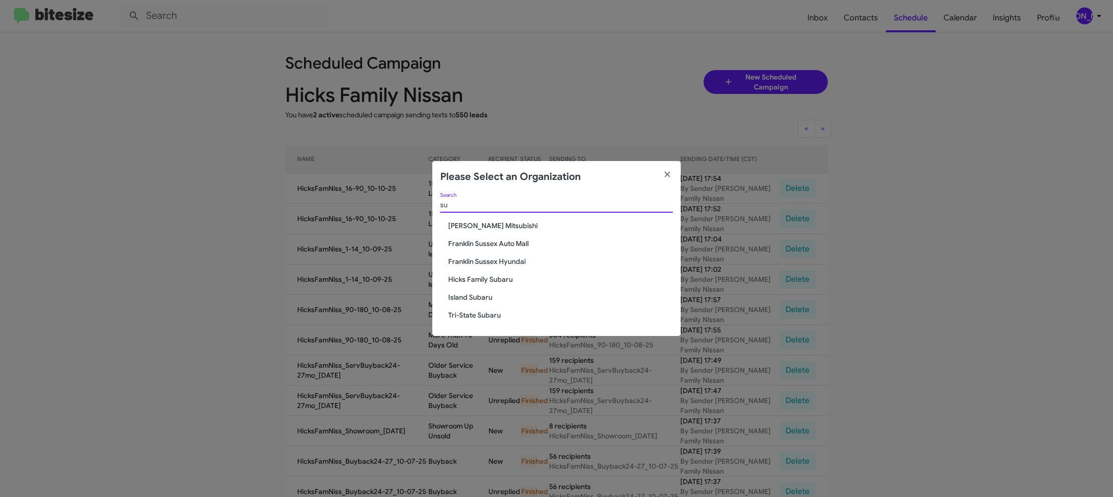
type input "su"
click at [475, 278] on span "Hicks Family Subaru" at bounding box center [560, 279] width 225 height 10
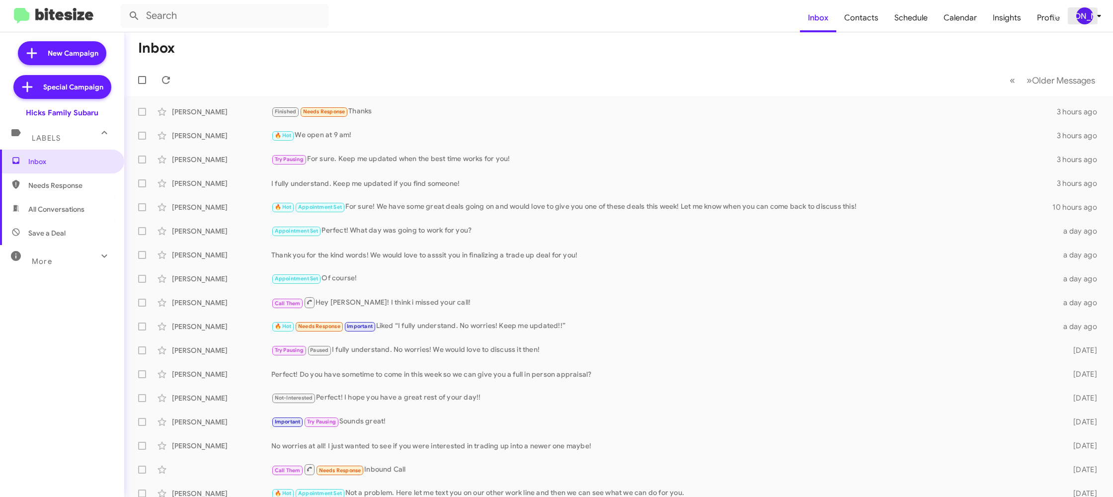
click at [1085, 16] on div "[PERSON_NAME]" at bounding box center [1085, 15] width 17 height 17
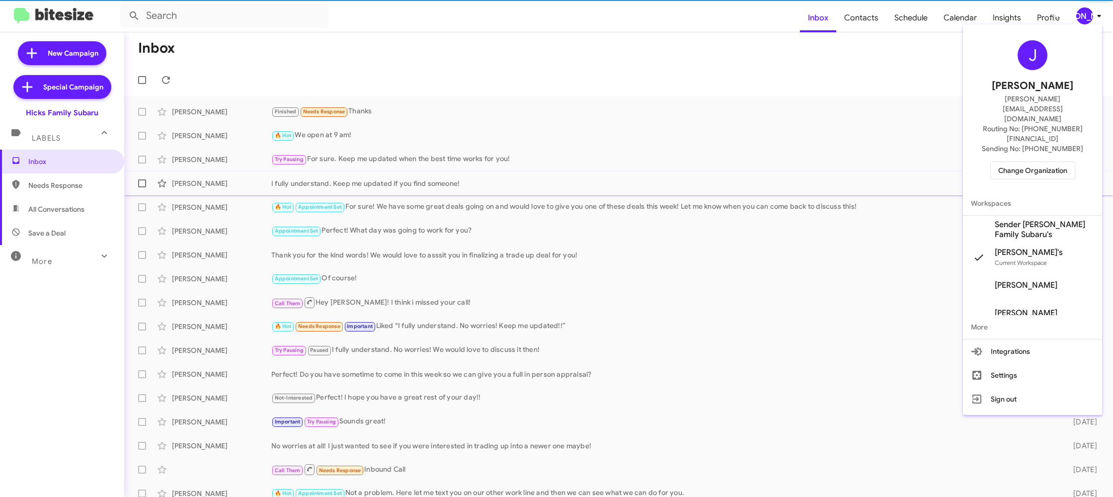
click at [1053, 220] on span "Sender [PERSON_NAME] Family Subaru's" at bounding box center [1044, 230] width 99 height 20
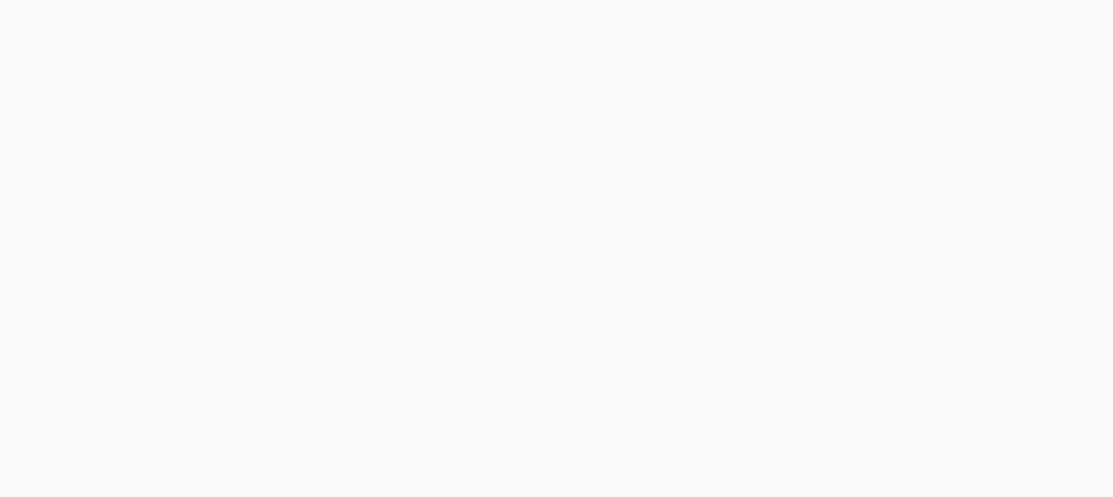
click at [858, 22] on body at bounding box center [556, 248] width 1113 height 497
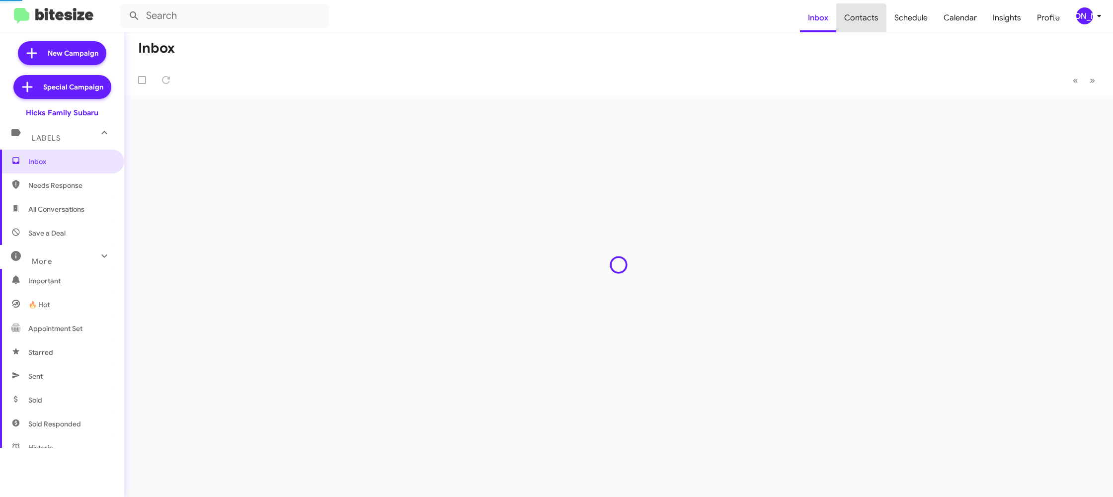
drag, startPoint x: 0, startPoint y: 0, endPoint x: 408, endPoint y: 415, distance: 581.7
click at [853, 24] on span "Contacts" at bounding box center [861, 17] width 50 height 29
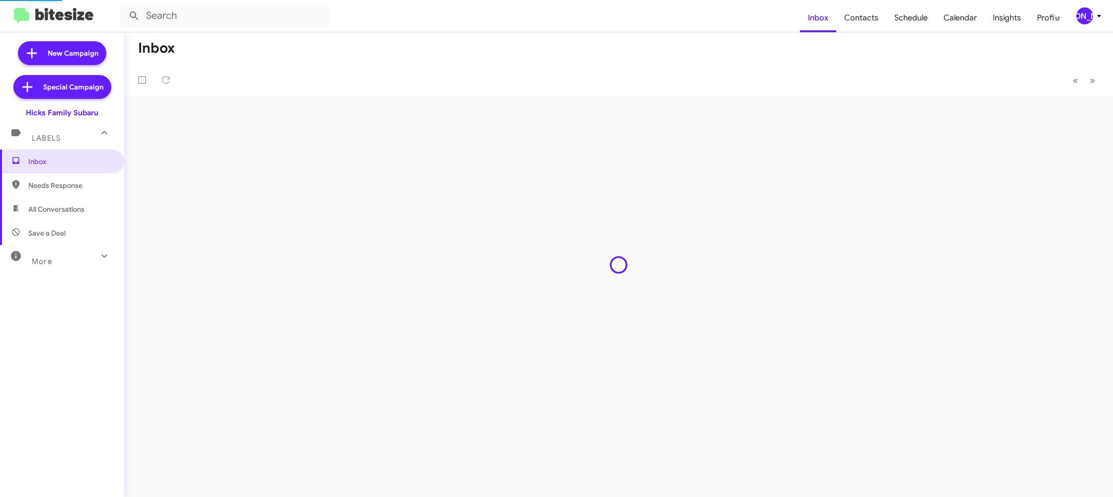
type input "in:groups"
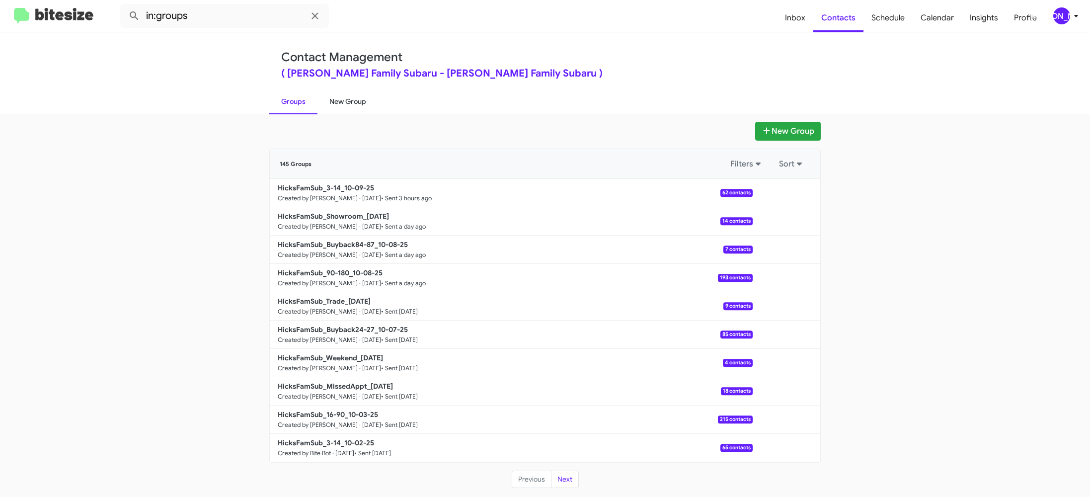
click at [348, 104] on link "New Group" at bounding box center [348, 101] width 61 height 26
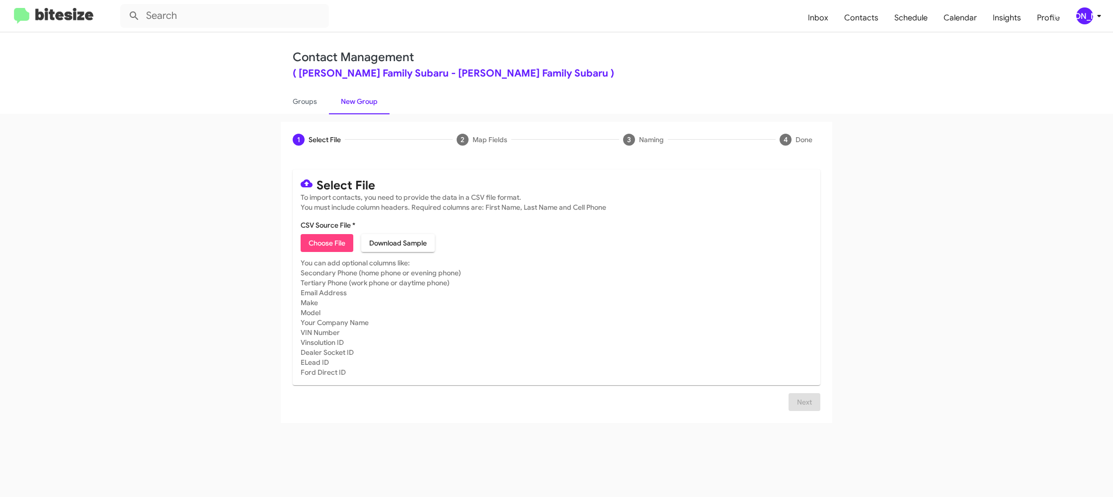
click at [1099, 12] on icon at bounding box center [1099, 16] width 12 height 12
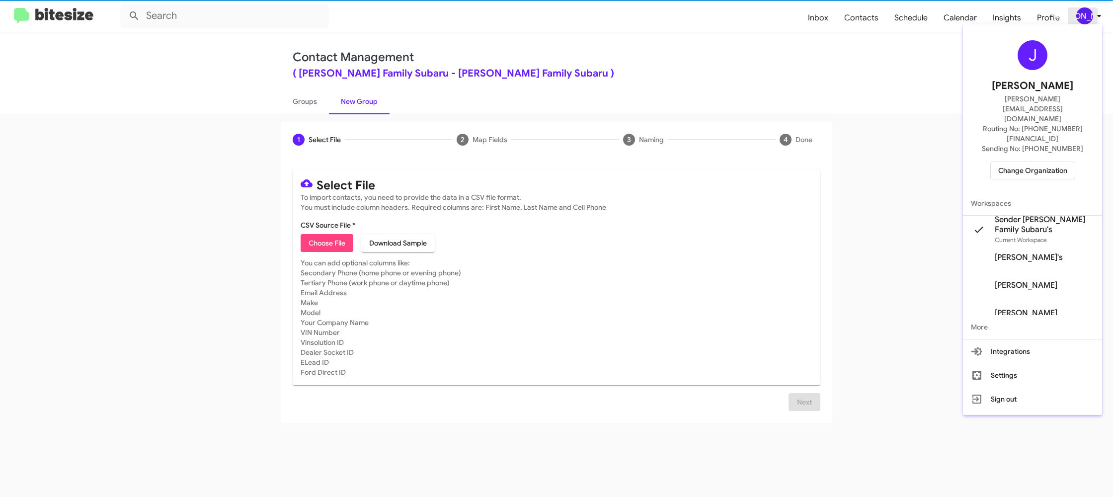
click at [1099, 12] on div at bounding box center [556, 248] width 1113 height 497
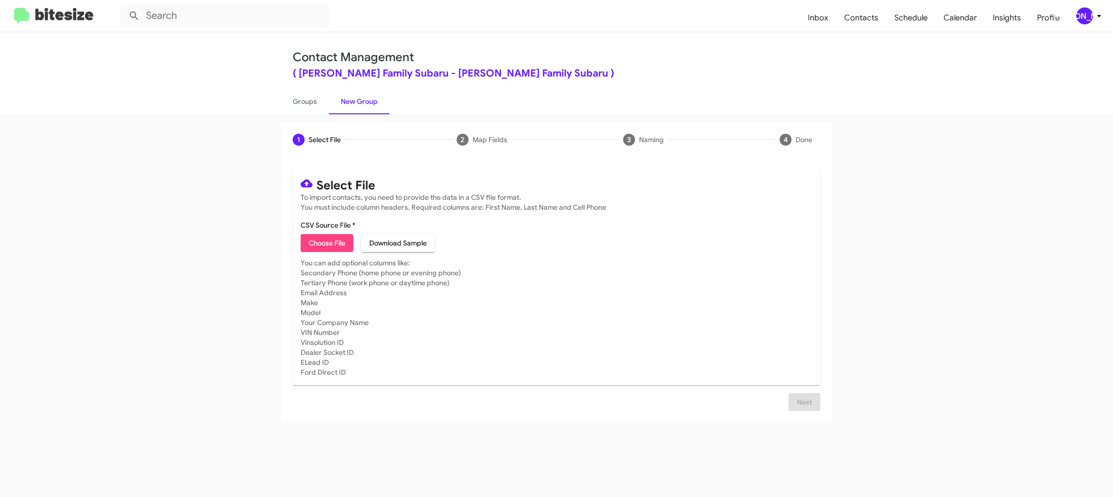
click at [1092, 25] on mat-toolbar "Inbox Contacts Schedule Calendar Insights Profile [PERSON_NAME]" at bounding box center [556, 16] width 1113 height 32
click at [1083, 20] on div "[PERSON_NAME]" at bounding box center [1085, 15] width 17 height 17
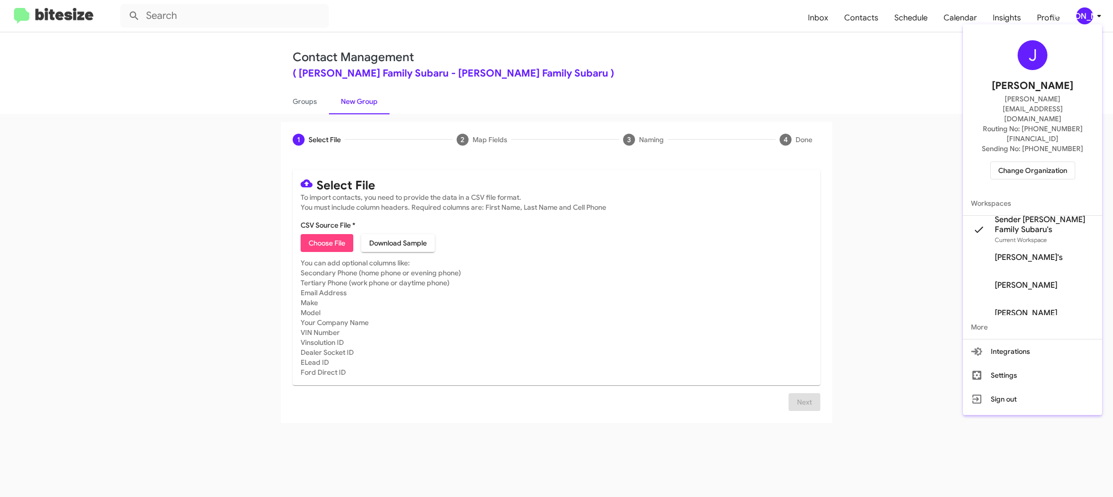
drag, startPoint x: 352, startPoint y: 86, endPoint x: 338, endPoint y: 95, distance: 16.8
click at [350, 88] on div at bounding box center [556, 248] width 1113 height 497
click at [315, 111] on link "Groups" at bounding box center [305, 101] width 48 height 26
type input "in:groups"
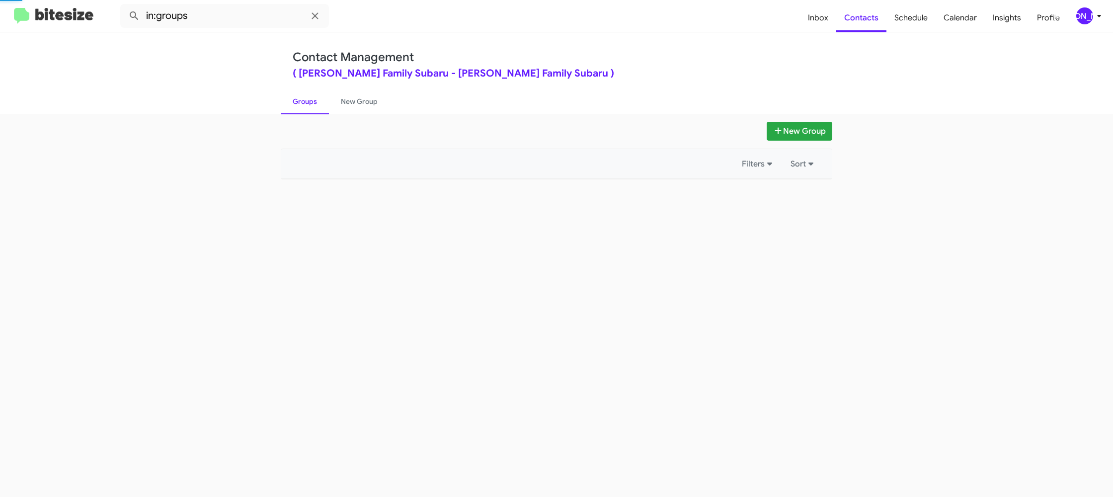
click at [315, 111] on link "Groups" at bounding box center [305, 101] width 48 height 26
drag, startPoint x: 315, startPoint y: 111, endPoint x: 339, endPoint y: 109, distance: 24.9
click at [317, 109] on link "Groups" at bounding box center [305, 101] width 48 height 26
click at [339, 109] on link "New Group" at bounding box center [359, 101] width 61 height 26
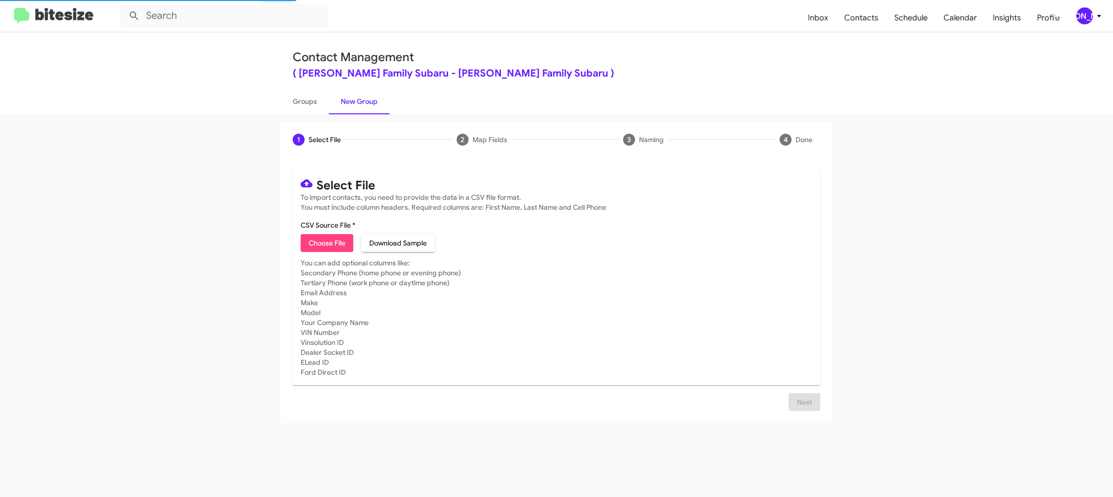
click at [332, 246] on span "Choose File" at bounding box center [327, 243] width 37 height 18
type input "HicksFamSub_16-90_10-10-25"
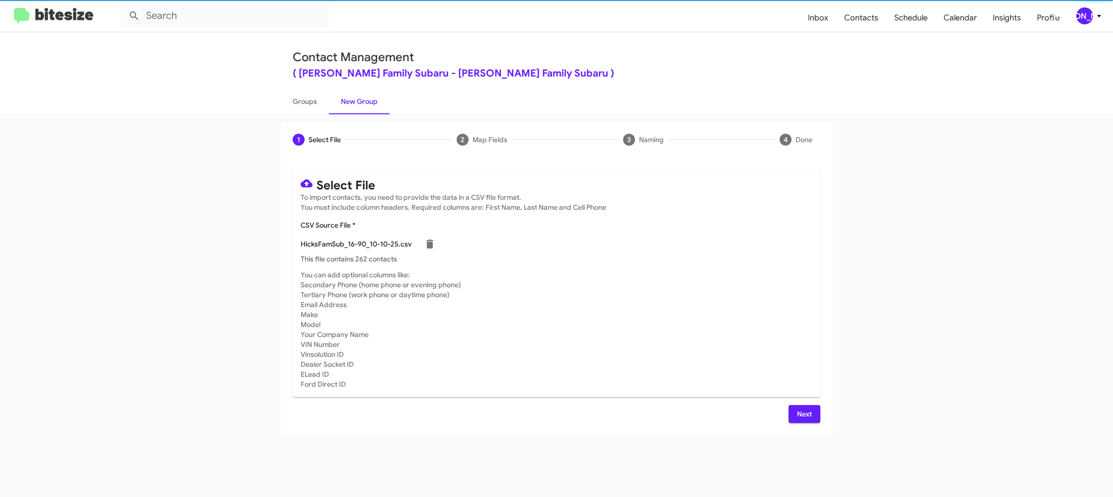
click at [764, 383] on mat-card-subtitle "You can add optional columns like: Secondary Phone (home phone or evening phone…" at bounding box center [557, 329] width 512 height 119
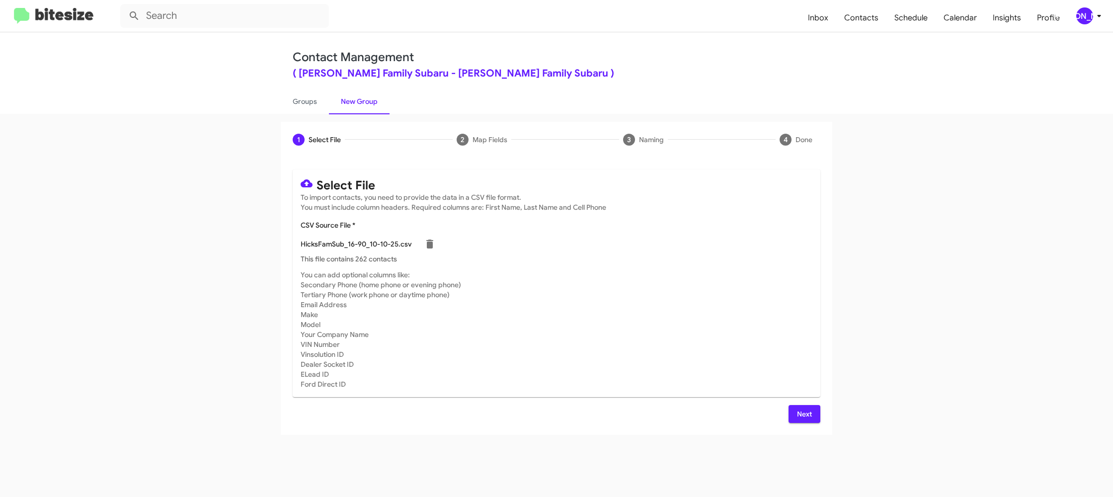
drag, startPoint x: 810, startPoint y: 417, endPoint x: 739, endPoint y: 375, distance: 82.7
click at [810, 417] on span "Next" at bounding box center [805, 414] width 16 height 18
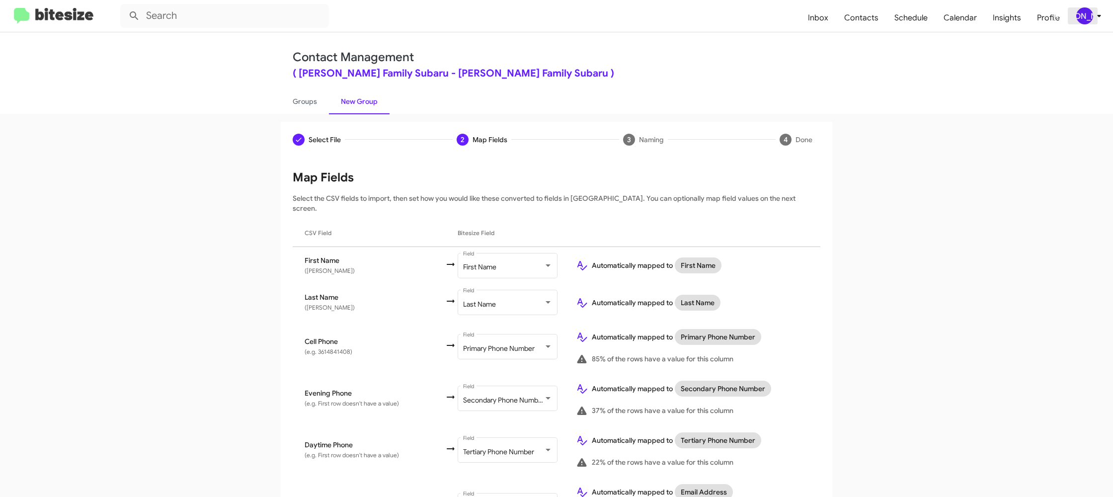
click at [1080, 16] on div "[PERSON_NAME]" at bounding box center [1085, 15] width 17 height 17
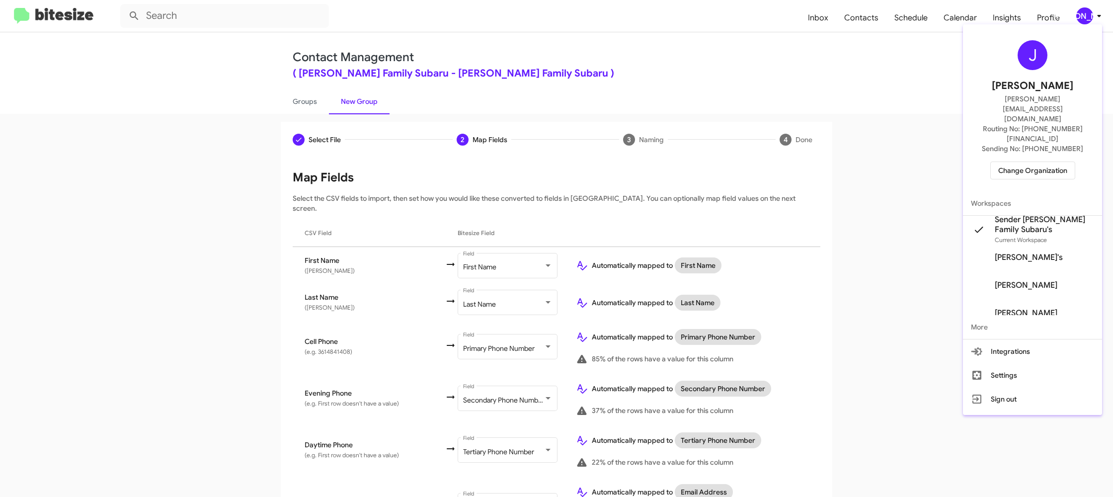
click at [1079, 16] on div at bounding box center [556, 248] width 1113 height 497
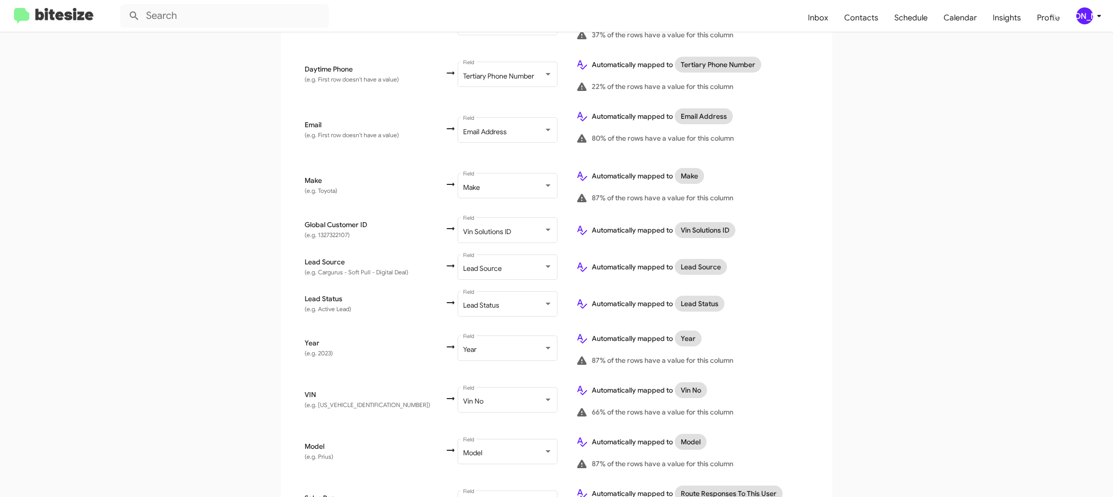
scroll to position [474, 0]
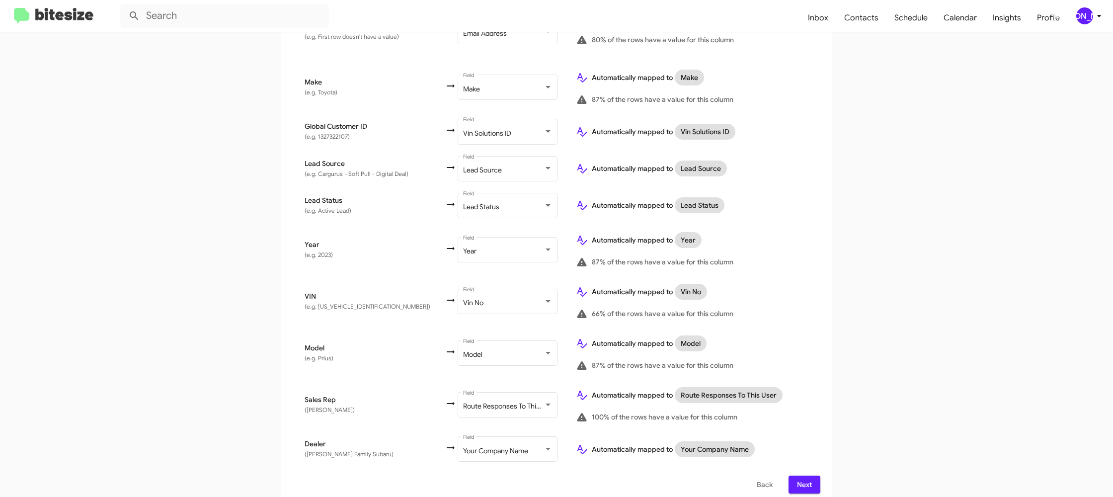
click at [802, 464] on div "Map Fields Select the CSV fields to import, then set how you would like these c…" at bounding box center [557, 94] width 528 height 798
click at [805, 476] on span "Next" at bounding box center [805, 485] width 16 height 18
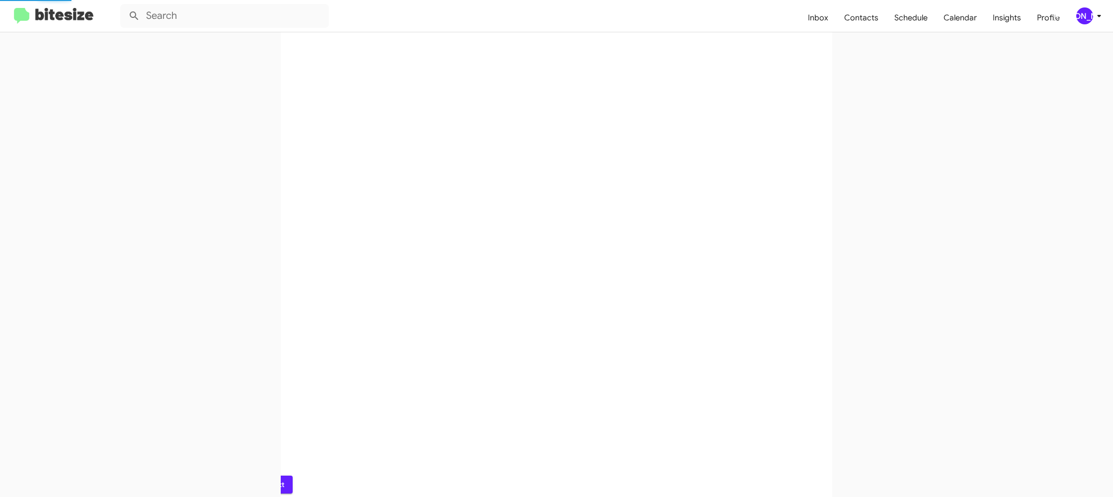
scroll to position [0, 0]
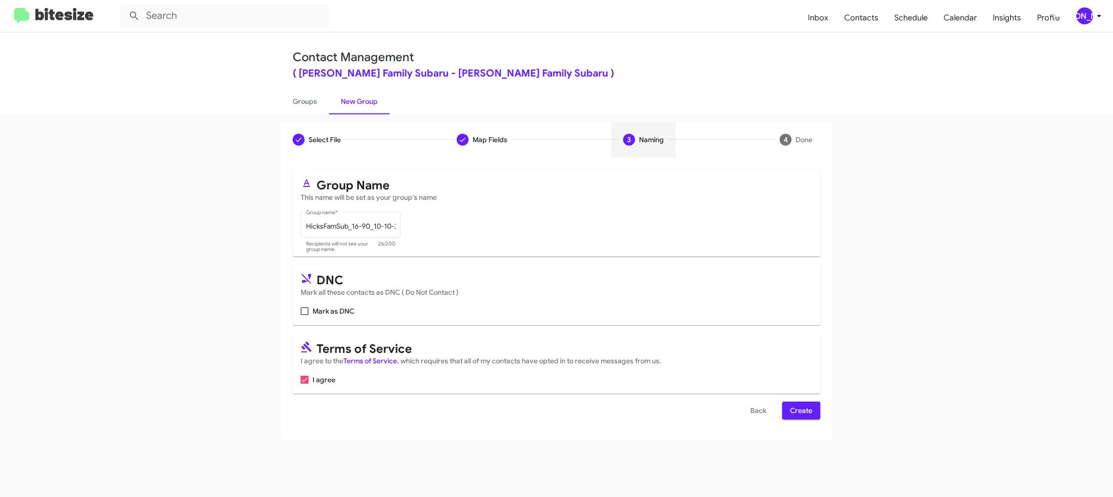
drag, startPoint x: 805, startPoint y: 413, endPoint x: 781, endPoint y: 399, distance: 27.2
click at [805, 413] on span "Create" at bounding box center [801, 411] width 22 height 18
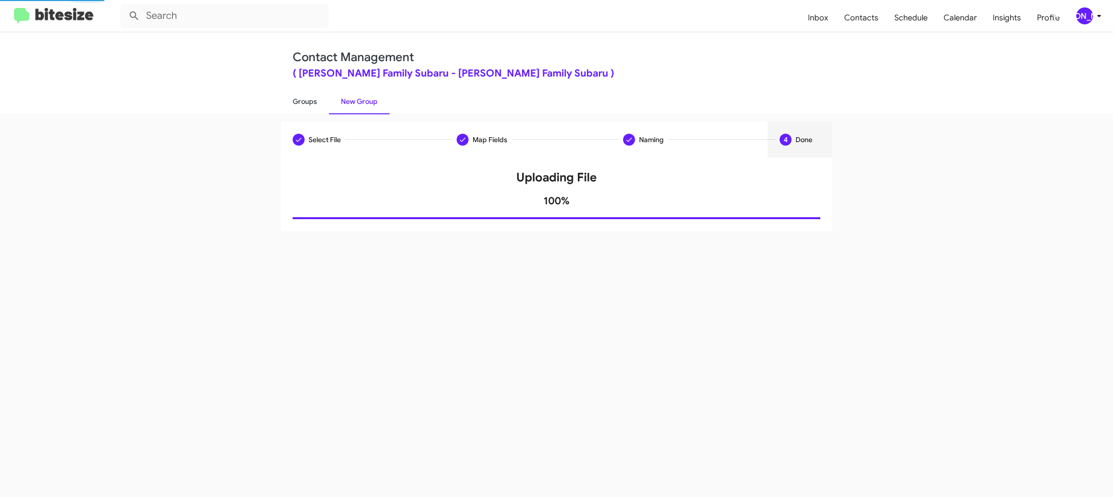
click at [296, 100] on link "Groups" at bounding box center [305, 101] width 48 height 26
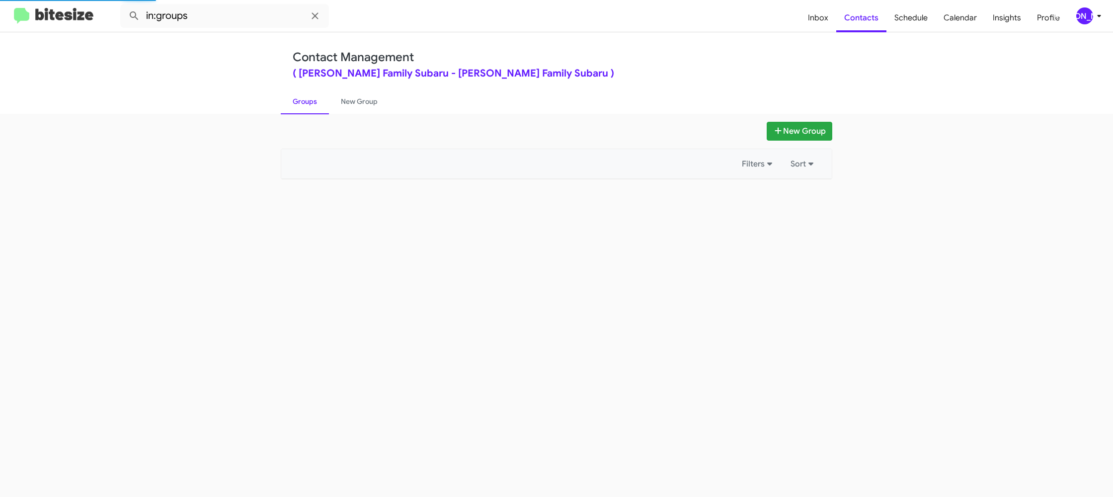
click at [296, 100] on link "Groups" at bounding box center [305, 101] width 48 height 26
drag, startPoint x: 296, startPoint y: 100, endPoint x: 293, endPoint y: 106, distance: 6.7
click at [295, 101] on link "Groups" at bounding box center [305, 101] width 48 height 26
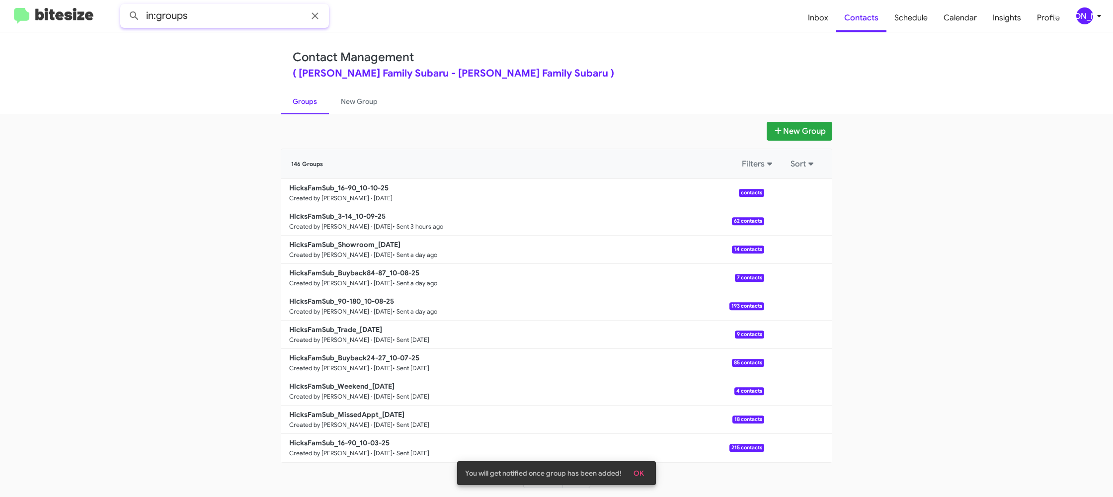
click at [250, 23] on input "in:groups" at bounding box center [224, 16] width 209 height 24
type input "in:groups 16-"
click at [124, 6] on button at bounding box center [134, 16] width 20 height 20
click at [351, 105] on link "New Group" at bounding box center [359, 101] width 61 height 26
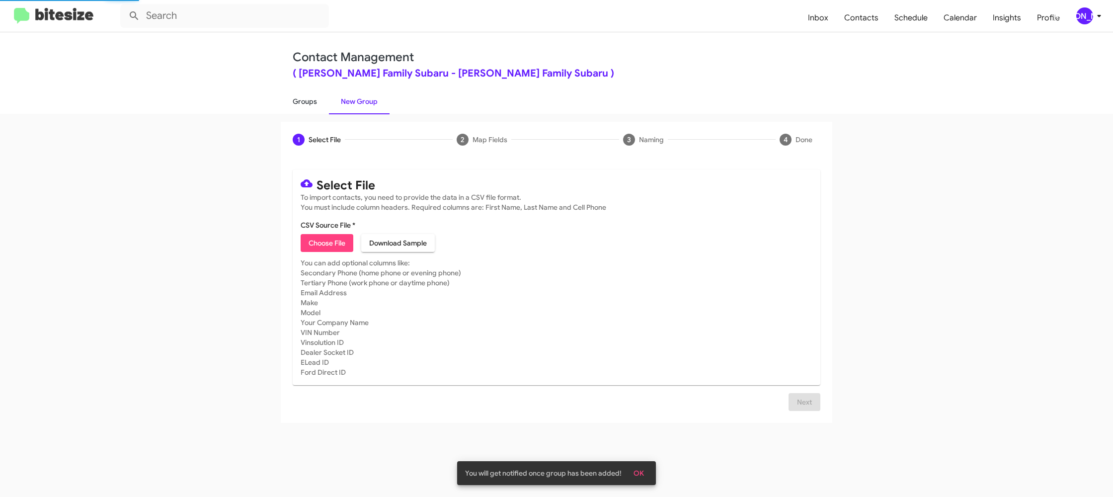
click at [311, 109] on link "Groups" at bounding box center [305, 101] width 48 height 26
type input "in:groups"
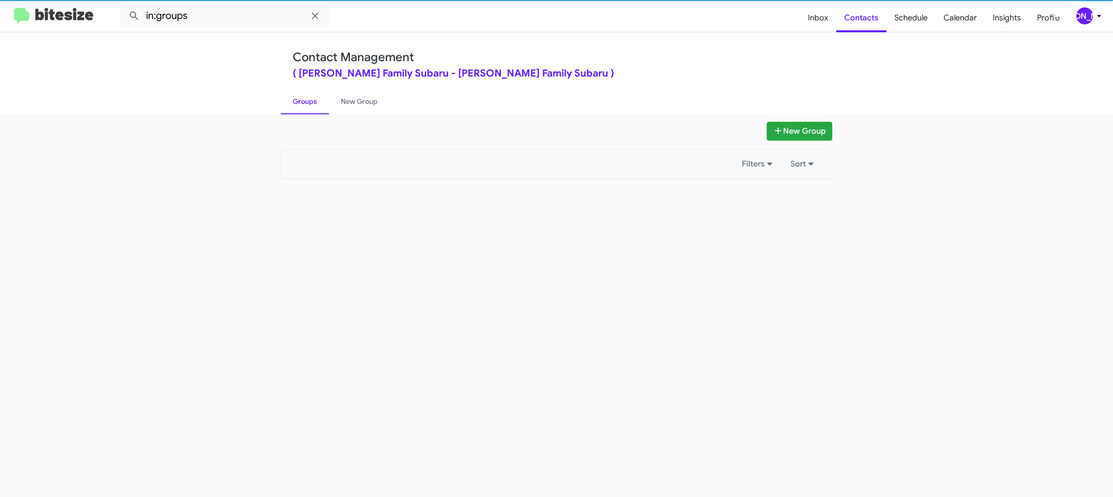
click at [312, 108] on link "Groups" at bounding box center [305, 101] width 48 height 26
click at [342, 110] on link "New Group" at bounding box center [359, 101] width 61 height 26
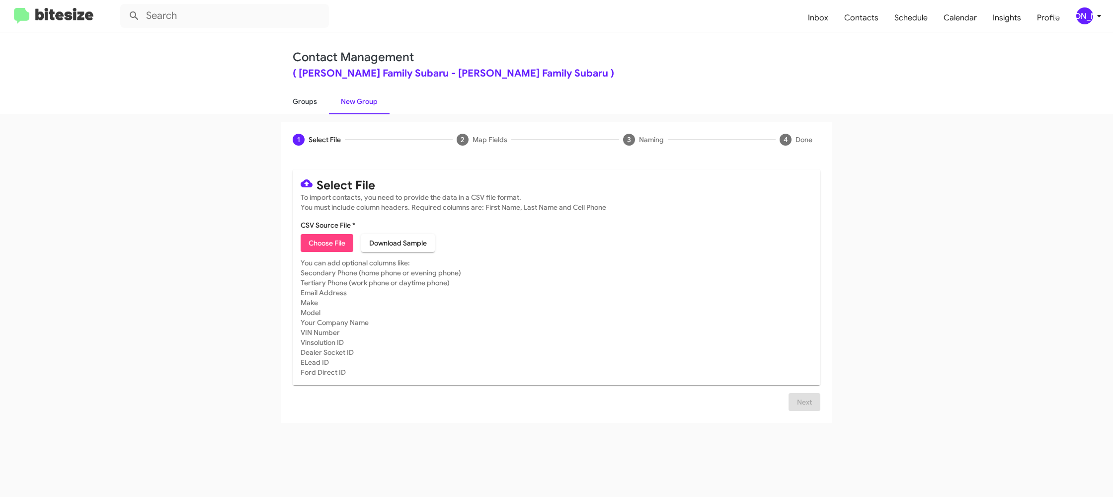
click at [317, 110] on link "Groups" at bounding box center [305, 101] width 48 height 26
type input "in:groups"
click at [317, 110] on link "Groups" at bounding box center [305, 101] width 48 height 26
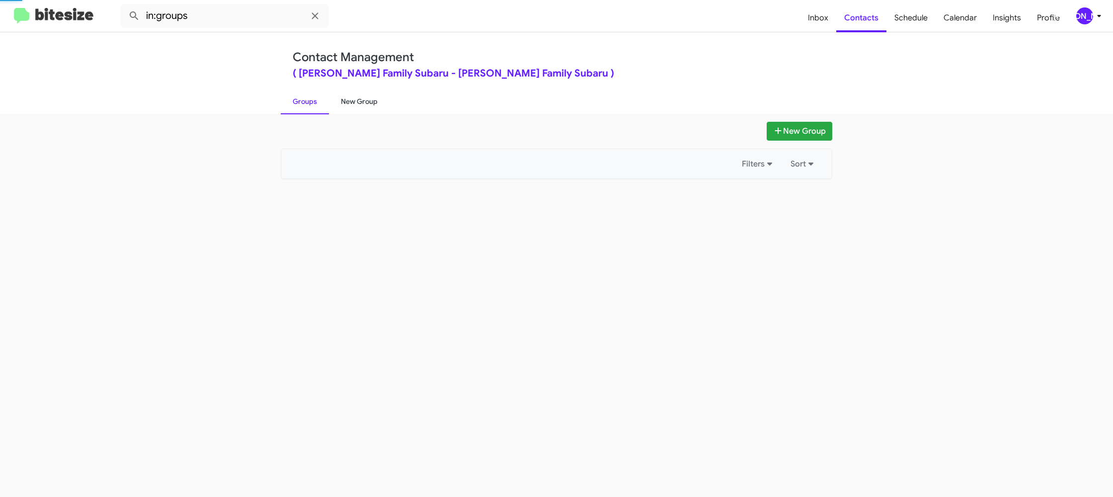
drag, startPoint x: 317, startPoint y: 110, endPoint x: 353, endPoint y: 106, distance: 36.0
click at [324, 107] on link "Groups" at bounding box center [305, 101] width 48 height 26
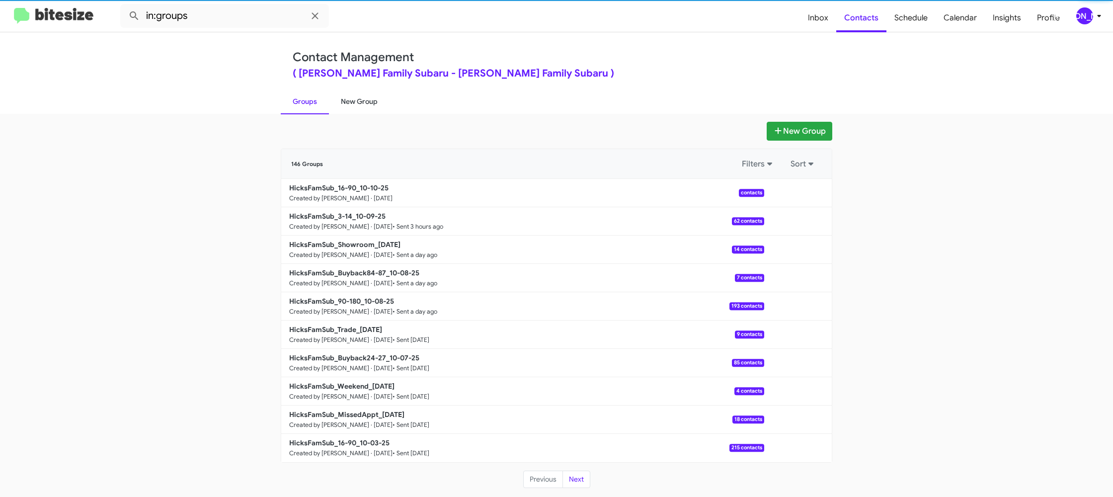
click at [353, 106] on link "New Group" at bounding box center [359, 101] width 61 height 26
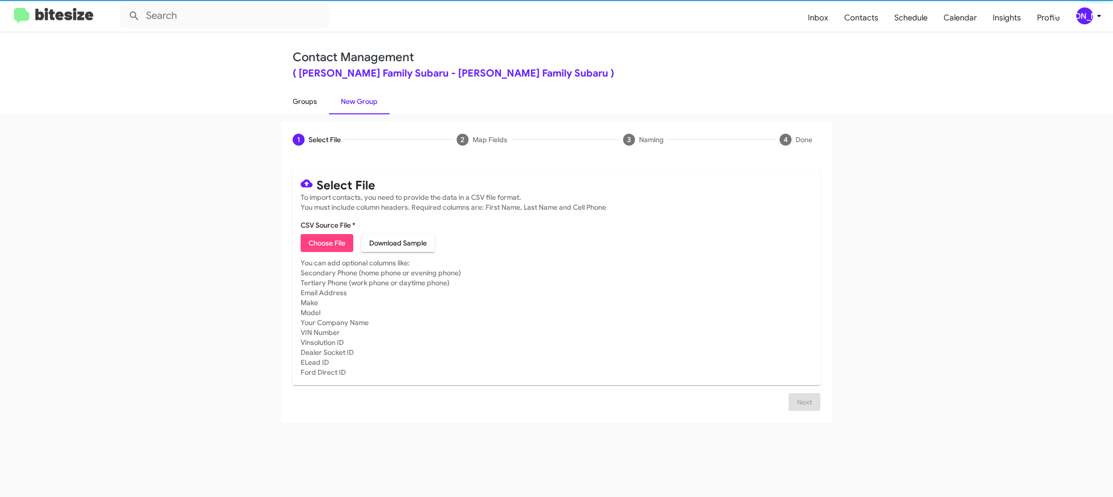
drag, startPoint x: 353, startPoint y: 106, endPoint x: 307, endPoint y: 105, distance: 45.7
click at [353, 106] on link "New Group" at bounding box center [359, 101] width 61 height 26
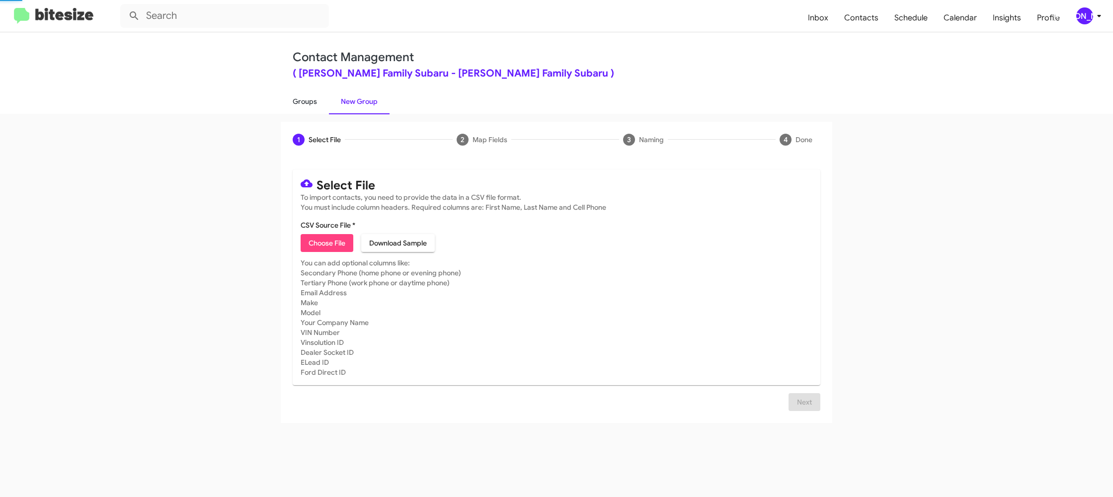
click at [307, 105] on link "Groups" at bounding box center [305, 101] width 48 height 26
type input "in:groups"
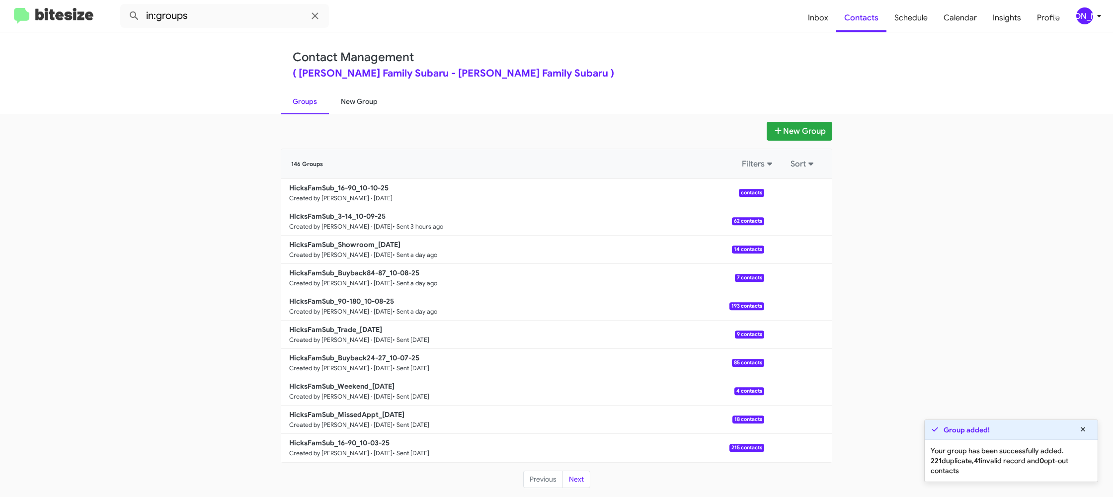
click at [339, 98] on link "New Group" at bounding box center [359, 101] width 61 height 26
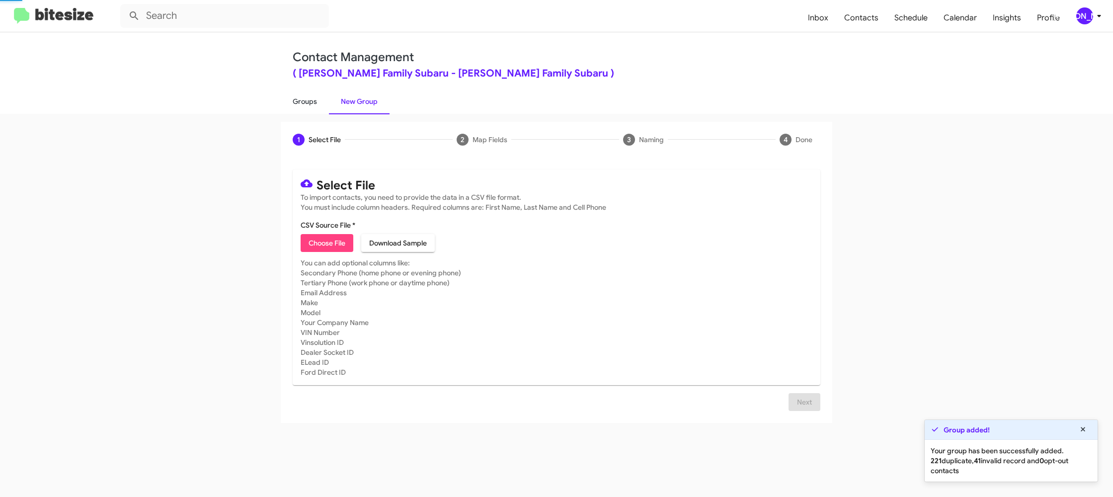
click at [324, 100] on link "Groups" at bounding box center [305, 101] width 48 height 26
type input "in:groups"
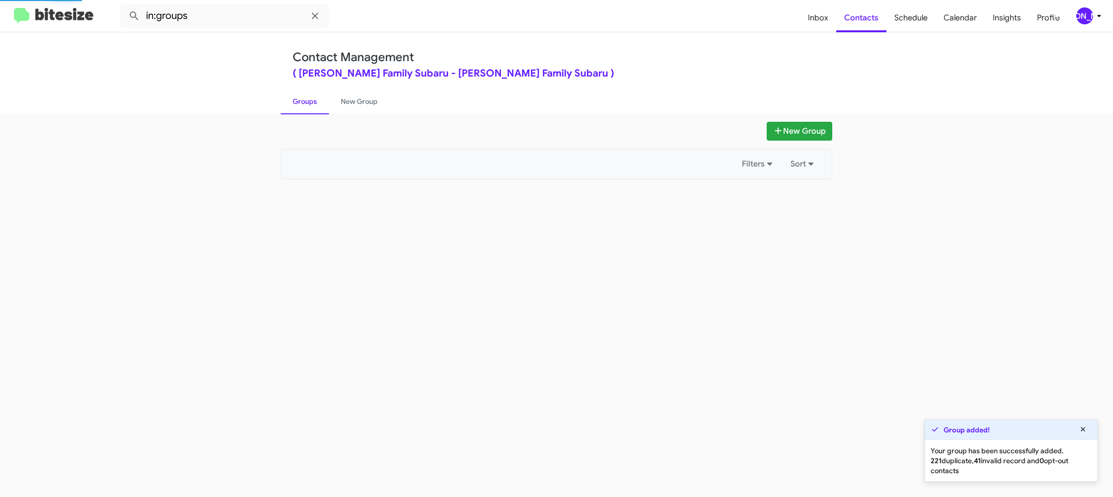
click at [324, 100] on link "Groups" at bounding box center [305, 101] width 48 height 26
drag, startPoint x: 324, startPoint y: 100, endPoint x: 358, endPoint y: 109, distance: 35.1
click at [324, 100] on link "Groups" at bounding box center [305, 101] width 48 height 26
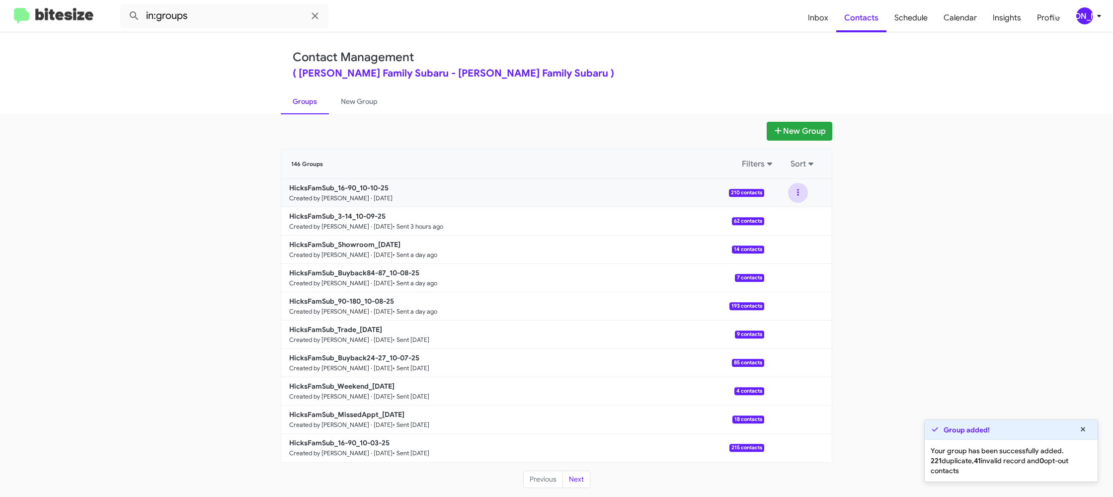
click at [802, 198] on button at bounding box center [798, 193] width 20 height 20
click at [778, 221] on button "View contacts" at bounding box center [769, 220] width 80 height 24
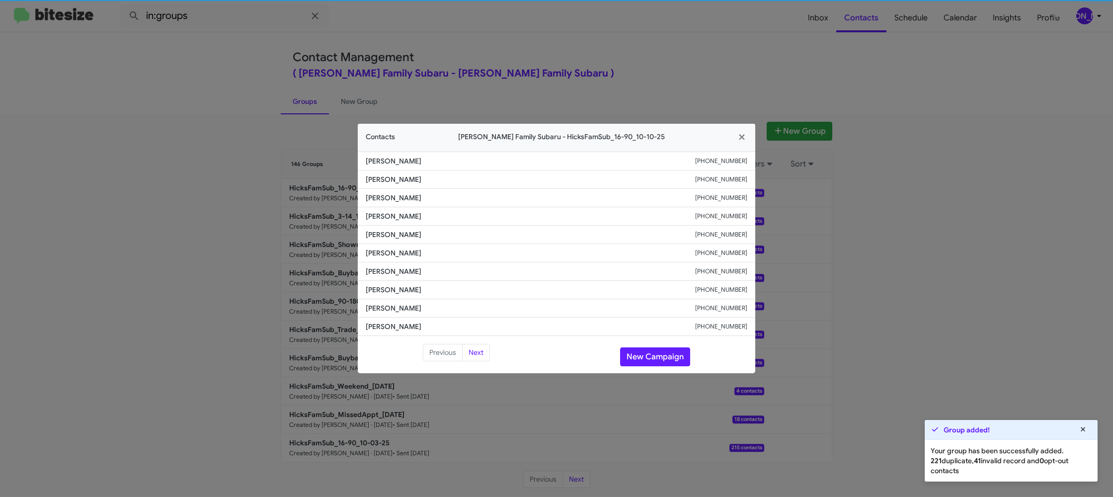
drag, startPoint x: 439, startPoint y: 241, endPoint x: 388, endPoint y: 253, distance: 52.8
click at [388, 253] on span "[PERSON_NAME]" at bounding box center [531, 253] width 330 height 10
copy span "[PERSON_NAME]"
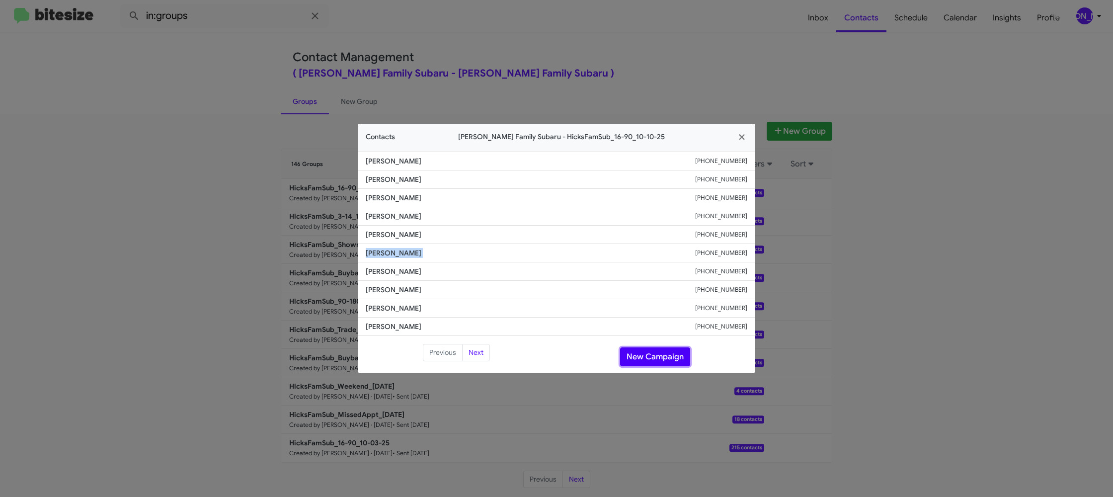
drag, startPoint x: 644, startPoint y: 360, endPoint x: 640, endPoint y: 355, distance: 6.4
click at [643, 360] on button "New Campaign" at bounding box center [655, 356] width 70 height 19
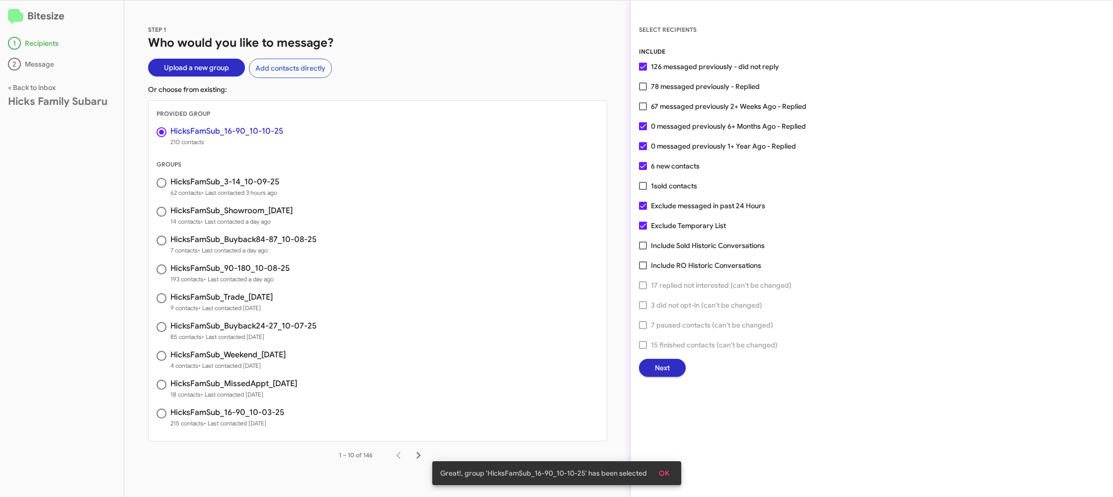
click at [666, 371] on span "Next" at bounding box center [662, 368] width 15 height 18
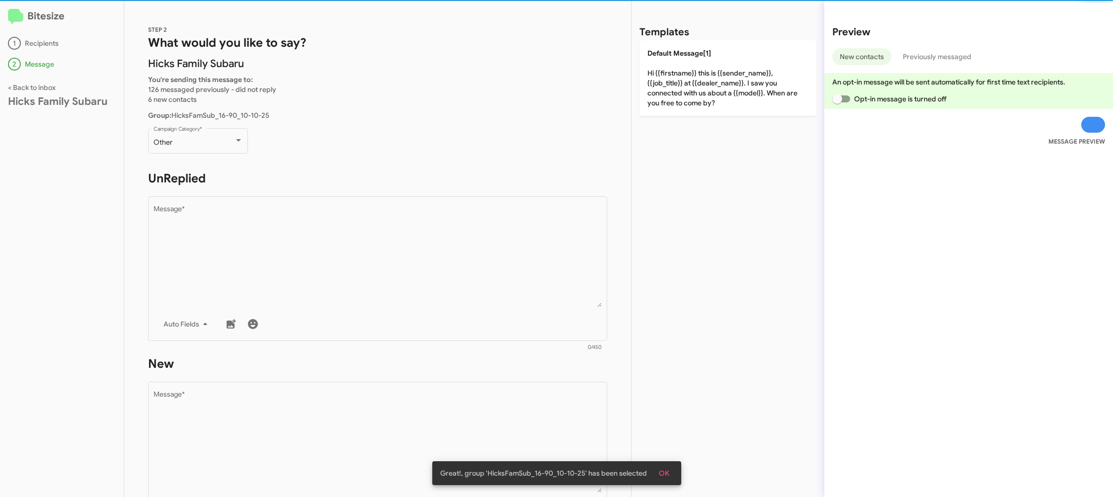
drag, startPoint x: 245, startPoint y: 183, endPoint x: 227, endPoint y: 157, distance: 32.3
click at [236, 170] on h1 "UnReplied" at bounding box center [377, 178] width 459 height 16
click at [221, 144] on div "Other" at bounding box center [194, 143] width 81 height 8
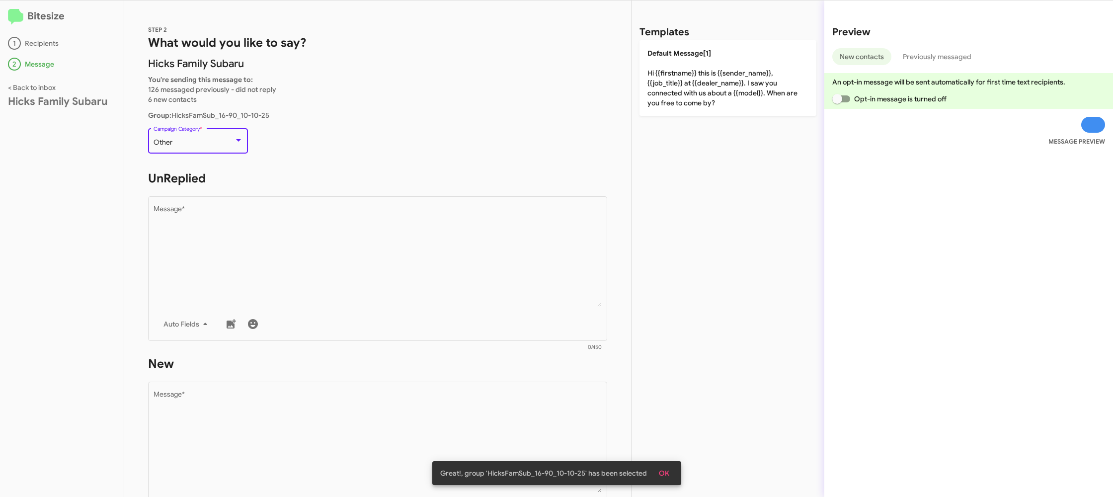
scroll to position [21, 0]
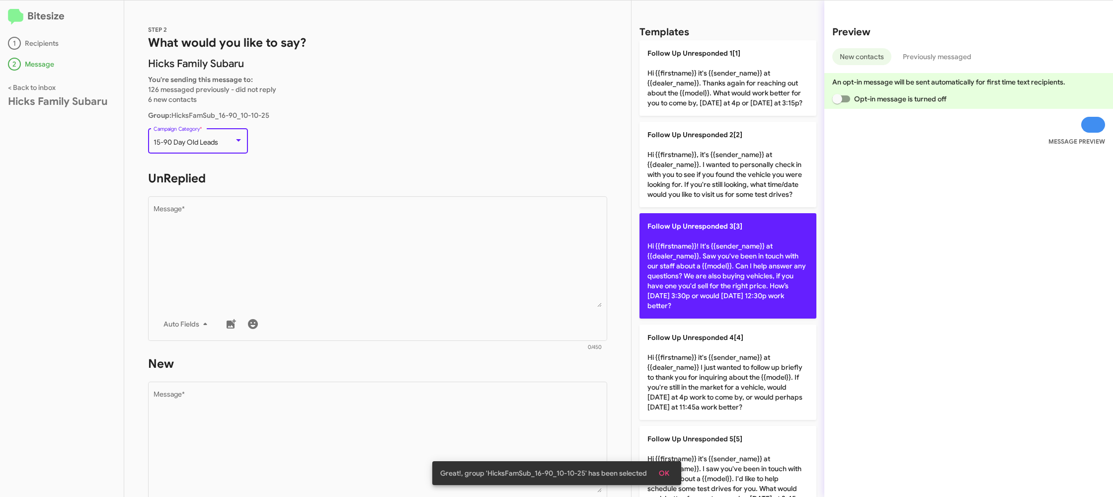
drag, startPoint x: 461, startPoint y: 293, endPoint x: 737, endPoint y: 267, distance: 276.6
click at [461, 293] on textarea "Message *" at bounding box center [378, 256] width 449 height 101
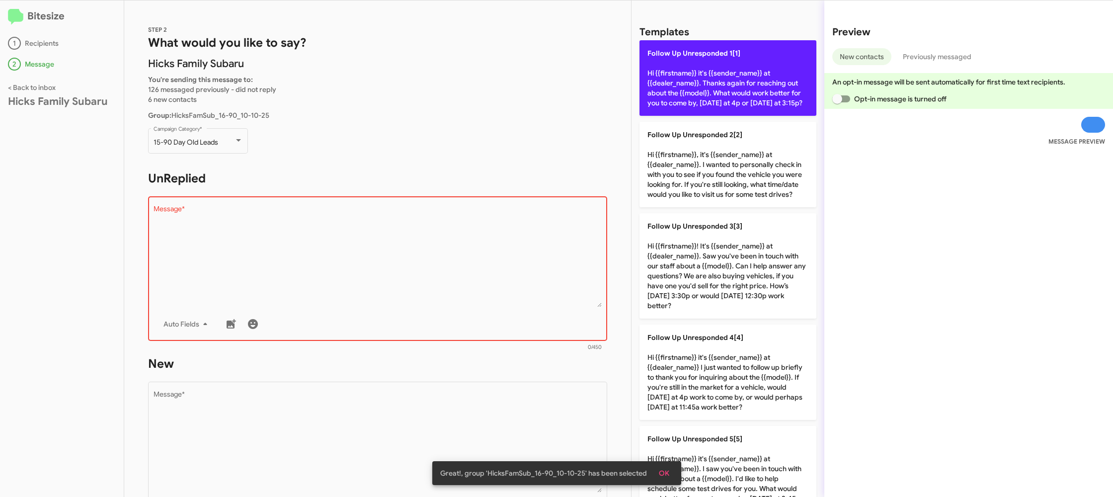
click at [660, 60] on p "Follow Up Unresponded 1[1] Hi {{firstname}} it's {{sender_name}} at {{dealer_na…" at bounding box center [728, 78] width 177 height 76
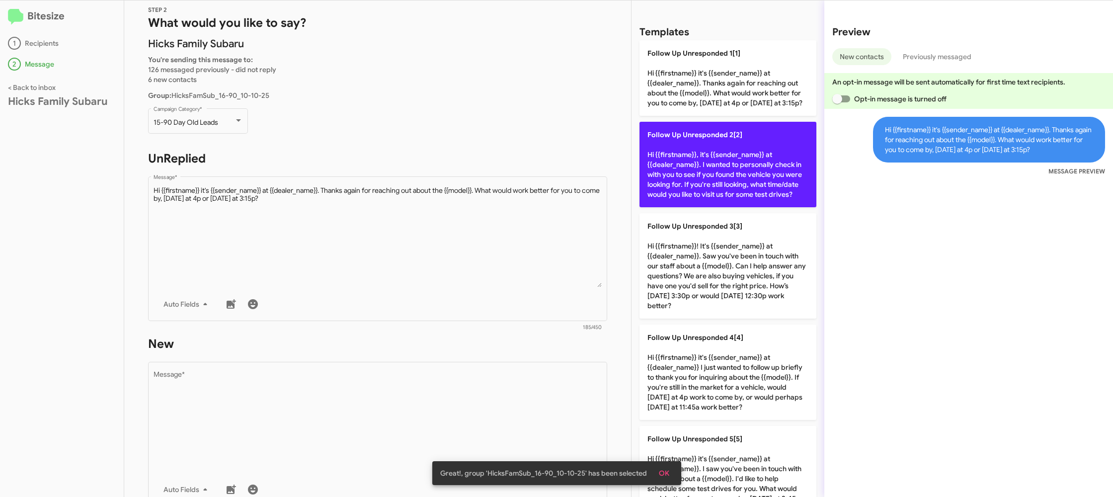
click at [735, 170] on p "Follow Up Unresponded 2[2] Hi {{firstname}}, it's {{sender_name}} at {{dealer_n…" at bounding box center [728, 164] width 177 height 85
type textarea "Hi {{firstname}}, it's {{sender_name}} at {{dealer_name}}. I wanted to personal…"
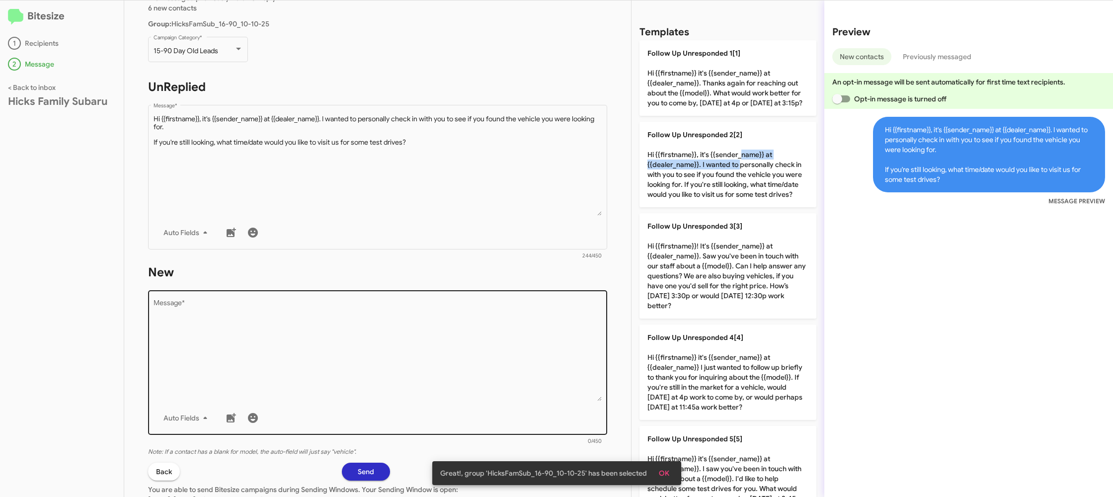
scroll to position [96, 0]
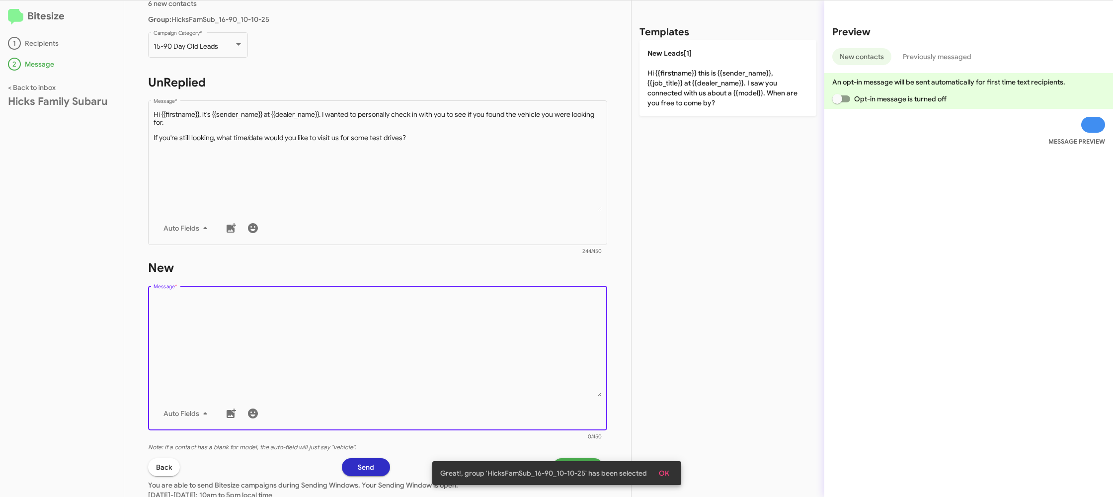
click at [421, 339] on textarea "Message *" at bounding box center [378, 345] width 449 height 101
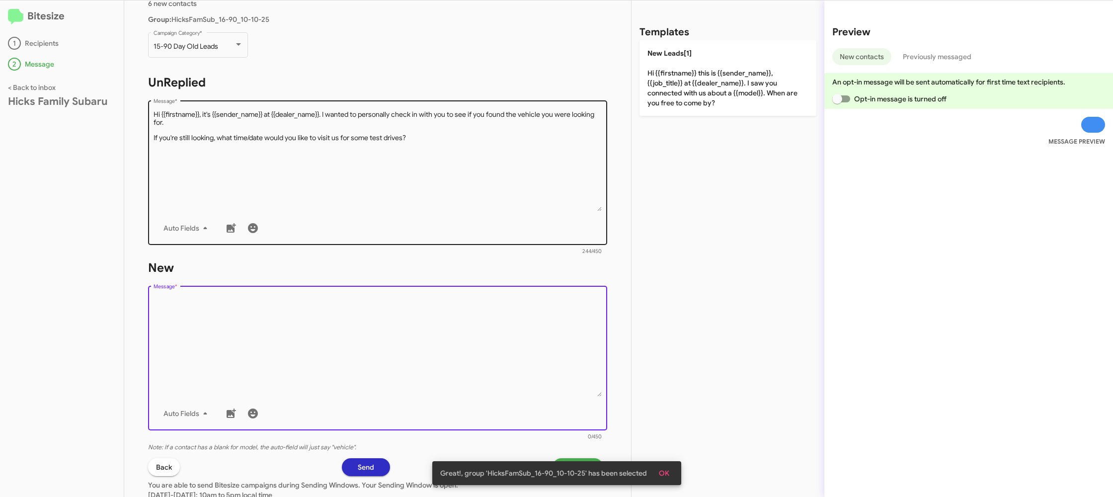
drag, startPoint x: 423, startPoint y: 338, endPoint x: 571, endPoint y: 200, distance: 202.9
click at [449, 305] on textarea "Message *" at bounding box center [378, 345] width 449 height 101
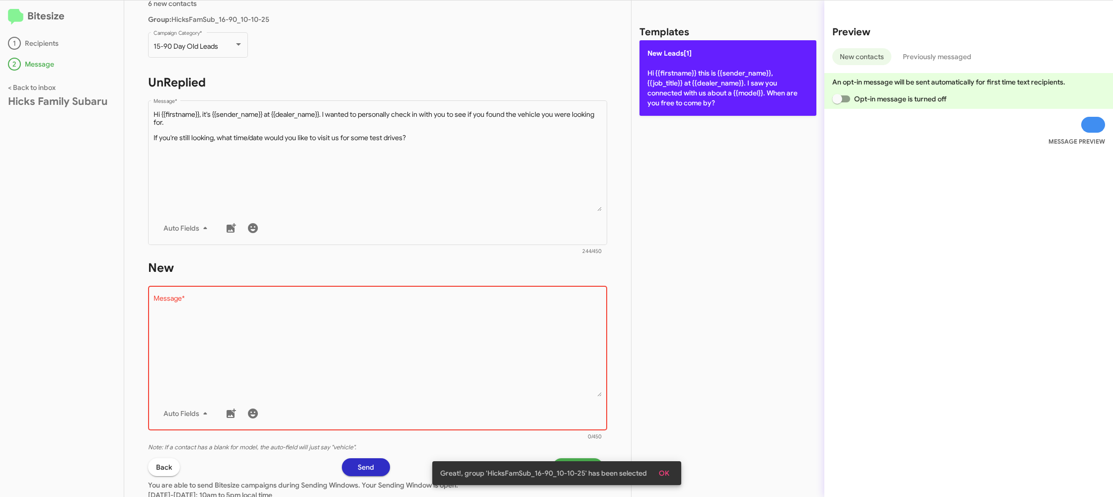
drag, startPoint x: 703, startPoint y: 106, endPoint x: 693, endPoint y: 91, distance: 18.2
click at [702, 104] on div "Templates New Leads[1] Hi {{firstname}} this is {{sender_name}}, {{job_title}} …" at bounding box center [728, 248] width 193 height 497
click at [693, 91] on p "New Leads[1] Hi {{firstname}} this is {{sender_name}}, {{job_title}} at {{deale…" at bounding box center [728, 78] width 177 height 76
type textarea "Hi {{firstname}} this is {{sender_name}}, {{job_title}} at {{dealer_name}}. I s…"
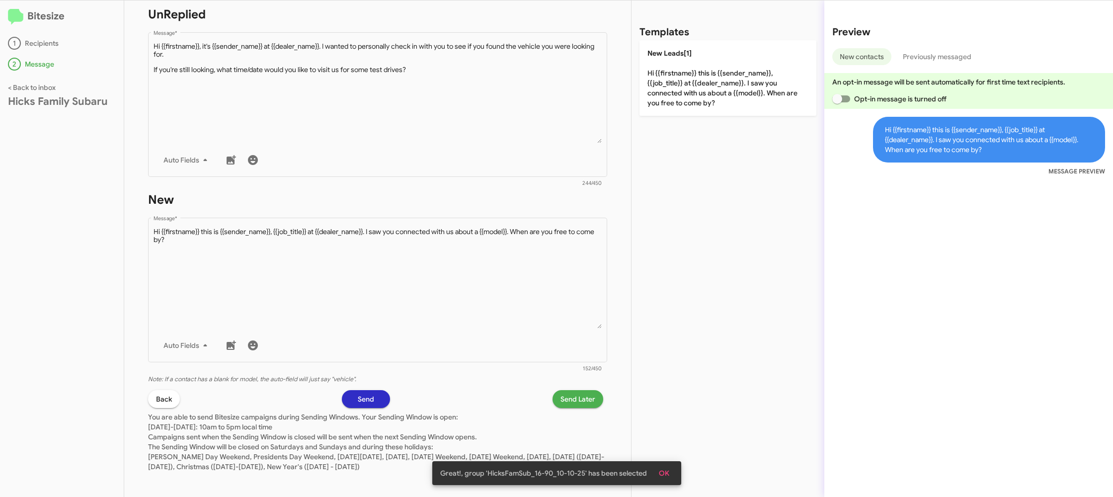
scroll to position [168, 0]
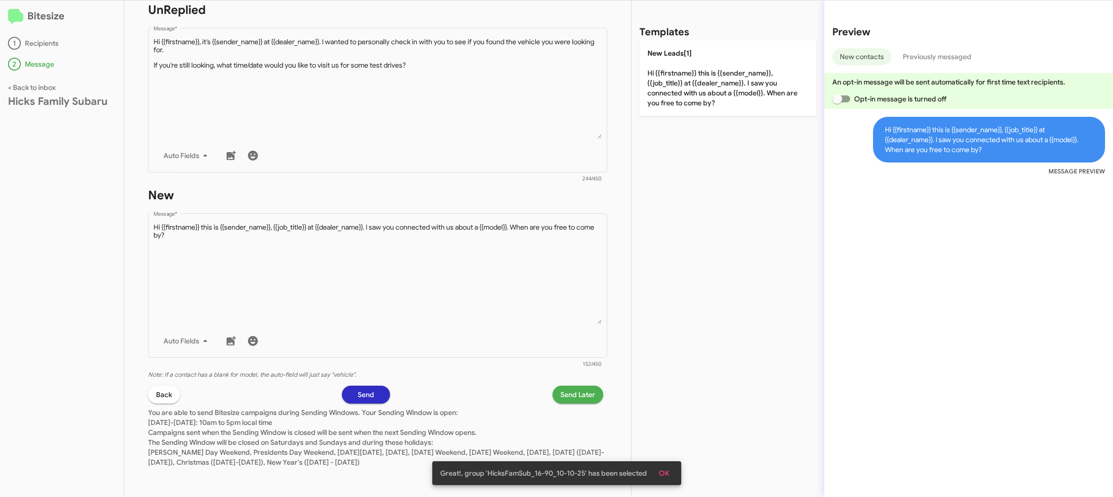
click at [565, 400] on span "Send Later" at bounding box center [578, 395] width 35 height 18
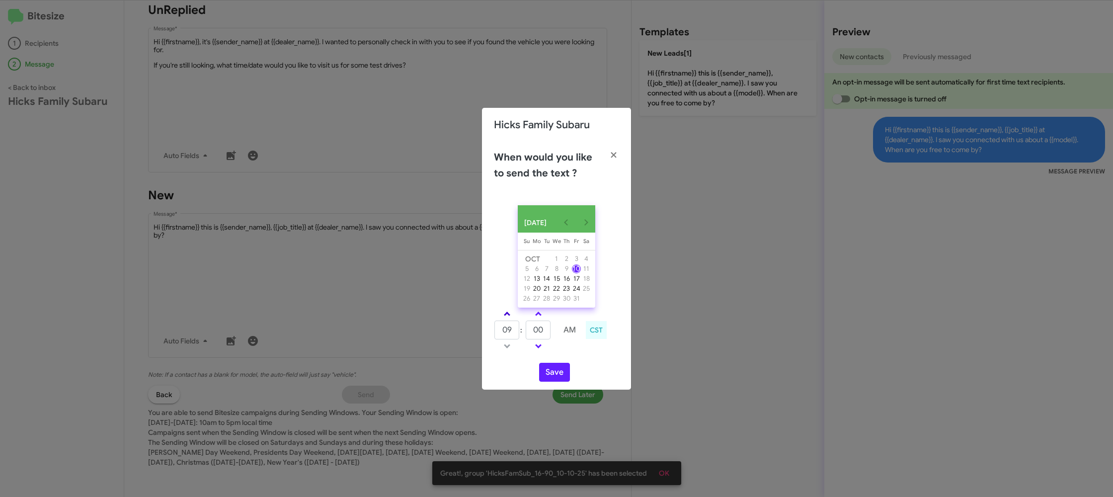
click at [507, 318] on span at bounding box center [507, 315] width 6 height 6
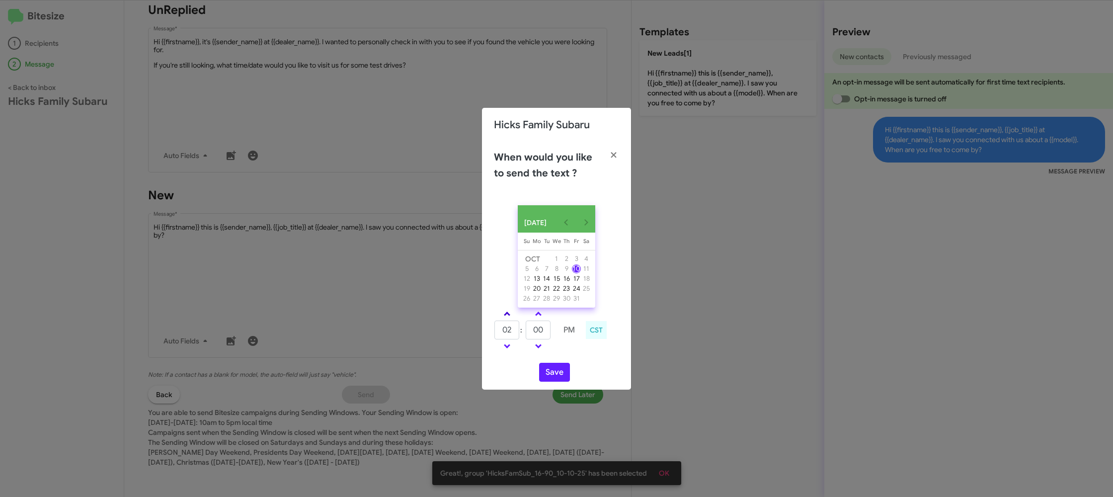
click at [507, 318] on span at bounding box center [507, 315] width 6 height 6
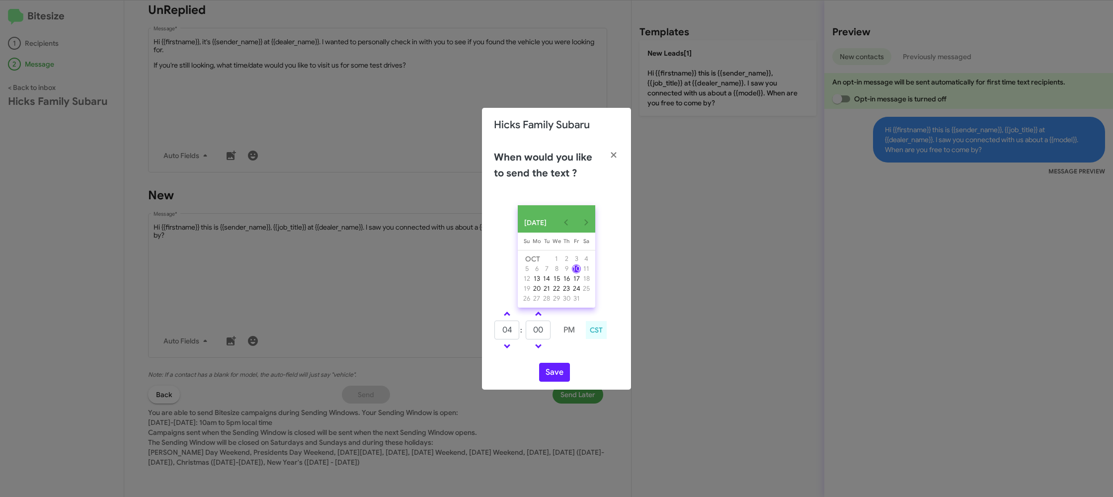
click at [508, 324] on td "04" at bounding box center [507, 330] width 26 height 20
click at [541, 335] on input "00" at bounding box center [538, 330] width 25 height 19
click at [510, 319] on link at bounding box center [507, 313] width 17 height 11
type input "05"
click at [533, 328] on input "00" at bounding box center [538, 330] width 25 height 19
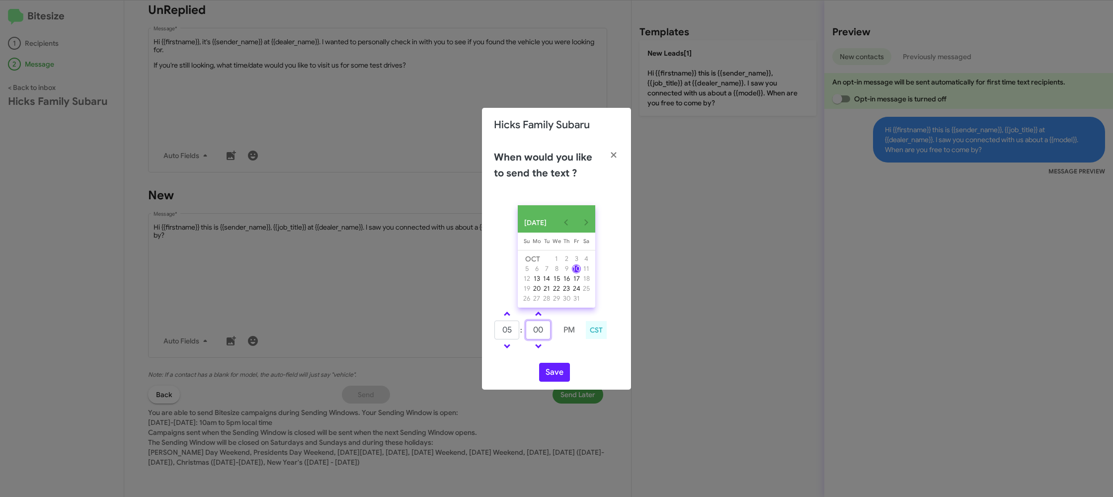
click at [533, 328] on input "00" at bounding box center [538, 330] width 25 height 19
drag, startPoint x: 533, startPoint y: 328, endPoint x: 564, endPoint y: 342, distance: 34.0
click at [533, 328] on input "00" at bounding box center [538, 330] width 25 height 19
type input "22"
drag, startPoint x: 577, startPoint y: 355, endPoint x: 552, endPoint y: 371, distance: 29.5
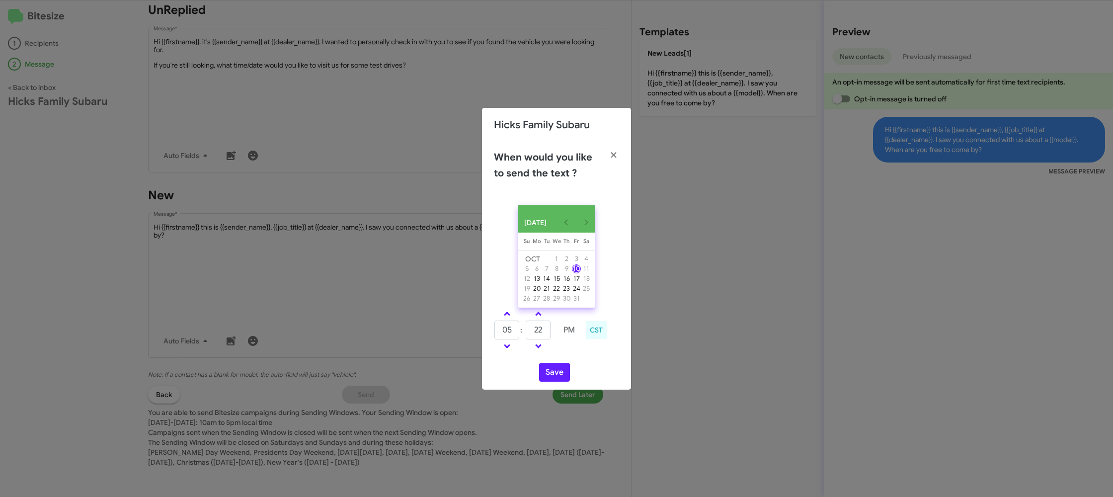
click at [577, 352] on td at bounding box center [569, 346] width 25 height 12
click at [551, 378] on button "Save" at bounding box center [554, 372] width 31 height 19
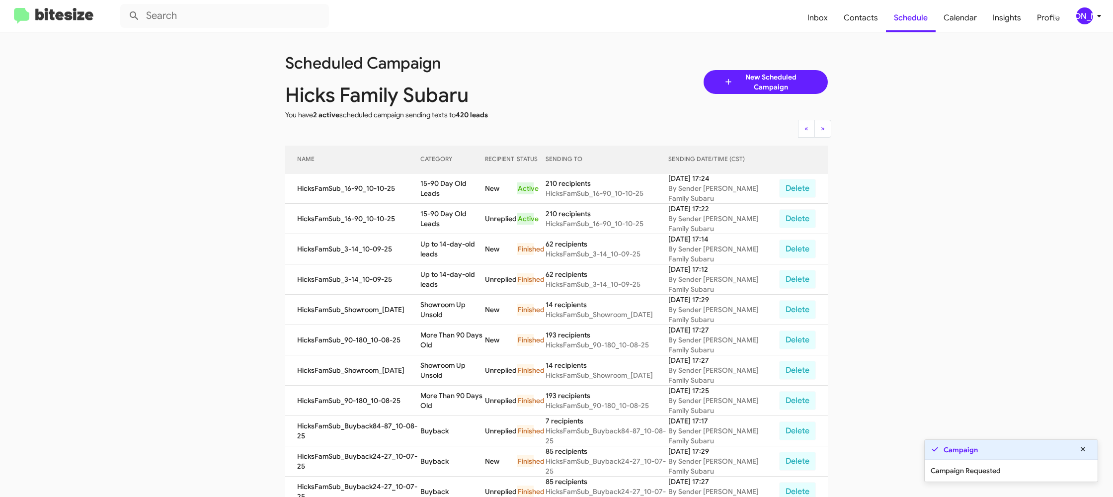
click at [574, 82] on div "Scheduled Campaign Hicks Family Subaru You have 2 active scheduled campaign sen…" at bounding box center [557, 82] width 558 height 76
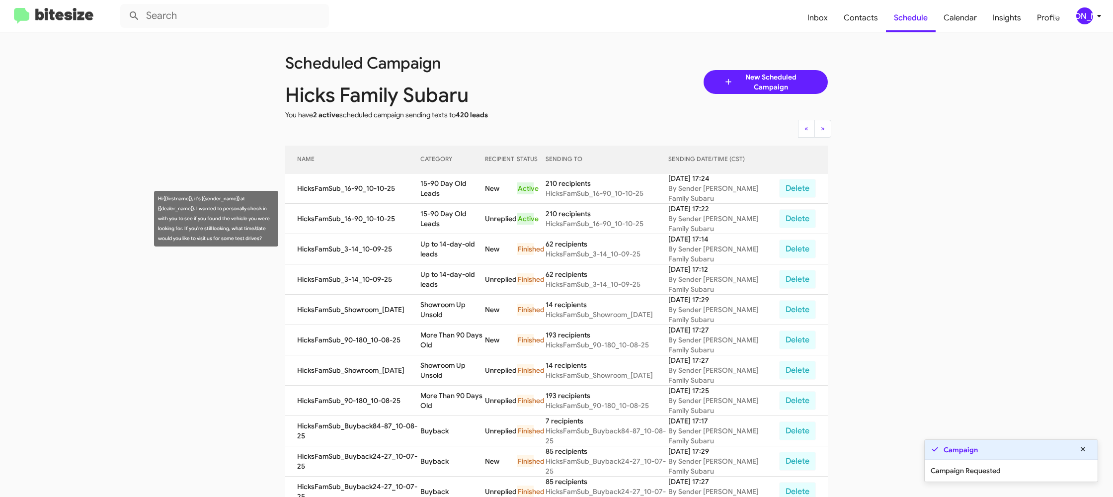
click at [429, 215] on td "15-90 Day Old Leads" at bounding box center [452, 219] width 65 height 30
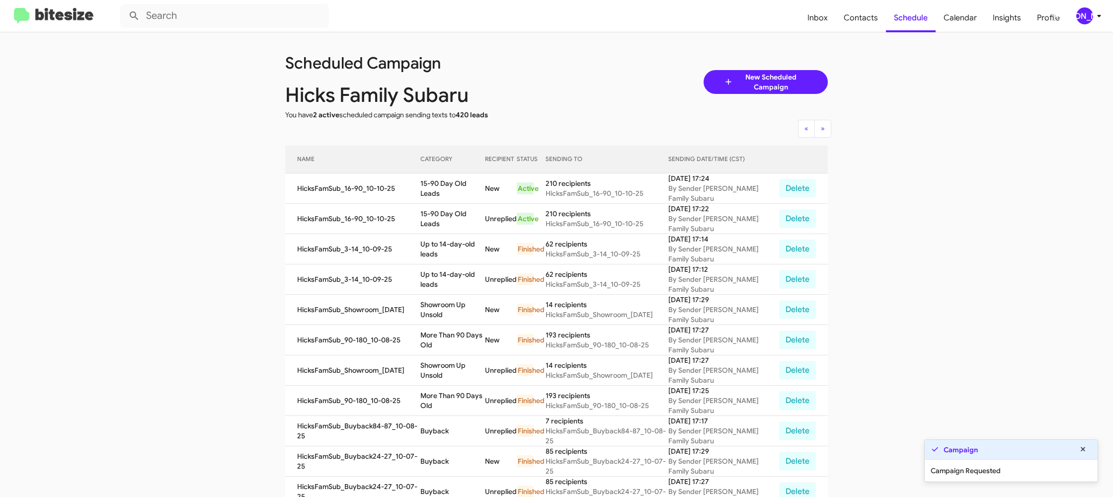
click at [429, 215] on td "15-90 Day Old Leads" at bounding box center [452, 219] width 65 height 30
drag, startPoint x: 429, startPoint y: 215, endPoint x: 435, endPoint y: 235, distance: 20.6
click at [429, 215] on td "15-90 Day Old Leads" at bounding box center [452, 219] width 65 height 30
copy td "15-90 Day Old Leads"
click at [1091, 9] on span "[PERSON_NAME]" at bounding box center [1091, 15] width 30 height 17
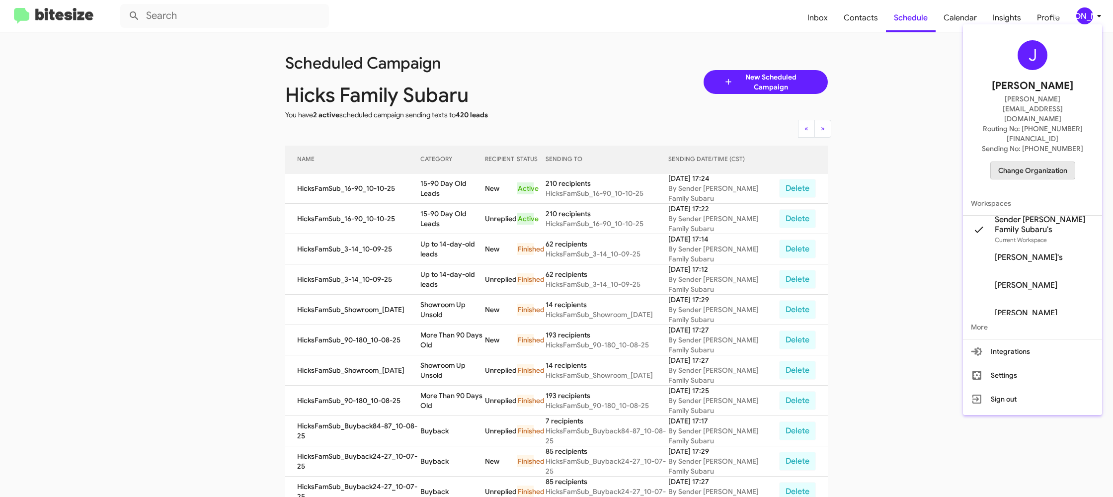
click at [1015, 162] on span "Change Organization" at bounding box center [1033, 170] width 69 height 17
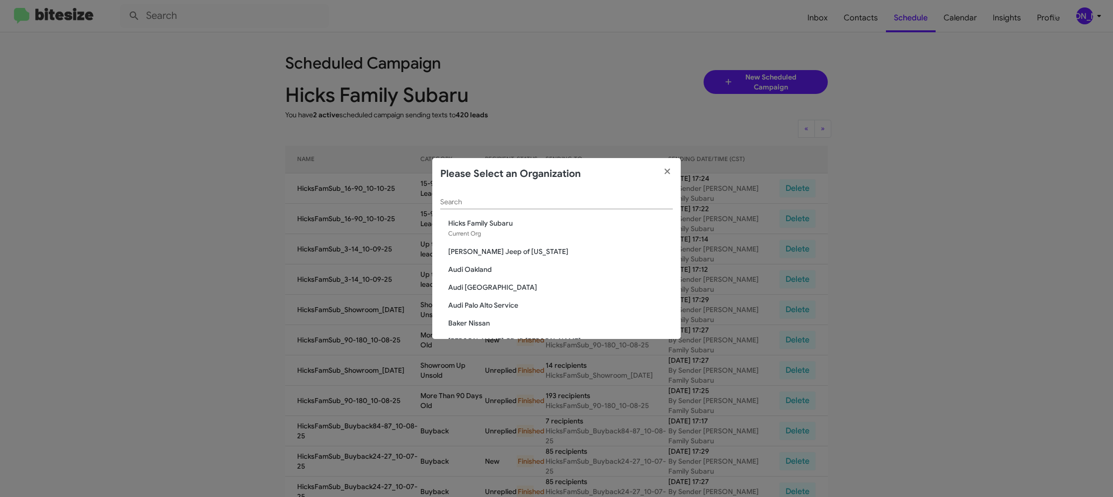
click at [499, 208] on div "Search" at bounding box center [556, 199] width 233 height 19
click at [492, 201] on input "Search" at bounding box center [556, 202] width 233 height 8
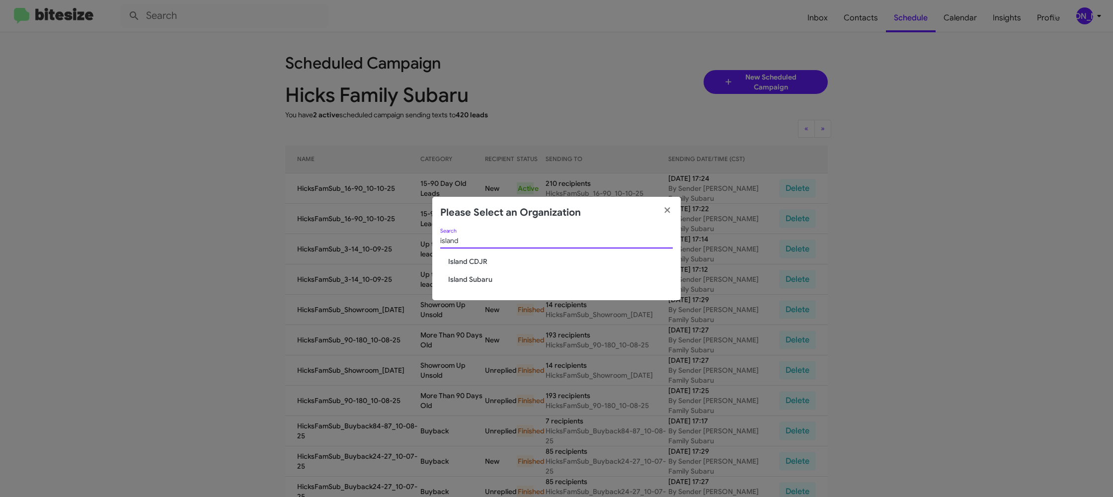
type input "island"
click at [491, 277] on span "Island Subaru" at bounding box center [560, 279] width 225 height 10
drag, startPoint x: 491, startPoint y: 277, endPoint x: 332, endPoint y: 78, distance: 255.0
click at [488, 273] on div "island Search Island CDJR Island Subaru" at bounding box center [556, 265] width 249 height 72
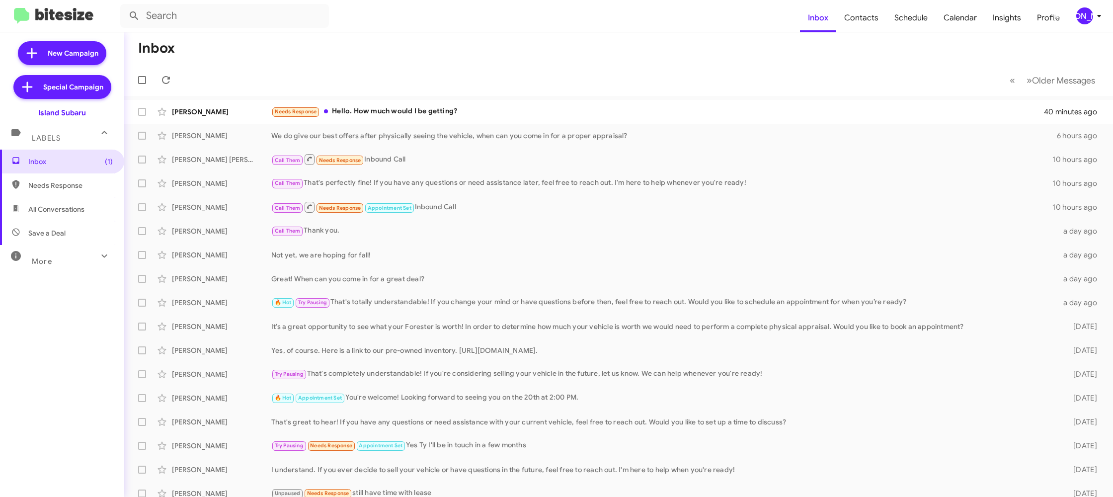
drag, startPoint x: 1095, startPoint y: 19, endPoint x: 1079, endPoint y: 24, distance: 16.5
click at [1092, 20] on span "[PERSON_NAME]" at bounding box center [1091, 15] width 30 height 17
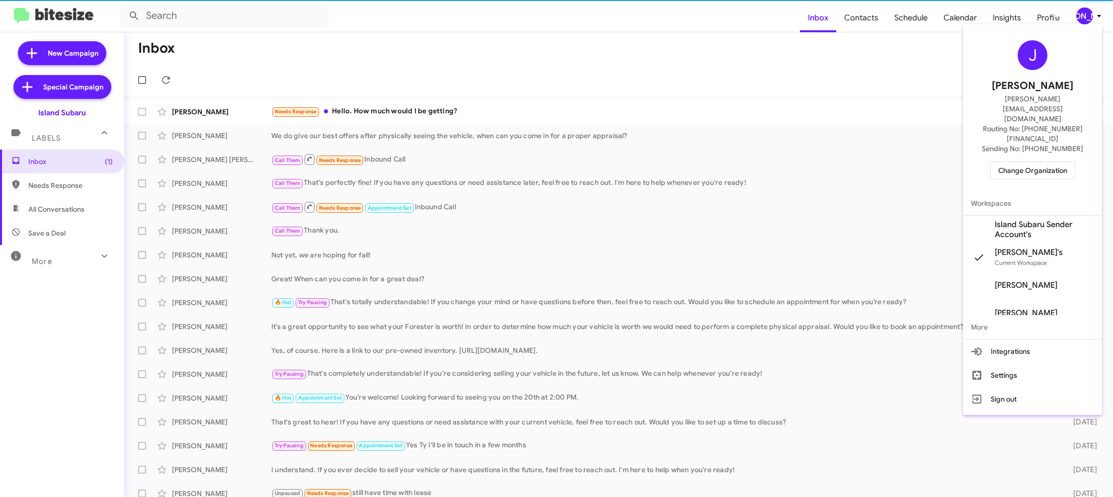
click at [1017, 220] on span "Island Subaru Sender Account's" at bounding box center [1044, 230] width 99 height 20
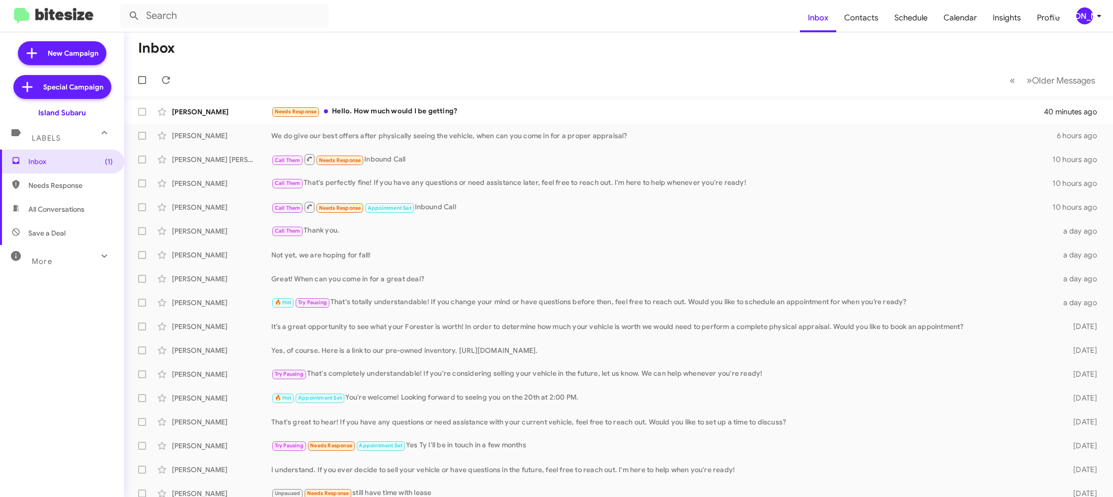
drag, startPoint x: 1111, startPoint y: 10, endPoint x: 1097, endPoint y: 16, distance: 15.3
click at [1111, 10] on mat-toolbar "Inbox Contacts Schedule Calendar Insights Profile JA" at bounding box center [556, 16] width 1113 height 32
click at [1096, 18] on icon at bounding box center [1099, 16] width 12 height 12
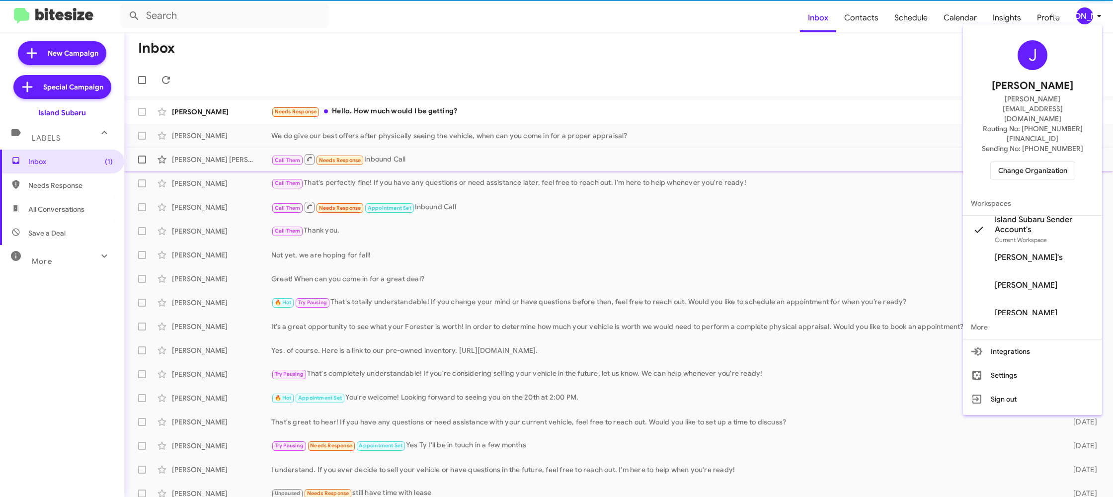
drag, startPoint x: 1037, startPoint y: 187, endPoint x: 993, endPoint y: 156, distance: 54.2
click at [1036, 215] on span "Island Subaru Sender Account's" at bounding box center [1044, 225] width 99 height 20
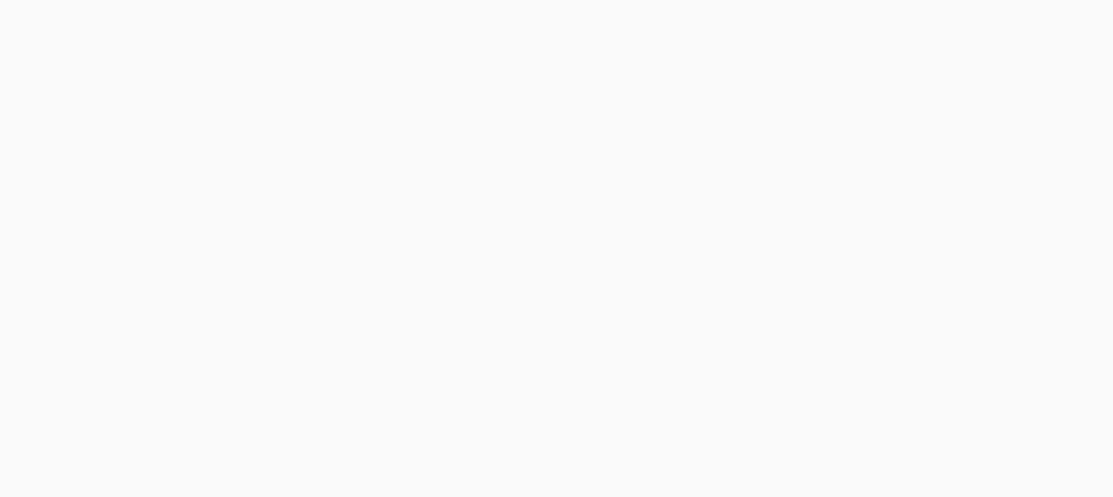
click at [871, 28] on body at bounding box center [556, 248] width 1113 height 497
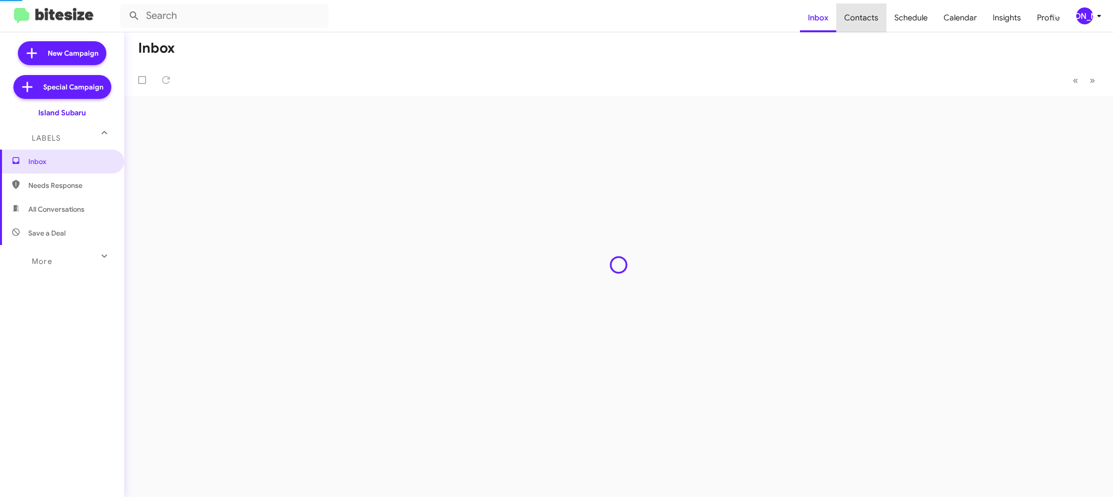
click at [871, 28] on span "Contacts" at bounding box center [861, 17] width 50 height 29
type input "in:groups"
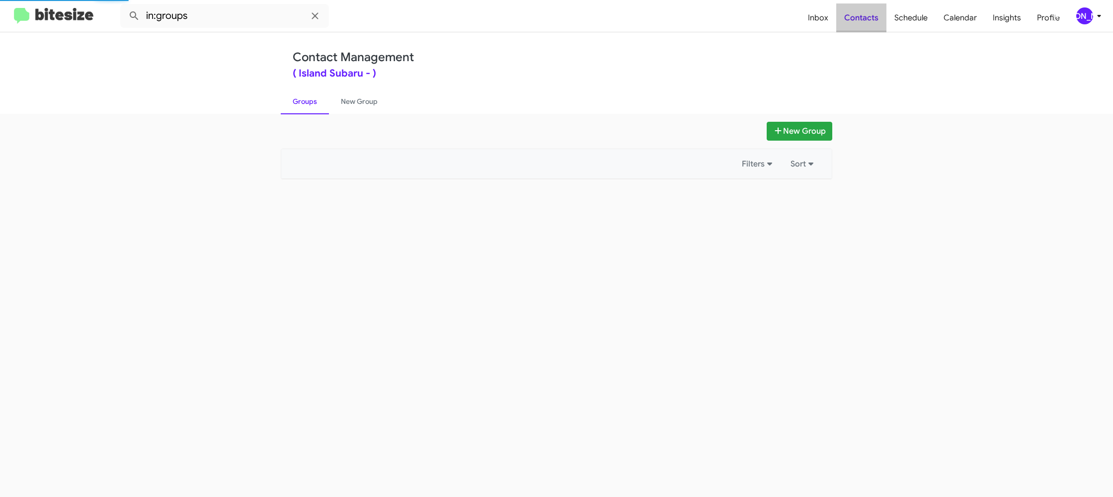
click at [871, 28] on span "Contacts" at bounding box center [861, 17] width 50 height 29
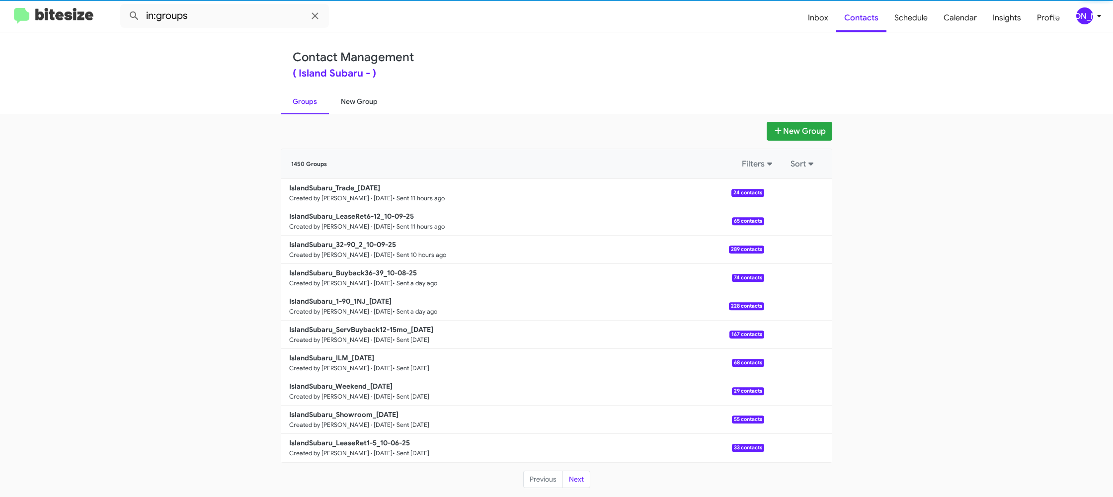
click at [359, 92] on link "New Group" at bounding box center [359, 101] width 61 height 26
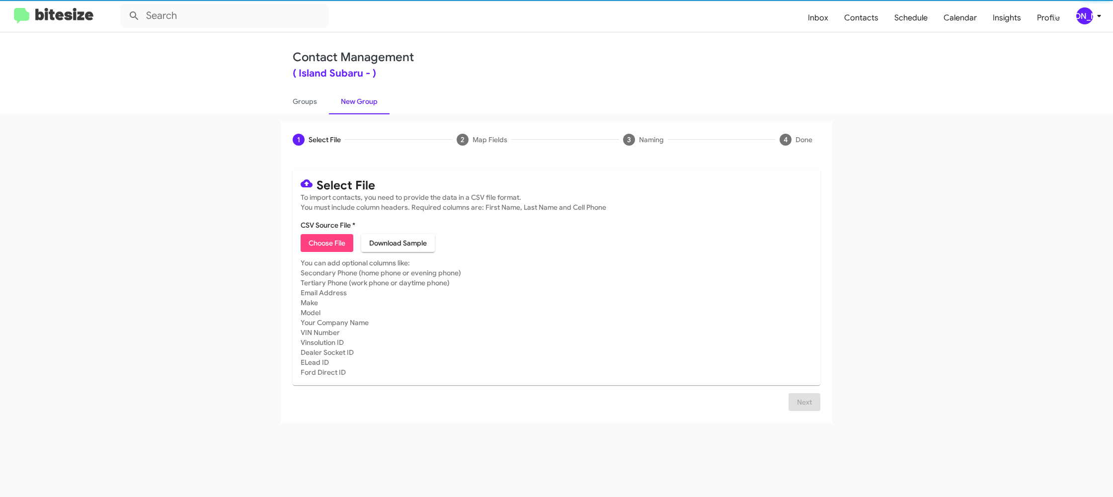
drag, startPoint x: 359, startPoint y: 92, endPoint x: 357, endPoint y: 1, distance: 90.5
click at [359, 87] on div "Contact Management ( Island Subaru - ) Groups New Group" at bounding box center [556, 73] width 567 height 82
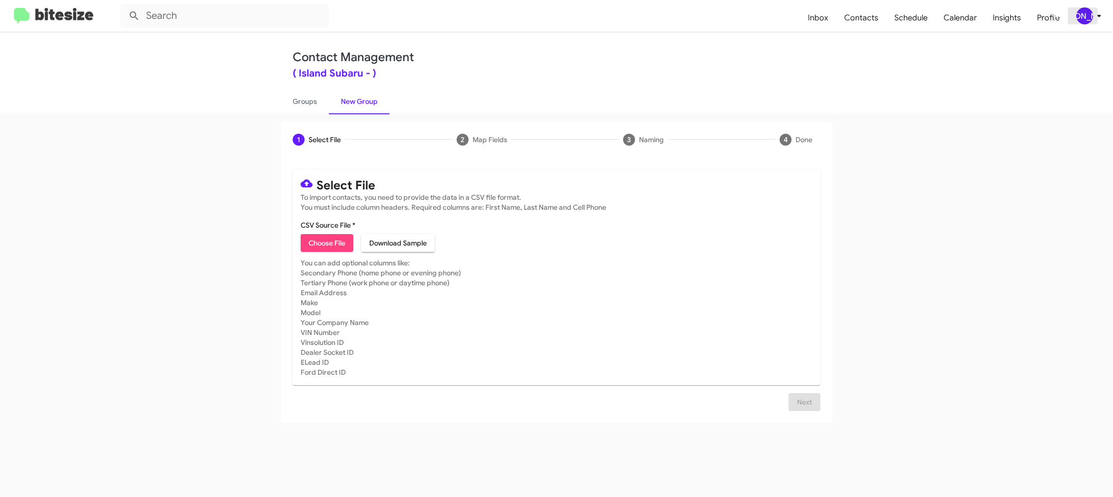
click at [1090, 11] on div "[PERSON_NAME]" at bounding box center [1085, 15] width 17 height 17
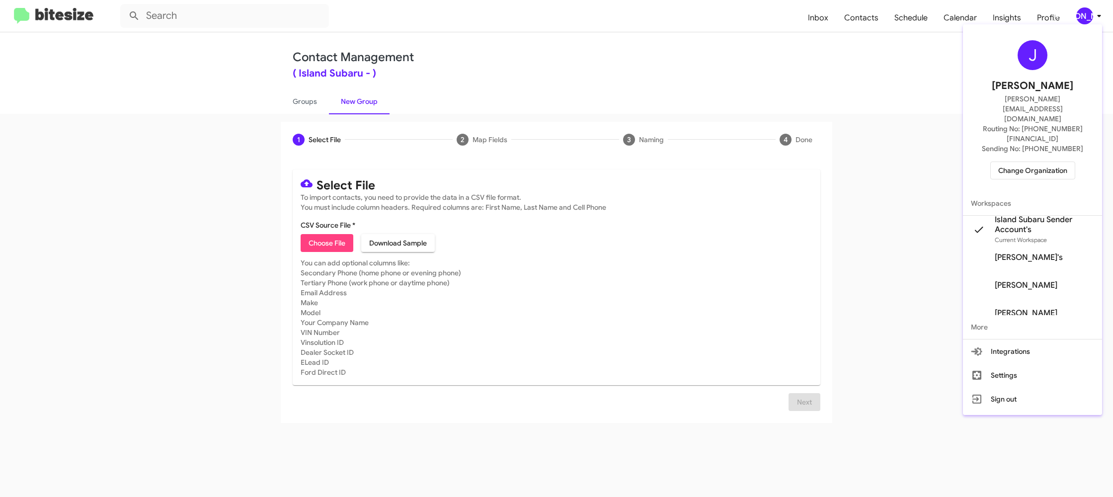
click at [1019, 215] on span "Island Subaru Sender Account's" at bounding box center [1044, 225] width 99 height 20
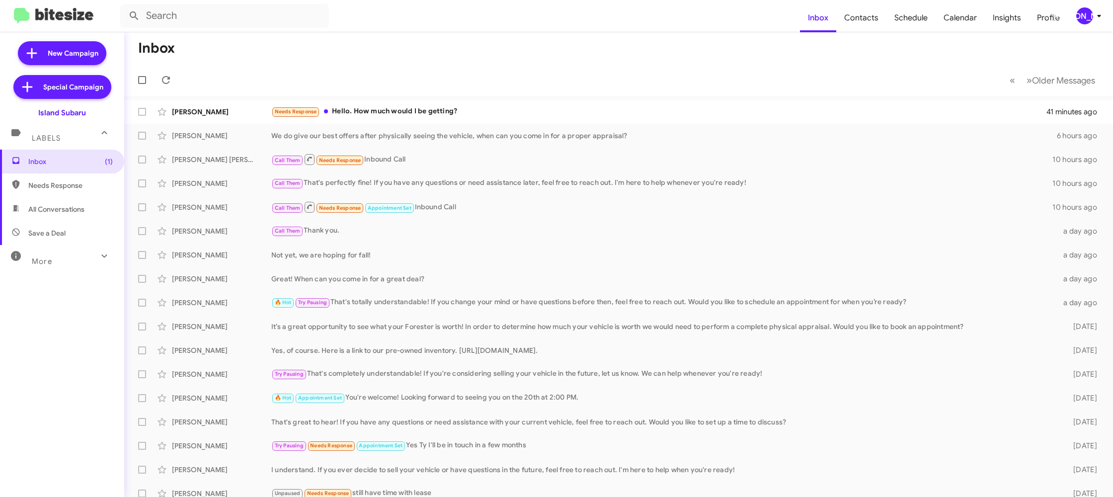
click at [1092, 19] on div "[PERSON_NAME]" at bounding box center [1085, 15] width 17 height 17
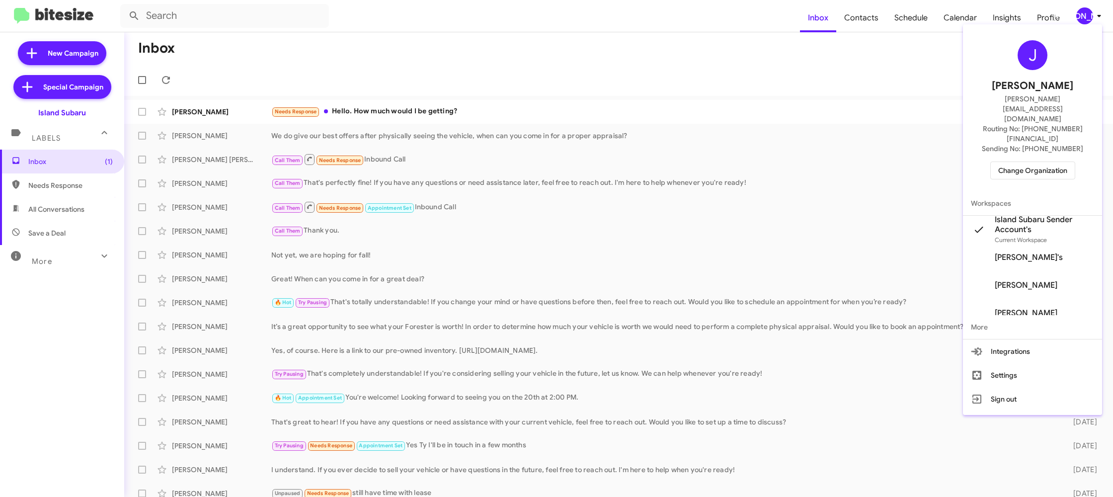
click at [873, 42] on div at bounding box center [556, 248] width 1113 height 497
click at [868, 27] on span "Contacts" at bounding box center [861, 17] width 50 height 29
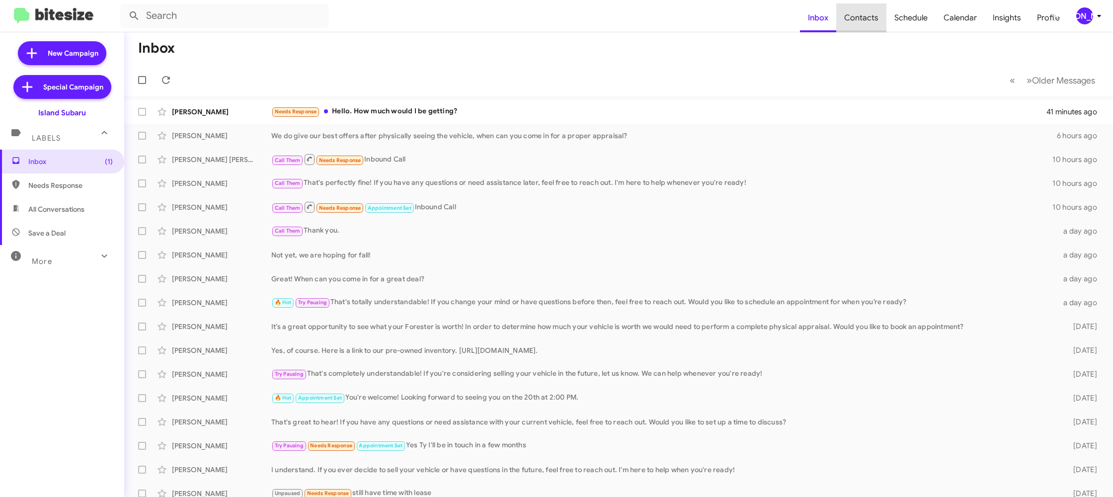
click at [868, 27] on span "Contacts" at bounding box center [861, 17] width 50 height 29
type input "in:groups"
drag, startPoint x: 868, startPoint y: 27, endPoint x: 769, endPoint y: 6, distance: 101.2
click at [867, 27] on span "Contacts" at bounding box center [861, 17] width 50 height 29
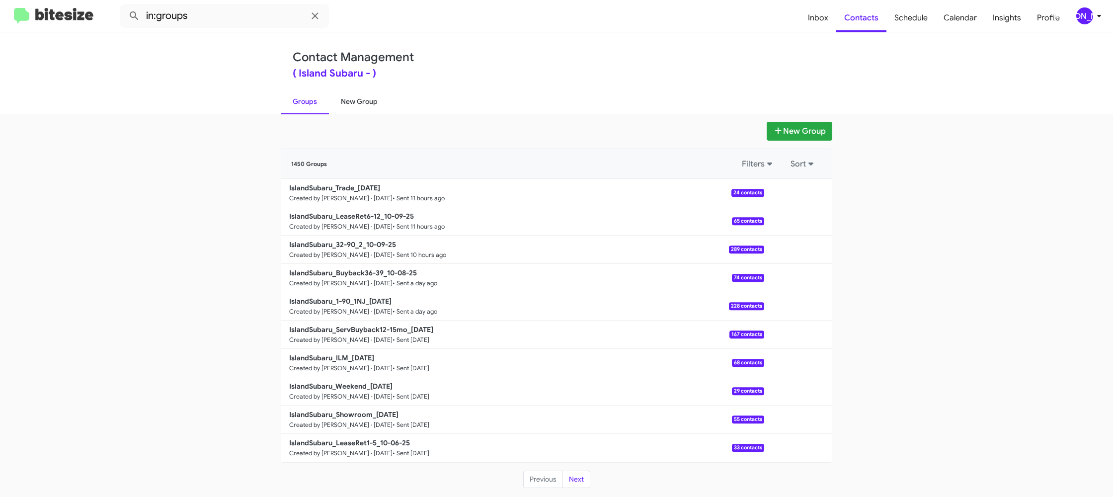
click at [370, 105] on link "New Group" at bounding box center [359, 101] width 61 height 26
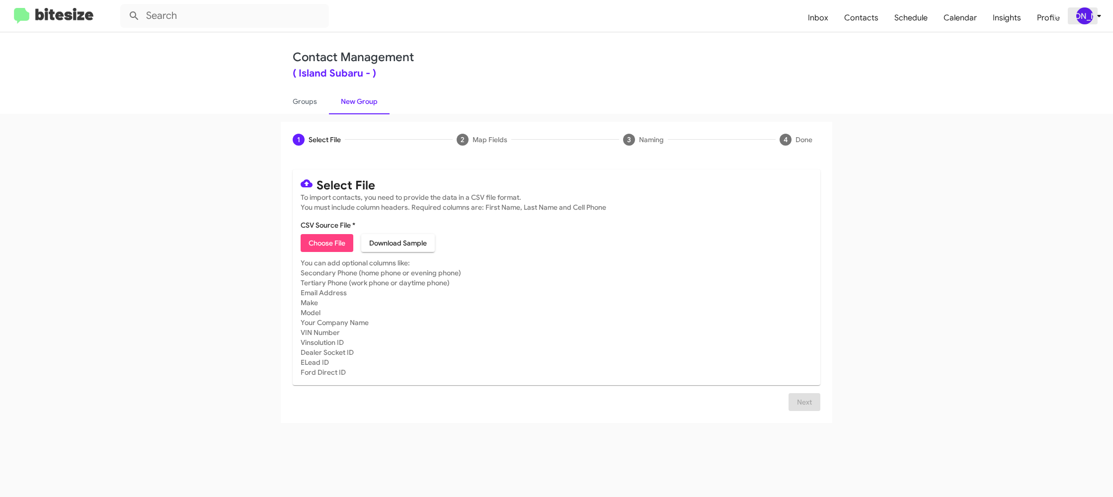
click at [1093, 16] on icon at bounding box center [1099, 16] width 12 height 12
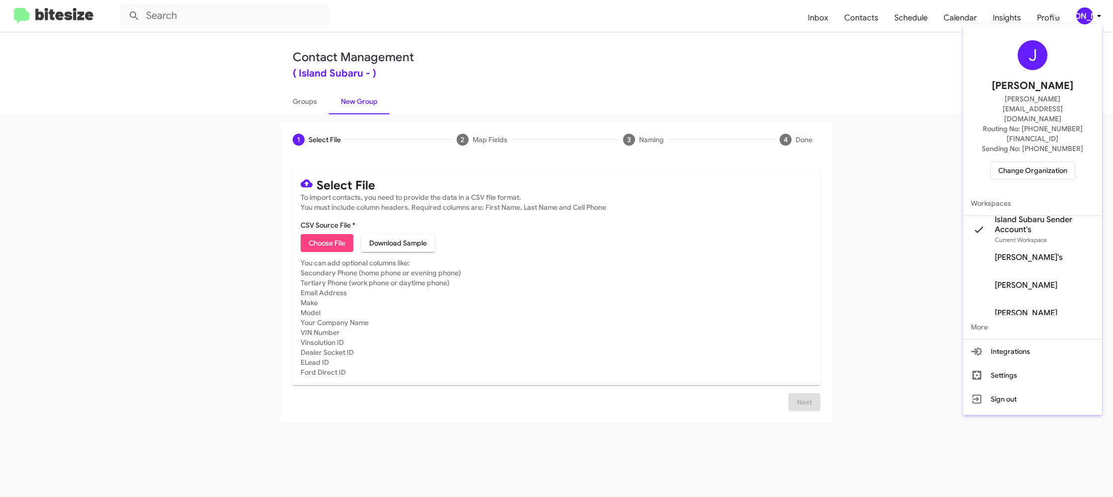
click at [1093, 17] on div at bounding box center [556, 248] width 1113 height 497
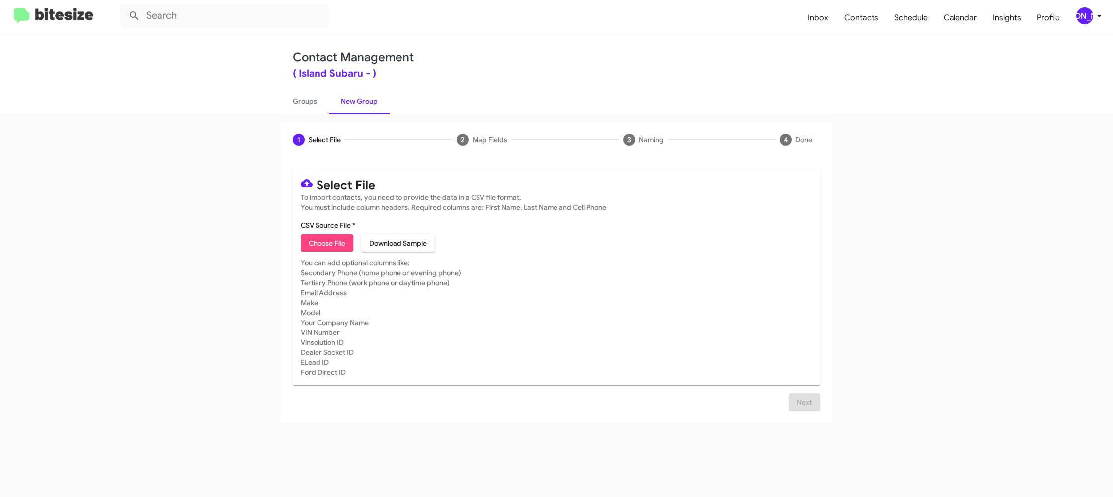
click at [344, 247] on span "Choose File" at bounding box center [327, 243] width 37 height 18
type input "IslandSubaru_1-30_2_10-10-25"
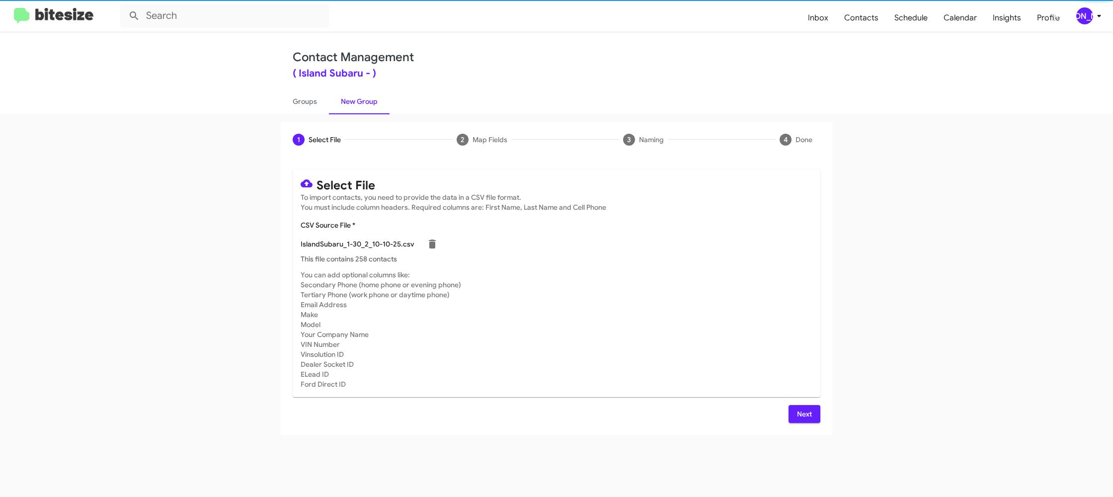
drag, startPoint x: 593, startPoint y: 306, endPoint x: 706, endPoint y: 362, distance: 126.5
click at [593, 308] on mat-card-subtitle "You can add optional columns like: Secondary Phone (home phone or evening phone…" at bounding box center [557, 329] width 512 height 119
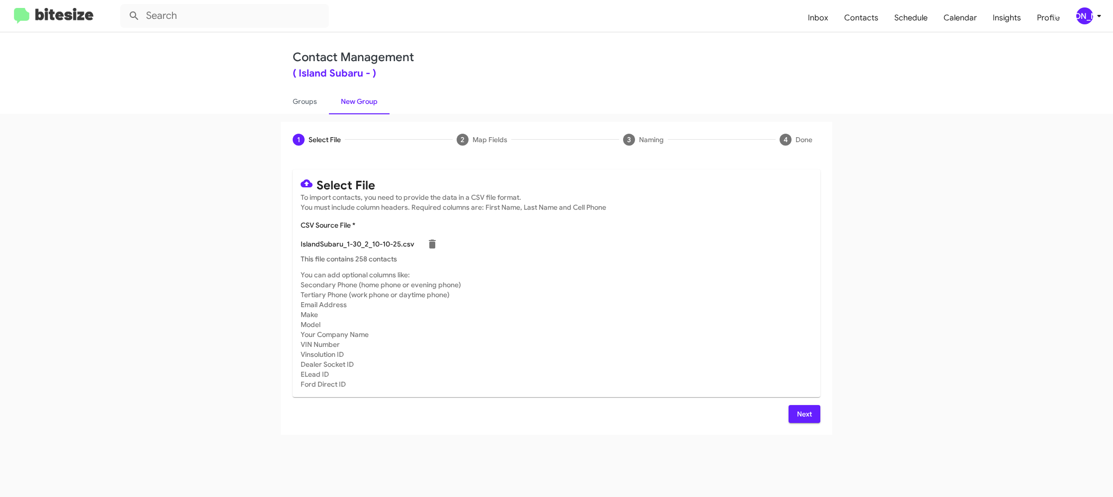
click at [800, 414] on span "Next" at bounding box center [805, 414] width 16 height 18
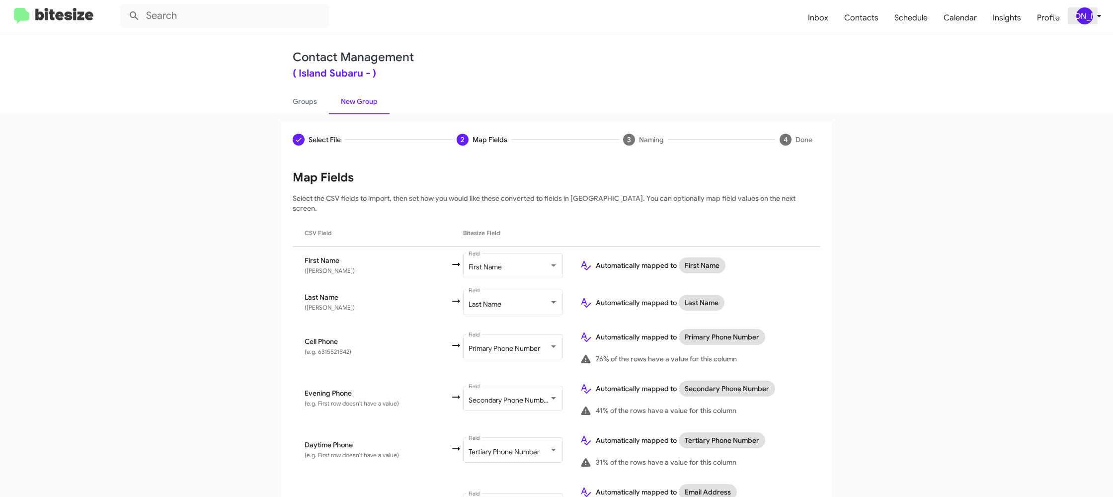
click at [1090, 18] on div "[PERSON_NAME]" at bounding box center [1085, 15] width 17 height 17
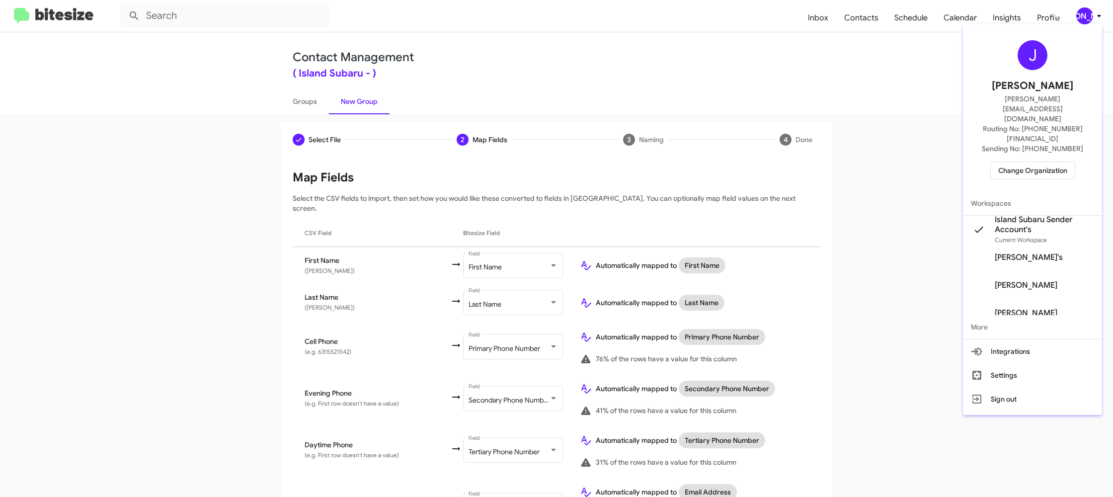
click at [1090, 18] on div at bounding box center [556, 248] width 1113 height 497
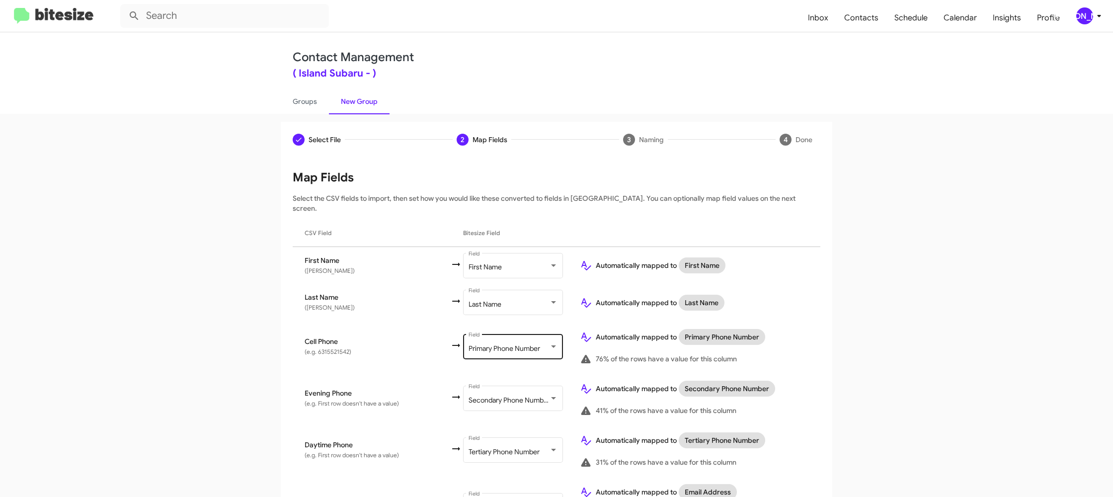
scroll to position [459, 0]
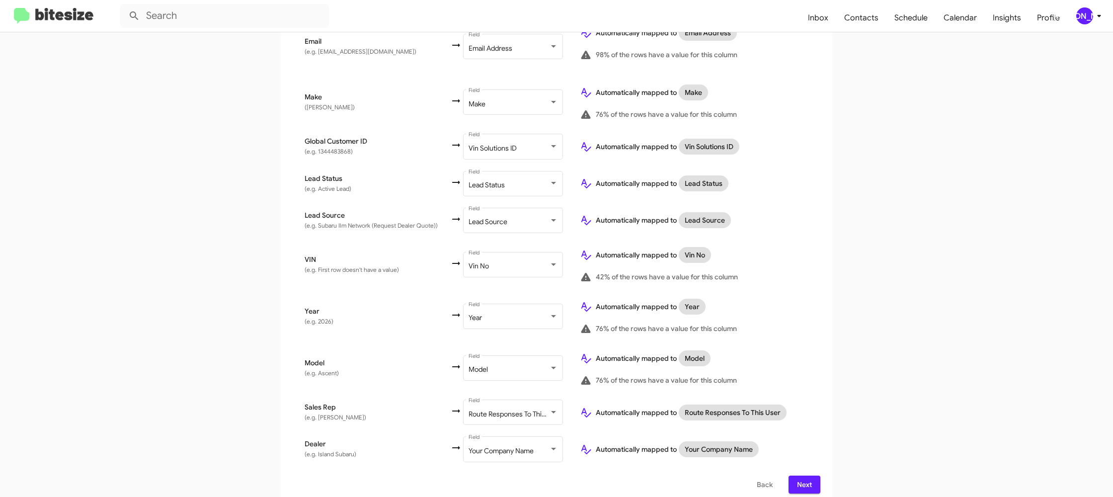
click at [805, 477] on span "Next" at bounding box center [805, 485] width 16 height 18
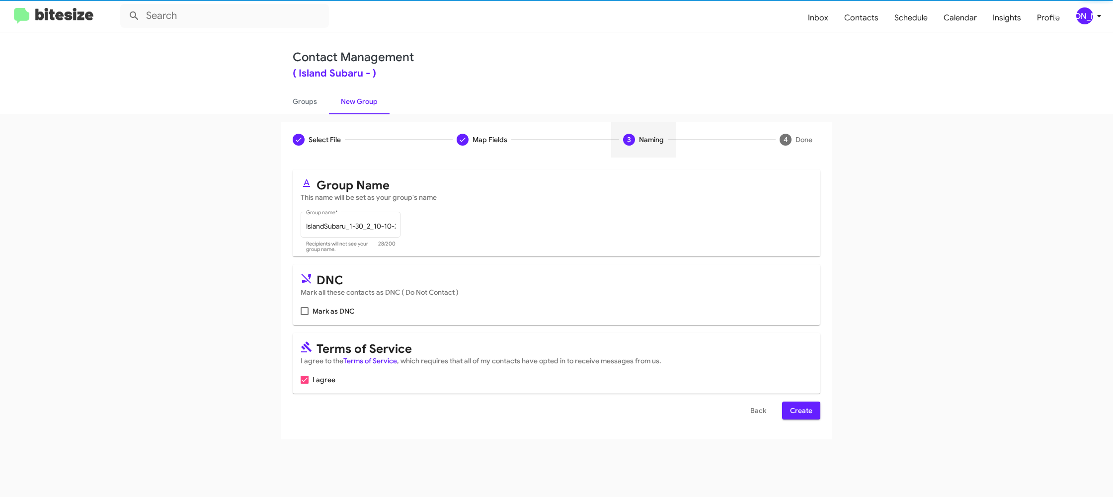
scroll to position [0, 0]
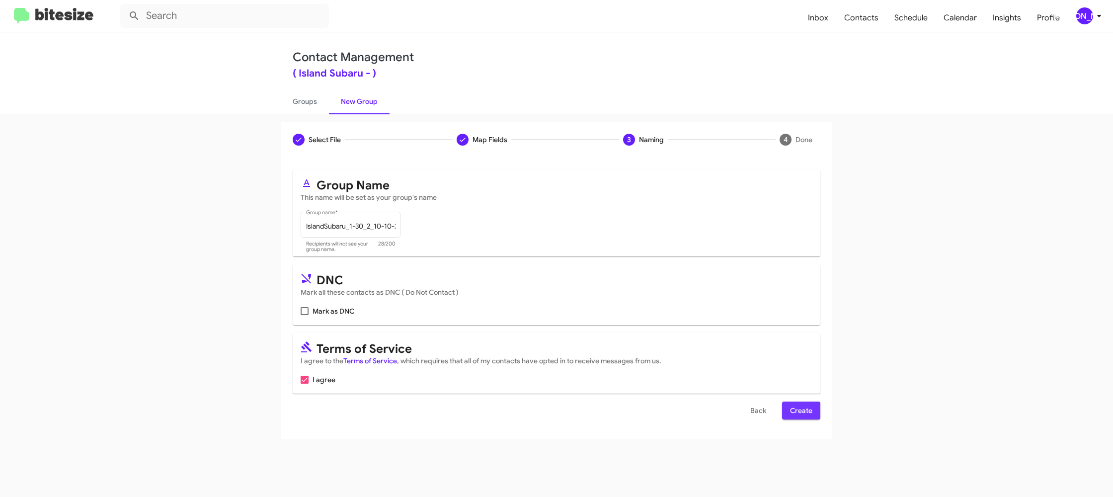
click at [801, 410] on span "Create" at bounding box center [801, 411] width 22 height 18
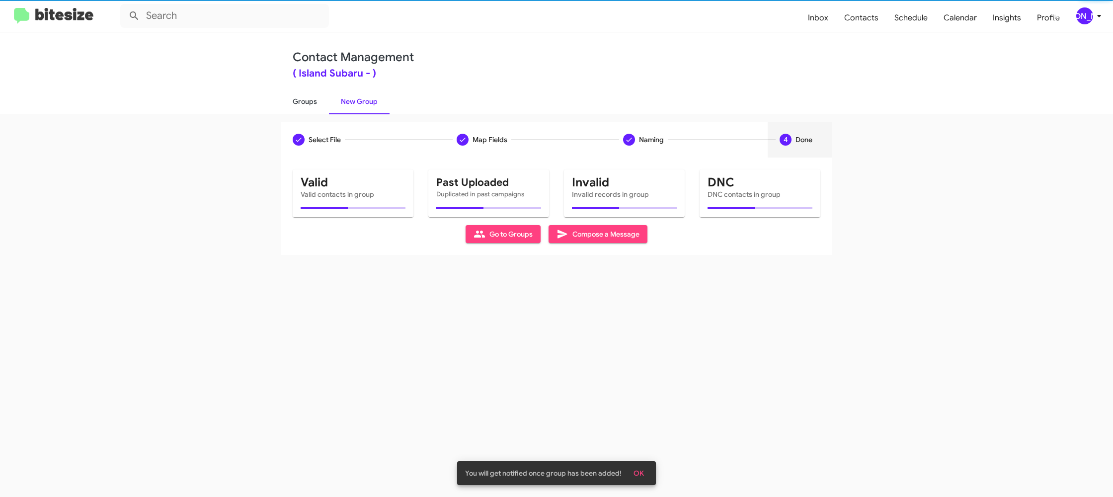
drag, startPoint x: 288, startPoint y: 105, endPoint x: 302, endPoint y: 105, distance: 14.4
click at [288, 105] on link "Groups" at bounding box center [305, 101] width 48 height 26
type input "in:groups"
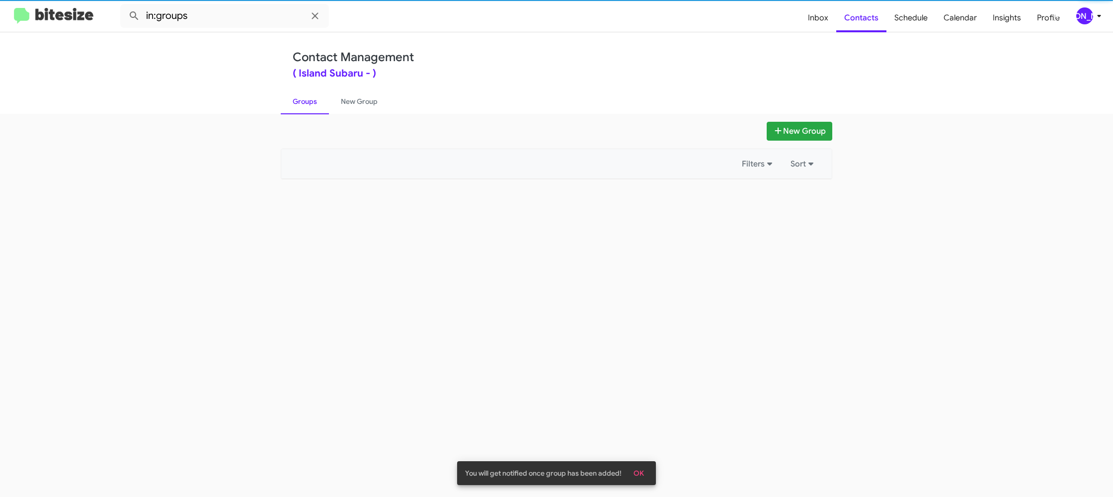
click at [302, 105] on link "Groups" at bounding box center [305, 101] width 48 height 26
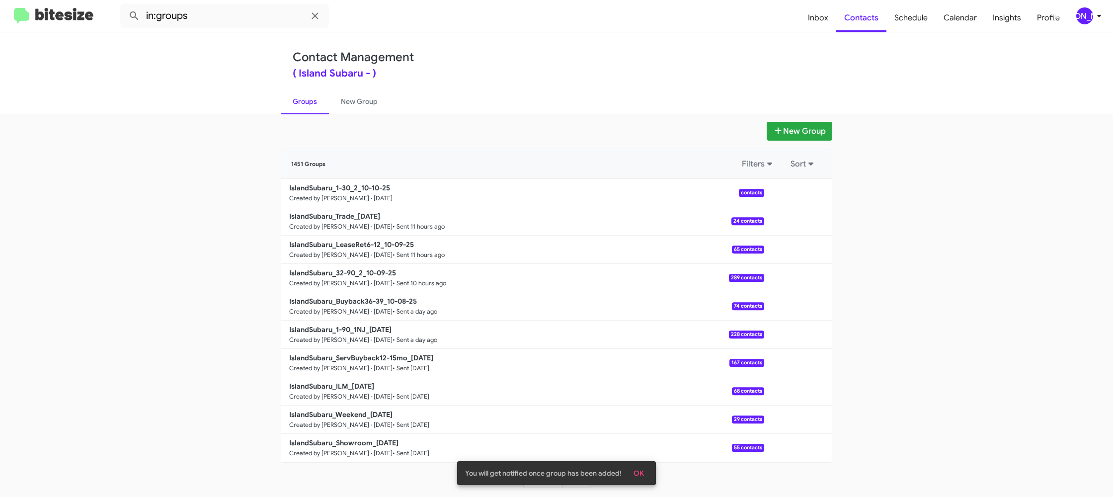
click at [302, 105] on link "Groups" at bounding box center [305, 101] width 48 height 26
click at [346, 103] on link "New Group" at bounding box center [359, 101] width 61 height 26
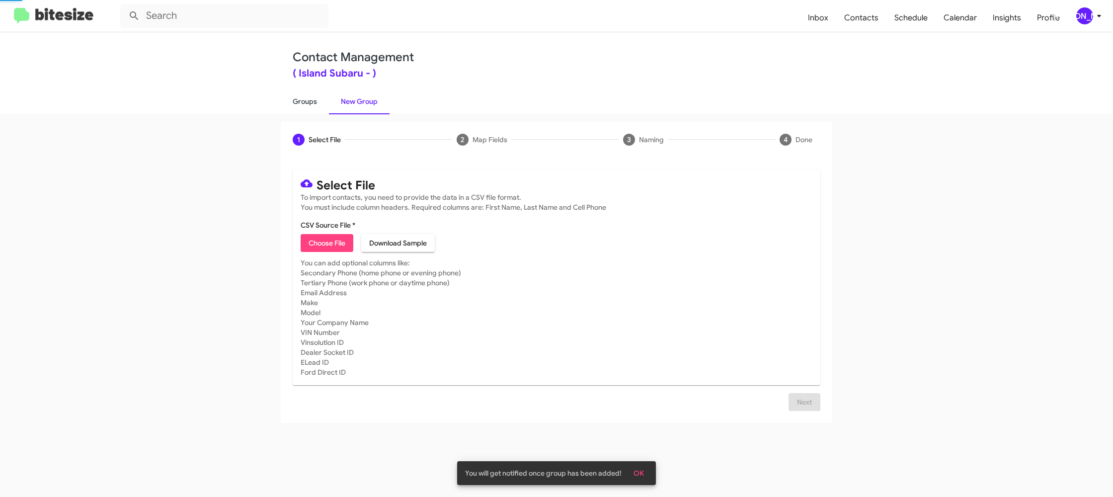
click at [308, 103] on link "Groups" at bounding box center [305, 101] width 48 height 26
type input "in:groups"
click at [308, 103] on link "Groups" at bounding box center [305, 101] width 48 height 26
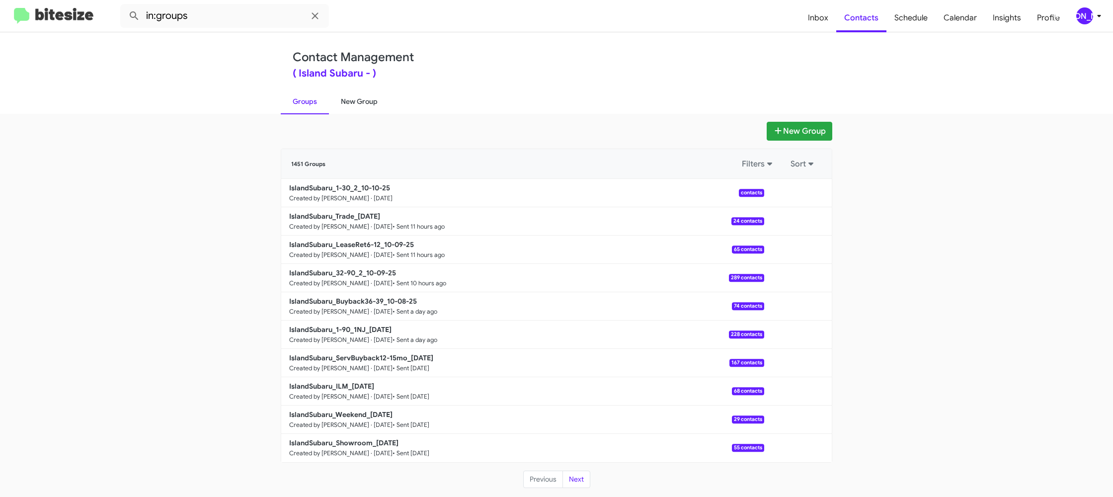
click at [344, 102] on link "New Group" at bounding box center [359, 101] width 61 height 26
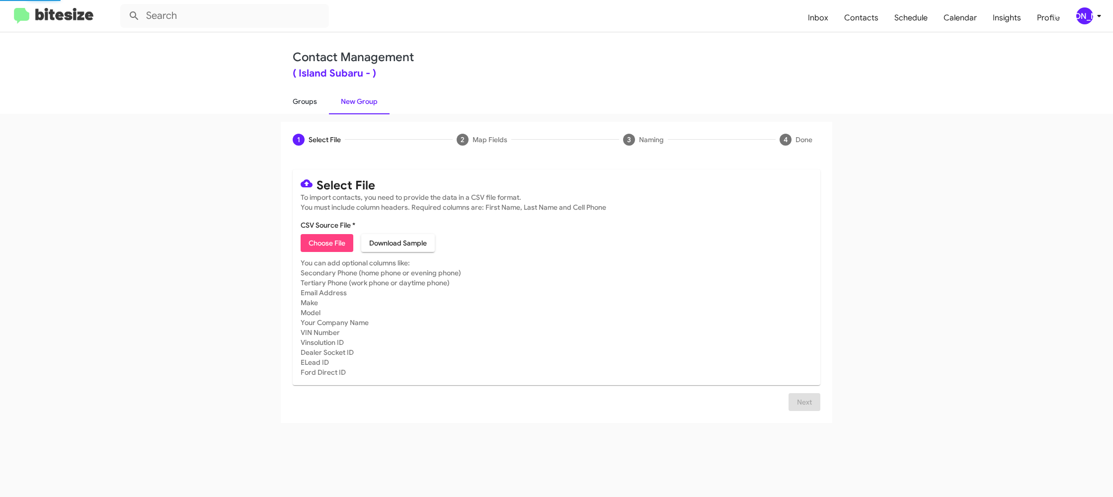
click at [306, 102] on link "Groups" at bounding box center [305, 101] width 48 height 26
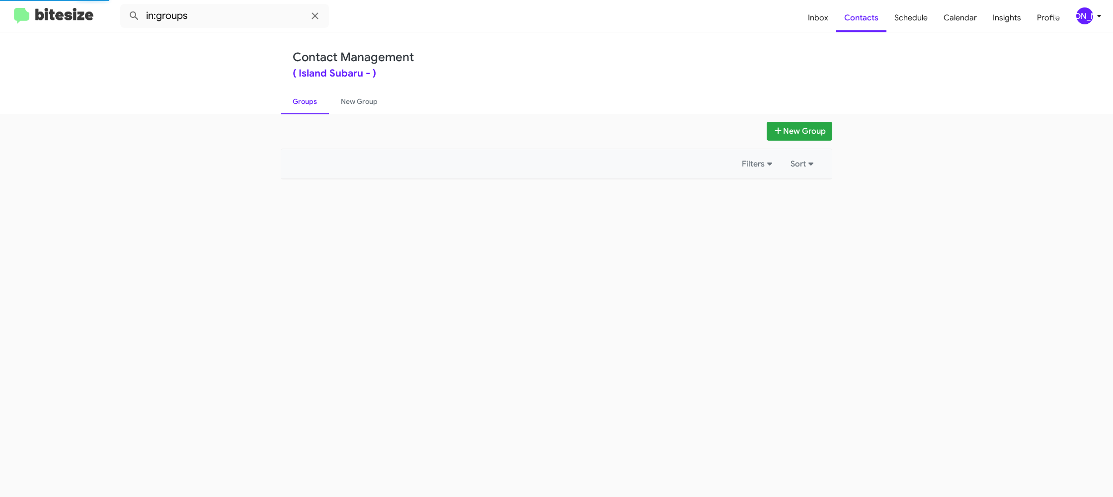
drag, startPoint x: 306, startPoint y: 102, endPoint x: 614, endPoint y: 160, distance: 313.4
click at [308, 102] on link "Groups" at bounding box center [305, 101] width 48 height 26
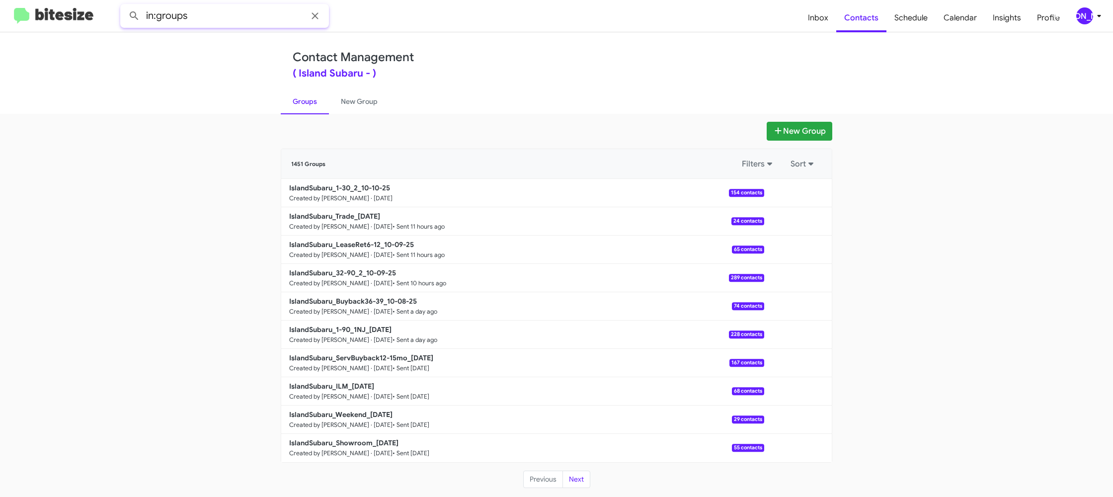
click at [250, 15] on input "in:groups" at bounding box center [224, 16] width 209 height 24
type input "in:groups 1-30"
click at [124, 6] on button at bounding box center [134, 16] width 20 height 20
click at [350, 110] on link "New Group" at bounding box center [359, 101] width 61 height 26
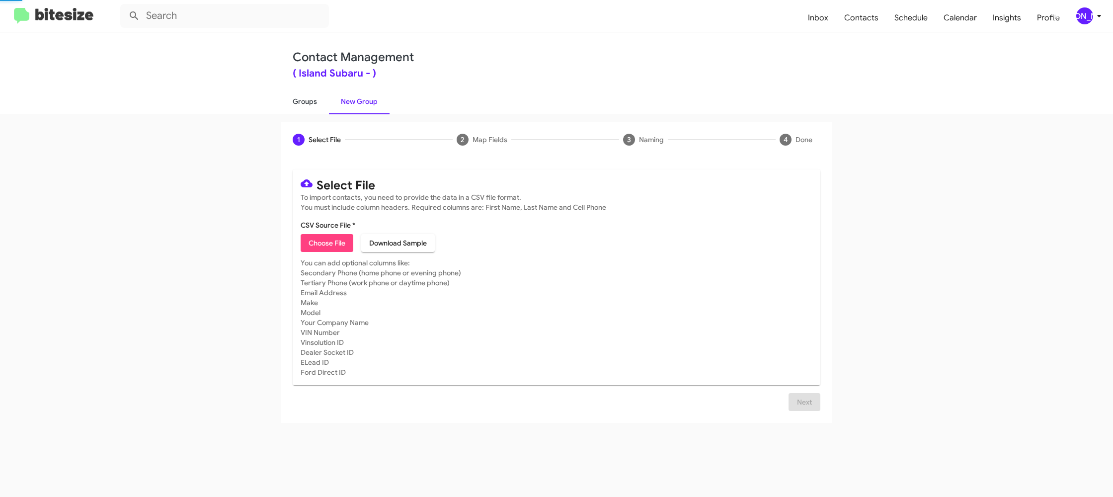
click at [308, 106] on link "Groups" at bounding box center [305, 101] width 48 height 26
type input "in:groups"
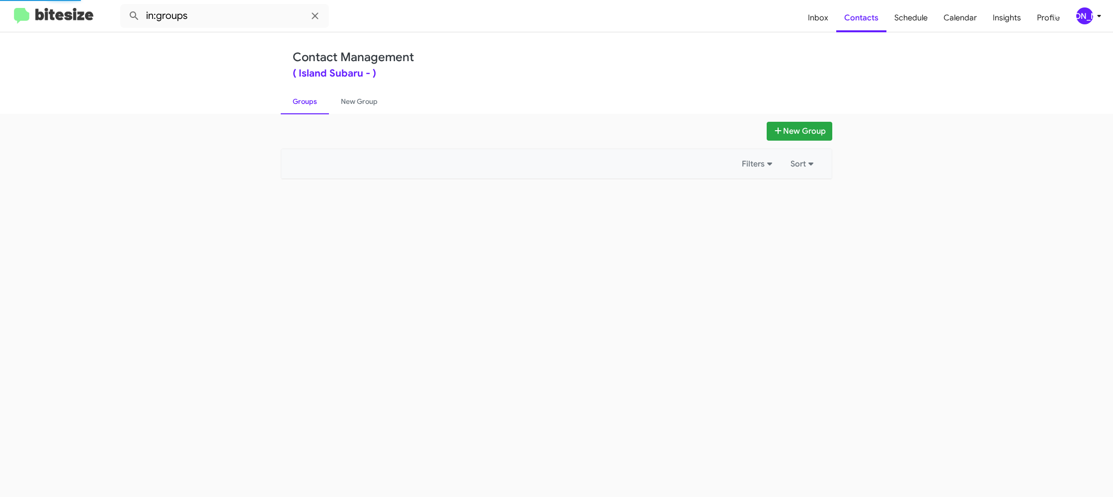
drag, startPoint x: 308, startPoint y: 106, endPoint x: 463, endPoint y: 139, distance: 158.5
click at [308, 106] on link "Groups" at bounding box center [305, 101] width 48 height 26
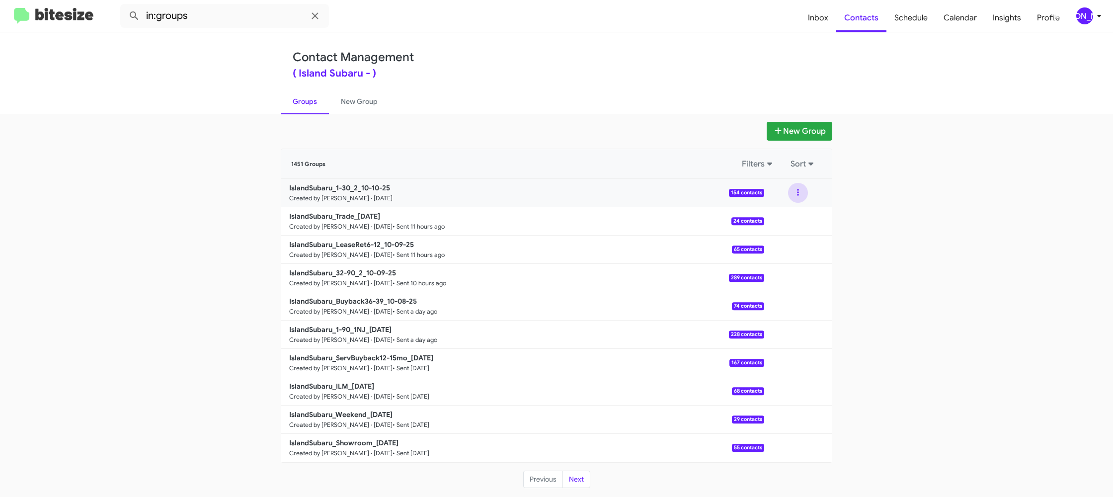
click at [795, 195] on button at bounding box center [798, 193] width 20 height 20
click at [783, 217] on button "View contacts" at bounding box center [769, 220] width 80 height 24
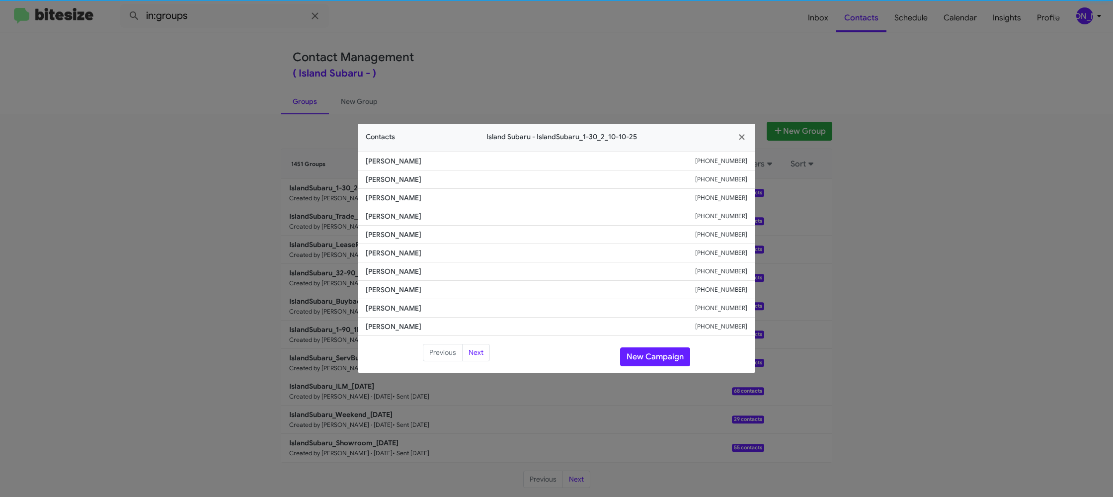
click at [382, 251] on span "Li Jianzhi" at bounding box center [531, 253] width 330 height 10
copy span "Li Jianzhi"
click at [671, 348] on button "New Campaign" at bounding box center [655, 356] width 70 height 19
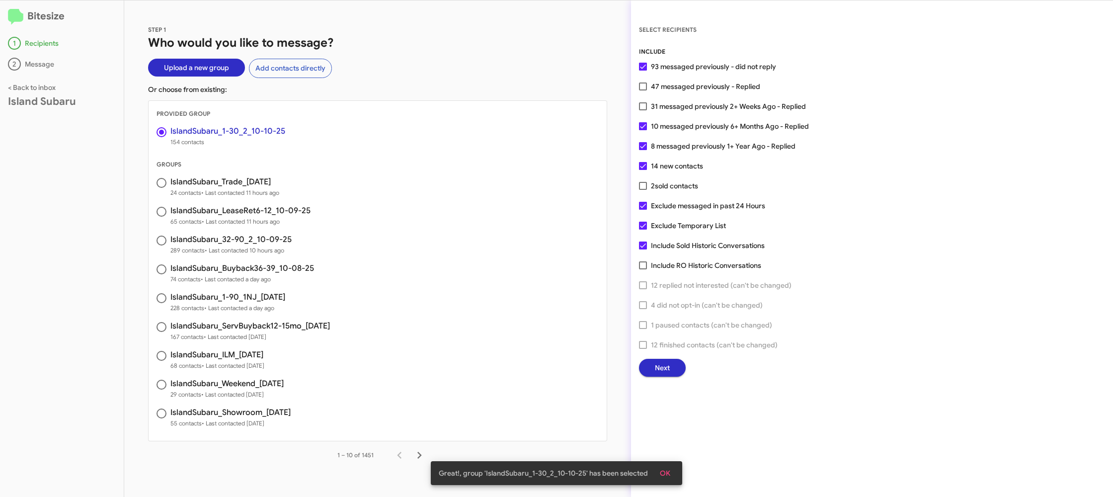
click at [657, 367] on span "Next" at bounding box center [662, 368] width 15 height 18
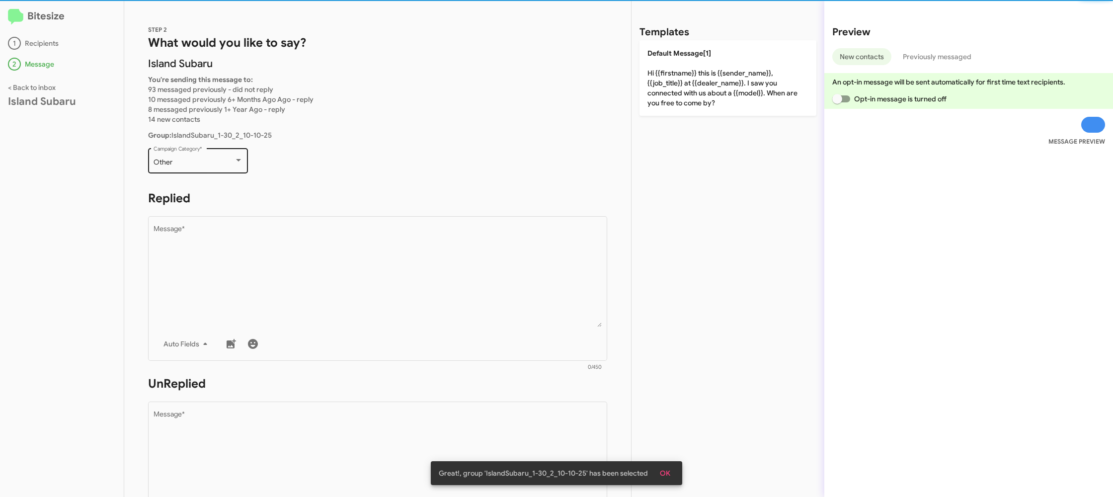
click at [172, 158] on div "Other Campaign Category *" at bounding box center [198, 159] width 89 height 27
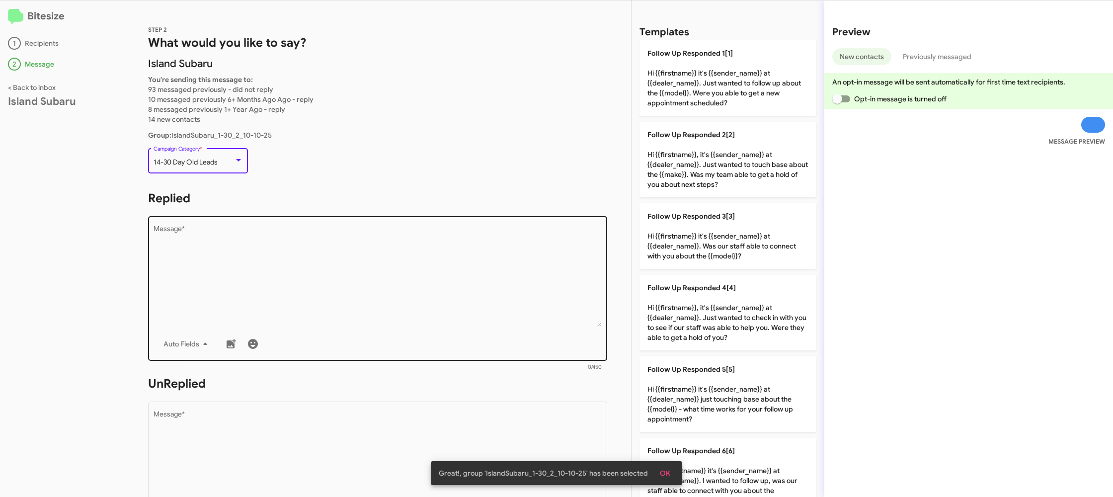
drag, startPoint x: 314, startPoint y: 262, endPoint x: 371, endPoint y: 254, distance: 57.2
click at [315, 262] on textarea "Message *" at bounding box center [378, 276] width 449 height 101
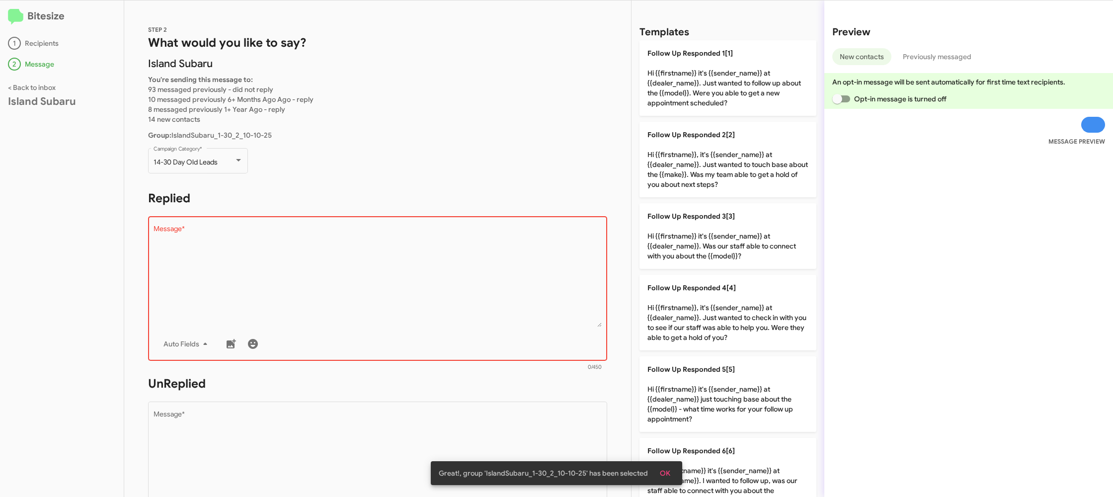
drag, startPoint x: 694, startPoint y: 163, endPoint x: 421, endPoint y: 215, distance: 277.8
click at [674, 165] on p "Follow Up Responded 2[2] Hi {{firstname}}, it's {{sender_name}} at {{dealer_nam…" at bounding box center [728, 160] width 177 height 76
type textarea "Hi {{firstname}}, it's {{sender_name}} at {{dealer_name}}. Just wanted to touch…"
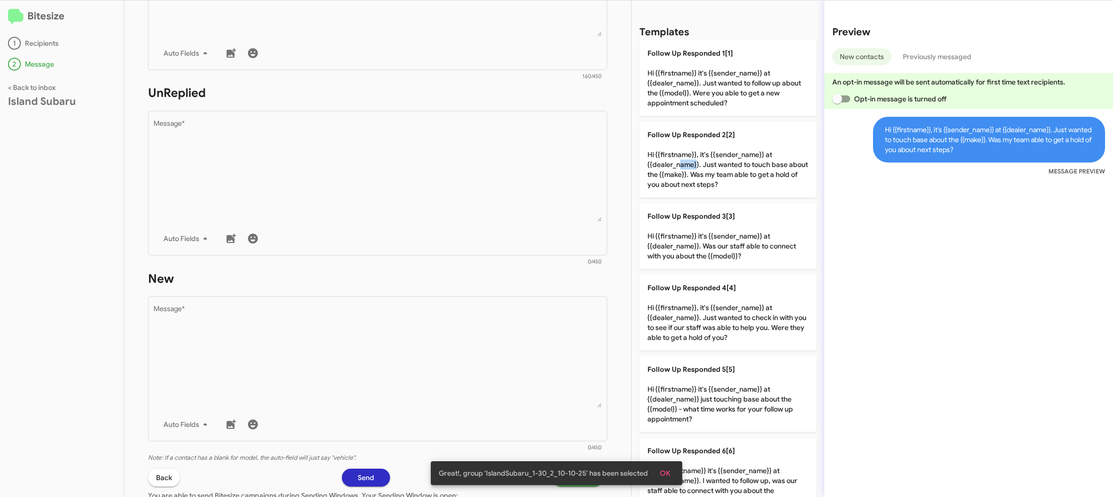
scroll to position [352, 0]
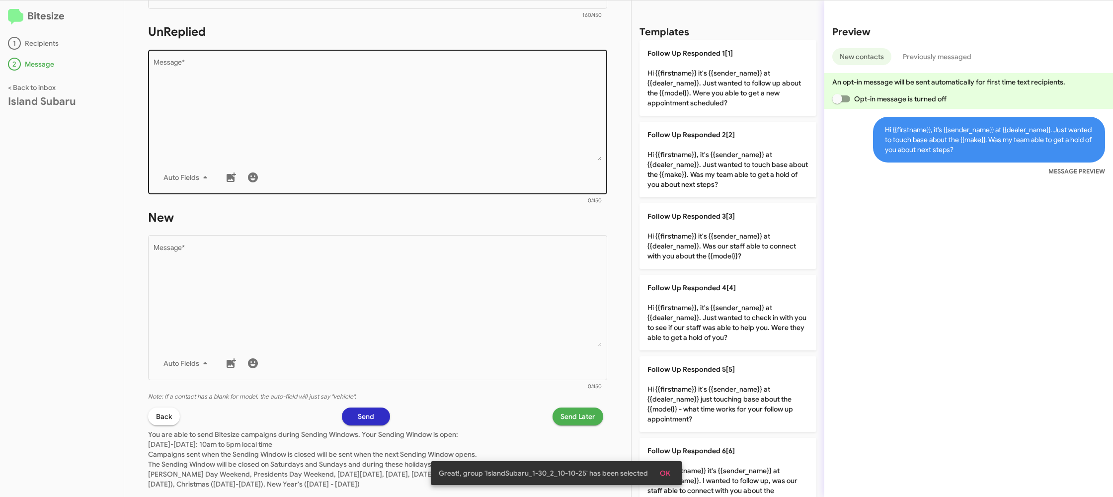
click at [475, 168] on div "Auto Fields" at bounding box center [378, 177] width 449 height 20
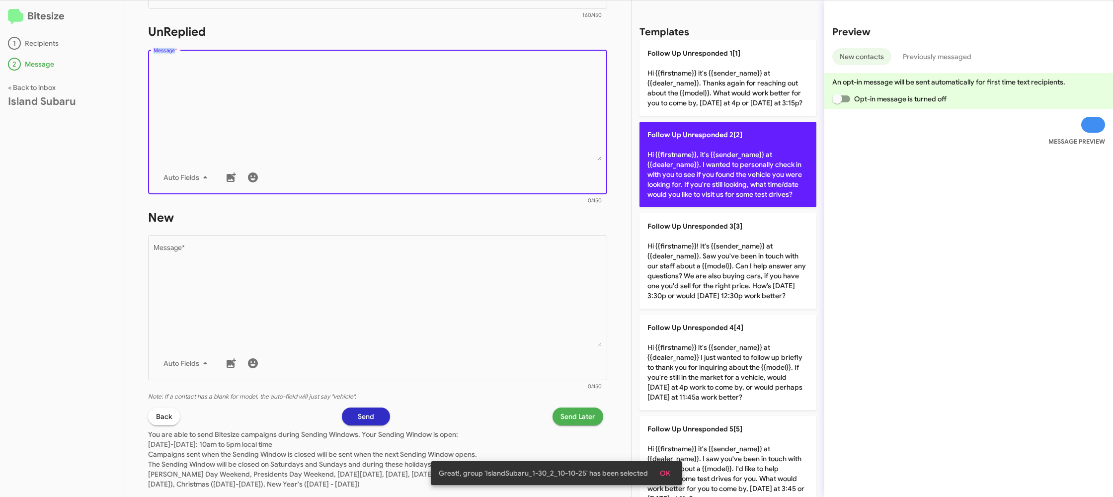
drag, startPoint x: 475, startPoint y: 168, endPoint x: 666, endPoint y: 171, distance: 191.4
click at [500, 166] on div "Drop image here to insert Auto Fields Message *" at bounding box center [378, 121] width 449 height 147
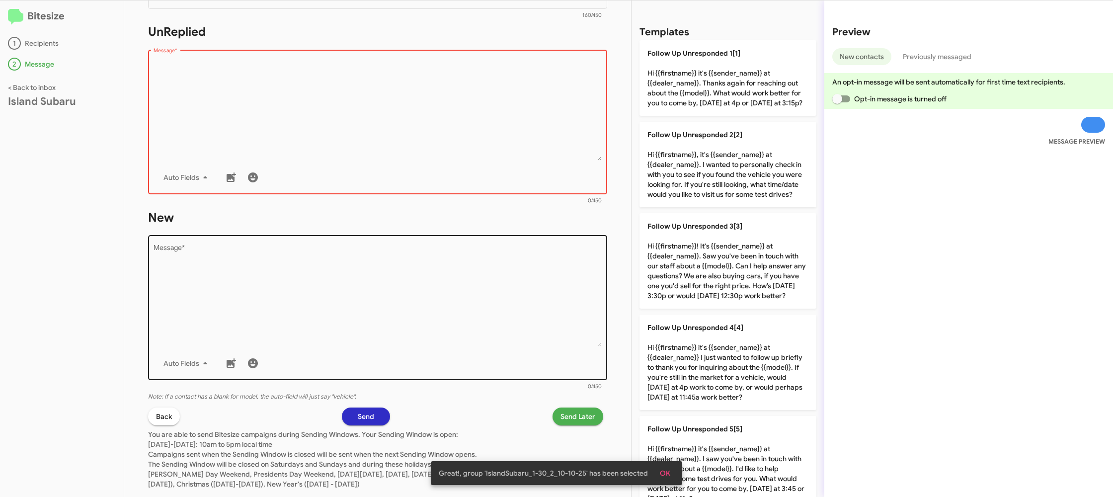
drag, startPoint x: 666, startPoint y: 171, endPoint x: 495, endPoint y: 265, distance: 195.5
click at [666, 171] on p "Follow Up Unresponded 2[2] Hi {{firstname}}, it's {{sender_name}} at {{dealer_n…" at bounding box center [728, 164] width 177 height 85
type textarea "Hi {{firstname}}, it's {{sender_name}} at {{dealer_name}}. I wanted to personal…"
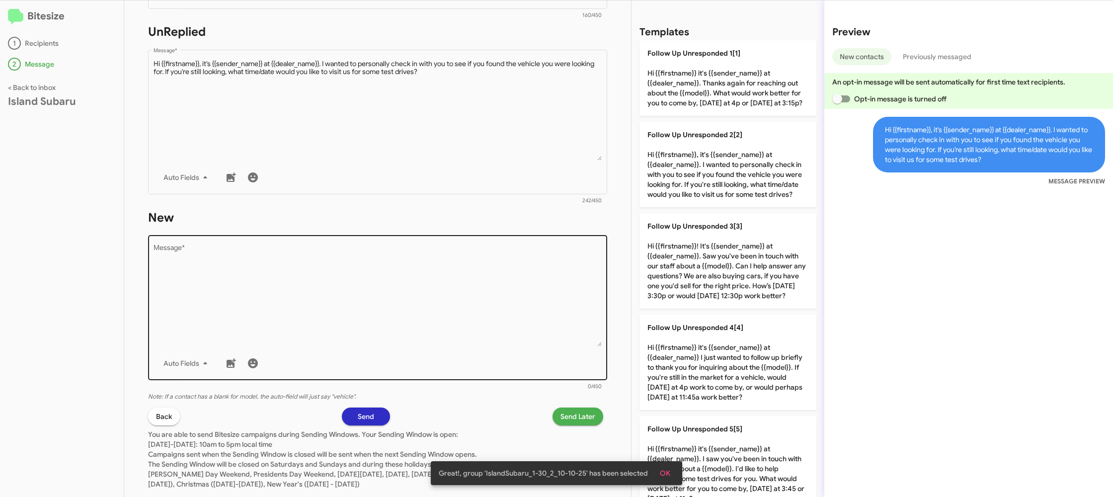
click at [480, 294] on textarea "Message *" at bounding box center [378, 295] width 449 height 101
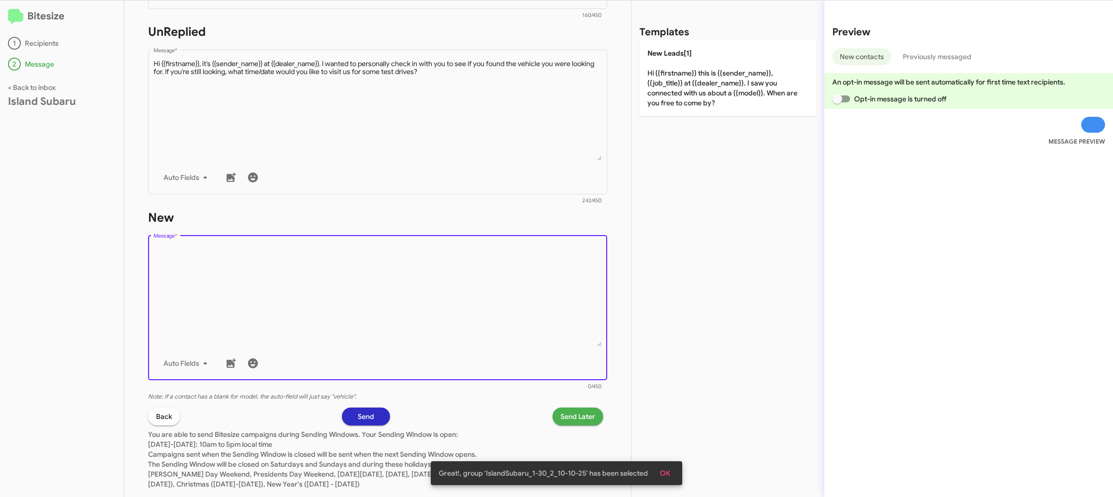
drag, startPoint x: 480, startPoint y: 294, endPoint x: 593, endPoint y: 203, distance: 145.3
click at [487, 284] on textarea "Message *" at bounding box center [378, 295] width 449 height 101
click at [635, 66] on div "Templates New Leads[1] Hi {{firstname}} this is {{sender_name}}, {{job_title}} …" at bounding box center [728, 248] width 193 height 497
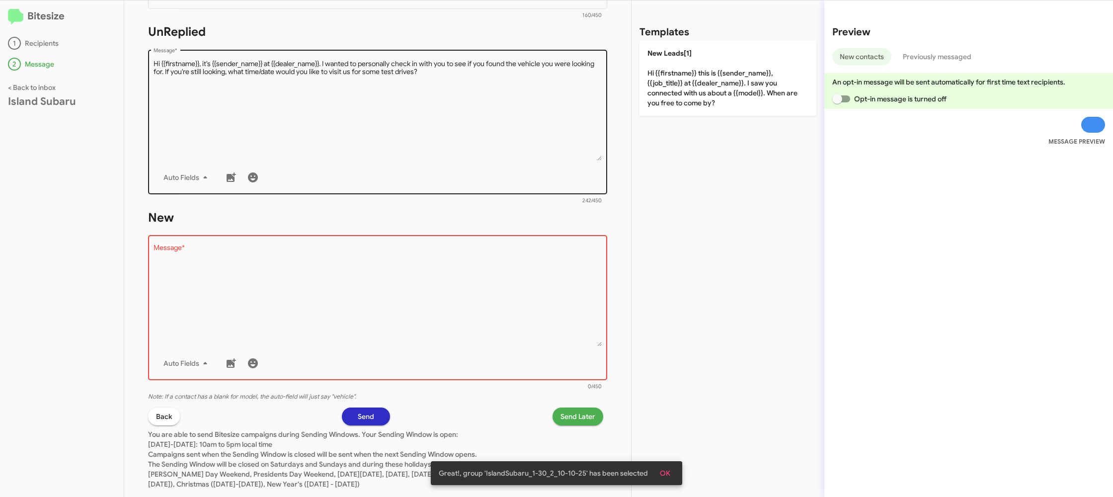
drag, startPoint x: 662, startPoint y: 85, endPoint x: 496, endPoint y: 136, distance: 173.6
click at [654, 89] on p "New Leads[1] Hi {{firstname}} this is {{sender_name}}, {{job_title}} at {{deale…" at bounding box center [728, 78] width 177 height 76
type textarea "Hi {{firstname}} this is {{sender_name}}, {{job_title}} at {{dealer_name}}. I s…"
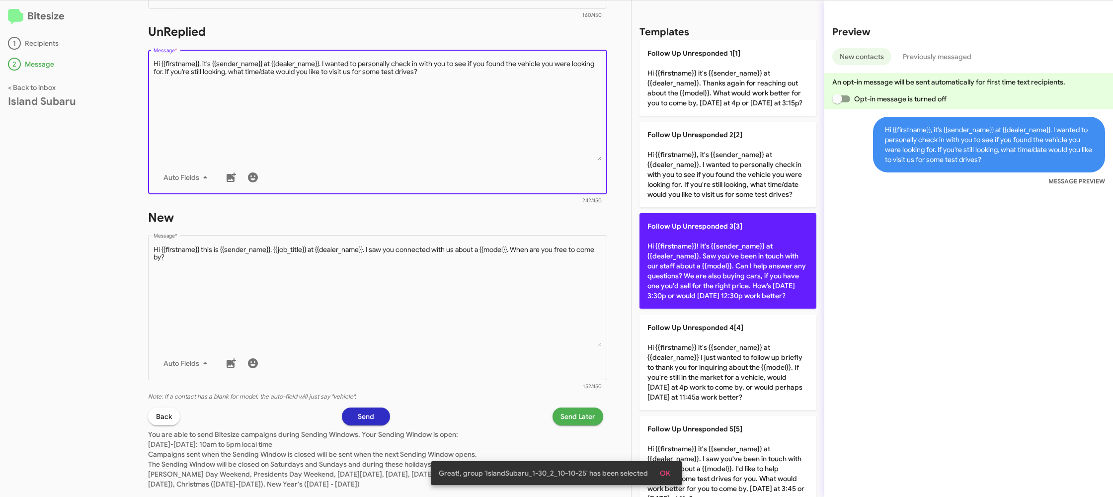
drag, startPoint x: 498, startPoint y: 141, endPoint x: 716, endPoint y: 224, distance: 233.4
click at [498, 140] on textarea "Message *" at bounding box center [378, 109] width 449 height 101
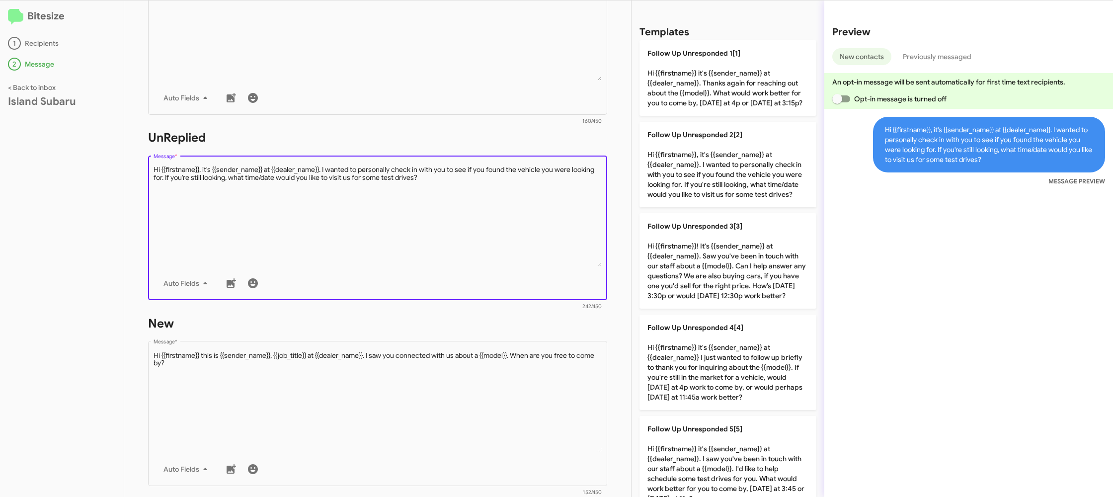
scroll to position [233, 0]
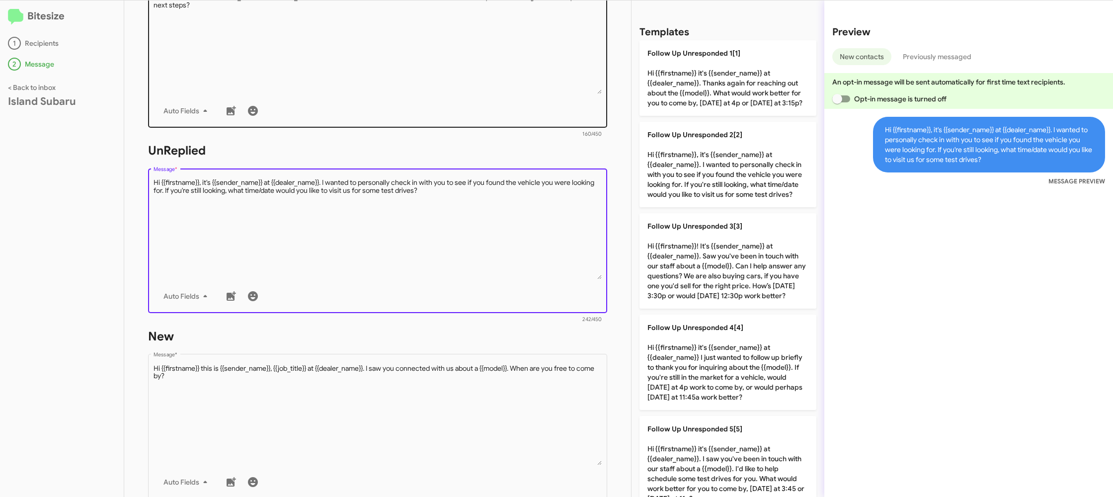
click at [460, 42] on textarea "Message *" at bounding box center [378, 43] width 449 height 101
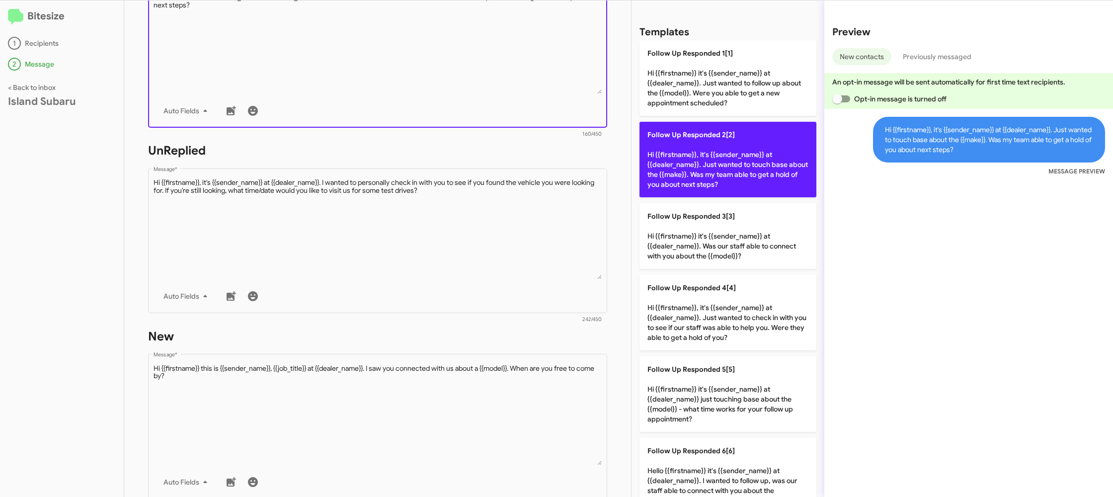
click at [668, 150] on p "Follow Up Responded 2[2] Hi {{firstname}}, it's {{sender_name}} at {{dealer_nam…" at bounding box center [728, 160] width 177 height 76
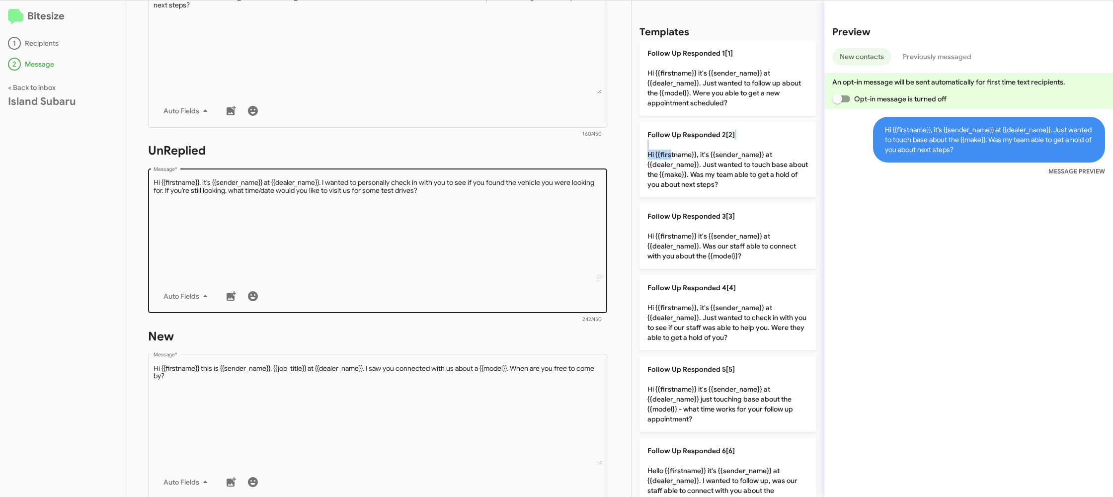
click at [524, 209] on textarea "Message *" at bounding box center [378, 228] width 449 height 101
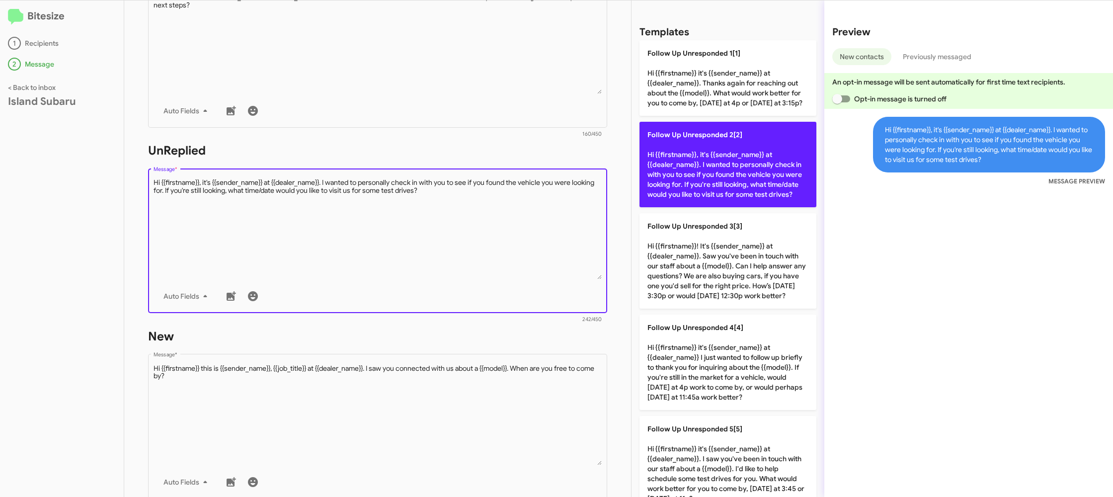
drag, startPoint x: 524, startPoint y: 209, endPoint x: 667, endPoint y: 151, distance: 155.0
click at [530, 204] on textarea "Message *" at bounding box center [378, 228] width 449 height 101
click at [671, 154] on p "Follow Up Unresponded 2[2] Hi {{firstname}}, it's {{sender_name}} at {{dealer_n…" at bounding box center [728, 164] width 177 height 85
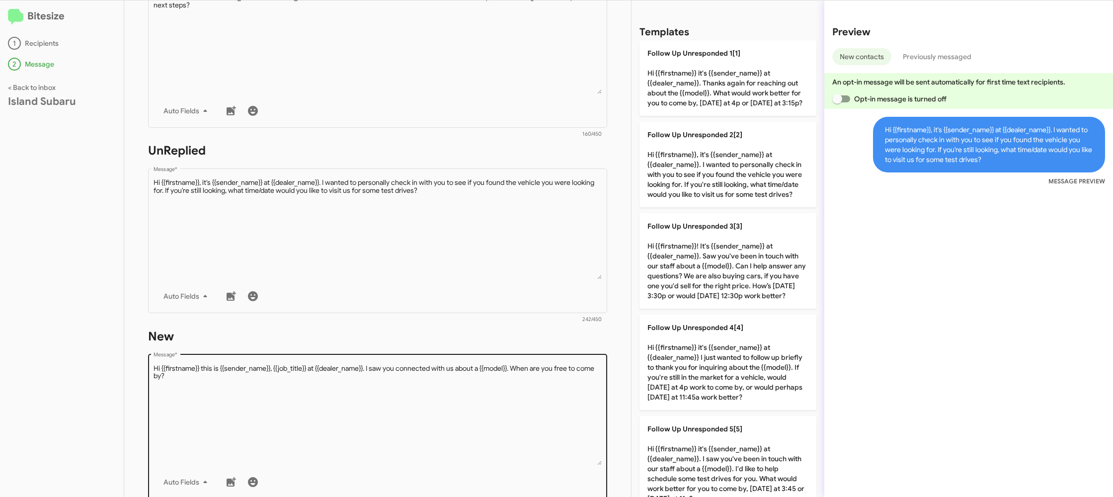
click at [467, 405] on textarea "Message *" at bounding box center [378, 414] width 449 height 101
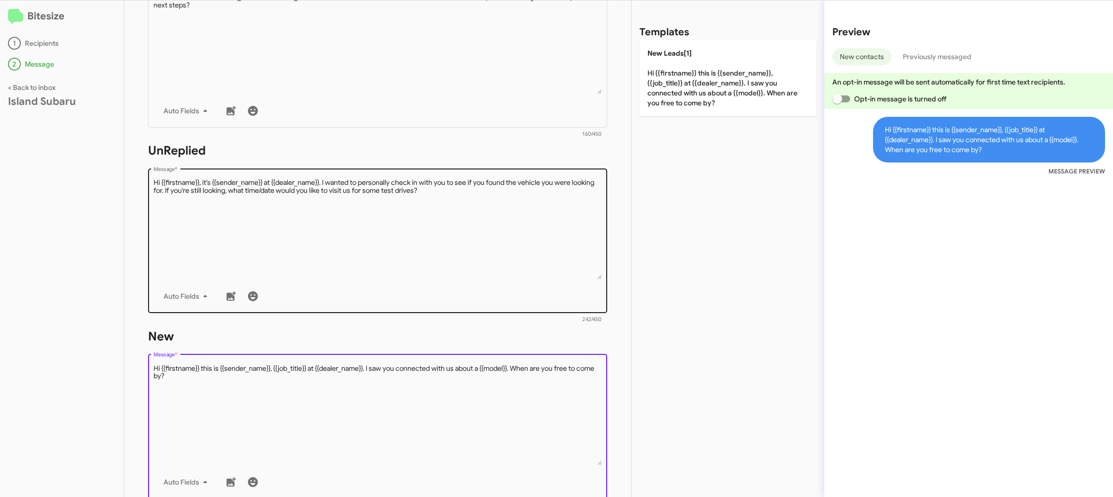
drag, startPoint x: 467, startPoint y: 405, endPoint x: 573, endPoint y: 217, distance: 215.6
click at [490, 354] on div "Drop image here to insert Auto Fields Message *" at bounding box center [378, 425] width 449 height 147
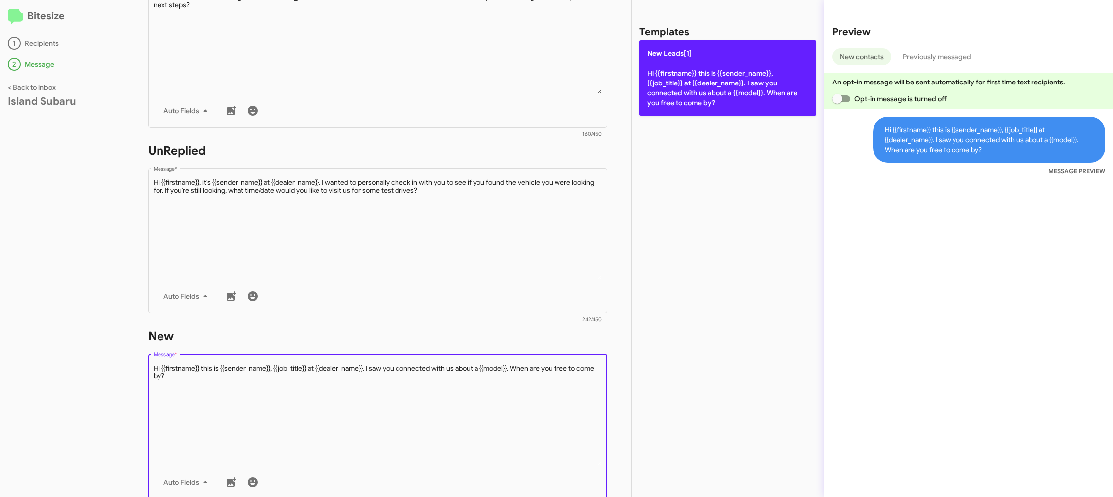
click at [675, 96] on p "New Leads[1] Hi {{firstname}} this is {{sender_name}}, {{job_title}} at {{deale…" at bounding box center [728, 78] width 177 height 76
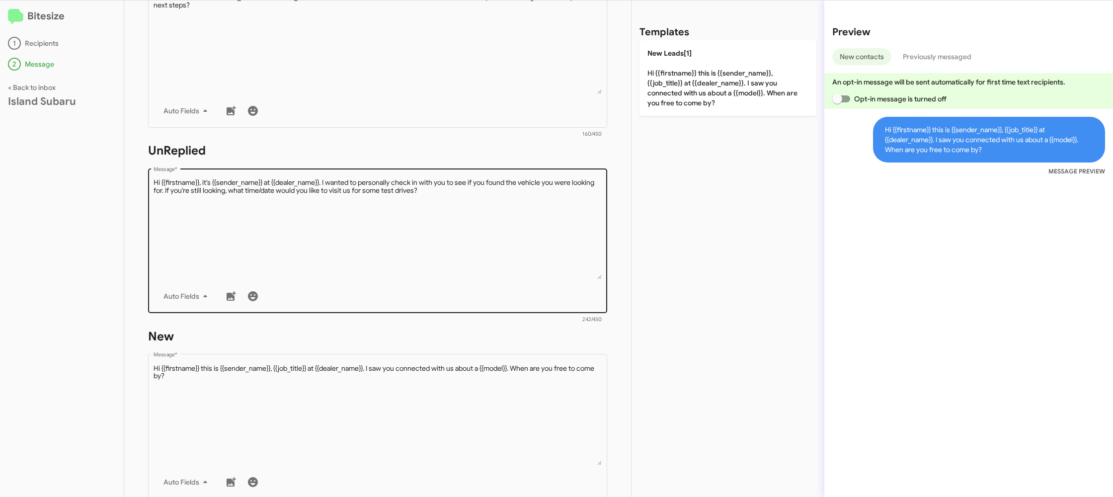
scroll to position [374, 0]
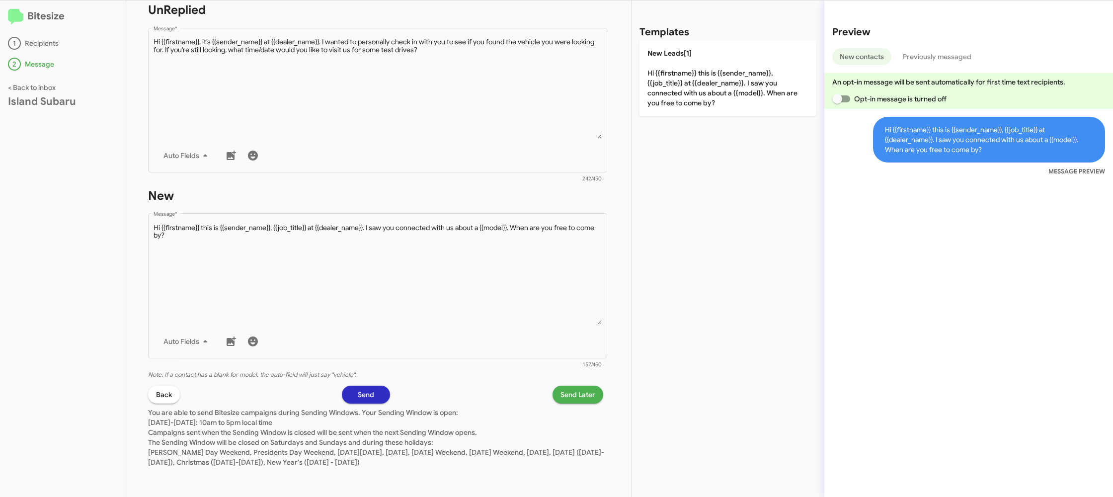
click at [568, 406] on p "You are able to send Bitesize campaigns during Sending Windows. Your Sending Wi…" at bounding box center [377, 436] width 459 height 64
click at [566, 399] on span "Send Later" at bounding box center [578, 395] width 35 height 18
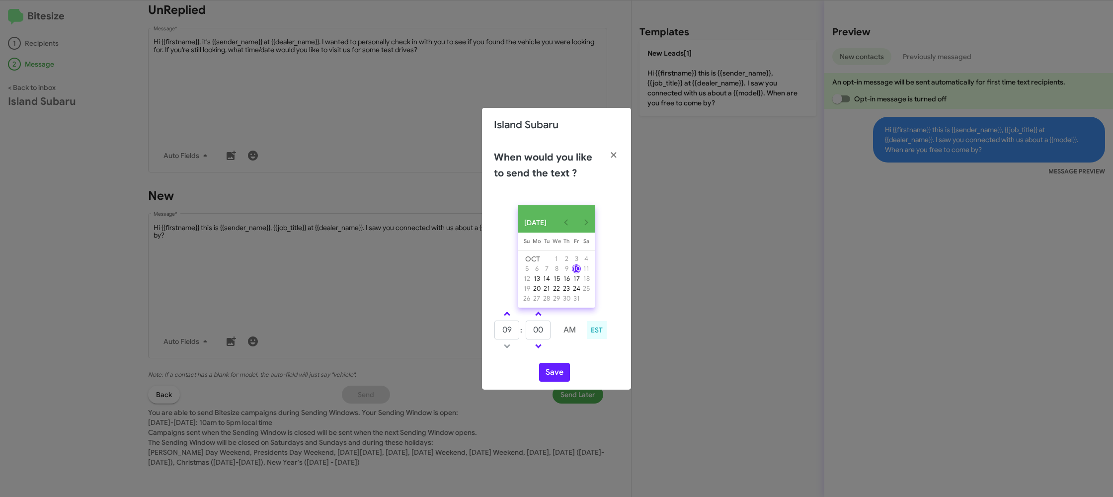
drag, startPoint x: 503, startPoint y: 318, endPoint x: 527, endPoint y: 327, distance: 25.9
click at [503, 319] on link at bounding box center [507, 313] width 17 height 11
type input "10"
click at [531, 328] on input "00" at bounding box center [538, 330] width 25 height 19
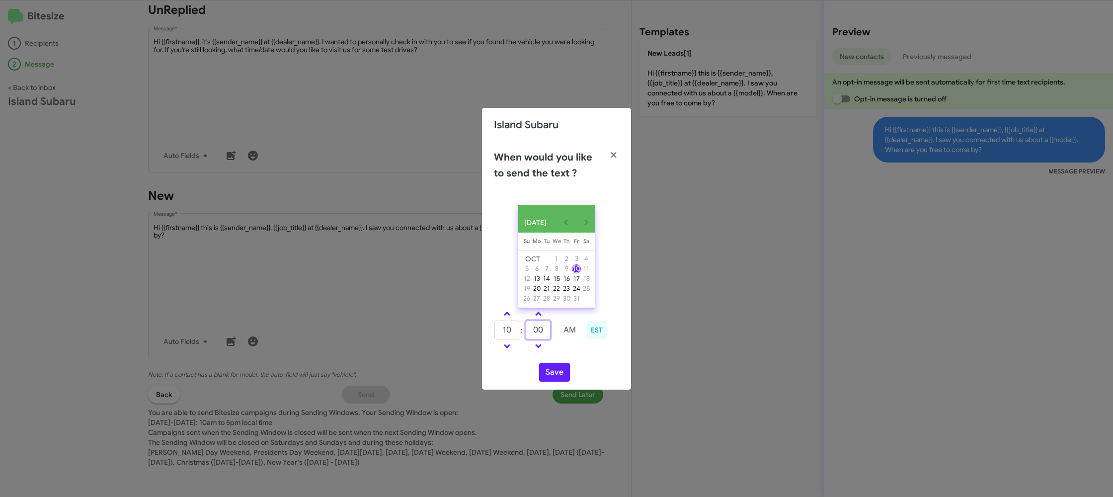
click at [531, 328] on input "00" at bounding box center [538, 330] width 25 height 19
type input "35"
drag, startPoint x: 572, startPoint y: 349, endPoint x: 556, endPoint y: 357, distance: 17.8
click at [562, 352] on td at bounding box center [570, 346] width 26 height 12
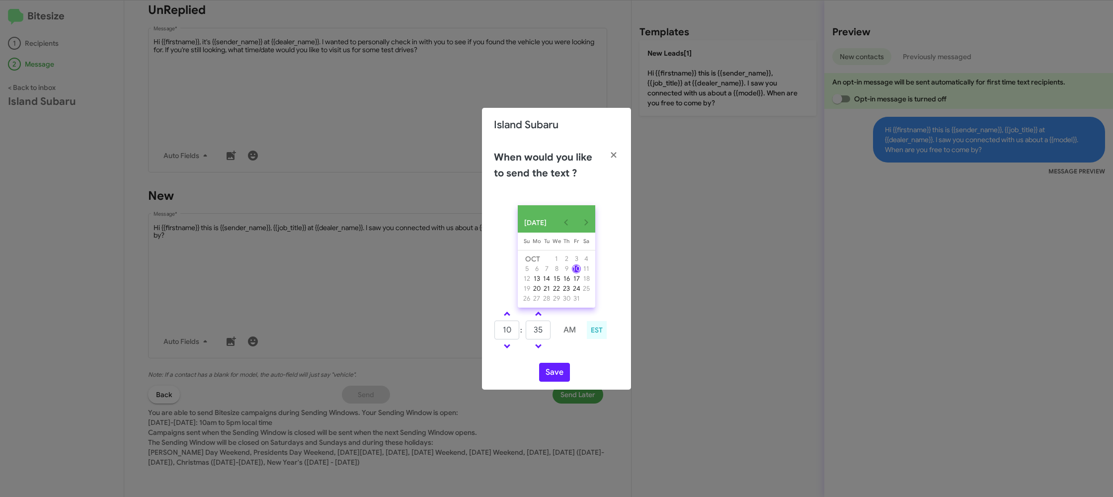
click at [537, 373] on div "Save" at bounding box center [556, 372] width 125 height 19
click at [545, 370] on button "Save" at bounding box center [554, 372] width 31 height 19
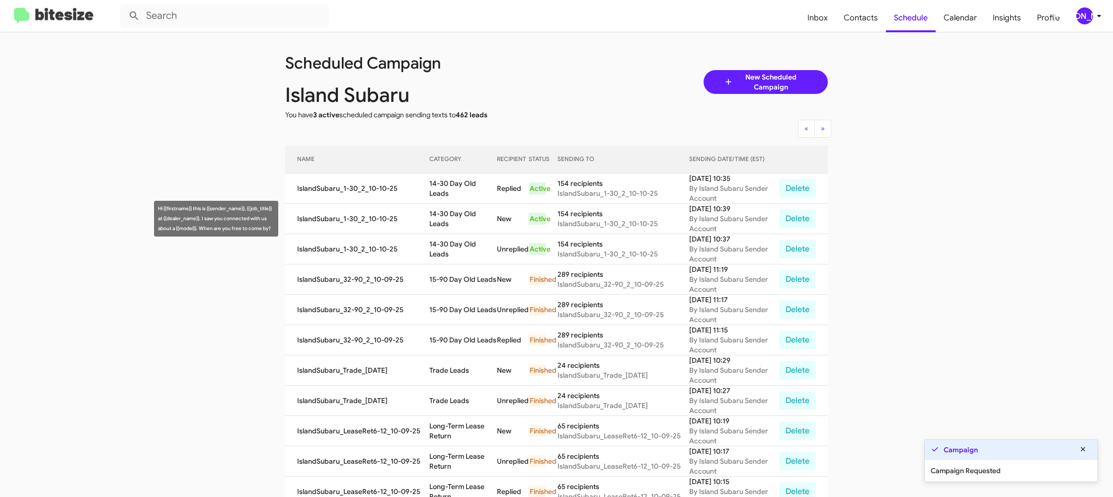
click at [427, 213] on td "IslandSubaru_1-30_2_10-10-25" at bounding box center [357, 219] width 144 height 30
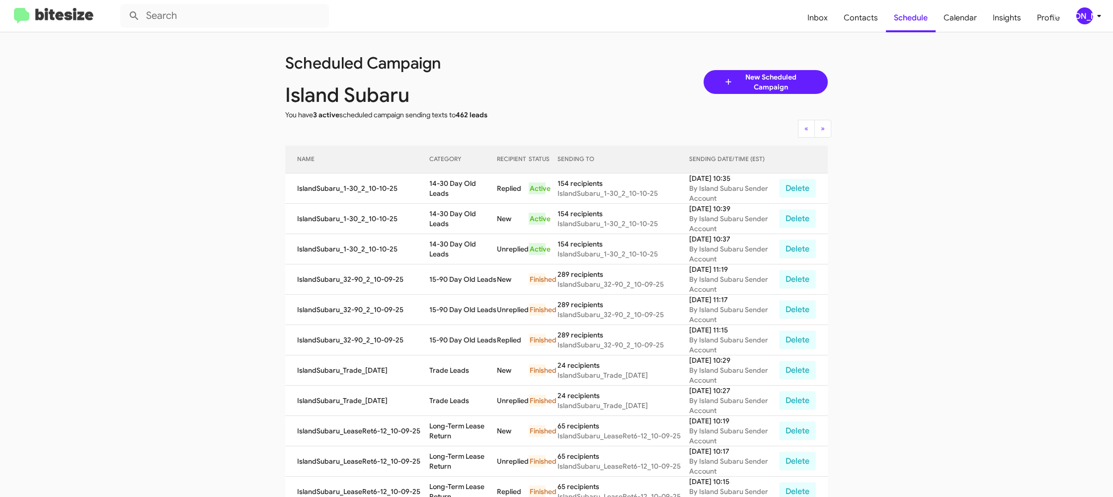
click at [441, 212] on td "14-30 Day Old Leads" at bounding box center [463, 219] width 68 height 30
drag, startPoint x: 441, startPoint y: 212, endPoint x: 420, endPoint y: 178, distance: 39.7
click at [440, 210] on td "14-30 Day Old Leads" at bounding box center [463, 219] width 68 height 30
copy td "14-30 Day Old Leads"
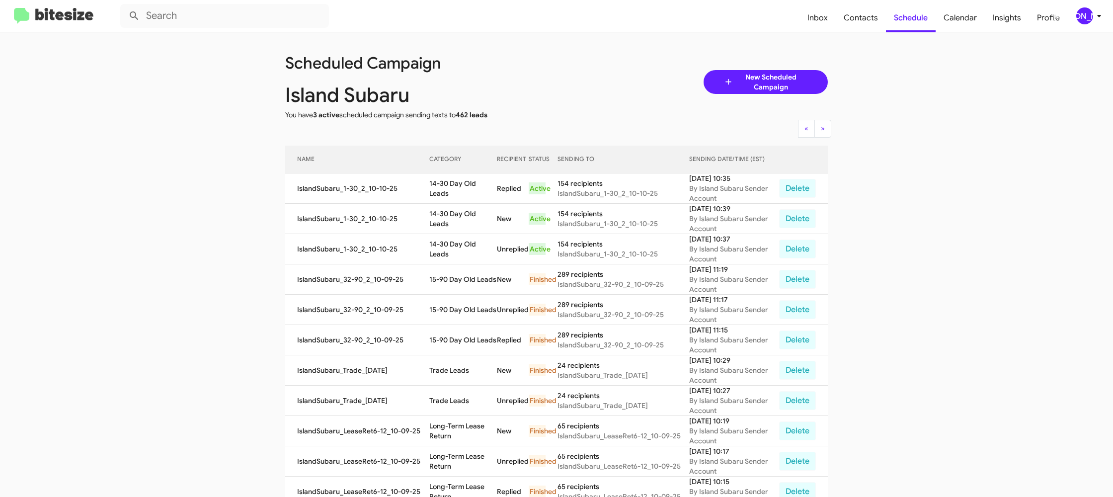
click at [1090, 19] on span "[PERSON_NAME]" at bounding box center [1091, 15] width 30 height 17
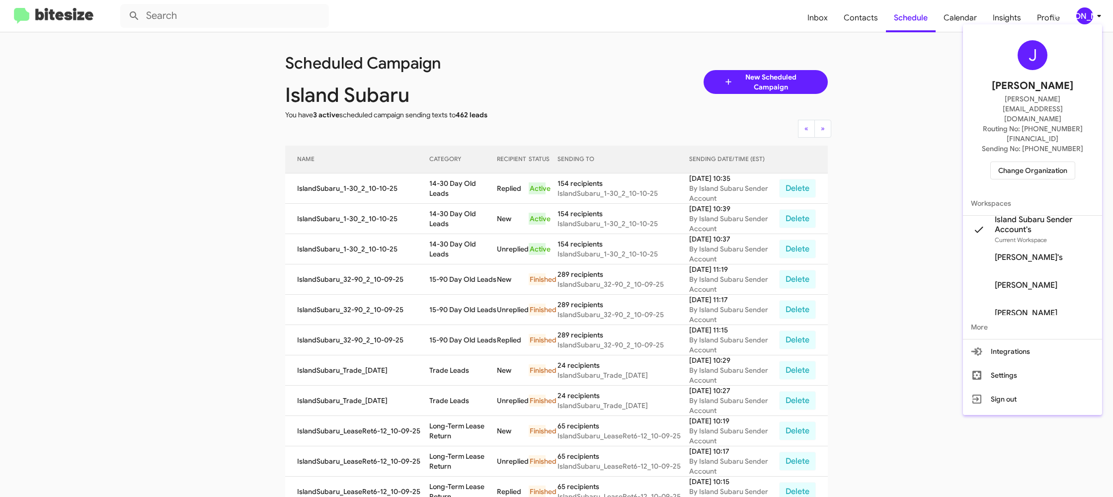
click at [1042, 162] on span "Change Organization" at bounding box center [1033, 170] width 69 height 17
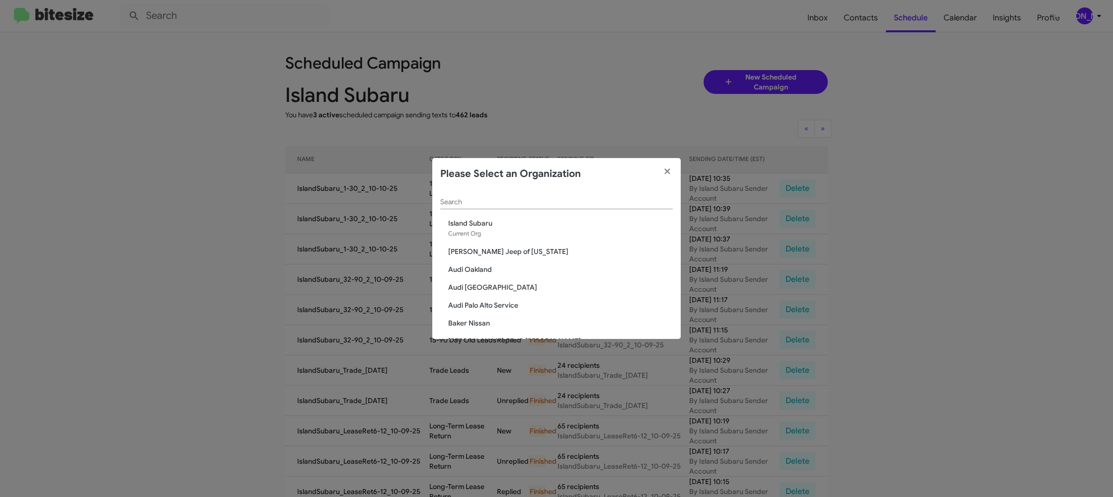
scroll to position [0, 0]
click at [509, 206] on input "Search" at bounding box center [556, 202] width 233 height 8
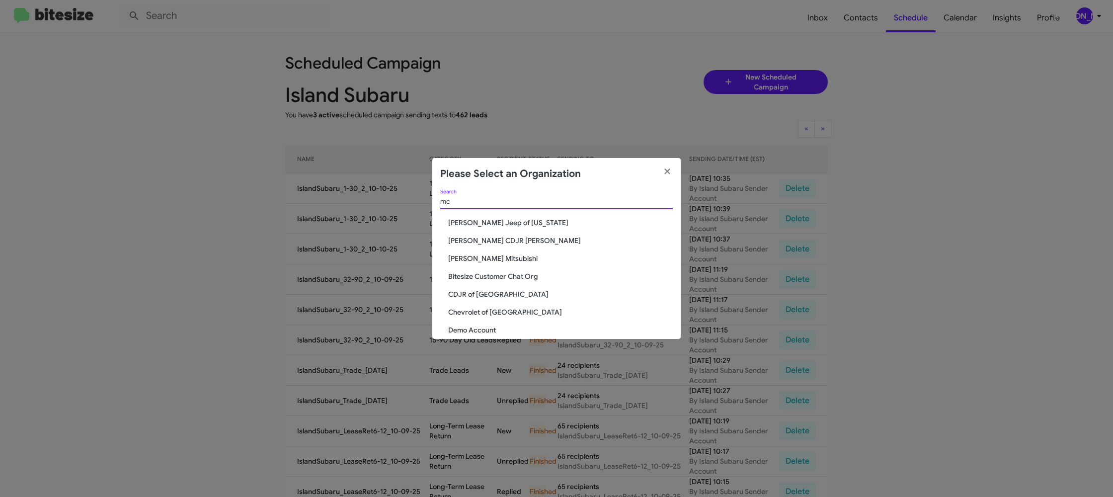
scroll to position [0, 0]
type input "mc"
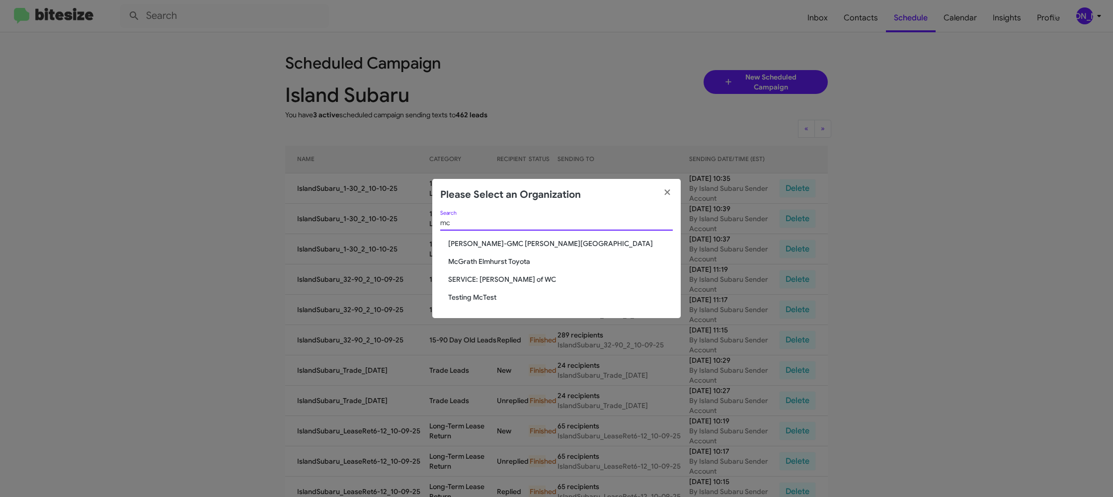
click at [505, 260] on span "McGrath Elmhurst Toyota" at bounding box center [560, 261] width 225 height 10
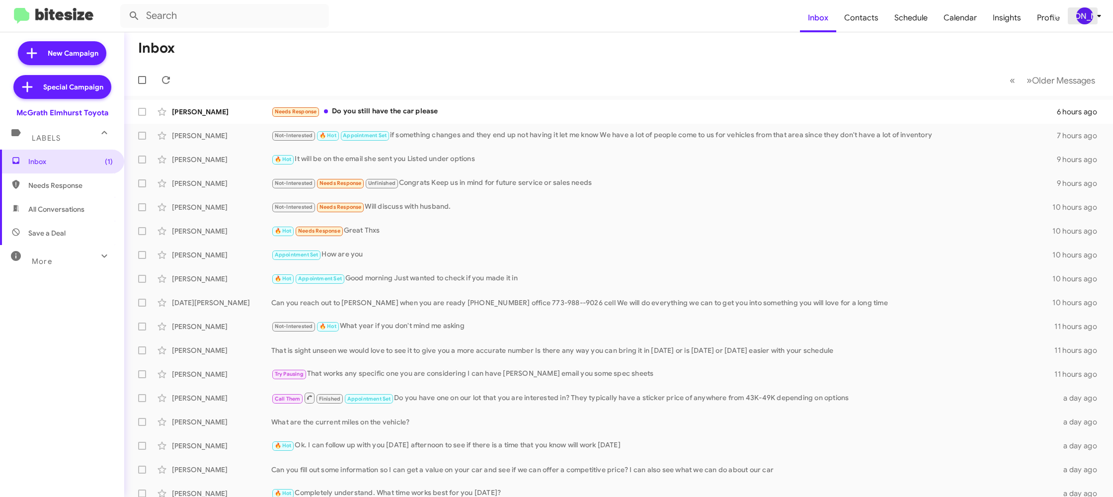
click at [1088, 15] on div "[PERSON_NAME]" at bounding box center [1085, 15] width 17 height 17
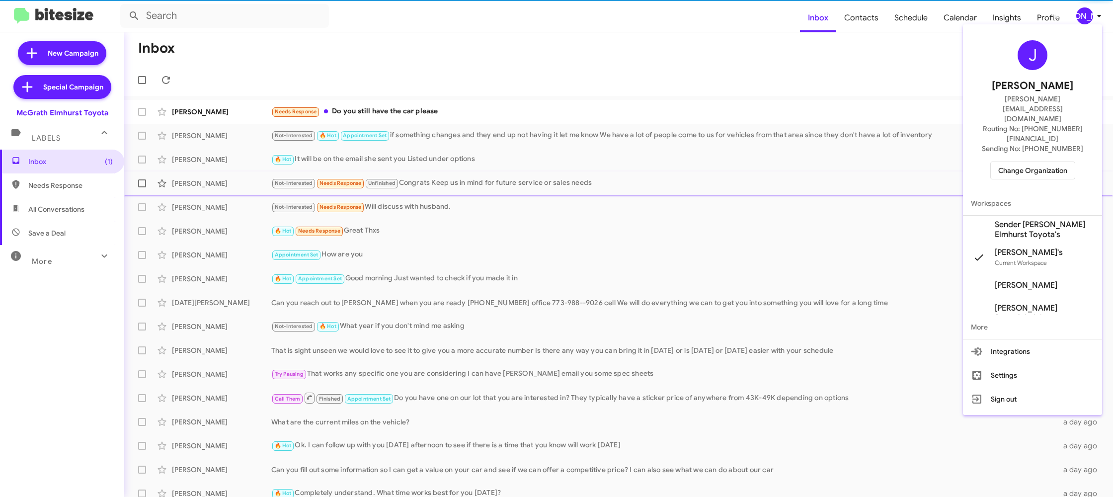
drag, startPoint x: 1025, startPoint y: 200, endPoint x: 1023, endPoint y: 191, distance: 9.8
click at [1025, 220] on span "Sender [PERSON_NAME] Elmhurst Toyota's" at bounding box center [1044, 230] width 99 height 20
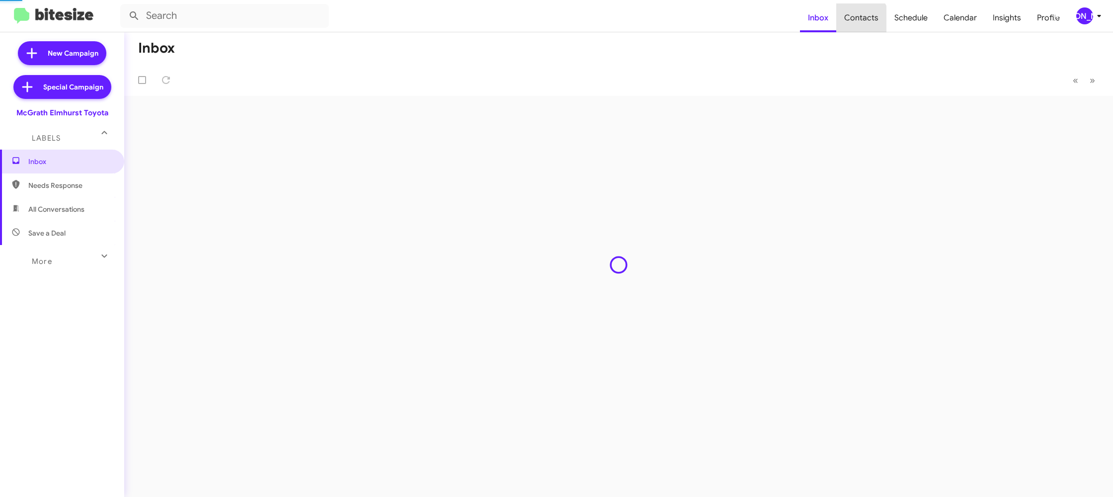
click at [861, 20] on span "Contacts" at bounding box center [861, 17] width 50 height 29
type input "in:groups"
drag, startPoint x: 0, startPoint y: 0, endPoint x: 855, endPoint y: 20, distance: 855.1
click at [855, 20] on span "Contacts" at bounding box center [861, 17] width 50 height 29
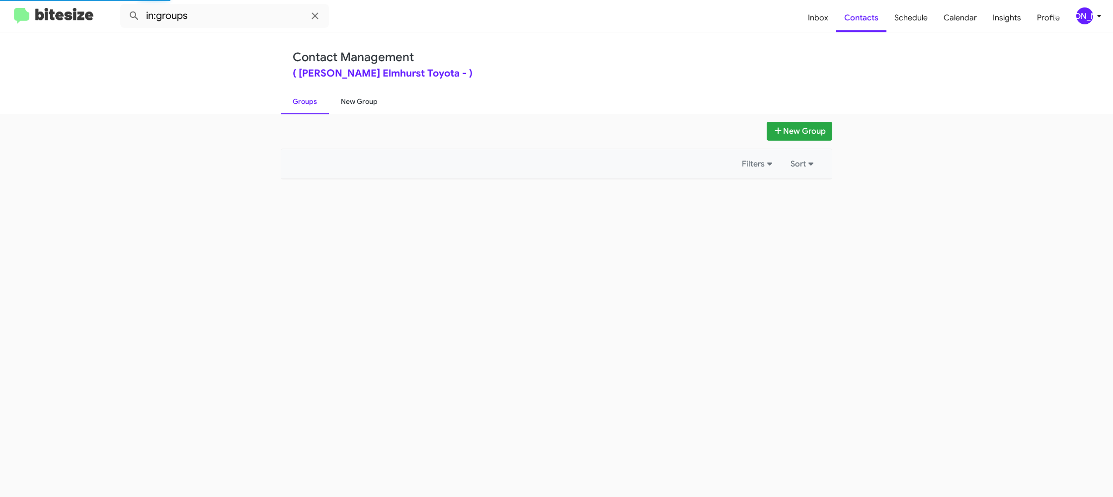
click at [361, 105] on link "New Group" at bounding box center [359, 101] width 61 height 26
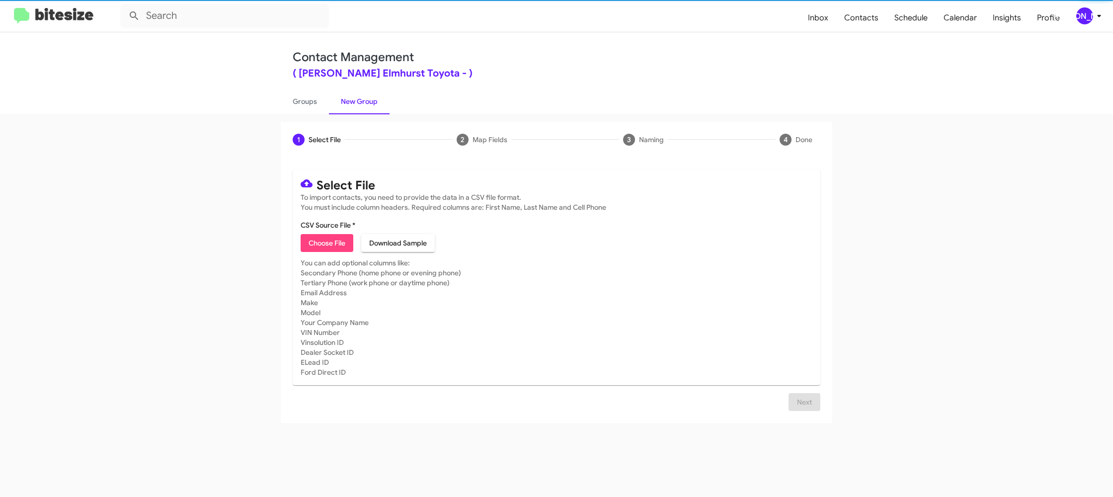
click at [361, 105] on link "New Group" at bounding box center [359, 101] width 61 height 26
click at [361, 104] on link "New Group" at bounding box center [359, 101] width 61 height 26
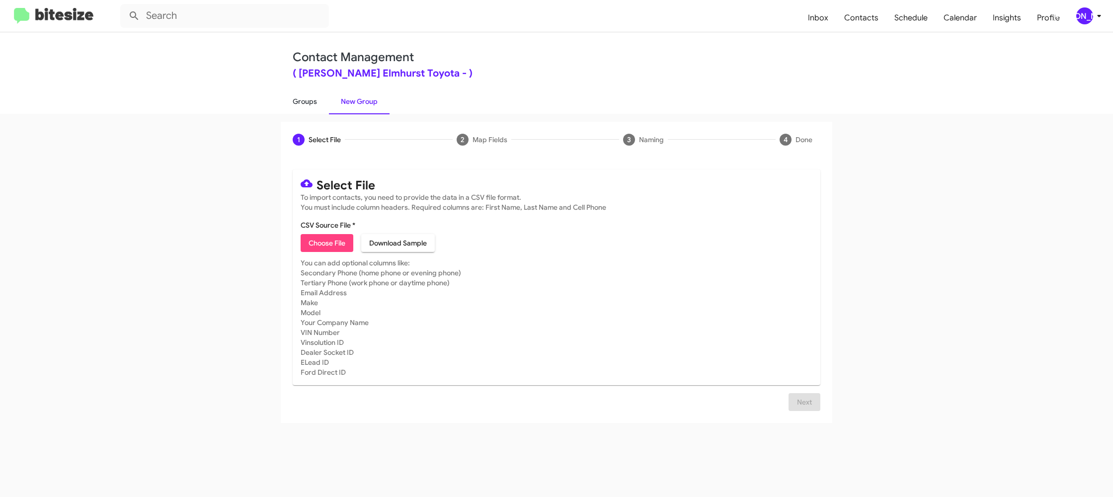
click at [320, 101] on link "Groups" at bounding box center [305, 101] width 48 height 26
type input "in:groups"
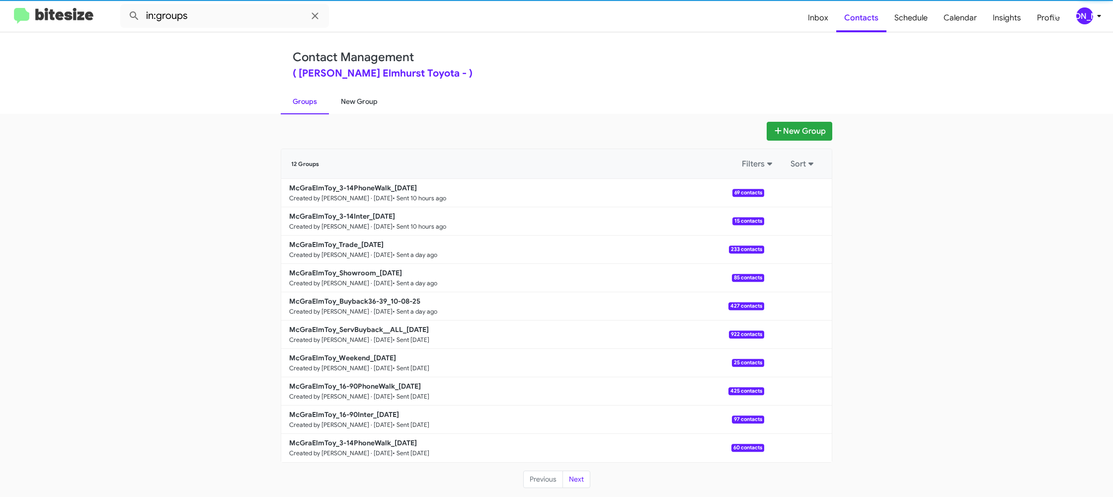
click at [362, 100] on link "New Group" at bounding box center [359, 101] width 61 height 26
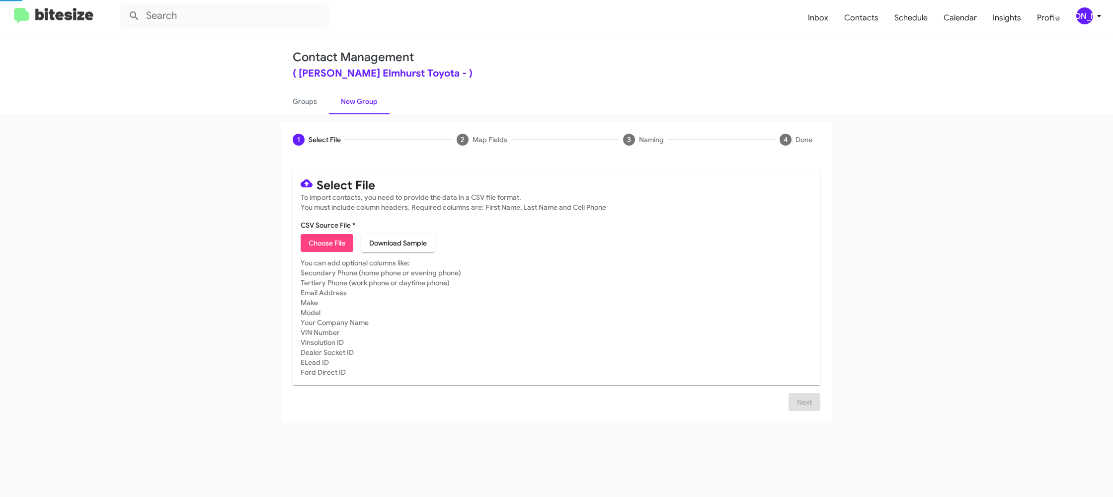
click at [362, 100] on link "New Group" at bounding box center [359, 101] width 61 height 26
click at [320, 244] on span "Choose File" at bounding box center [327, 243] width 37 height 18
type input "McGraElmToy_16-90Inter_[DATE]"
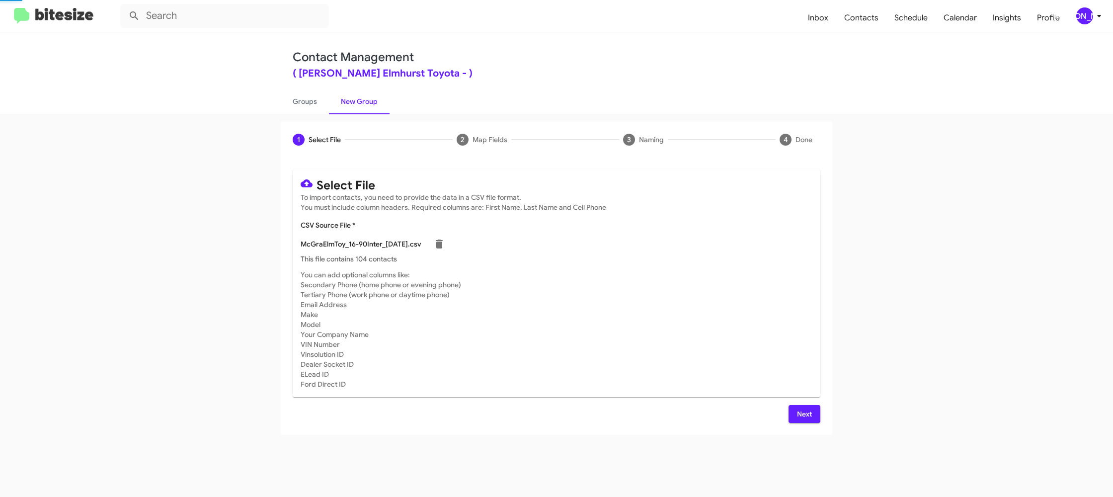
drag, startPoint x: 672, startPoint y: 343, endPoint x: 668, endPoint y: 335, distance: 8.9
click at [674, 343] on mat-card-subtitle "You can add optional columns like: Secondary Phone (home phone or evening phone…" at bounding box center [557, 329] width 512 height 119
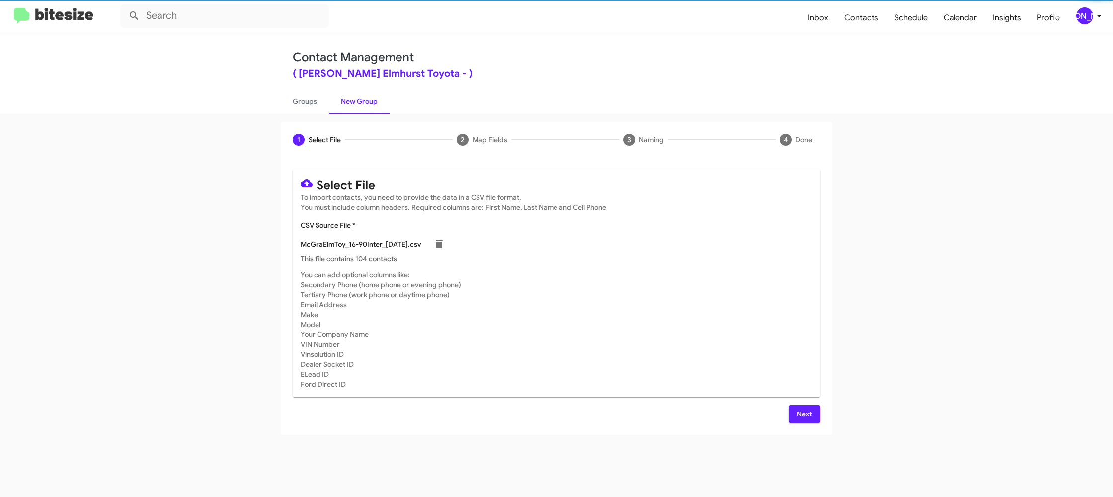
click at [1097, 20] on span "[PERSON_NAME]" at bounding box center [1091, 15] width 30 height 17
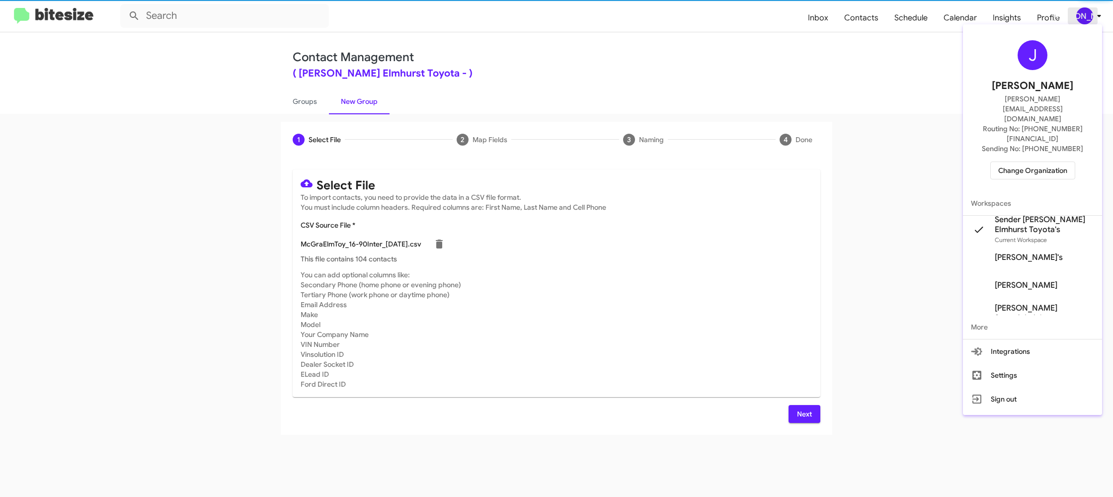
click at [1097, 21] on div at bounding box center [556, 248] width 1113 height 497
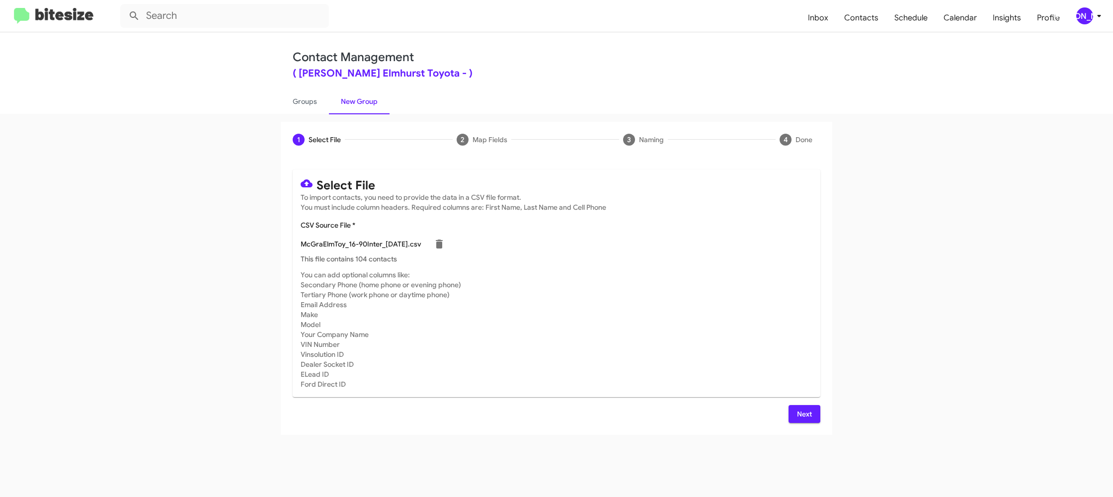
click at [802, 407] on span "Next" at bounding box center [805, 414] width 16 height 18
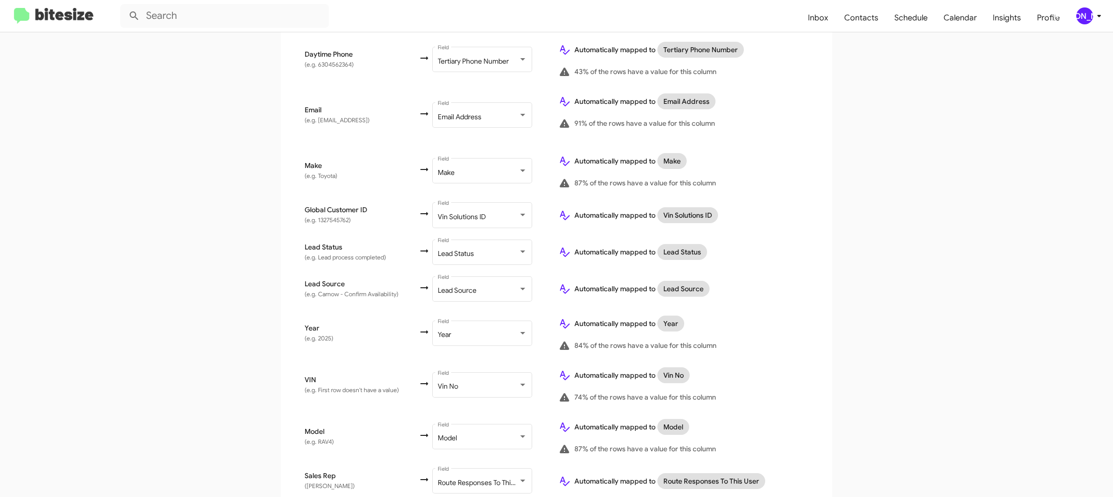
scroll to position [459, 0]
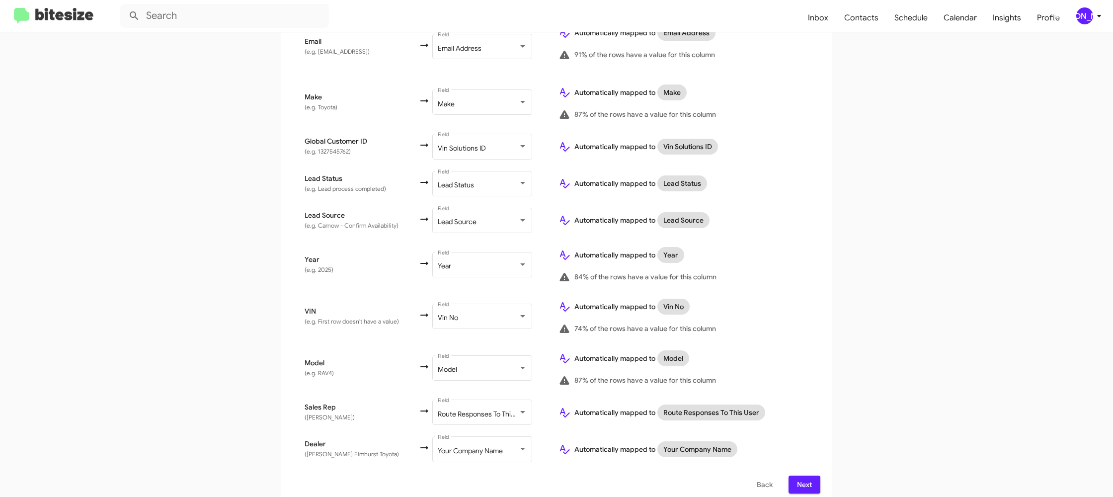
click at [809, 479] on span "Next" at bounding box center [805, 485] width 16 height 18
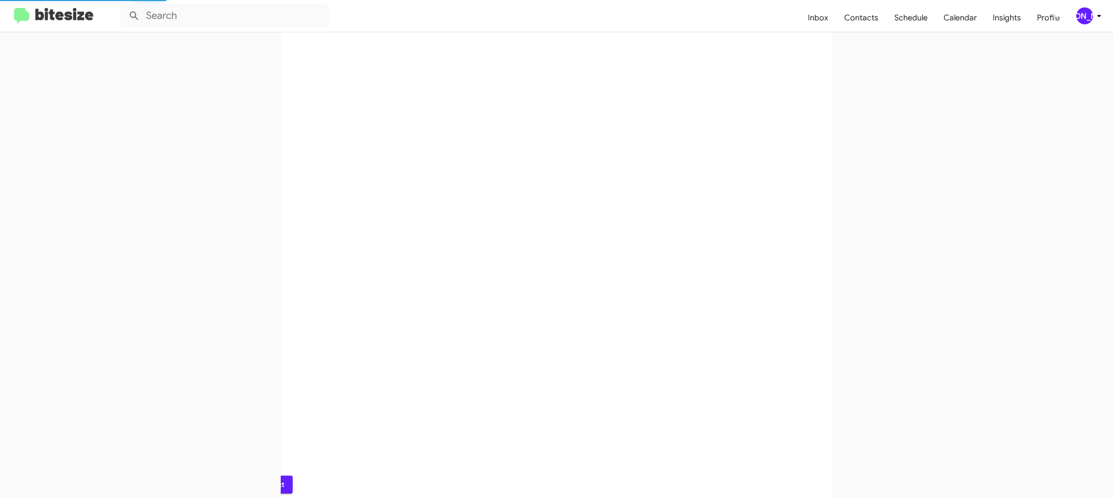
scroll to position [0, 0]
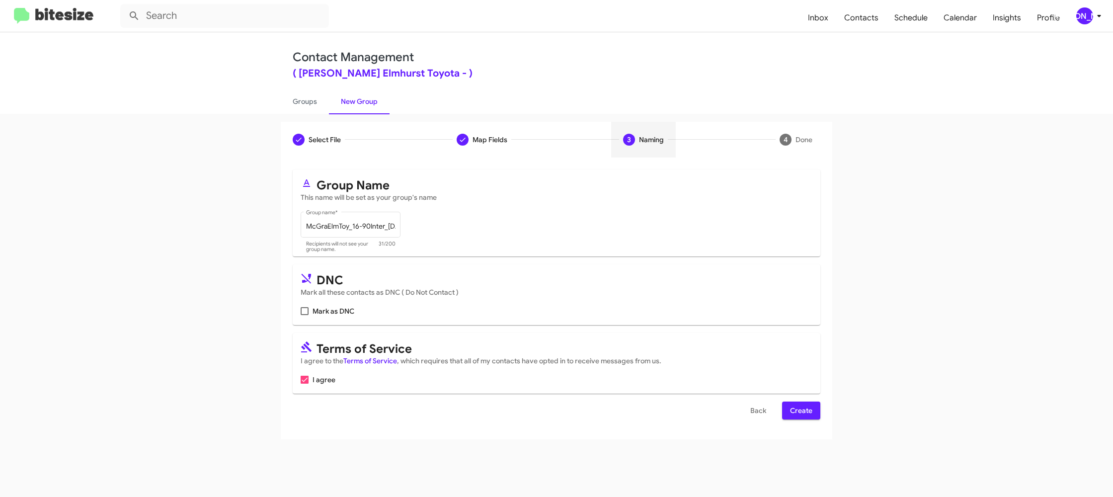
click at [819, 411] on button "Create" at bounding box center [801, 411] width 38 height 18
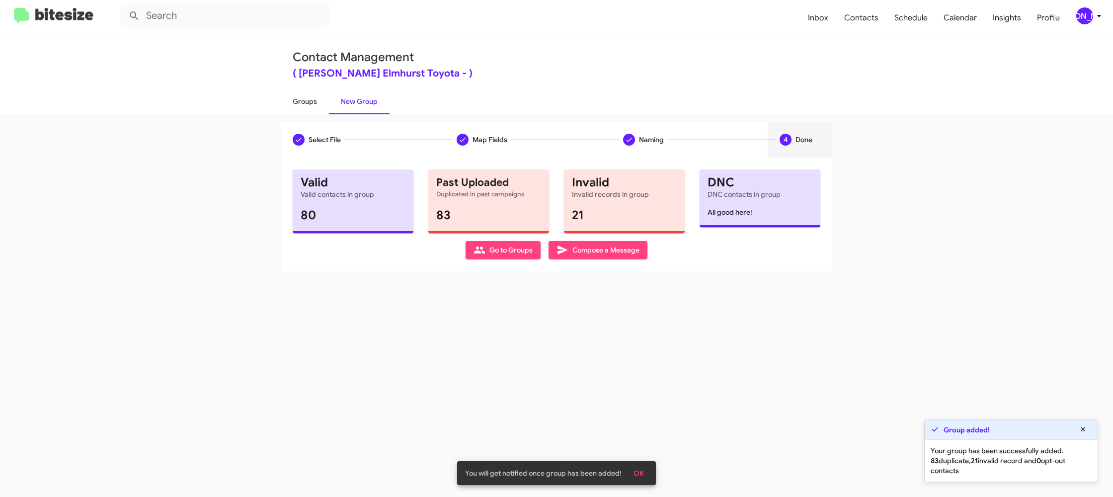
click at [312, 94] on link "Groups" at bounding box center [305, 101] width 48 height 26
type input "in:groups"
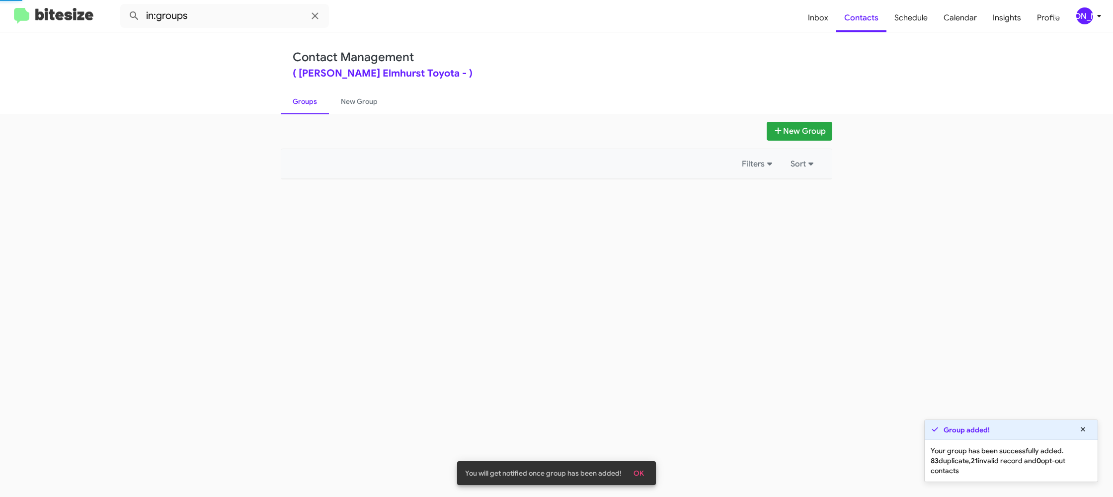
click at [312, 94] on link "Groups" at bounding box center [305, 101] width 48 height 26
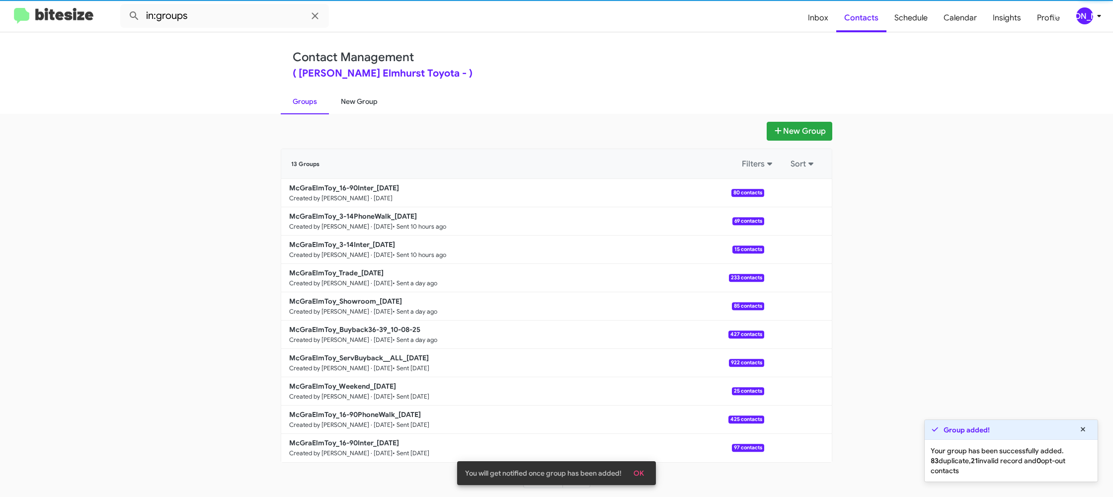
click at [346, 99] on link "New Group" at bounding box center [359, 101] width 61 height 26
drag, startPoint x: 346, startPoint y: 99, endPoint x: 352, endPoint y: 86, distance: 14.0
click at [347, 97] on link "New Group" at bounding box center [359, 101] width 61 height 26
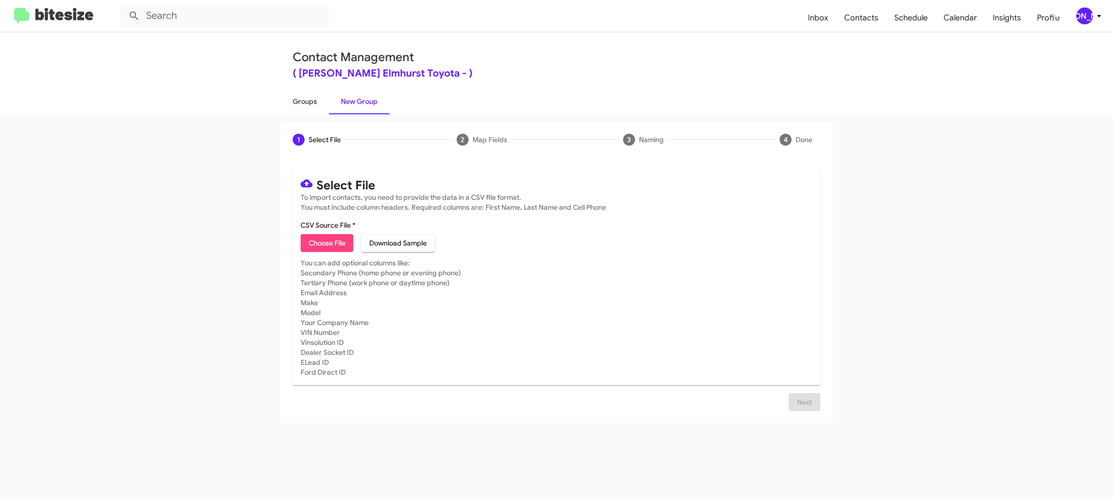
click at [310, 94] on link "Groups" at bounding box center [305, 101] width 48 height 26
type input "in:groups"
click at [310, 94] on link "Groups" at bounding box center [305, 101] width 48 height 26
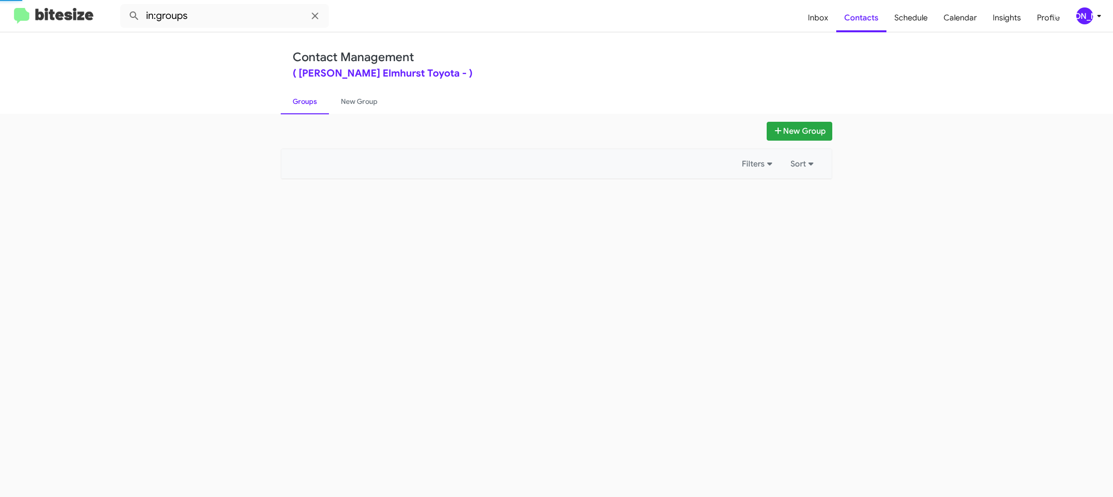
click at [310, 94] on link "Groups" at bounding box center [305, 101] width 48 height 26
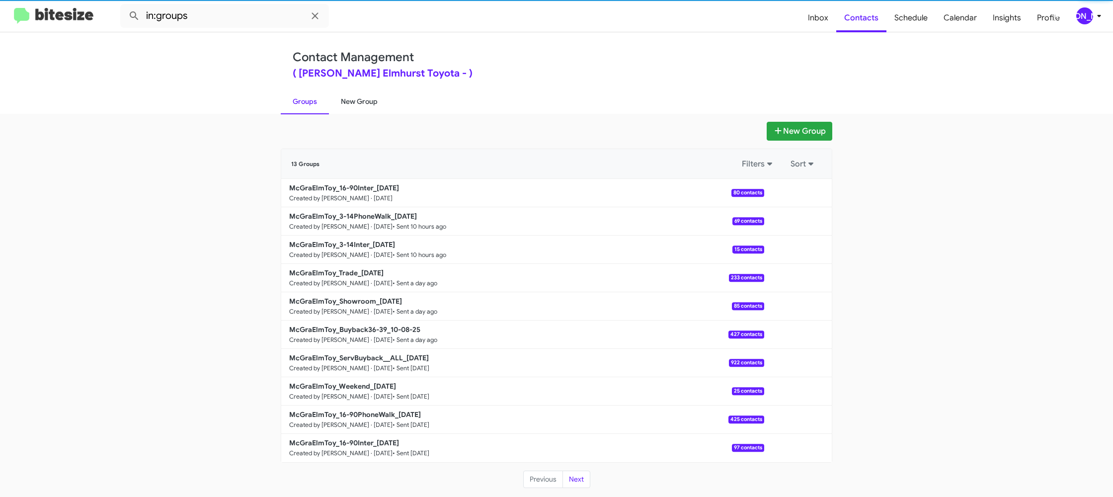
click at [370, 101] on link "New Group" at bounding box center [359, 101] width 61 height 26
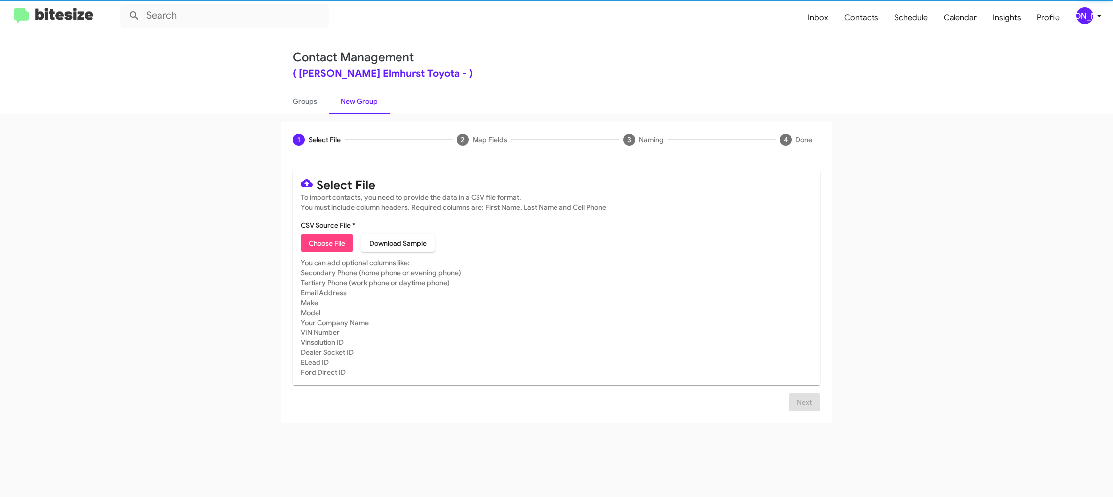
click at [370, 101] on link "New Group" at bounding box center [359, 101] width 61 height 26
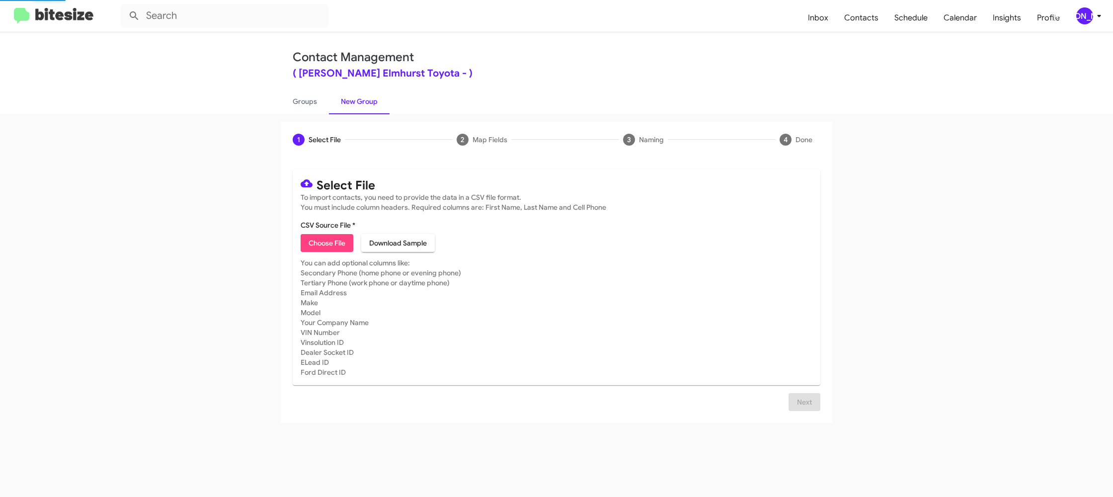
click at [329, 241] on span "Choose File" at bounding box center [327, 243] width 37 height 18
type input "McGraElmToy_16-90PhoneWalk_[DATE]"
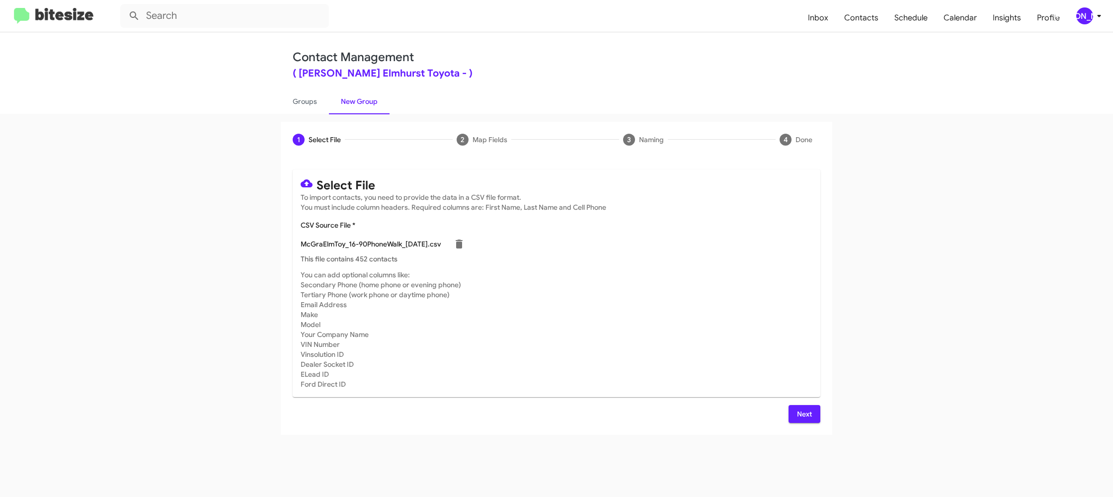
drag, startPoint x: 663, startPoint y: 332, endPoint x: 644, endPoint y: 319, distance: 22.6
click at [661, 332] on mat-card-subtitle "You can add optional columns like: Secondary Phone (home phone or evening phone…" at bounding box center [557, 329] width 512 height 119
click at [792, 413] on button "Next" at bounding box center [805, 414] width 32 height 18
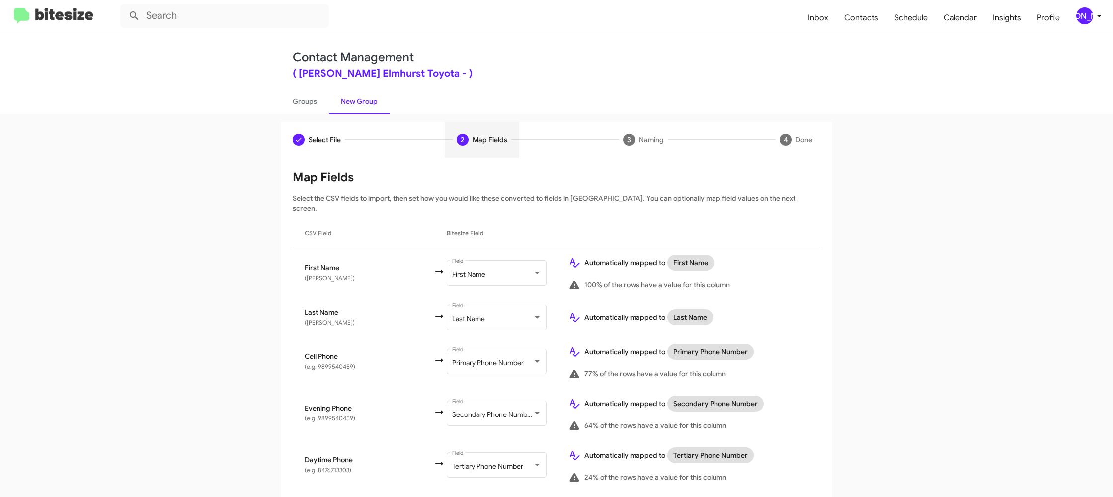
click at [1080, 12] on div "[PERSON_NAME]" at bounding box center [1085, 15] width 17 height 17
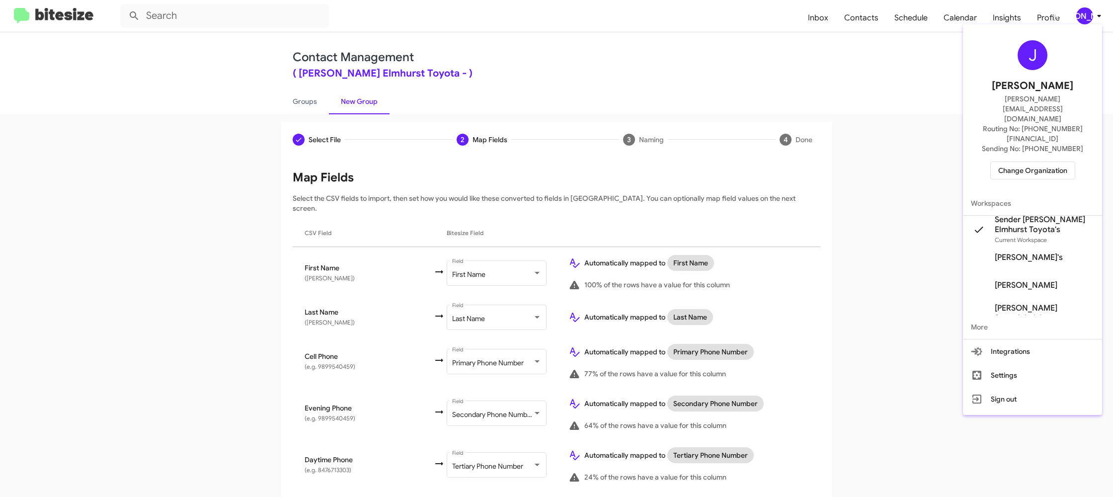
drag, startPoint x: 1080, startPoint y: 12, endPoint x: 964, endPoint y: 113, distance: 154.3
click at [1080, 12] on div at bounding box center [556, 248] width 1113 height 497
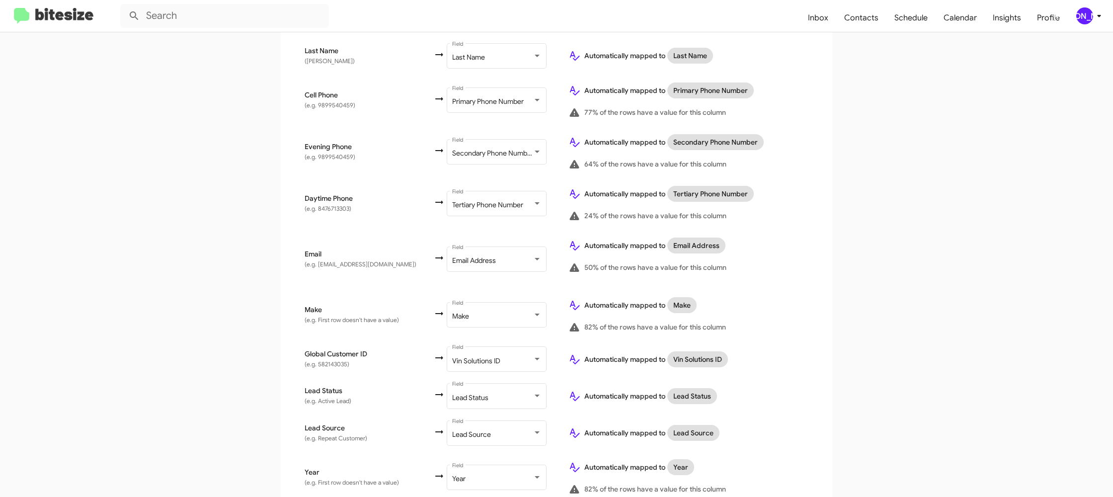
scroll to position [474, 0]
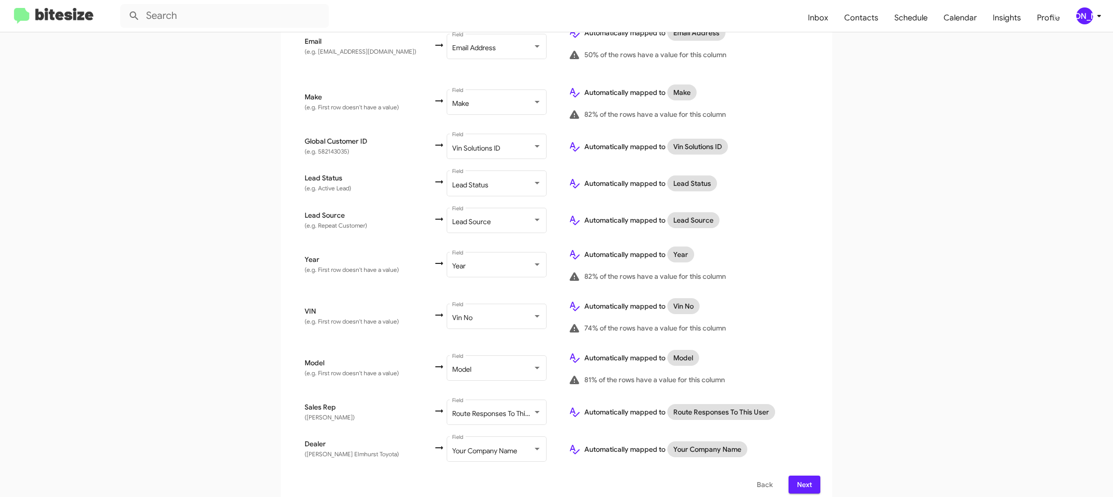
click at [792, 484] on button "Next" at bounding box center [805, 485] width 32 height 18
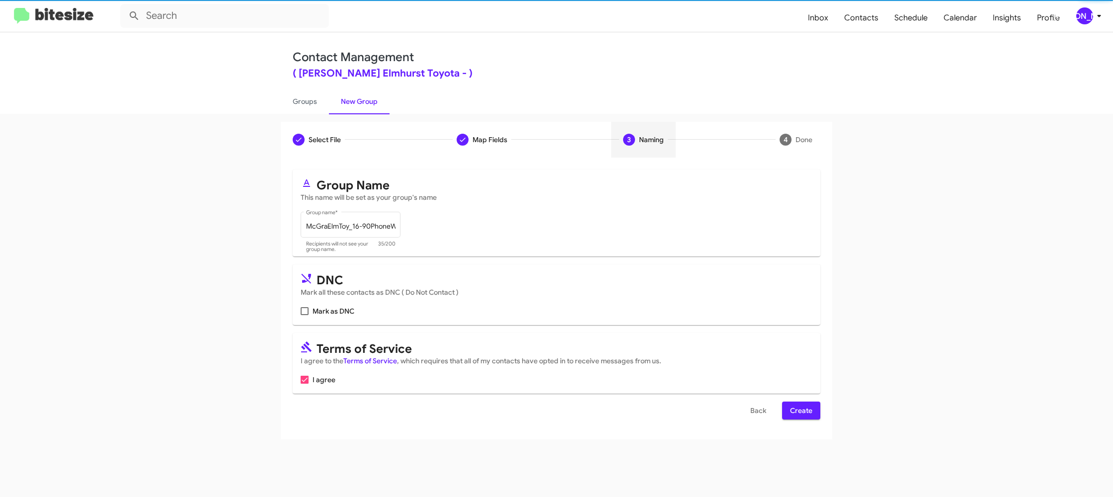
scroll to position [0, 0]
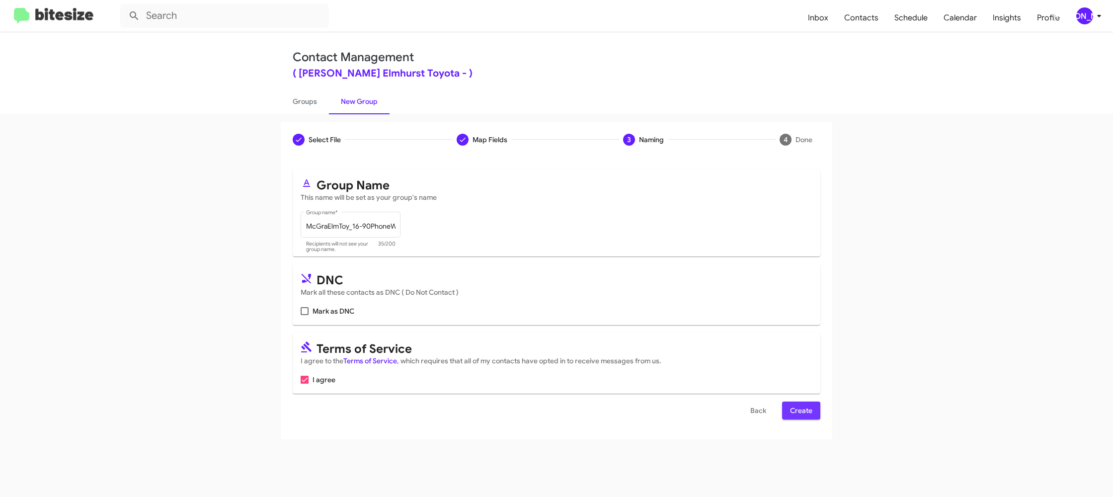
click at [791, 407] on span "Create" at bounding box center [801, 411] width 22 height 18
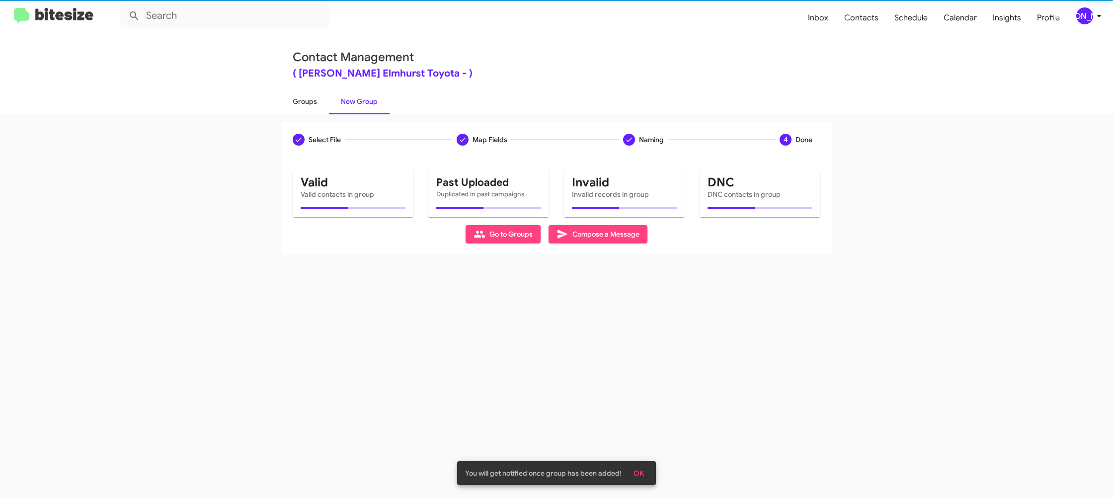
click at [311, 112] on link "Groups" at bounding box center [305, 101] width 48 height 26
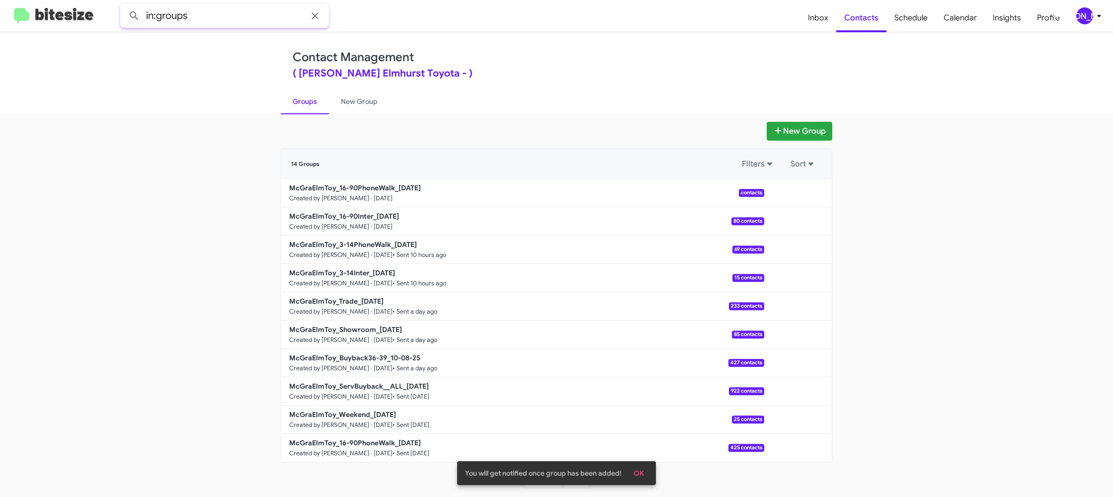
click at [220, 12] on input "in:groups" at bounding box center [224, 16] width 209 height 24
type input "in:groups 16-"
click at [124, 6] on button at bounding box center [134, 16] width 20 height 20
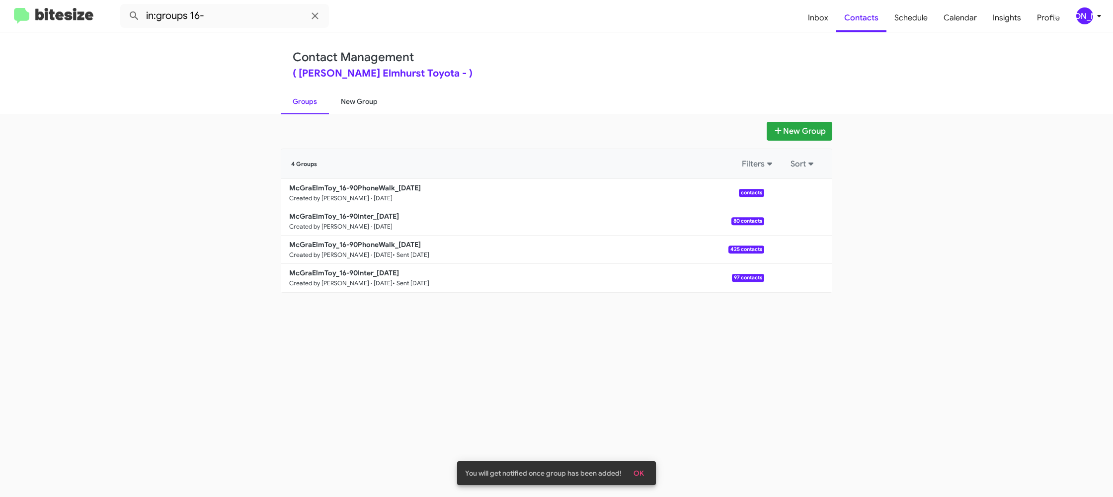
click at [359, 107] on link "New Group" at bounding box center [359, 101] width 61 height 26
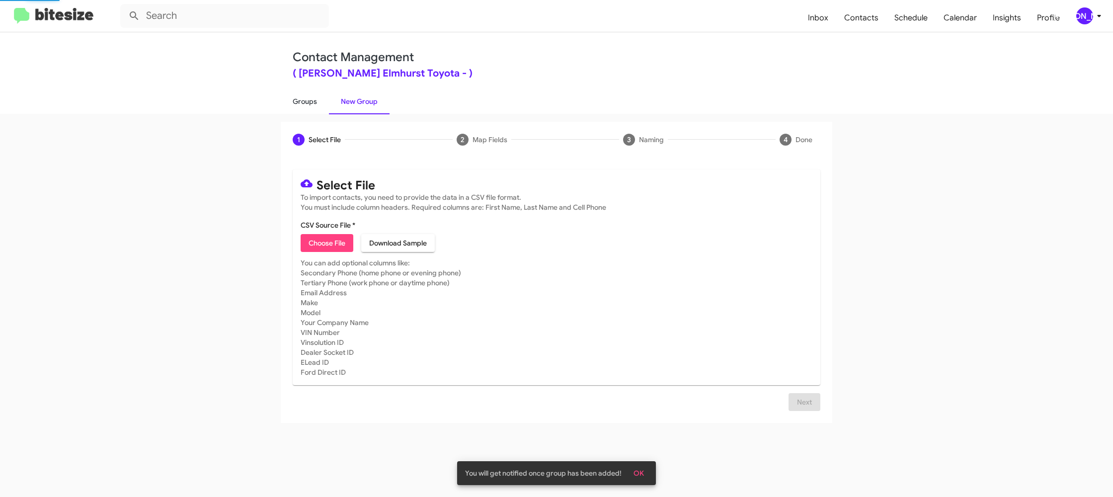
click at [295, 103] on link "Groups" at bounding box center [305, 101] width 48 height 26
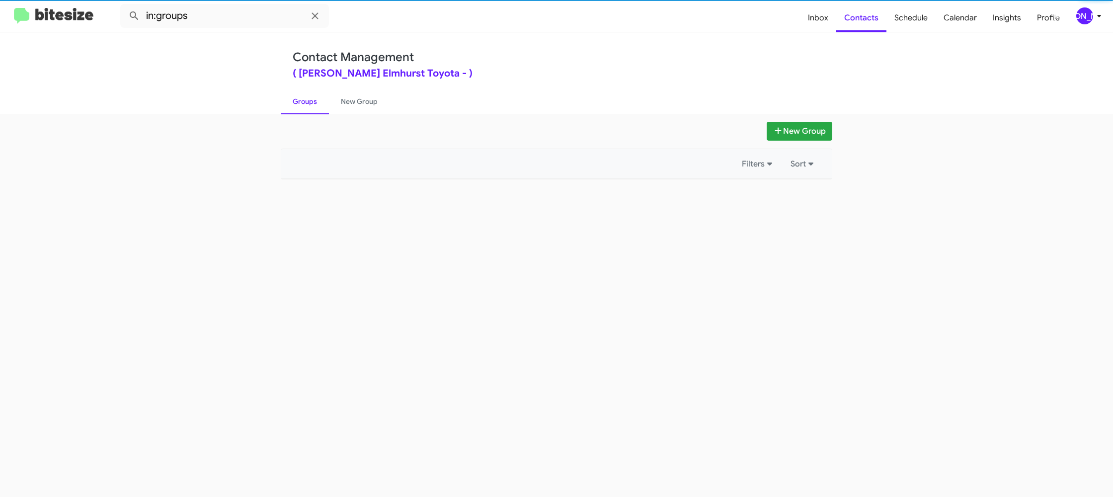
drag, startPoint x: 295, startPoint y: 103, endPoint x: 249, endPoint y: 29, distance: 87.1
click at [292, 98] on link "Groups" at bounding box center [305, 101] width 48 height 26
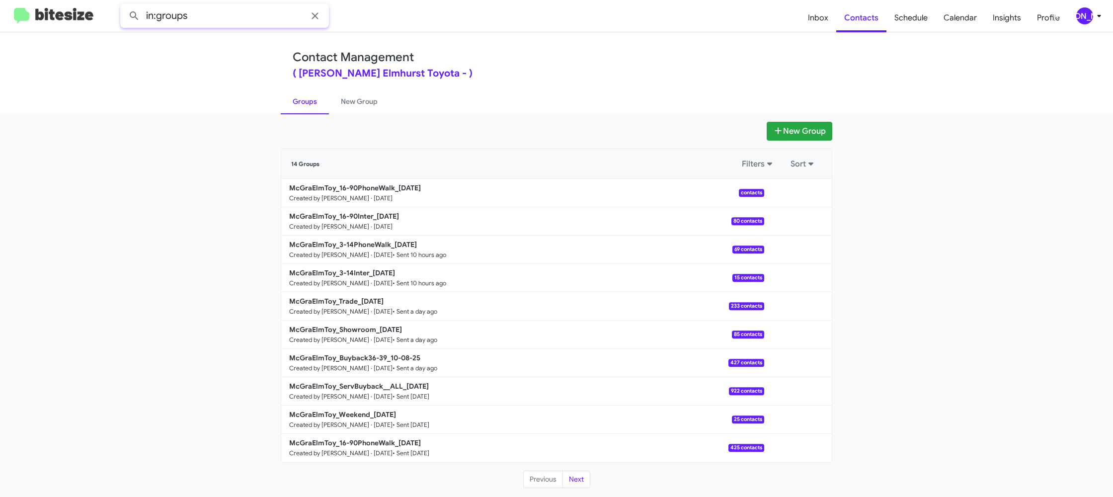
click at [228, 24] on input "in:groups" at bounding box center [224, 16] width 209 height 24
type input "in:groups 16-"
click at [124, 6] on button at bounding box center [134, 16] width 20 height 20
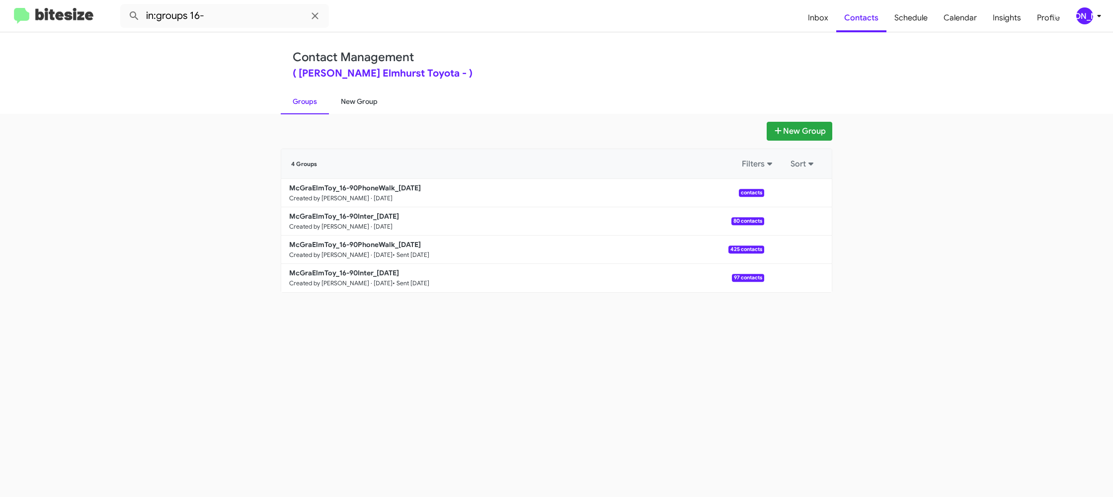
click at [356, 109] on link "New Group" at bounding box center [359, 101] width 61 height 26
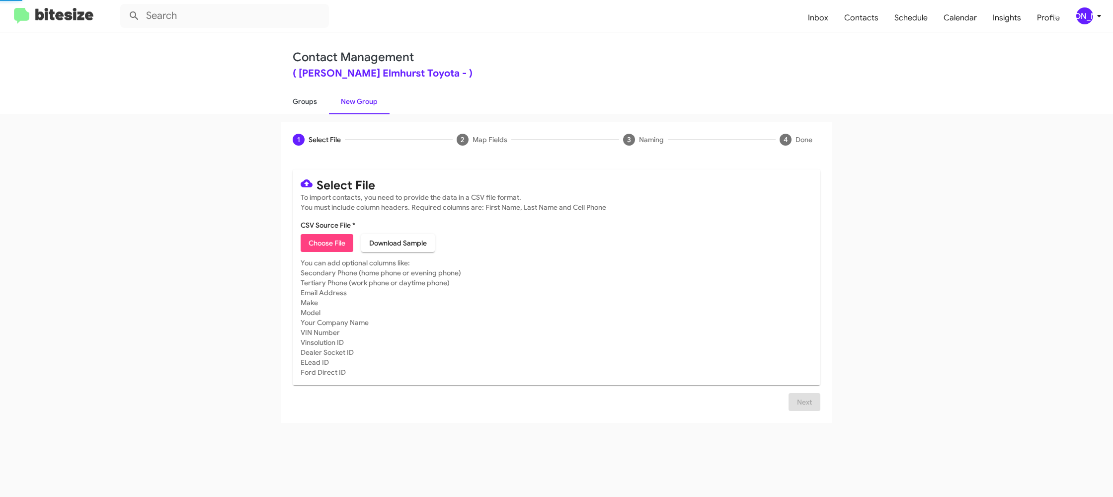
click at [305, 110] on link "Groups" at bounding box center [305, 101] width 48 height 26
type input "in:groups"
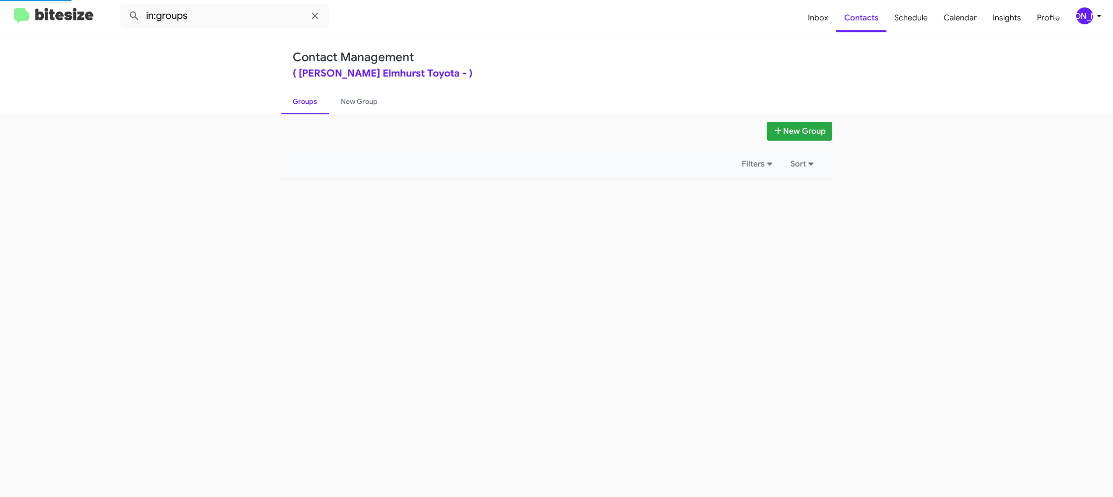
click at [305, 110] on link "Groups" at bounding box center [305, 101] width 48 height 26
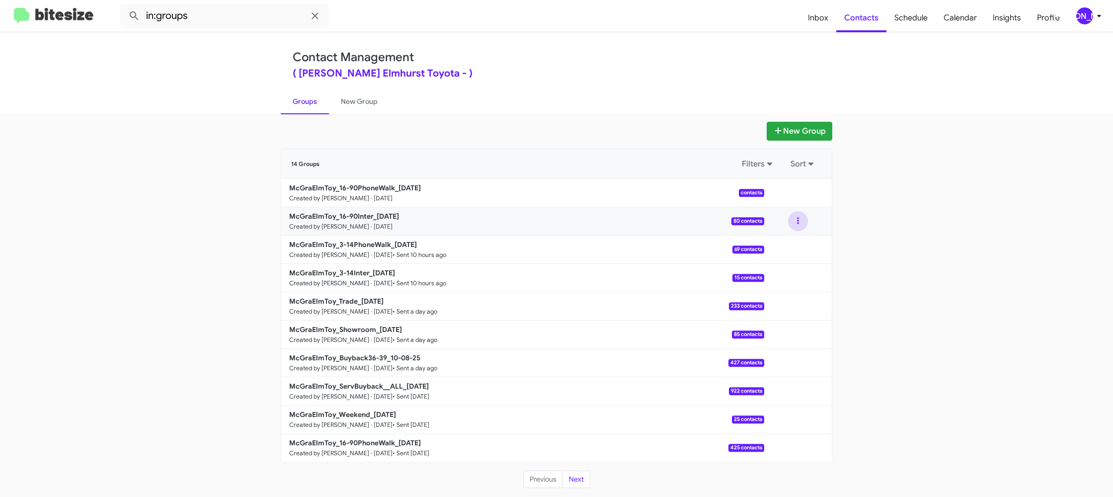
click at [792, 225] on button at bounding box center [798, 221] width 20 height 20
click at [791, 244] on button "View contacts" at bounding box center [769, 248] width 80 height 24
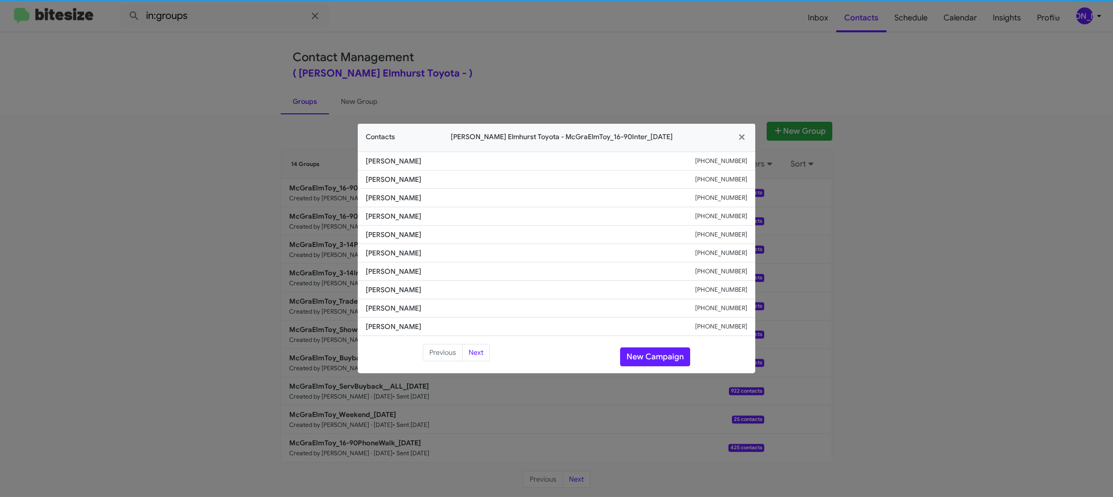
click at [406, 256] on span "[PERSON_NAME]" at bounding box center [531, 253] width 330 height 10
copy span "[PERSON_NAME]"
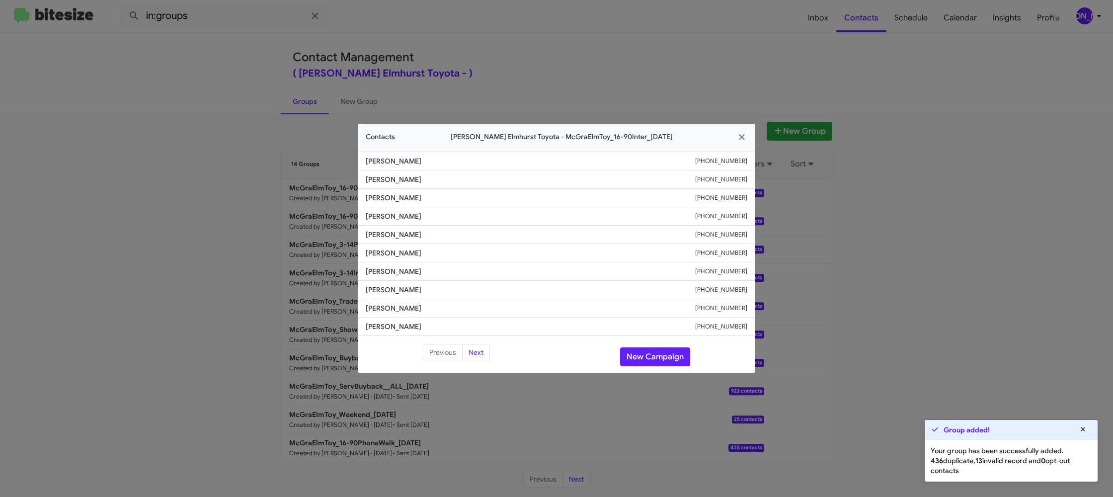
drag, startPoint x: 497, startPoint y: 102, endPoint x: 573, endPoint y: 114, distance: 76.6
click at [516, 107] on modal-container "Contacts [PERSON_NAME] Toyota - McGraElmToy_16-90Inter_[DATE] [PERSON_NAME] [PH…" at bounding box center [556, 248] width 1113 height 497
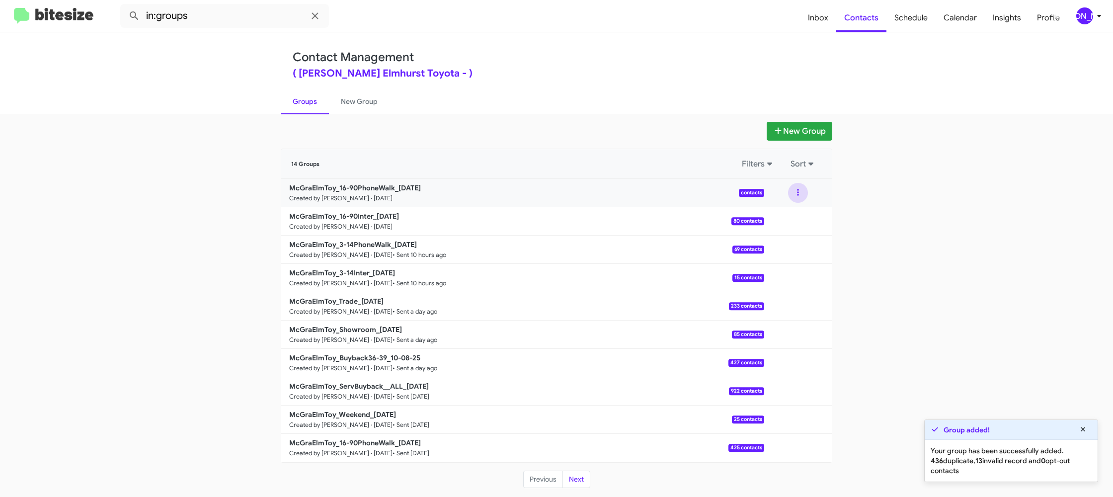
click at [799, 192] on button at bounding box center [798, 193] width 20 height 20
drag, startPoint x: 797, startPoint y: 201, endPoint x: 790, endPoint y: 222, distance: 22.0
click at [790, 222] on button "View contacts" at bounding box center [769, 220] width 80 height 24
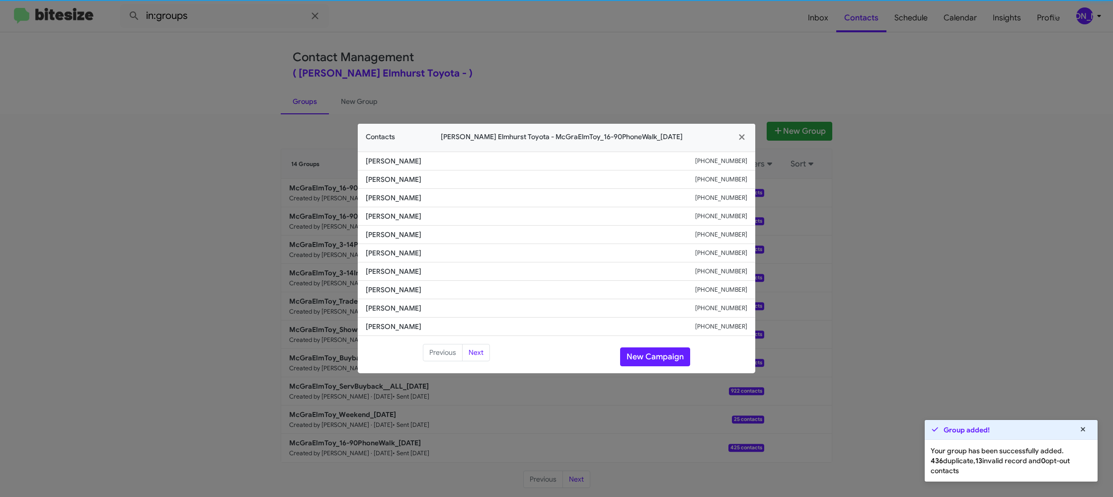
drag, startPoint x: 377, startPoint y: 155, endPoint x: 344, endPoint y: 120, distance: 48.5
click at [377, 155] on li "[PERSON_NAME] [PHONE_NUMBER]" at bounding box center [557, 161] width 398 height 19
drag, startPoint x: 331, startPoint y: 109, endPoint x: 345, endPoint y: 95, distance: 19.7
click at [334, 104] on modal-container "Contacts [PERSON_NAME] Toyota - McGraElmToy_16-90PhoneWalk_[DATE] [PERSON_NAME]…" at bounding box center [556, 248] width 1113 height 497
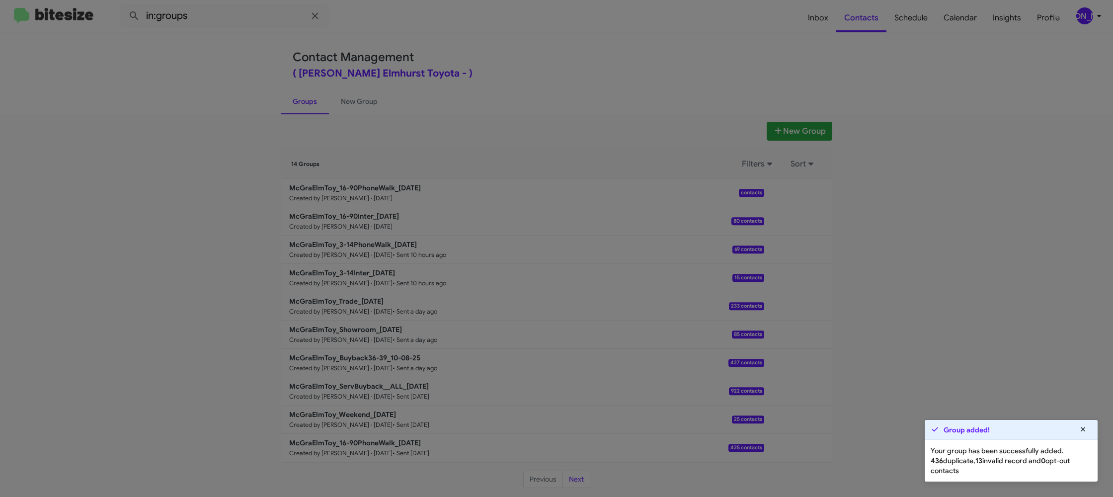
click at [345, 95] on modal-container "Contacts [PERSON_NAME] Toyota - McGraElmToy_16-90PhoneWalk_[DATE] [PERSON_NAME]…" at bounding box center [556, 248] width 1113 height 497
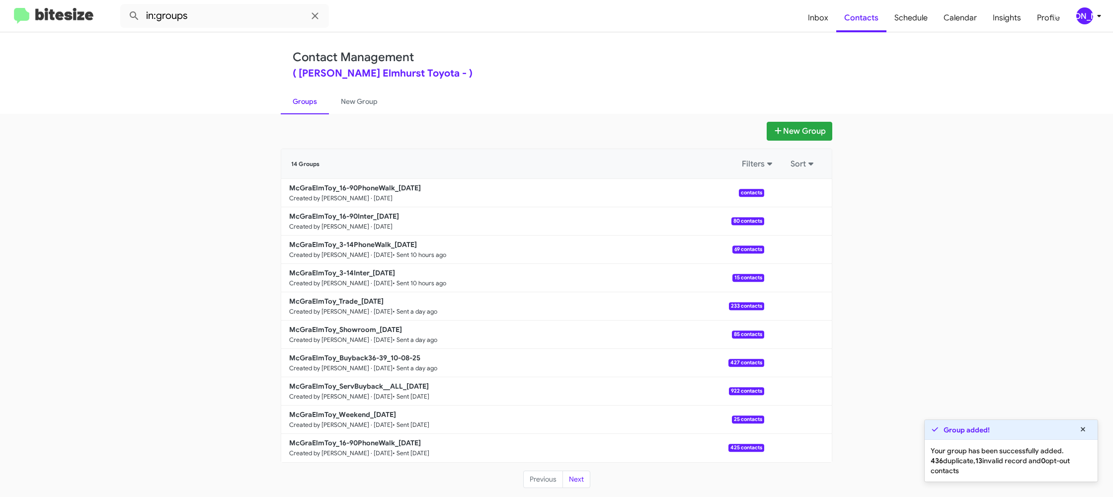
click at [345, 95] on modal-container "Contacts [PERSON_NAME] Toyota - McGraElmToy_16-90PhoneWalk_[DATE] [PERSON_NAME]…" at bounding box center [556, 248] width 1113 height 497
click at [345, 95] on link "New Group" at bounding box center [359, 101] width 61 height 26
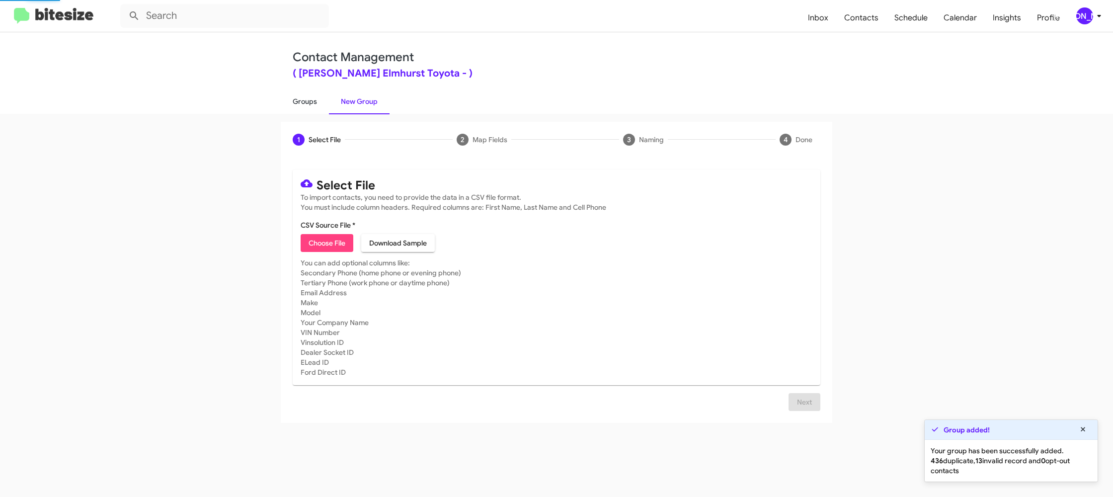
click at [283, 103] on link "Groups" at bounding box center [305, 101] width 48 height 26
type input "in:groups"
drag, startPoint x: 283, startPoint y: 103, endPoint x: 301, endPoint y: 102, distance: 17.4
click at [283, 103] on link "Groups" at bounding box center [305, 101] width 48 height 26
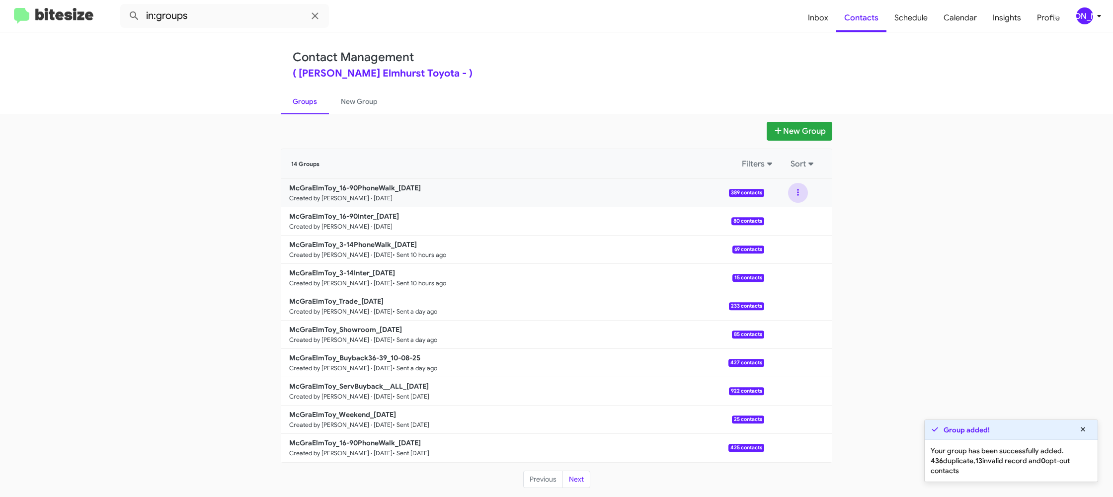
drag, startPoint x: 798, startPoint y: 193, endPoint x: 793, endPoint y: 200, distance: 8.6
click at [798, 193] on button at bounding box center [798, 193] width 20 height 20
click at [785, 213] on button "View contacts" at bounding box center [769, 220] width 80 height 24
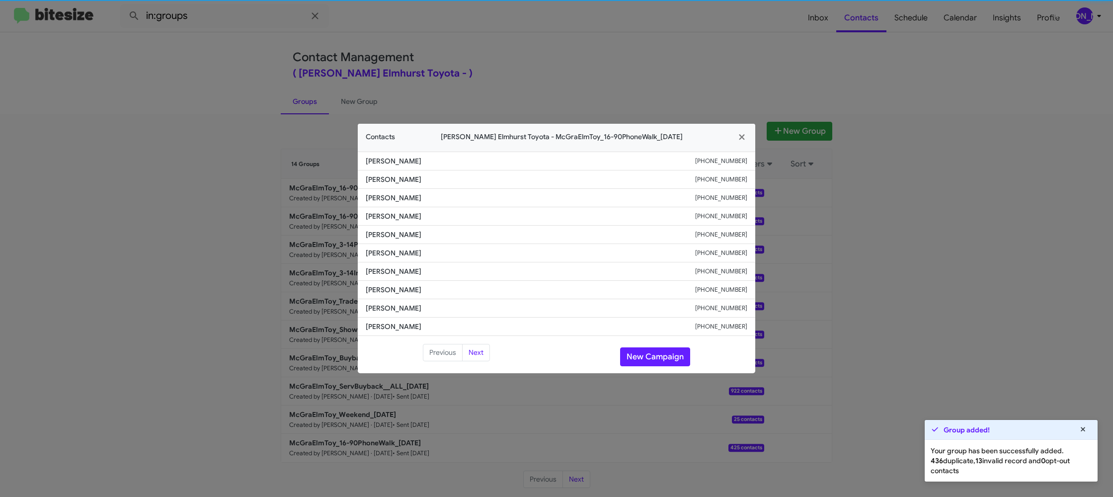
click at [397, 231] on span "[PERSON_NAME]" at bounding box center [531, 235] width 330 height 10
copy span "[PERSON_NAME]"
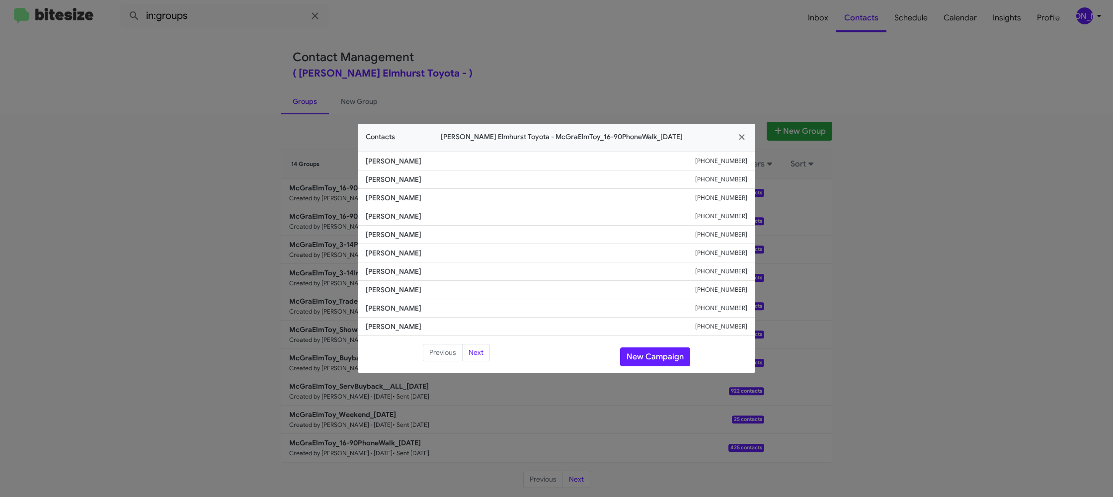
drag, startPoint x: 276, startPoint y: 219, endPoint x: 312, endPoint y: 237, distance: 40.2
click at [276, 219] on modal-container "Contacts [PERSON_NAME] Toyota - McGraElmToy_16-90PhoneWalk_[DATE] [PERSON_NAME]…" at bounding box center [556, 248] width 1113 height 497
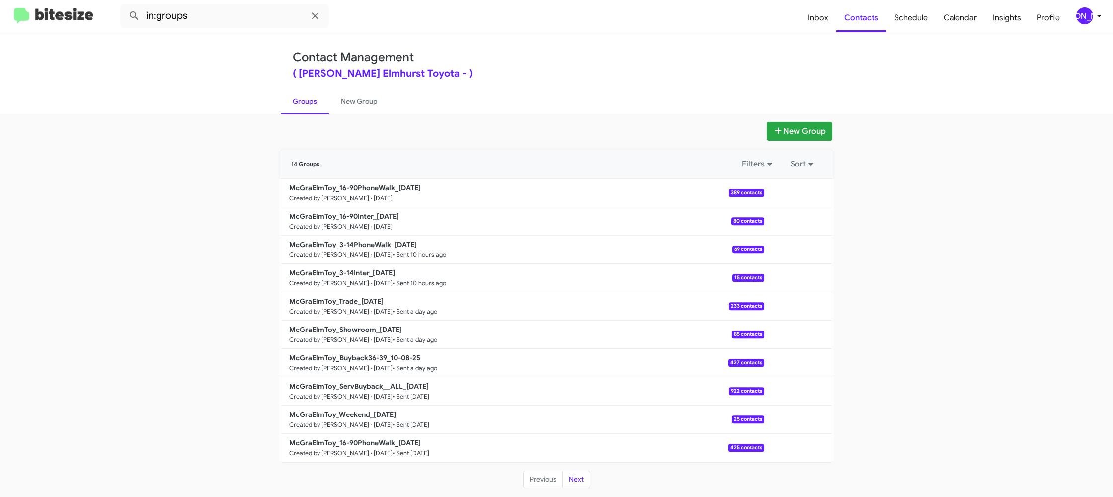
click at [352, 213] on b "McGraElmToy_16-90Inter_[DATE]" at bounding box center [344, 216] width 110 height 9
drag, startPoint x: 352, startPoint y: 213, endPoint x: 255, endPoint y: 48, distance: 190.9
click at [348, 208] on link "McGraElmToy_16-90Inter_[DATE] Created by [PERSON_NAME] · [DATE] 80 contacts" at bounding box center [522, 221] width 483 height 28
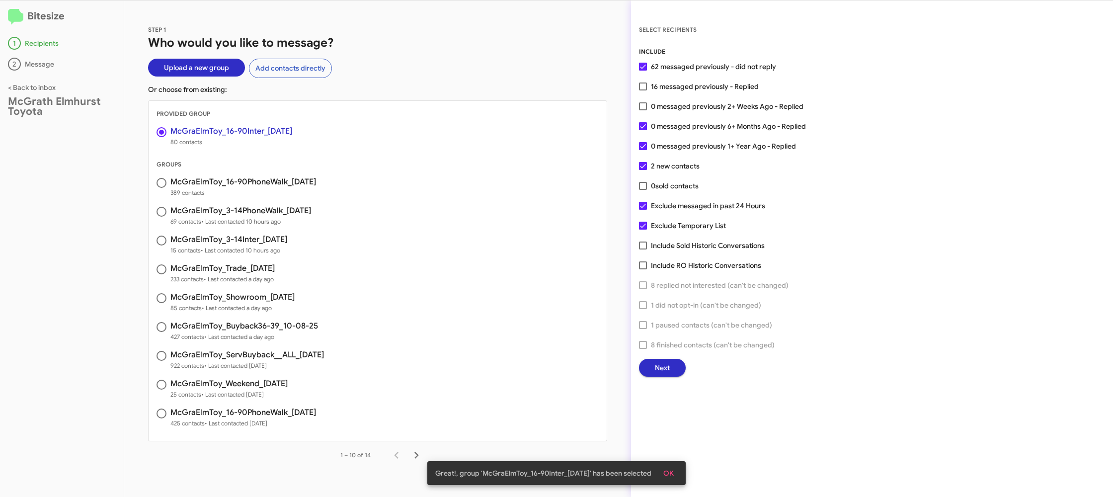
click at [668, 370] on span "Next" at bounding box center [662, 368] width 15 height 18
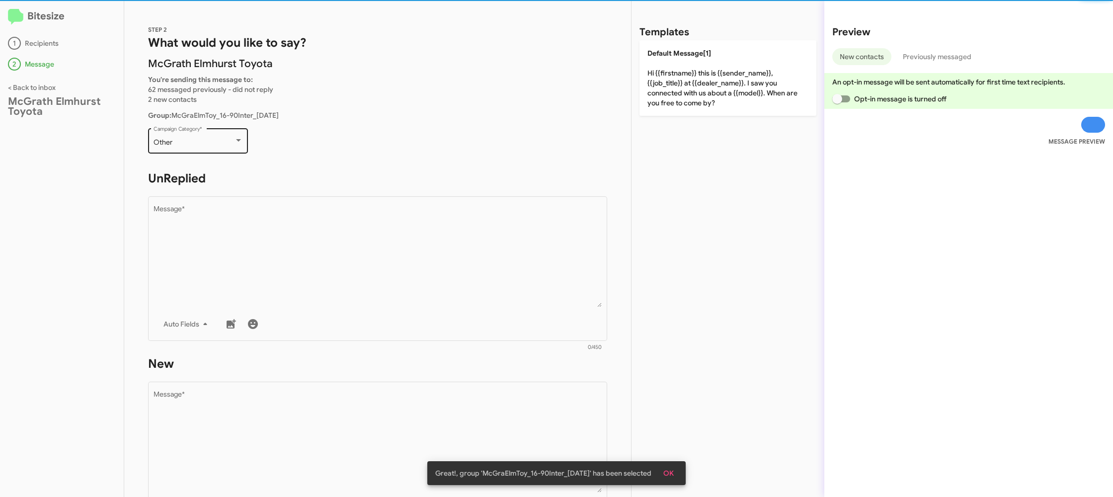
click at [218, 136] on div "Other Campaign Category *" at bounding box center [198, 139] width 89 height 27
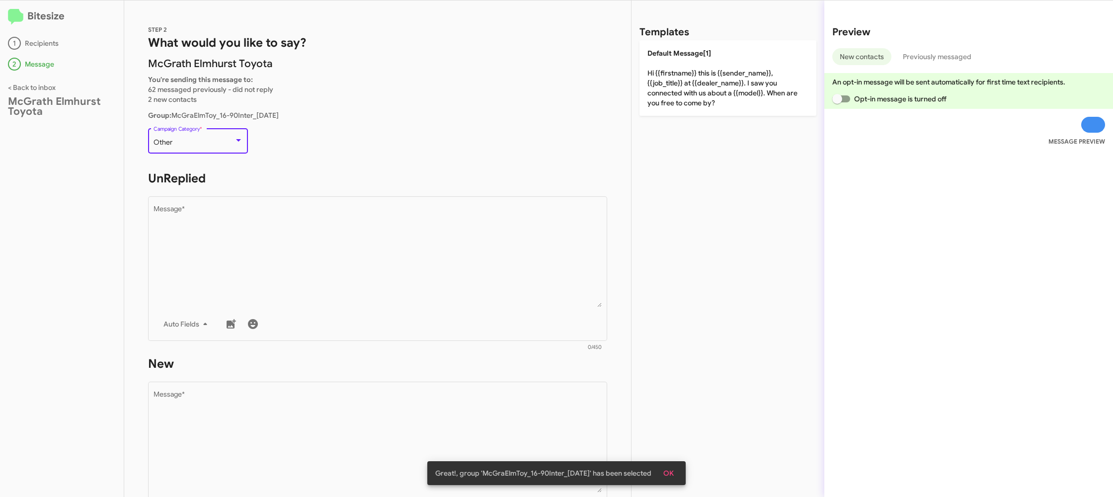
scroll to position [21, 0]
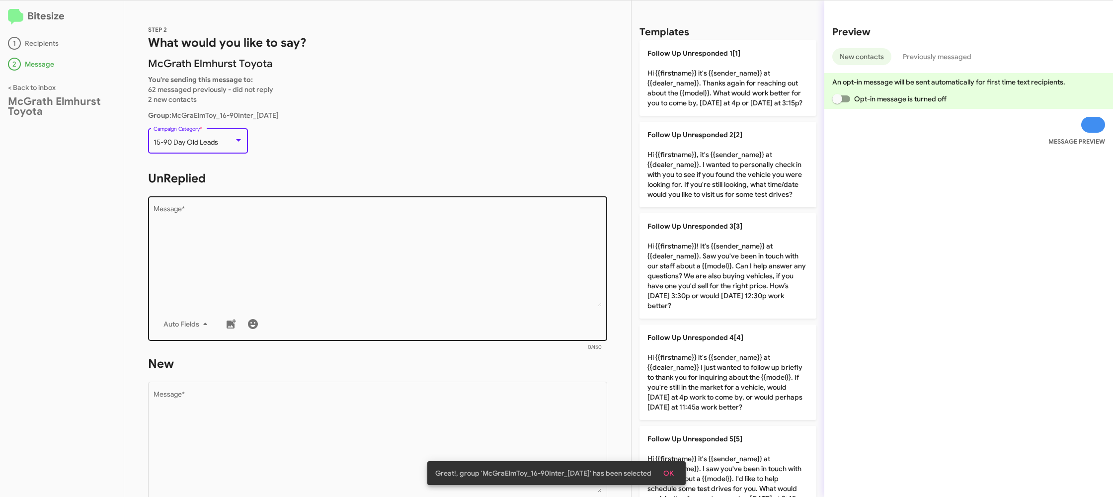
click at [360, 264] on textarea "Message *" at bounding box center [378, 256] width 449 height 101
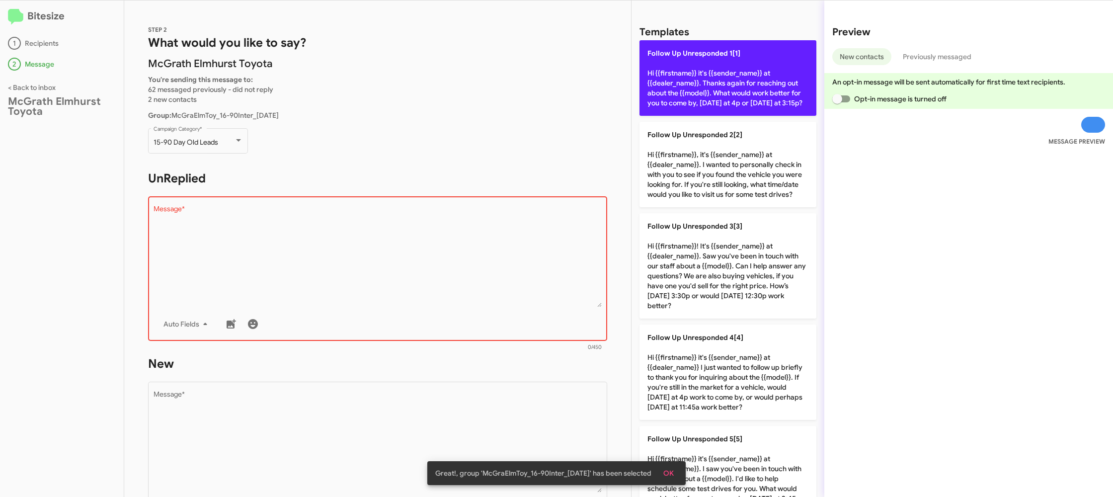
drag, startPoint x: 678, startPoint y: 96, endPoint x: 668, endPoint y: 105, distance: 14.1
click at [678, 97] on p "Follow Up Unresponded 1[1] Hi {{firstname}} it's {{sender_name}} at {{dealer_na…" at bounding box center [728, 78] width 177 height 76
type textarea "Hi {{firstname}} it's {{sender_name}} at {{dealer_name}}. Thanks again for reac…"
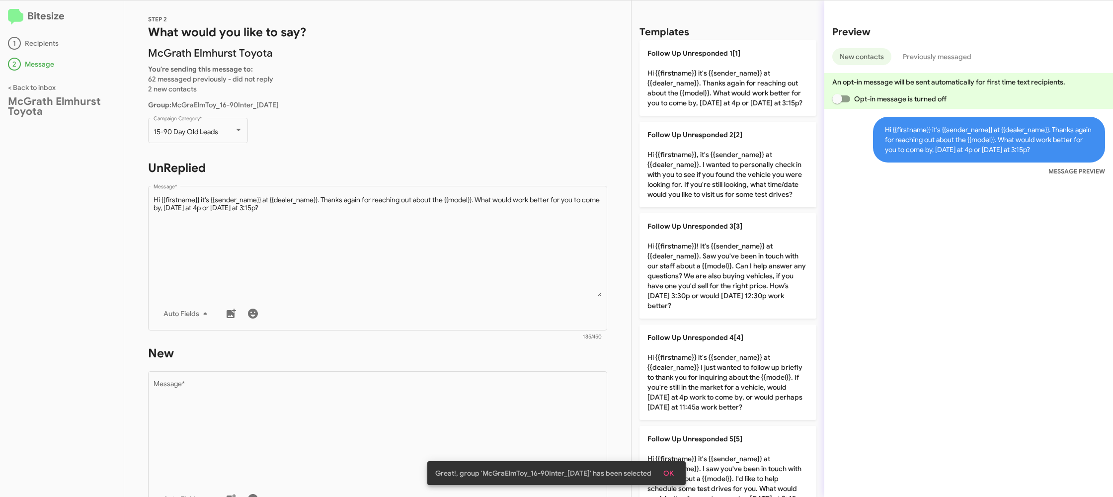
scroll to position [16, 0]
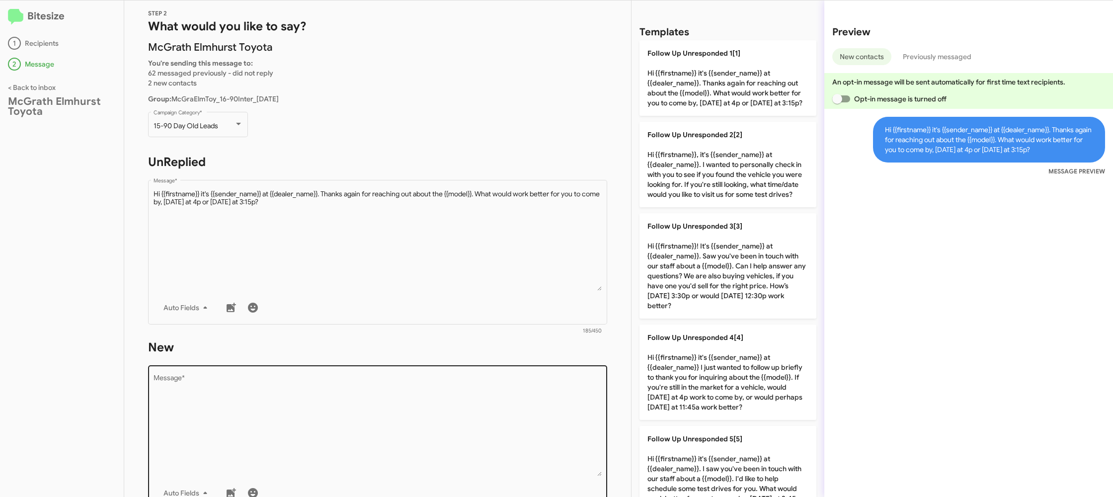
click at [444, 373] on div "Drop image here to insert Auto Fields Message *" at bounding box center [378, 436] width 449 height 147
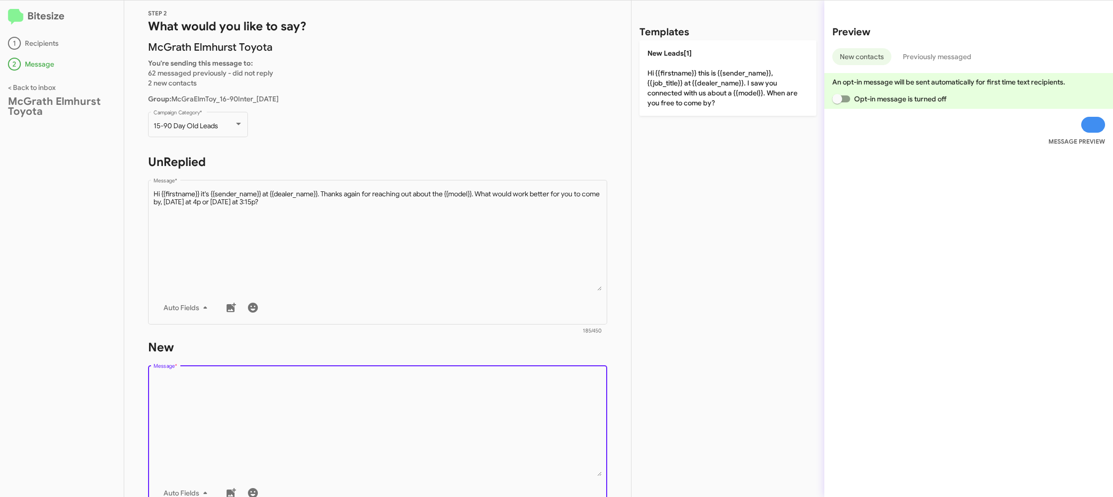
drag, startPoint x: 445, startPoint y: 376, endPoint x: 699, endPoint y: 124, distance: 357.8
click at [459, 360] on form "New Drop image here to insert Auto Fields Message * 0/450" at bounding box center [377, 429] width 459 height 181
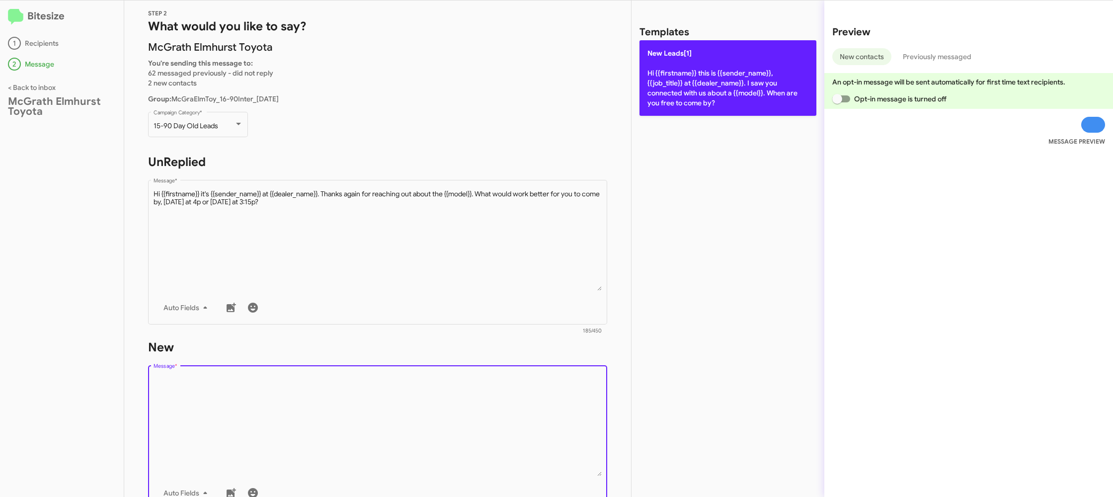
drag, startPoint x: 702, startPoint y: 83, endPoint x: 661, endPoint y: 98, distance: 43.9
click at [694, 86] on p "New Leads[1] Hi {{firstname}} this is {{sender_name}}, {{job_title}} at {{deale…" at bounding box center [728, 78] width 177 height 76
type textarea "Hi {{firstname}} this is {{sender_name}}, {{job_title}} at {{dealer_name}}. I s…"
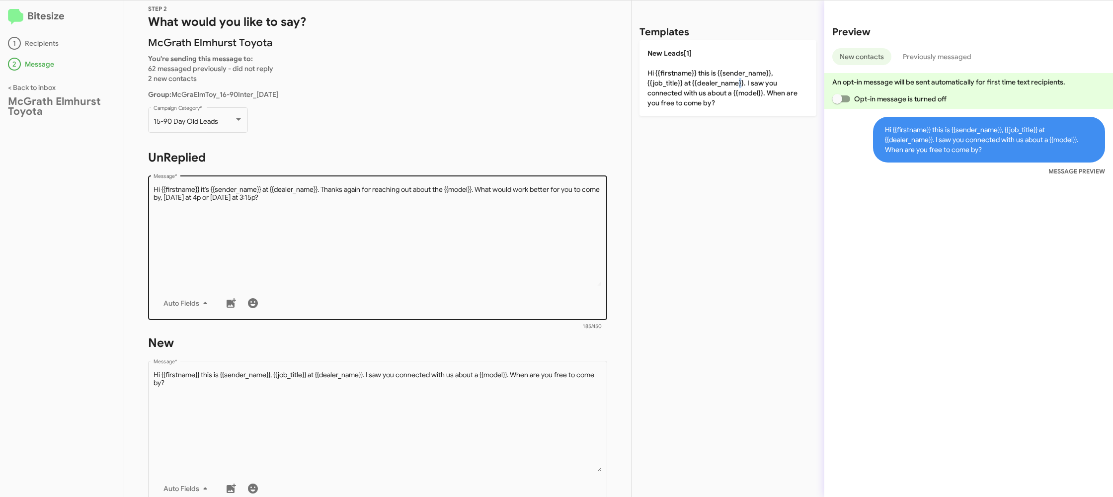
scroll to position [168, 0]
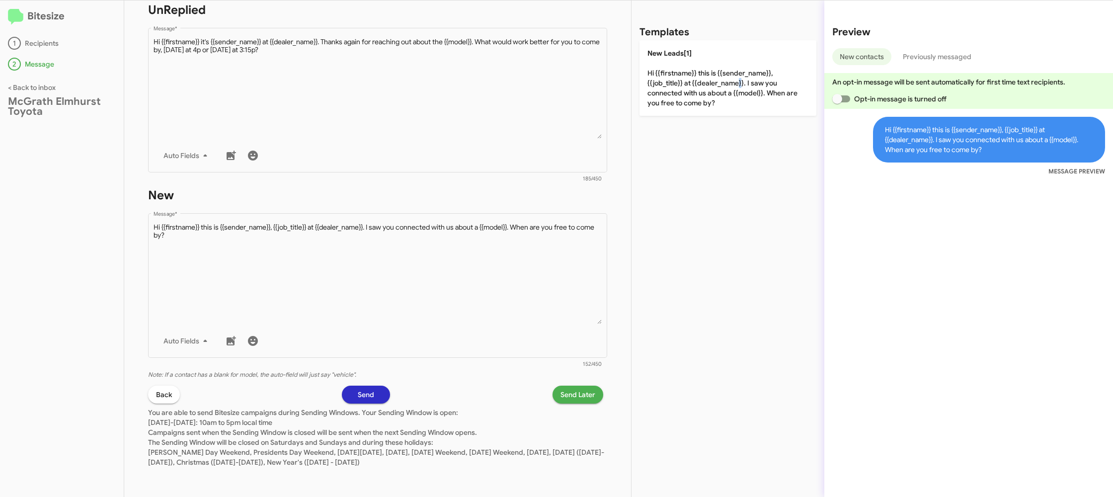
click at [571, 393] on span "Send Later" at bounding box center [578, 395] width 35 height 18
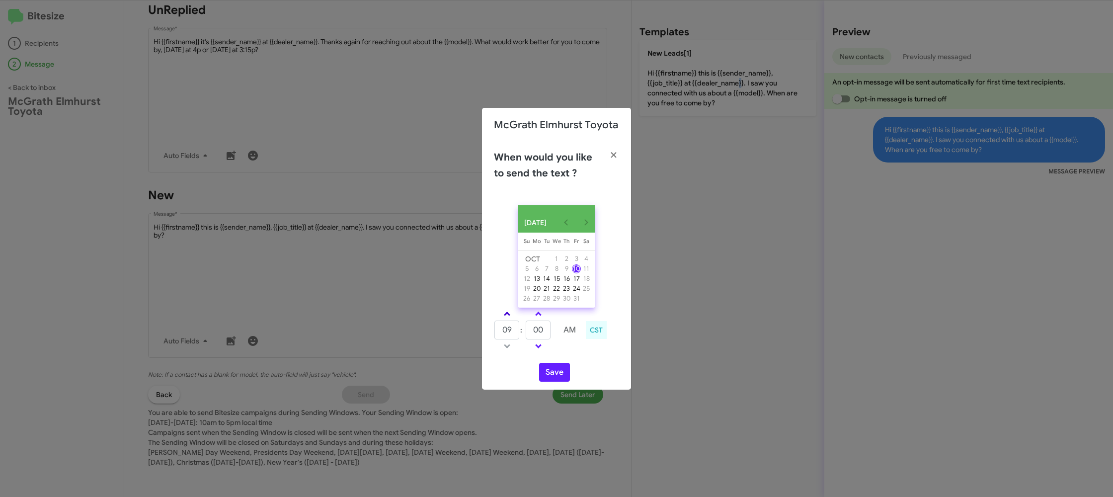
click at [508, 314] on link at bounding box center [507, 313] width 17 height 11
type input "10"
click at [535, 328] on input "00" at bounding box center [538, 330] width 25 height 19
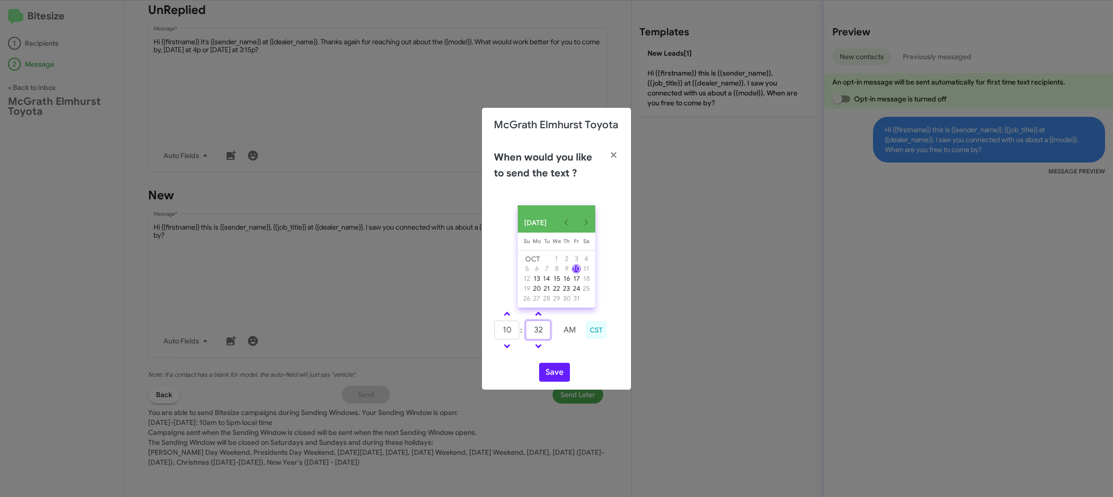
type input "32"
drag, startPoint x: 562, startPoint y: 349, endPoint x: 557, endPoint y: 364, distance: 15.7
click at [561, 351] on td at bounding box center [570, 346] width 26 height 12
click at [556, 375] on button "Save" at bounding box center [554, 372] width 31 height 19
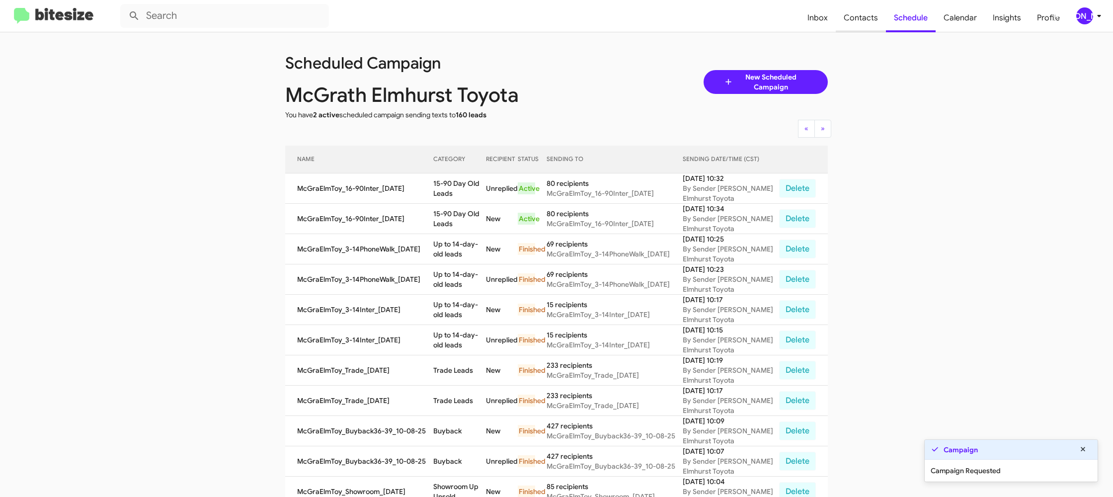
click at [850, 20] on span "Contacts" at bounding box center [861, 17] width 50 height 29
type input "in:groups"
click at [850, 20] on span "Contacts" at bounding box center [861, 17] width 50 height 29
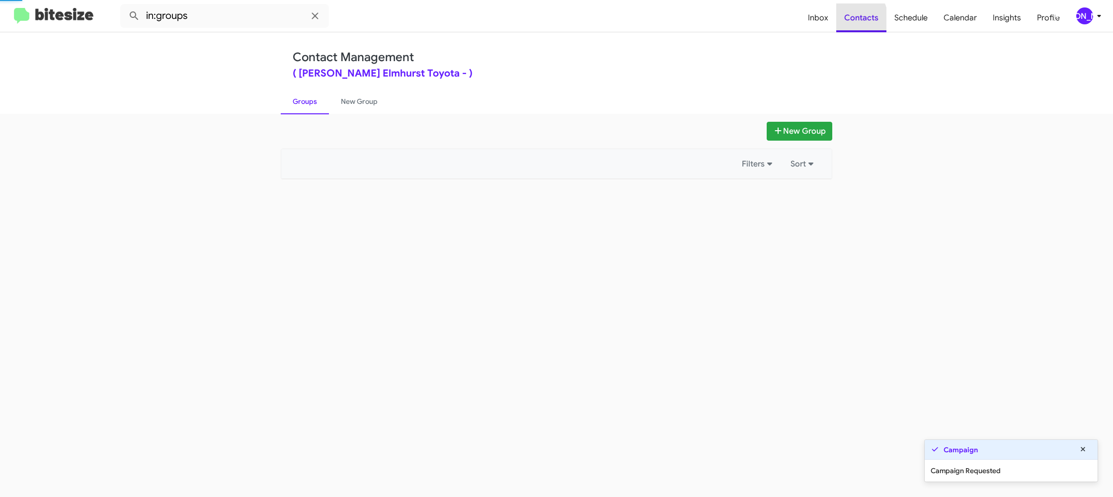
drag, startPoint x: 850, startPoint y: 20, endPoint x: 552, endPoint y: 217, distance: 356.6
click at [849, 20] on span "Contacts" at bounding box center [861, 17] width 50 height 29
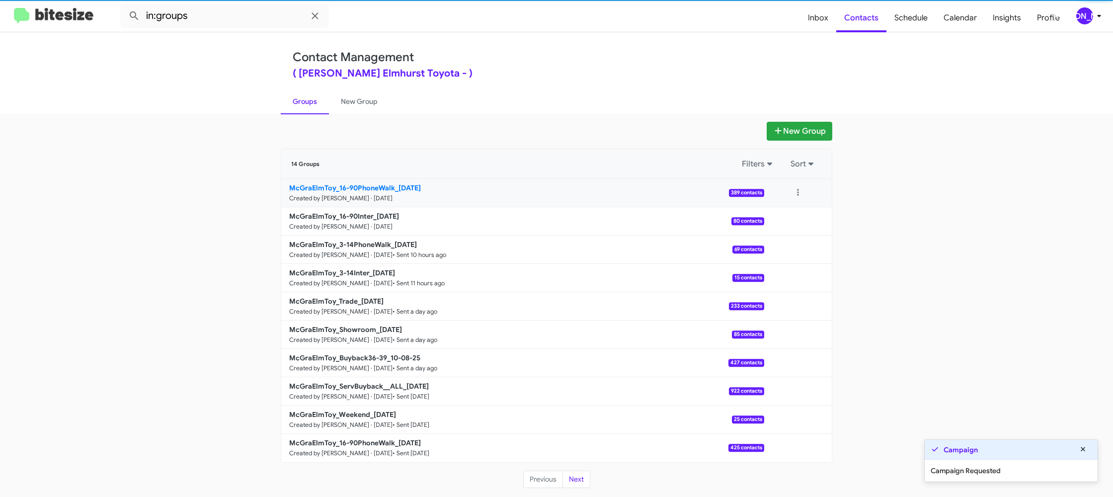
click at [335, 197] on small "Created by [PERSON_NAME] · [DATE]" at bounding box center [340, 198] width 103 height 8
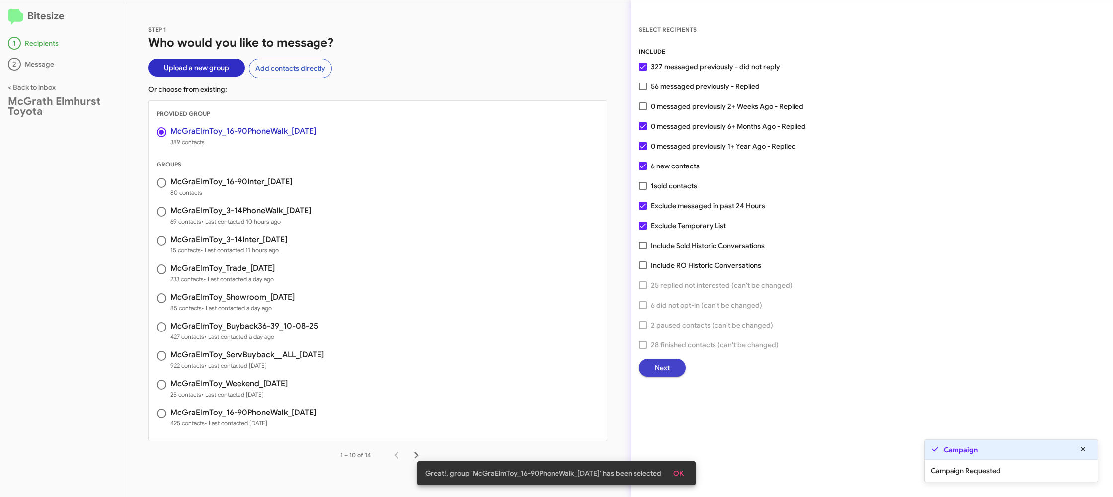
click at [661, 370] on span "Next" at bounding box center [662, 368] width 15 height 18
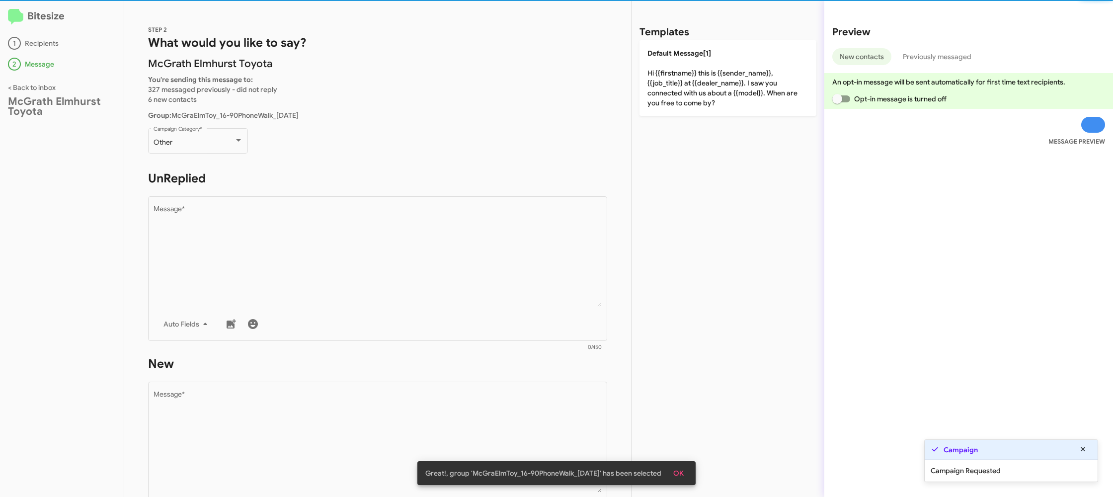
click at [231, 163] on div "Other Campaign Category *" at bounding box center [198, 145] width 100 height 35
click at [225, 143] on div "Other" at bounding box center [194, 143] width 81 height 8
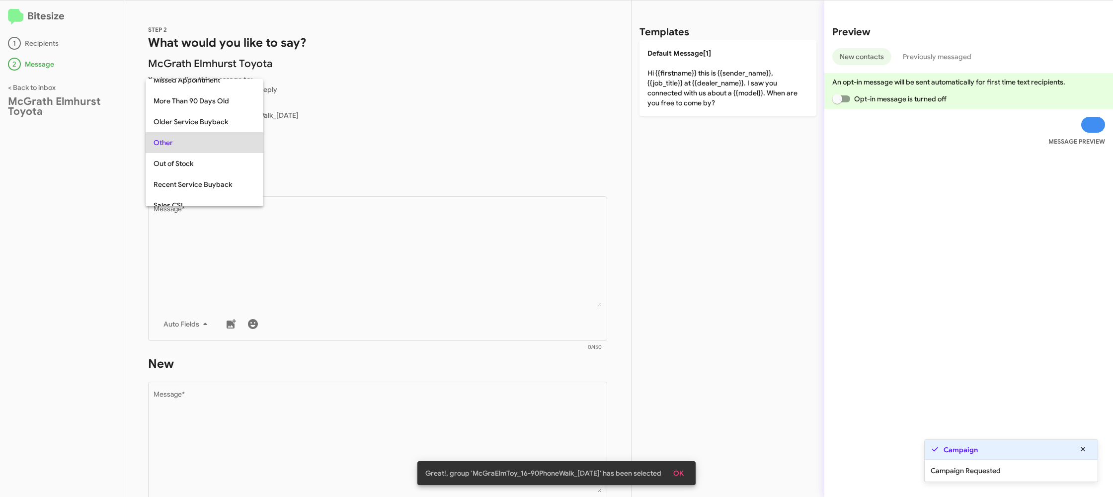
scroll to position [21, 0]
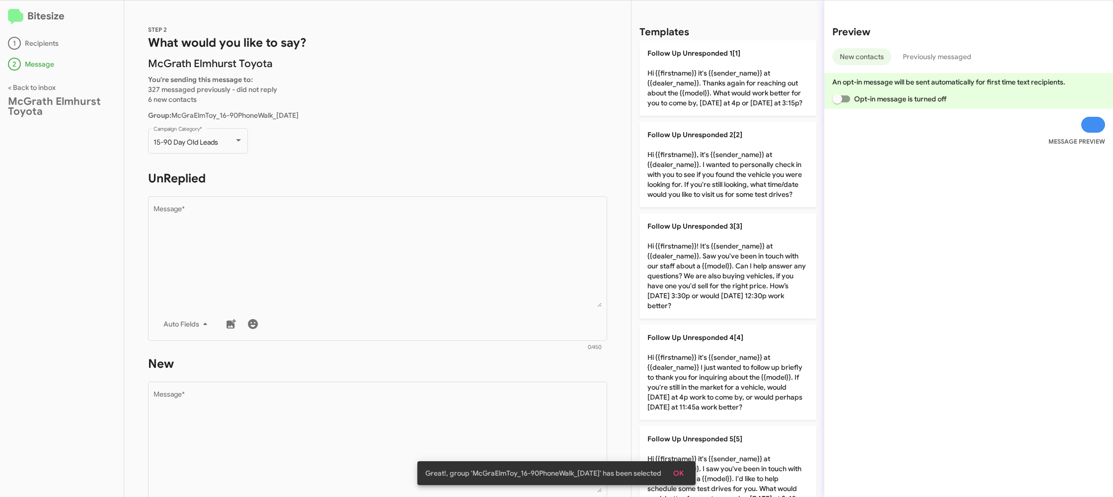
drag, startPoint x: 343, startPoint y: 314, endPoint x: 636, endPoint y: 222, distance: 307.2
click at [343, 314] on div "Drop image here to insert Auto Fields Message *" at bounding box center [378, 267] width 449 height 147
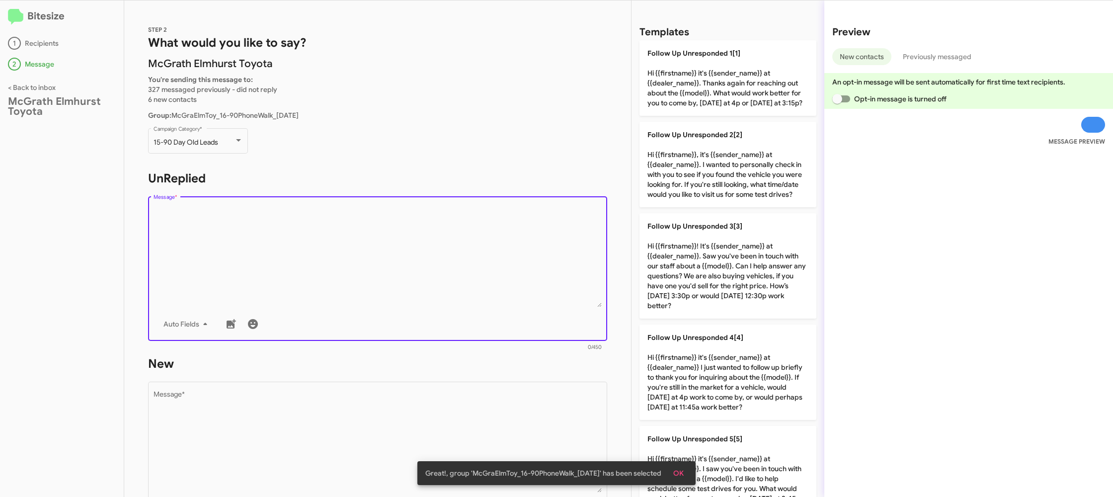
drag, startPoint x: 688, startPoint y: 188, endPoint x: 563, endPoint y: 283, distance: 157.3
click at [685, 189] on p "Follow Up Unresponded 2[2] Hi {{firstname}}, it's {{sender_name}} at {{dealer_n…" at bounding box center [728, 164] width 177 height 85
type textarea "Hi {{firstname}}, it's {{sender_name}} at {{dealer_name}}. I wanted to personal…"
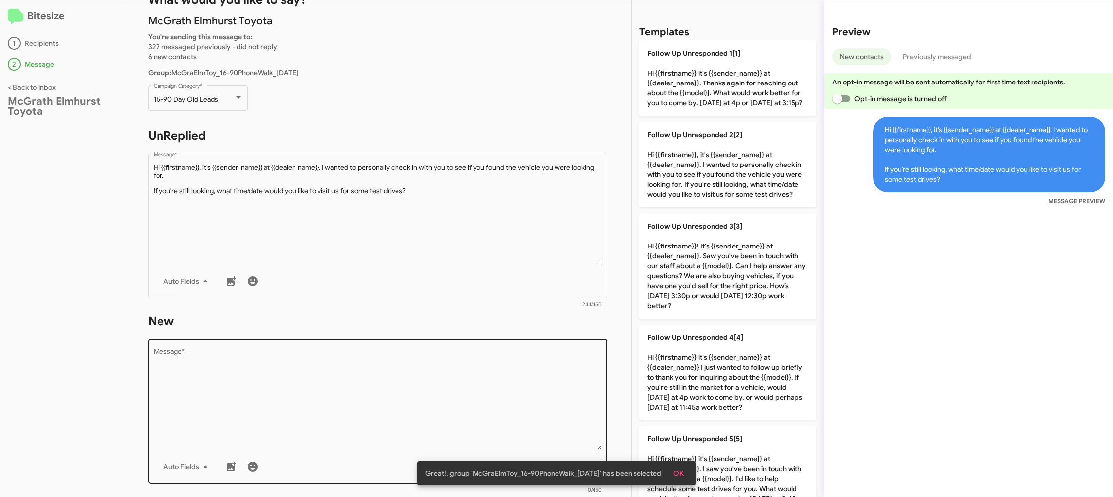
click at [452, 400] on textarea "Message *" at bounding box center [378, 398] width 449 height 101
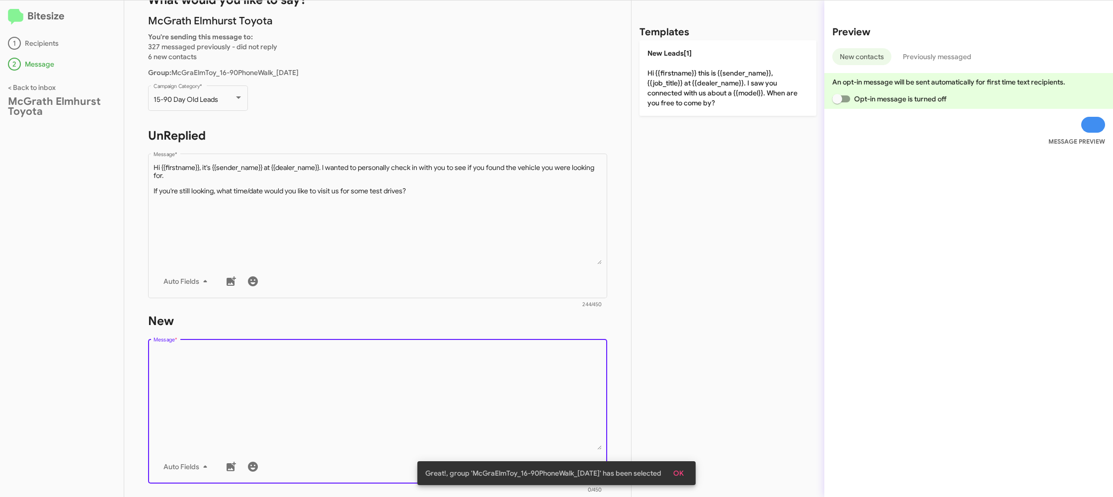
drag, startPoint x: 452, startPoint y: 400, endPoint x: 642, endPoint y: 109, distance: 347.5
click at [465, 344] on div "Drop image here to insert Auto Fields Message *" at bounding box center [378, 410] width 449 height 147
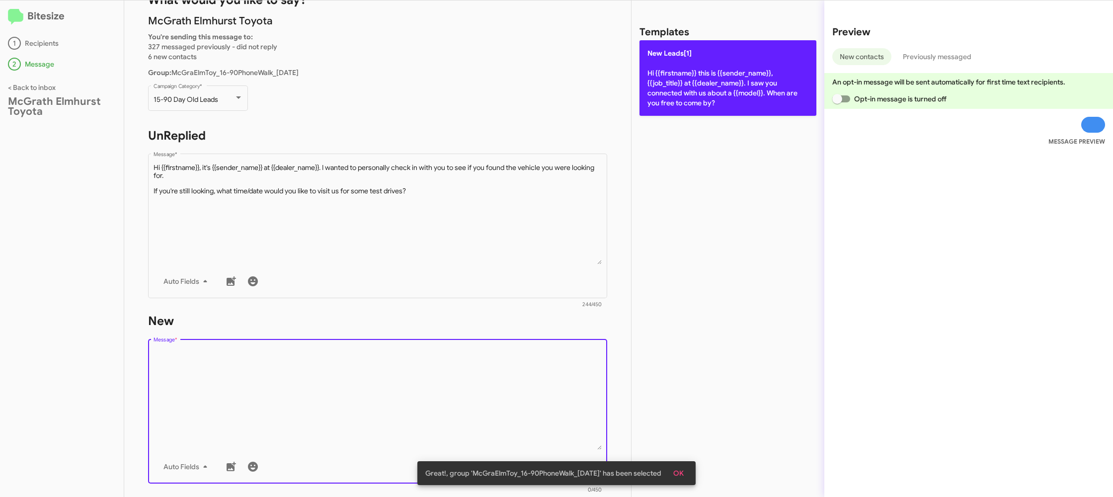
click at [658, 105] on p "New Leads[1] Hi {{firstname}} this is {{sender_name}}, {{job_title}} at {{deale…" at bounding box center [728, 78] width 177 height 76
type textarea "Hi {{firstname}} this is {{sender_name}}, {{job_title}} at {{dealer_name}}. I s…"
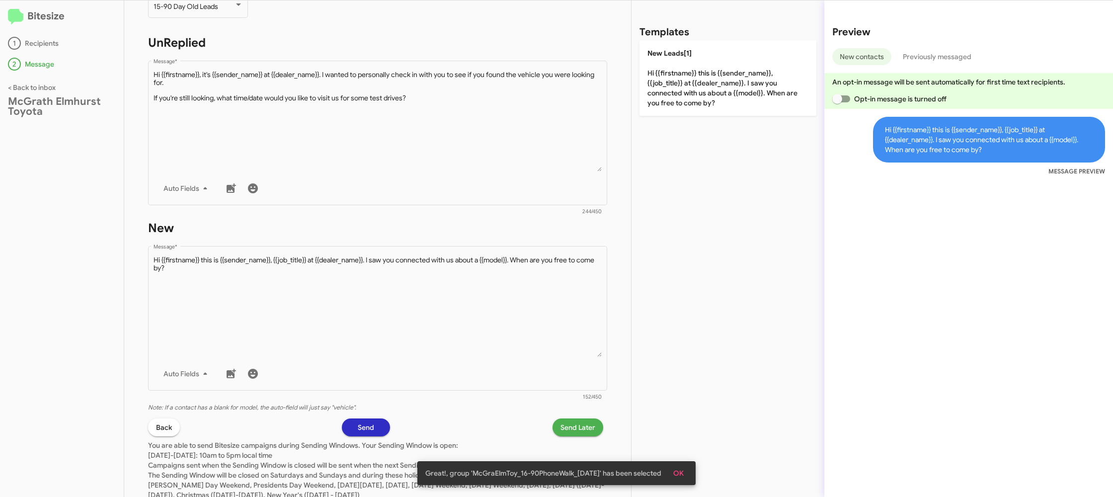
scroll to position [168, 0]
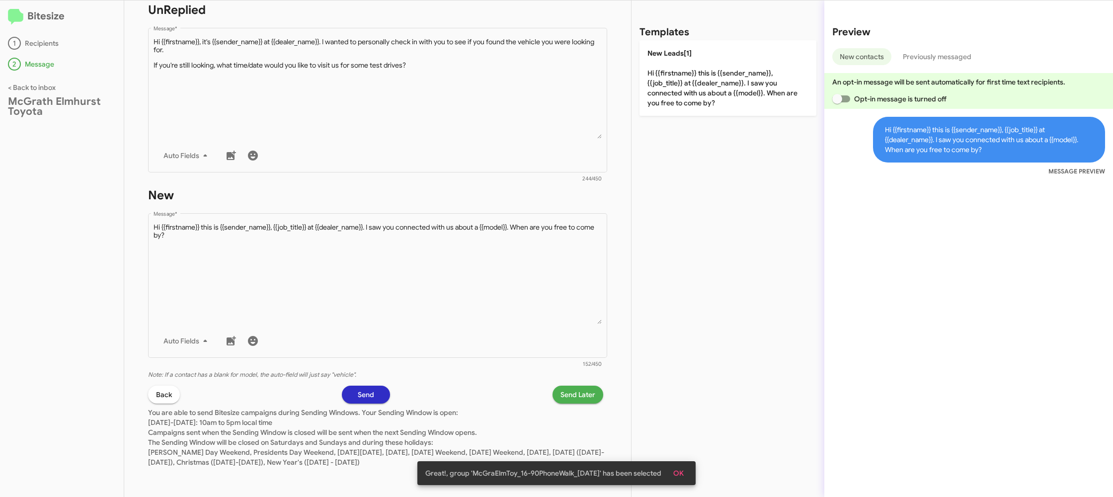
click at [565, 399] on span "Send Later" at bounding box center [578, 395] width 35 height 18
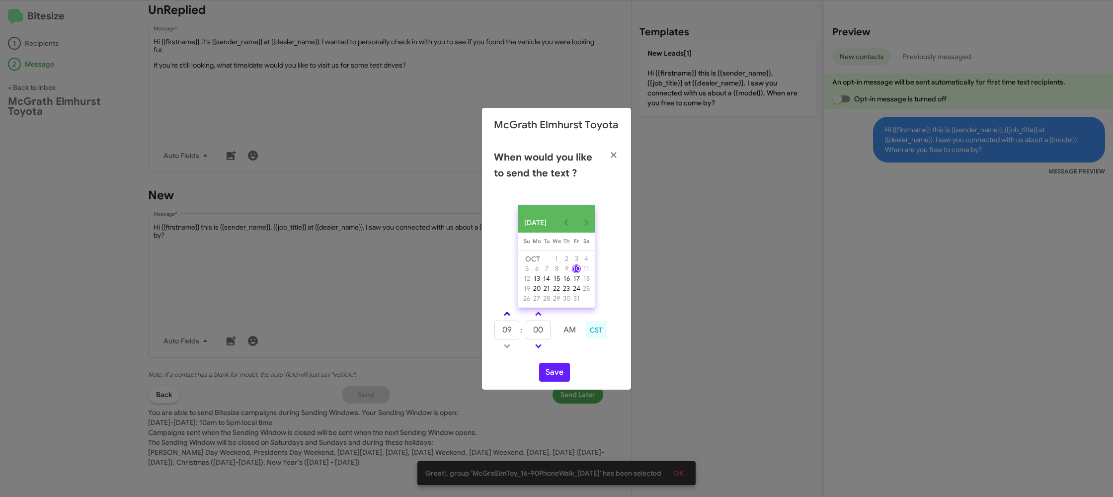
click at [507, 318] on span at bounding box center [507, 315] width 6 height 6
type input "10"
click at [533, 335] on input "00" at bounding box center [538, 330] width 25 height 19
type input "37"
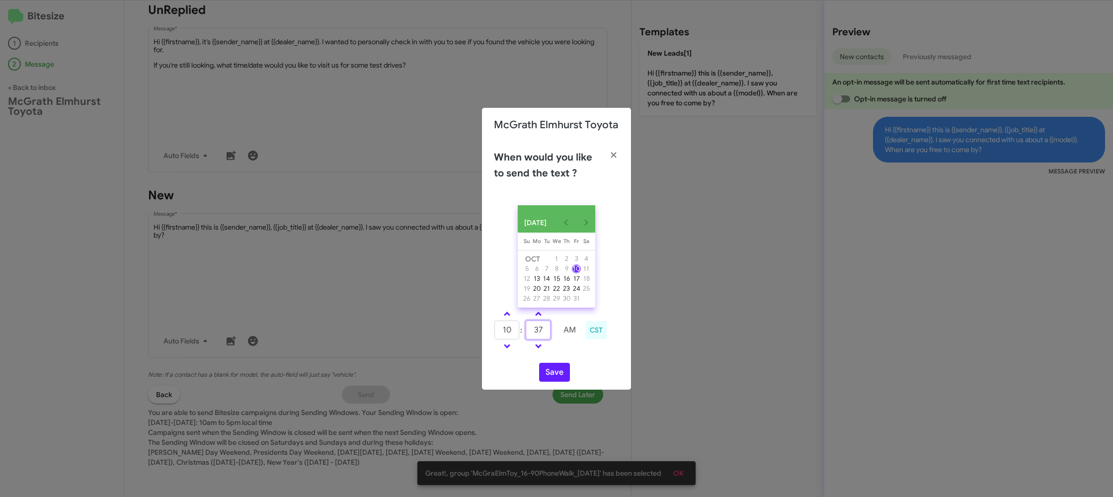
type input "09"
type input "55"
click at [591, 353] on div "09 : 55 AM CST" at bounding box center [557, 331] width 140 height 47
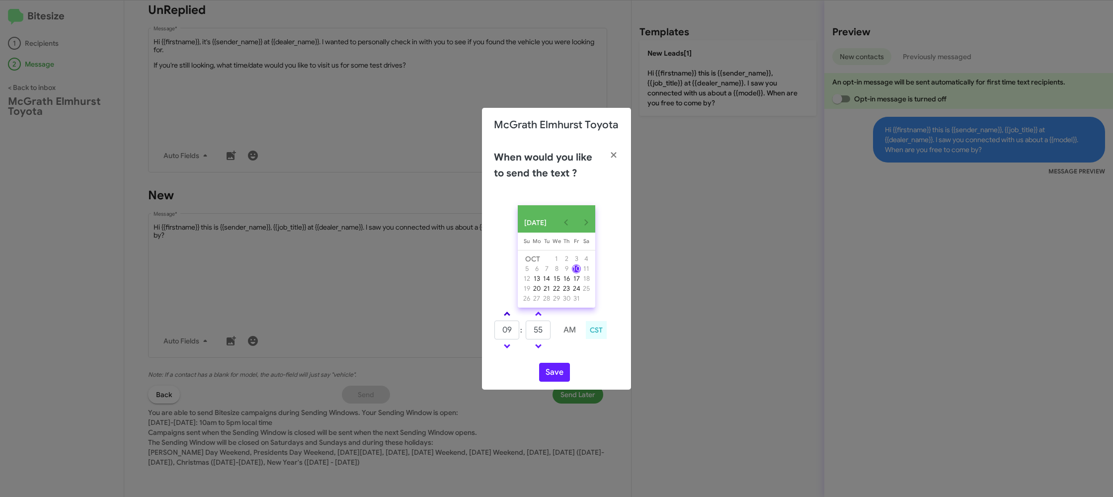
click at [501, 319] on link at bounding box center [507, 313] width 17 height 11
type input "10"
click at [541, 333] on input "55" at bounding box center [538, 330] width 25 height 19
type input "5"
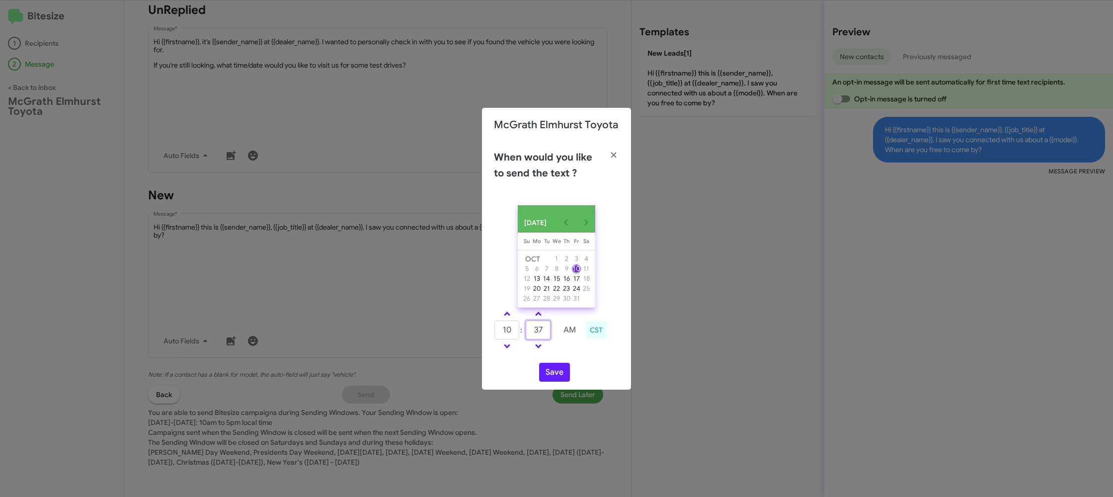
type input "37"
drag, startPoint x: 569, startPoint y: 355, endPoint x: 552, endPoint y: 372, distance: 23.5
click at [563, 355] on div "10 : 37 AM CST" at bounding box center [557, 331] width 140 height 47
click at [554, 373] on button "Save" at bounding box center [554, 372] width 31 height 19
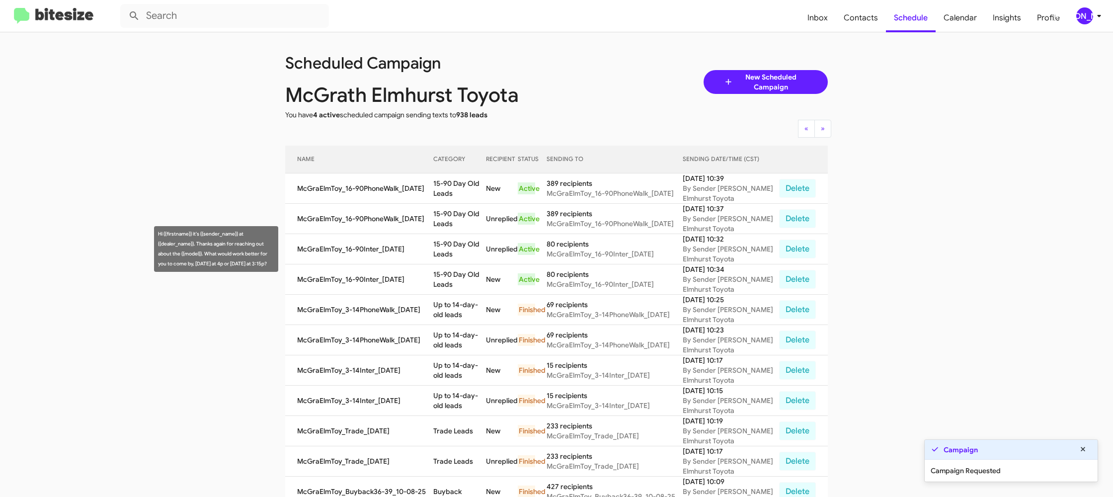
click at [432, 261] on td "McGraElmToy_16-90Inter_[DATE]" at bounding box center [359, 249] width 148 height 30
click at [448, 252] on td "15-90 Day Old Leads" at bounding box center [459, 249] width 53 height 30
drag, startPoint x: 448, startPoint y: 252, endPoint x: 395, endPoint y: 93, distance: 168.3
click at [448, 252] on td "15-90 Day Old Leads" at bounding box center [459, 249] width 53 height 30
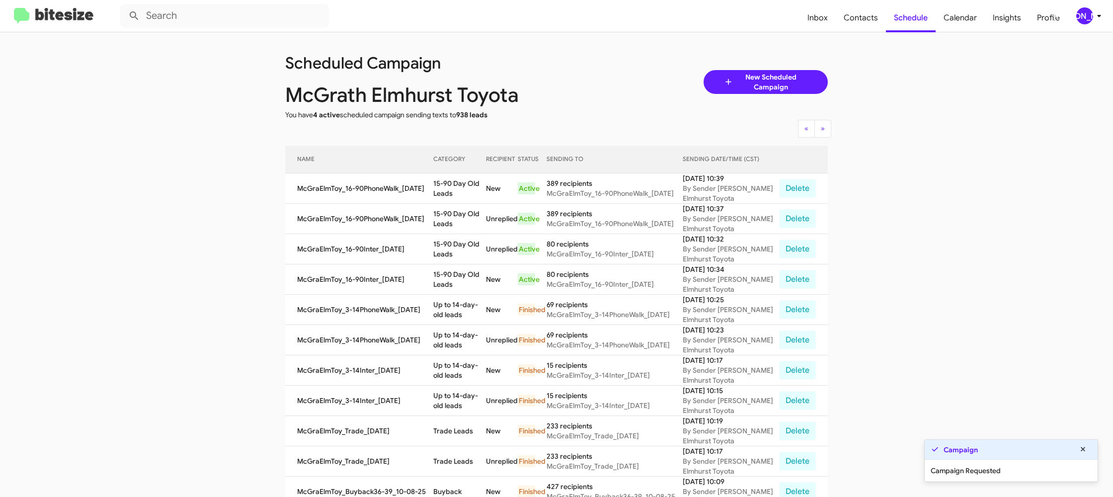
copy td "15-90 Day Old Leads"
